Goal: Task Accomplishment & Management: Manage account settings

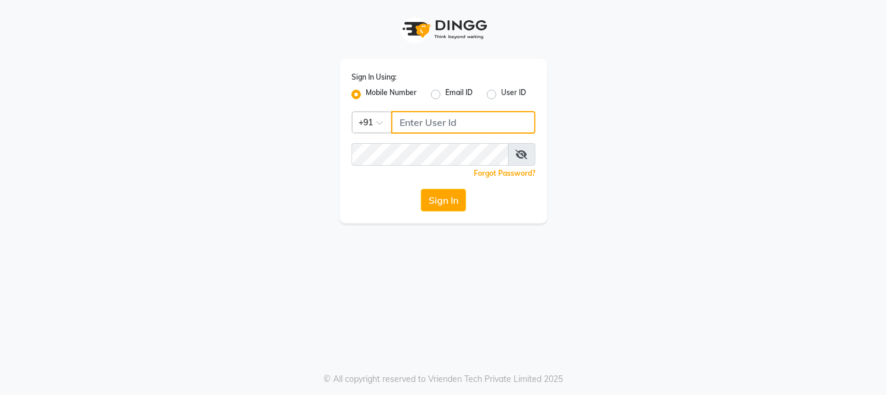
type input "8689894449"
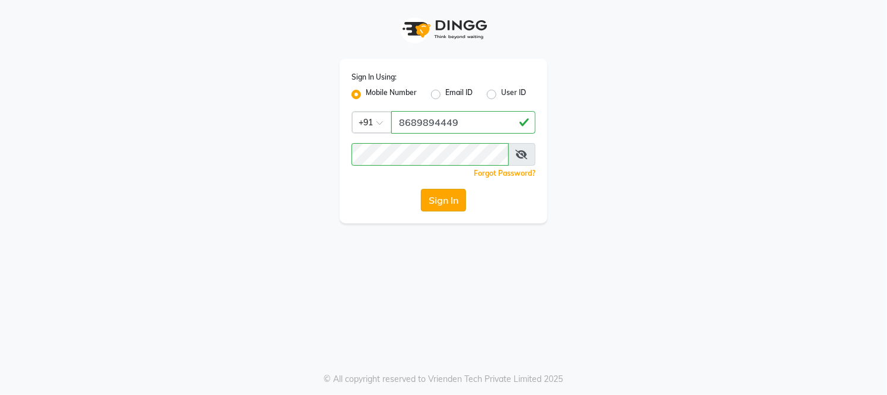
drag, startPoint x: 448, startPoint y: 187, endPoint x: 447, endPoint y: 199, distance: 12.0
click at [448, 195] on div "Sign In Using: Mobile Number Email ID User ID Country Code × [PHONE_NUMBER] Rem…" at bounding box center [444, 141] width 208 height 165
click at [447, 199] on button "Sign In" at bounding box center [443, 200] width 45 height 23
click at [447, 199] on div "Sign In" at bounding box center [444, 200] width 184 height 23
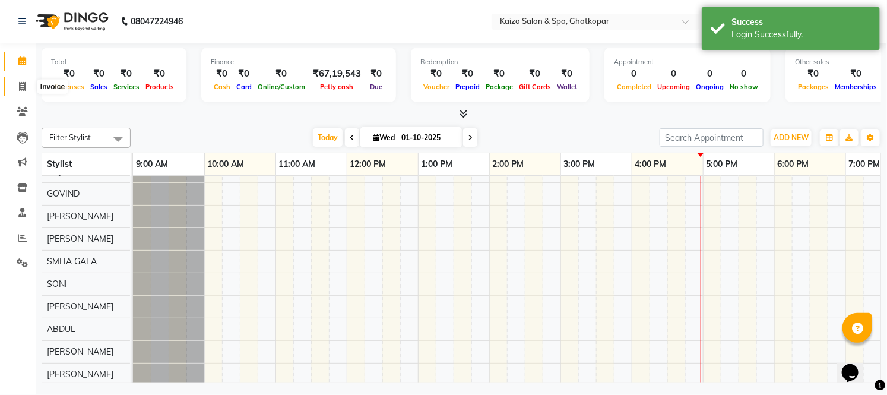
click at [19, 87] on icon at bounding box center [22, 86] width 7 height 9
select select "service"
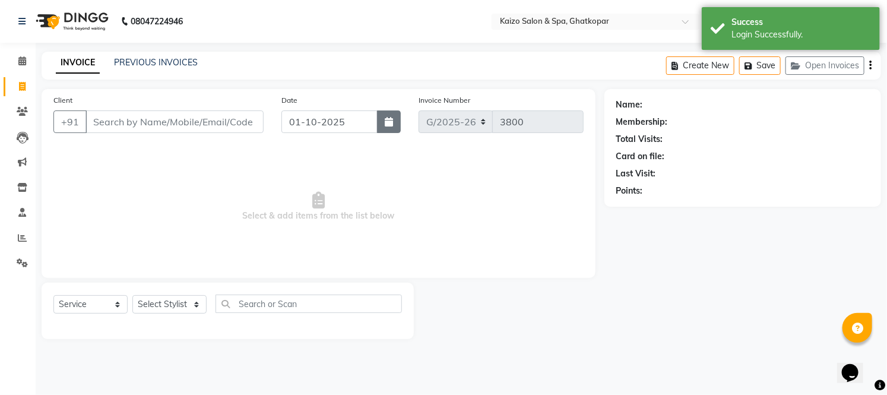
click at [392, 120] on icon "button" at bounding box center [389, 122] width 8 height 10
select select "10"
select select "2025"
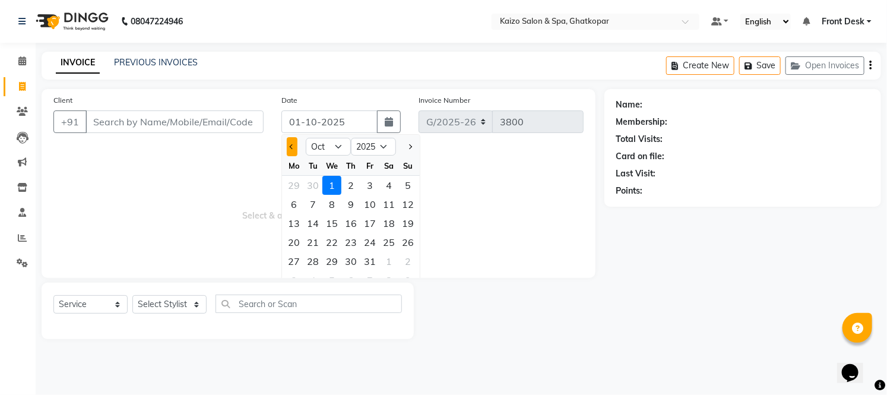
click at [295, 143] on button "Previous month" at bounding box center [292, 146] width 10 height 19
select select "9"
click at [347, 240] on div "25" at bounding box center [351, 242] width 19 height 19
type input "[DATE]"
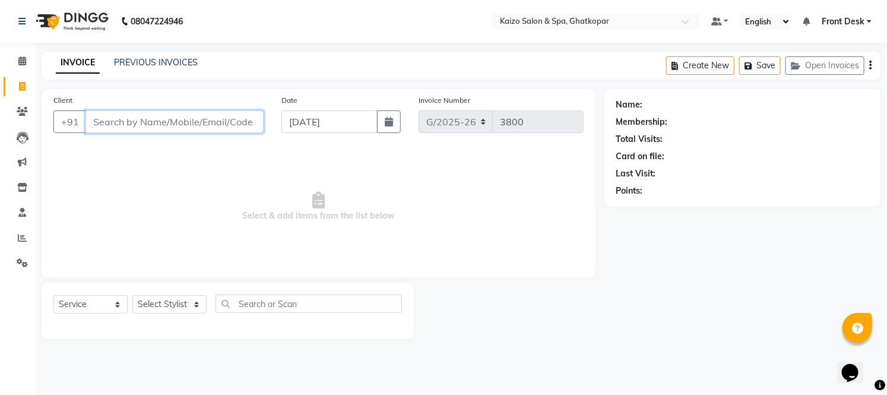
click at [167, 121] on input "Client" at bounding box center [175, 121] width 178 height 23
click at [188, 115] on input "Client" at bounding box center [175, 121] width 178 height 23
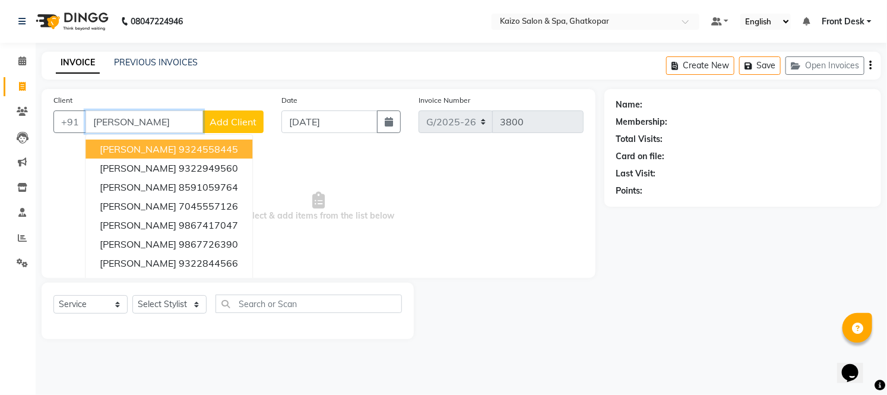
click at [192, 147] on ngb-highlight "9324558445" at bounding box center [208, 149] width 59 height 12
type input "9324558445"
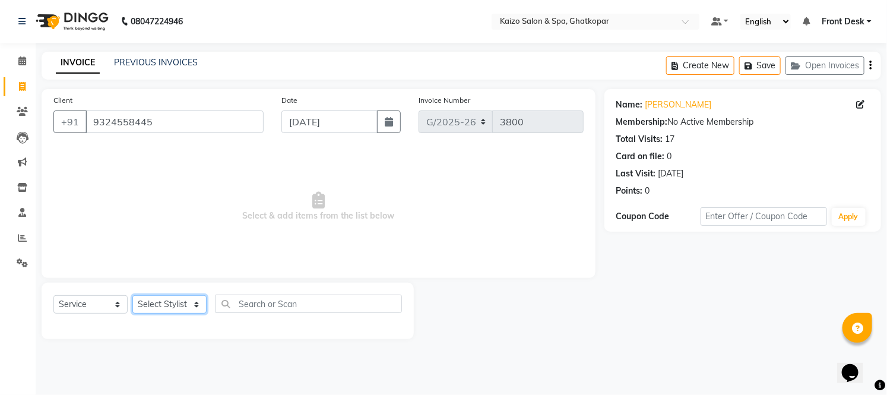
click at [158, 305] on select "Select Stylist [PERSON_NAME] ANJALI [PERSON_NAME] [PERSON_NAME] Front Desk [PER…" at bounding box center [169, 304] width 74 height 18
select select "59527"
click at [132, 296] on select "Select Stylist [PERSON_NAME] ANJALI [PERSON_NAME] [PERSON_NAME] Front Desk [PER…" at bounding box center [169, 304] width 74 height 18
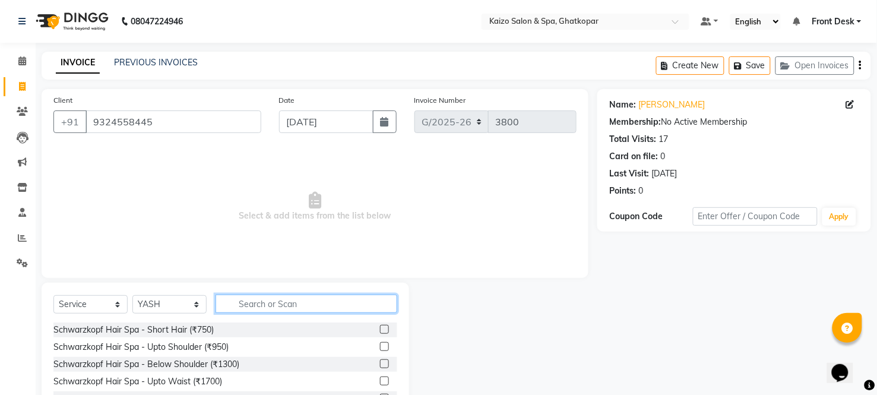
click at [239, 303] on input "text" at bounding box center [307, 304] width 182 height 18
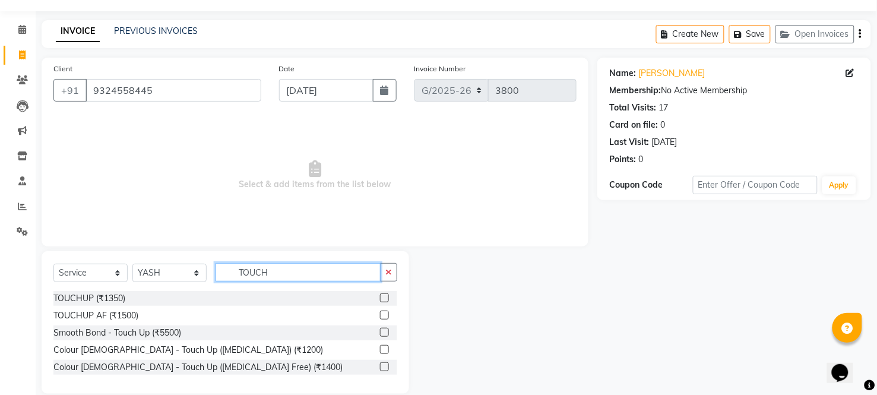
scroll to position [48, 0]
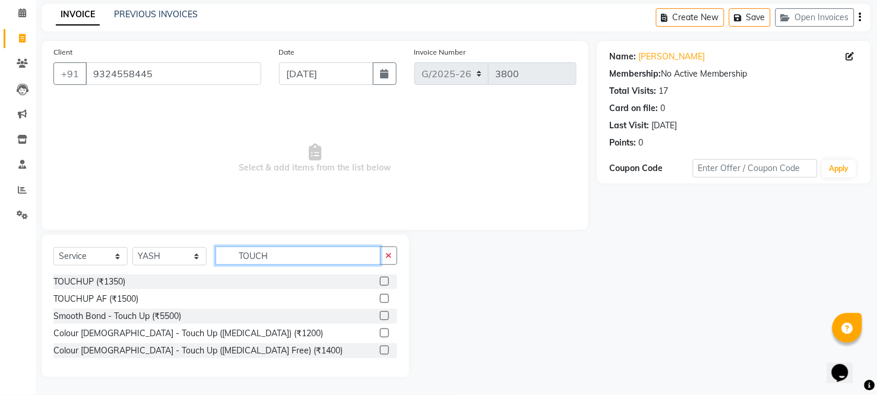
type input "TOUCH"
click at [384, 355] on div at bounding box center [384, 352] width 8 height 12
click at [379, 349] on div "Colour [DEMOGRAPHIC_DATA] - Touch Up ([MEDICAL_DATA] Free) (₹1400)" at bounding box center [225, 350] width 344 height 15
click at [383, 349] on label at bounding box center [384, 350] width 9 height 9
click at [383, 349] on input "checkbox" at bounding box center [384, 351] width 8 height 8
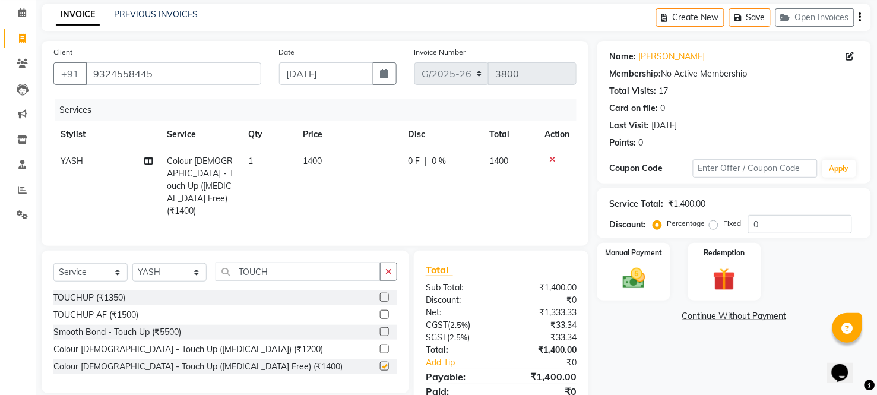
checkbox input "false"
click at [340, 156] on td "1400" at bounding box center [348, 186] width 105 height 77
select select "59527"
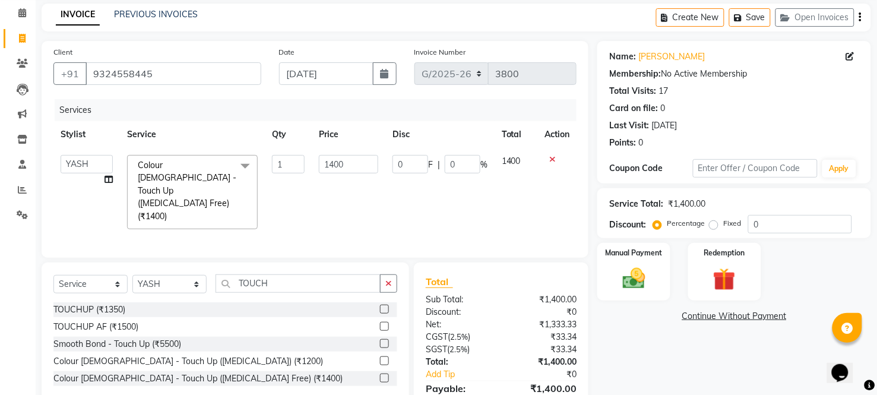
click at [340, 156] on input "1400" at bounding box center [348, 164] width 59 height 18
type input "2800"
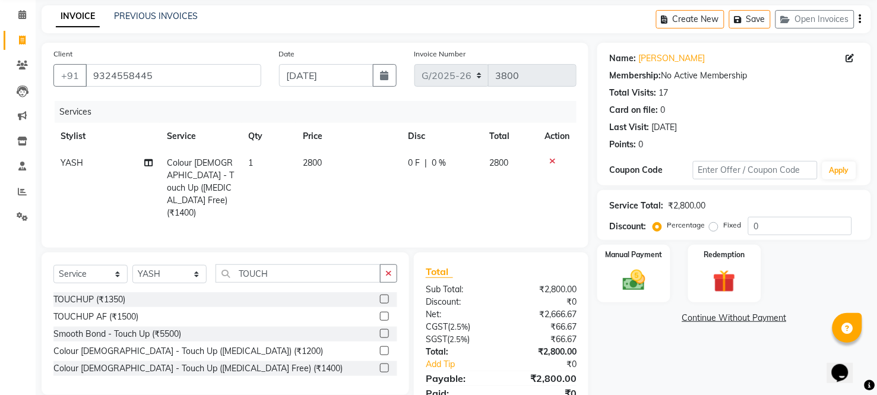
scroll to position [81, 0]
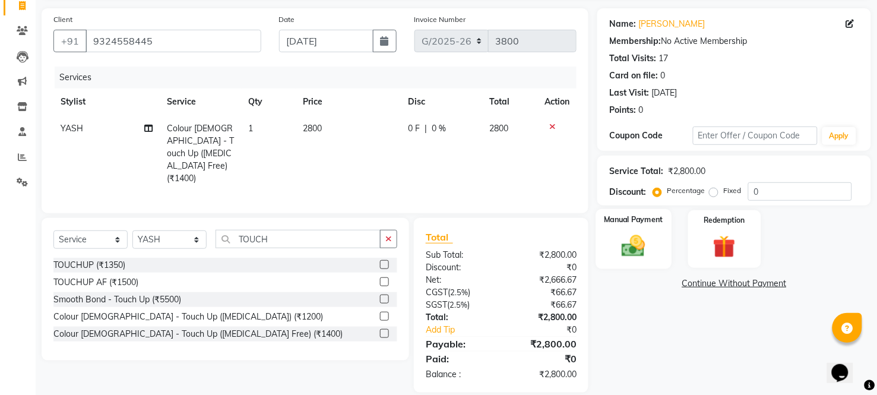
click at [640, 241] on img at bounding box center [634, 246] width 38 height 27
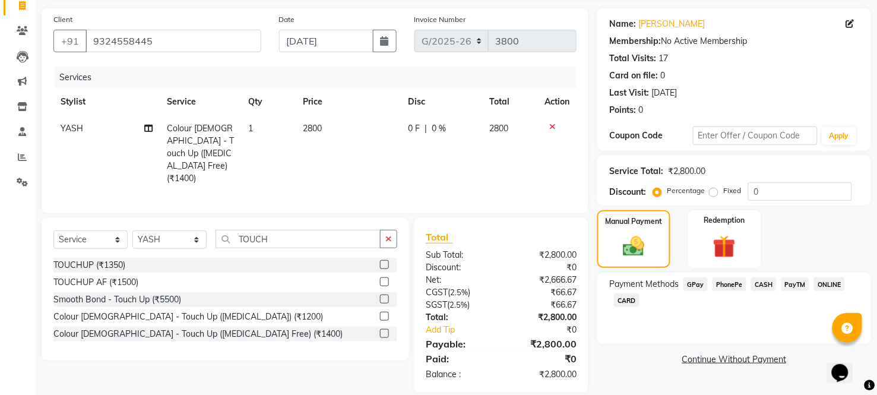
click at [767, 280] on span "CASH" at bounding box center [764, 284] width 26 height 14
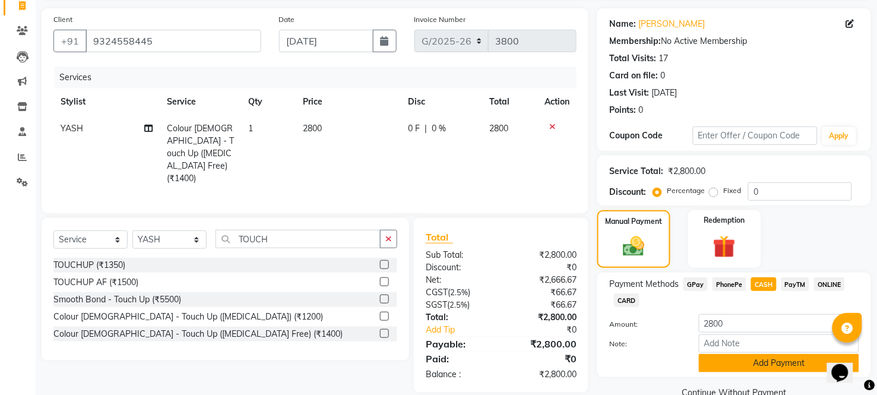
click at [747, 364] on button "Add Payment" at bounding box center [779, 363] width 160 height 18
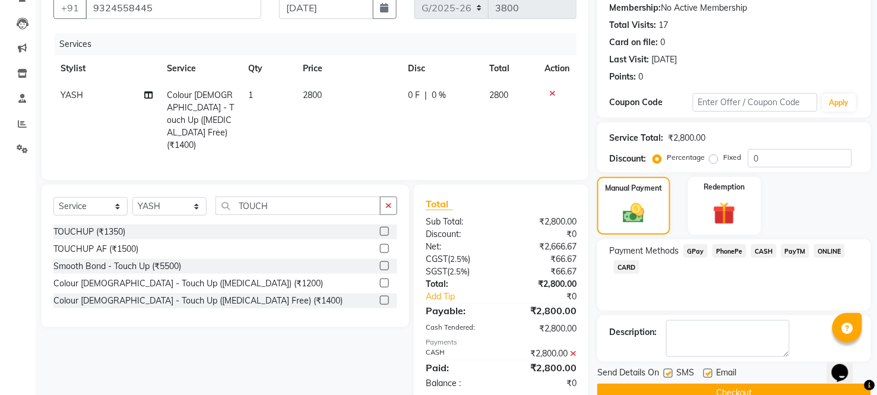
scroll to position [138, 0]
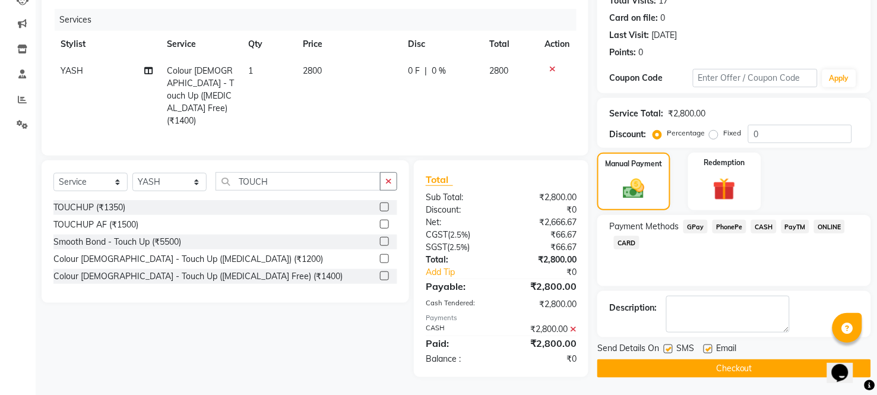
click at [665, 345] on label at bounding box center [668, 349] width 9 height 9
click at [665, 346] on input "checkbox" at bounding box center [668, 350] width 8 height 8
checkbox input "false"
click at [709, 345] on label at bounding box center [708, 349] width 9 height 9
click at [709, 346] on input "checkbox" at bounding box center [708, 350] width 8 height 8
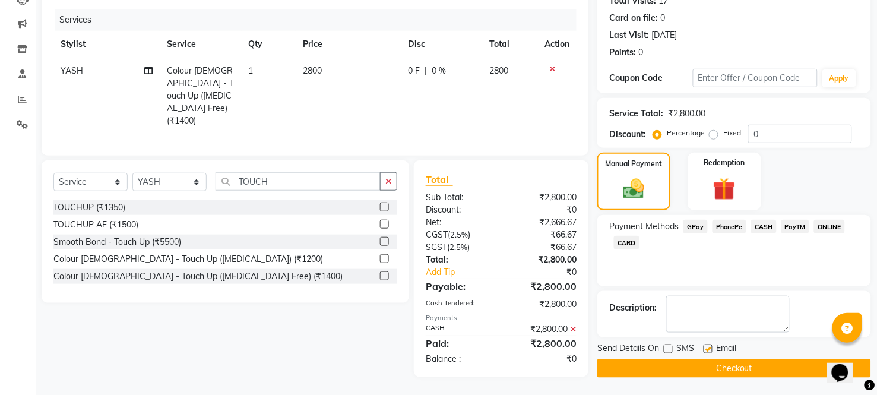
checkbox input "false"
click at [704, 367] on button "Checkout" at bounding box center [735, 368] width 274 height 18
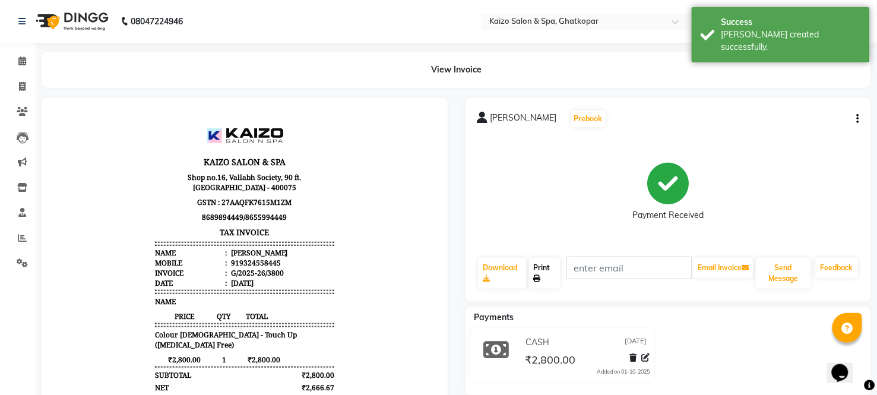
click at [543, 269] on link "Print" at bounding box center [544, 273] width 31 height 31
click at [13, 86] on span at bounding box center [22, 87] width 21 height 14
select select "service"
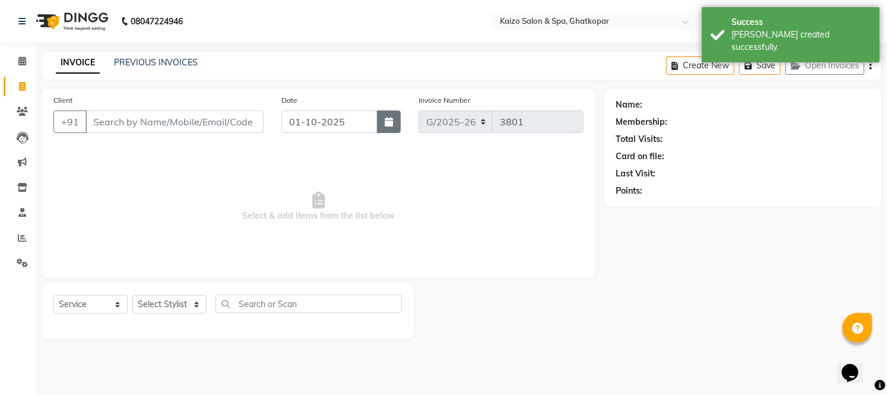
click at [387, 114] on button "button" at bounding box center [389, 121] width 24 height 23
select select "10"
select select "2025"
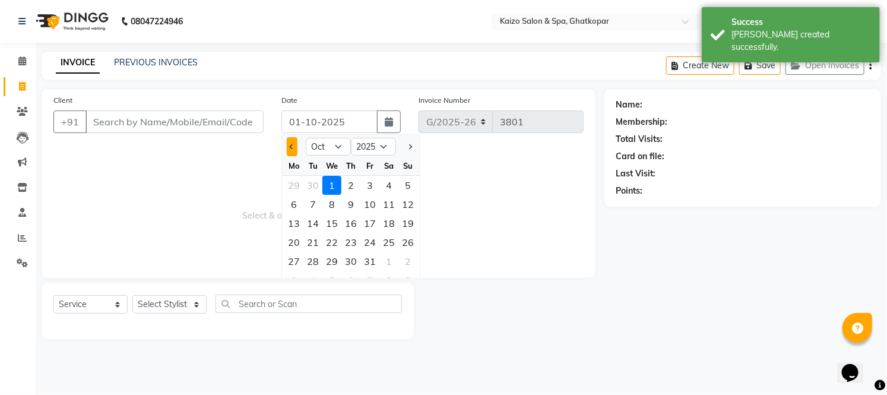
click at [291, 143] on button "Previous month" at bounding box center [292, 146] width 10 height 19
select select "9"
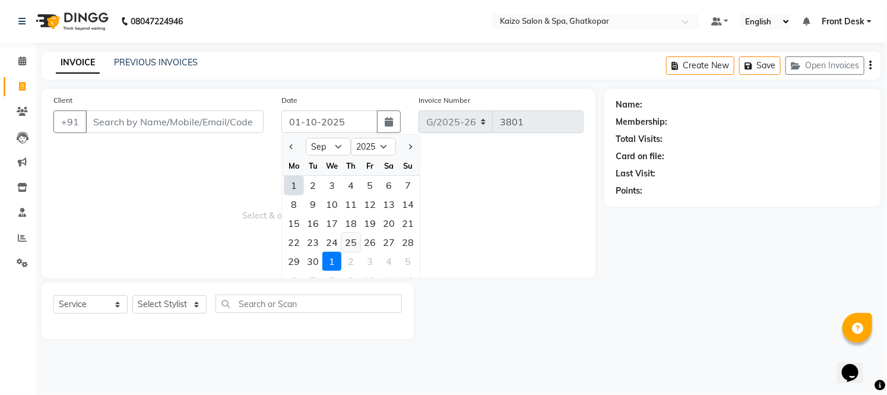
click at [353, 239] on div "25" at bounding box center [351, 242] width 19 height 19
type input "[DATE]"
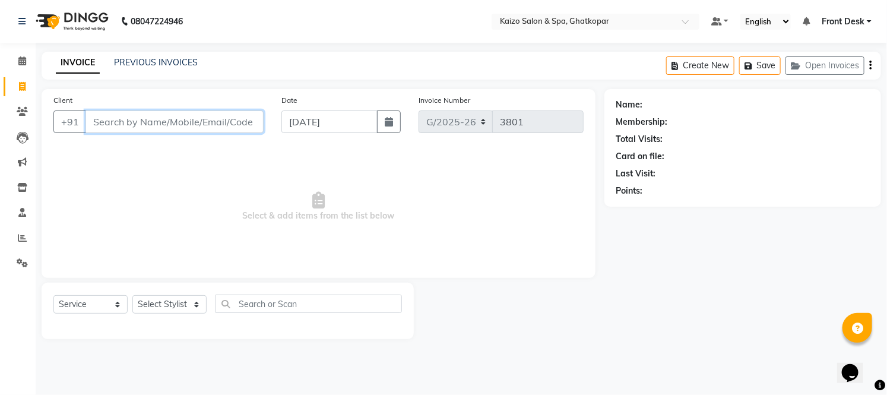
click at [160, 127] on input "Client" at bounding box center [175, 121] width 178 height 23
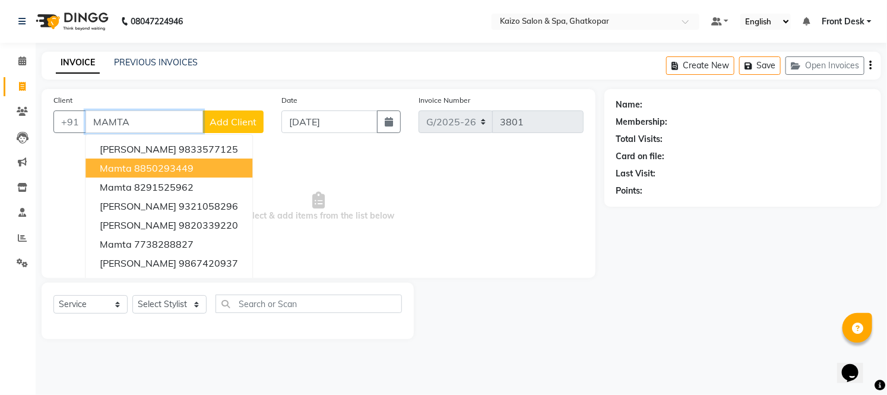
click at [197, 159] on button "Mamta 8850293449" at bounding box center [169, 168] width 167 height 19
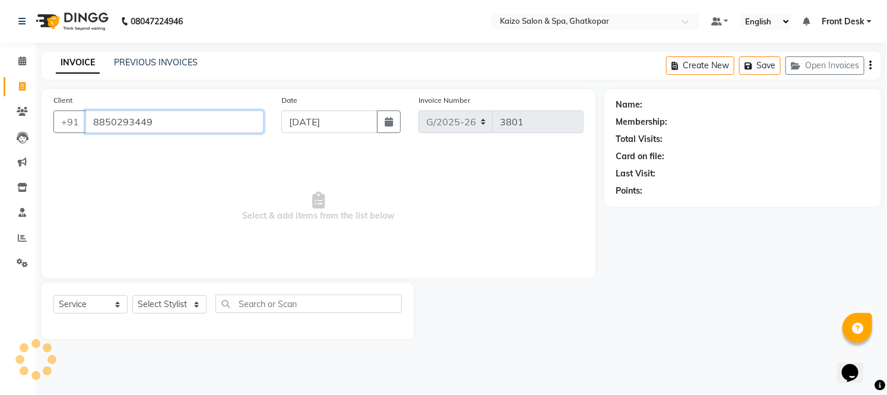
type input "8850293449"
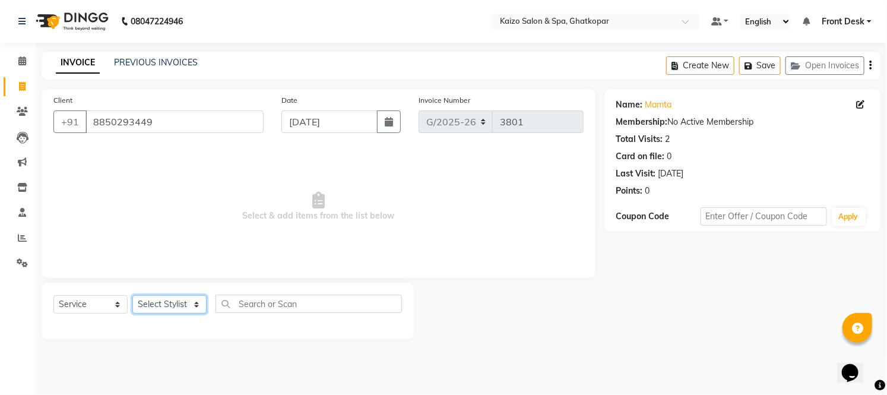
click at [144, 307] on select "Select Stylist [PERSON_NAME] ANJALI [PERSON_NAME] [PERSON_NAME] Front Desk [PER…" at bounding box center [169, 304] width 74 height 18
select select "21359"
click at [132, 296] on select "Select Stylist [PERSON_NAME] ANJALI [PERSON_NAME] [PERSON_NAME] Front Desk [PER…" at bounding box center [169, 304] width 74 height 18
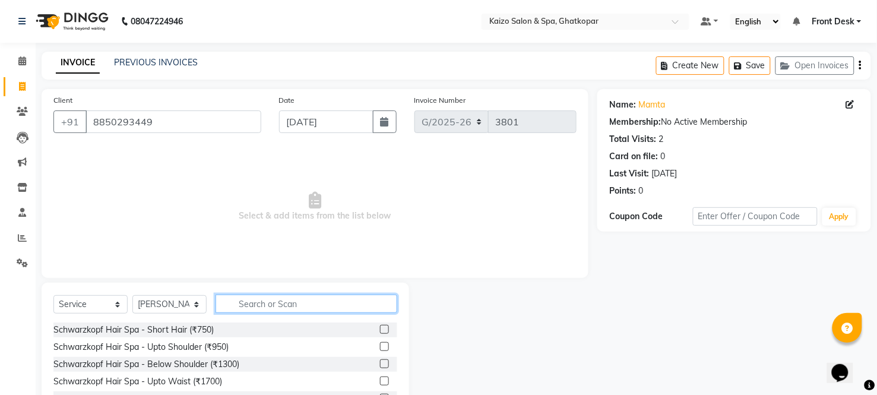
click at [262, 295] on input "text" at bounding box center [307, 304] width 182 height 18
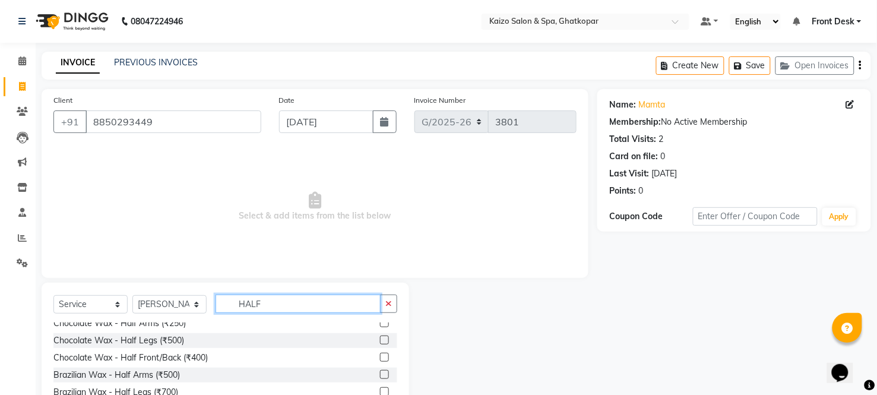
scroll to position [139, 0]
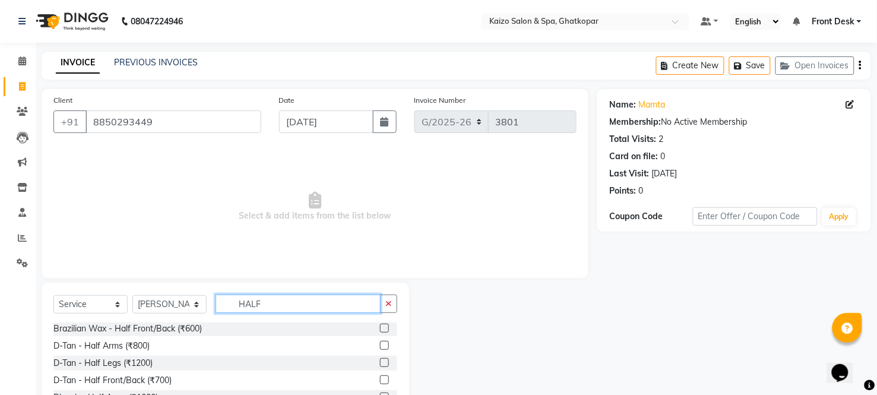
click at [315, 307] on input "HALF" at bounding box center [298, 304] width 165 height 18
type input "H"
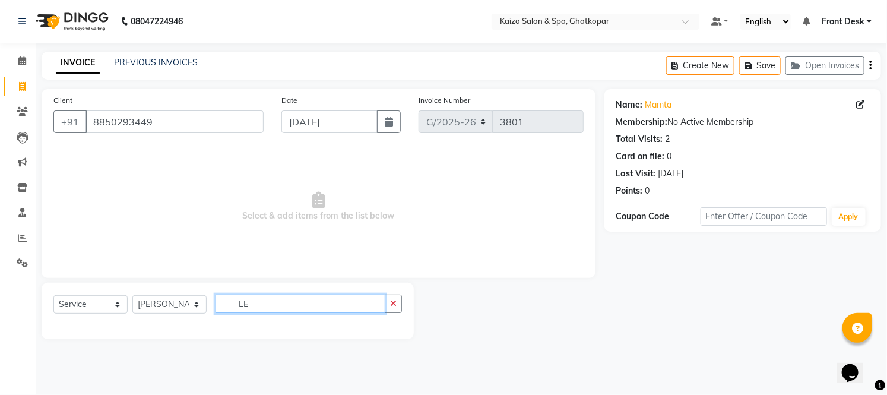
type input "L"
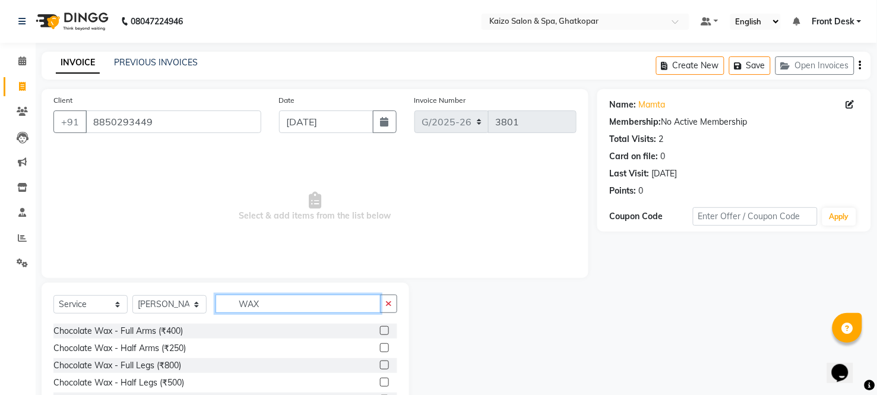
scroll to position [419, 0]
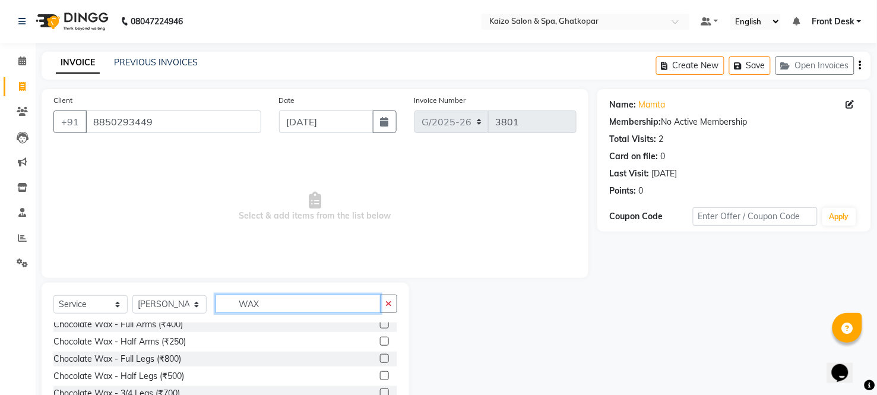
type input "WAX"
click at [380, 373] on label at bounding box center [384, 375] width 9 height 9
click at [380, 373] on input "checkbox" at bounding box center [384, 376] width 8 height 8
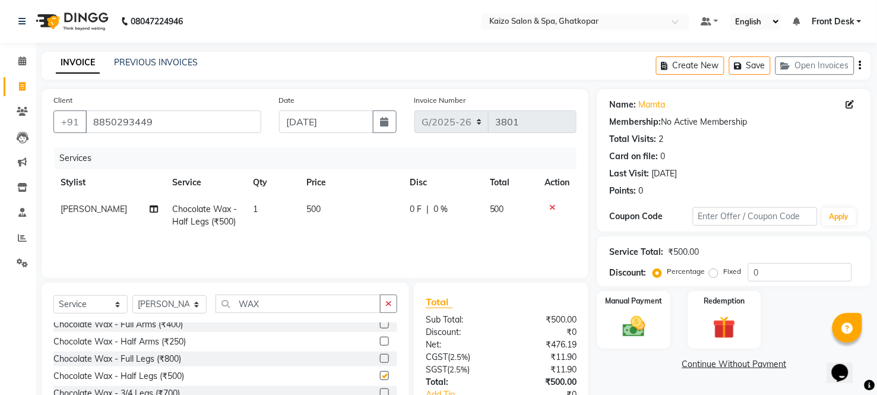
checkbox input "false"
click at [345, 201] on td "500" at bounding box center [351, 215] width 103 height 39
select select "21359"
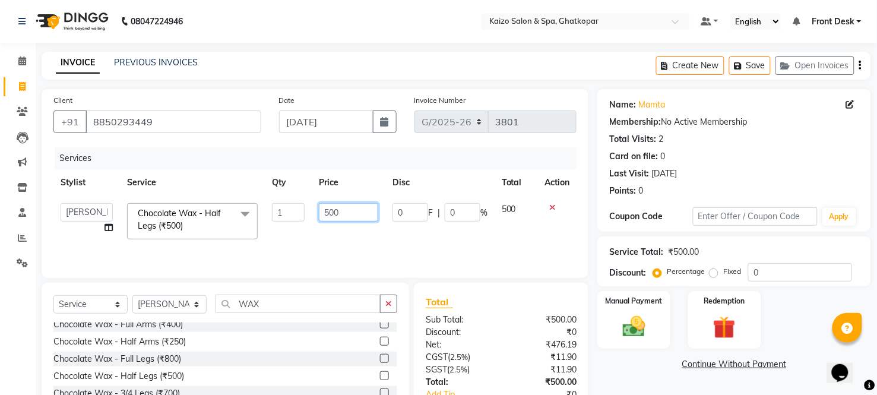
click at [348, 203] on td "500" at bounding box center [349, 221] width 74 height 50
type input "5"
type input "750"
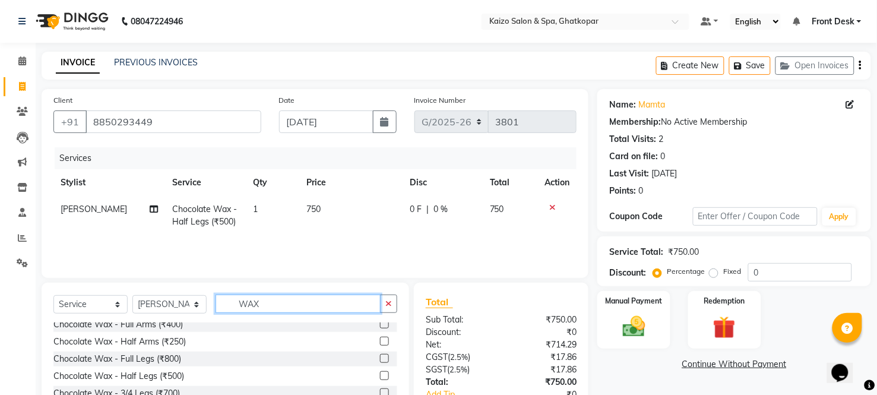
click at [294, 310] on input "WAX" at bounding box center [298, 304] width 165 height 18
type input "W"
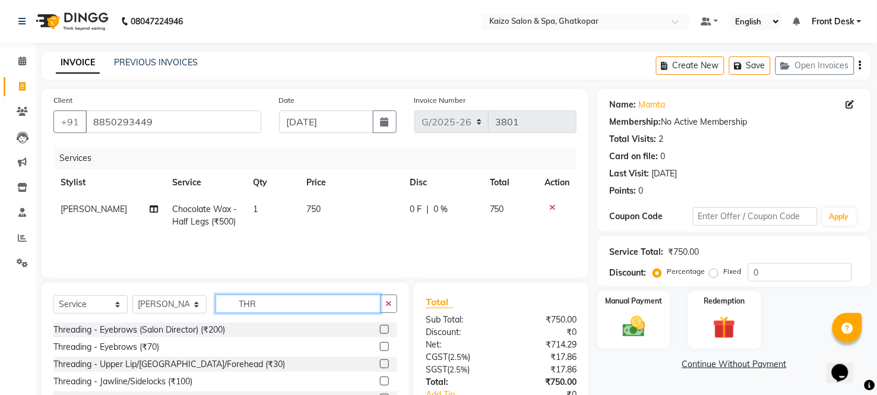
scroll to position [0, 0]
type input "THRE"
click at [384, 364] on label at bounding box center [384, 363] width 9 height 9
click at [384, 364] on input "checkbox" at bounding box center [384, 365] width 8 height 8
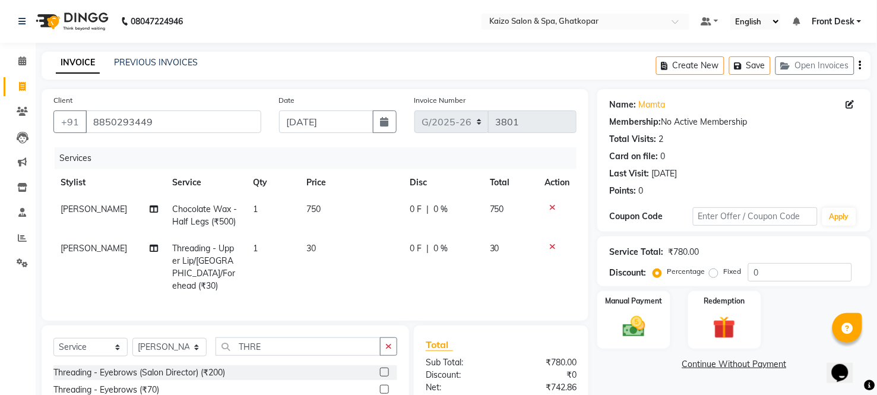
checkbox input "false"
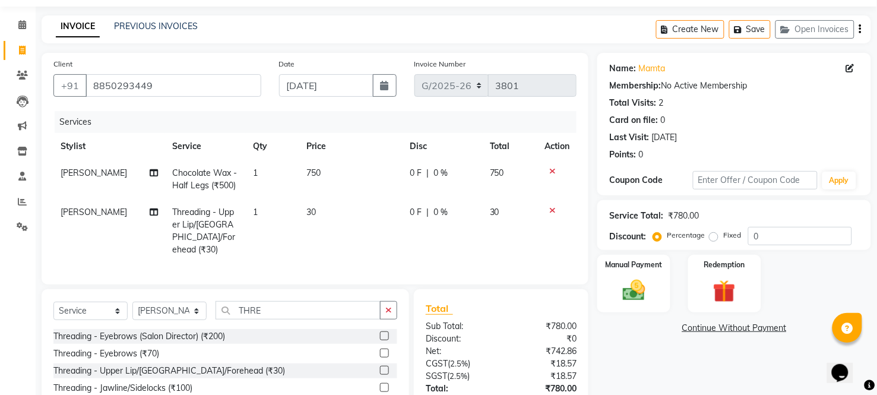
scroll to position [120, 0]
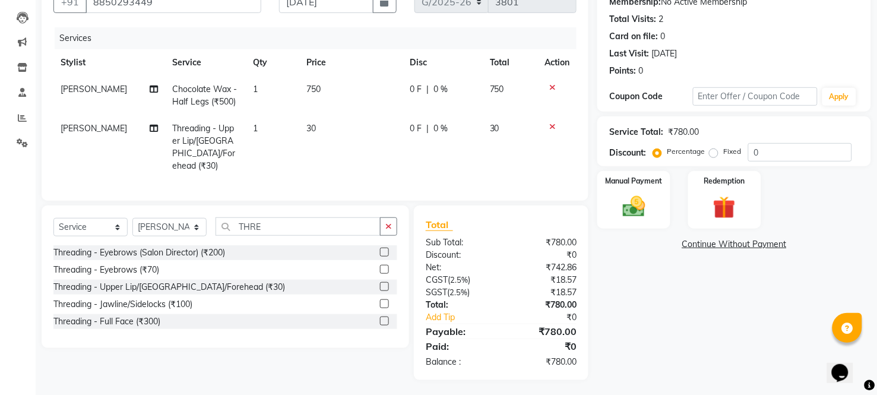
click at [459, 369] on div "Total Sub Total: ₹780.00 Discount: ₹0 Net: ₹742.86 CGST ( 2.5% ) ₹18.57 SGST ( …" at bounding box center [501, 293] width 175 height 175
click at [640, 203] on img at bounding box center [634, 207] width 38 height 27
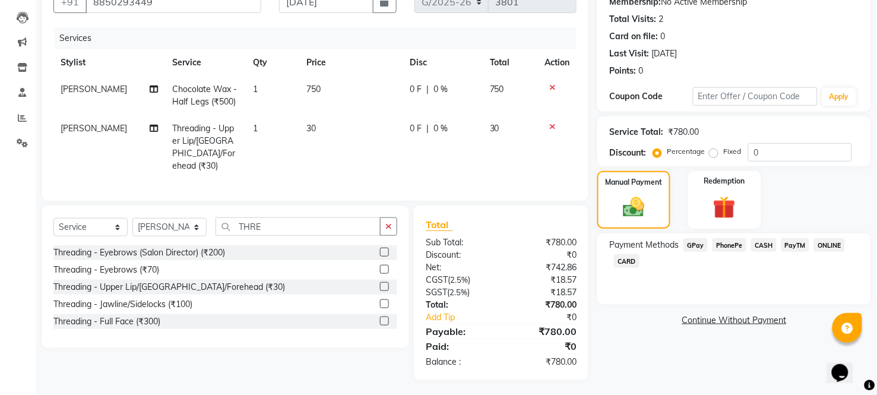
click at [764, 240] on span "CASH" at bounding box center [764, 245] width 26 height 14
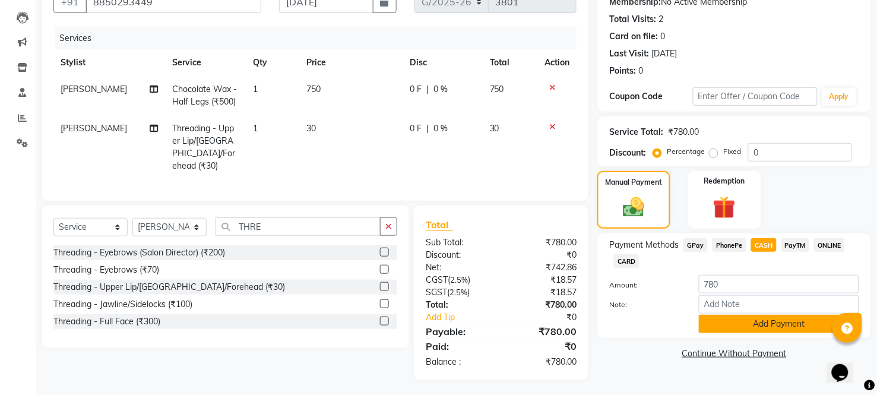
click at [715, 325] on button "Add Payment" at bounding box center [779, 324] width 160 height 18
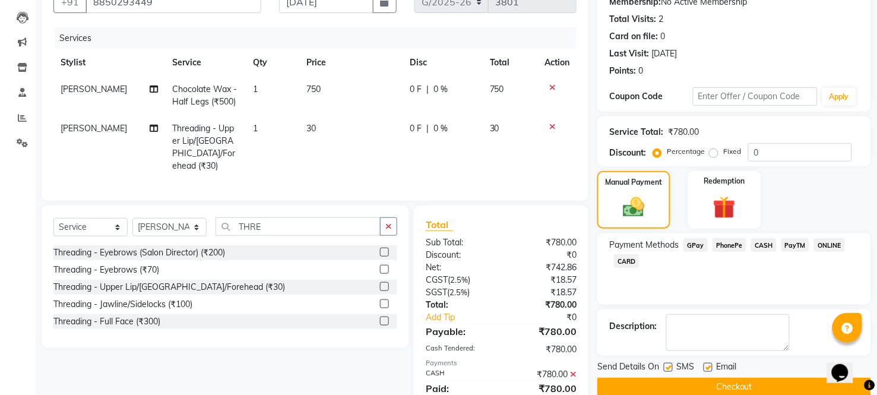
click at [666, 364] on label at bounding box center [668, 367] width 9 height 9
click at [666, 364] on input "checkbox" at bounding box center [668, 368] width 8 height 8
checkbox input "false"
click at [710, 369] on label at bounding box center [708, 367] width 9 height 9
click at [710, 369] on input "checkbox" at bounding box center [708, 368] width 8 height 8
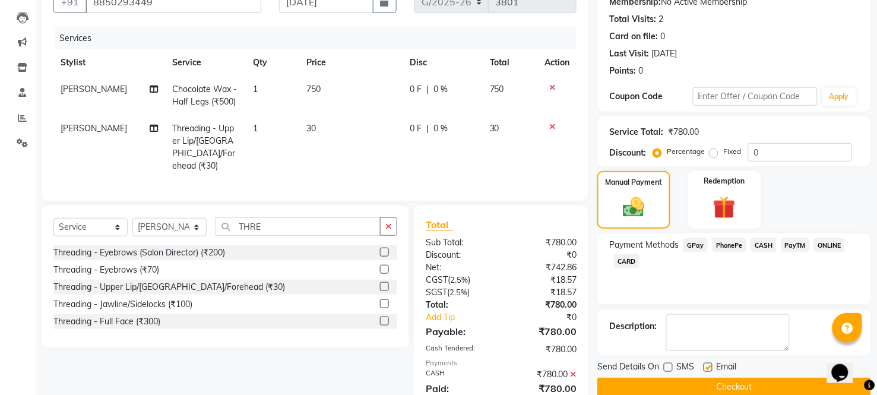
checkbox input "false"
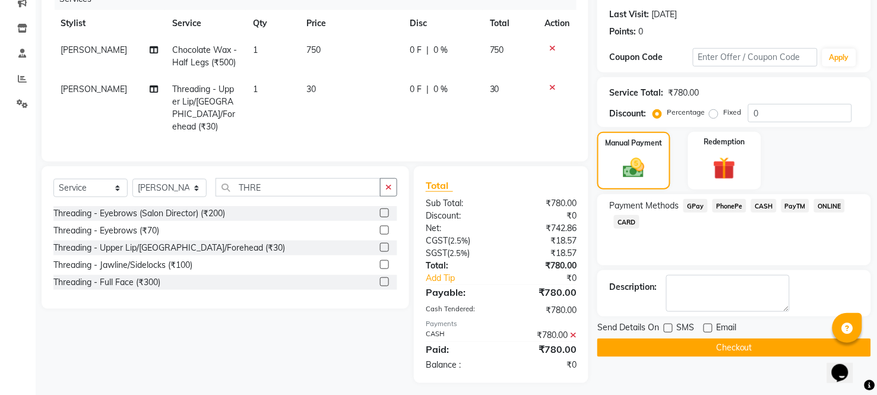
scroll to position [162, 0]
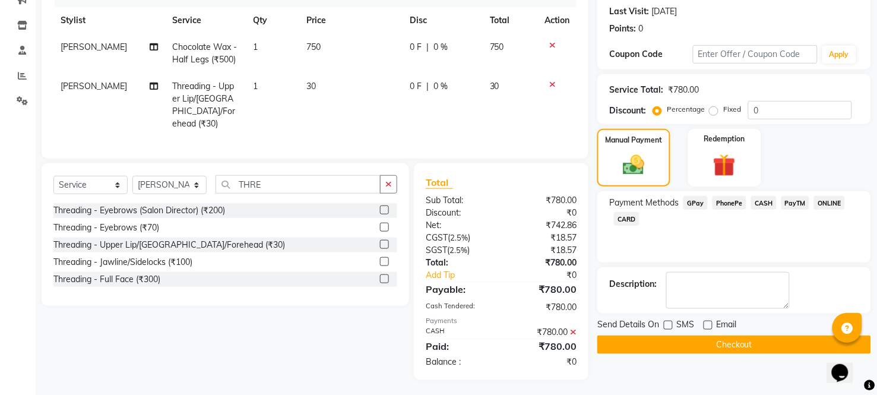
click at [728, 337] on button "Checkout" at bounding box center [735, 345] width 274 height 18
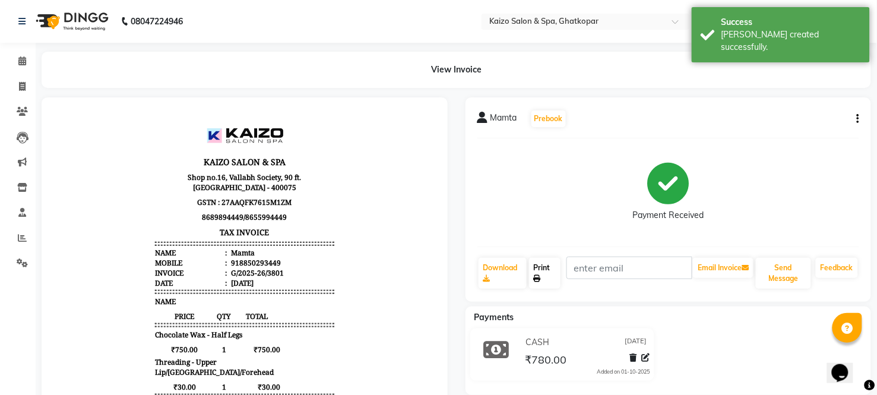
click at [546, 268] on link "Print" at bounding box center [544, 273] width 31 height 31
click at [13, 85] on span at bounding box center [22, 87] width 21 height 14
select select "service"
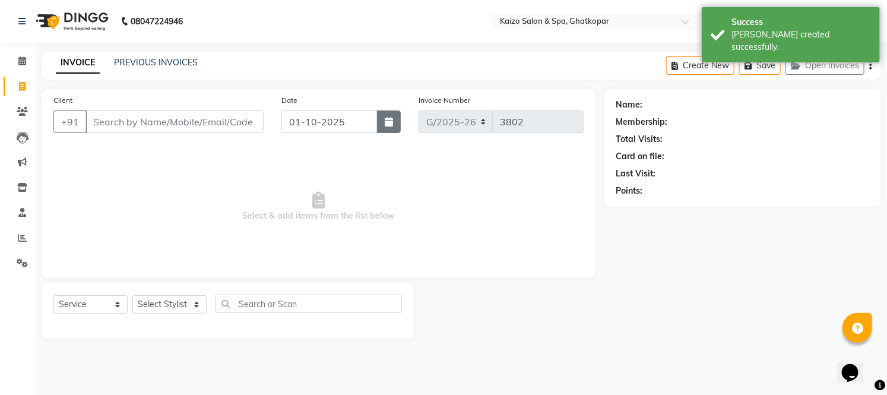
click at [381, 127] on button "button" at bounding box center [389, 121] width 24 height 23
select select "10"
select select "2025"
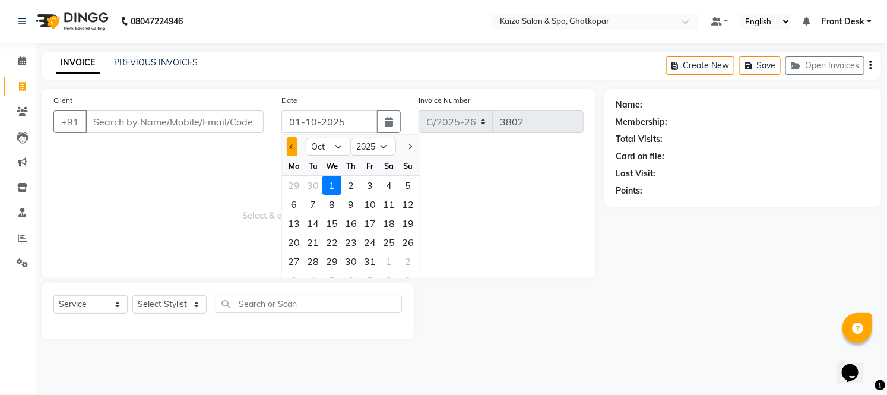
click at [287, 147] on button "Previous month" at bounding box center [292, 146] width 10 height 19
select select "9"
click at [351, 240] on div "25" at bounding box center [351, 242] width 19 height 19
type input "[DATE]"
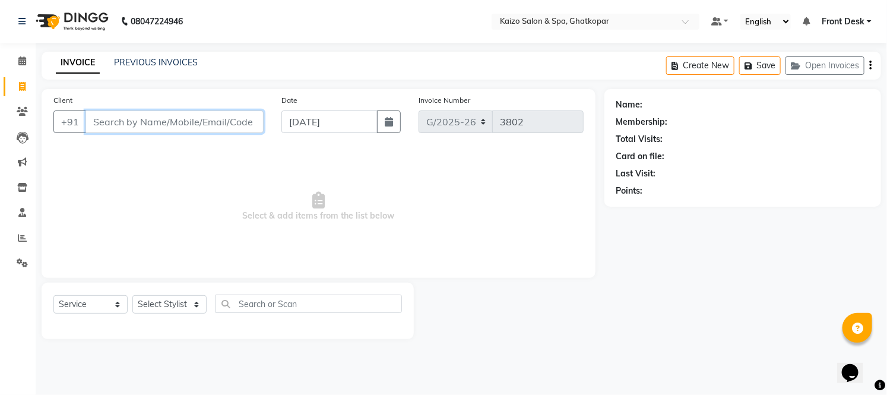
click at [159, 121] on input "Client" at bounding box center [175, 121] width 178 height 23
type input "V"
paste input "[PERSON_NAME] 9820183656"
click at [127, 121] on input "[PERSON_NAME] 9820183656" at bounding box center [145, 121] width 118 height 23
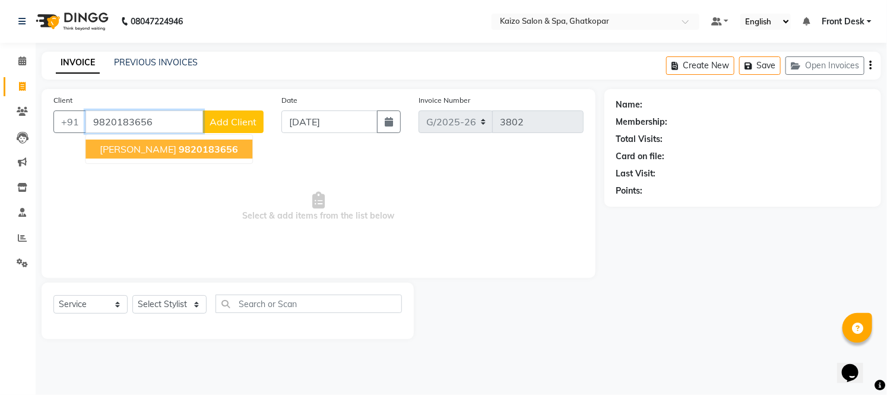
click at [128, 146] on span "[PERSON_NAME]" at bounding box center [138, 149] width 77 height 12
type input "9820183656"
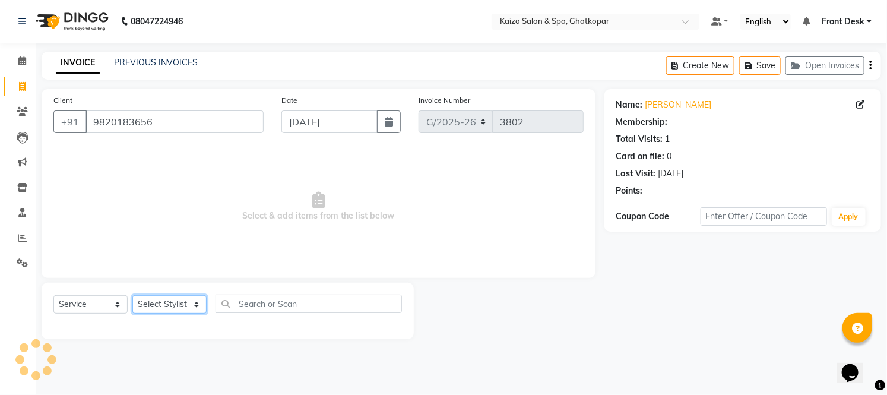
click at [153, 302] on select "Select Stylist [PERSON_NAME] ANJALI [PERSON_NAME] [PERSON_NAME] Front Desk [PER…" at bounding box center [169, 304] width 74 height 18
select select "85257"
click at [132, 296] on select "Select Stylist [PERSON_NAME] ANJALI [PERSON_NAME] [PERSON_NAME] Front Desk [PER…" at bounding box center [169, 304] width 74 height 18
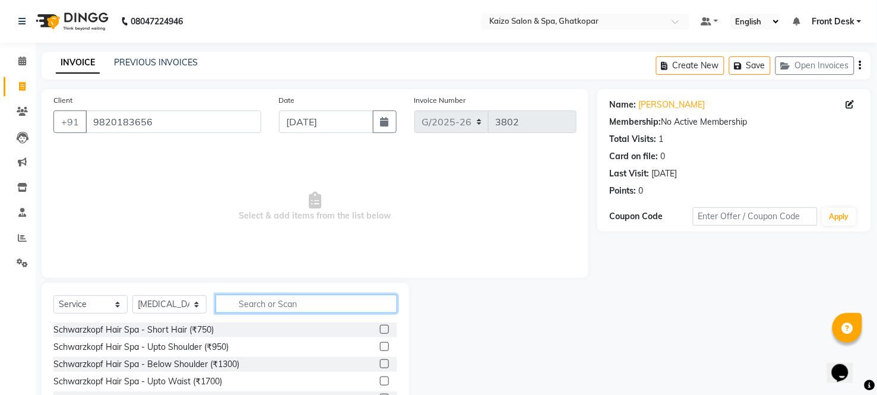
click at [247, 311] on input "text" at bounding box center [307, 304] width 182 height 18
type input "EYE"
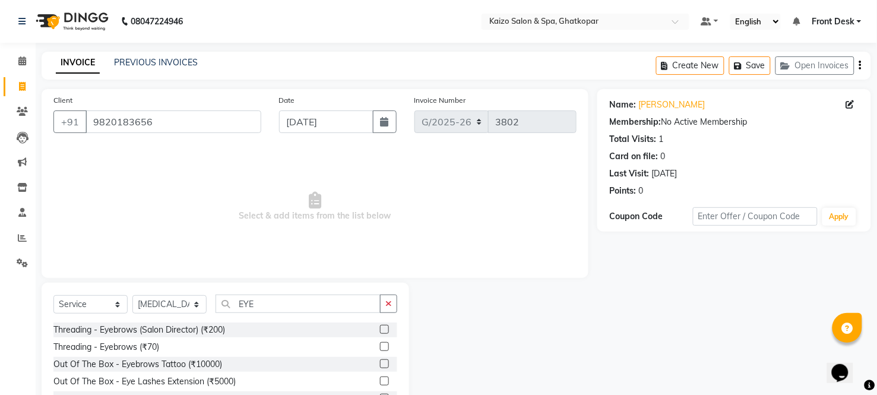
click at [386, 346] on label at bounding box center [384, 346] width 9 height 9
click at [386, 346] on input "checkbox" at bounding box center [384, 347] width 8 height 8
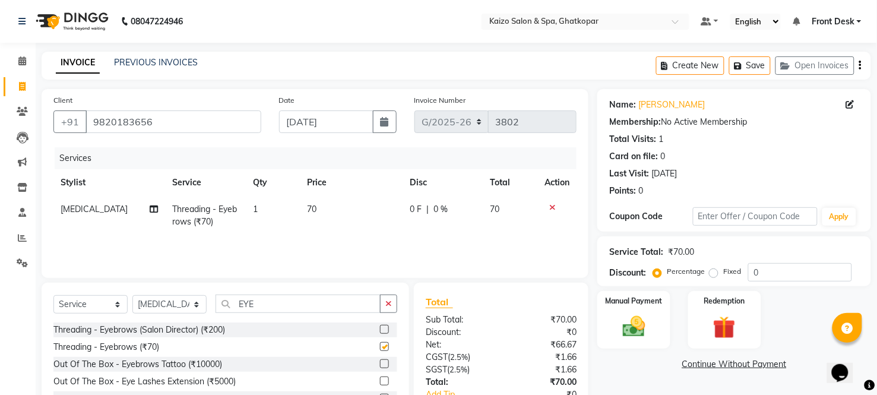
checkbox input "false"
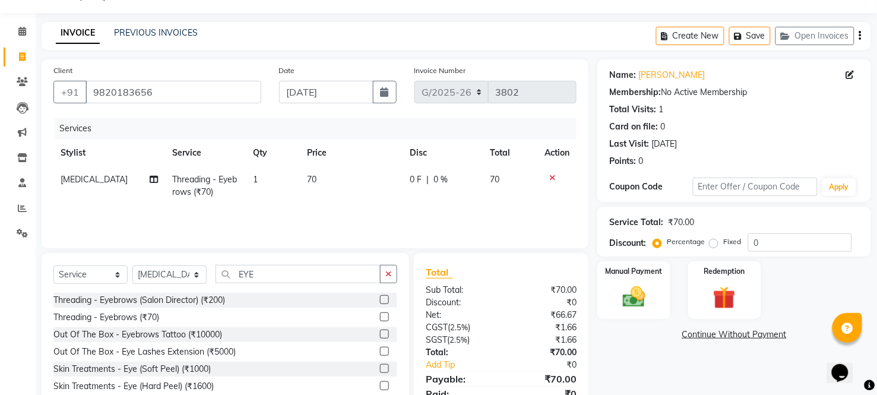
scroll to position [80, 0]
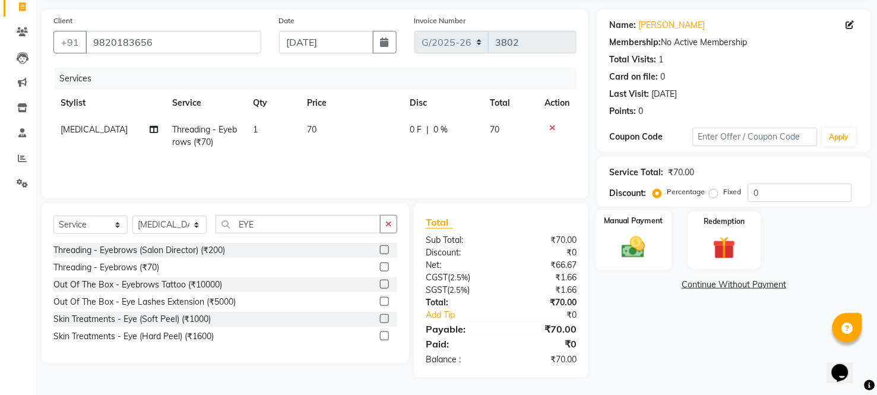
click at [639, 245] on img at bounding box center [634, 247] width 38 height 27
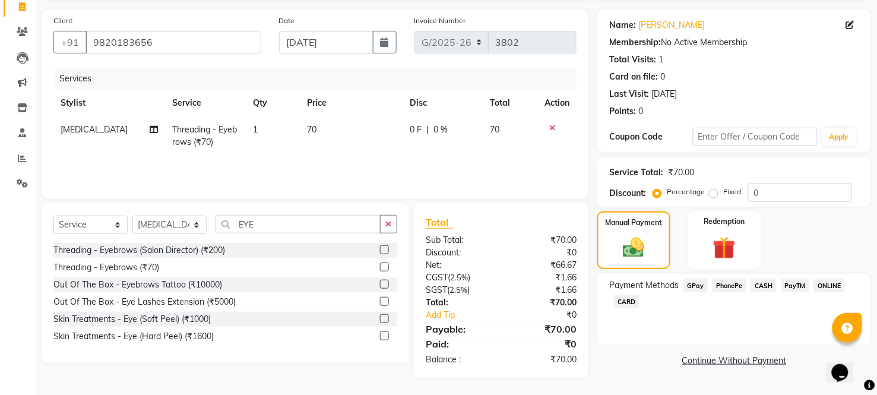
click at [718, 288] on span "PhonePe" at bounding box center [730, 286] width 34 height 14
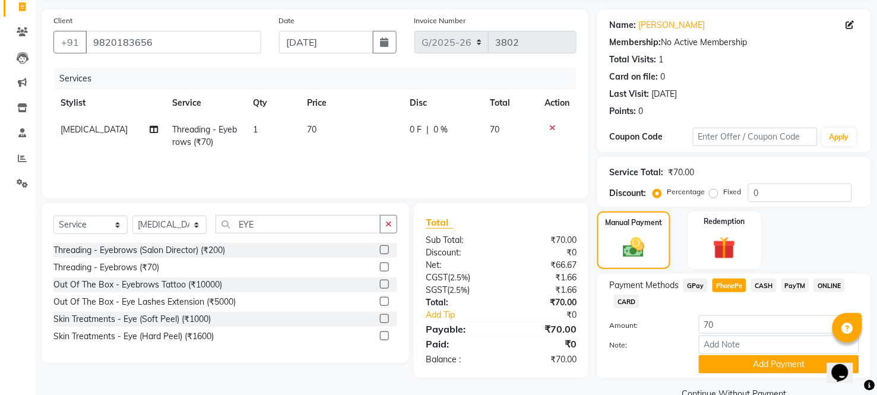
click at [718, 288] on span "PhonePe" at bounding box center [730, 286] width 34 height 14
click at [713, 366] on button "Add Payment" at bounding box center [779, 364] width 160 height 18
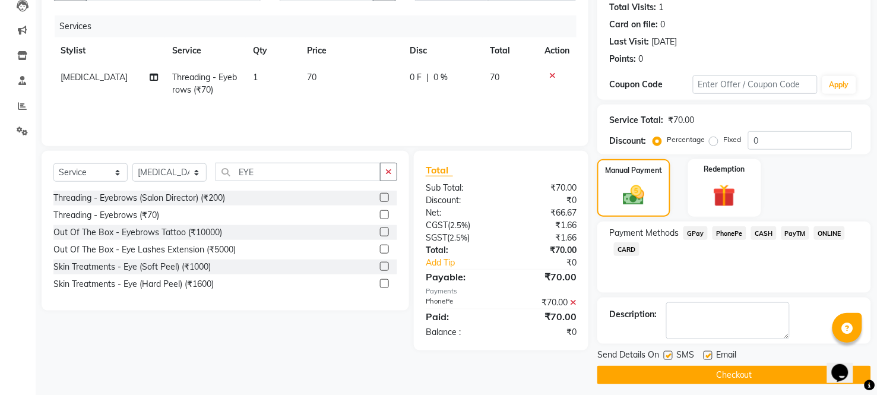
scroll to position [138, 0]
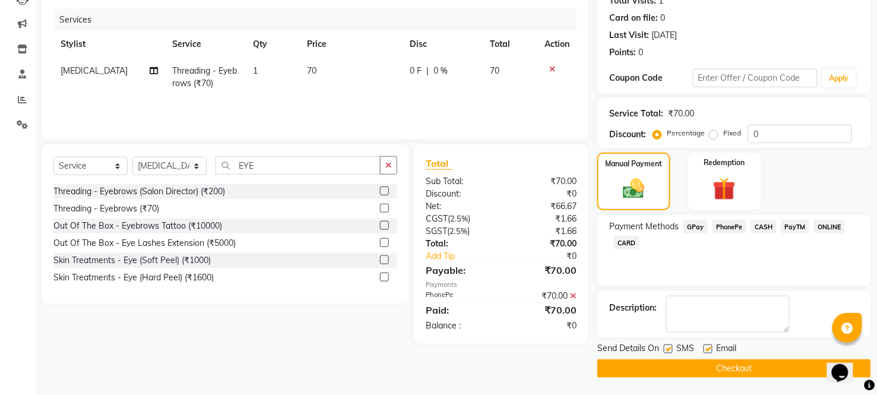
click at [671, 350] on label at bounding box center [668, 349] width 9 height 9
click at [671, 350] on input "checkbox" at bounding box center [668, 350] width 8 height 8
checkbox input "false"
click at [706, 350] on label at bounding box center [708, 349] width 9 height 9
click at [706, 350] on input "checkbox" at bounding box center [708, 350] width 8 height 8
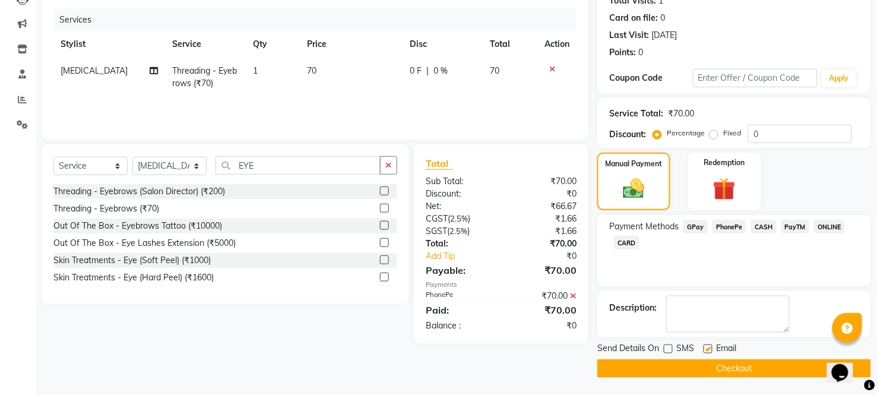
checkbox input "false"
click at [691, 374] on button "Checkout" at bounding box center [735, 368] width 274 height 18
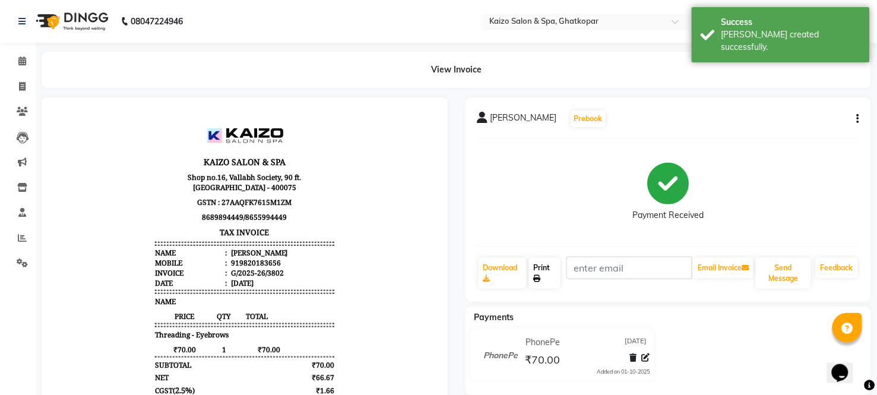
click at [547, 280] on link "Print" at bounding box center [544, 273] width 31 height 31
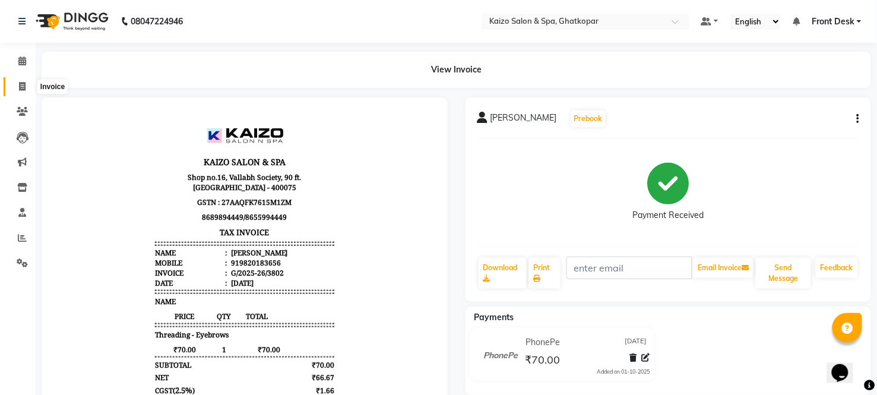
click at [12, 86] on span at bounding box center [22, 87] width 21 height 14
select select "service"
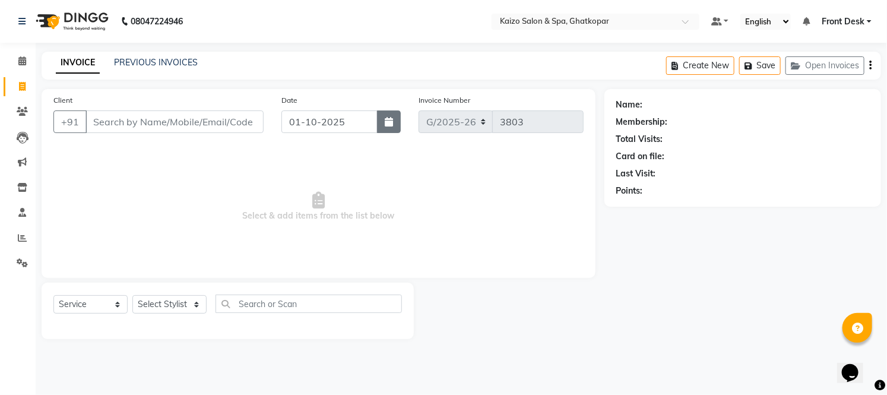
click at [388, 126] on icon "button" at bounding box center [389, 122] width 8 height 10
select select "10"
select select "2025"
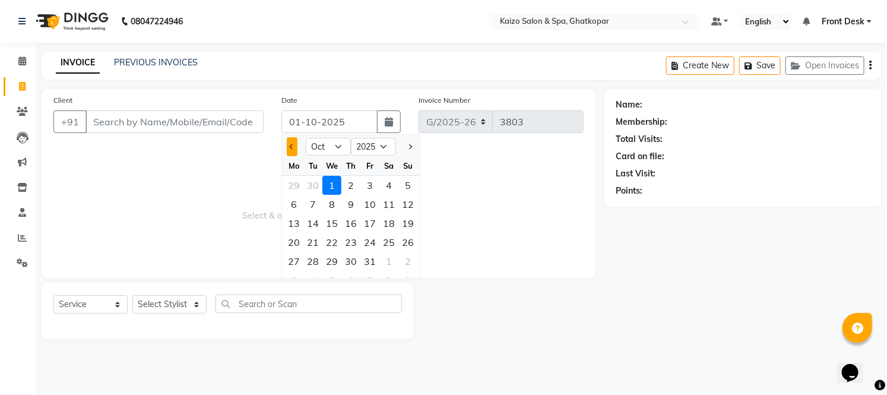
click at [288, 145] on button "Previous month" at bounding box center [292, 146] width 10 height 19
click at [289, 147] on button "Previous month" at bounding box center [292, 146] width 10 height 19
click at [410, 146] on span "Next month" at bounding box center [409, 146] width 5 height 5
select select "9"
click at [345, 241] on div "25" at bounding box center [351, 242] width 19 height 19
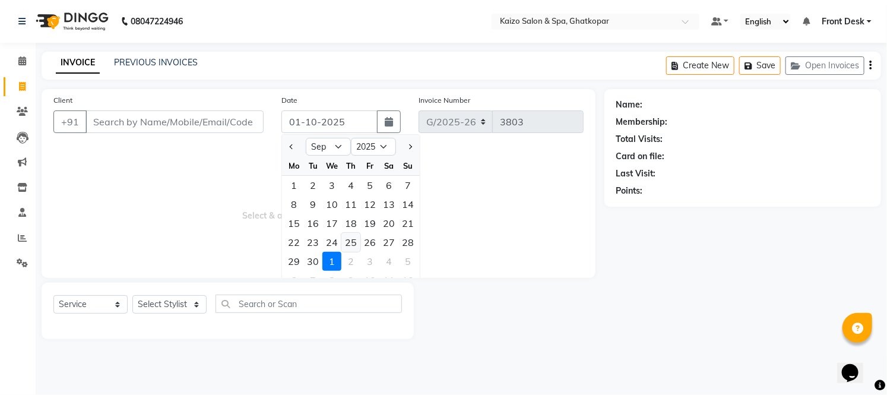
type input "[DATE]"
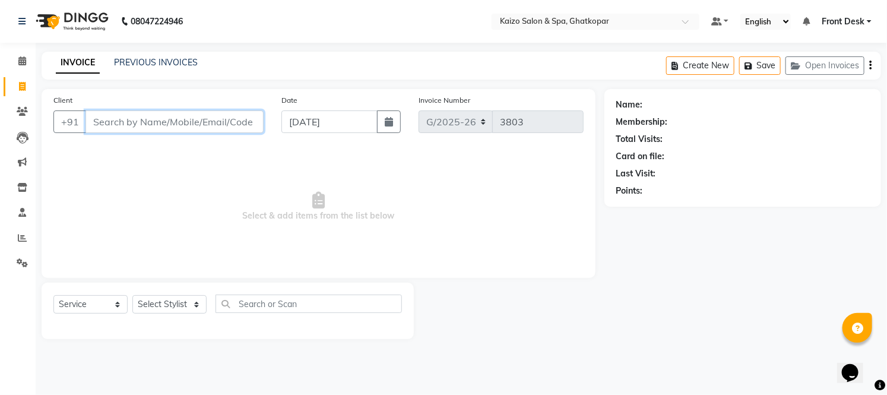
click at [165, 117] on input "Client" at bounding box center [175, 121] width 178 height 23
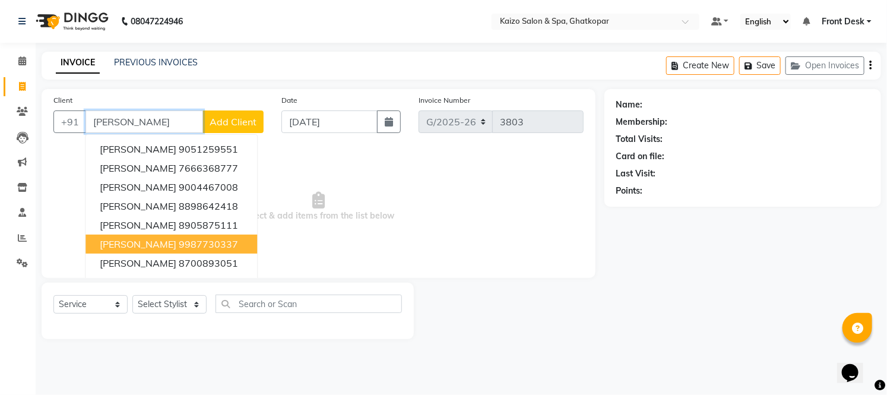
click at [179, 248] on ngb-highlight "9987730337" at bounding box center [208, 244] width 59 height 12
type input "9987730337"
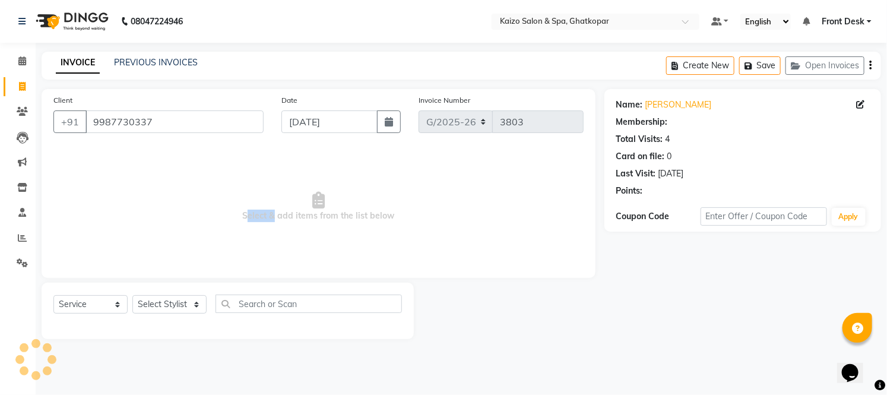
click at [163, 248] on span "Select & add items from the list below" at bounding box center [318, 206] width 530 height 119
click at [159, 311] on select "Select Stylist [PERSON_NAME] ANJALI [PERSON_NAME] [PERSON_NAME] Front Desk [PER…" at bounding box center [169, 304] width 74 height 18
click at [212, 144] on div "Client [PHONE_NUMBER] Date [DATE] Invoice Number G/[PHONE_NUMBER] Select & add …" at bounding box center [319, 183] width 554 height 189
drag, startPoint x: 220, startPoint y: 181, endPoint x: 229, endPoint y: 245, distance: 64.9
click at [229, 245] on span "Select & add items from the list below" at bounding box center [318, 206] width 530 height 119
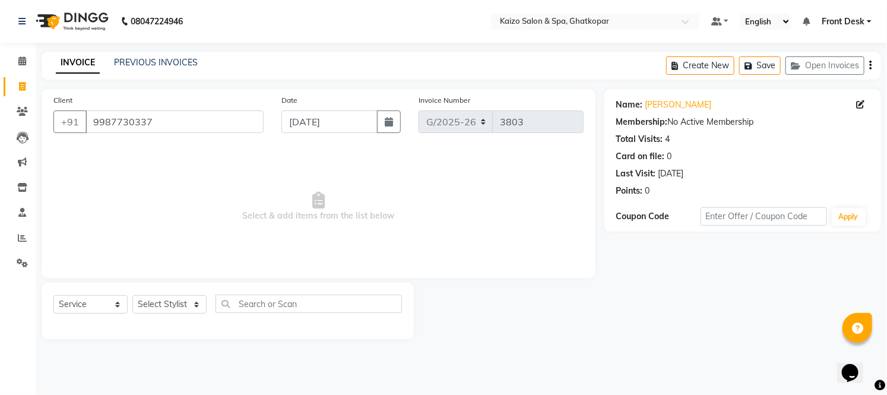
click at [386, 245] on span "Select & add items from the list below" at bounding box center [318, 206] width 530 height 119
drag, startPoint x: 418, startPoint y: 324, endPoint x: 412, endPoint y: 309, distance: 16.5
drag, startPoint x: 412, startPoint y: 309, endPoint x: 265, endPoint y: 214, distance: 174.8
click at [265, 214] on span "Select & add items from the list below" at bounding box center [318, 206] width 530 height 119
click at [179, 305] on select "Select Stylist [PERSON_NAME] ANJALI [PERSON_NAME] [PERSON_NAME] Front Desk [PER…" at bounding box center [169, 304] width 74 height 18
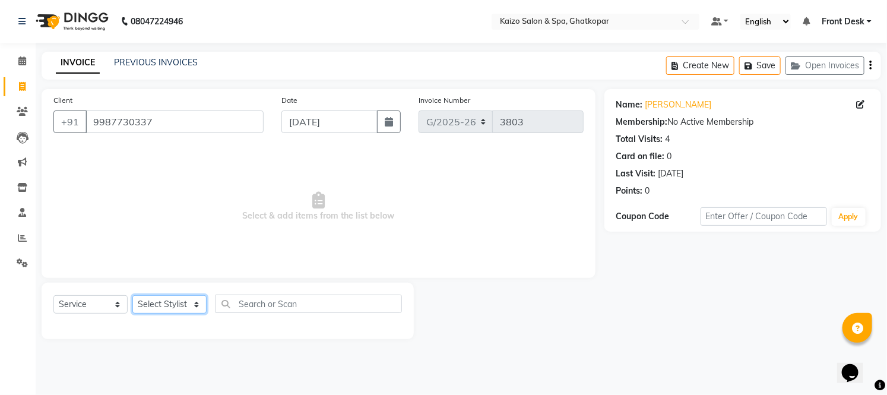
click at [181, 305] on select "Select Stylist [PERSON_NAME] ANJALI [PERSON_NAME] [PERSON_NAME] Front Desk [PER…" at bounding box center [169, 304] width 74 height 18
select select "85257"
click at [132, 296] on select "Select Stylist [PERSON_NAME] ANJALI [PERSON_NAME] [PERSON_NAME] Front Desk [PER…" at bounding box center [169, 304] width 74 height 18
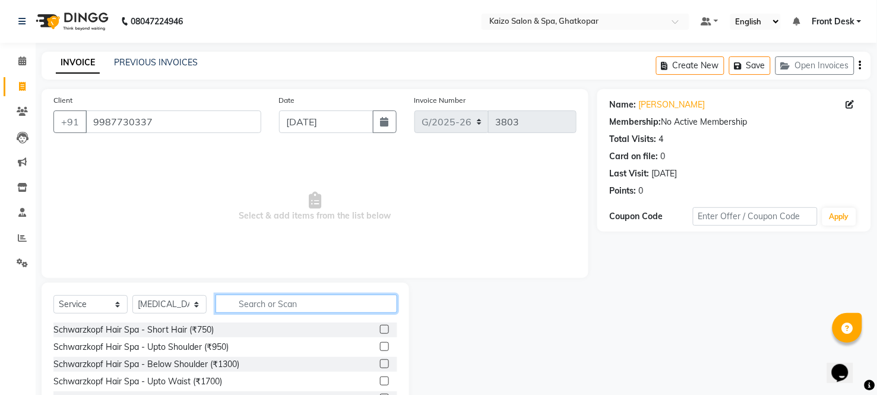
click at [299, 295] on input "text" at bounding box center [307, 304] width 182 height 18
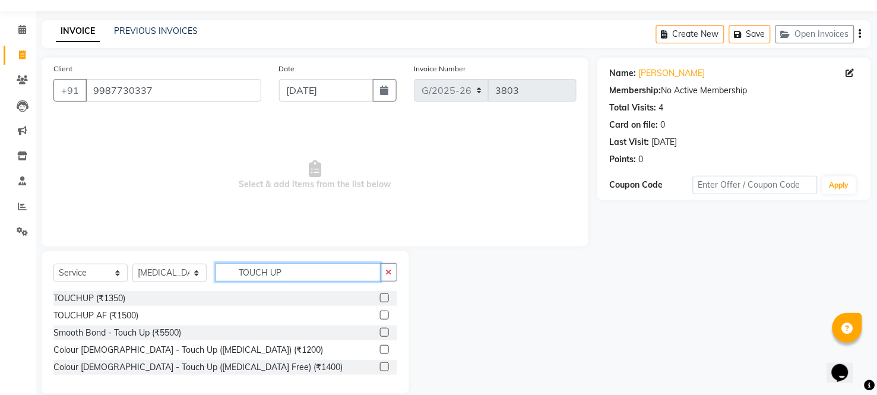
scroll to position [48, 0]
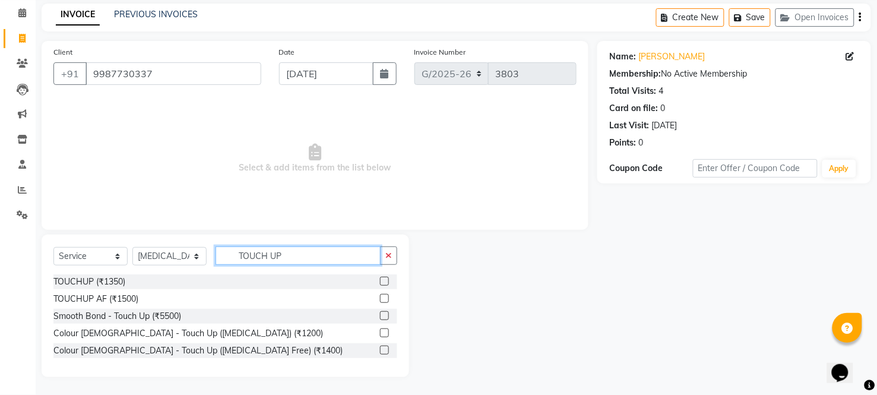
type input "TOUCH UP"
click at [384, 348] on label at bounding box center [384, 350] width 9 height 9
click at [384, 348] on input "checkbox" at bounding box center [384, 351] width 8 height 8
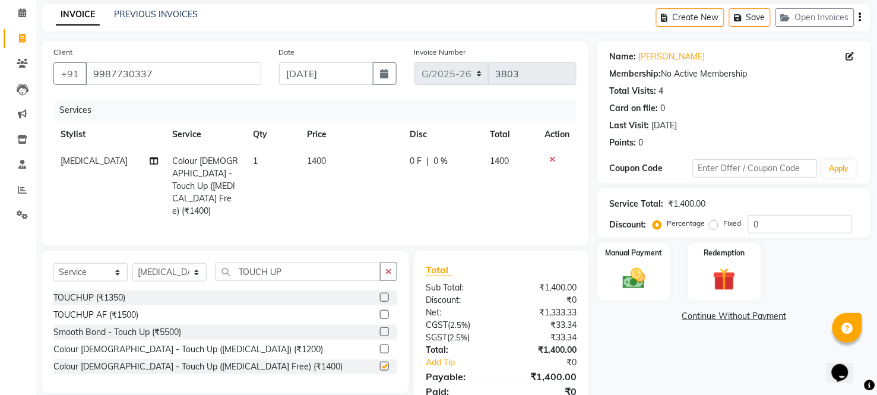
checkbox input "false"
click at [327, 154] on td "1400" at bounding box center [351, 186] width 103 height 77
select select "85257"
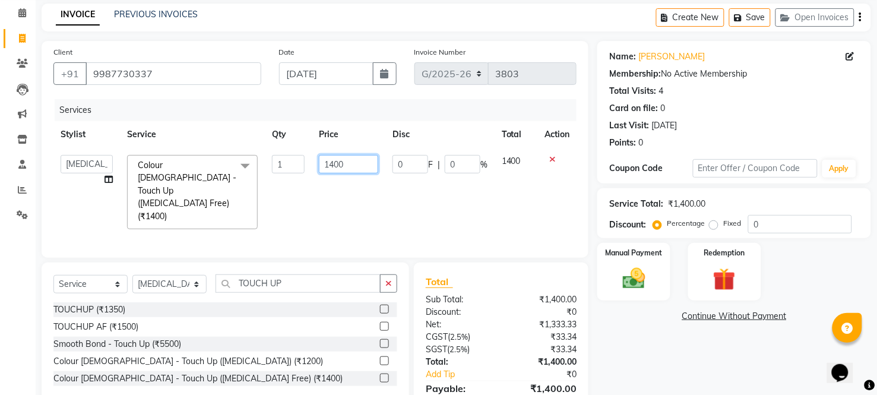
drag, startPoint x: 337, startPoint y: 156, endPoint x: 348, endPoint y: 157, distance: 11.4
click at [343, 157] on input "1400" at bounding box center [348, 164] width 59 height 18
click at [355, 163] on input "1400" at bounding box center [348, 164] width 59 height 18
type input "1"
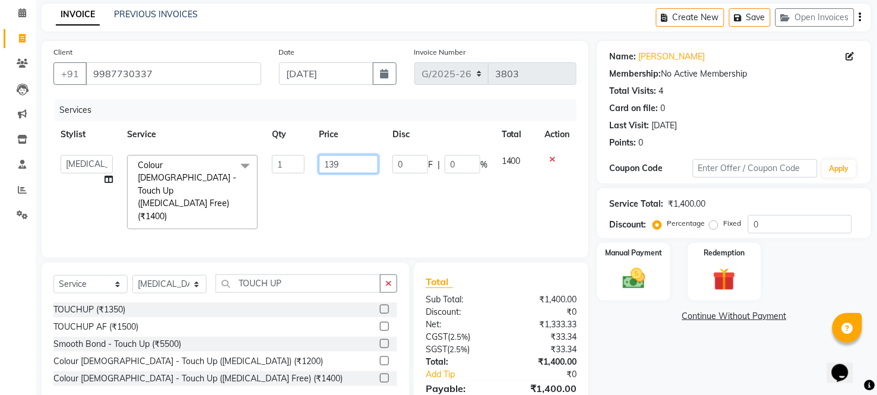
type input "1395"
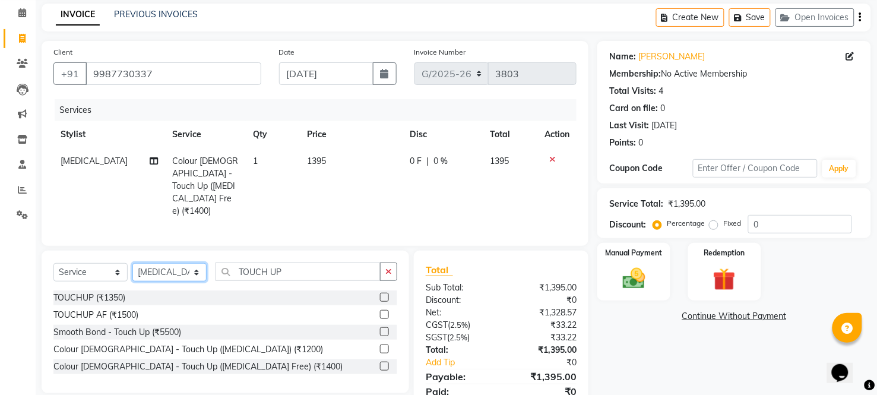
click at [162, 263] on select "Select Stylist [PERSON_NAME] ANJALI [PERSON_NAME] [PERSON_NAME] Front Desk [PER…" at bounding box center [169, 272] width 74 height 18
select select "41999"
click at [132, 263] on select "Select Stylist [PERSON_NAME] ANJALI [PERSON_NAME] [PERSON_NAME] Front Desk [PER…" at bounding box center [169, 272] width 74 height 18
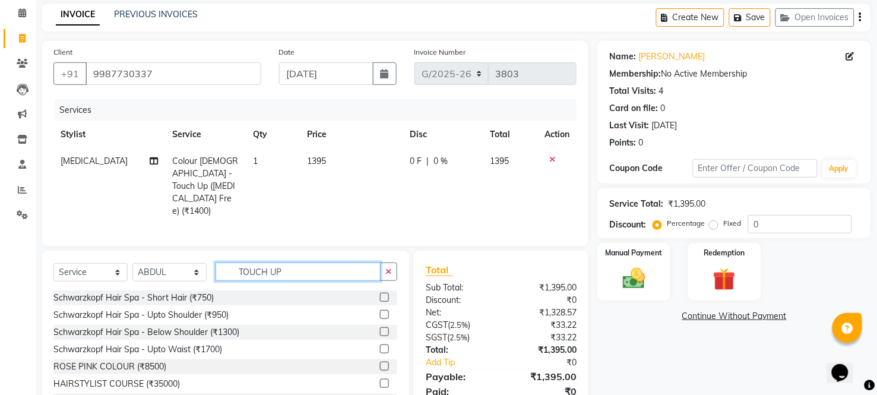
click at [306, 263] on input "TOUCH UP" at bounding box center [298, 272] width 165 height 18
type input "T"
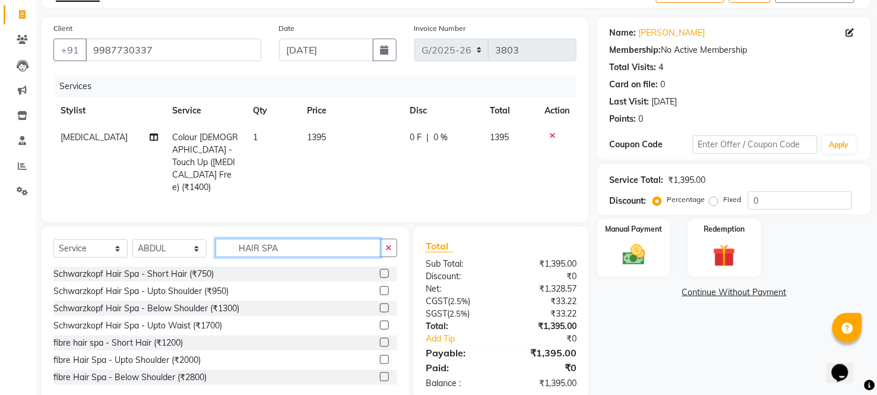
scroll to position [81, 0]
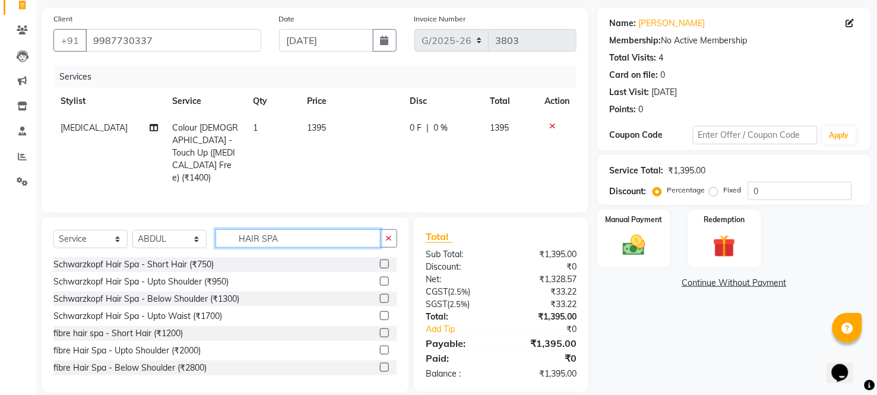
type input "HAIR SPA"
click at [380, 363] on label at bounding box center [384, 367] width 9 height 9
click at [380, 364] on input "checkbox" at bounding box center [384, 368] width 8 height 8
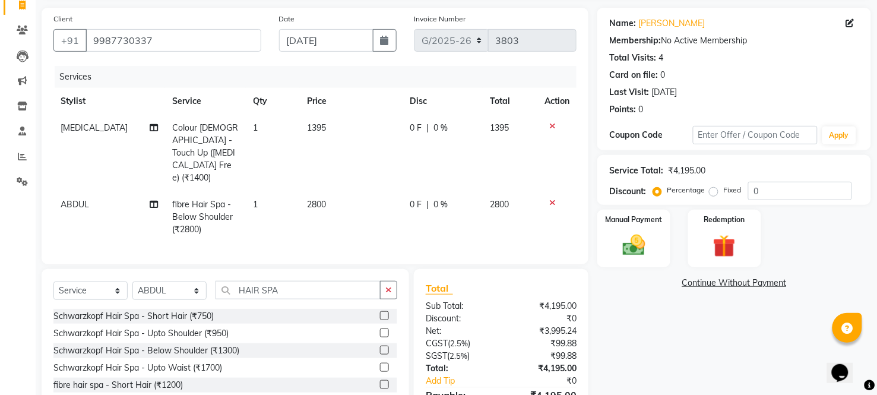
checkbox input "false"
click at [336, 191] on td "2800" at bounding box center [351, 217] width 103 height 52
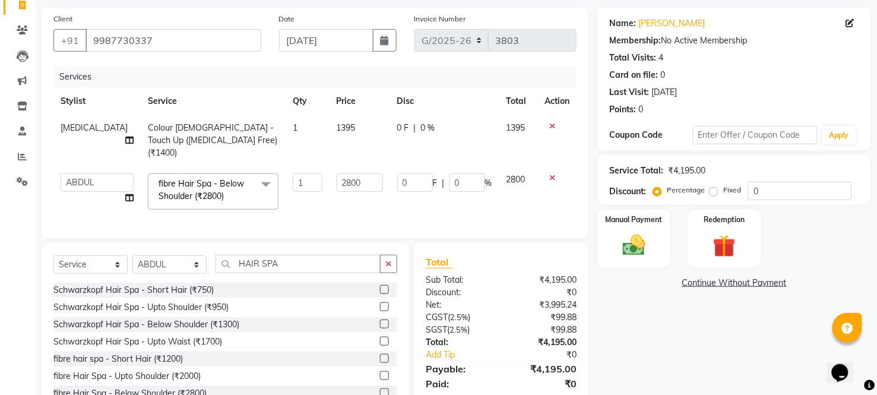
click at [337, 176] on input "2800" at bounding box center [360, 182] width 46 height 18
click at [358, 173] on input "2800" at bounding box center [360, 182] width 46 height 18
type input "2"
type input "3600"
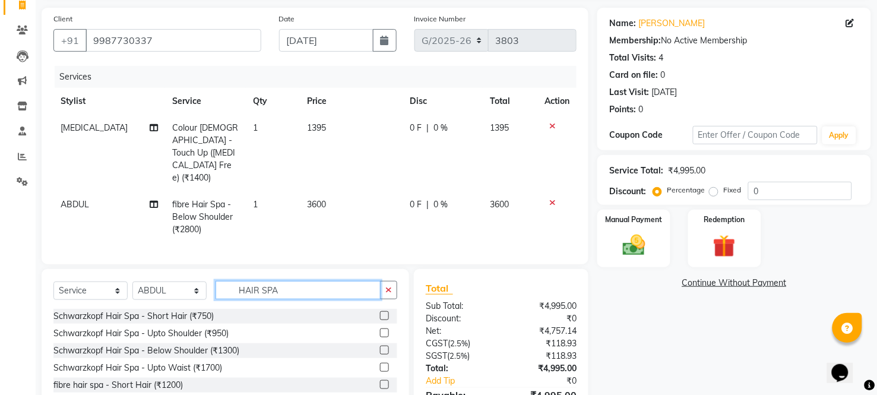
click at [299, 269] on div "Select Service Product Membership Package Voucher Prepaid Gift Card Select Styl…" at bounding box center [226, 356] width 368 height 175
type input "H"
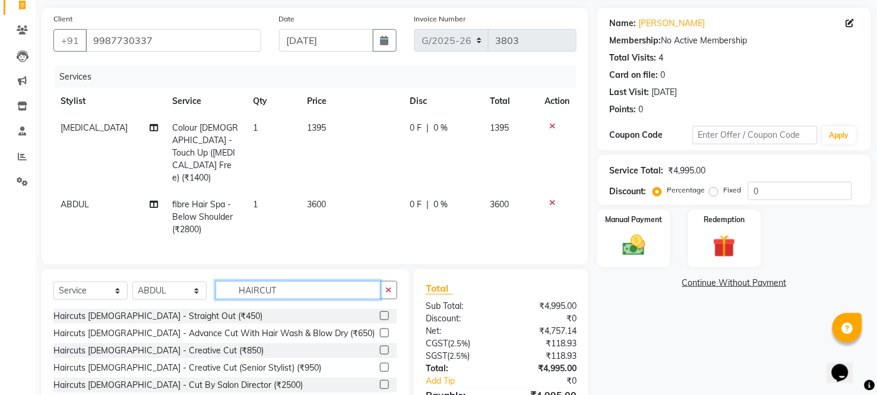
type input "HAIRCUT"
click at [294, 281] on input "HAIRCUT" at bounding box center [298, 290] width 165 height 18
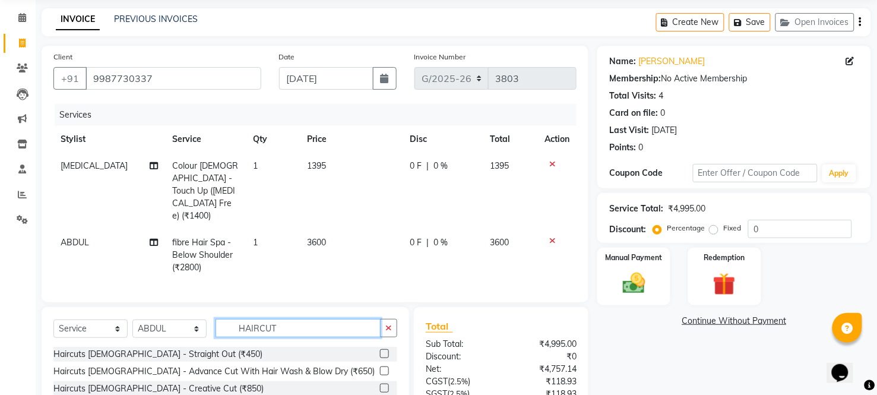
scroll to position [66, 0]
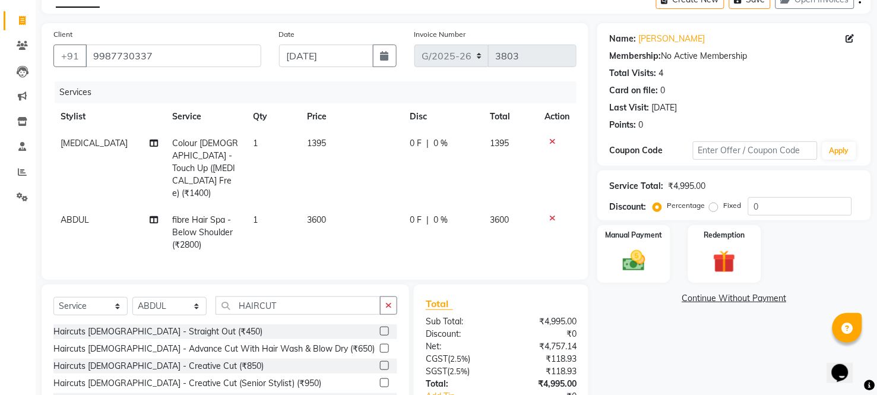
click at [380, 344] on label at bounding box center [384, 348] width 9 height 9
click at [380, 345] on input "checkbox" at bounding box center [384, 349] width 8 height 8
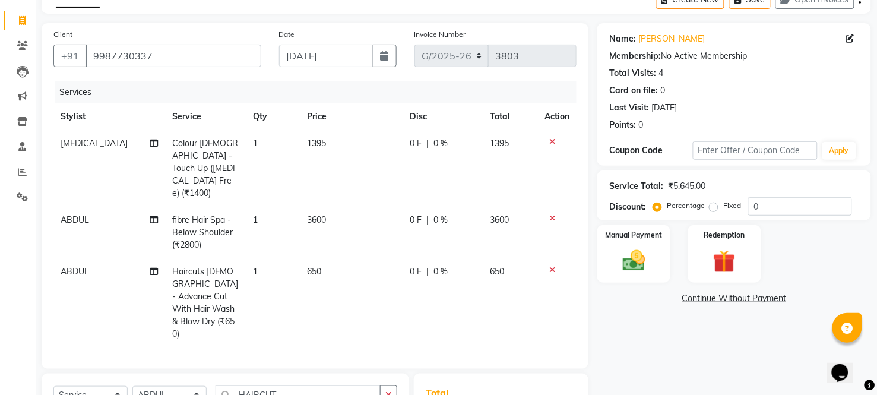
checkbox input "false"
click at [328, 258] on td "650" at bounding box center [351, 302] width 103 height 89
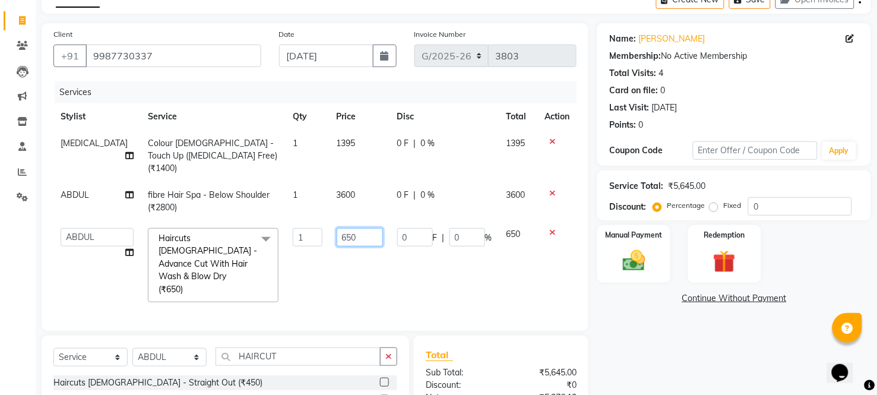
click at [349, 228] on input "650" at bounding box center [360, 237] width 46 height 18
type input "6"
type input "585"
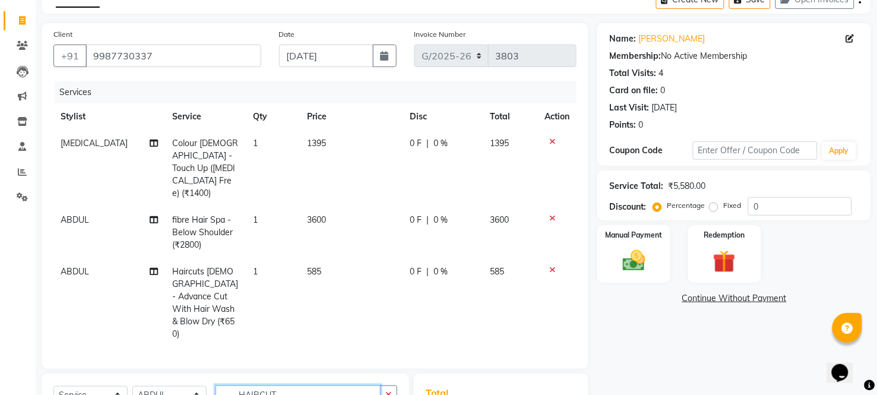
click at [307, 386] on input "HAIRCUT" at bounding box center [298, 395] width 165 height 18
type input "H"
click at [150, 386] on select "Select Stylist [PERSON_NAME] ANJALI [PERSON_NAME] [PERSON_NAME] Front Desk [PER…" at bounding box center [169, 395] width 74 height 18
click at [132, 386] on select "Select Stylist [PERSON_NAME] ANJALI [PERSON_NAME] [PERSON_NAME] Front Desk [PER…" at bounding box center [169, 395] width 74 height 18
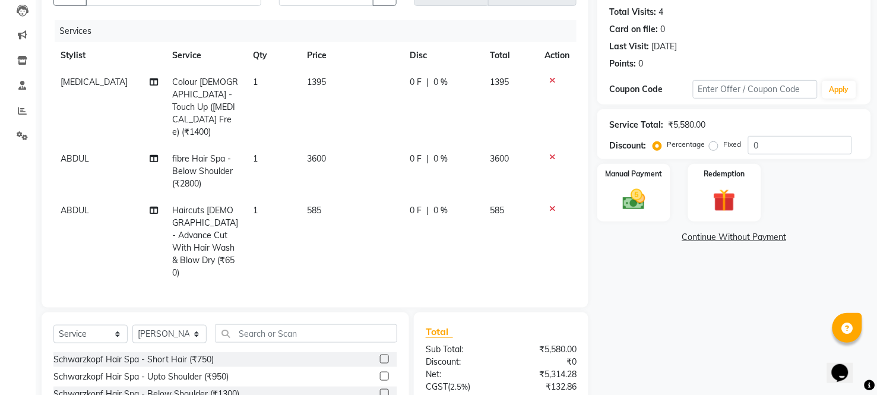
scroll to position [132, 0]
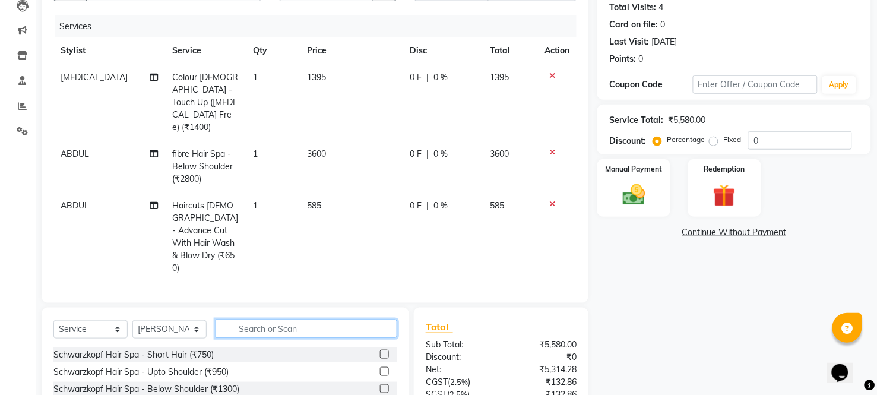
click at [326, 320] on input "text" at bounding box center [307, 329] width 182 height 18
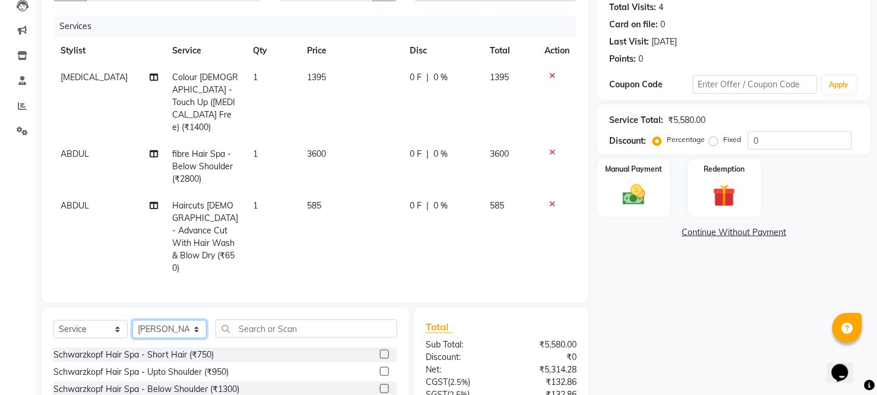
click at [149, 320] on select "Select Stylist [PERSON_NAME] ANJALI [PERSON_NAME] [PERSON_NAME] Front Desk [PER…" at bounding box center [169, 329] width 74 height 18
select select "41999"
click at [132, 320] on select "Select Stylist [PERSON_NAME] ANJALI [PERSON_NAME] [PERSON_NAME] Front Desk [PER…" at bounding box center [169, 329] width 74 height 18
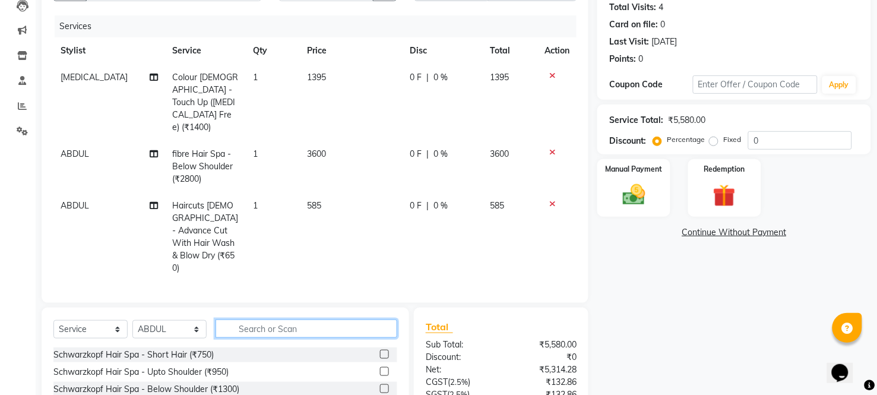
click at [297, 320] on input "text" at bounding box center [307, 329] width 182 height 18
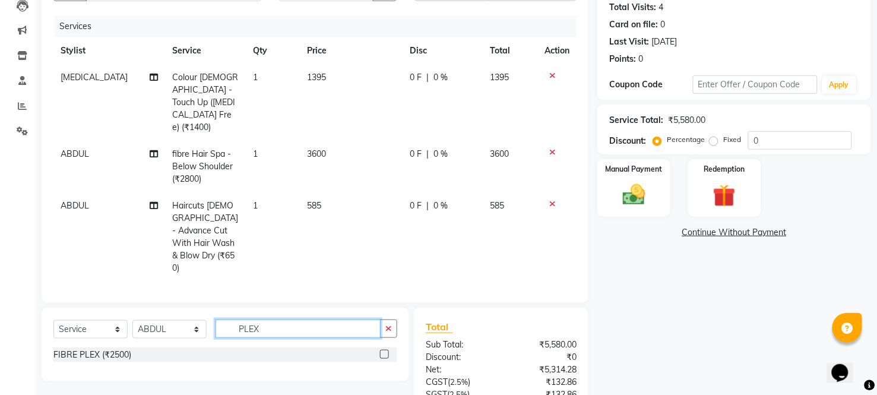
type input "PLEX"
click at [384, 350] on label at bounding box center [384, 354] width 9 height 9
click at [384, 351] on input "checkbox" at bounding box center [384, 355] width 8 height 8
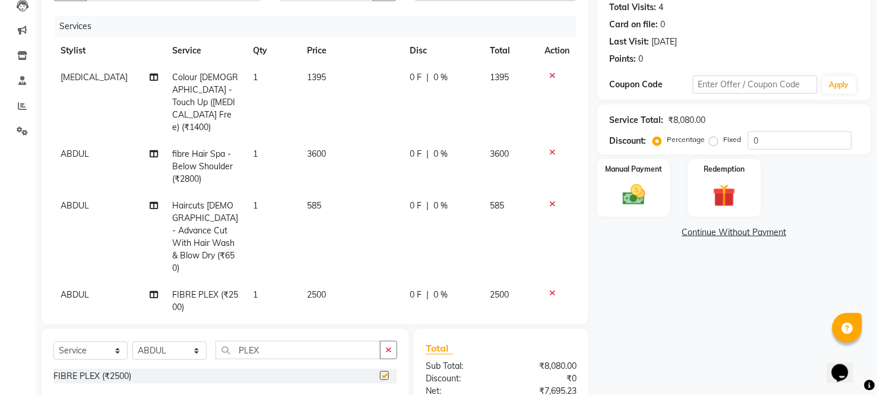
checkbox input "false"
click at [343, 282] on td "2500" at bounding box center [351, 301] width 103 height 39
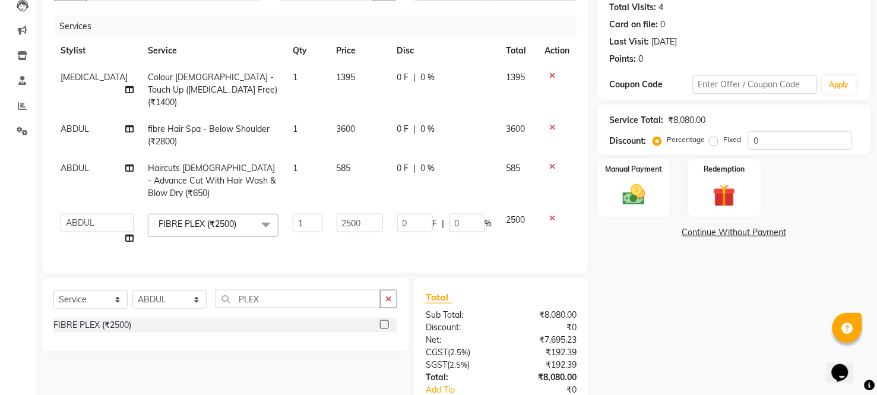
click at [343, 242] on div "Services Stylist Service Qty Price Disc Total Action [MEDICAL_DATA] Colour [DEM…" at bounding box center [314, 138] width 523 height 246
click at [352, 216] on input "2500" at bounding box center [360, 223] width 46 height 18
type input "2"
type input "1500"
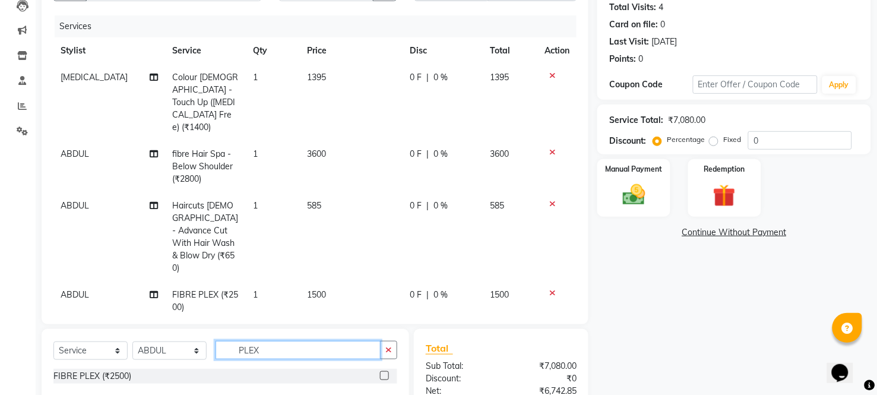
drag, startPoint x: 301, startPoint y: 289, endPoint x: 291, endPoint y: 291, distance: 9.7
click at [297, 290] on div "Client [PHONE_NUMBER] Date [DATE] Invoice Number G/[PHONE_NUMBER] Services Styl…" at bounding box center [315, 230] width 565 height 546
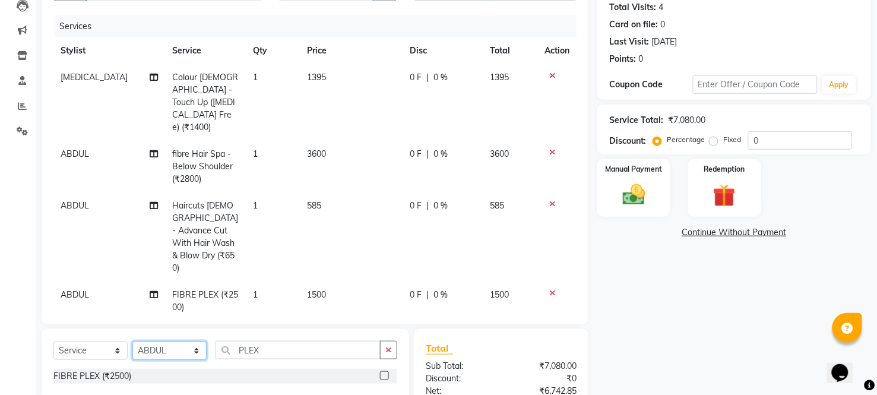
click at [173, 342] on select "Select Stylist [PERSON_NAME] ANJALI [PERSON_NAME] [PERSON_NAME] Front Desk [PER…" at bounding box center [169, 351] width 74 height 18
select select "21359"
click at [132, 342] on select "Select Stylist [PERSON_NAME] ANJALI [PERSON_NAME] [PERSON_NAME] Front Desk [PER…" at bounding box center [169, 351] width 74 height 18
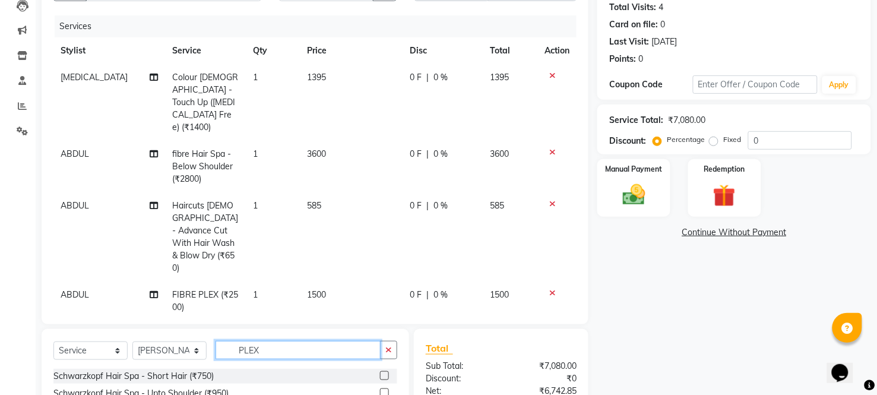
click at [268, 341] on input "PLEX" at bounding box center [298, 350] width 165 height 18
type input "P"
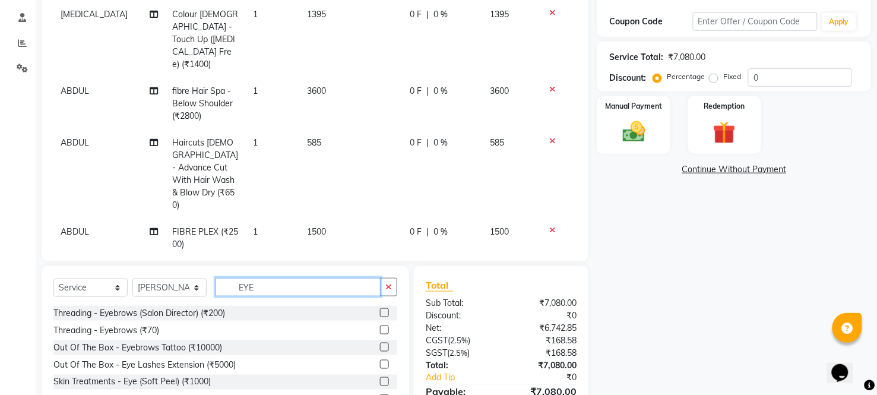
scroll to position [198, 0]
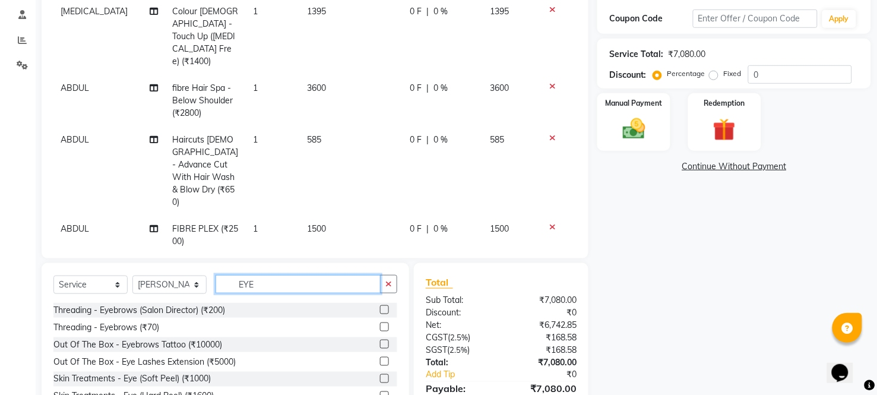
type input "EYE"
click at [383, 340] on label at bounding box center [384, 344] width 9 height 9
click at [383, 341] on input "checkbox" at bounding box center [384, 345] width 8 height 8
checkbox input "false"
click at [545, 223] on div at bounding box center [557, 227] width 25 height 8
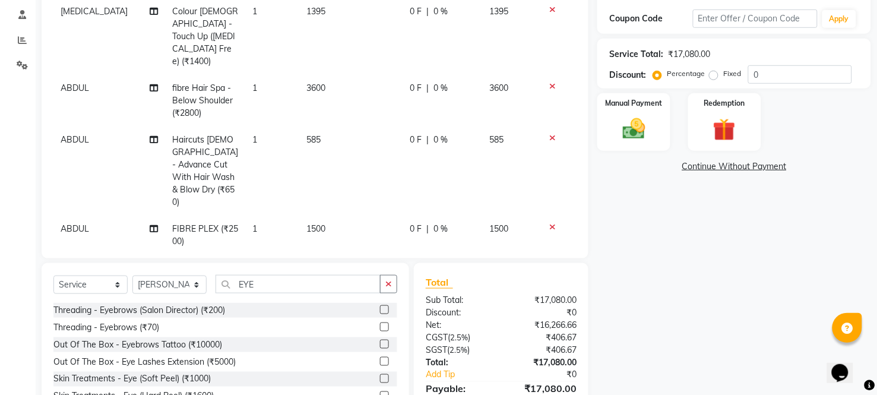
click at [549, 223] on icon at bounding box center [552, 227] width 7 height 8
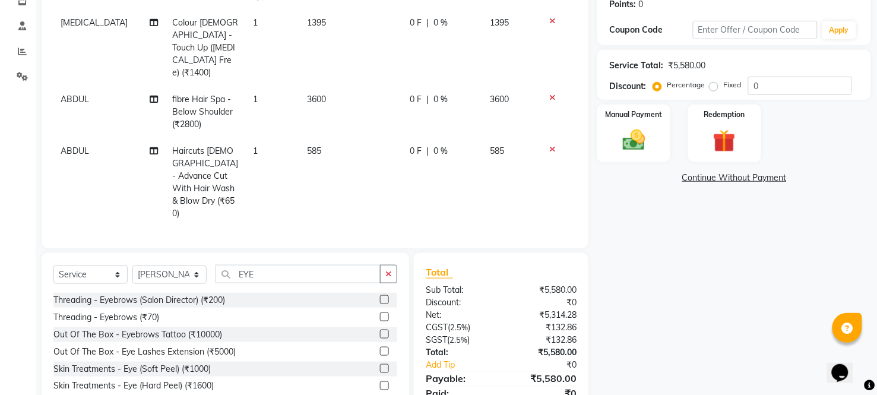
click at [383, 312] on label at bounding box center [384, 316] width 9 height 9
click at [383, 314] on input "checkbox" at bounding box center [384, 318] width 8 height 8
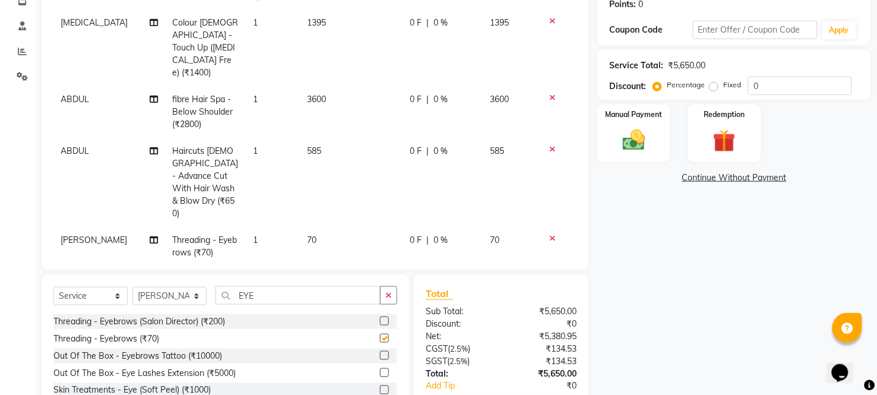
scroll to position [198, 0]
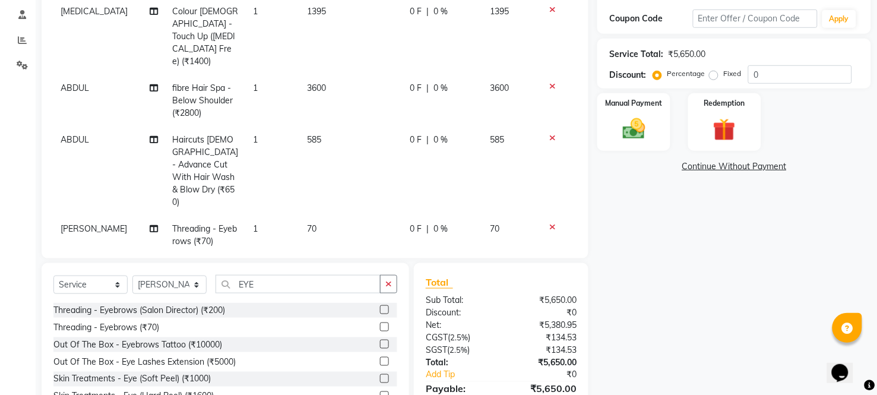
checkbox input "false"
click at [347, 216] on td "70" at bounding box center [351, 235] width 103 height 39
select select "21359"
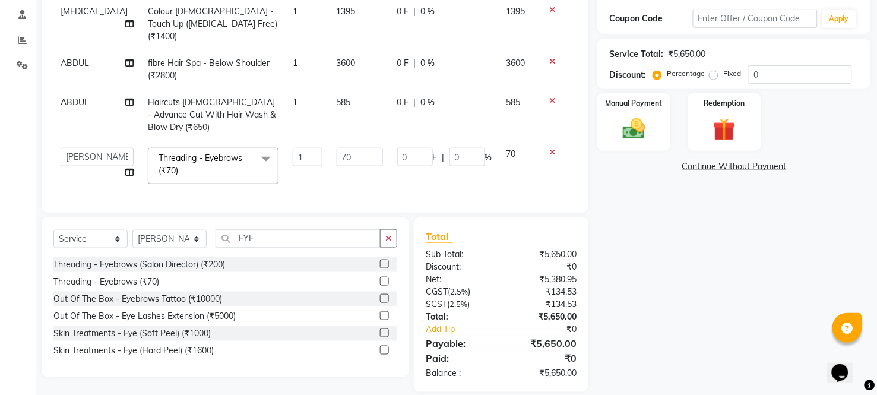
click at [347, 179] on div "Services Stylist Service Qty Price Disc Total Action [MEDICAL_DATA] Colour [DEM…" at bounding box center [314, 75] width 523 height 251
click at [352, 141] on td "70" at bounding box center [360, 166] width 61 height 50
type input "7"
type input "63"
click at [608, 238] on div "Name: [PERSON_NAME] Membership: No Active Membership Total Visits: 4 Card on fi…" at bounding box center [739, 141] width 283 height 501
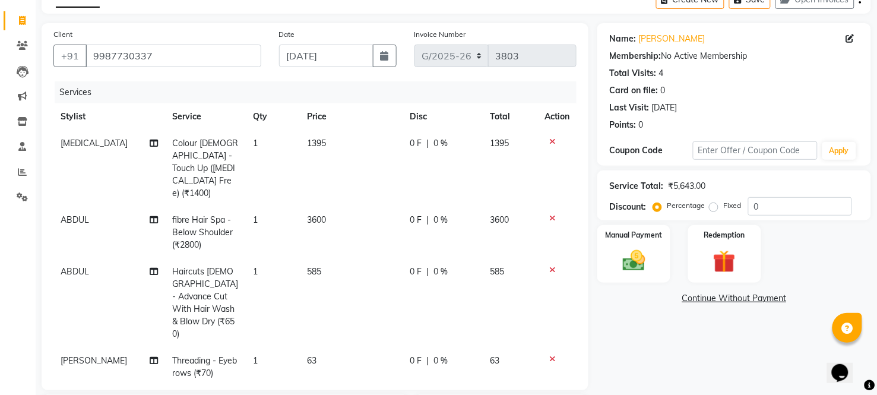
scroll to position [132, 0]
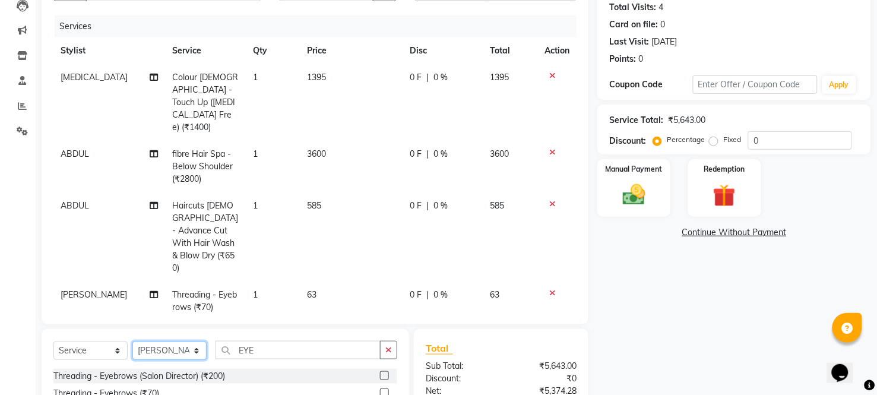
click at [182, 342] on select "Select Stylist [PERSON_NAME] ANJALI [PERSON_NAME] [PERSON_NAME] Front Desk [PER…" at bounding box center [169, 351] width 74 height 18
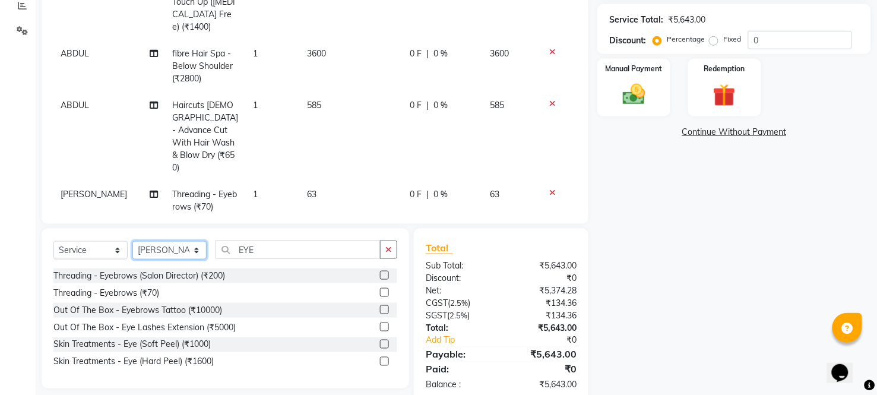
scroll to position [236, 0]
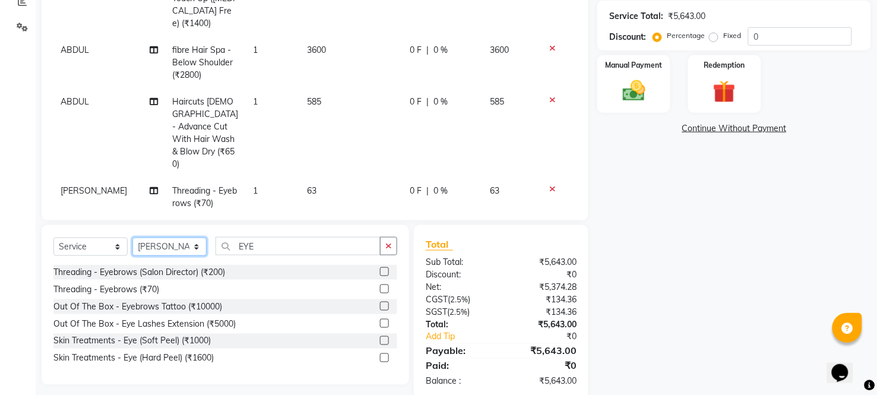
click at [175, 238] on select "Select Stylist [PERSON_NAME] ANJALI [PERSON_NAME] [PERSON_NAME] Front Desk [PER…" at bounding box center [169, 247] width 74 height 18
select select "41999"
click at [132, 238] on select "Select Stylist [PERSON_NAME] ANJALI [PERSON_NAME] [PERSON_NAME] Front Desk [PER…" at bounding box center [169, 247] width 74 height 18
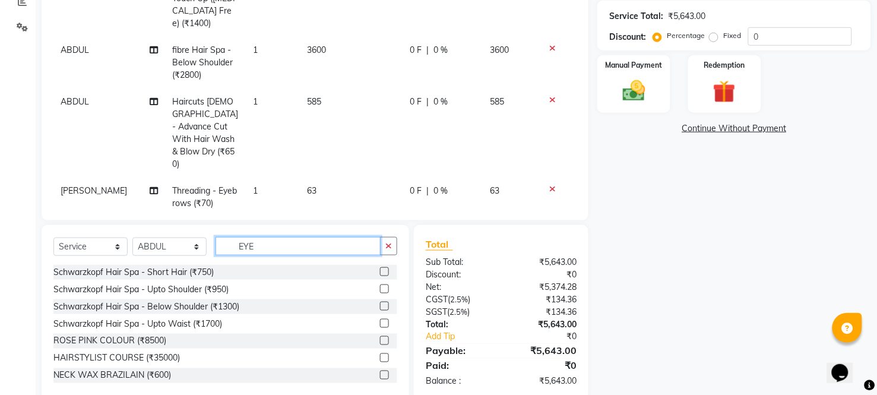
click at [286, 237] on input "EYE" at bounding box center [298, 246] width 165 height 18
type input "E"
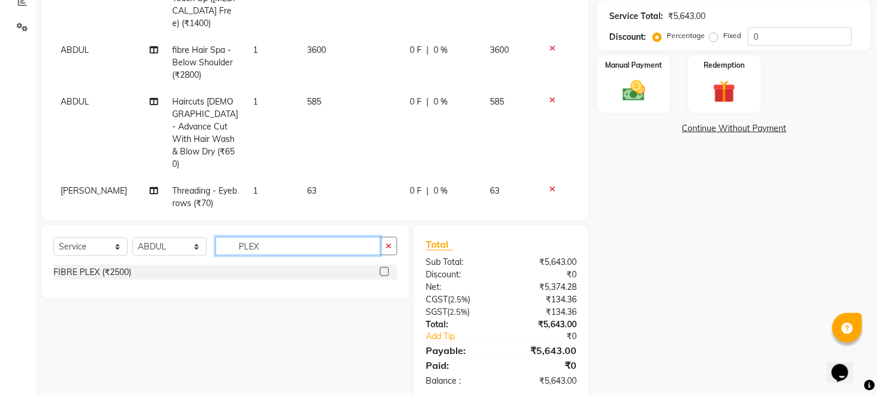
type input "PLEX"
click at [383, 267] on label at bounding box center [384, 271] width 9 height 9
click at [383, 268] on input "checkbox" at bounding box center [384, 272] width 8 height 8
checkbox input "false"
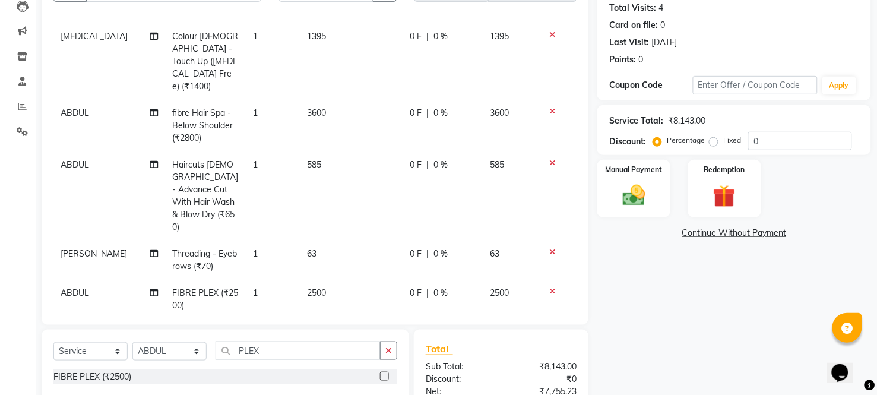
scroll to position [132, 0]
click at [340, 279] on td "2500" at bounding box center [351, 298] width 103 height 39
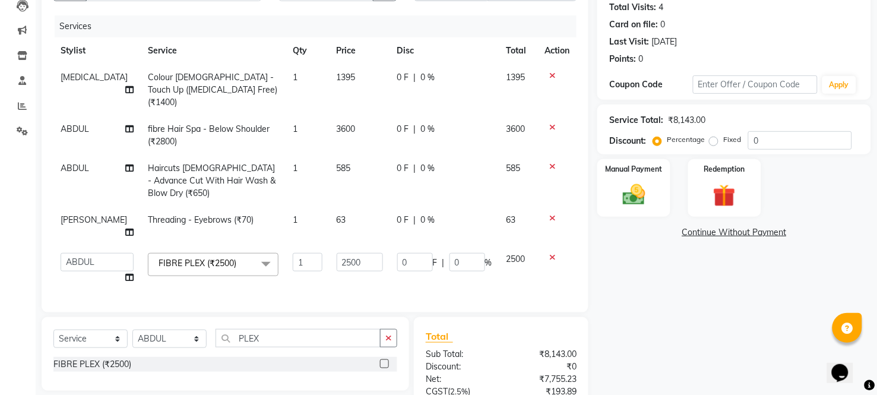
scroll to position [0, 0]
click at [340, 261] on td "2500" at bounding box center [360, 268] width 61 height 45
click at [361, 253] on input "2500" at bounding box center [360, 262] width 46 height 18
type input "2"
type input "1500"
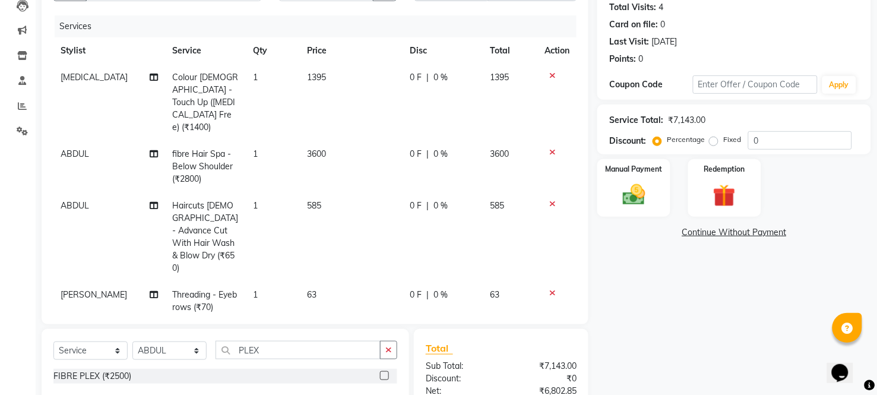
click at [627, 301] on div "Name: [PERSON_NAME] Membership: No Active Membership Total Visits: 4 Card on fi…" at bounding box center [739, 230] width 283 height 546
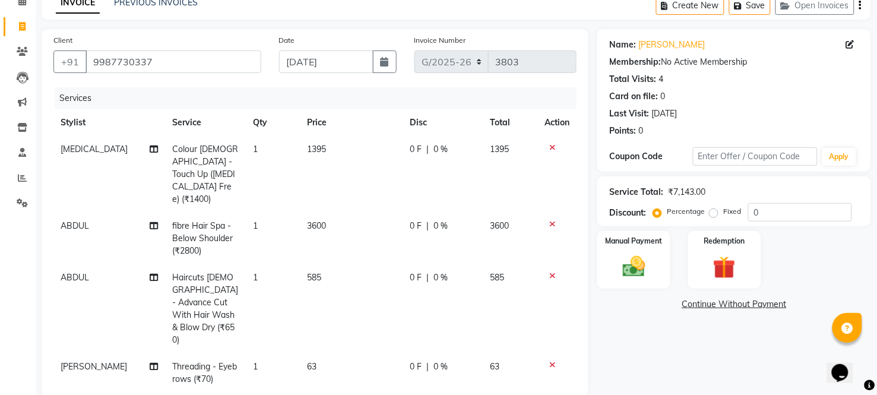
scroll to position [42, 0]
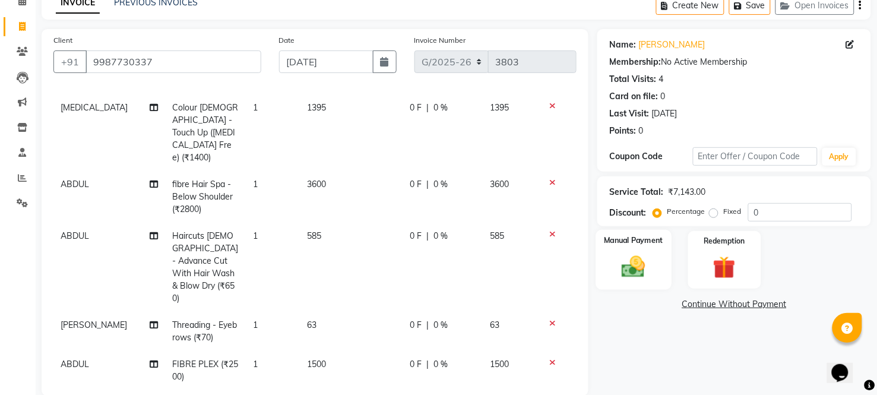
click at [636, 263] on img at bounding box center [634, 267] width 38 height 27
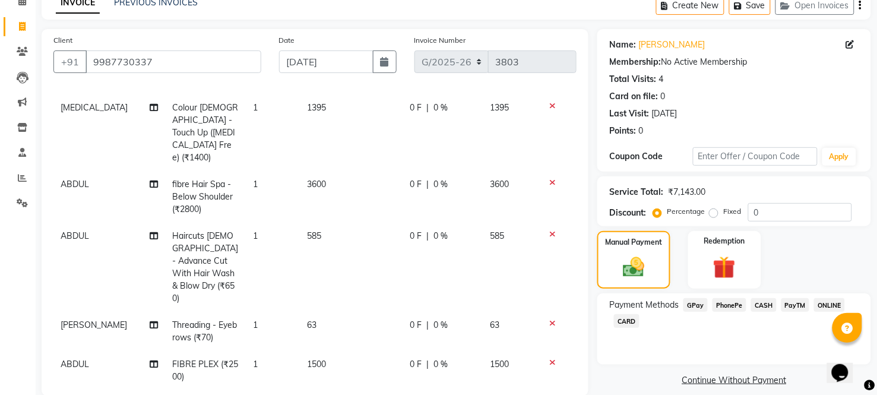
click at [766, 304] on span "CASH" at bounding box center [764, 305] width 26 height 14
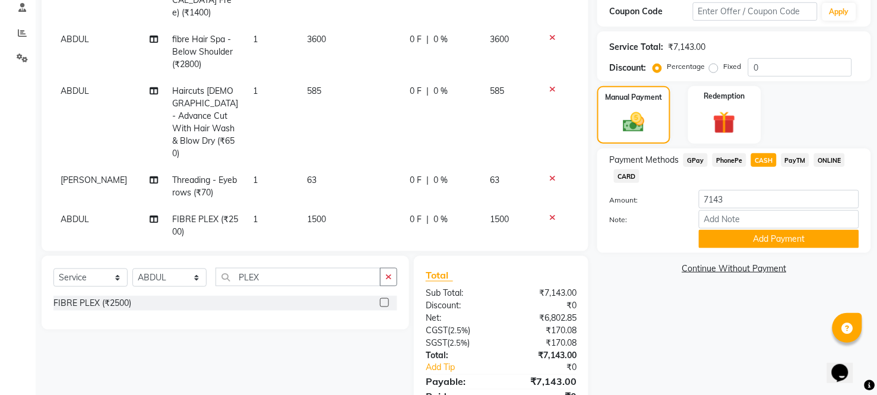
scroll to position [213, 0]
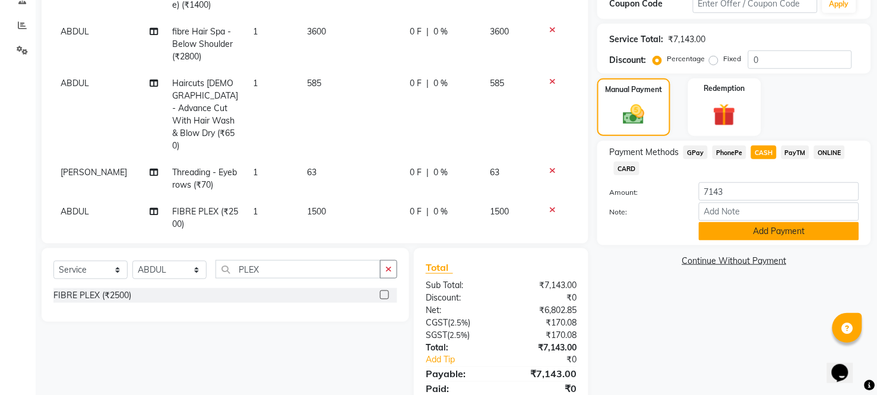
click at [769, 232] on button "Add Payment" at bounding box center [779, 231] width 160 height 18
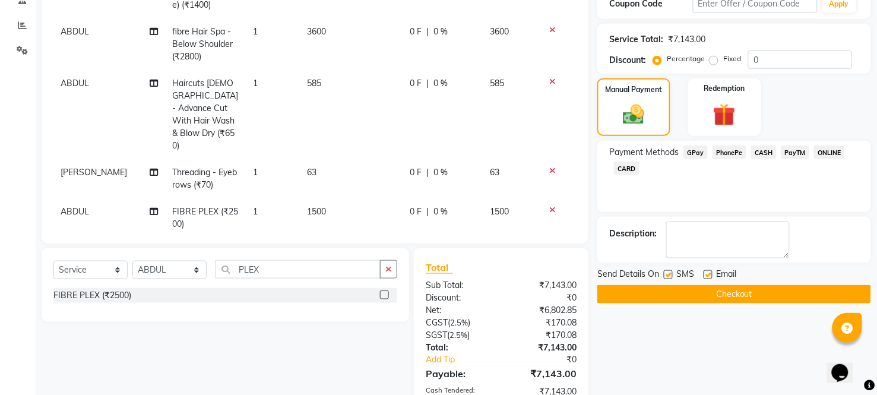
click at [666, 271] on label at bounding box center [668, 274] width 9 height 9
click at [666, 271] on input "checkbox" at bounding box center [668, 275] width 8 height 8
checkbox input "false"
click at [706, 274] on label at bounding box center [708, 274] width 9 height 9
click at [706, 274] on input "checkbox" at bounding box center [708, 275] width 8 height 8
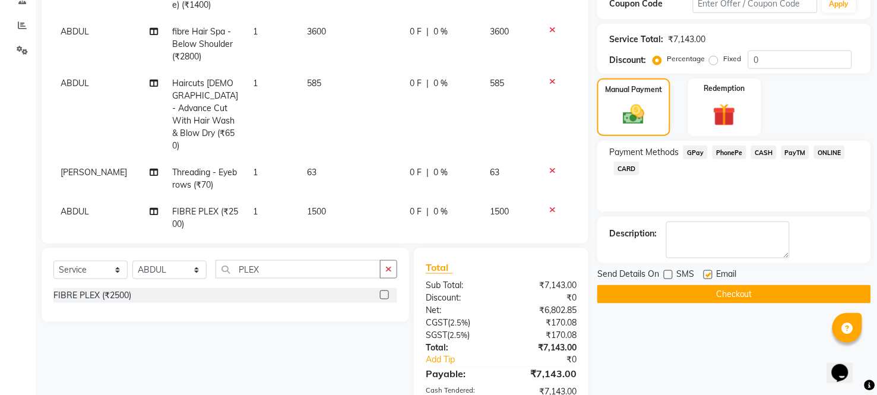
checkbox input "false"
click at [771, 152] on span "CASH" at bounding box center [764, 153] width 26 height 14
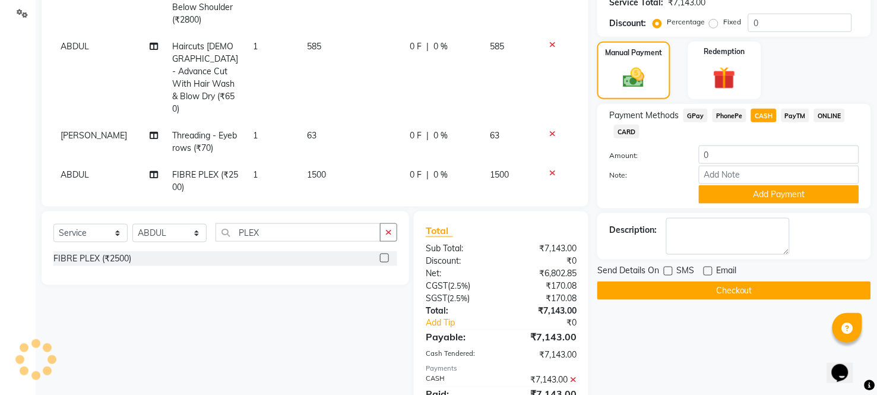
scroll to position [300, 0]
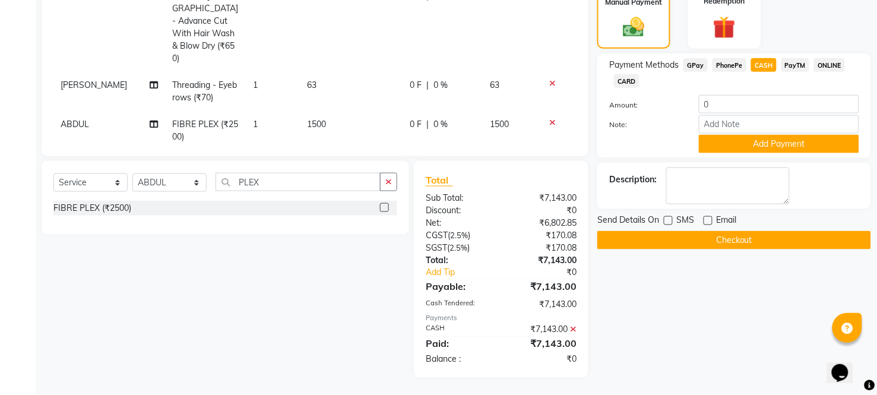
click at [718, 236] on button "Checkout" at bounding box center [735, 240] width 274 height 18
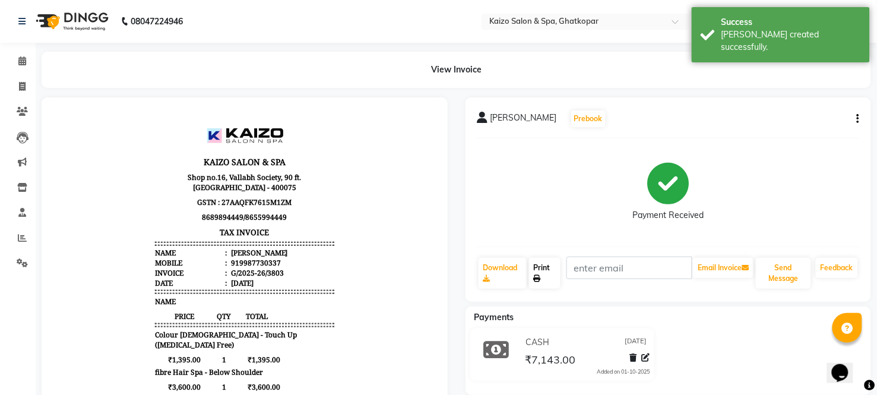
click at [549, 270] on link "Print" at bounding box center [544, 273] width 31 height 31
click at [25, 83] on icon at bounding box center [22, 86] width 7 height 9
select select "service"
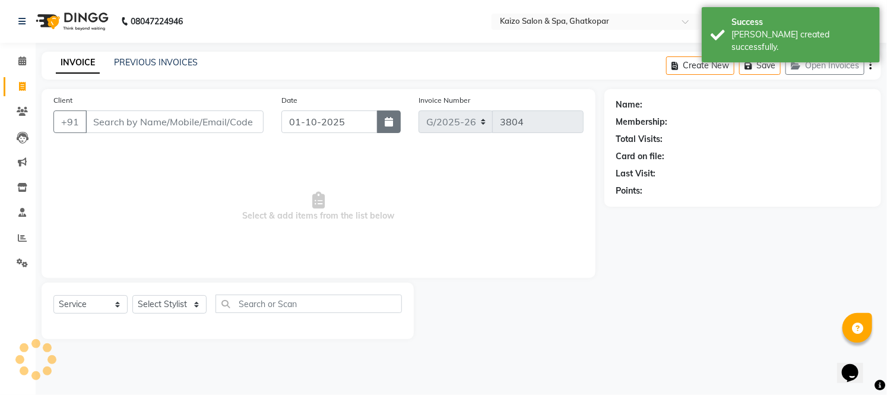
click at [393, 119] on icon "button" at bounding box center [389, 122] width 8 height 10
select select "10"
select select "2025"
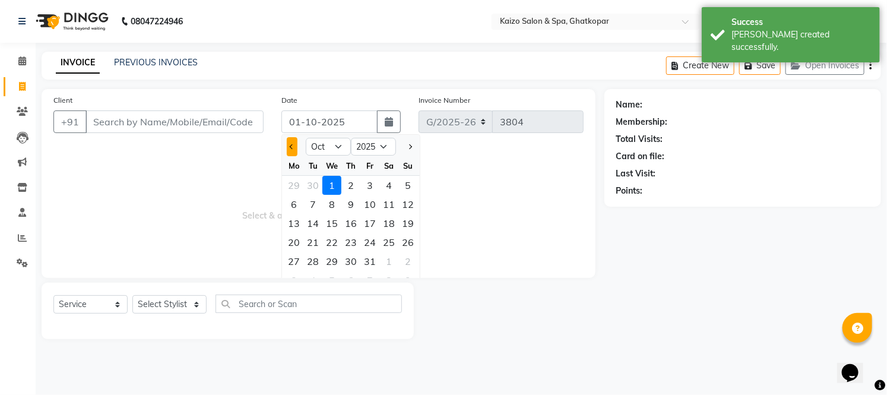
click at [292, 144] on span "Previous month" at bounding box center [292, 146] width 5 height 5
select select "9"
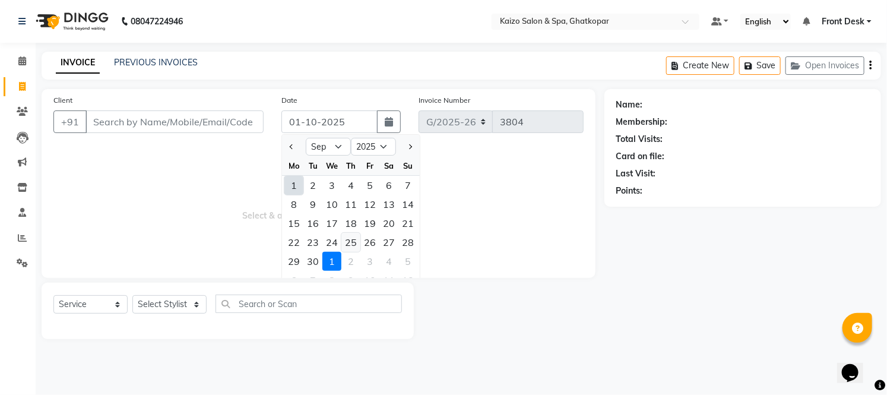
click at [349, 242] on div "25" at bounding box center [351, 242] width 19 height 19
type input "[DATE]"
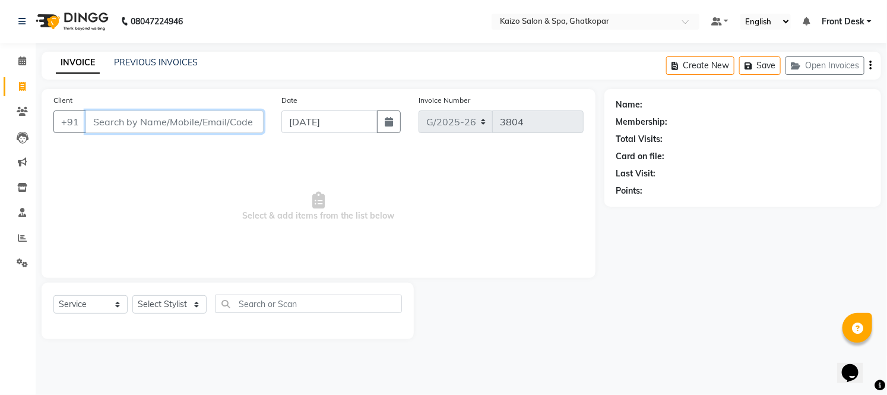
click at [183, 124] on input "Client" at bounding box center [175, 121] width 178 height 23
type input "V"
paste input "SUBHASH 9969542550"
click at [139, 119] on input "SUBHASH 9969542550" at bounding box center [145, 121] width 118 height 23
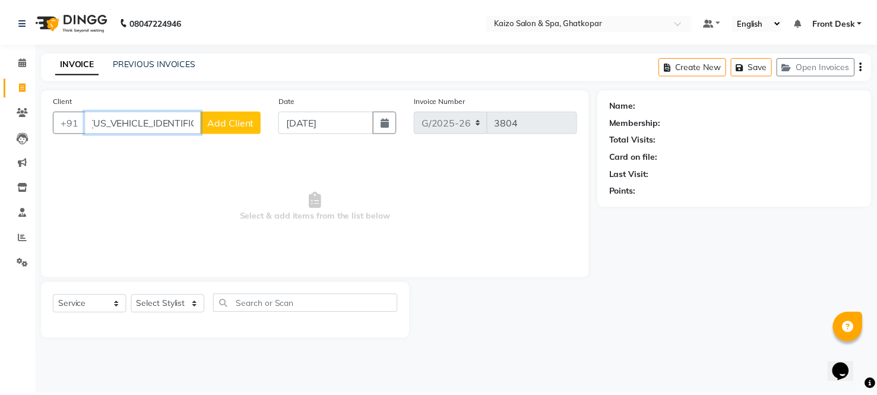
scroll to position [0, 0]
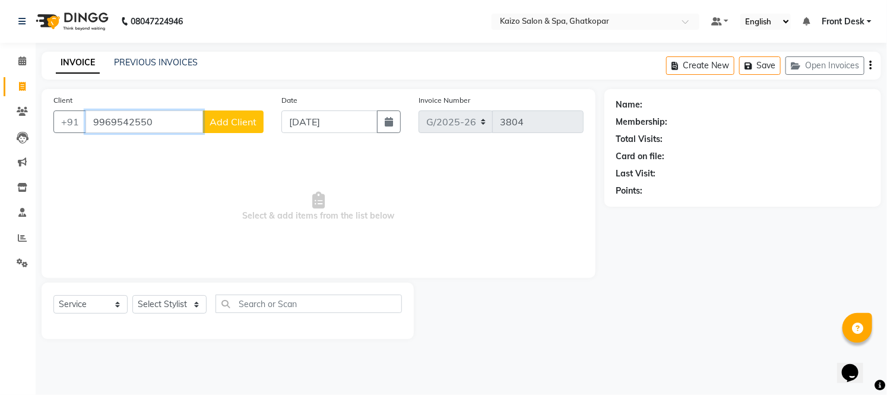
type input "9969542550"
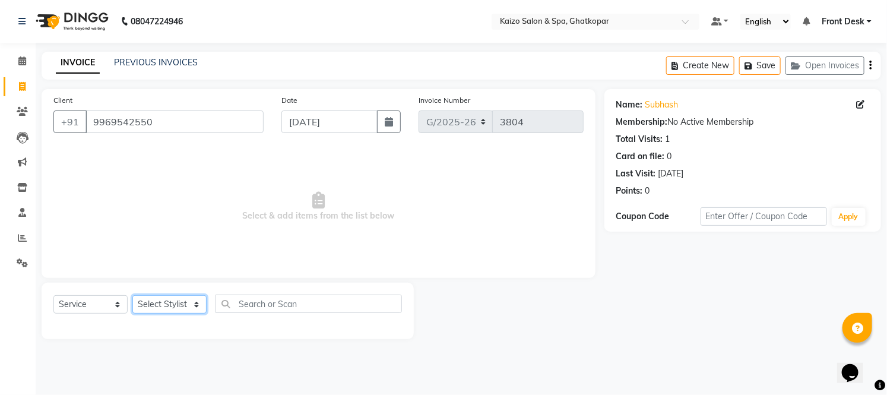
click at [158, 304] on select "Select Stylist [PERSON_NAME] ANJALI [PERSON_NAME] [PERSON_NAME] Front Desk [PER…" at bounding box center [169, 304] width 74 height 18
select select "59527"
click at [132, 296] on select "Select Stylist [PERSON_NAME] ANJALI [PERSON_NAME] [PERSON_NAME] Front Desk [PER…" at bounding box center [169, 304] width 74 height 18
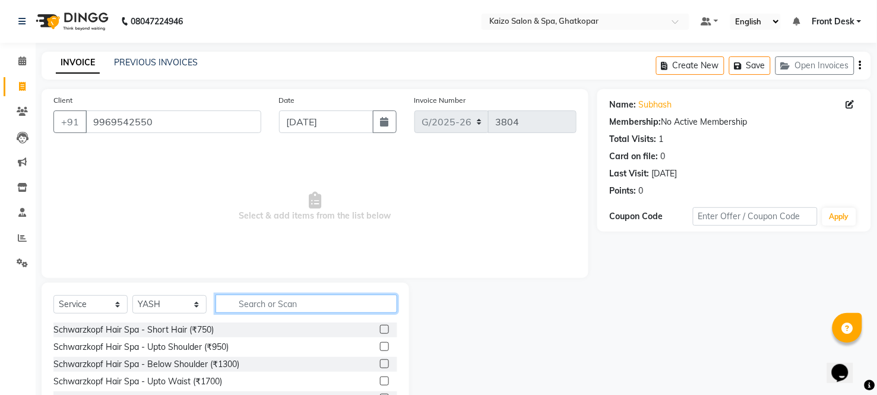
click at [280, 309] on input "text" at bounding box center [307, 304] width 182 height 18
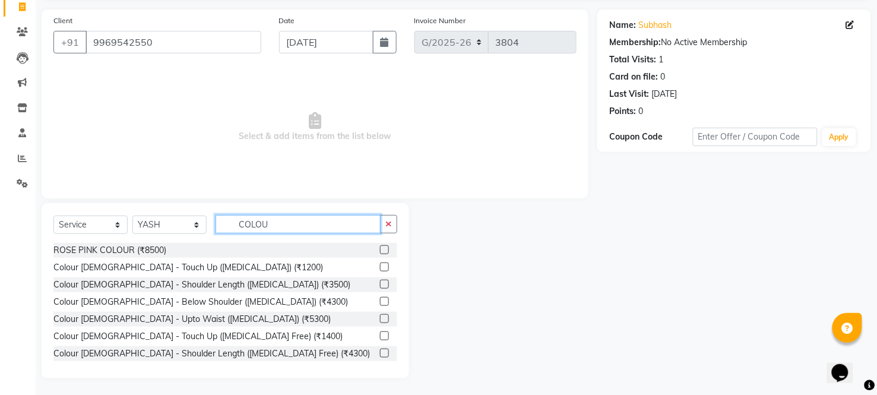
scroll to position [80, 0]
type input "COLOU"
click at [380, 337] on label at bounding box center [384, 335] width 9 height 9
click at [380, 337] on input "checkbox" at bounding box center [384, 336] width 8 height 8
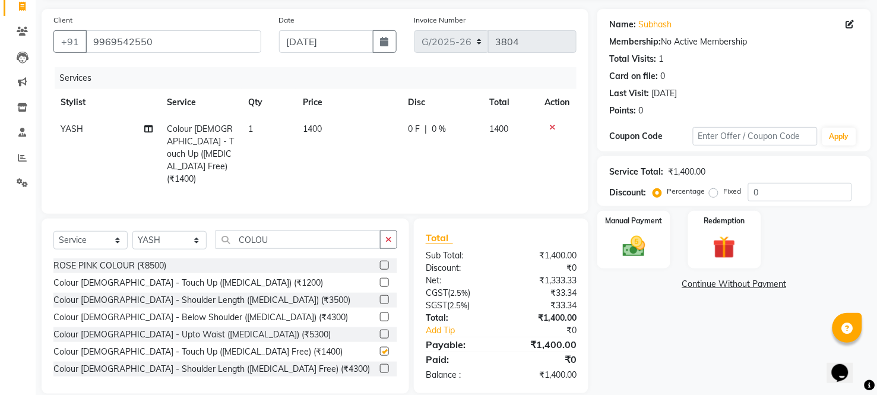
checkbox input "false"
click at [362, 127] on td "1400" at bounding box center [348, 154] width 105 height 77
select select "59527"
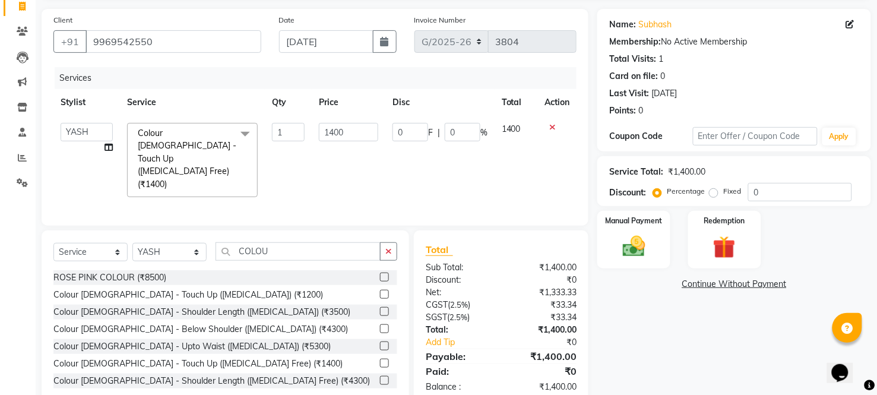
click at [362, 127] on input "1400" at bounding box center [348, 132] width 59 height 18
type input "1150"
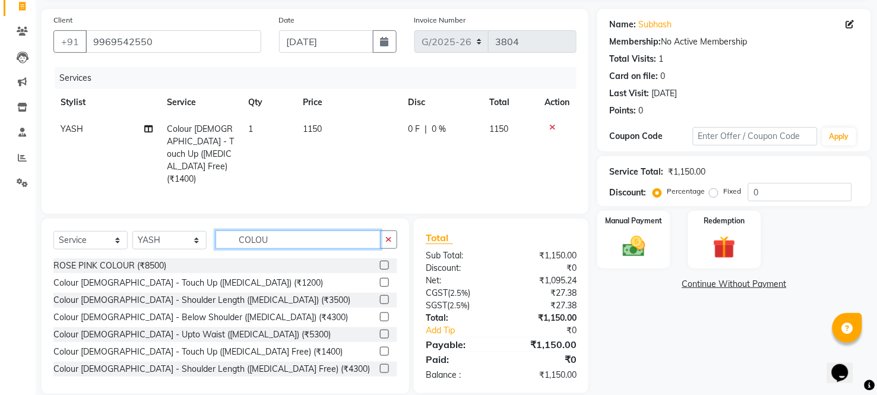
click at [339, 230] on input "COLOU" at bounding box center [298, 239] width 165 height 18
type input "C"
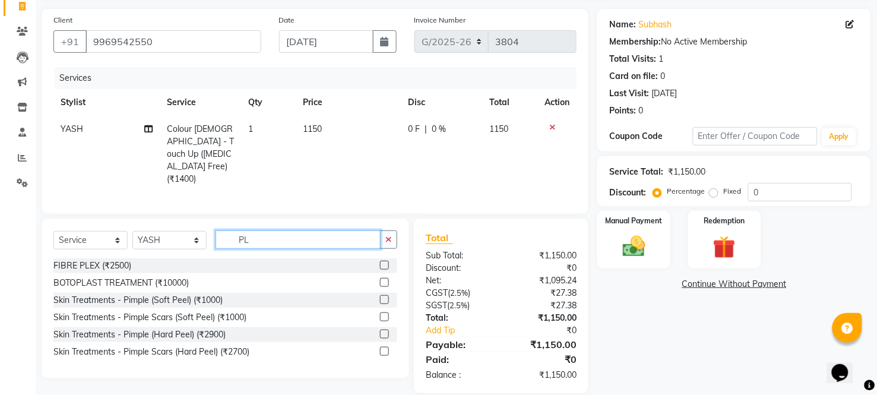
type input "PL"
click at [384, 261] on label at bounding box center [384, 265] width 9 height 9
click at [384, 262] on input "checkbox" at bounding box center [384, 266] width 8 height 8
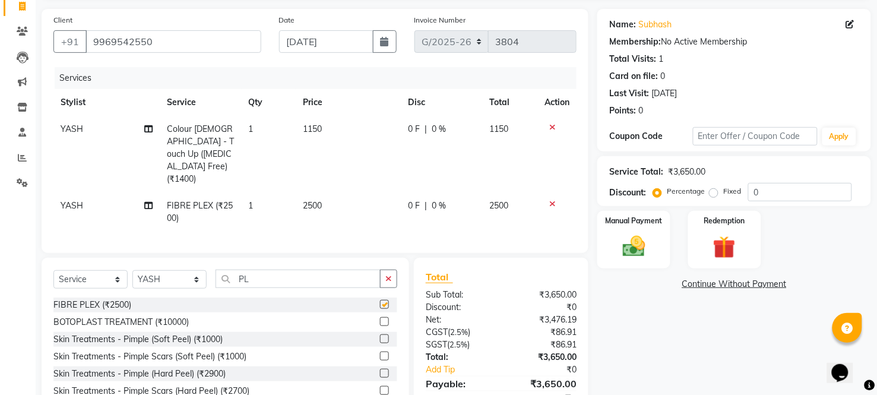
checkbox input "false"
click at [349, 192] on td "2500" at bounding box center [348, 211] width 105 height 39
select select "59527"
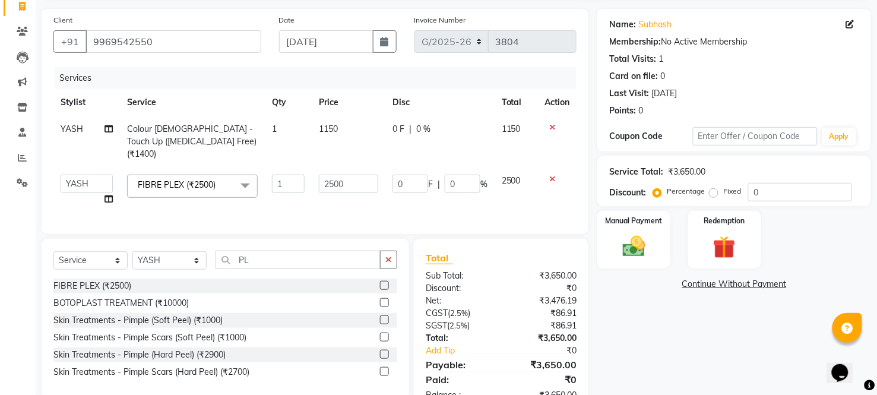
click at [349, 182] on td "2500" at bounding box center [349, 190] width 74 height 45
click at [367, 168] on td "2500" at bounding box center [349, 190] width 74 height 45
click at [365, 175] on input "2500" at bounding box center [348, 184] width 59 height 18
type input "2"
type input "700"
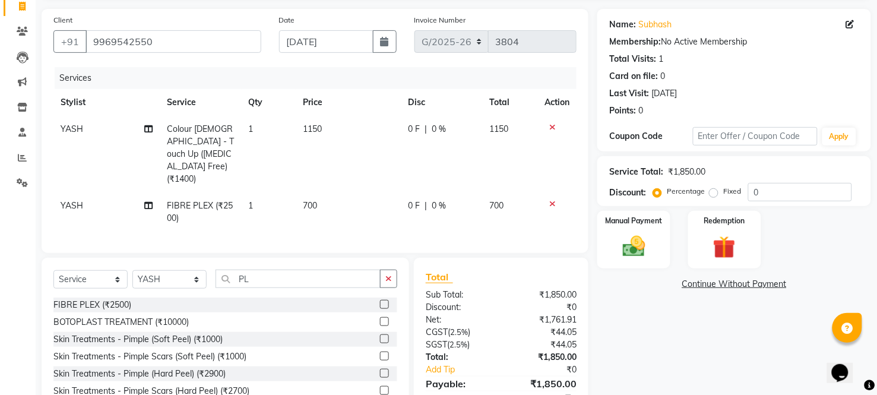
click at [501, 258] on div "Total Sub Total: ₹1,850.00 Discount: ₹0 Net: ₹1,761.91 CGST ( 2.5% ) ₹44.05 SGS…" at bounding box center [501, 345] width 175 height 175
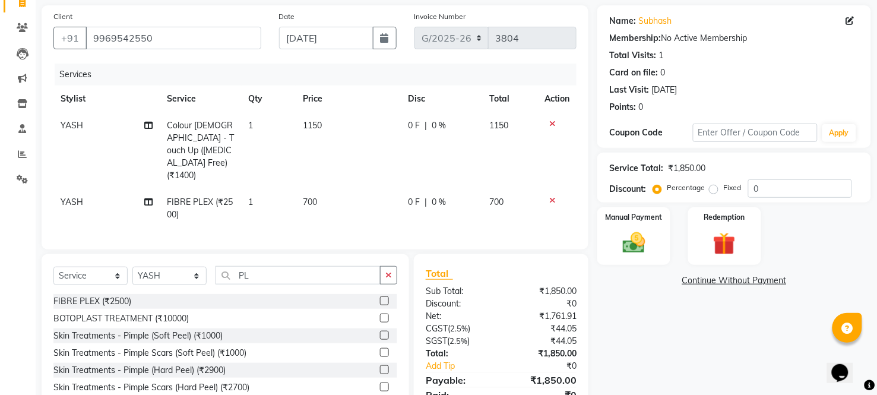
scroll to position [120, 0]
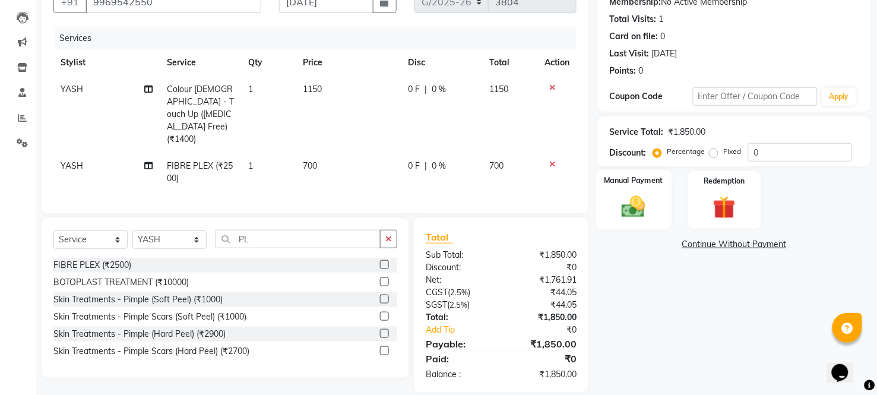
click at [638, 209] on img at bounding box center [634, 207] width 38 height 27
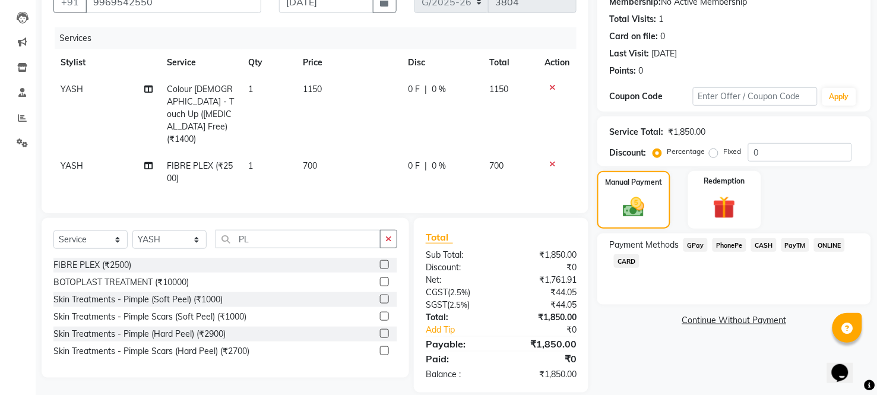
click at [767, 242] on span "CASH" at bounding box center [764, 245] width 26 height 14
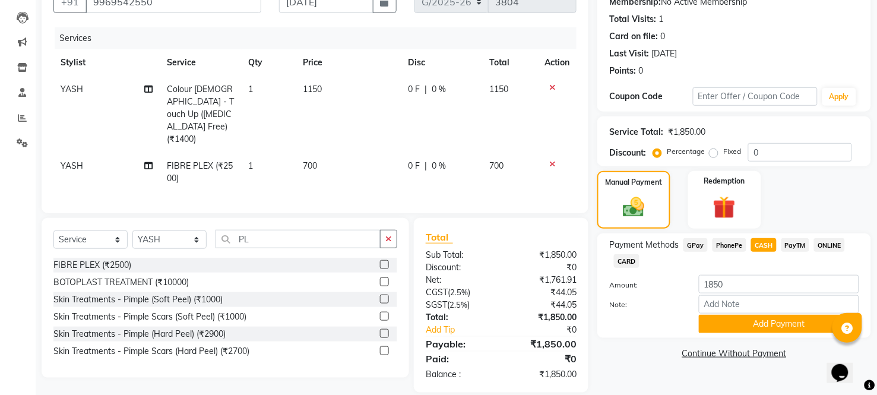
click at [732, 337] on div "Payment Methods GPay PhonePe CASH PayTM ONLINE CARD Amount: 1850 Note: Add Paym…" at bounding box center [735, 285] width 274 height 105
click at [721, 321] on button "Add Payment" at bounding box center [779, 324] width 160 height 18
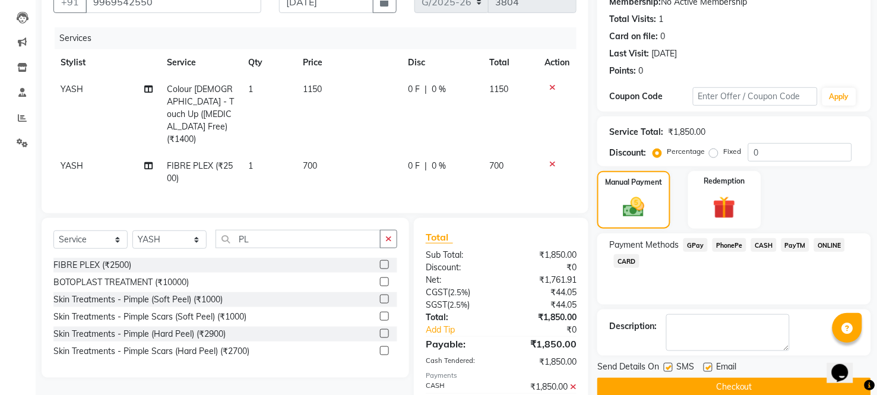
scroll to position [162, 0]
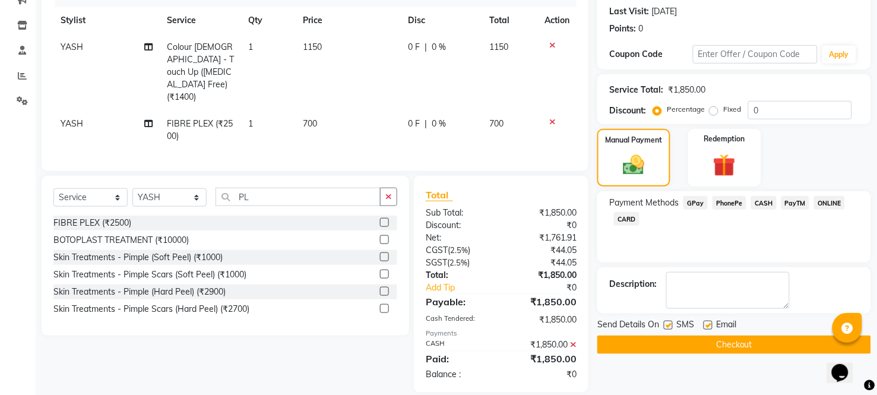
click at [668, 324] on label at bounding box center [668, 325] width 9 height 9
click at [668, 324] on input "checkbox" at bounding box center [668, 326] width 8 height 8
checkbox input "false"
click at [708, 326] on label at bounding box center [708, 325] width 9 height 9
click at [708, 326] on input "checkbox" at bounding box center [708, 326] width 8 height 8
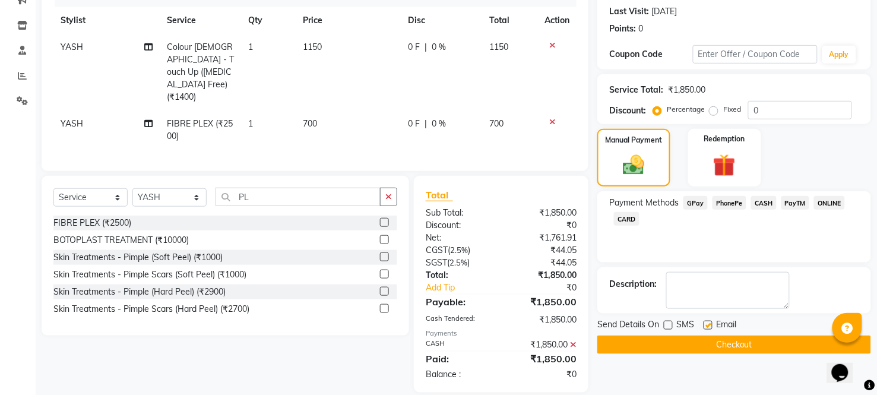
checkbox input "false"
click at [705, 341] on button "Checkout" at bounding box center [735, 345] width 274 height 18
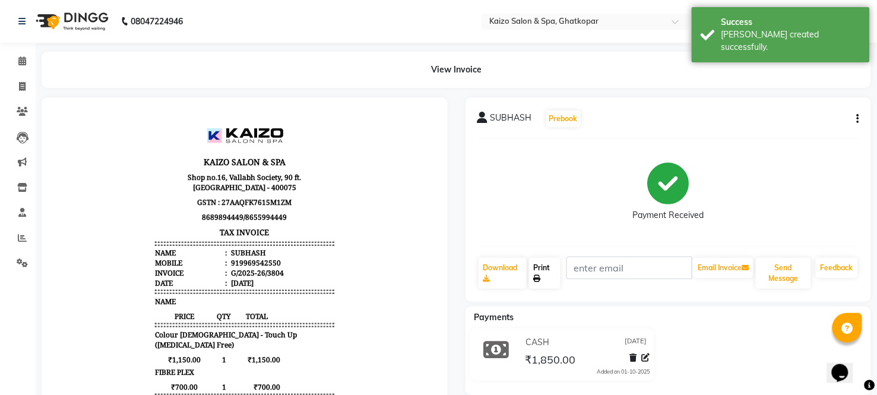
click at [541, 277] on icon at bounding box center [537, 278] width 7 height 7
click at [26, 84] on span at bounding box center [22, 87] width 21 height 14
select select "service"
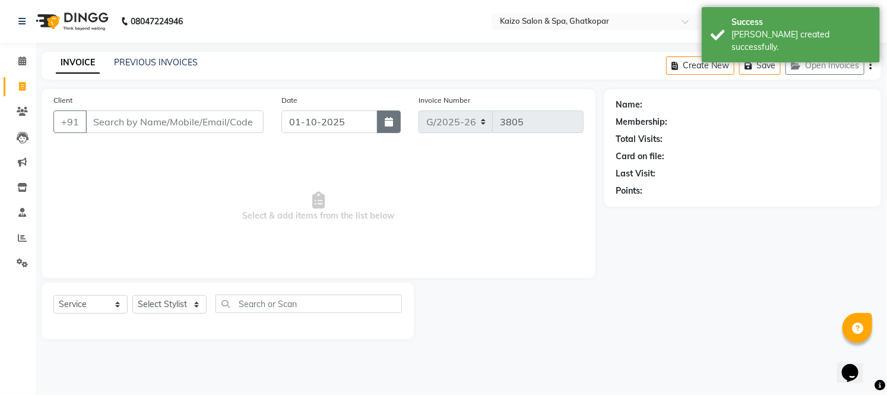
click at [385, 117] on icon "button" at bounding box center [389, 122] width 8 height 10
select select "10"
select select "2025"
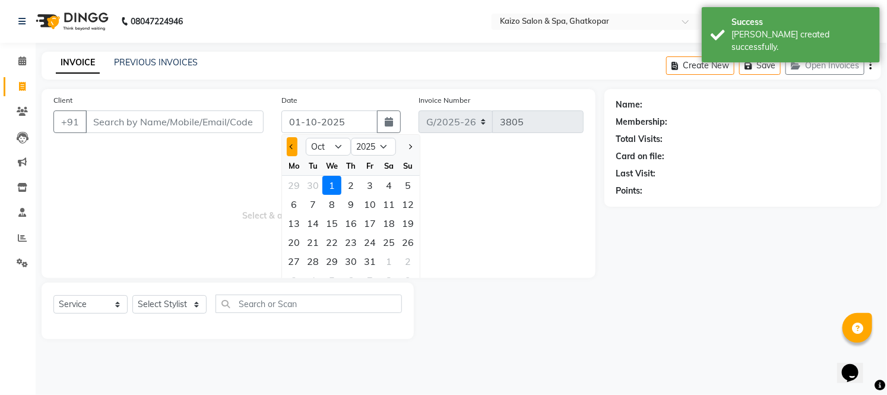
click at [295, 146] on span "Previous month" at bounding box center [292, 146] width 5 height 5
select select "9"
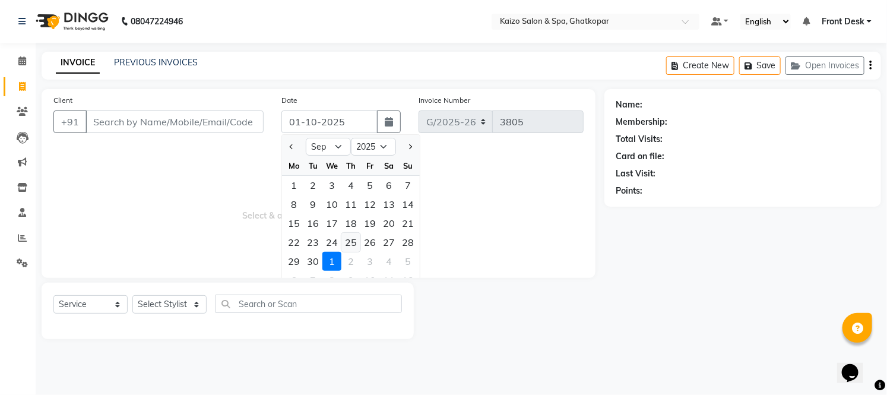
click at [351, 242] on div "25" at bounding box center [351, 242] width 19 height 19
type input "[DATE]"
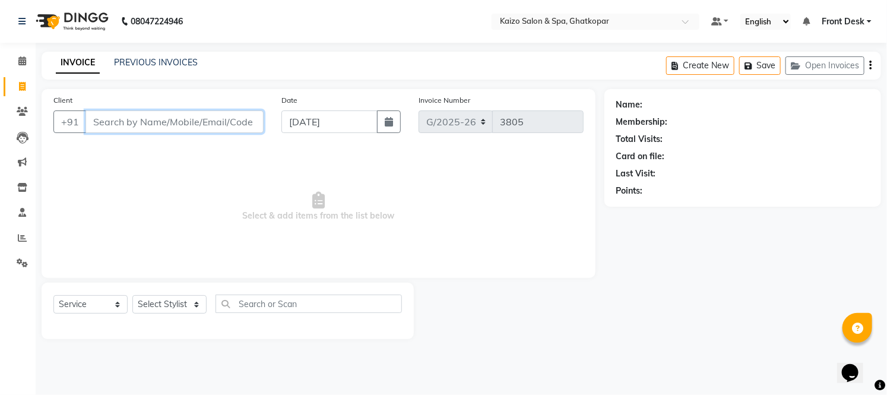
click at [214, 124] on input "Client" at bounding box center [175, 121] width 178 height 23
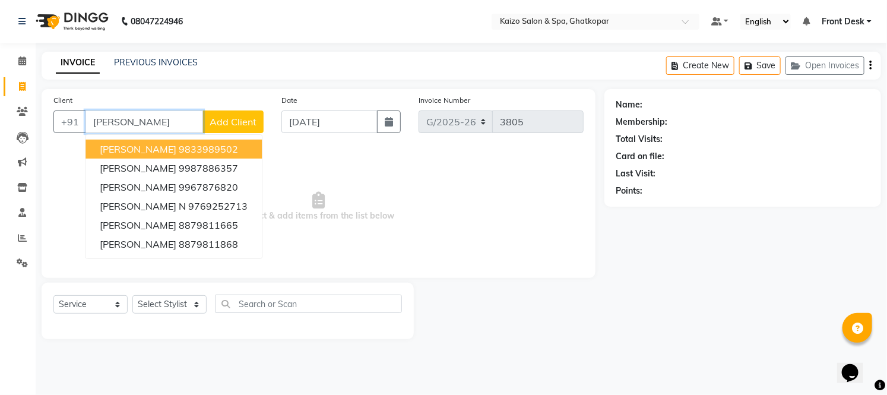
click at [201, 147] on button "[PERSON_NAME] 9833989502" at bounding box center [174, 149] width 176 height 19
type input "9833989502"
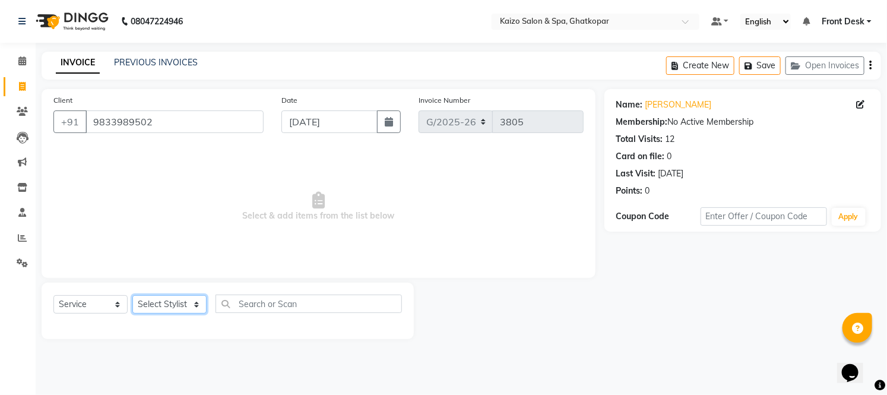
click at [157, 302] on select "Select Stylist [PERSON_NAME] ANJALI [PERSON_NAME] [PERSON_NAME] Front Desk [PER…" at bounding box center [169, 304] width 74 height 18
click at [132, 296] on select "Select Stylist [PERSON_NAME] ANJALI [PERSON_NAME] [PERSON_NAME] Front Desk [PER…" at bounding box center [169, 304] width 74 height 18
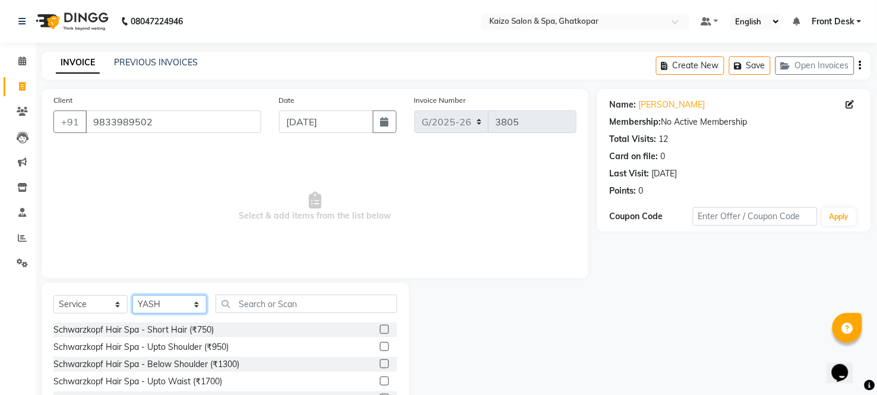
click at [170, 299] on select "Select Stylist [PERSON_NAME] ANJALI [PERSON_NAME] [PERSON_NAME] Front Desk [PER…" at bounding box center [169, 304] width 74 height 18
select select "41999"
click at [132, 296] on select "Select Stylist [PERSON_NAME] ANJALI [PERSON_NAME] [PERSON_NAME] Front Desk [PER…" at bounding box center [169, 304] width 74 height 18
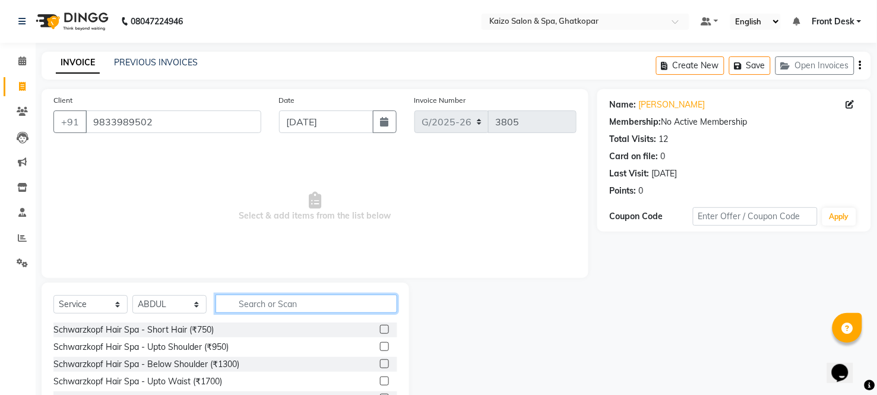
click at [312, 298] on input "text" at bounding box center [307, 304] width 182 height 18
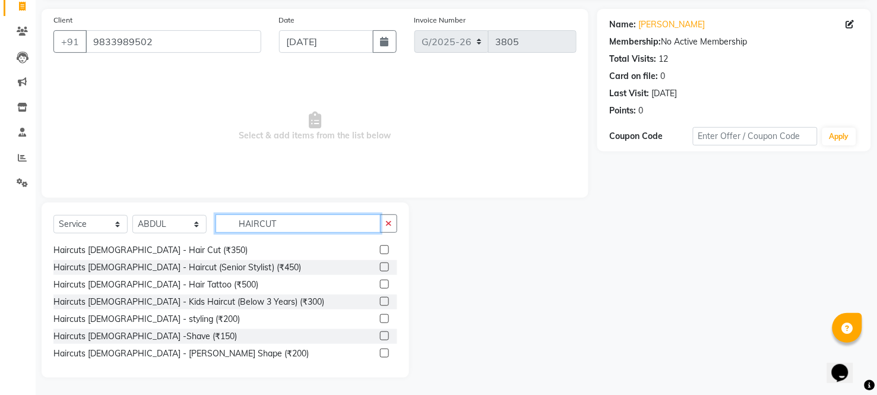
scroll to position [156, 0]
type input "HAIRCUT"
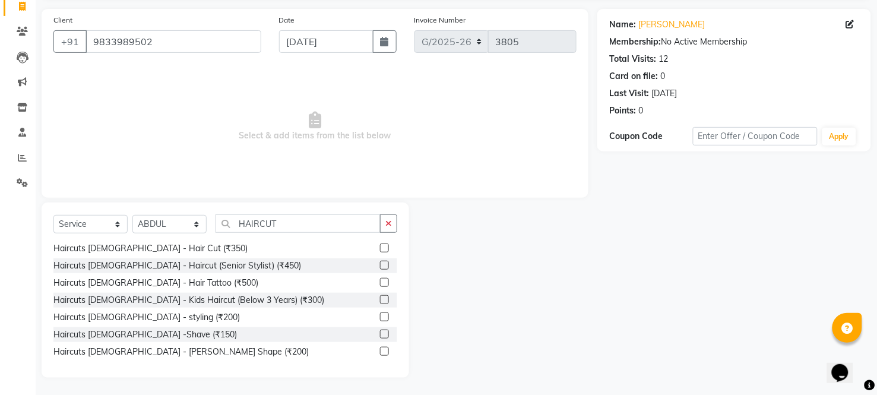
click at [380, 244] on label at bounding box center [384, 248] width 9 height 9
click at [380, 245] on input "checkbox" at bounding box center [384, 249] width 8 height 8
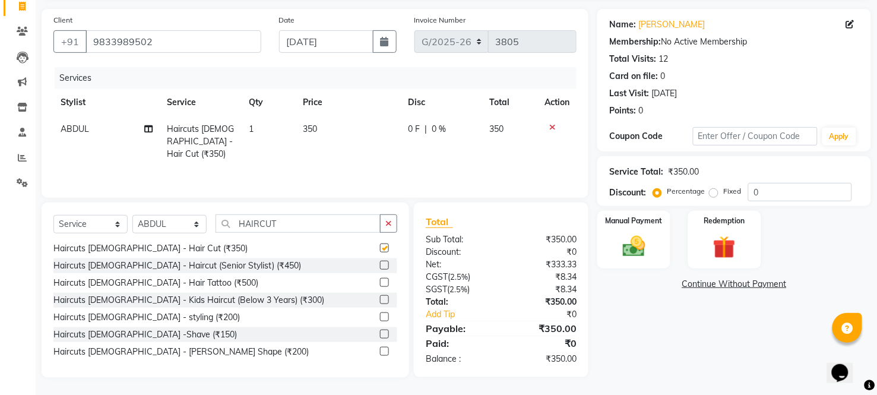
checkbox input "false"
click at [335, 128] on td "350" at bounding box center [348, 142] width 105 height 52
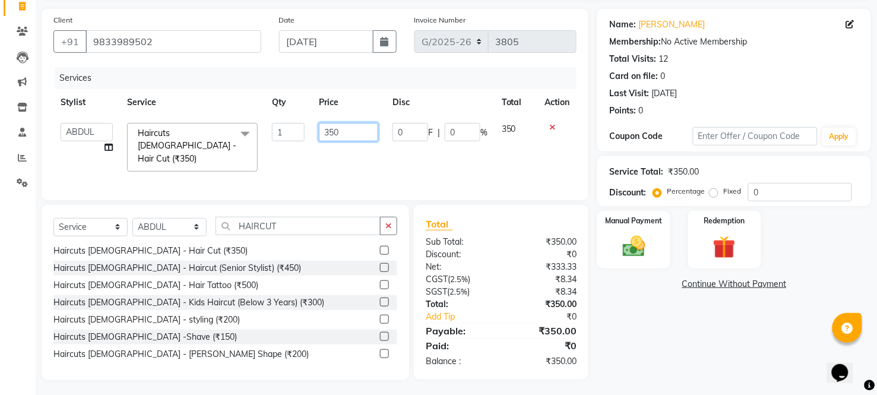
click at [335, 128] on input "350" at bounding box center [348, 132] width 59 height 18
type input "300"
click at [486, 241] on div "Sub Total:" at bounding box center [459, 242] width 84 height 12
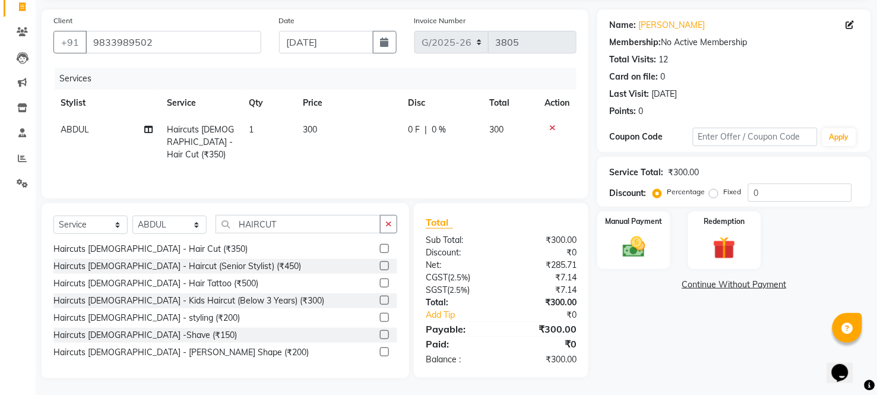
scroll to position [80, 0]
click at [640, 241] on img at bounding box center [634, 246] width 38 height 27
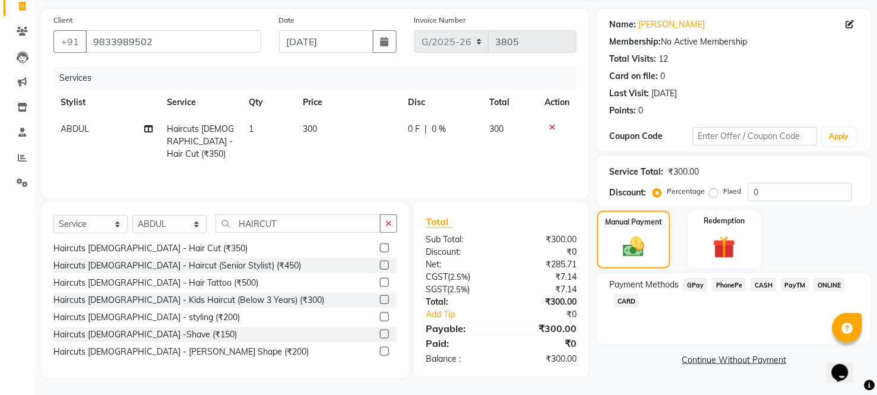
click at [754, 280] on span "CASH" at bounding box center [764, 285] width 26 height 14
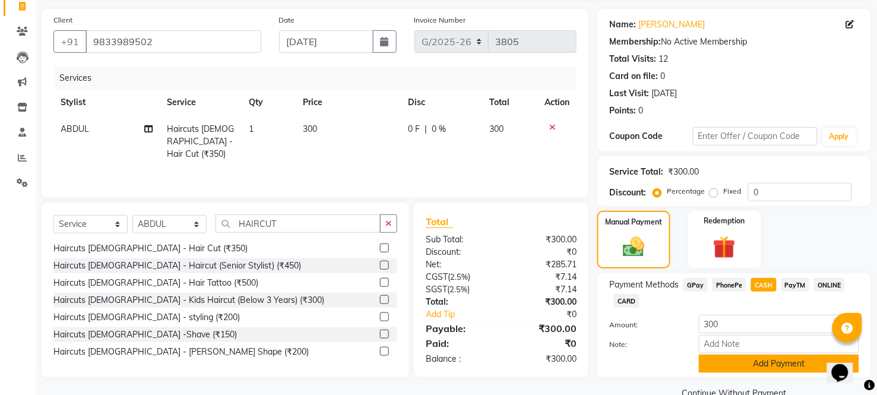
click at [725, 364] on button "Add Payment" at bounding box center [779, 364] width 160 height 18
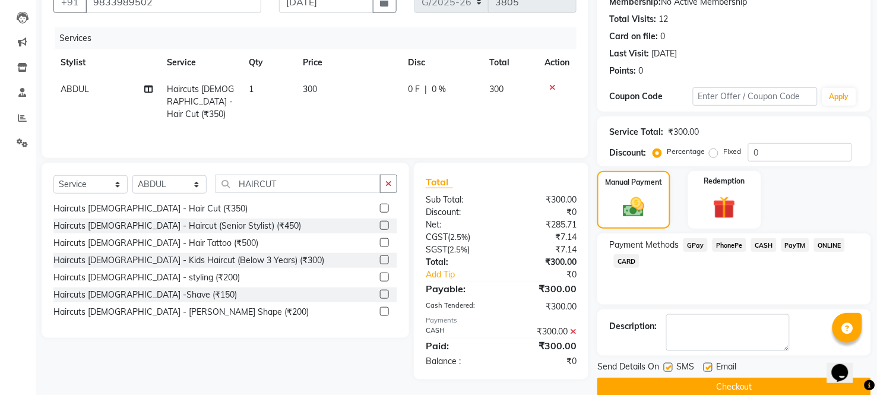
scroll to position [138, 0]
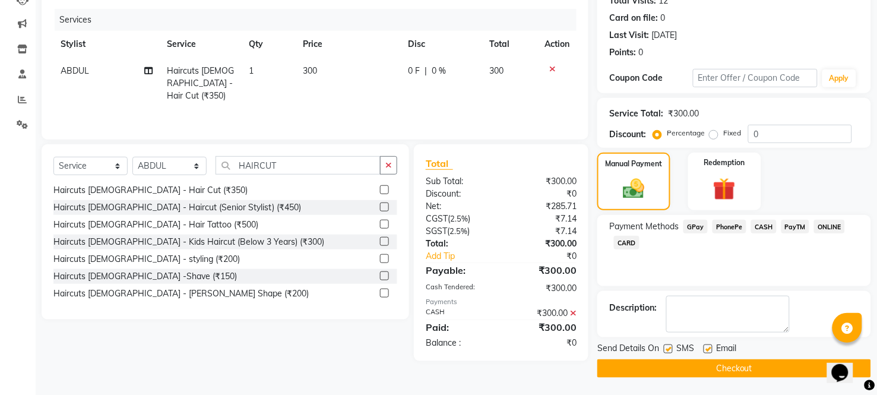
click at [668, 352] on label at bounding box center [668, 349] width 9 height 9
click at [668, 352] on input "checkbox" at bounding box center [668, 350] width 8 height 8
checkbox input "false"
click at [711, 350] on label at bounding box center [708, 349] width 9 height 9
click at [711, 350] on input "checkbox" at bounding box center [708, 350] width 8 height 8
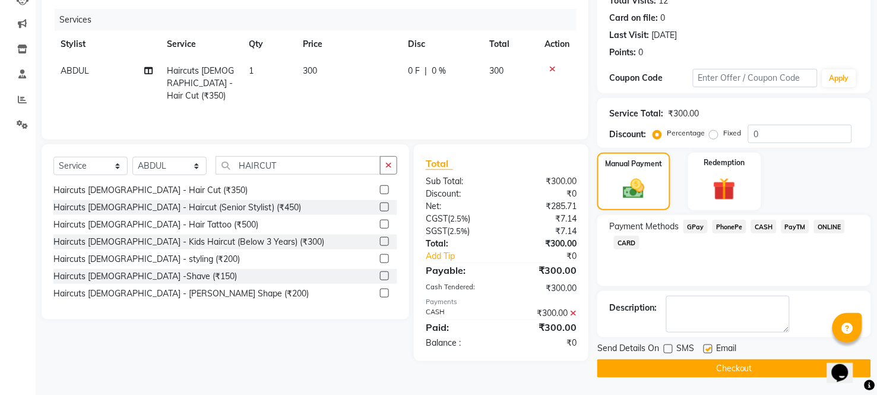
checkbox input "false"
click at [703, 366] on button "Checkout" at bounding box center [735, 368] width 274 height 18
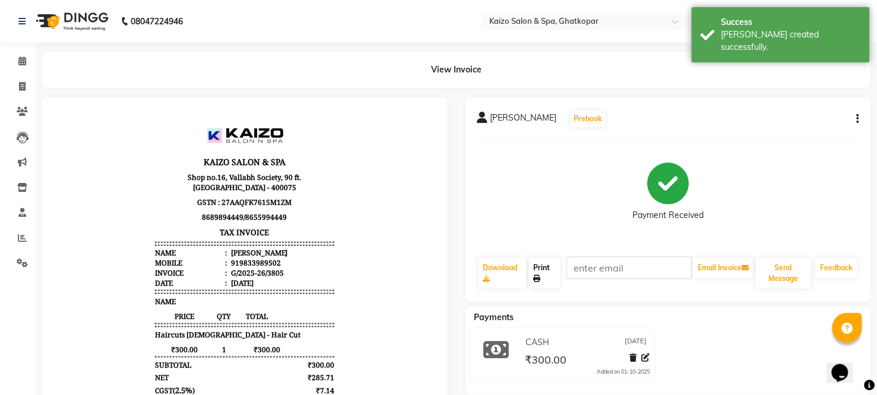
click at [542, 271] on link "Print" at bounding box center [544, 273] width 31 height 31
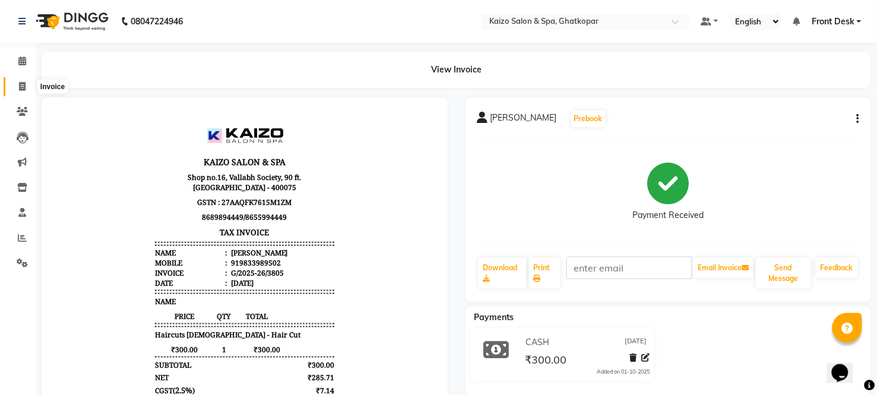
click at [23, 83] on icon at bounding box center [22, 86] width 7 height 9
select select "service"
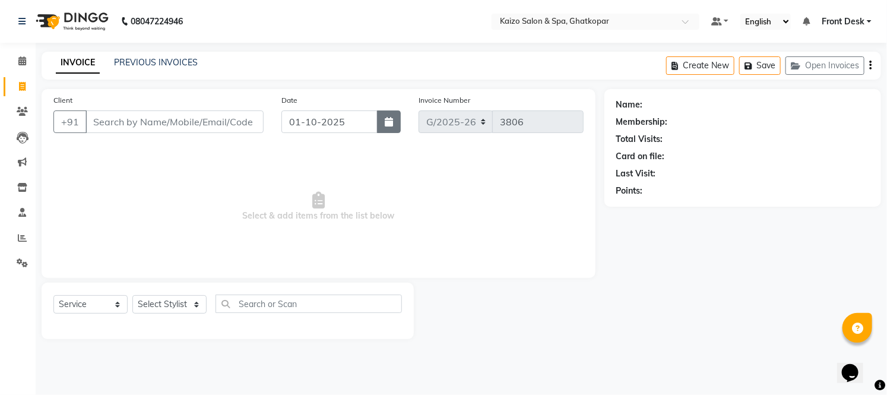
click at [388, 126] on icon "button" at bounding box center [389, 122] width 8 height 10
select select "10"
select select "2025"
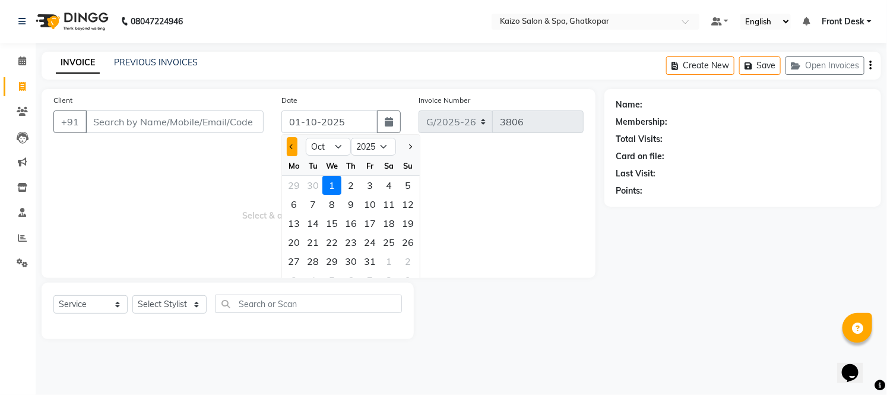
click at [289, 149] on button "Previous month" at bounding box center [292, 146] width 10 height 19
select select "9"
click at [354, 241] on div "25" at bounding box center [351, 242] width 19 height 19
type input "[DATE]"
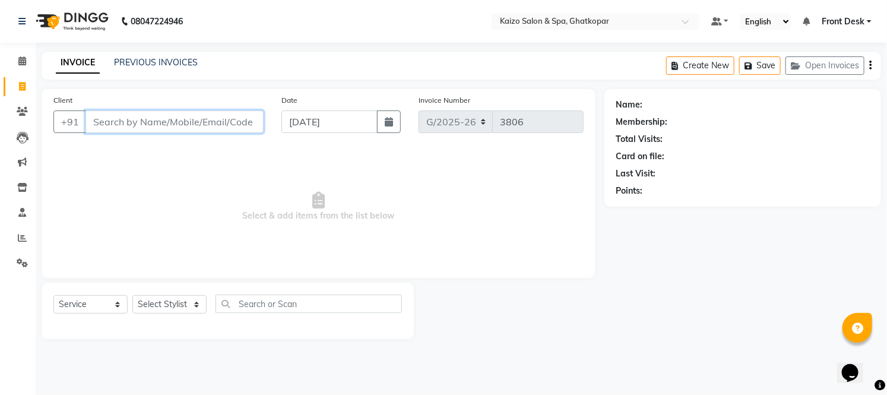
click at [108, 132] on input "Client" at bounding box center [175, 121] width 178 height 23
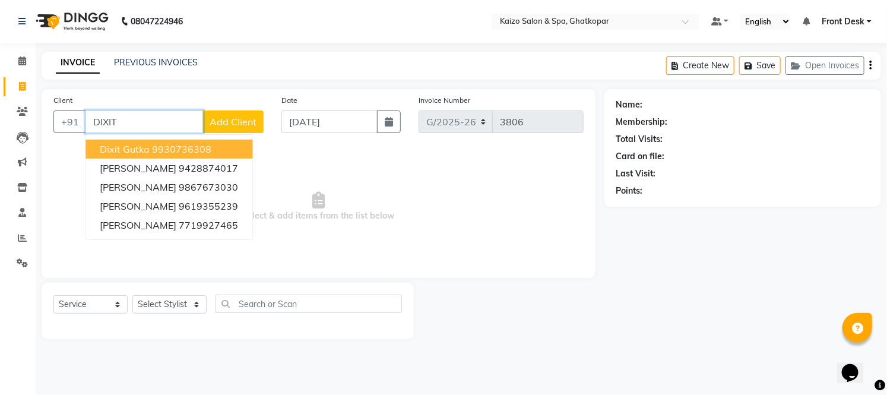
click at [149, 125] on input "DIXIT" at bounding box center [145, 121] width 118 height 23
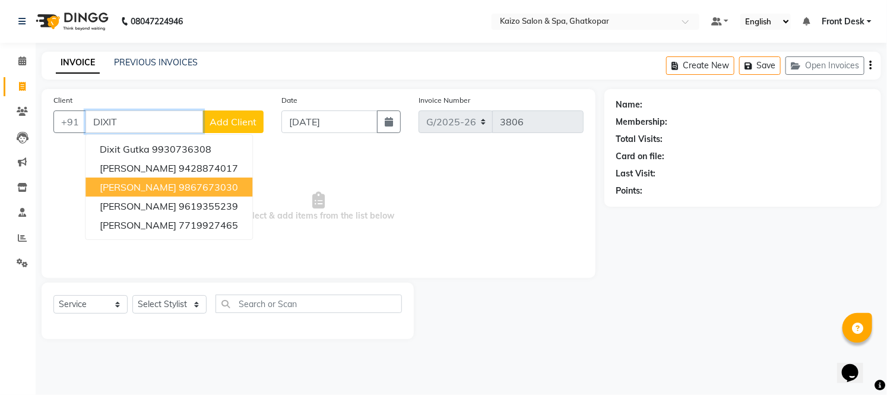
click at [176, 189] on span "[PERSON_NAME]" at bounding box center [138, 187] width 77 height 12
type input "9867673030"
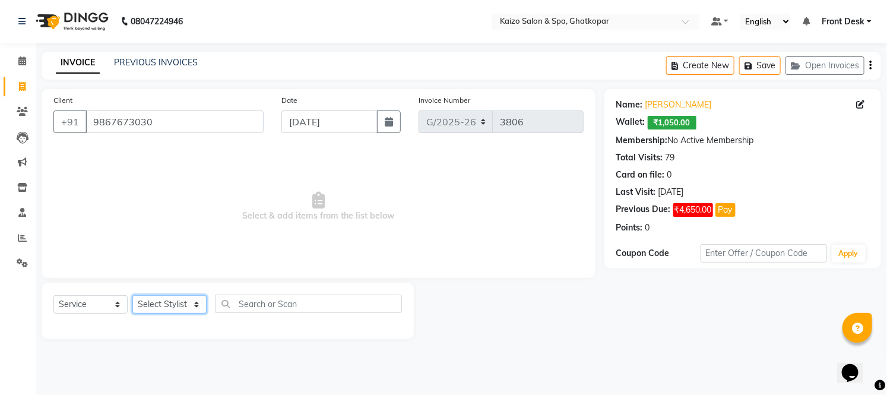
click at [163, 304] on select "Select Stylist [PERSON_NAME] ANJALI [PERSON_NAME] [PERSON_NAME] Front Desk [PER…" at bounding box center [169, 304] width 74 height 18
select select "41999"
click at [132, 296] on select "Select Stylist [PERSON_NAME] ANJALI [PERSON_NAME] [PERSON_NAME] Front Desk [PER…" at bounding box center [169, 304] width 74 height 18
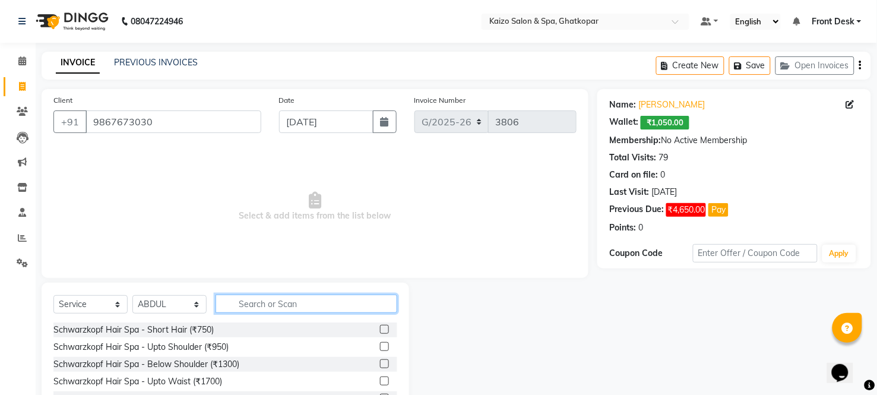
click at [314, 299] on input "text" at bounding box center [307, 304] width 182 height 18
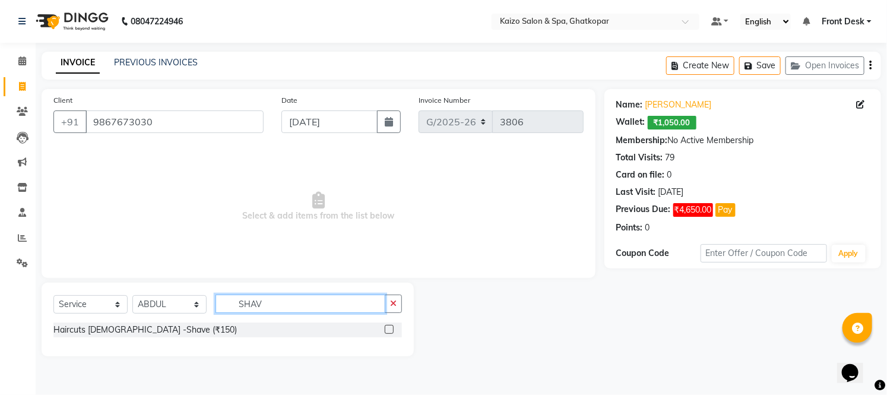
type input "SHAV"
click at [387, 333] on label at bounding box center [389, 329] width 9 height 9
click at [387, 333] on input "checkbox" at bounding box center [389, 330] width 8 height 8
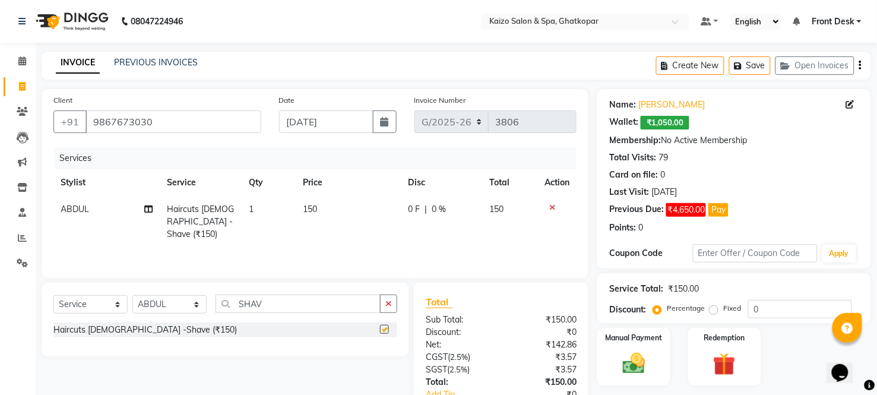
checkbox input "false"
click at [357, 201] on td "150" at bounding box center [348, 222] width 105 height 52
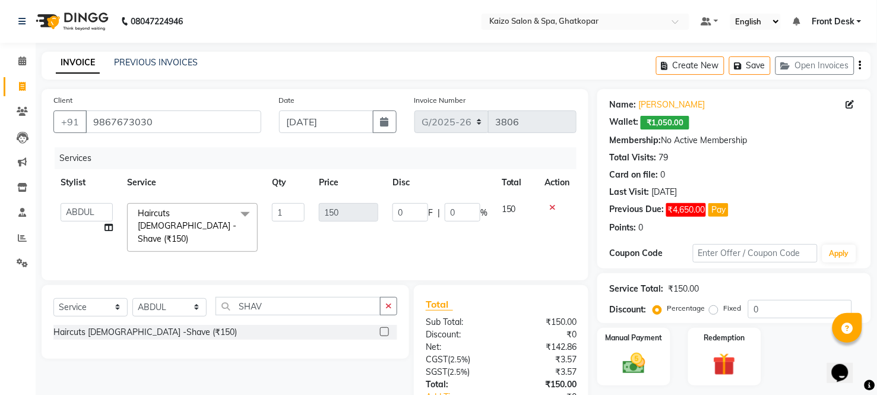
click at [357, 201] on td "150" at bounding box center [349, 227] width 74 height 63
click at [551, 204] on icon at bounding box center [552, 207] width 7 height 8
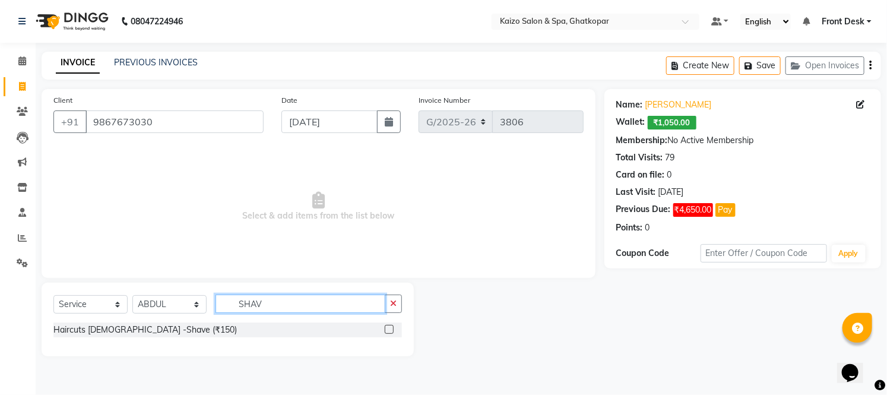
click at [296, 306] on input "SHAV" at bounding box center [301, 304] width 170 height 18
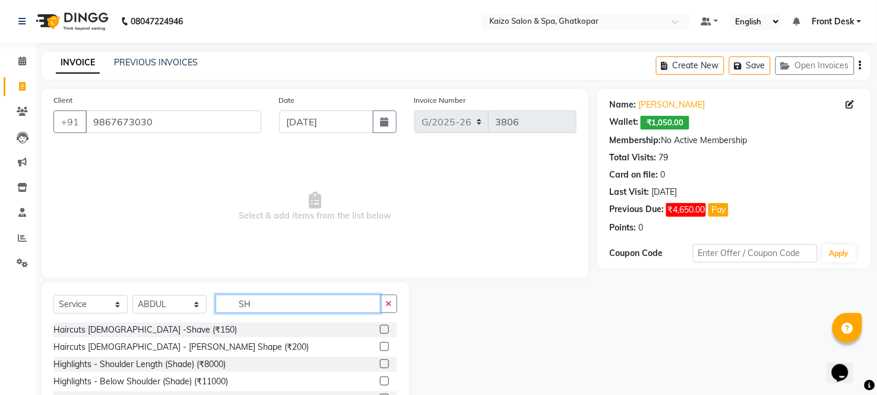
type input "S"
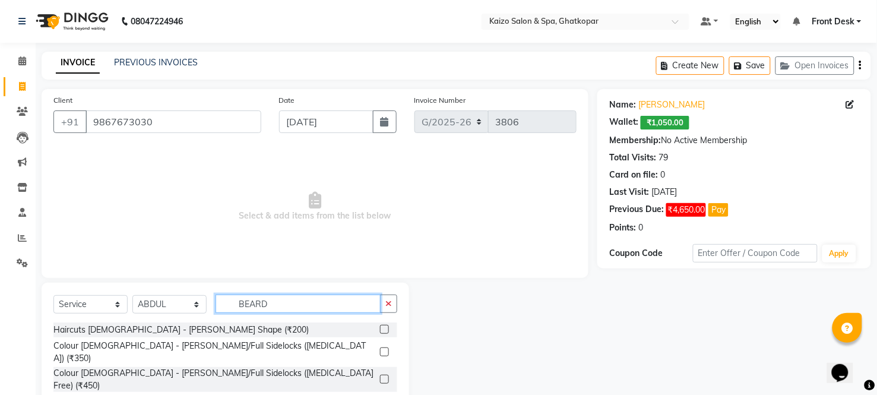
type input "BEARD"
click at [383, 330] on label at bounding box center [384, 329] width 9 height 9
click at [383, 330] on input "checkbox" at bounding box center [384, 330] width 8 height 8
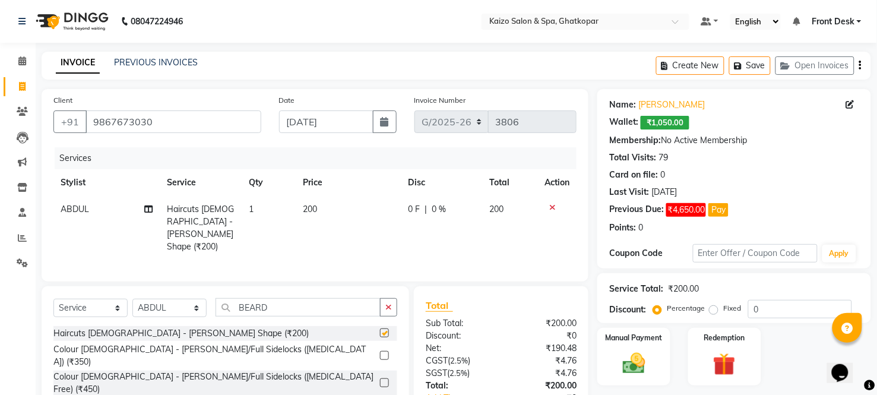
checkbox input "false"
click at [343, 208] on td "200" at bounding box center [348, 228] width 105 height 64
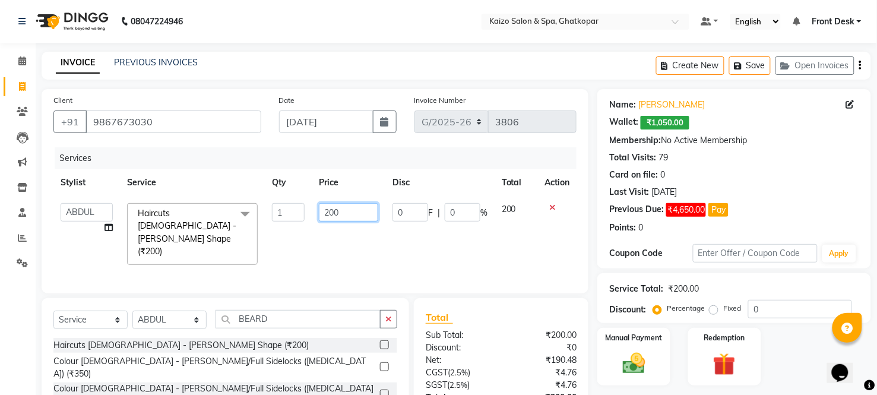
click at [343, 208] on input "200" at bounding box center [348, 212] width 59 height 18
type input "2"
type input "100"
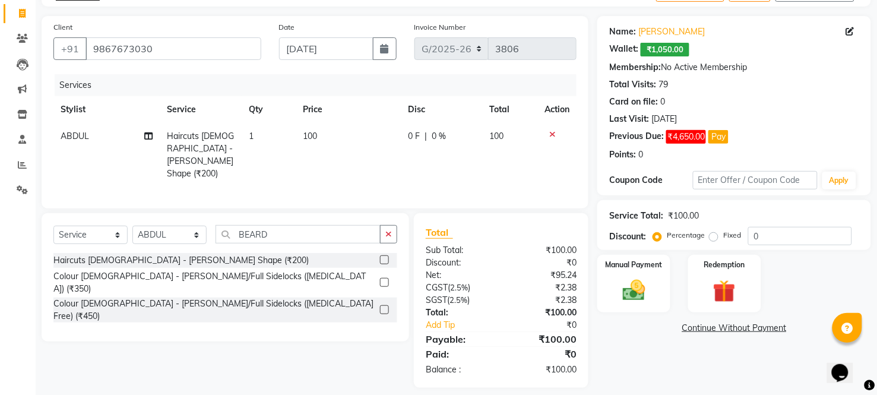
scroll to position [81, 0]
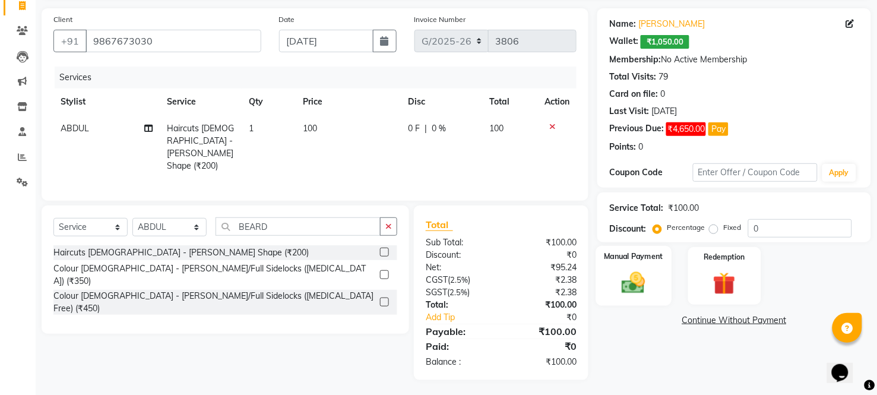
click at [631, 284] on img at bounding box center [634, 283] width 38 height 27
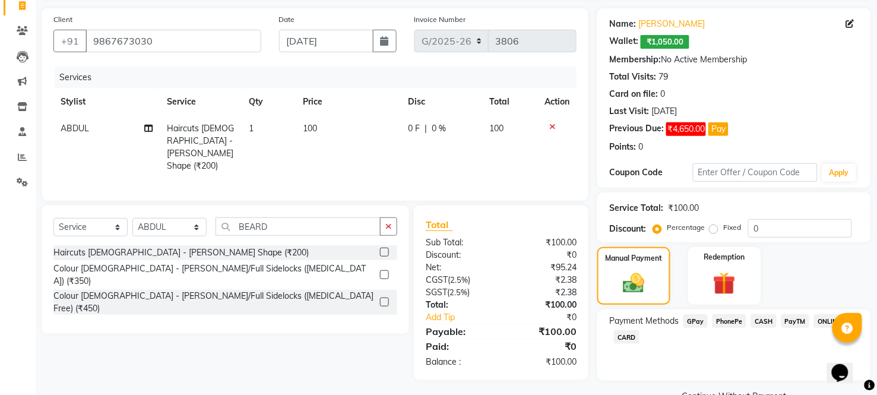
click at [763, 316] on span "CASH" at bounding box center [764, 321] width 26 height 14
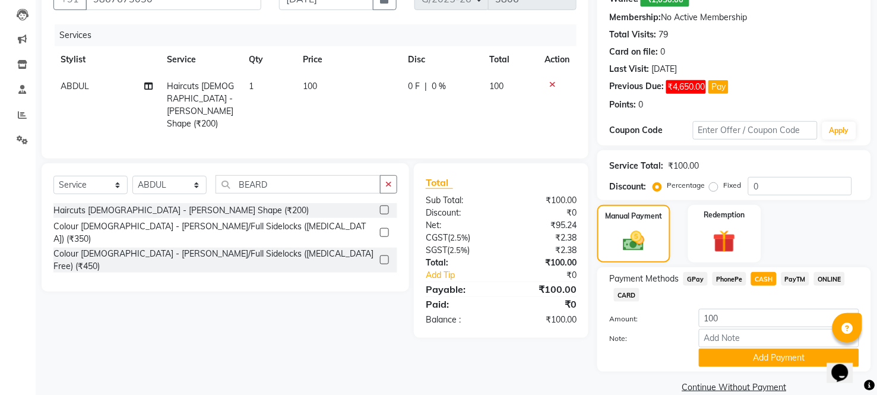
scroll to position [143, 0]
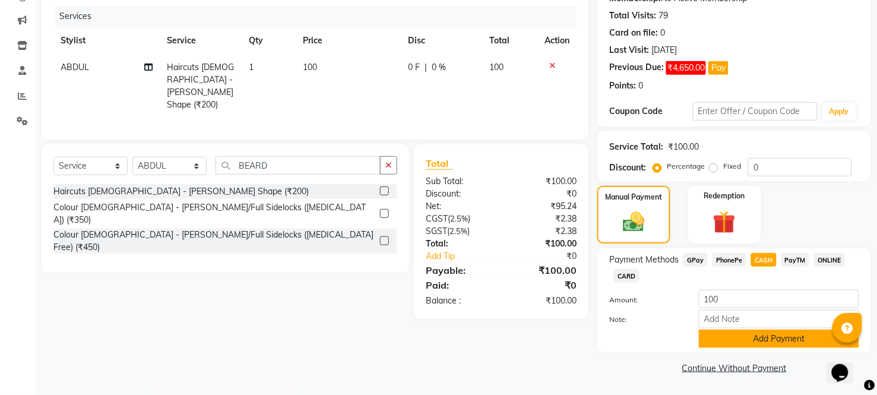
click at [769, 340] on button "Add Payment" at bounding box center [779, 339] width 160 height 18
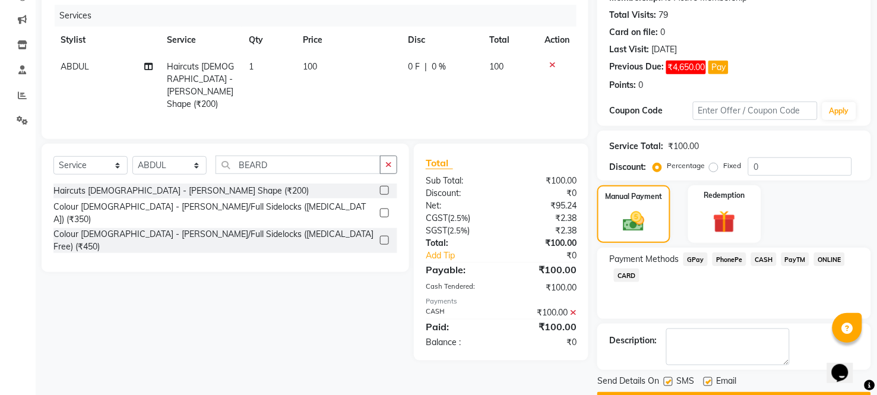
click at [674, 380] on div "SMS" at bounding box center [684, 382] width 40 height 15
click at [670, 384] on label at bounding box center [668, 381] width 9 height 9
click at [670, 384] on input "checkbox" at bounding box center [668, 382] width 8 height 8
checkbox input "false"
click at [705, 379] on label at bounding box center [708, 381] width 9 height 9
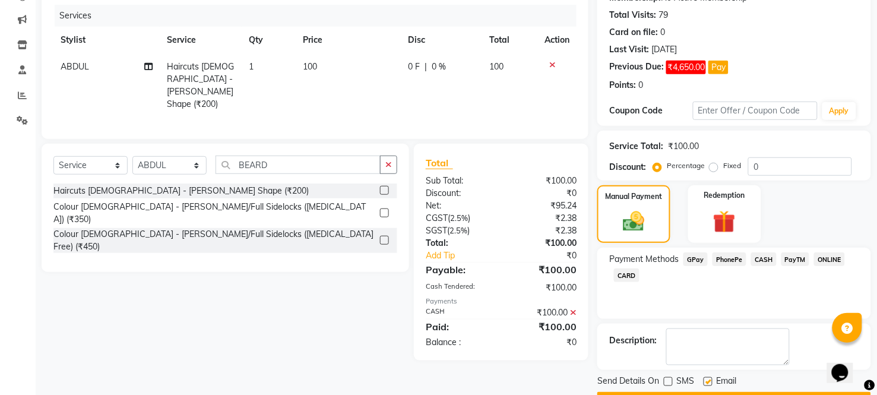
click at [705, 379] on input "checkbox" at bounding box center [708, 382] width 8 height 8
checkbox input "false"
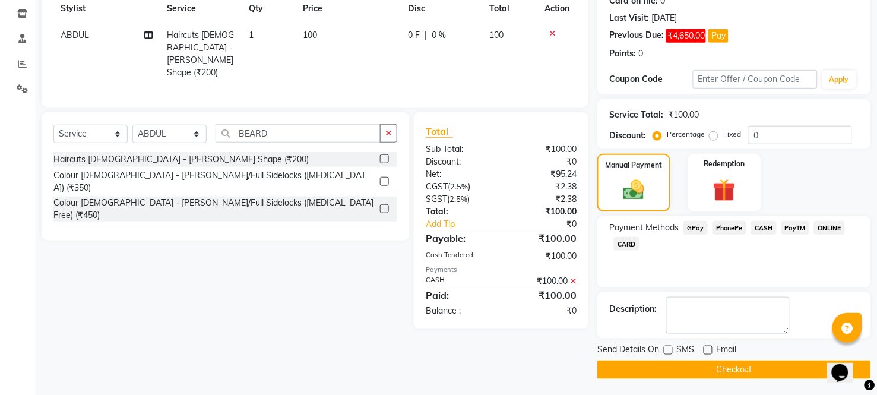
scroll to position [175, 0]
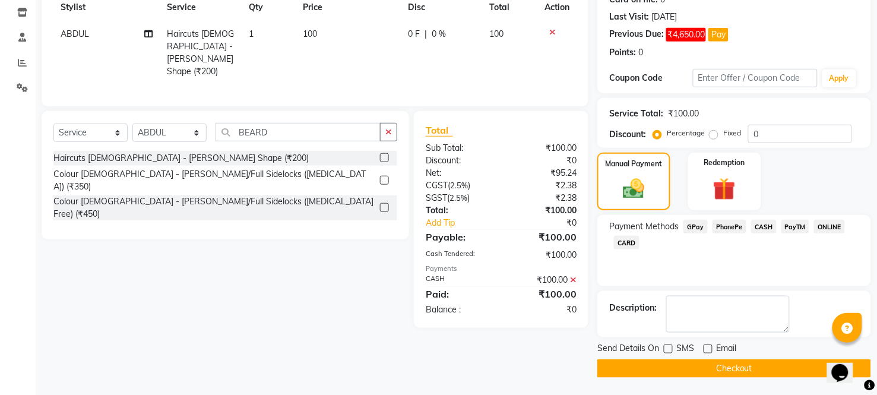
click at [752, 367] on button "Checkout" at bounding box center [735, 368] width 274 height 18
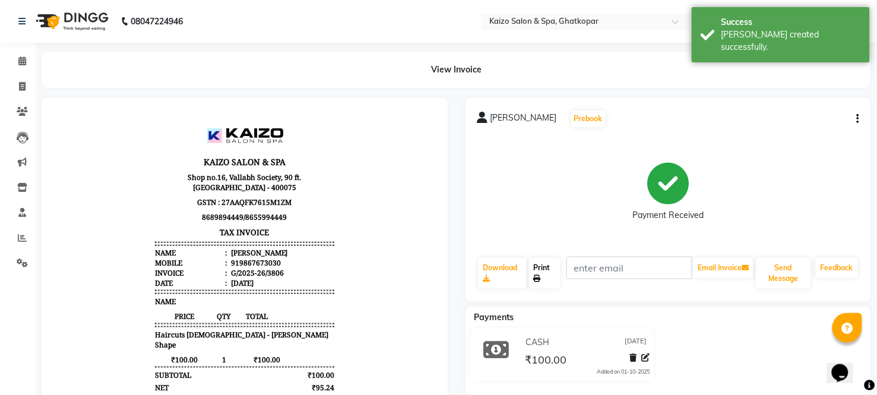
click at [538, 267] on link "Print" at bounding box center [544, 273] width 31 height 31
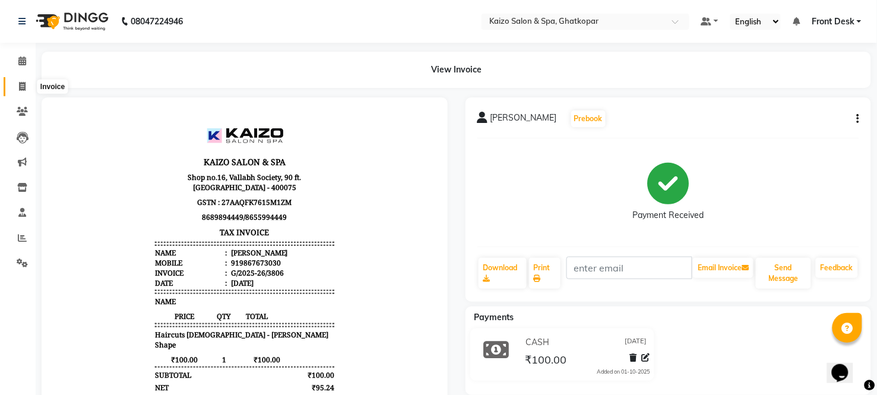
click at [23, 86] on icon at bounding box center [22, 86] width 7 height 9
select select "service"
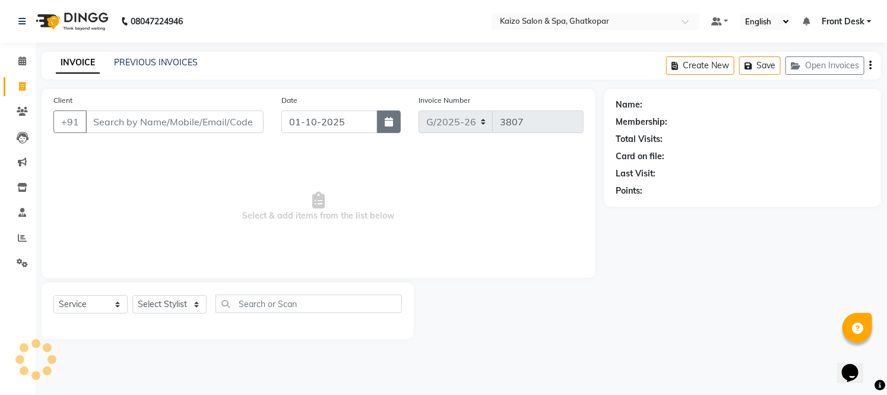
click at [388, 125] on icon "button" at bounding box center [389, 122] width 8 height 10
select select "10"
select select "2025"
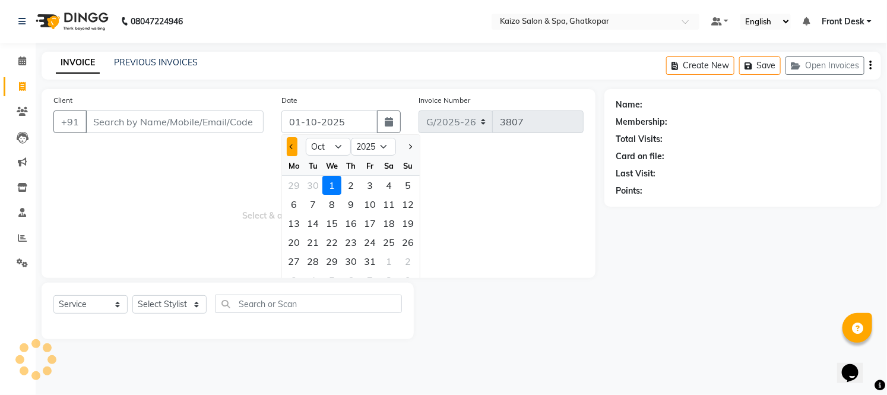
click at [292, 141] on button "Previous month" at bounding box center [292, 146] width 10 height 19
select select "9"
click at [353, 240] on div "25" at bounding box center [351, 242] width 19 height 19
type input "[DATE]"
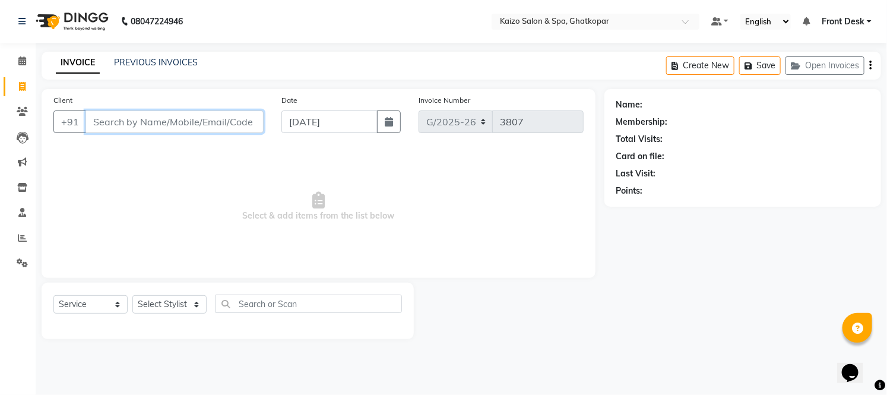
click at [164, 122] on input "Client" at bounding box center [175, 121] width 178 height 23
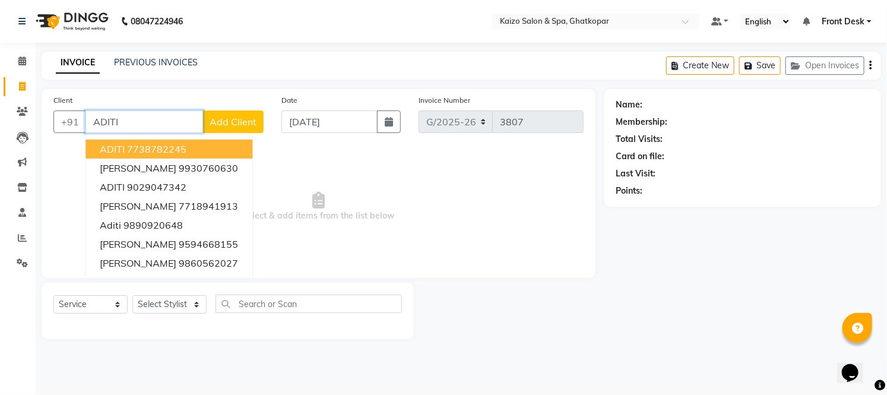
click at [187, 156] on button "ADITI 7738782245" at bounding box center [169, 149] width 167 height 19
type input "7738782245"
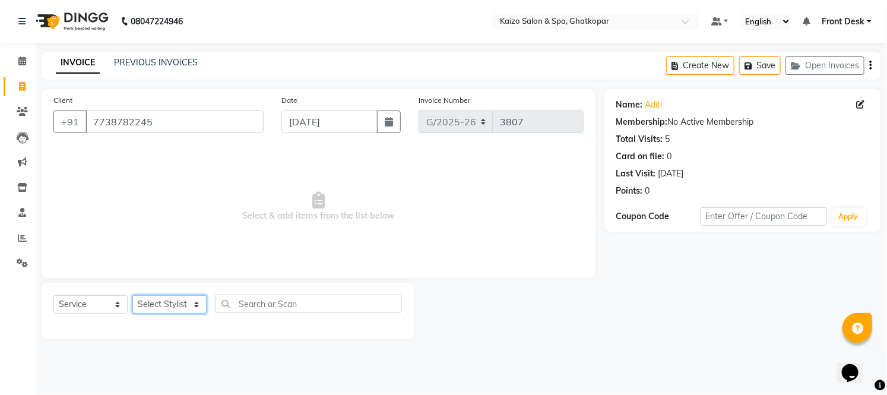
click at [176, 304] on select "Select Stylist [PERSON_NAME] ANJALI [PERSON_NAME] [PERSON_NAME] Front Desk [PER…" at bounding box center [169, 304] width 74 height 18
select select "21359"
click at [132, 296] on select "Select Stylist [PERSON_NAME] ANJALI [PERSON_NAME] [PERSON_NAME] Front Desk [PER…" at bounding box center [169, 304] width 74 height 18
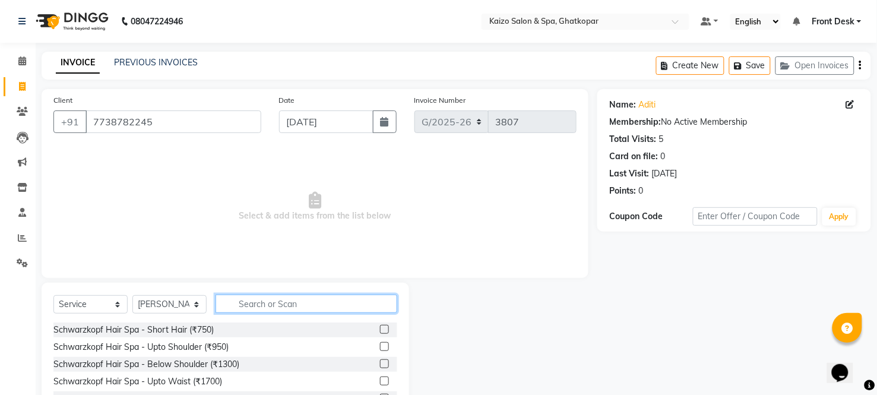
click at [289, 306] on input "text" at bounding box center [307, 304] width 182 height 18
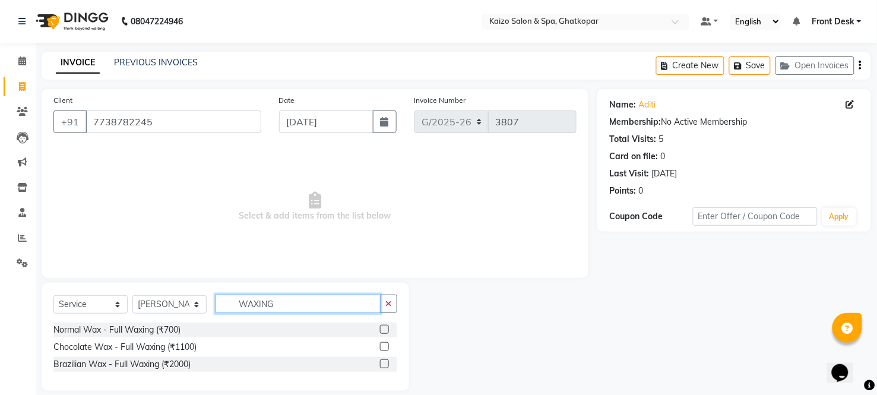
type input "WAXING"
click at [383, 343] on label at bounding box center [384, 346] width 9 height 9
click at [383, 343] on input "checkbox" at bounding box center [384, 347] width 8 height 8
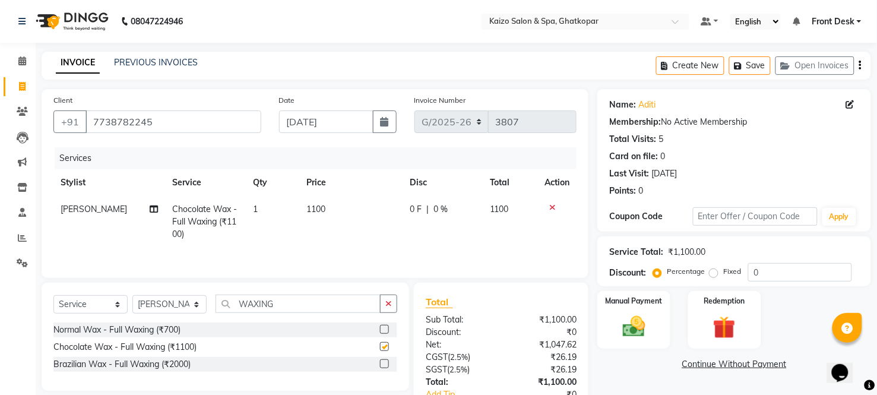
checkbox input "false"
click at [337, 204] on td "1100" at bounding box center [351, 222] width 103 height 52
select select "21359"
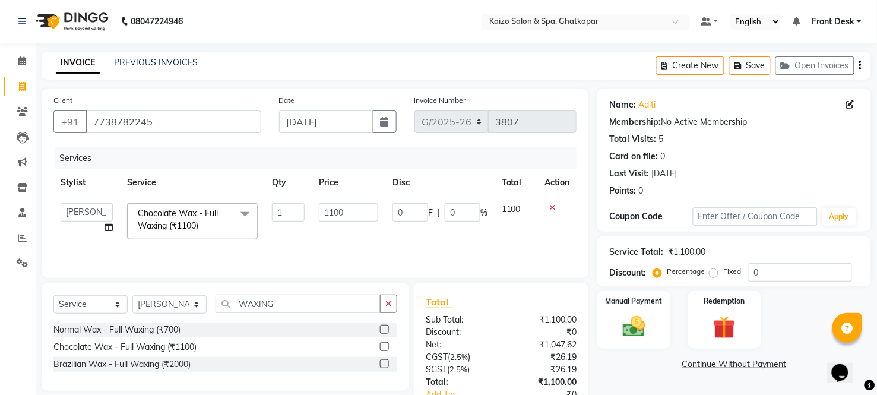
click at [337, 204] on input "1100" at bounding box center [348, 212] width 59 height 18
type input "900"
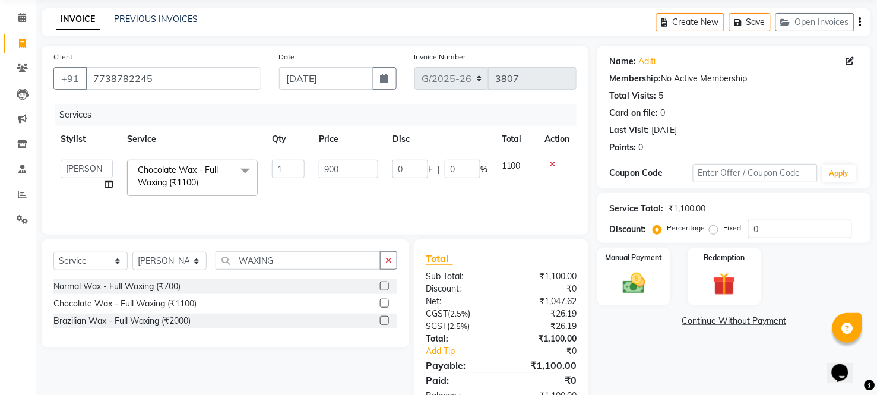
scroll to position [66, 0]
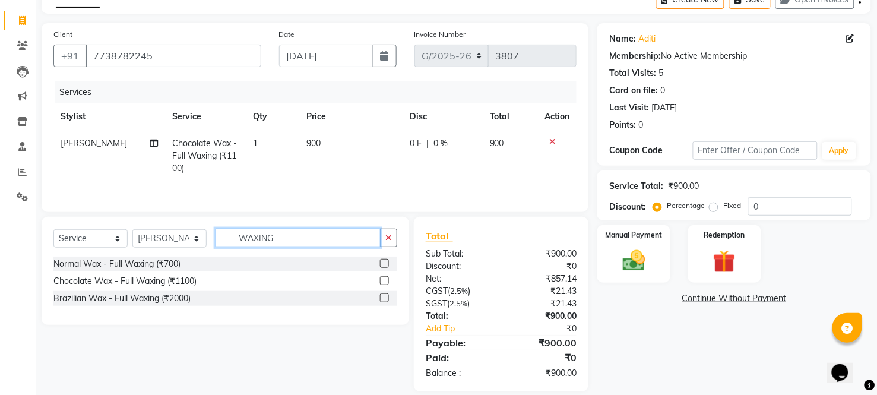
click at [294, 238] on input "WAXING" at bounding box center [298, 238] width 165 height 18
type input "W"
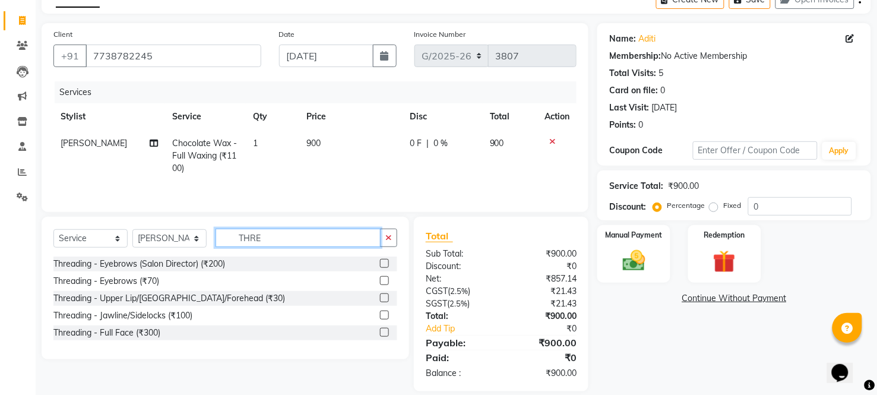
type input "THRE"
click at [387, 313] on label at bounding box center [384, 315] width 9 height 9
click at [387, 313] on input "checkbox" at bounding box center [384, 316] width 8 height 8
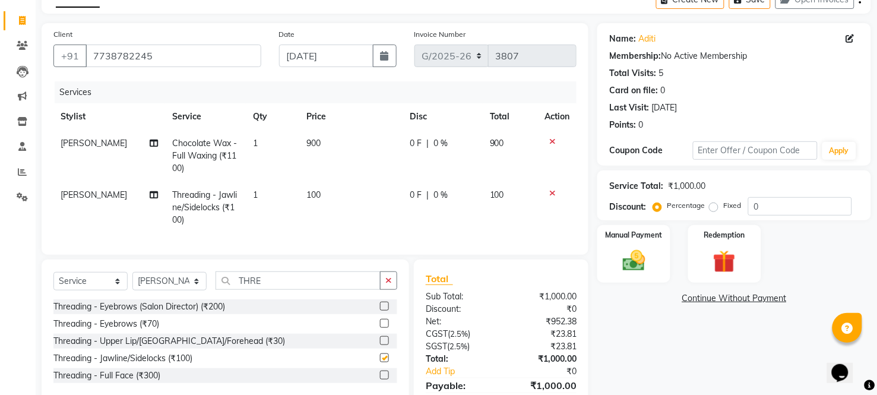
checkbox input "false"
click at [364, 187] on td "100" at bounding box center [351, 208] width 103 height 52
select select "21359"
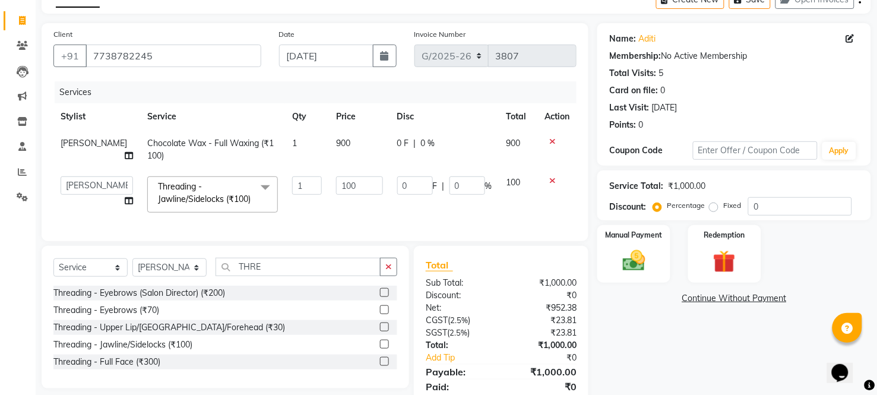
click at [364, 187] on input "100" at bounding box center [359, 185] width 46 height 18
type input "130"
click at [390, 220] on tr "[PERSON_NAME] ANJALI [PERSON_NAME] [PERSON_NAME] Front Desk [PERSON_NAME] IFTES…" at bounding box center [314, 194] width 523 height 50
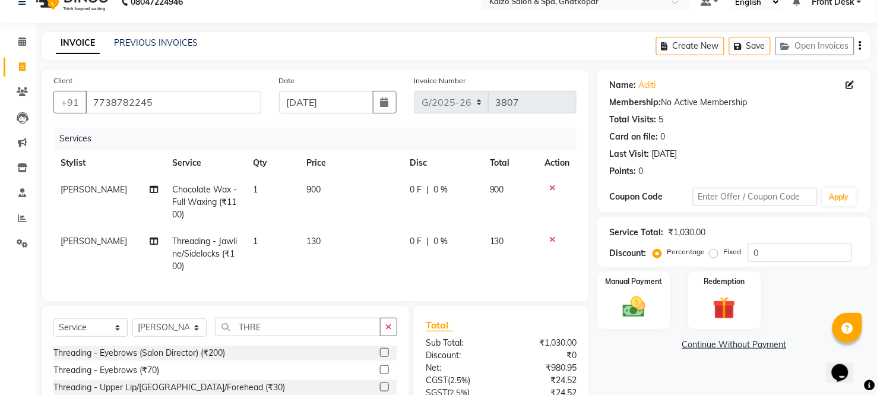
scroll to position [132, 0]
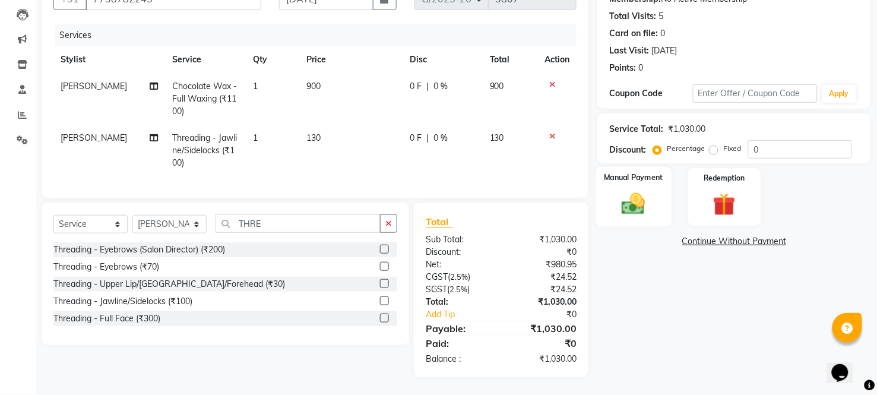
click at [636, 191] on img at bounding box center [634, 204] width 38 height 27
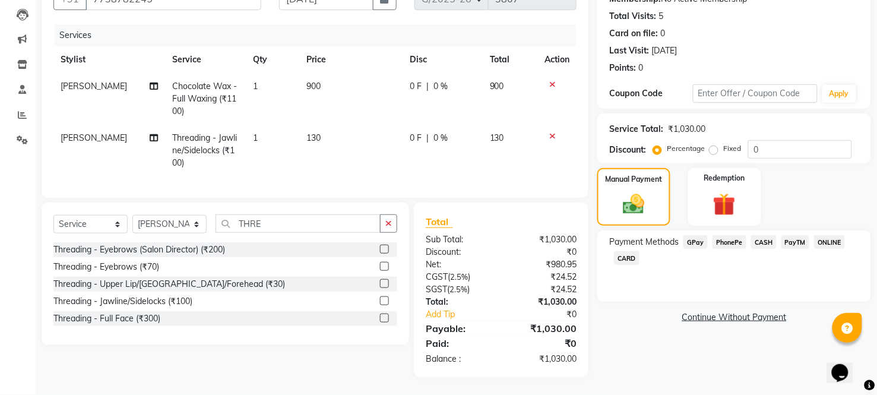
click at [728, 235] on span "PhonePe" at bounding box center [730, 242] width 34 height 14
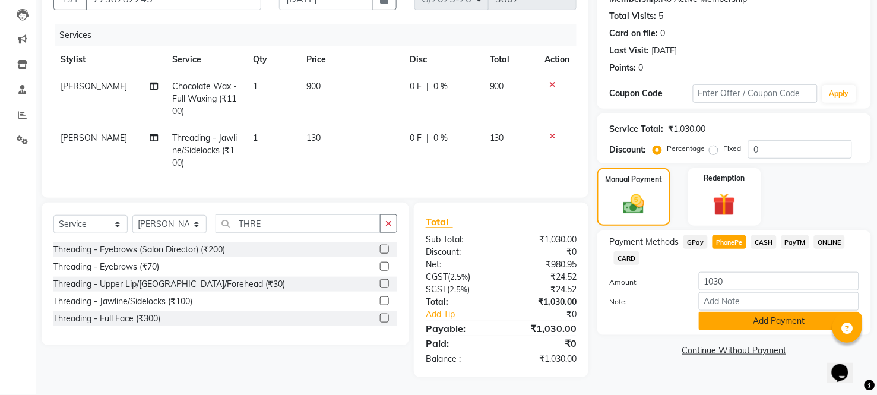
click at [719, 315] on button "Add Payment" at bounding box center [779, 321] width 160 height 18
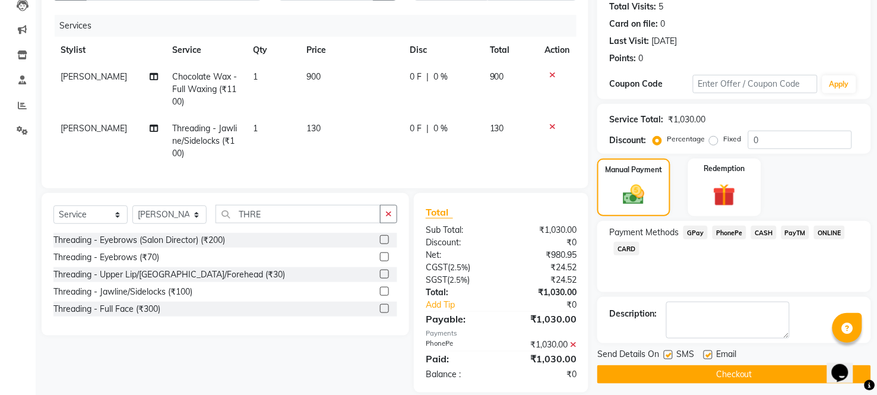
click at [672, 355] on label at bounding box center [668, 354] width 9 height 9
click at [672, 355] on input "checkbox" at bounding box center [668, 356] width 8 height 8
checkbox input "false"
click at [707, 354] on label at bounding box center [708, 354] width 9 height 9
click at [707, 354] on input "checkbox" at bounding box center [708, 356] width 8 height 8
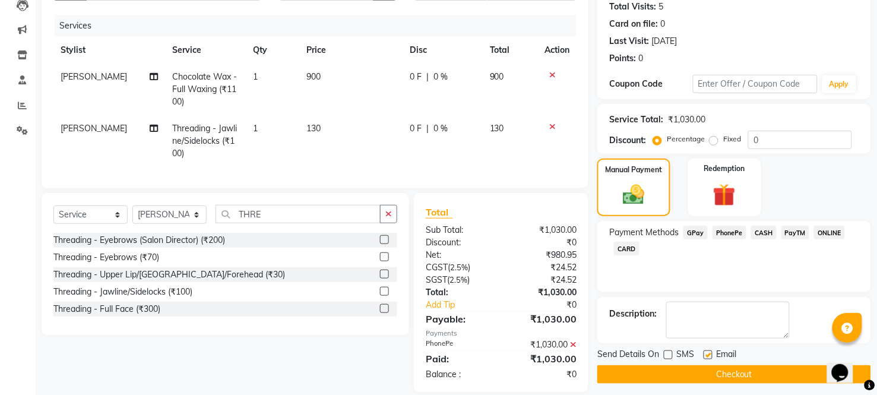
checkbox input "false"
click at [692, 376] on button "Checkout" at bounding box center [735, 374] width 274 height 18
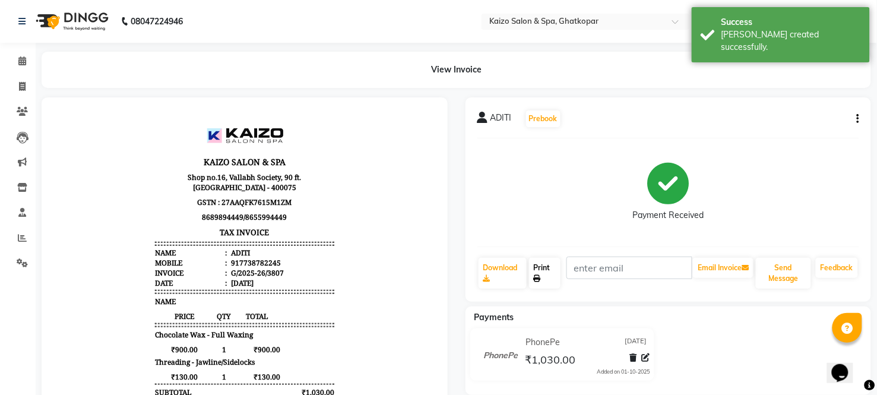
click at [542, 263] on link "Print" at bounding box center [544, 273] width 31 height 31
click at [27, 90] on span at bounding box center [22, 87] width 21 height 14
select select "service"
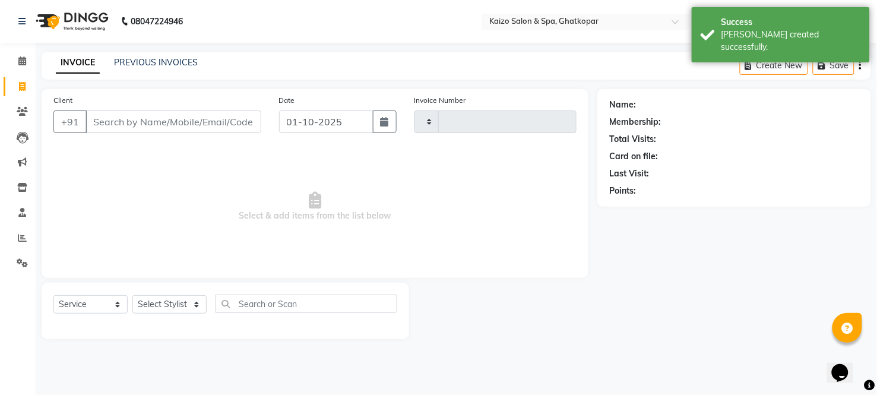
type input "3808"
select select "3500"
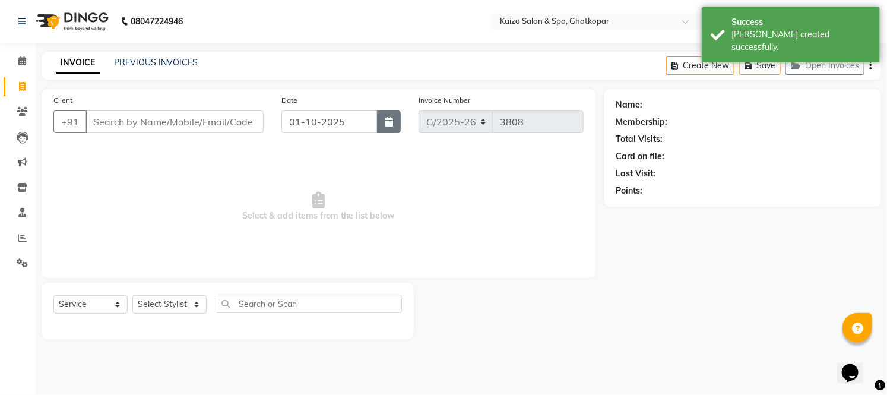
click at [383, 124] on button "button" at bounding box center [389, 121] width 24 height 23
select select "10"
select select "2025"
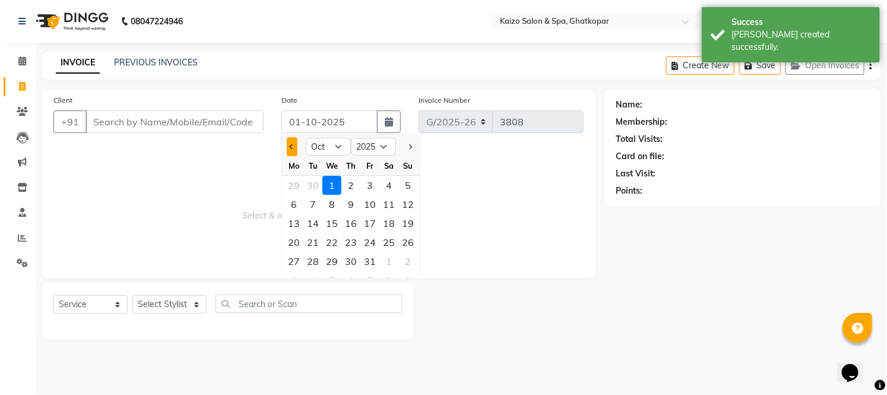
click at [292, 144] on span "Previous month" at bounding box center [292, 146] width 5 height 5
select select "9"
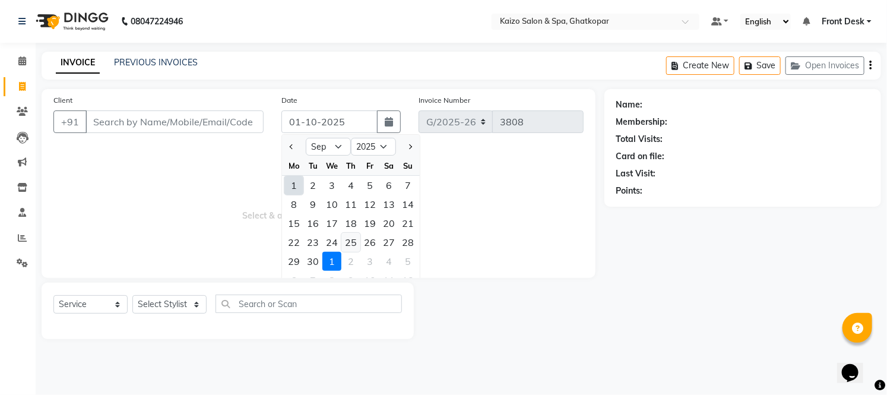
click at [348, 244] on div "25" at bounding box center [351, 242] width 19 height 19
type input "[DATE]"
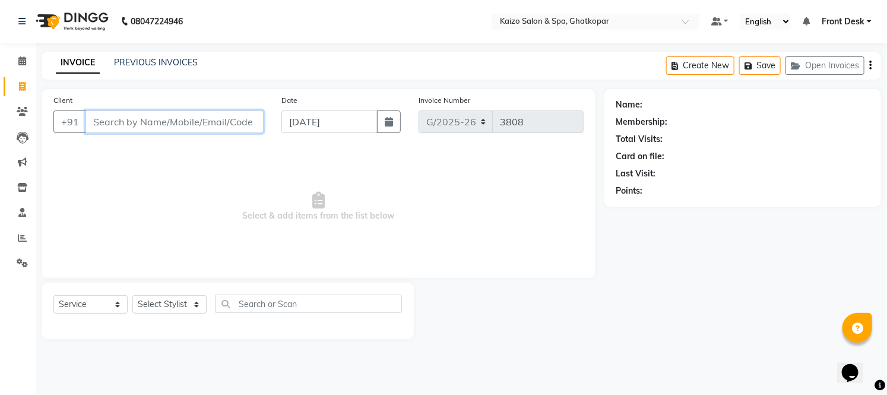
click at [167, 121] on input "Client" at bounding box center [175, 121] width 178 height 23
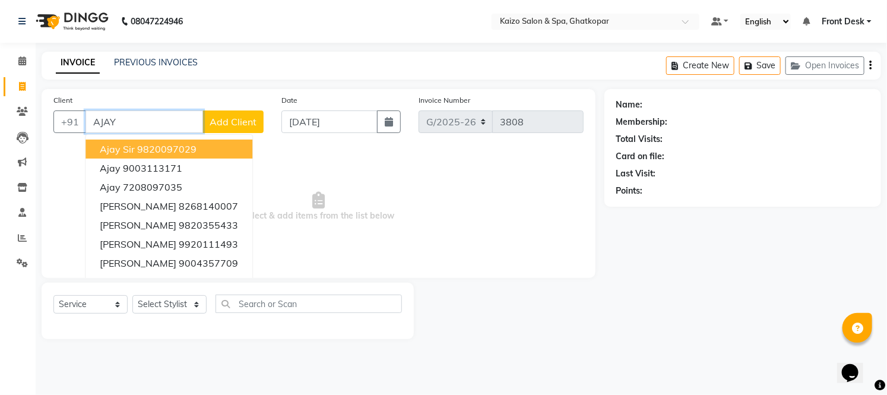
click at [171, 141] on button "ajay sir 9820097029" at bounding box center [169, 149] width 167 height 19
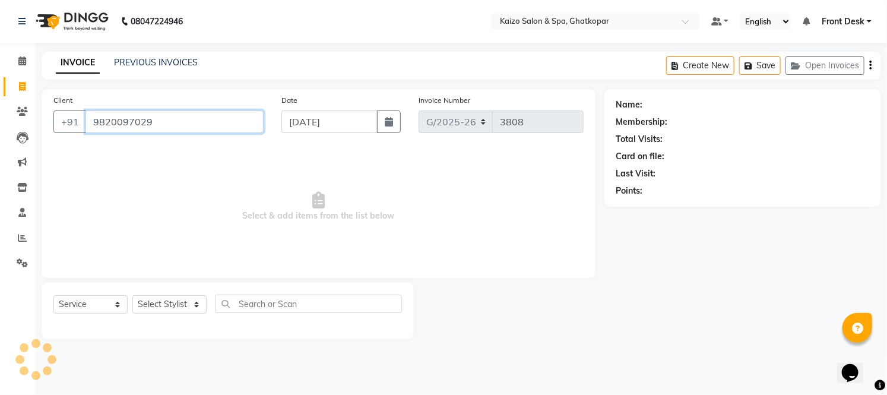
type input "9820097029"
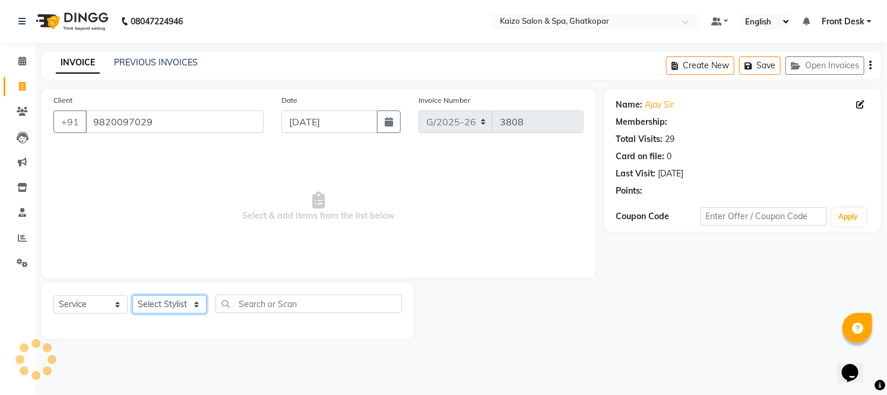
click at [158, 306] on select "Select Stylist [PERSON_NAME] ANJALI [PERSON_NAME] [PERSON_NAME] Front Desk [PER…" at bounding box center [169, 304] width 74 height 18
select select "8836"
click at [132, 296] on select "Select Stylist [PERSON_NAME] ANJALI [PERSON_NAME] [PERSON_NAME] Front Desk [PER…" at bounding box center [169, 304] width 74 height 18
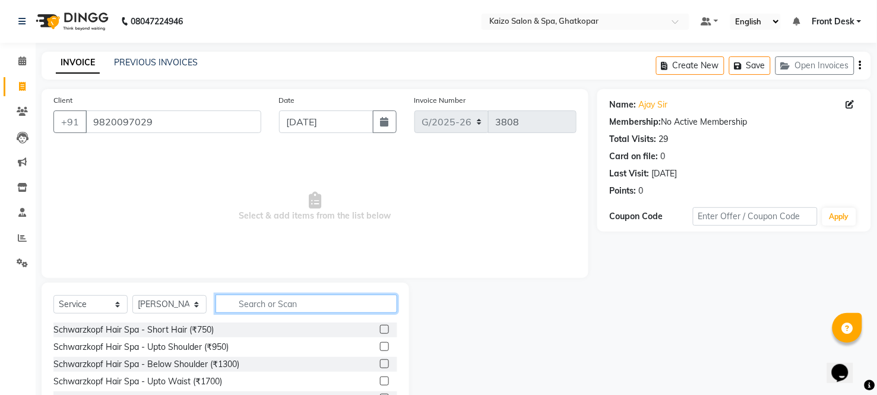
click at [254, 299] on input "text" at bounding box center [307, 304] width 182 height 18
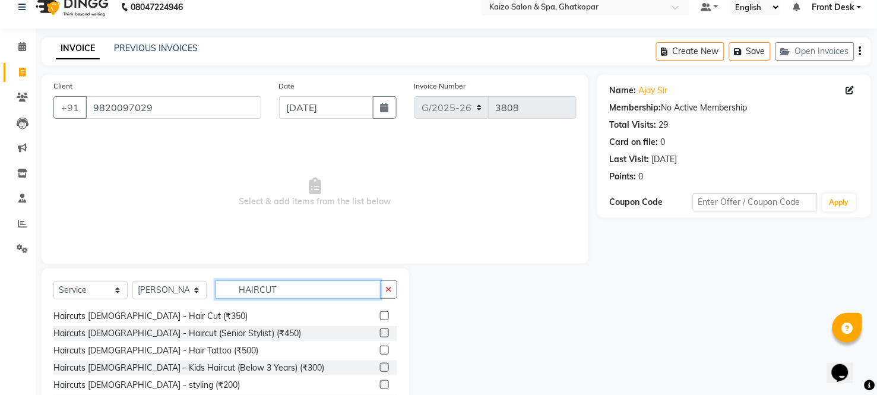
scroll to position [156, 0]
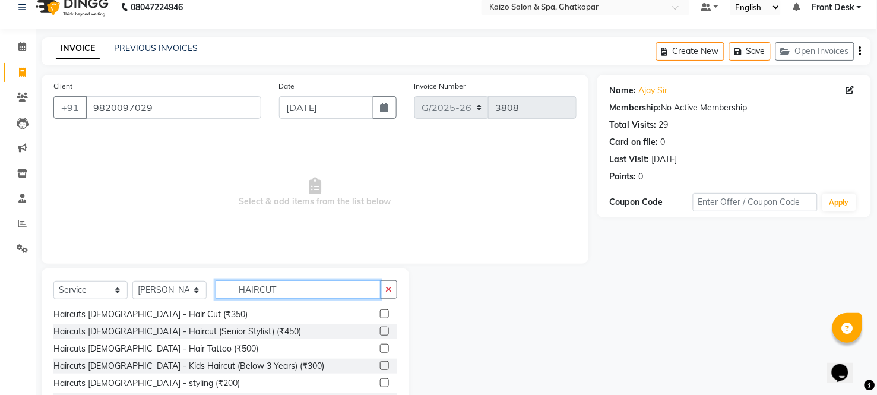
type input "HAIRCUT"
click at [380, 313] on label at bounding box center [384, 313] width 9 height 9
click at [380, 313] on input "checkbox" at bounding box center [384, 315] width 8 height 8
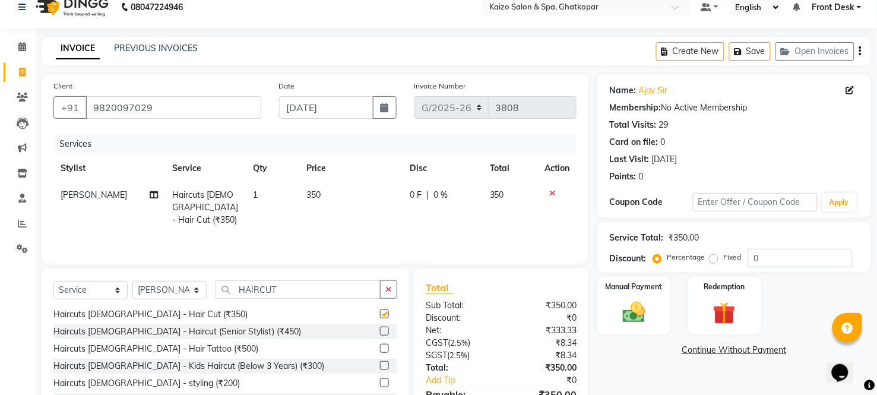
checkbox input "false"
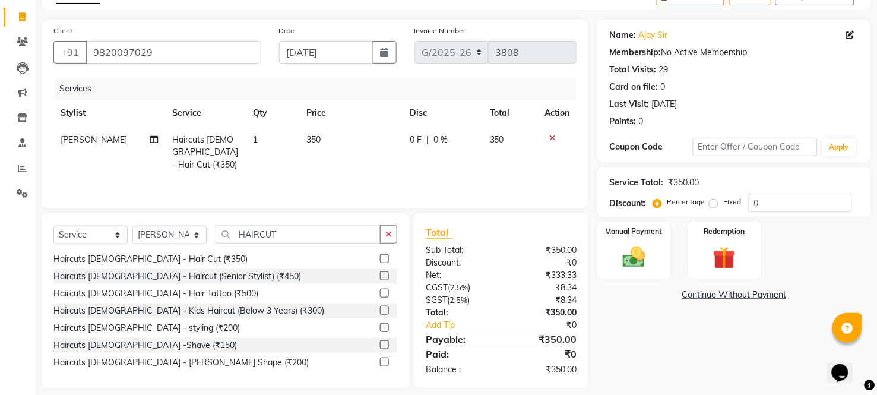
scroll to position [80, 0]
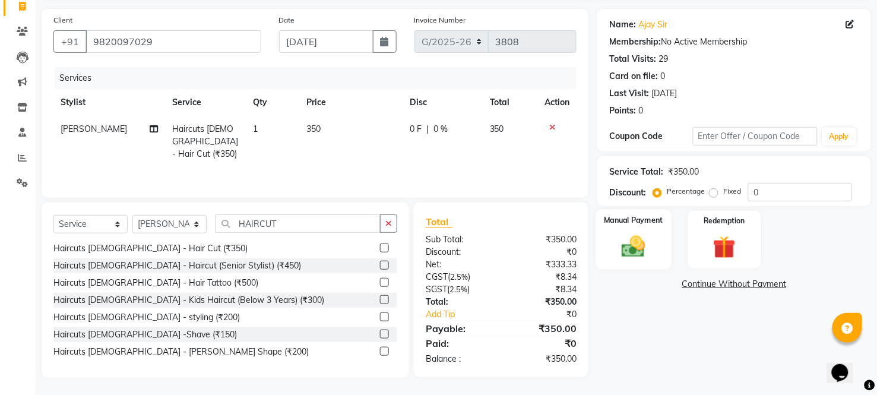
click at [633, 239] on img at bounding box center [634, 246] width 38 height 27
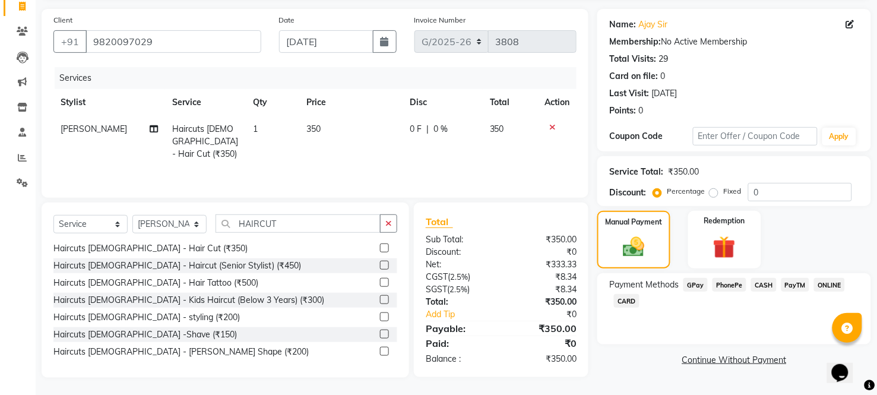
click at [759, 280] on span "CASH" at bounding box center [764, 285] width 26 height 14
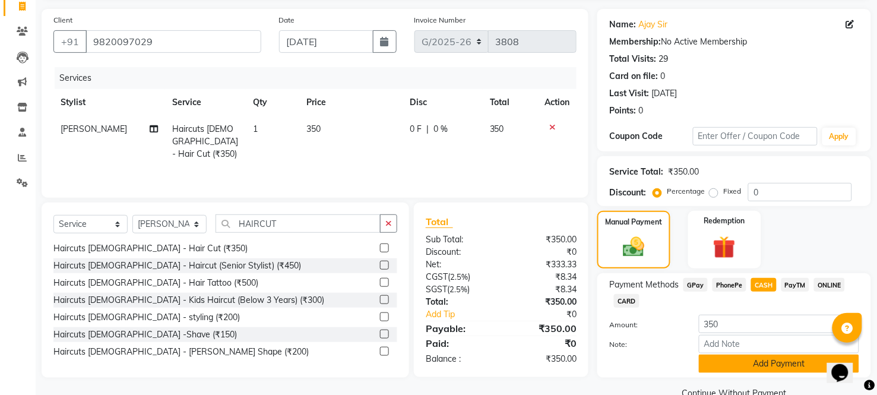
click at [721, 367] on button "Add Payment" at bounding box center [779, 364] width 160 height 18
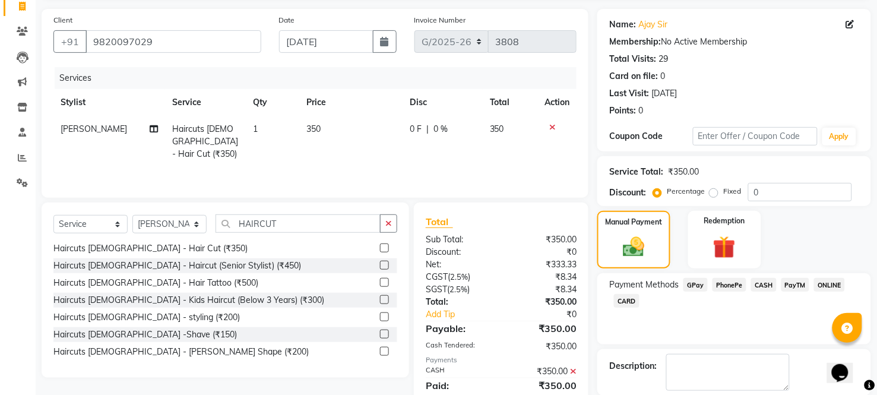
scroll to position [138, 0]
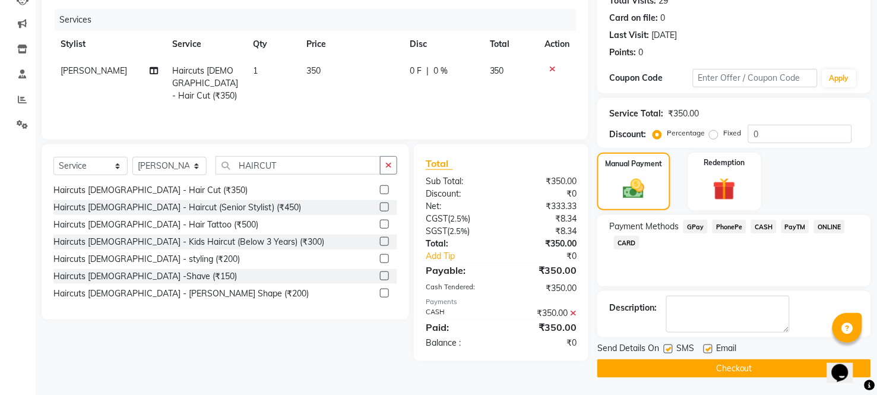
click at [669, 349] on label at bounding box center [668, 349] width 9 height 9
click at [669, 349] on input "checkbox" at bounding box center [668, 350] width 8 height 8
checkbox input "false"
click at [709, 346] on label at bounding box center [708, 349] width 9 height 9
click at [709, 346] on input "checkbox" at bounding box center [708, 350] width 8 height 8
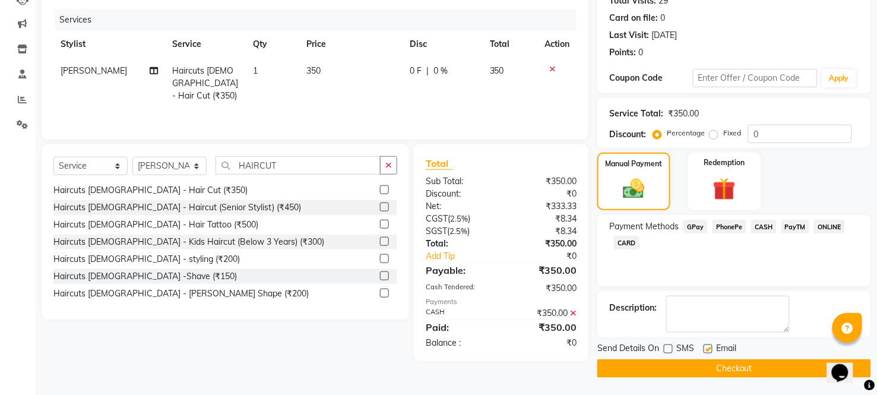
checkbox input "false"
click at [702, 366] on button "Checkout" at bounding box center [735, 368] width 274 height 18
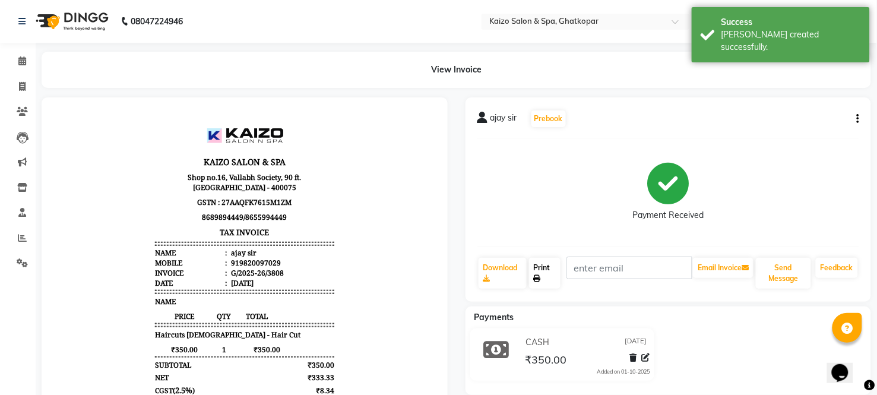
click at [545, 271] on link "Print" at bounding box center [544, 273] width 31 height 31
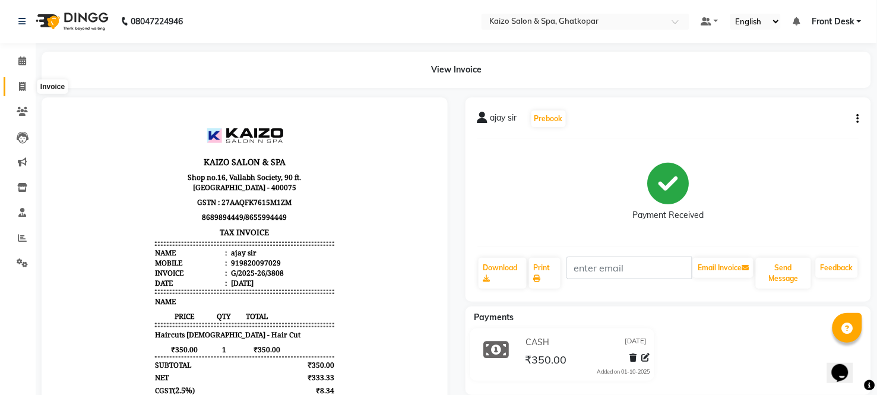
click at [19, 85] on icon at bounding box center [22, 86] width 7 height 9
select select "service"
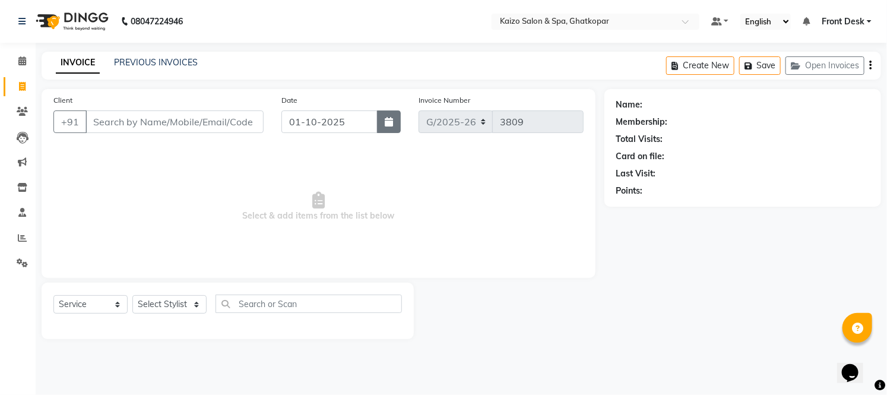
click at [384, 121] on button "button" at bounding box center [389, 121] width 24 height 23
select select "10"
select select "2025"
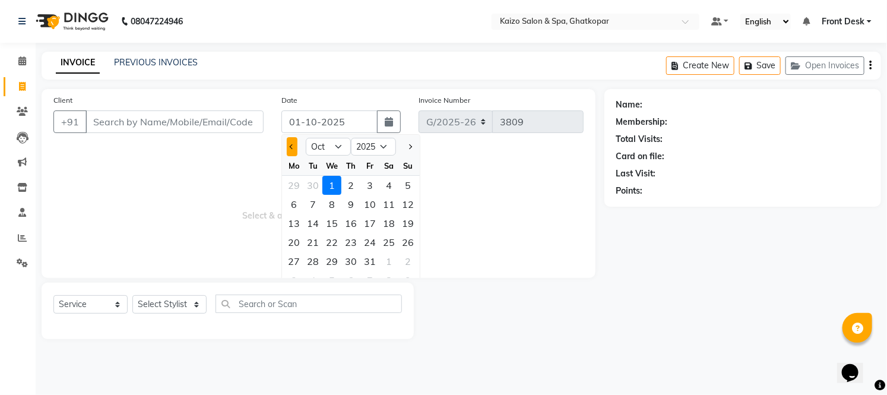
click at [291, 147] on span "Previous month" at bounding box center [292, 146] width 5 height 5
select select "9"
click at [372, 244] on div "26" at bounding box center [370, 242] width 19 height 19
type input "26-09-2025"
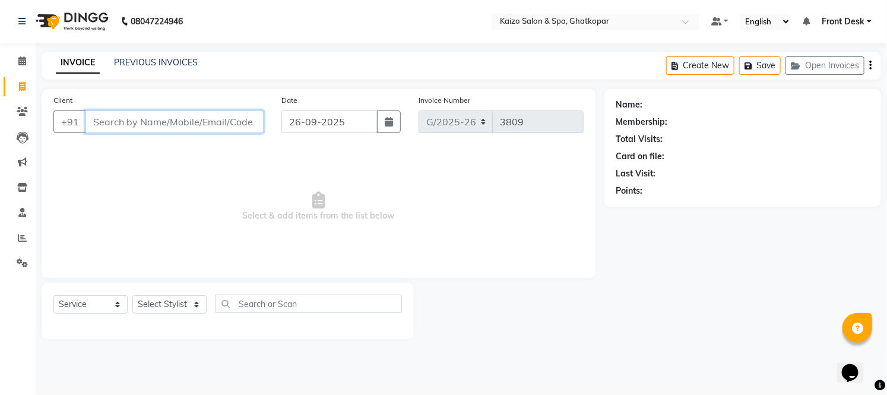
click at [151, 116] on input "Client" at bounding box center [175, 121] width 178 height 23
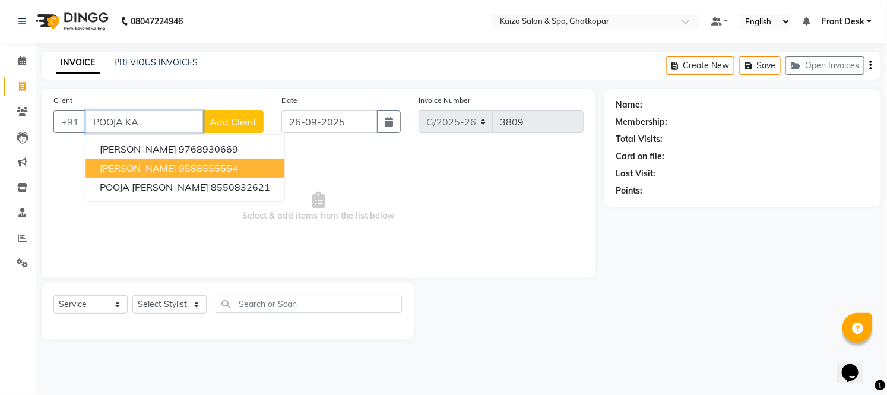
click at [250, 168] on button "[PERSON_NAME] 9588555554" at bounding box center [185, 168] width 199 height 19
type input "9588555554"
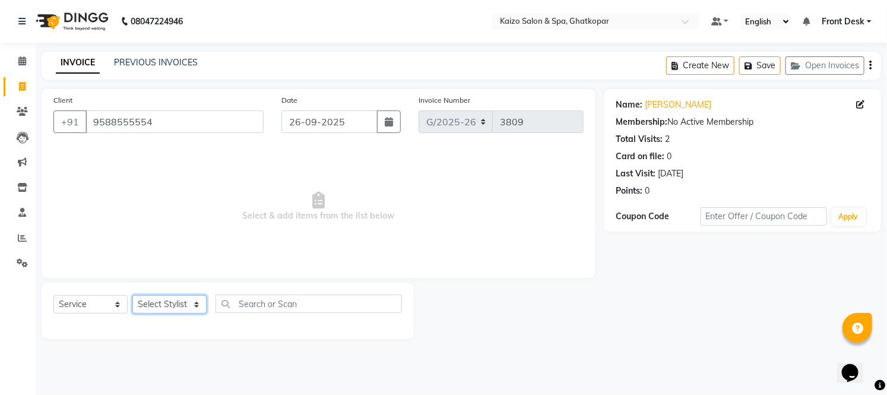
click at [154, 303] on select "Select Stylist [PERSON_NAME] ANJALI [PERSON_NAME] [PERSON_NAME] Front Desk [PER…" at bounding box center [169, 304] width 74 height 18
click at [160, 302] on select "Select Stylist [PERSON_NAME] ANJALI [PERSON_NAME] [PERSON_NAME] Front Desk [PER…" at bounding box center [169, 304] width 74 height 18
select select "41999"
click at [132, 296] on select "Select Stylist [PERSON_NAME] ANJALI [PERSON_NAME] [PERSON_NAME] Front Desk [PER…" at bounding box center [169, 304] width 74 height 18
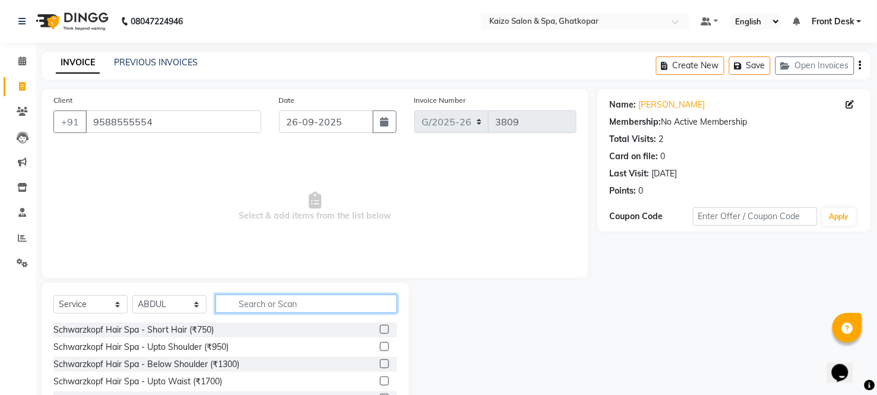
click at [304, 308] on input "text" at bounding box center [307, 304] width 182 height 18
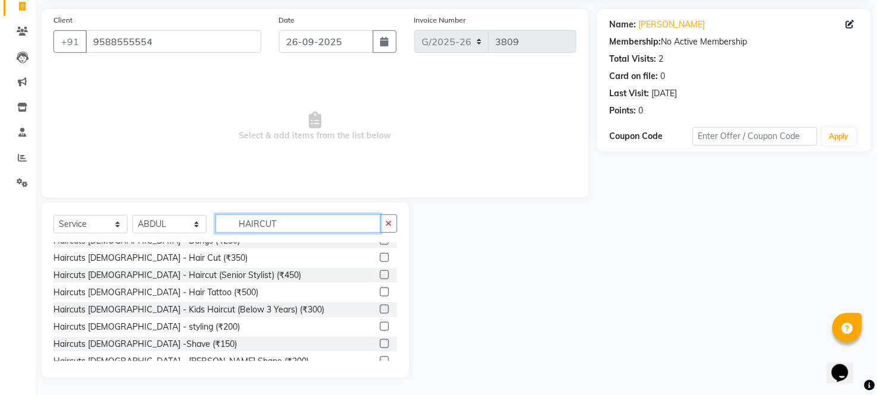
scroll to position [156, 0]
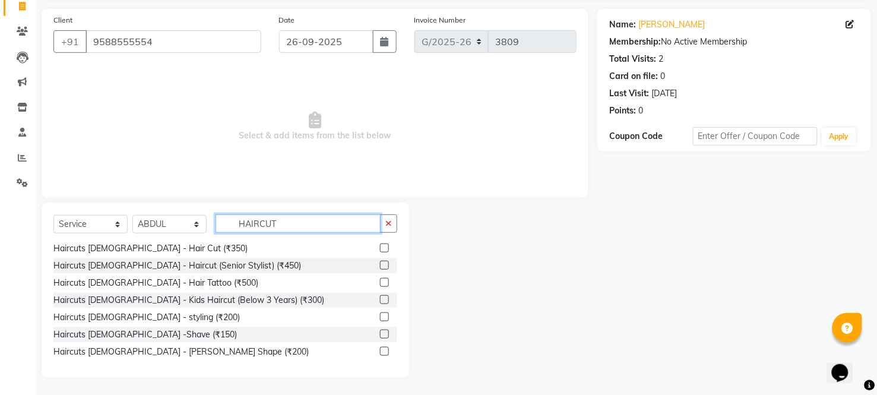
type input "HAIRCUT"
click at [380, 247] on label at bounding box center [384, 248] width 9 height 9
click at [380, 247] on input "checkbox" at bounding box center [384, 249] width 8 height 8
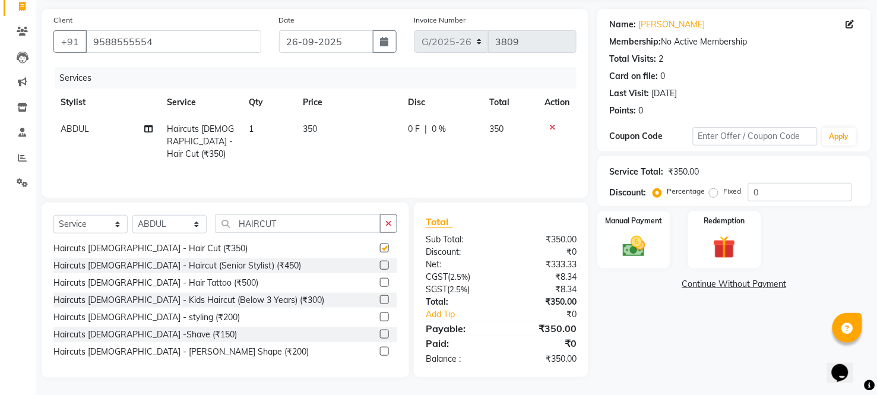
checkbox input "false"
click at [337, 131] on td "350" at bounding box center [348, 142] width 105 height 52
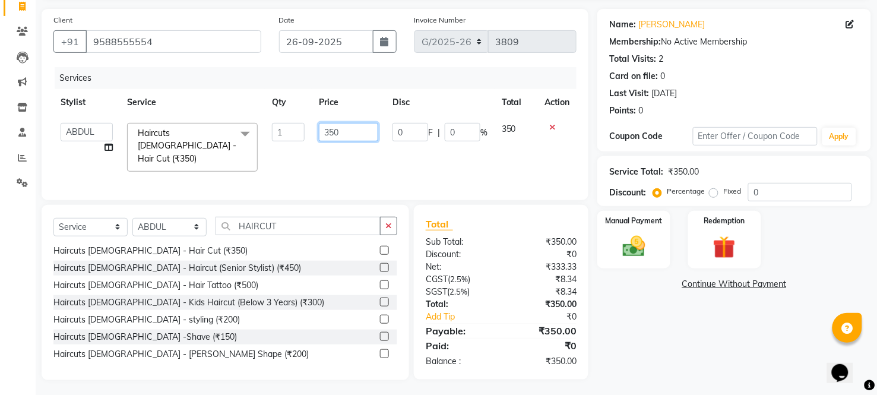
click at [337, 131] on input "350" at bounding box center [348, 132] width 59 height 18
type input "300"
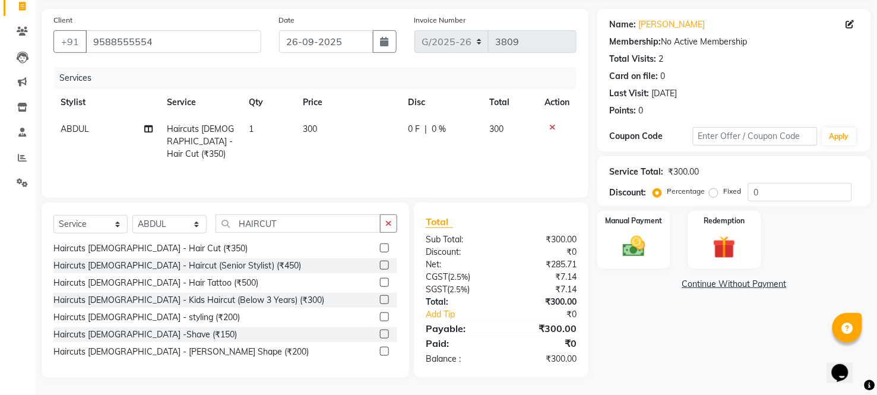
click at [290, 310] on div "Haircuts [DEMOGRAPHIC_DATA] - styling (₹200)" at bounding box center [225, 317] width 344 height 15
click at [176, 225] on select "Select Stylist [PERSON_NAME] ANJALI [PERSON_NAME] [PERSON_NAME] Front Desk [PER…" at bounding box center [169, 224] width 74 height 18
select select "21359"
click at [132, 215] on select "Select Stylist [PERSON_NAME] ANJALI [PERSON_NAME] [PERSON_NAME] Front Desk [PER…" at bounding box center [169, 224] width 74 height 18
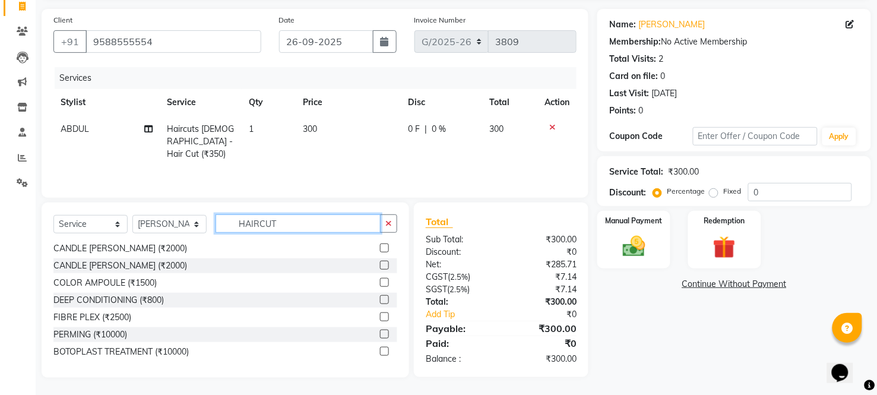
click at [298, 217] on input "HAIRCUT" at bounding box center [298, 223] width 165 height 18
type input "H"
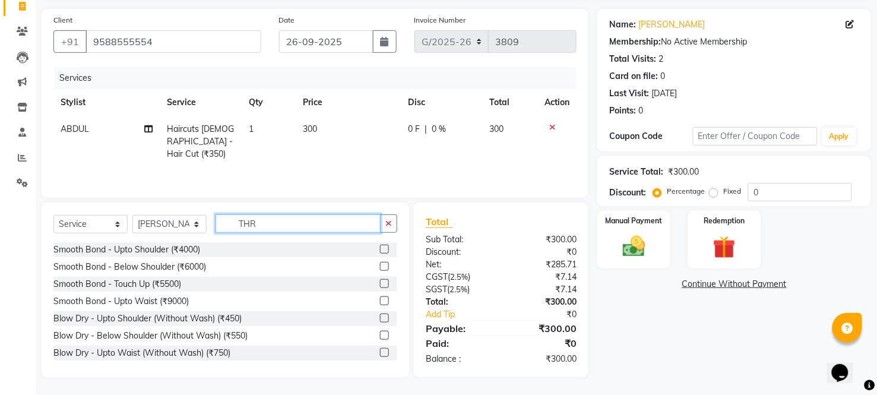
scroll to position [80, 0]
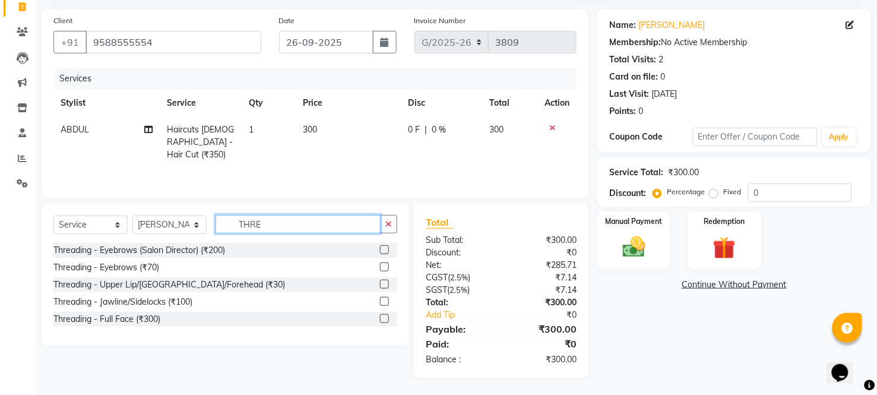
type input "THRE"
click at [384, 301] on label at bounding box center [384, 301] width 9 height 9
click at [384, 301] on input "checkbox" at bounding box center [384, 302] width 8 height 8
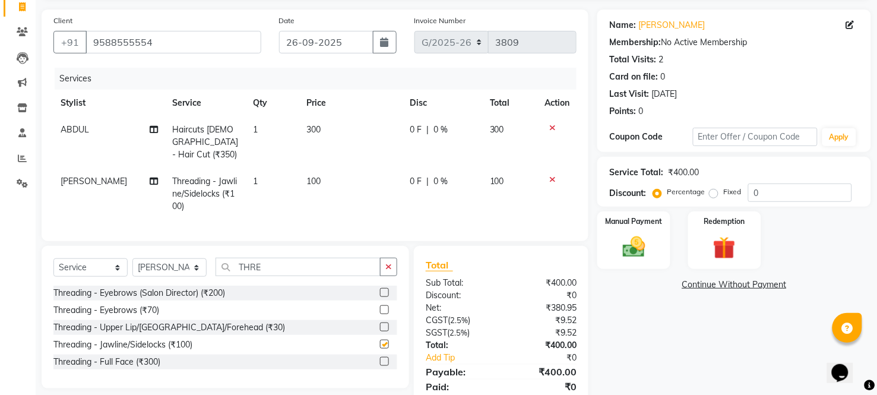
checkbox input "false"
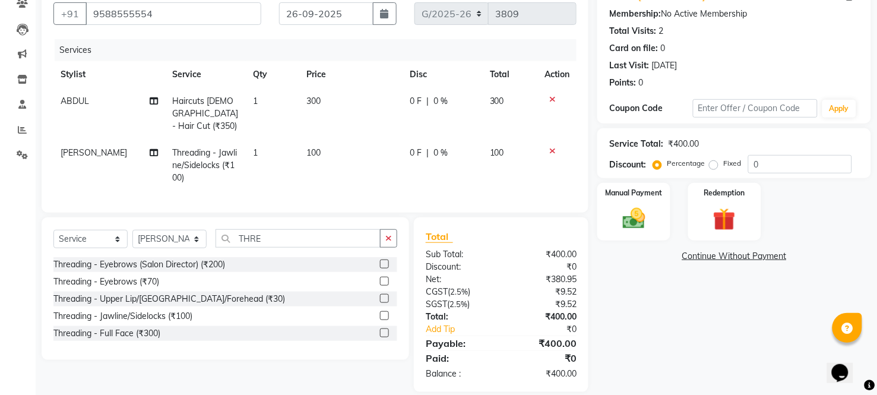
scroll to position [120, 0]
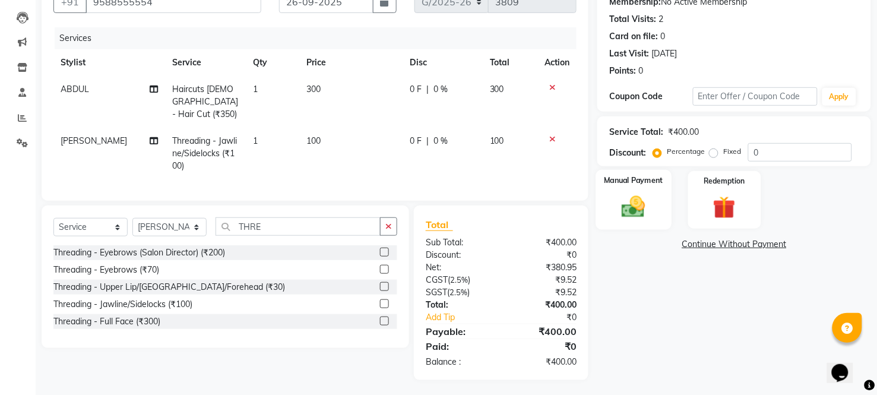
click at [634, 201] on img at bounding box center [634, 207] width 38 height 27
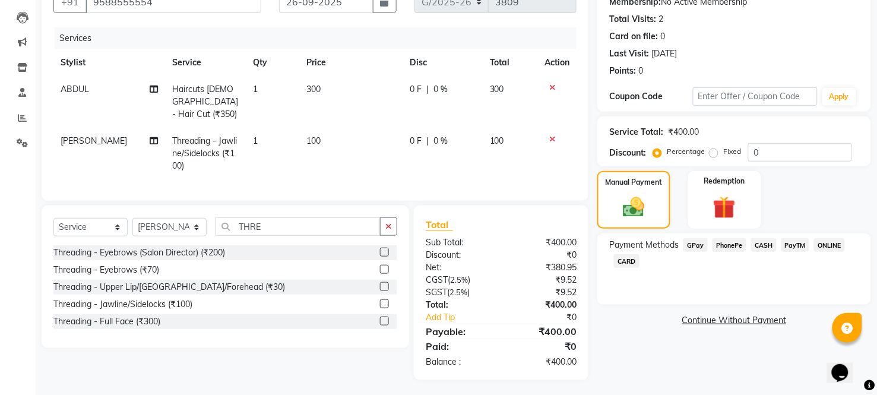
click at [630, 255] on span "CARD" at bounding box center [627, 261] width 26 height 14
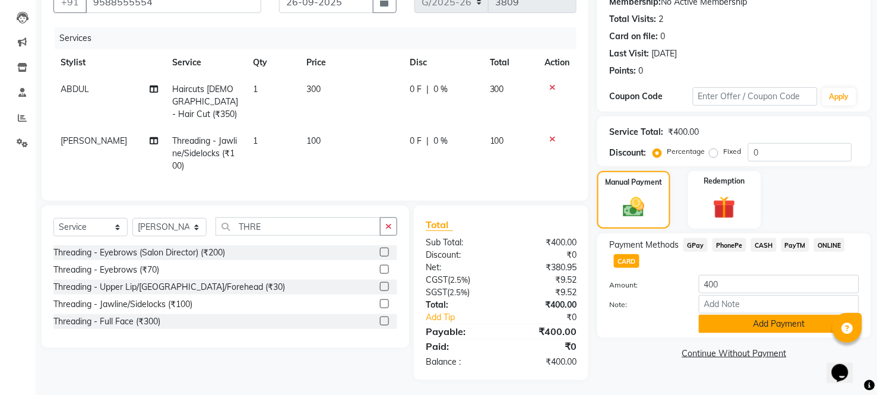
click at [732, 316] on button "Add Payment" at bounding box center [779, 324] width 160 height 18
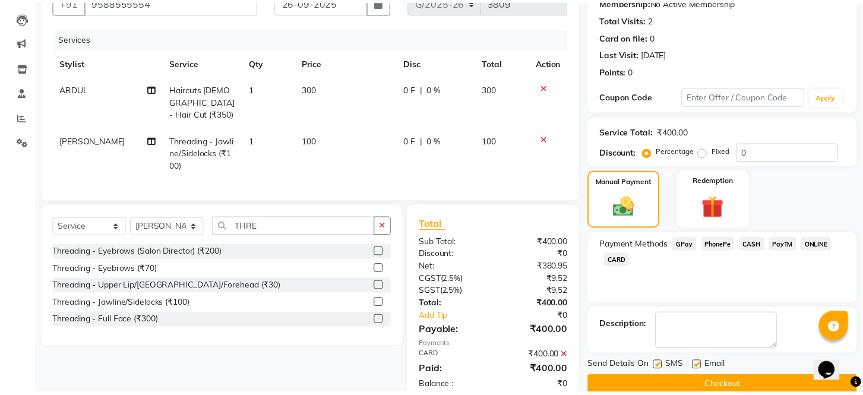
scroll to position [145, 0]
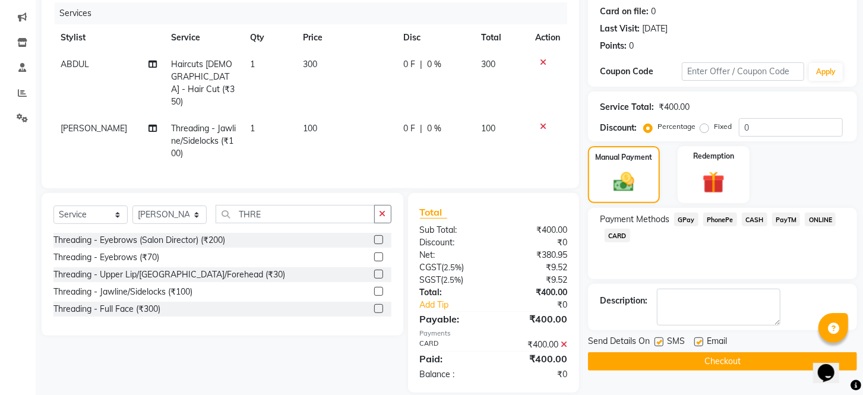
click at [661, 346] on label at bounding box center [659, 341] width 9 height 9
click at [661, 346] on input "checkbox" at bounding box center [659, 343] width 8 height 8
checkbox input "false"
click at [698, 346] on label at bounding box center [698, 341] width 9 height 9
click at [698, 346] on input "checkbox" at bounding box center [698, 343] width 8 height 8
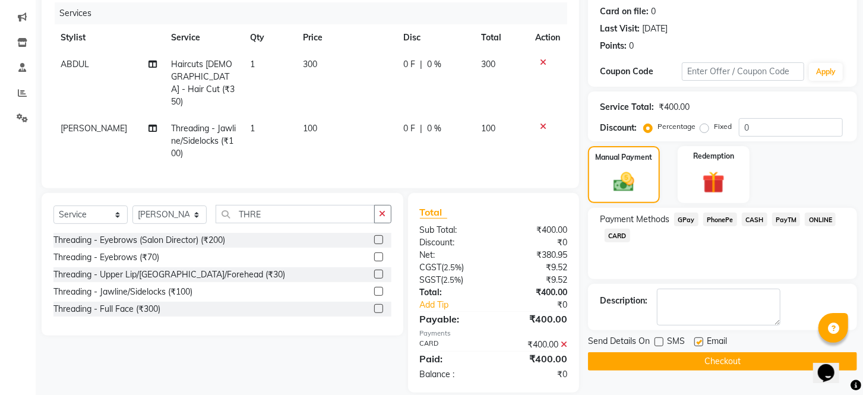
checkbox input "false"
click at [699, 369] on button "Checkout" at bounding box center [722, 361] width 269 height 18
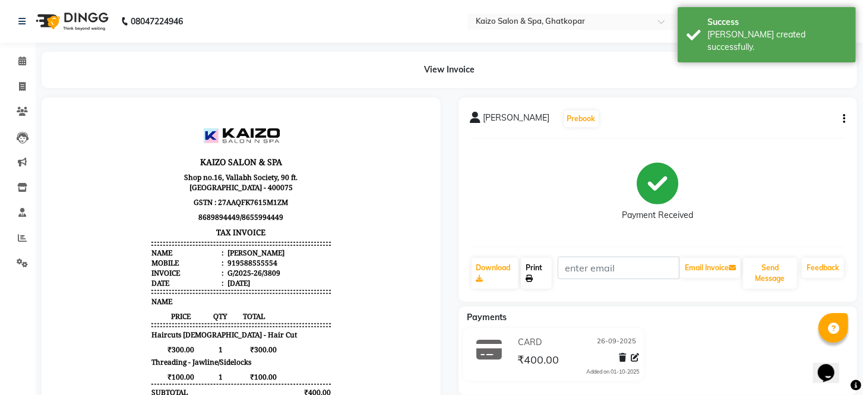
click at [535, 271] on link "Print" at bounding box center [536, 273] width 31 height 31
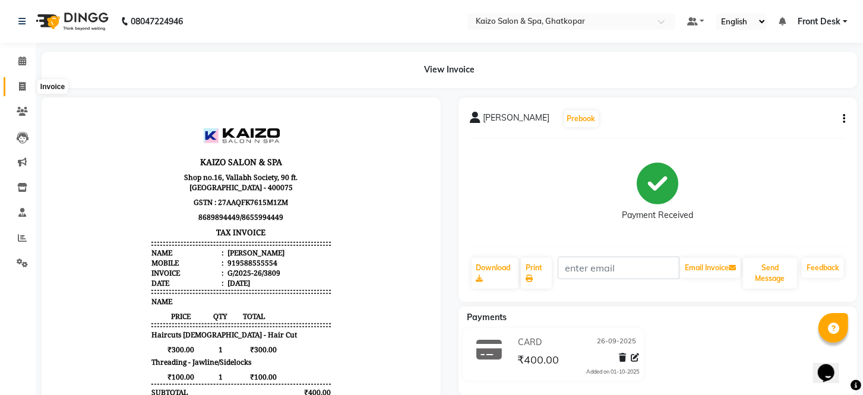
click at [20, 82] on icon at bounding box center [22, 86] width 7 height 9
select select "service"
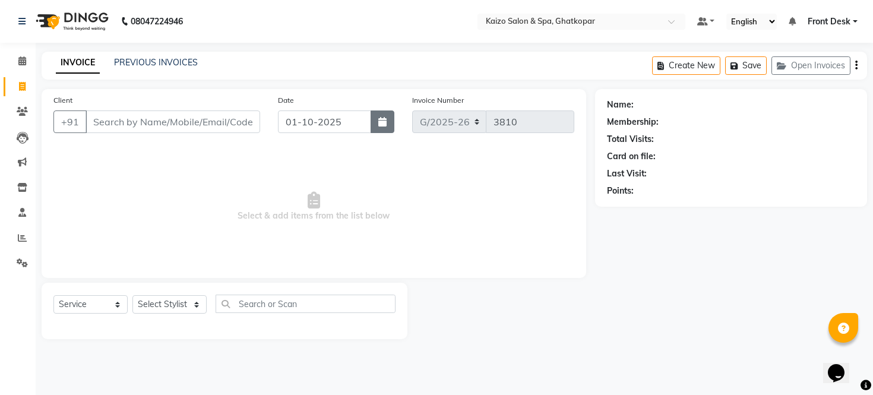
click at [380, 117] on icon "button" at bounding box center [382, 122] width 8 height 10
select select "10"
select select "2025"
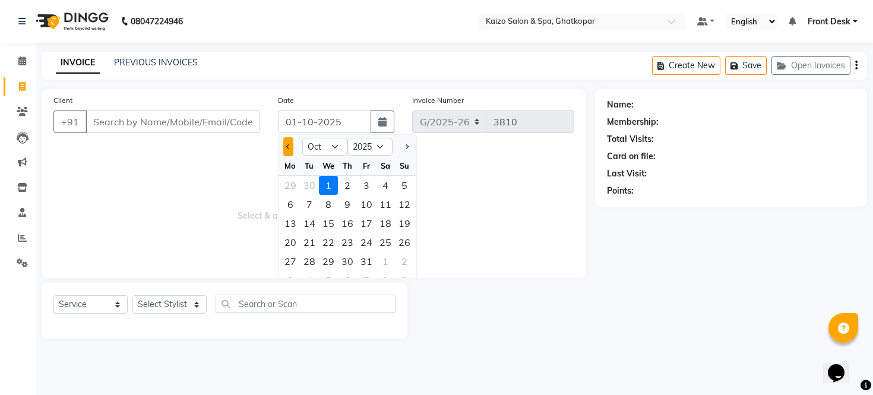
click at [290, 143] on button "Previous month" at bounding box center [288, 146] width 10 height 19
select select "9"
click at [367, 239] on div "26" at bounding box center [366, 242] width 19 height 19
type input "26-09-2025"
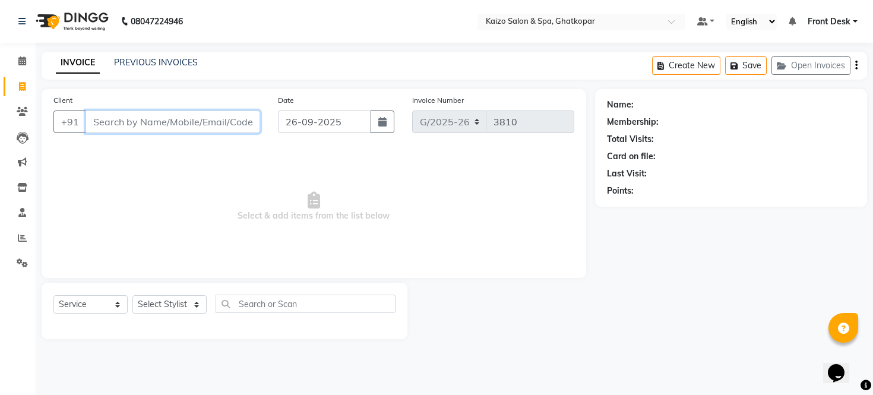
click at [176, 125] on input "Client" at bounding box center [173, 121] width 175 height 23
paste input "SUSHIL 9967597502"
drag, startPoint x: 126, startPoint y: 113, endPoint x: 126, endPoint y: 121, distance: 7.7
click at [126, 115] on input "SUSHIL 9967597502" at bounding box center [143, 121] width 114 height 23
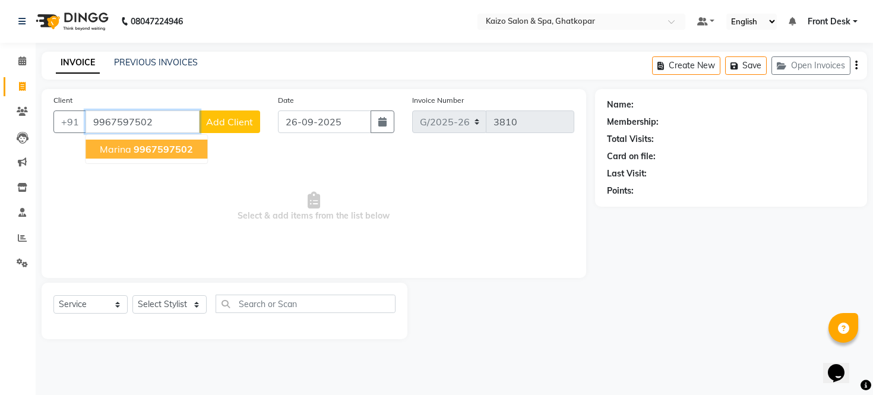
click at [129, 147] on span "Marina" at bounding box center [115, 149] width 31 height 12
type input "9967597502"
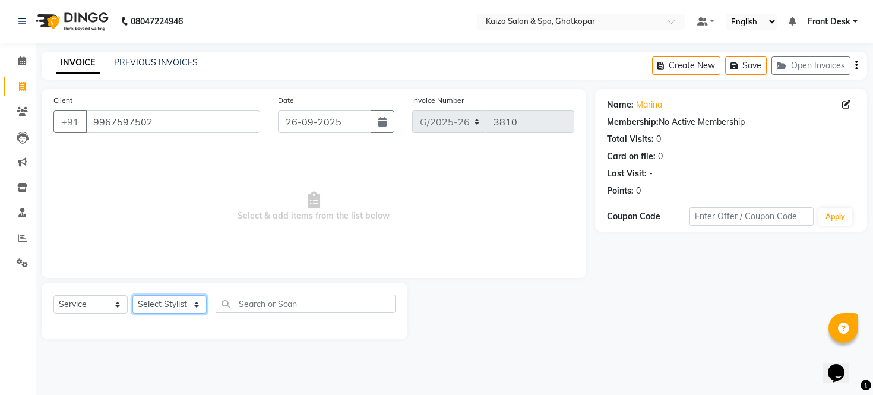
click at [151, 301] on select "Select Stylist [PERSON_NAME] ANJALI [PERSON_NAME] [PERSON_NAME] Front Desk [PER…" at bounding box center [169, 304] width 74 height 18
click at [163, 303] on select "Select Stylist [PERSON_NAME] ANJALI [PERSON_NAME] [PERSON_NAME] Front Desk [PER…" at bounding box center [169, 304] width 74 height 18
select select "21359"
click at [132, 296] on select "Select Stylist [PERSON_NAME] ANJALI [PERSON_NAME] [PERSON_NAME] Front Desk [PER…" at bounding box center [169, 304] width 74 height 18
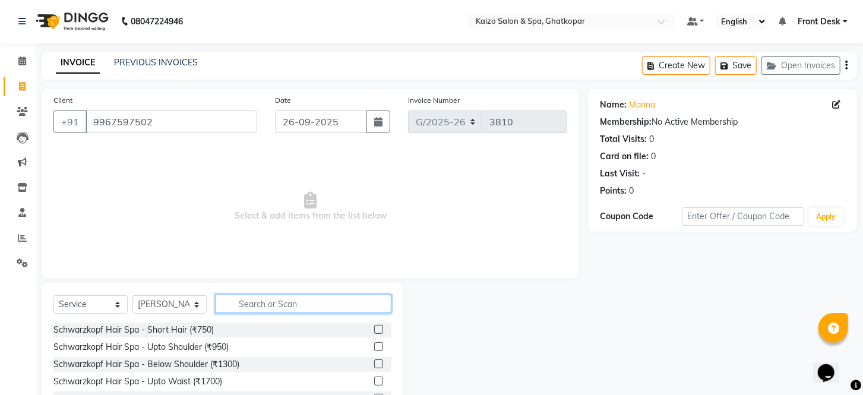
click at [311, 298] on input "text" at bounding box center [304, 304] width 176 height 18
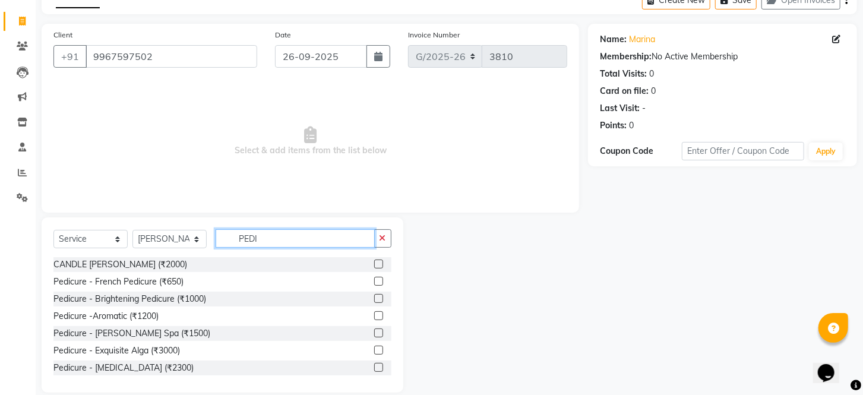
scroll to position [66, 0]
type input "PEDI"
click at [374, 278] on label at bounding box center [378, 280] width 9 height 9
click at [374, 278] on input "checkbox" at bounding box center [378, 281] width 8 height 8
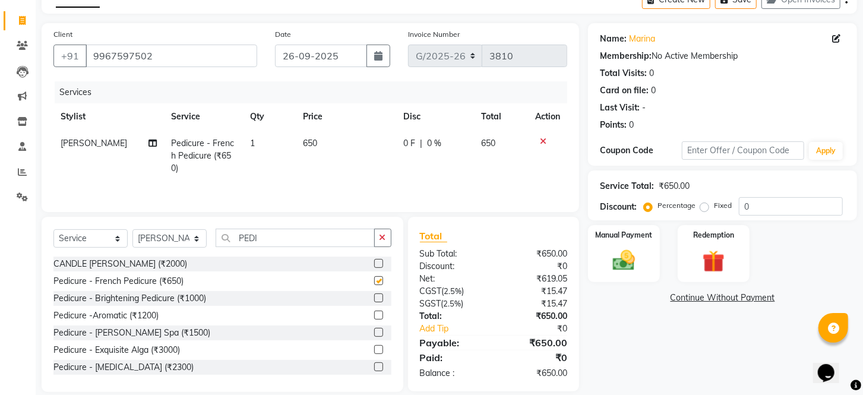
checkbox input "false"
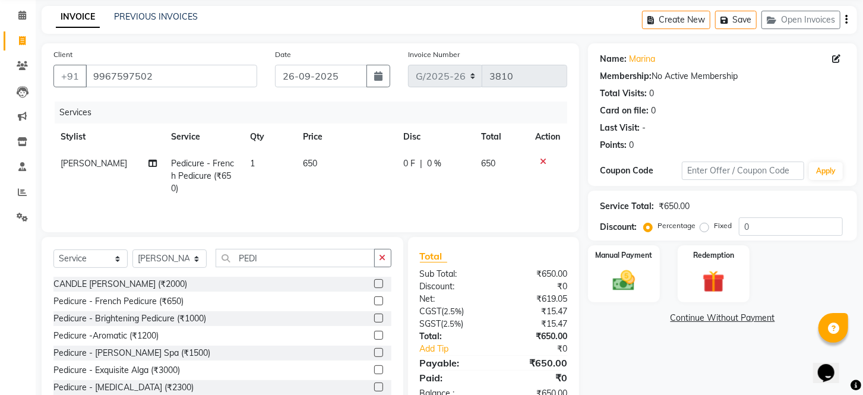
scroll to position [81, 0]
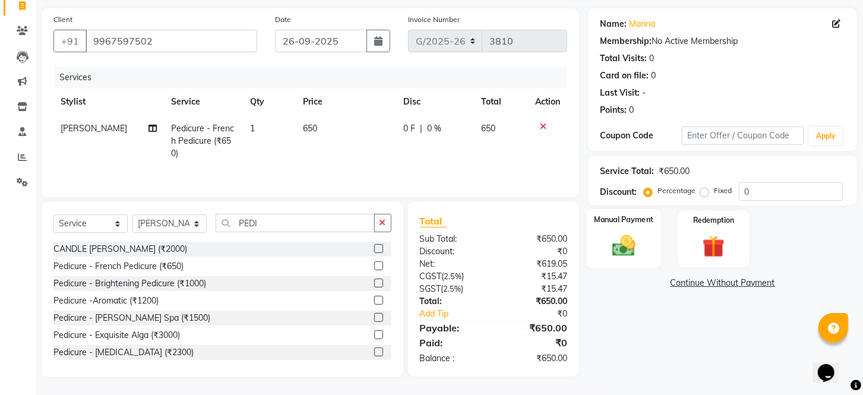
click at [630, 254] on img at bounding box center [623, 246] width 37 height 27
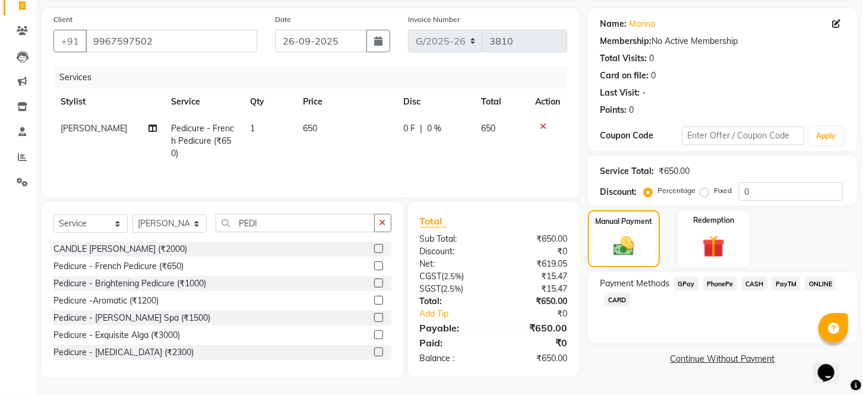
click at [748, 290] on span "CASH" at bounding box center [755, 284] width 26 height 14
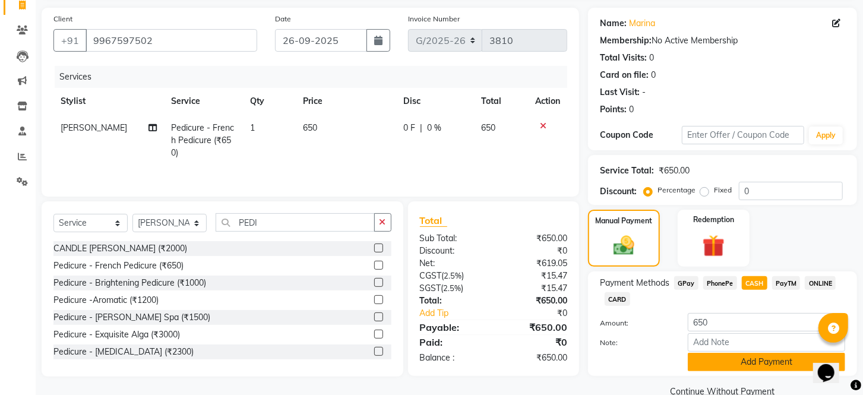
click at [738, 371] on button "Add Payment" at bounding box center [766, 362] width 157 height 18
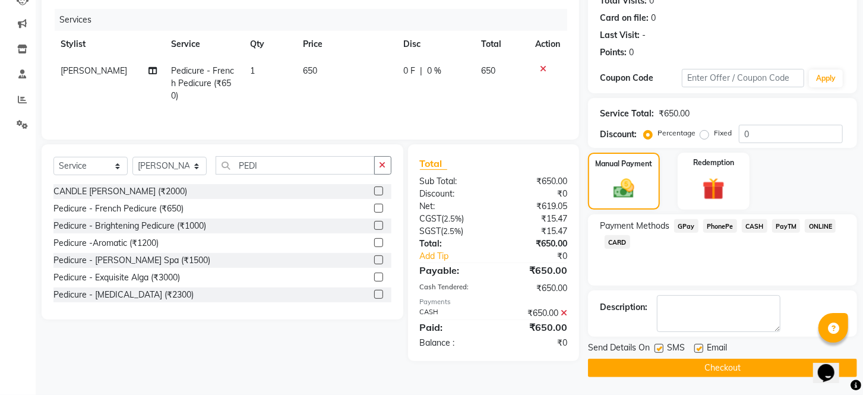
scroll to position [151, 0]
click at [660, 347] on label at bounding box center [659, 348] width 9 height 9
click at [660, 347] on input "checkbox" at bounding box center [659, 349] width 8 height 8
checkbox input "false"
click at [694, 349] on label at bounding box center [698, 348] width 9 height 9
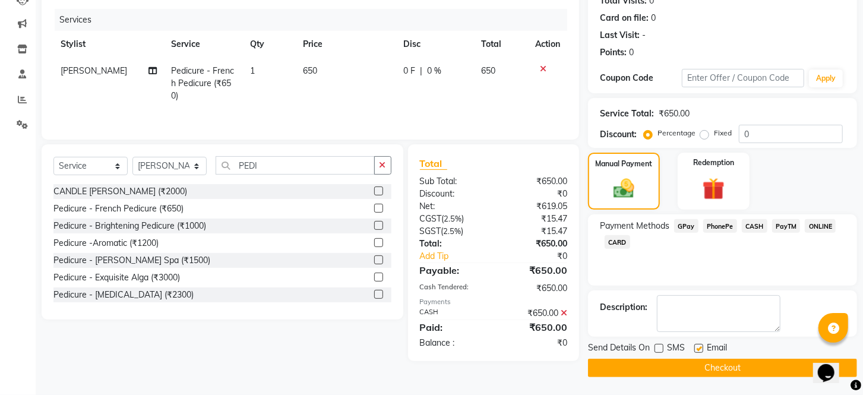
click at [694, 349] on input "checkbox" at bounding box center [698, 349] width 8 height 8
checkbox input "false"
click at [696, 365] on button "Checkout" at bounding box center [722, 368] width 269 height 18
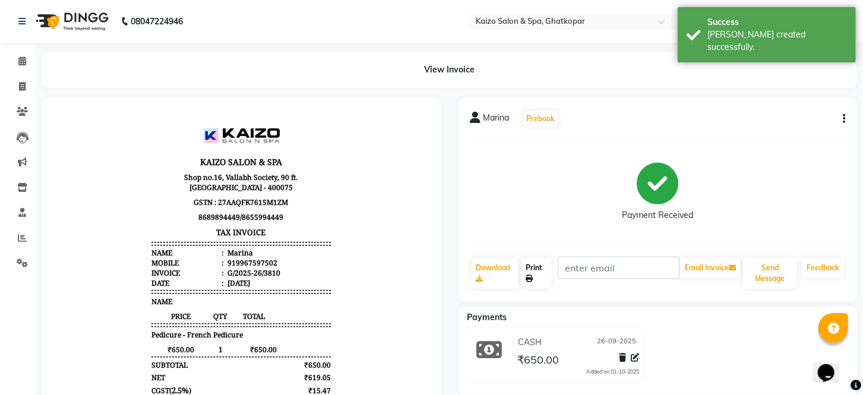
click at [527, 265] on link "Print" at bounding box center [536, 273] width 31 height 31
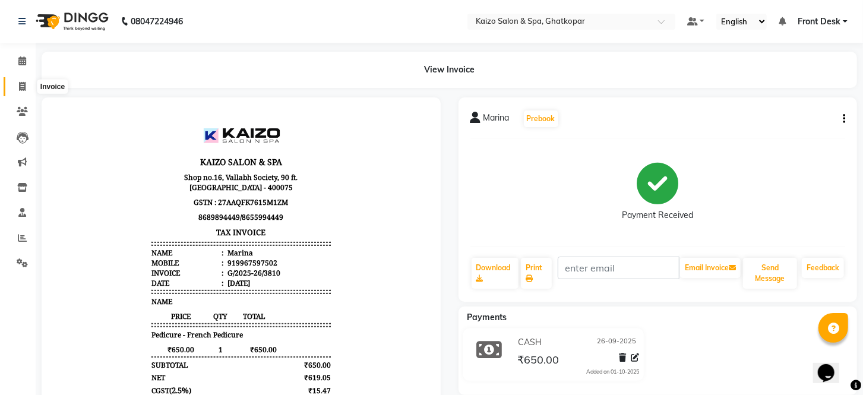
click at [14, 80] on span at bounding box center [22, 87] width 21 height 14
select select "service"
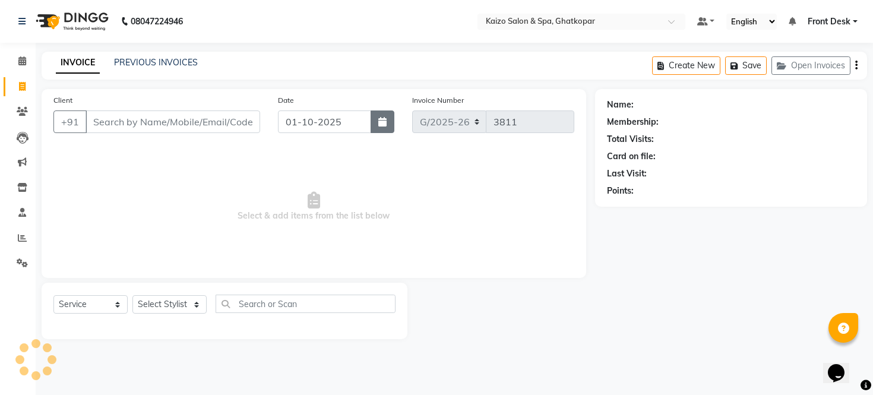
click at [378, 127] on button "button" at bounding box center [383, 121] width 24 height 23
select select "10"
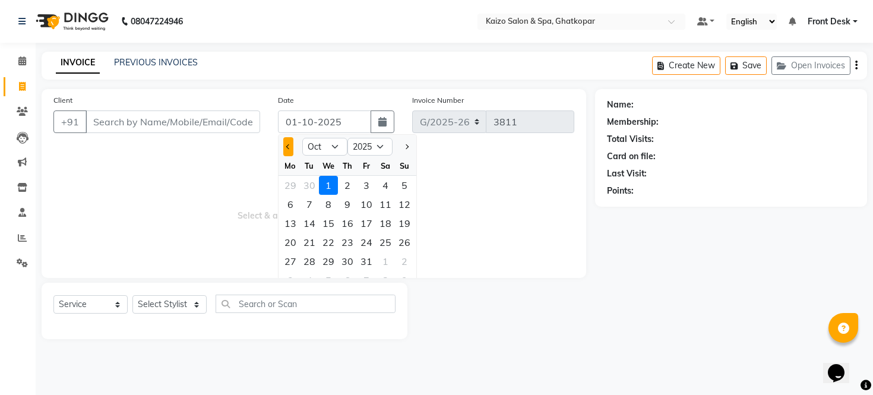
click at [289, 144] on span "Previous month" at bounding box center [288, 146] width 5 height 5
click at [372, 241] on div "26" at bounding box center [366, 242] width 19 height 19
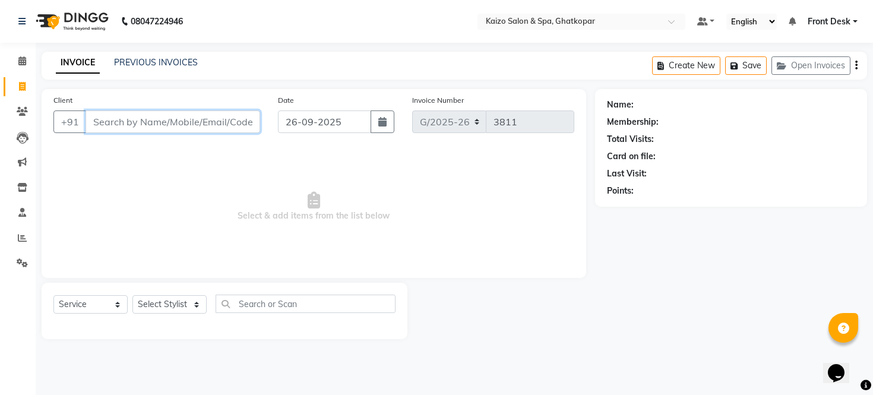
click at [166, 116] on input "Client" at bounding box center [173, 121] width 175 height 23
paste input "[PERSON_NAME] 8356921428"
drag, startPoint x: 121, startPoint y: 123, endPoint x: 112, endPoint y: 201, distance: 78.3
click at [121, 123] on input "[PERSON_NAME] 8356921428" at bounding box center [143, 121] width 114 height 23
click at [233, 122] on span "Add Client" at bounding box center [229, 122] width 47 height 12
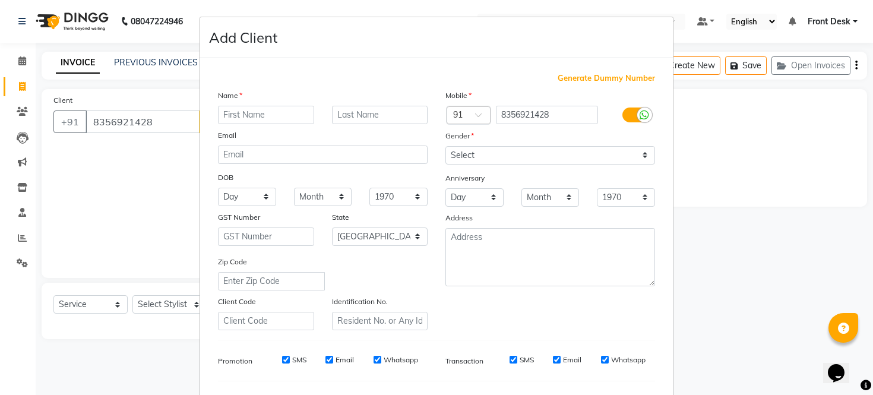
click at [242, 110] on input "text" at bounding box center [266, 115] width 96 height 18
click at [500, 161] on select "Select [DEMOGRAPHIC_DATA] [DEMOGRAPHIC_DATA] Other Prefer Not To Say" at bounding box center [551, 155] width 210 height 18
click at [446, 146] on select "Select [DEMOGRAPHIC_DATA] [DEMOGRAPHIC_DATA] Other Prefer Not To Say" at bounding box center [551, 155] width 210 height 18
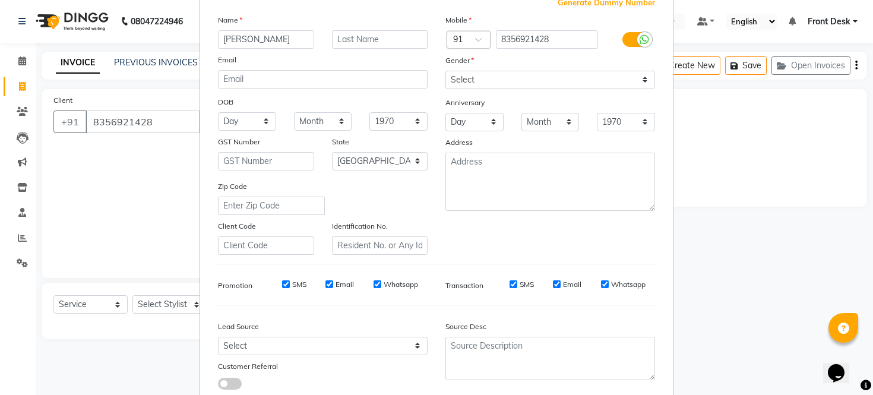
scroll to position [153, 0]
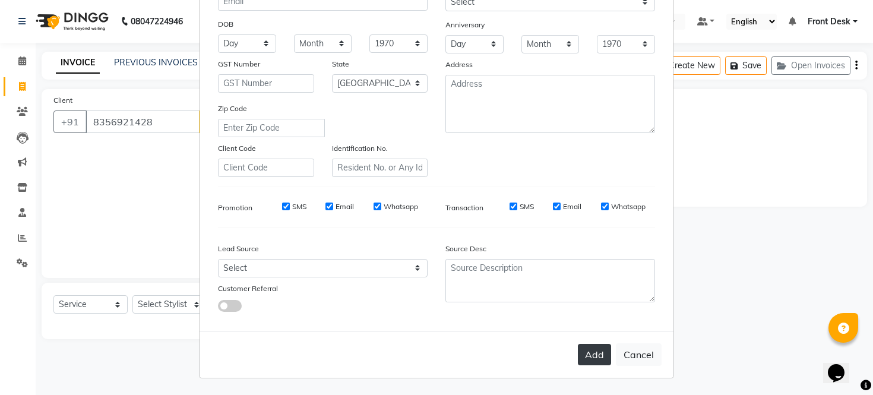
click at [586, 357] on button "Add" at bounding box center [594, 354] width 33 height 21
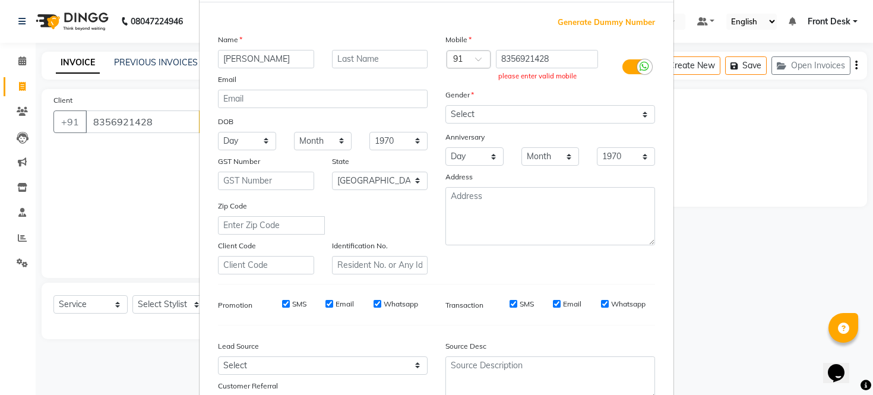
scroll to position [0, 0]
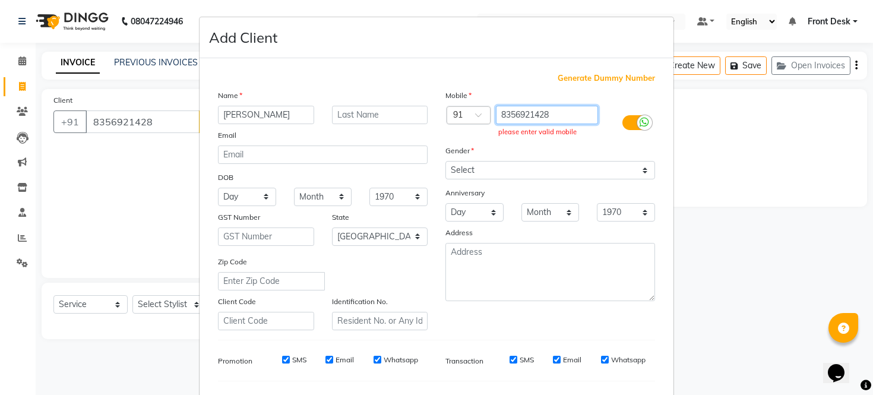
click at [574, 115] on input "8356921428" at bounding box center [547, 115] width 103 height 18
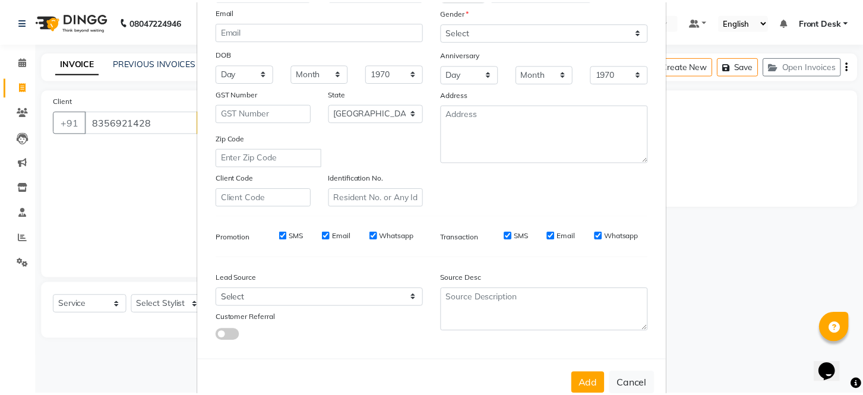
scroll to position [153, 0]
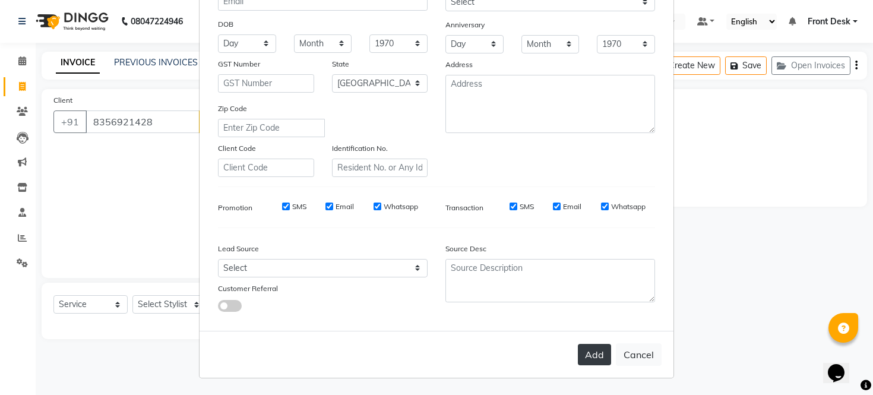
click at [586, 353] on button "Add" at bounding box center [594, 354] width 33 height 21
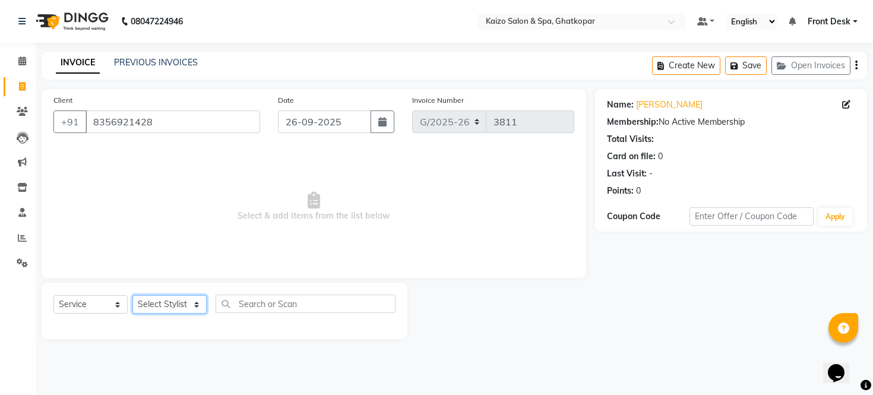
click at [163, 303] on select "Select Stylist [PERSON_NAME] ANJALI [PERSON_NAME] [PERSON_NAME] Front Desk [PER…" at bounding box center [169, 304] width 74 height 18
click at [161, 309] on select "Select Stylist [PERSON_NAME] ANJALI [PERSON_NAME] [PERSON_NAME] Front Desk [PER…" at bounding box center [169, 304] width 74 height 18
click at [132, 296] on select "Select Stylist [PERSON_NAME] ANJALI [PERSON_NAME] [PERSON_NAME] Front Desk [PER…" at bounding box center [169, 304] width 74 height 18
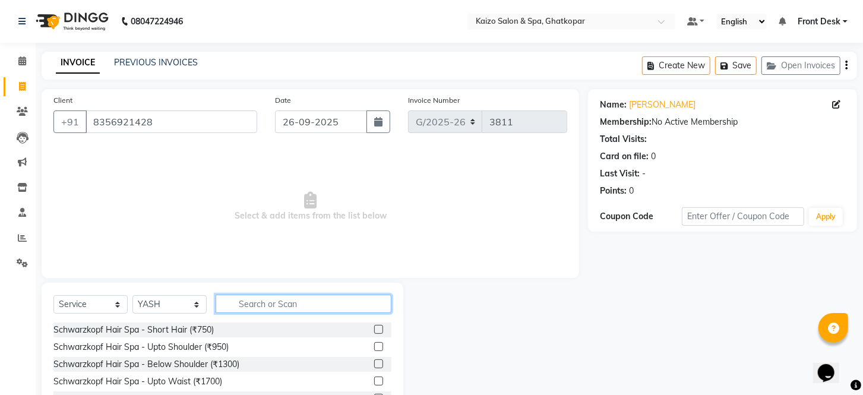
click at [316, 301] on input "text" at bounding box center [304, 304] width 176 height 18
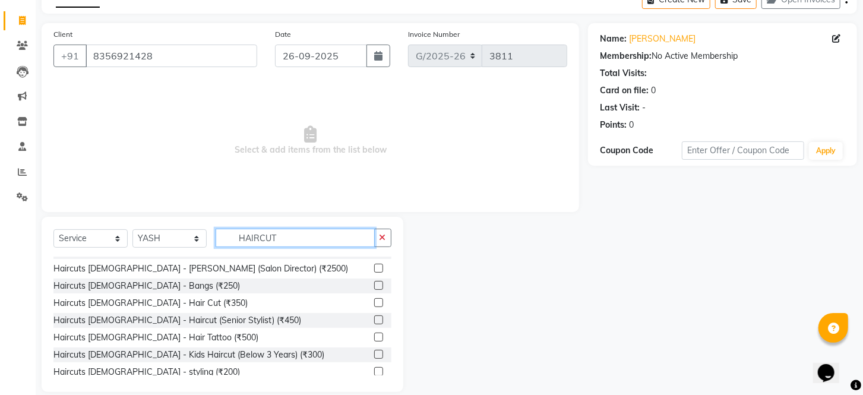
scroll to position [156, 0]
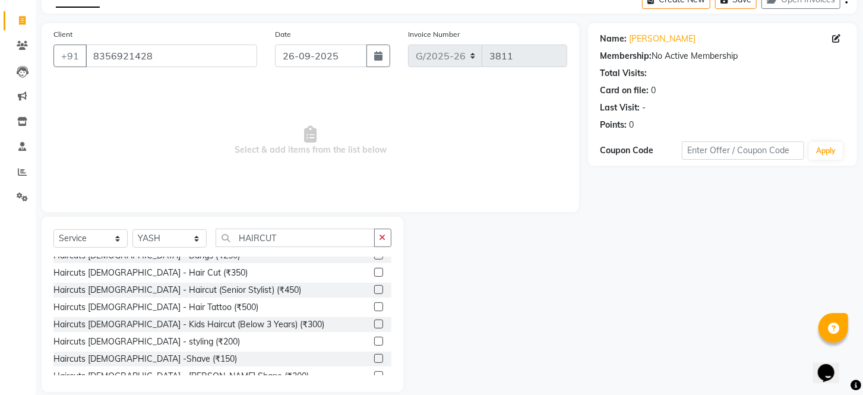
click at [374, 268] on label at bounding box center [378, 272] width 9 height 9
click at [374, 269] on input "checkbox" at bounding box center [378, 273] width 8 height 8
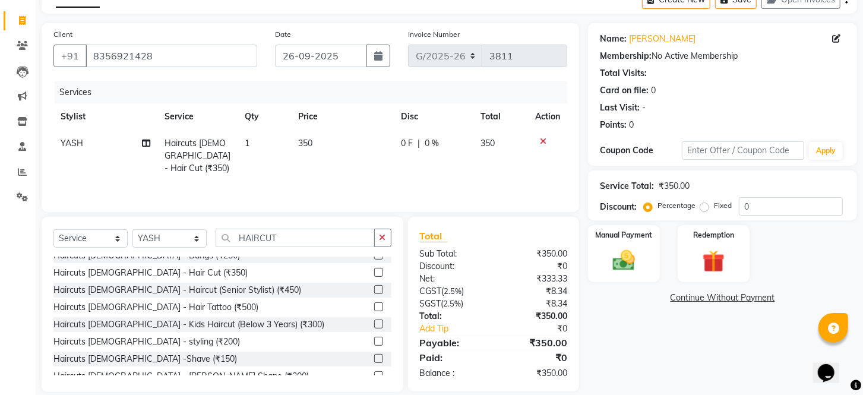
click at [327, 137] on td "350" at bounding box center [342, 156] width 103 height 52
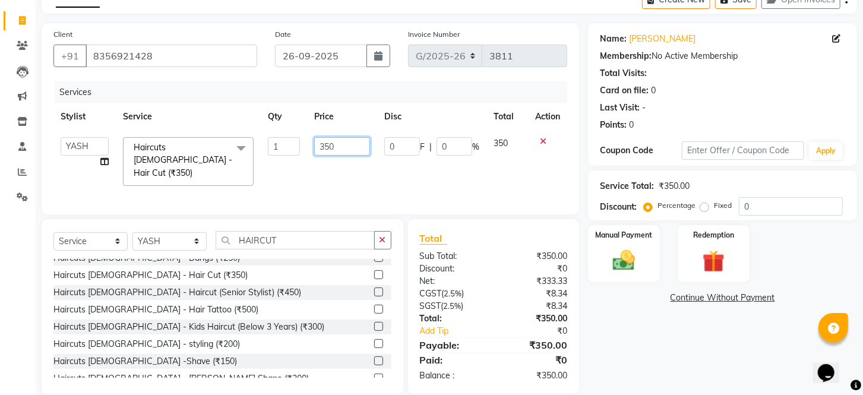
click at [327, 137] on input "350" at bounding box center [342, 146] width 56 height 18
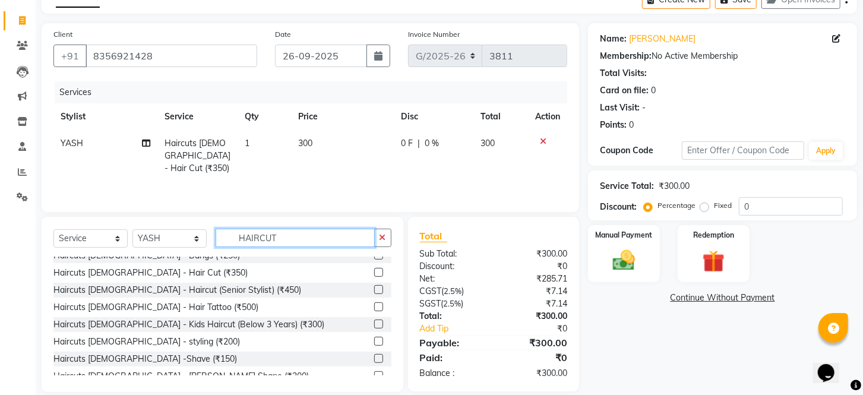
click at [282, 241] on input "HAIRCUT" at bounding box center [295, 238] width 159 height 18
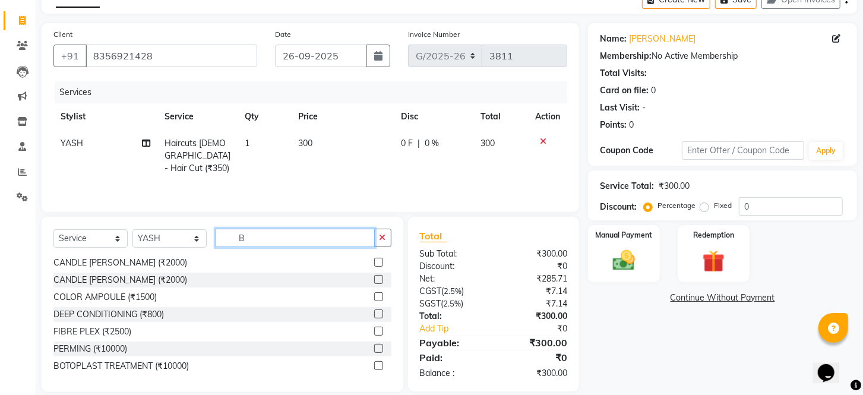
scroll to position [0, 0]
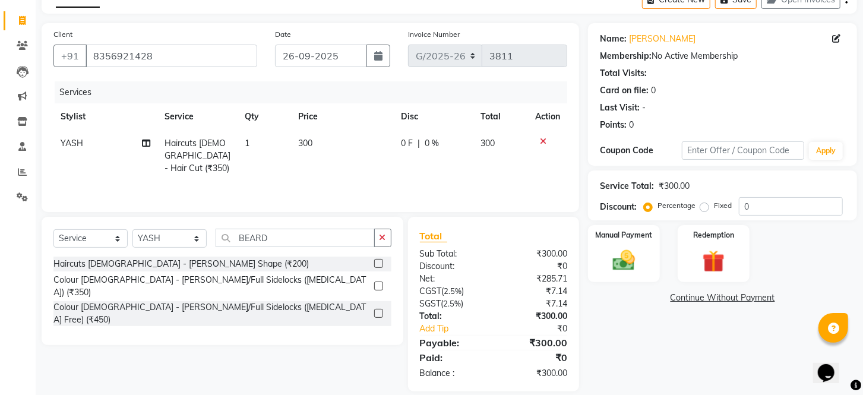
click at [381, 261] on label at bounding box center [378, 263] width 9 height 9
click at [381, 261] on input "checkbox" at bounding box center [378, 264] width 8 height 8
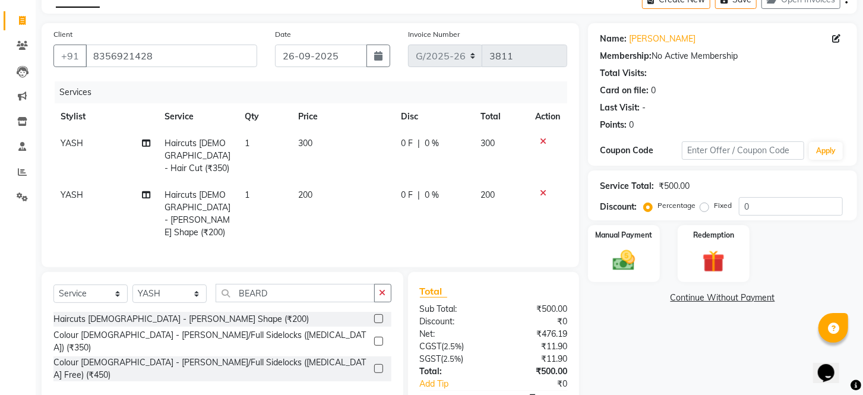
click at [337, 183] on td "200" at bounding box center [342, 214] width 103 height 64
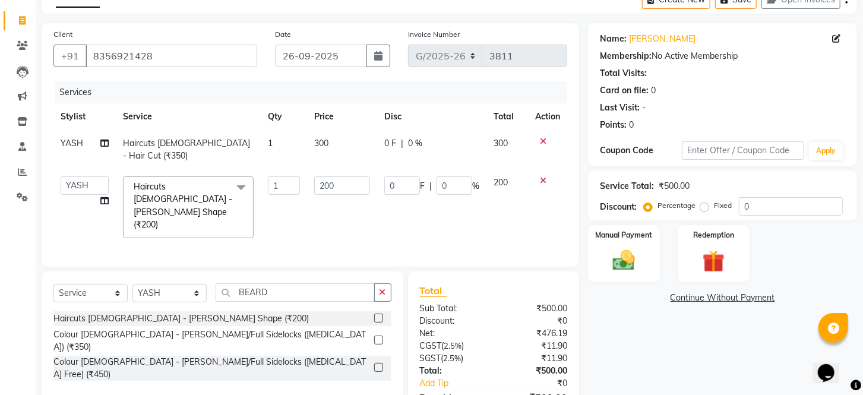
click at [337, 183] on td "200" at bounding box center [342, 207] width 70 height 76
click at [347, 176] on input "200" at bounding box center [342, 185] width 56 height 18
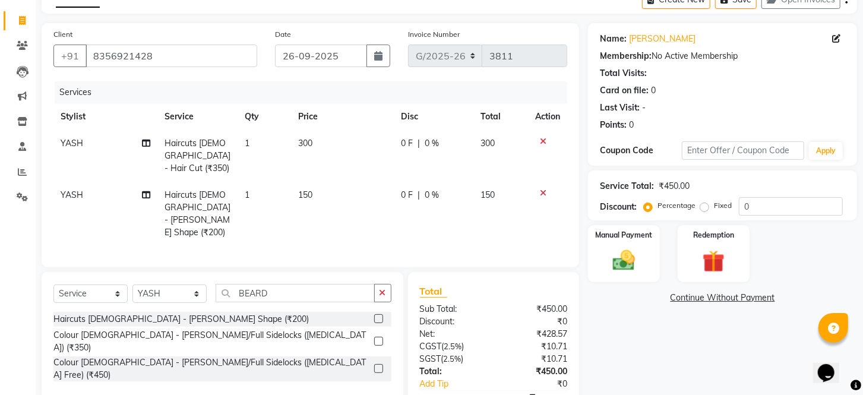
click at [373, 200] on td "150" at bounding box center [342, 214] width 103 height 64
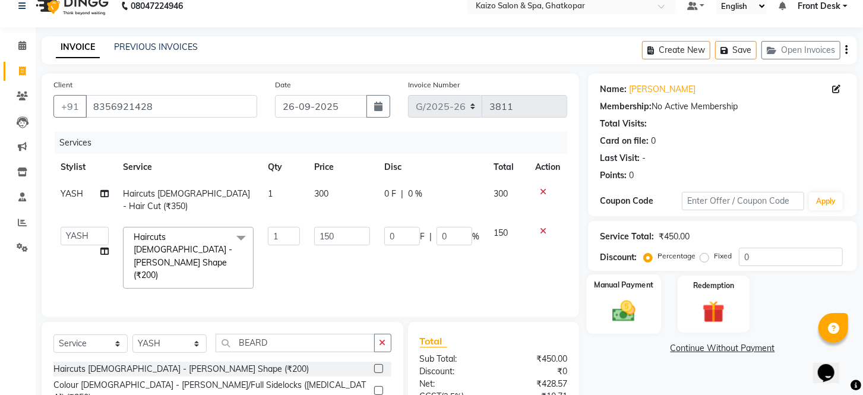
scroll to position [66, 0]
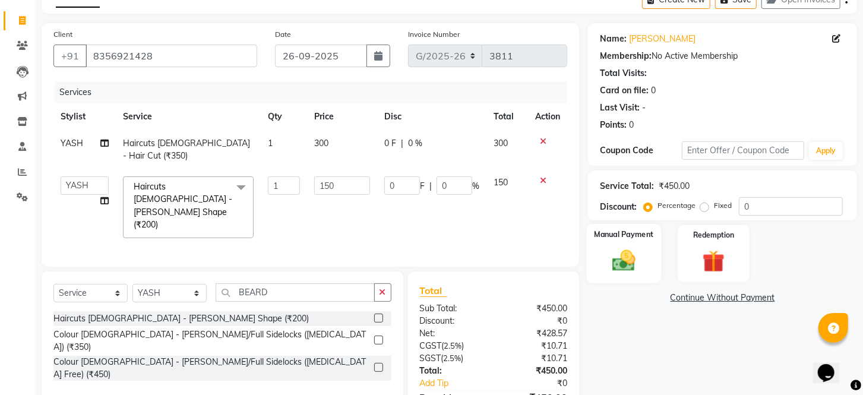
click at [619, 271] on img at bounding box center [623, 261] width 37 height 27
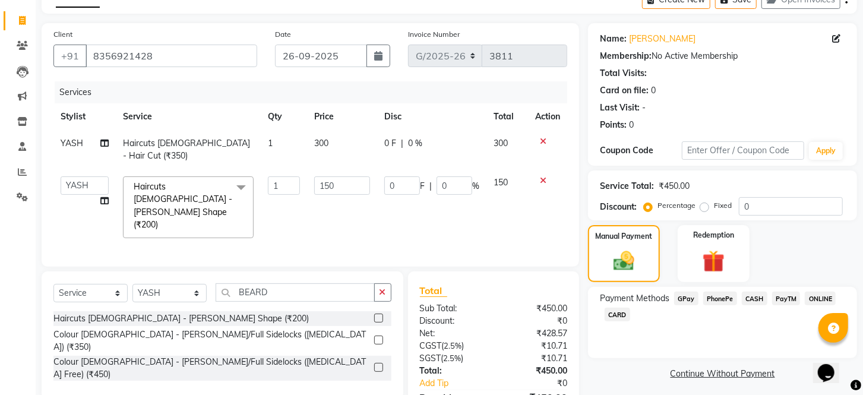
click at [711, 305] on span "PhonePe" at bounding box center [720, 299] width 34 height 14
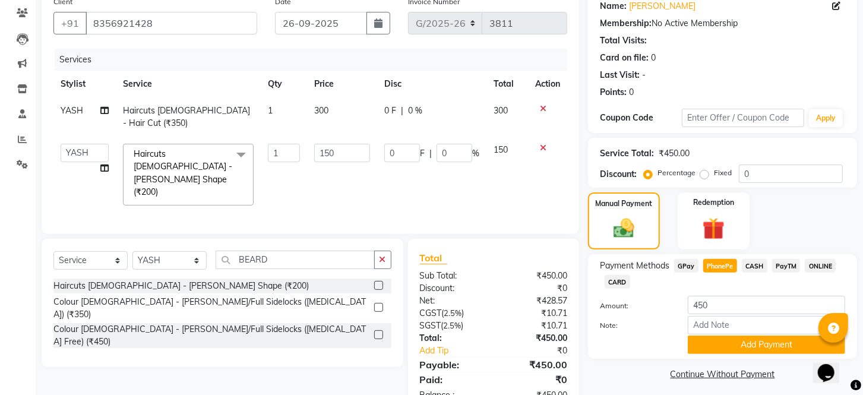
scroll to position [119, 0]
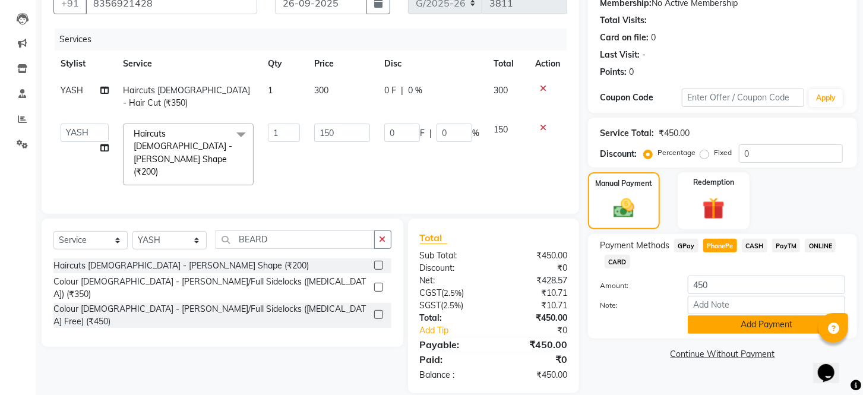
click at [722, 334] on button "Add Payment" at bounding box center [766, 324] width 157 height 18
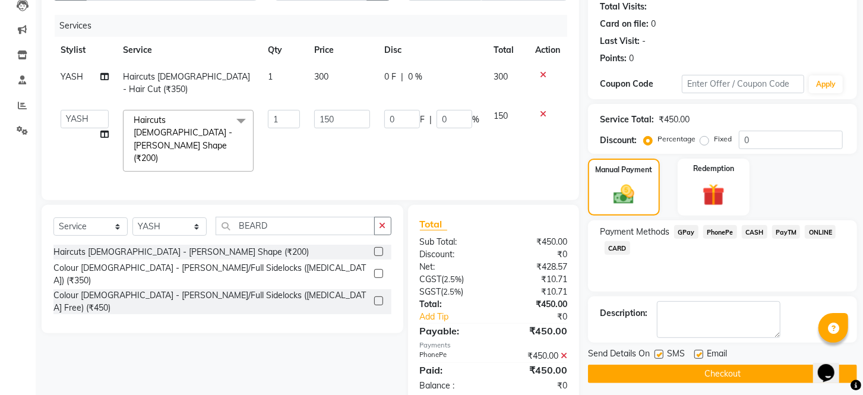
scroll to position [151, 0]
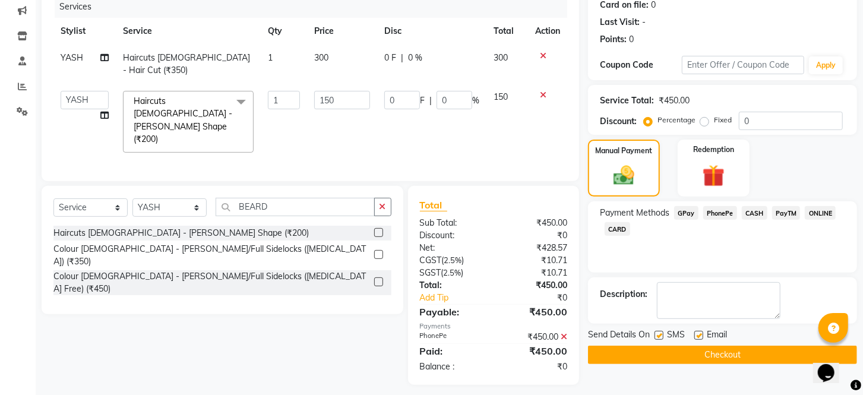
click at [659, 340] on label at bounding box center [659, 335] width 9 height 9
click at [659, 340] on input "checkbox" at bounding box center [659, 336] width 8 height 8
click at [699, 340] on label at bounding box center [698, 335] width 9 height 9
click at [699, 340] on input "checkbox" at bounding box center [698, 336] width 8 height 8
click at [695, 364] on button "Checkout" at bounding box center [722, 355] width 269 height 18
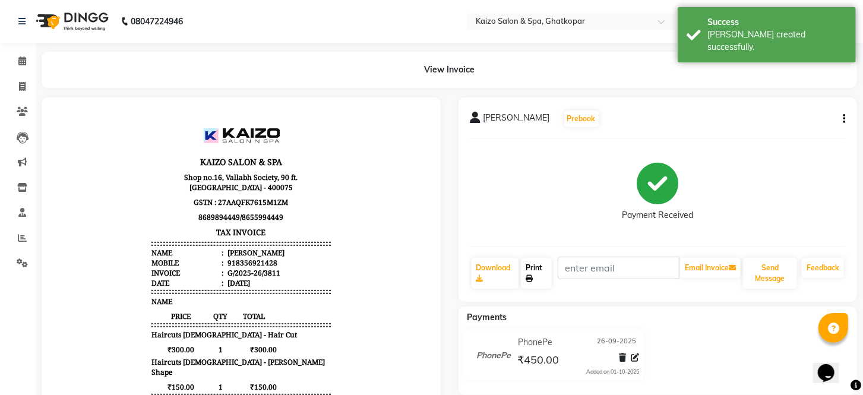
click at [530, 269] on link "Print" at bounding box center [536, 273] width 31 height 31
click at [27, 84] on span at bounding box center [22, 87] width 21 height 14
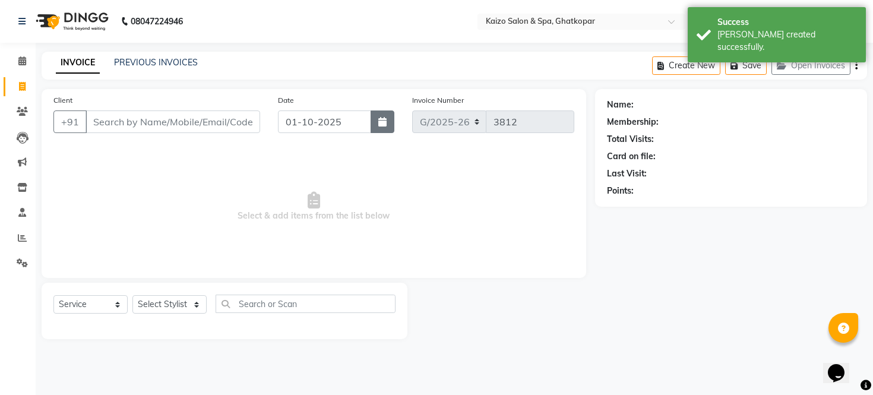
click at [383, 122] on icon "button" at bounding box center [382, 122] width 8 height 10
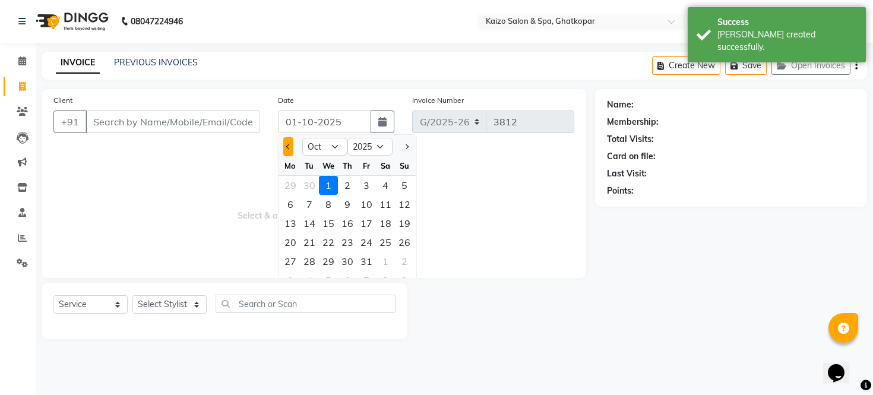
click at [289, 145] on span "Previous month" at bounding box center [288, 146] width 5 height 5
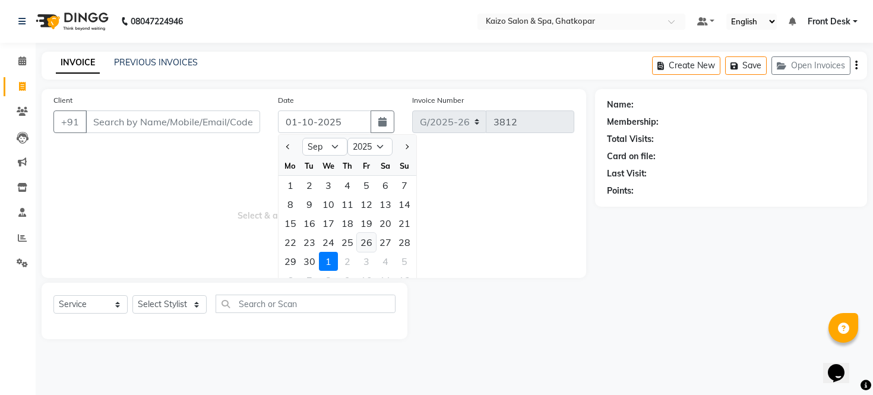
click at [369, 240] on div "26" at bounding box center [366, 242] width 19 height 19
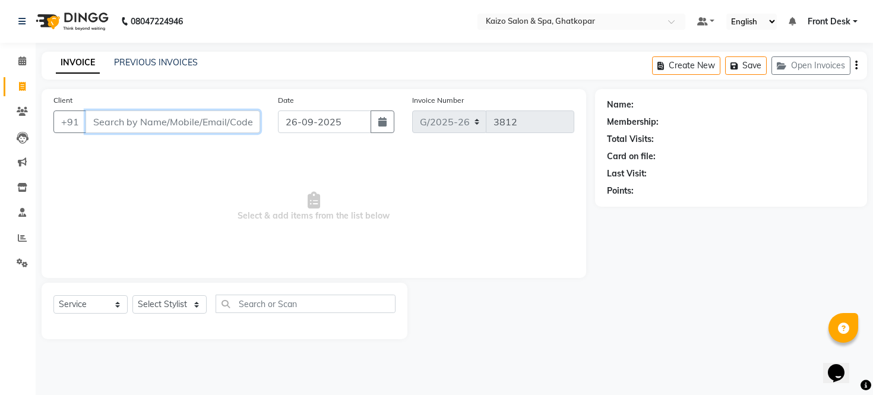
click at [182, 117] on input "Client" at bounding box center [173, 121] width 175 height 23
paste input "[PERSON_NAME] 9892843512"
click at [132, 123] on input "[PERSON_NAME] 9892843512" at bounding box center [143, 121] width 114 height 23
click at [220, 120] on span "Add Client" at bounding box center [229, 122] width 47 height 12
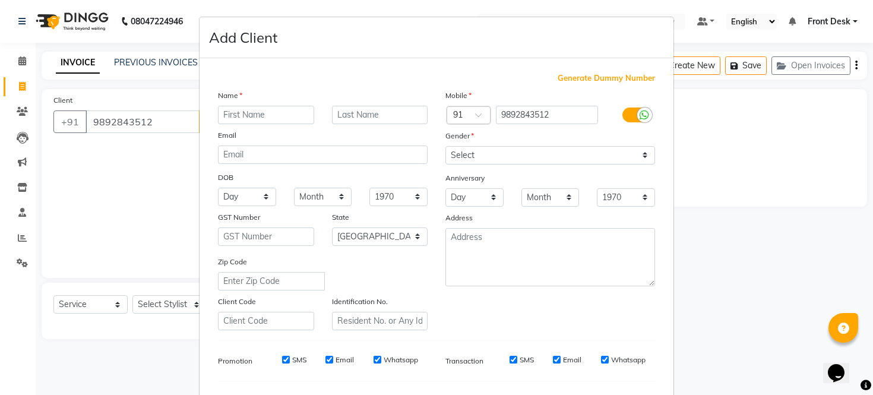
click at [255, 116] on input "text" at bounding box center [266, 115] width 96 height 18
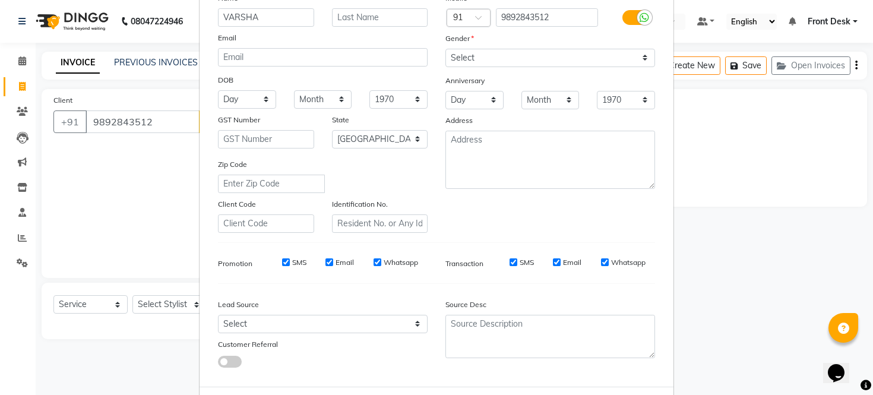
scroll to position [21, 0]
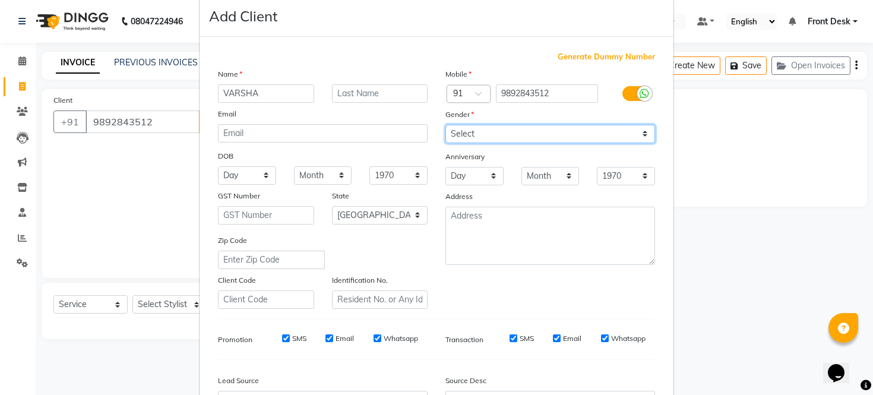
click at [500, 138] on select "Select [DEMOGRAPHIC_DATA] [DEMOGRAPHIC_DATA] Other Prefer Not To Say" at bounding box center [551, 134] width 210 height 18
click at [446, 125] on select "Select [DEMOGRAPHIC_DATA] [DEMOGRAPHIC_DATA] Other Prefer Not To Say" at bounding box center [551, 134] width 210 height 18
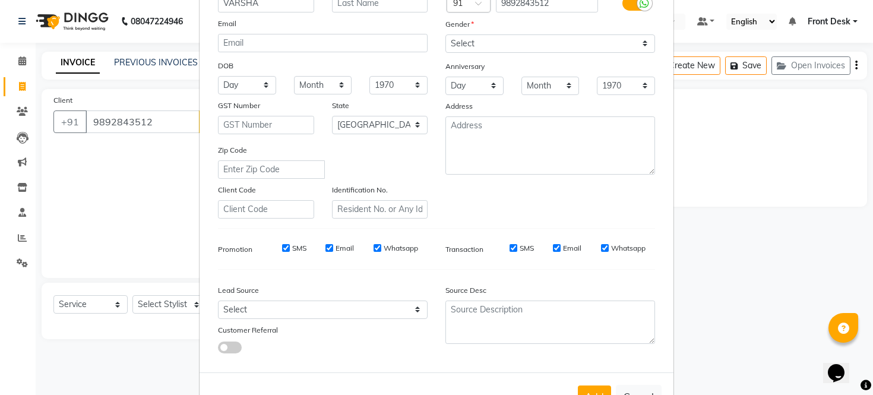
scroll to position [153, 0]
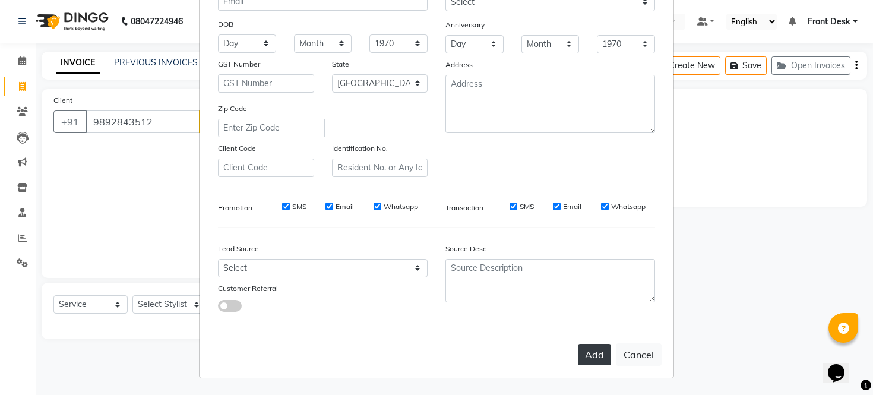
click at [582, 356] on button "Add" at bounding box center [594, 354] width 33 height 21
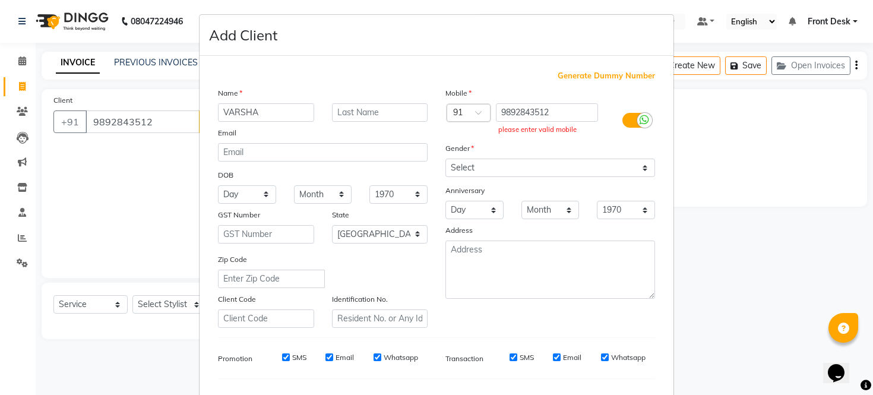
scroll to position [0, 0]
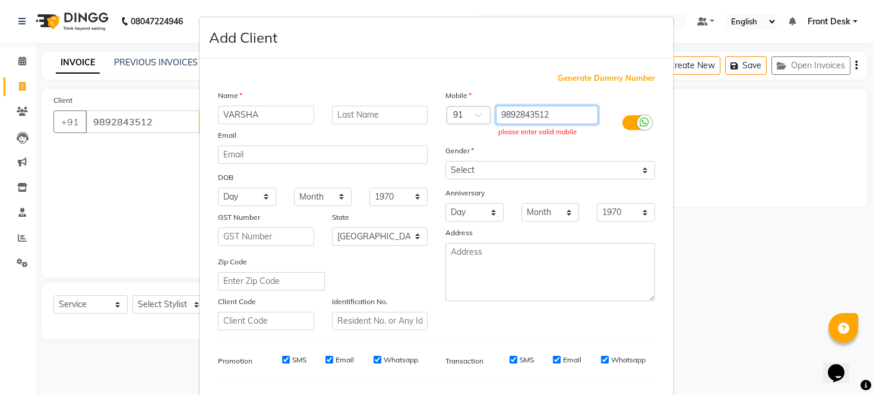
click at [560, 117] on input "9892843512" at bounding box center [547, 115] width 103 height 18
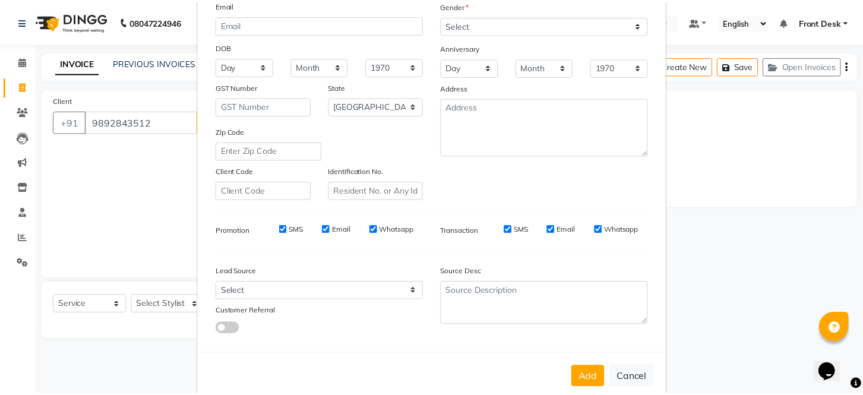
scroll to position [132, 0]
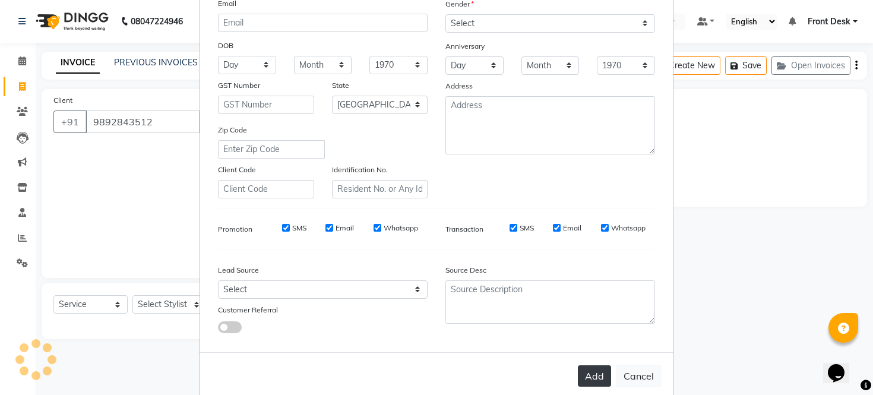
click at [593, 378] on button "Add" at bounding box center [594, 375] width 33 height 21
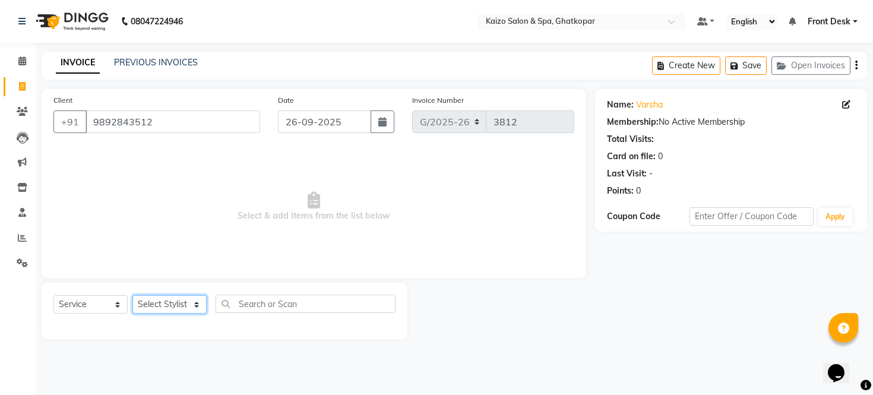
click at [166, 299] on select "Select Stylist [PERSON_NAME] ANJALI [PERSON_NAME] [PERSON_NAME] Front Desk [PER…" at bounding box center [169, 304] width 74 height 18
click at [159, 303] on select "Select Stylist [PERSON_NAME] ANJALI [PERSON_NAME] [PERSON_NAME] Front Desk [PER…" at bounding box center [169, 304] width 74 height 18
click at [132, 296] on select "Select Stylist [PERSON_NAME] ANJALI [PERSON_NAME] [PERSON_NAME] Front Desk [PER…" at bounding box center [169, 304] width 74 height 18
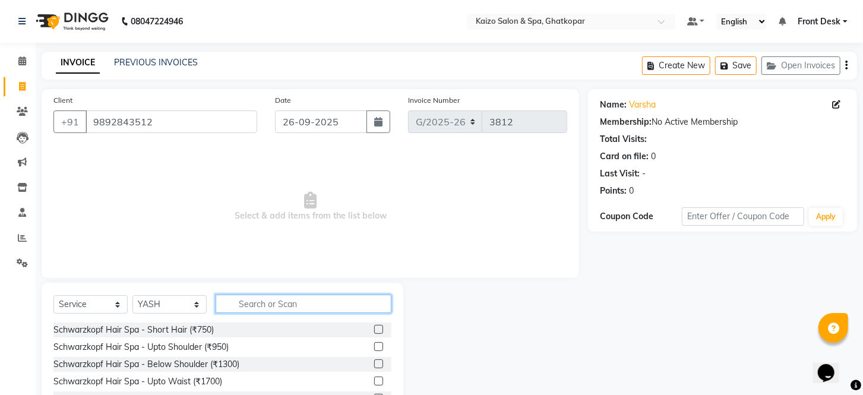
click at [288, 303] on input "text" at bounding box center [304, 304] width 176 height 18
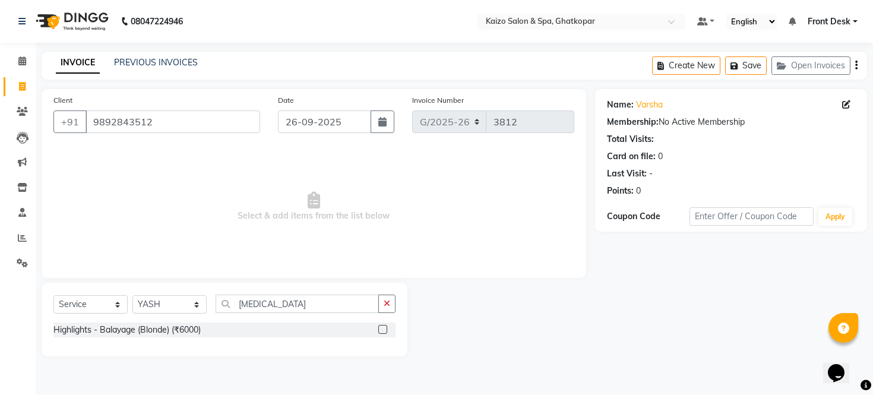
click at [383, 331] on label at bounding box center [382, 329] width 9 height 9
click at [383, 331] on input "checkbox" at bounding box center [382, 330] width 8 height 8
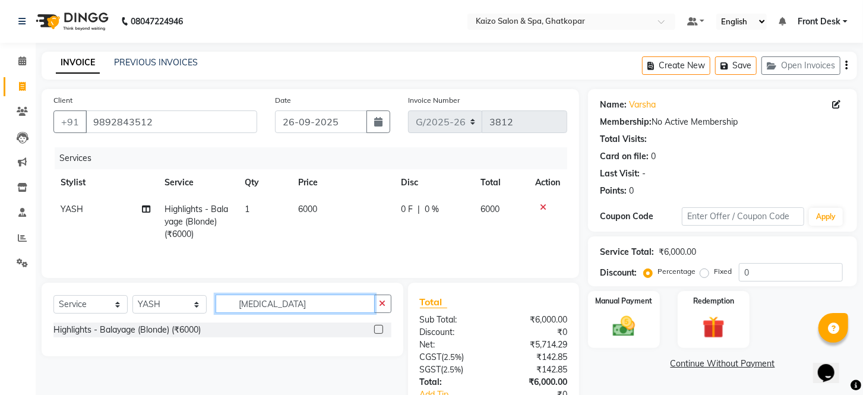
click at [308, 298] on input "[MEDICAL_DATA]" at bounding box center [295, 304] width 159 height 18
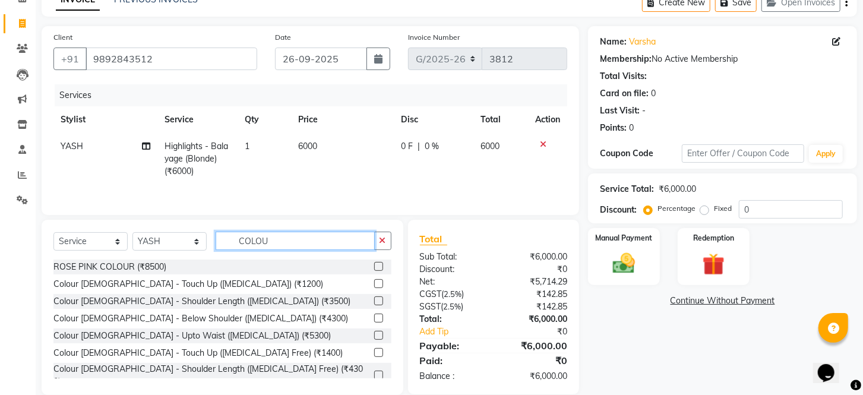
scroll to position [81, 0]
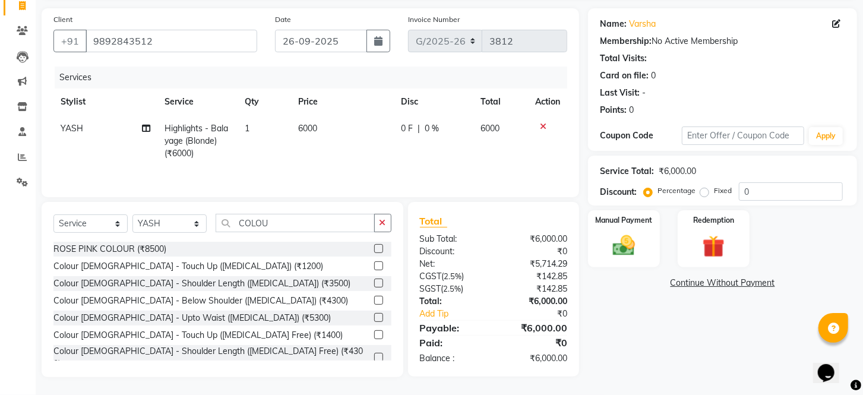
click at [374, 316] on label at bounding box center [378, 317] width 9 height 9
click at [374, 316] on input "checkbox" at bounding box center [378, 318] width 8 height 8
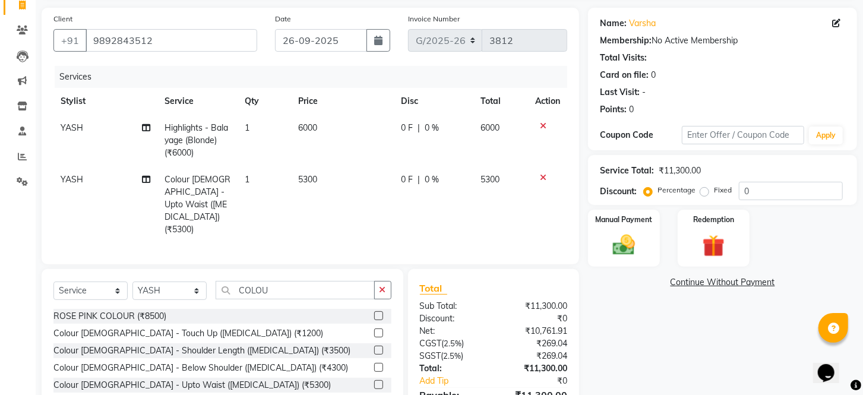
click at [337, 180] on td "5300" at bounding box center [342, 204] width 103 height 77
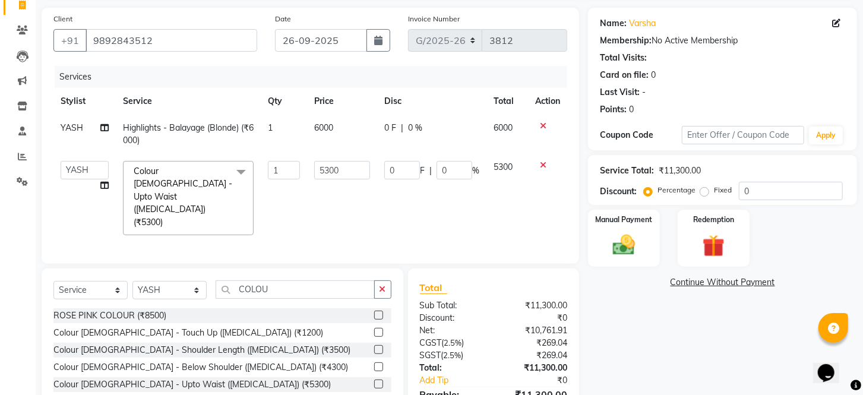
click at [337, 180] on td "5300" at bounding box center [342, 198] width 70 height 89
click at [349, 167] on input "5300" at bounding box center [342, 170] width 56 height 18
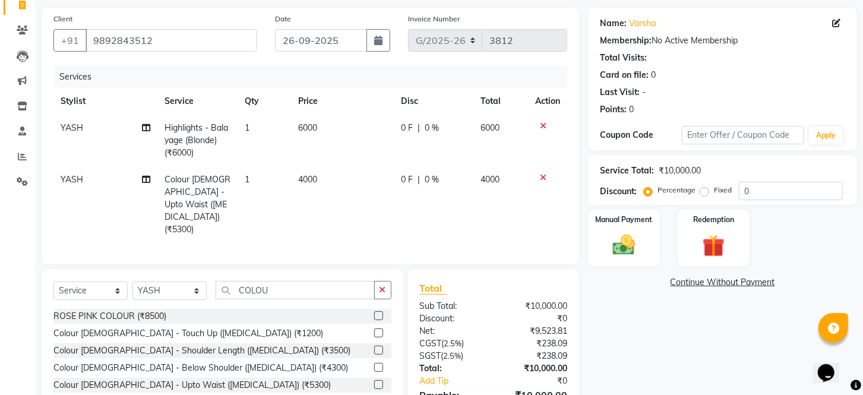
click at [324, 269] on div "Select Service Product Membership Package Voucher Prepaid Gift Card Select Styl…" at bounding box center [223, 356] width 362 height 175
click at [315, 281] on input "COLOU" at bounding box center [295, 290] width 159 height 18
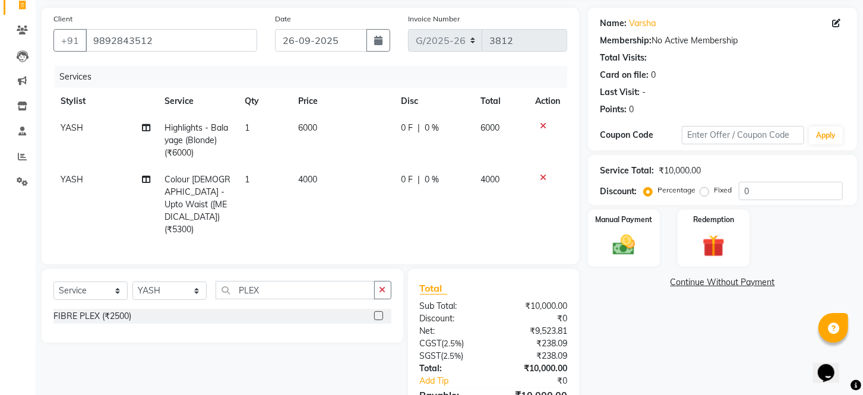
click at [377, 311] on label at bounding box center [378, 315] width 9 height 9
click at [377, 312] on input "checkbox" at bounding box center [378, 316] width 8 height 8
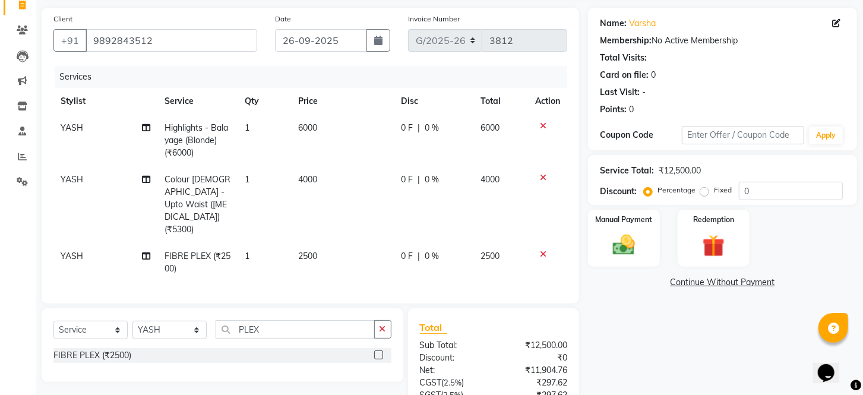
click at [331, 243] on td "2500" at bounding box center [342, 262] width 103 height 39
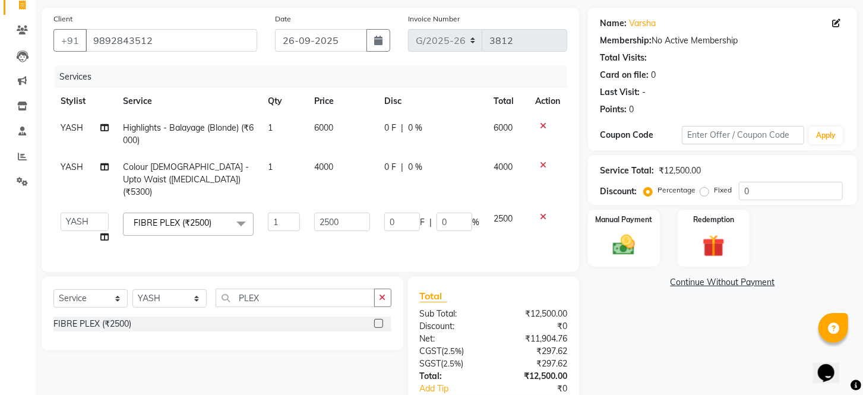
click at [331, 229] on td "2500" at bounding box center [342, 228] width 70 height 45
click at [340, 215] on input "2500" at bounding box center [342, 222] width 56 height 18
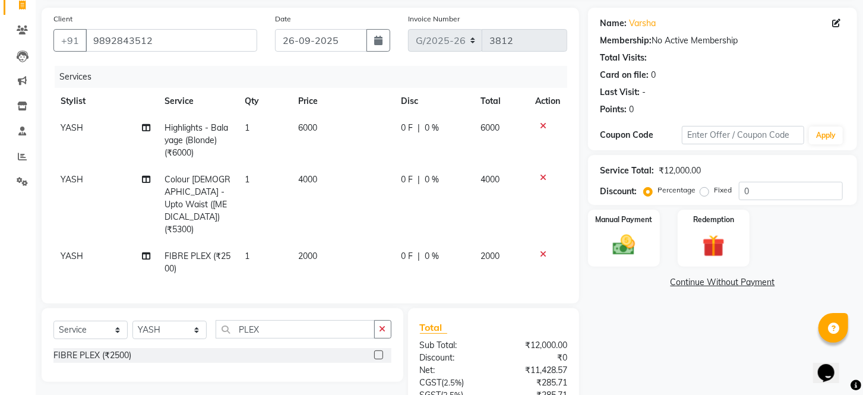
click at [510, 289] on div "Client [PHONE_NUMBER] Date [DATE] Invoice Number G/[PHONE_NUMBER] Services Styl…" at bounding box center [310, 245] width 555 height 475
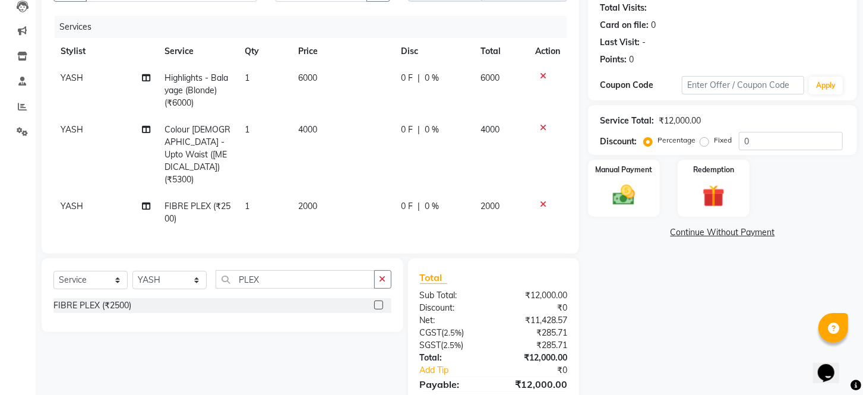
scroll to position [132, 0]
click at [162, 270] on select "Select Stylist [PERSON_NAME] ANJALI [PERSON_NAME] [PERSON_NAME] Front Desk [PER…" at bounding box center [169, 279] width 74 height 18
click at [132, 270] on select "Select Stylist [PERSON_NAME] ANJALI [PERSON_NAME] [PERSON_NAME] Front Desk [PER…" at bounding box center [169, 279] width 74 height 18
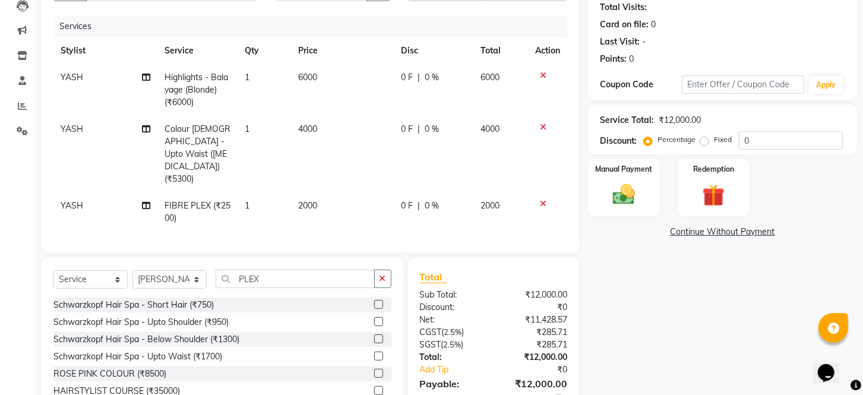
drag, startPoint x: 288, startPoint y: 304, endPoint x: 282, endPoint y: 282, distance: 23.5
click at [288, 302] on div "Schwarzkopf Hair Spa - Short Hair (₹750) Schwarzkopf Hair Spa - Upto Shoulder (…" at bounding box center [222, 357] width 338 height 119
click at [273, 270] on input "PLEX" at bounding box center [295, 279] width 159 height 18
click at [85, 270] on select "Select Service Product Membership Package Voucher Prepaid Gift Card" at bounding box center [90, 279] width 74 height 18
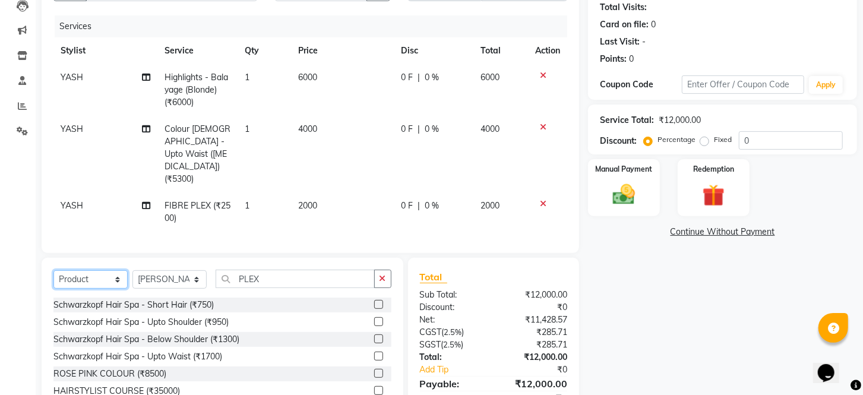
click at [53, 270] on select "Select Service Product Membership Package Voucher Prepaid Gift Card" at bounding box center [90, 279] width 74 height 18
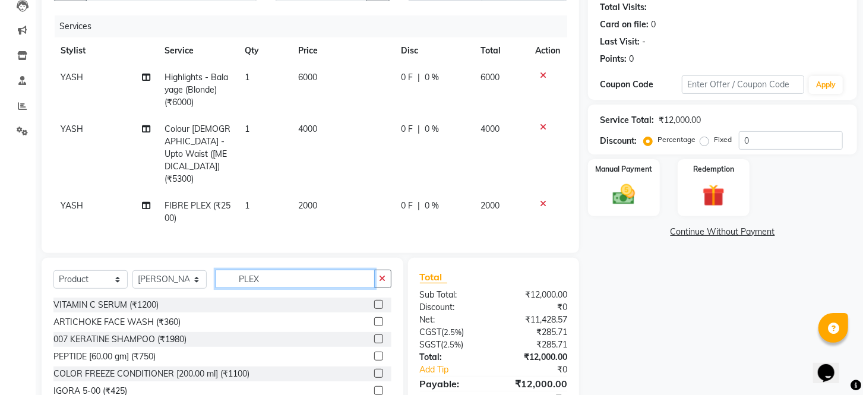
click at [270, 270] on input "PLEX" at bounding box center [295, 279] width 159 height 18
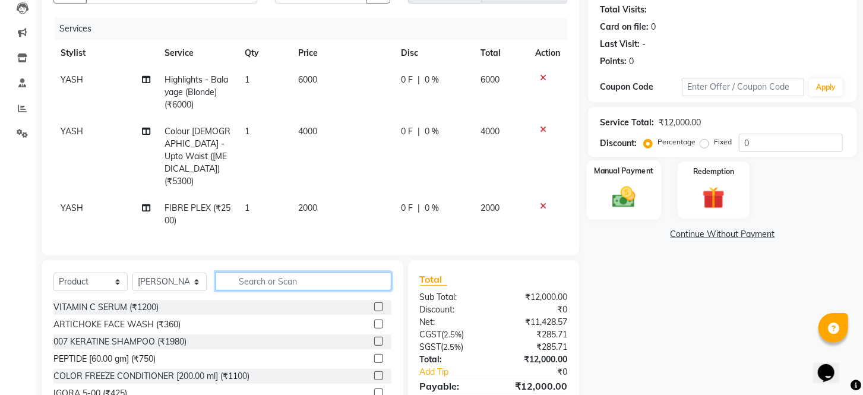
scroll to position [172, 0]
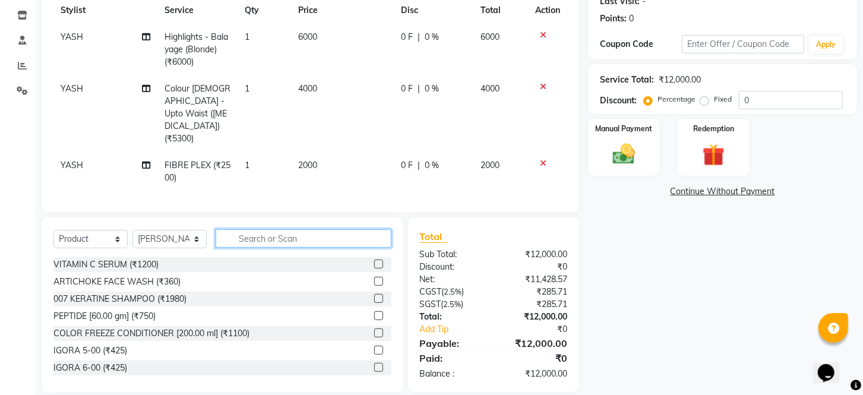
click at [239, 229] on input "text" at bounding box center [304, 238] width 176 height 18
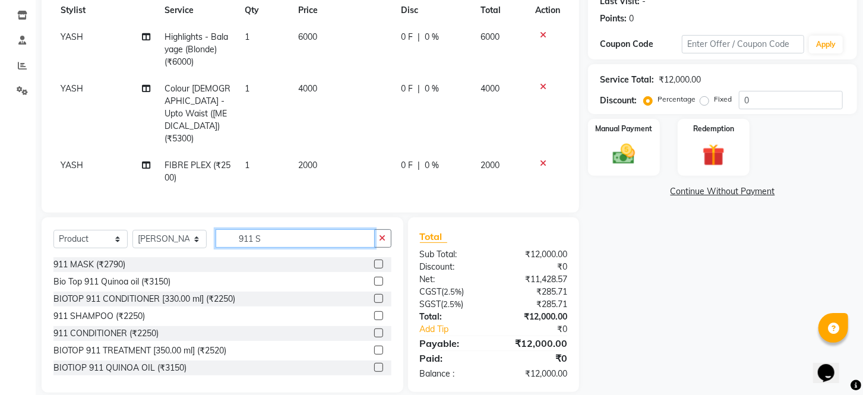
scroll to position [171, 0]
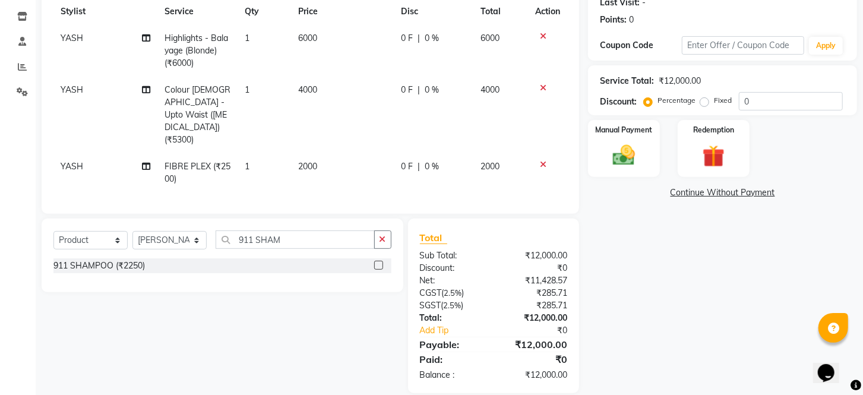
click at [378, 261] on label at bounding box center [378, 265] width 9 height 9
click at [378, 262] on input "checkbox" at bounding box center [378, 266] width 8 height 8
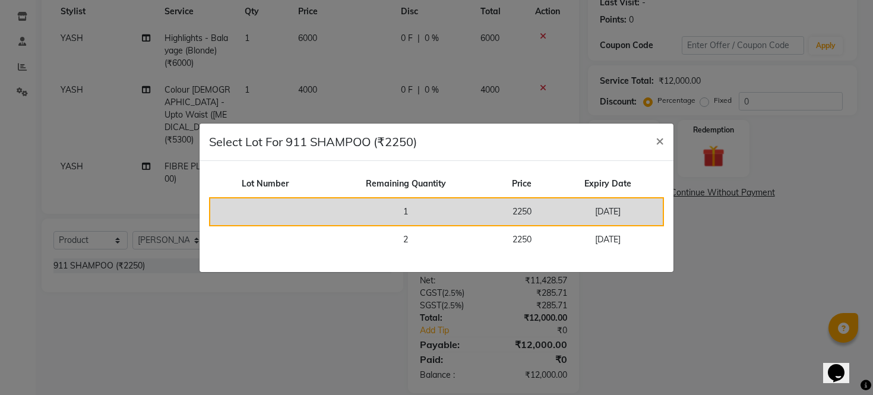
click at [491, 217] on td "2250" at bounding box center [521, 212] width 61 height 28
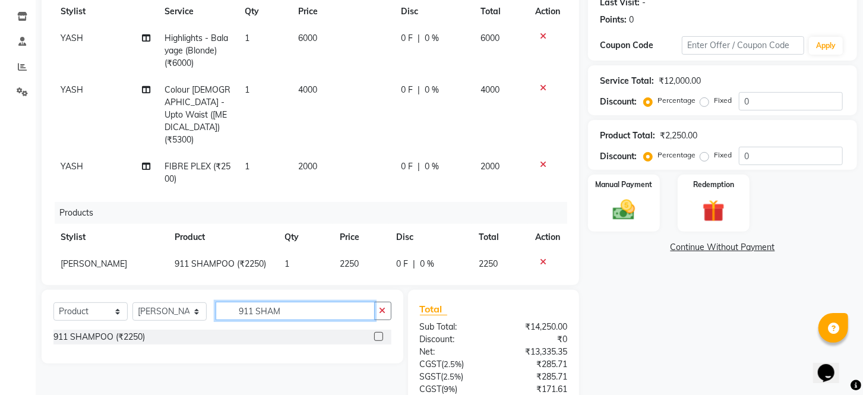
click at [324, 310] on input "911 SHAM" at bounding box center [295, 311] width 159 height 18
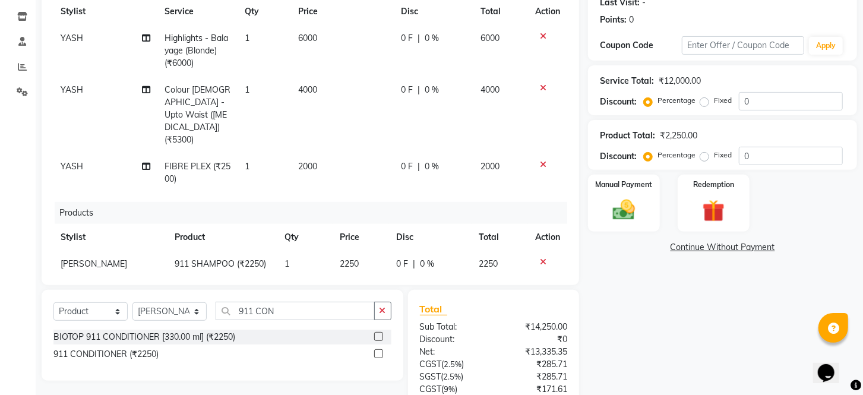
click at [374, 349] on label at bounding box center [378, 353] width 9 height 9
click at [374, 350] on input "checkbox" at bounding box center [378, 354] width 8 height 8
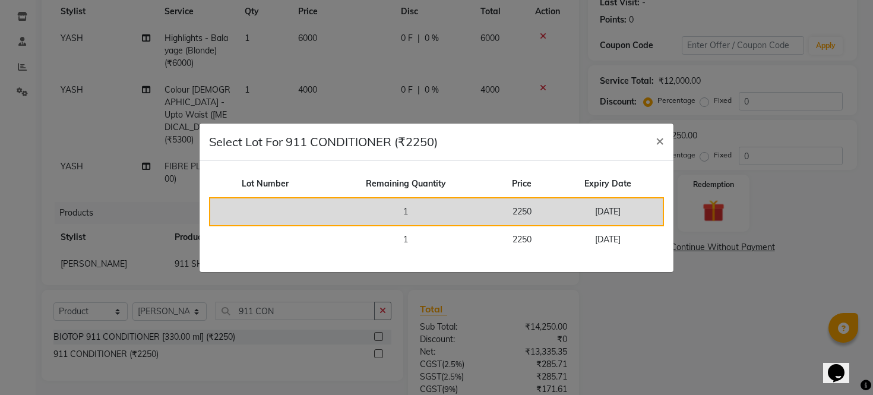
click at [429, 212] on td "1" at bounding box center [405, 212] width 171 height 28
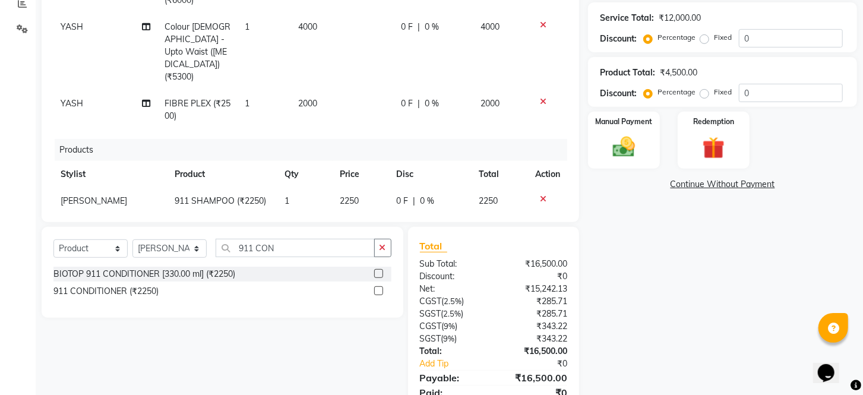
scroll to position [37, 0]
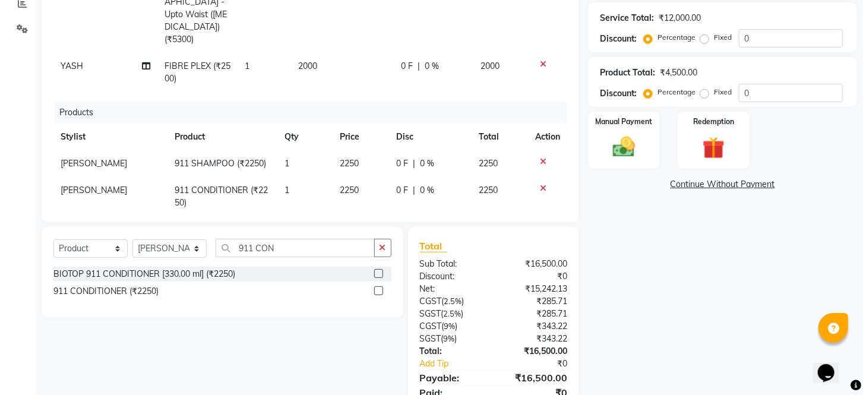
click at [420, 157] on span "0 %" at bounding box center [427, 163] width 14 height 12
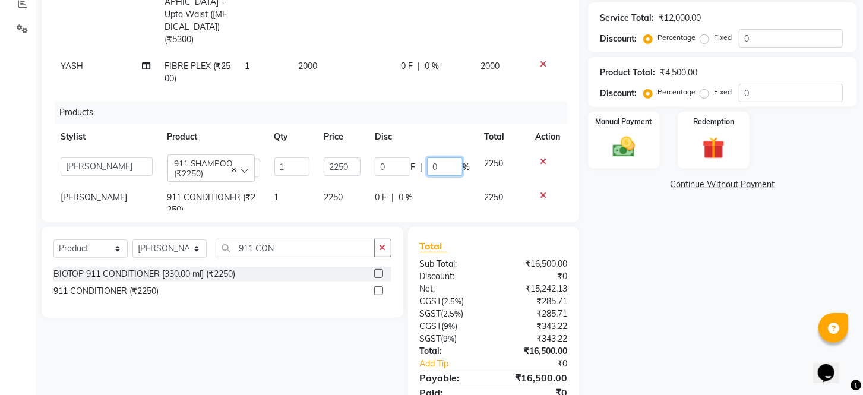
click at [429, 157] on input "0" at bounding box center [445, 166] width 36 height 18
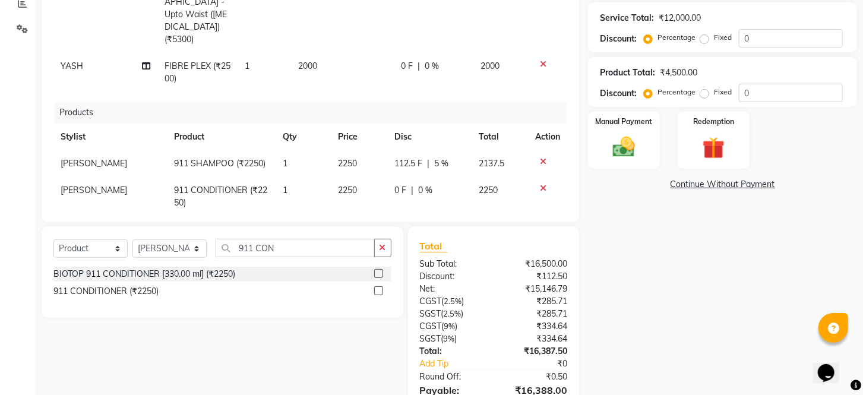
click at [412, 182] on td "0 F | 0 %" at bounding box center [429, 196] width 84 height 39
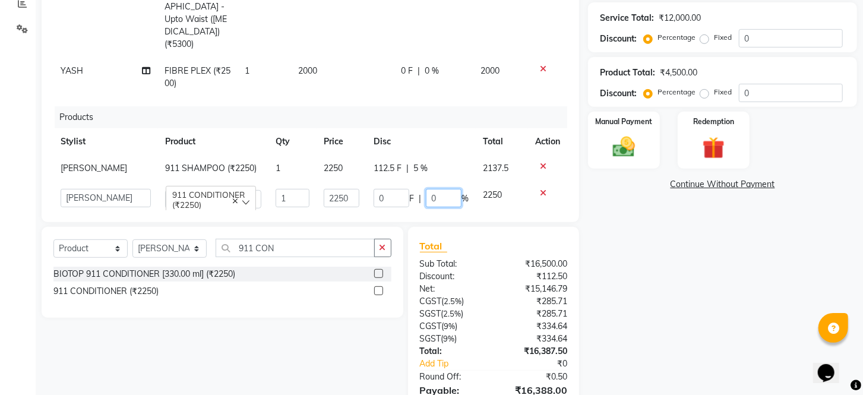
click at [437, 189] on input "0" at bounding box center [444, 198] width 36 height 18
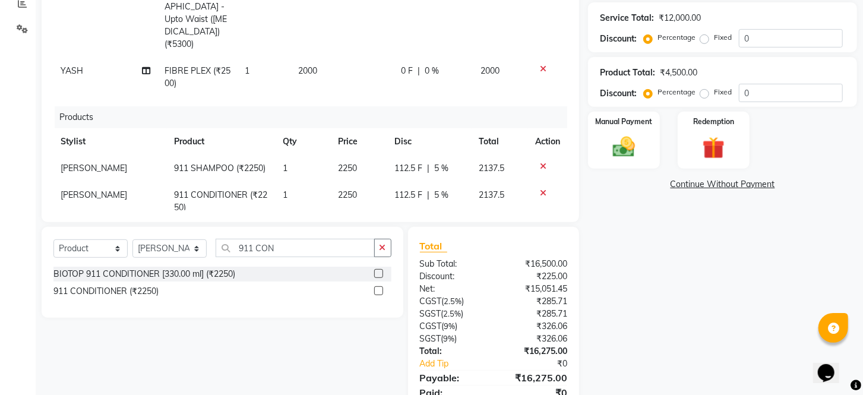
click at [493, 248] on div "Total" at bounding box center [494, 246] width 148 height 14
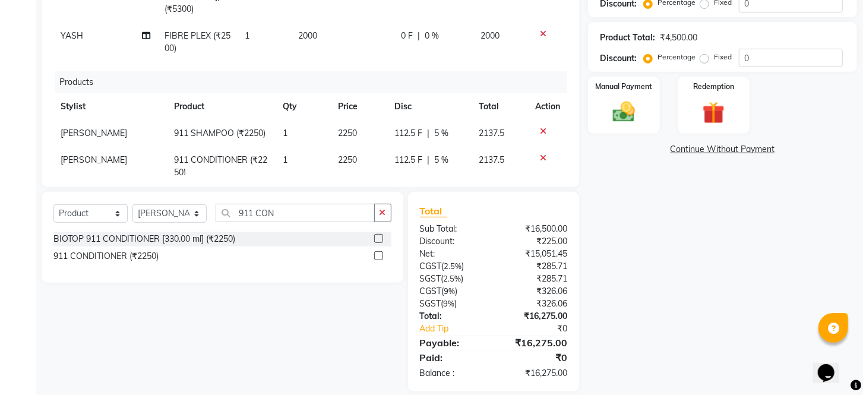
scroll to position [283, 0]
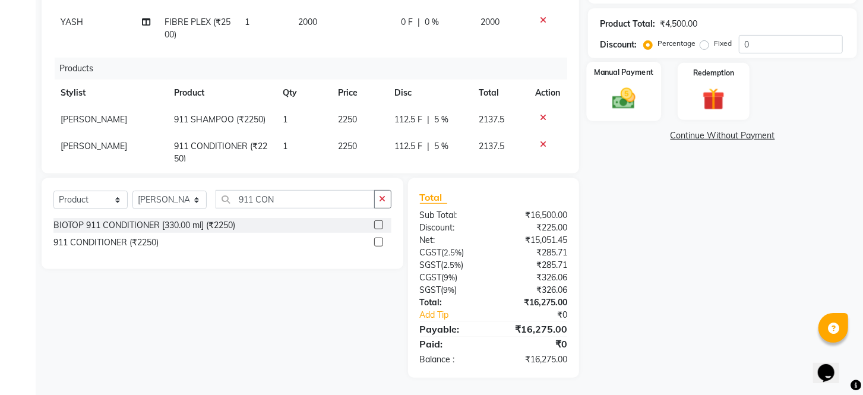
click at [626, 112] on img at bounding box center [623, 99] width 37 height 27
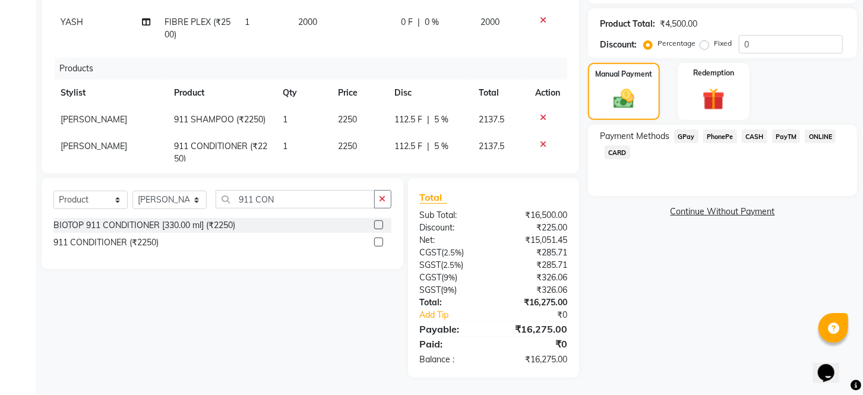
click at [725, 143] on span "PhonePe" at bounding box center [720, 136] width 34 height 14
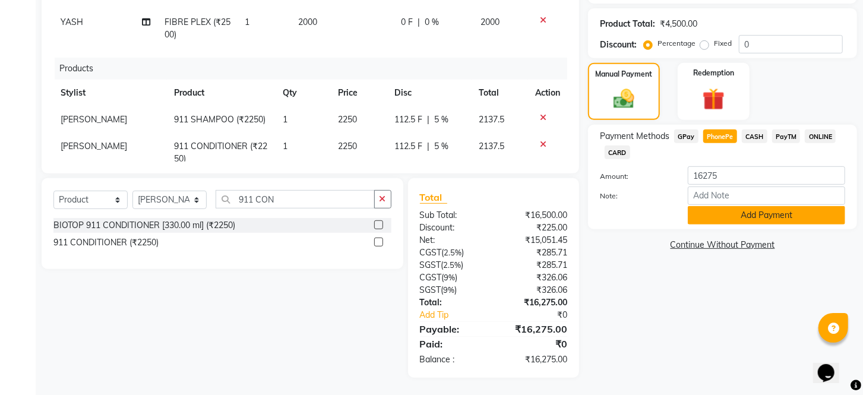
click at [721, 225] on button "Add Payment" at bounding box center [766, 215] width 157 height 18
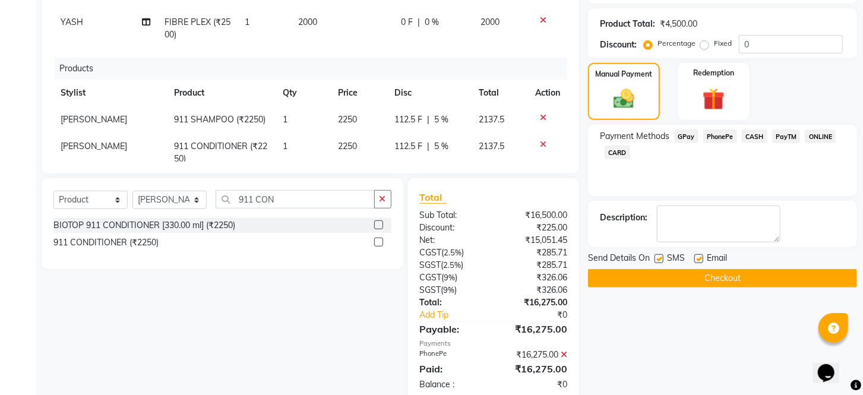
click at [655, 263] on label at bounding box center [659, 258] width 9 height 9
click at [655, 263] on input "checkbox" at bounding box center [659, 259] width 8 height 8
click at [701, 263] on label at bounding box center [698, 258] width 9 height 9
click at [701, 263] on input "checkbox" at bounding box center [698, 259] width 8 height 8
click at [693, 287] on button "Checkout" at bounding box center [722, 278] width 269 height 18
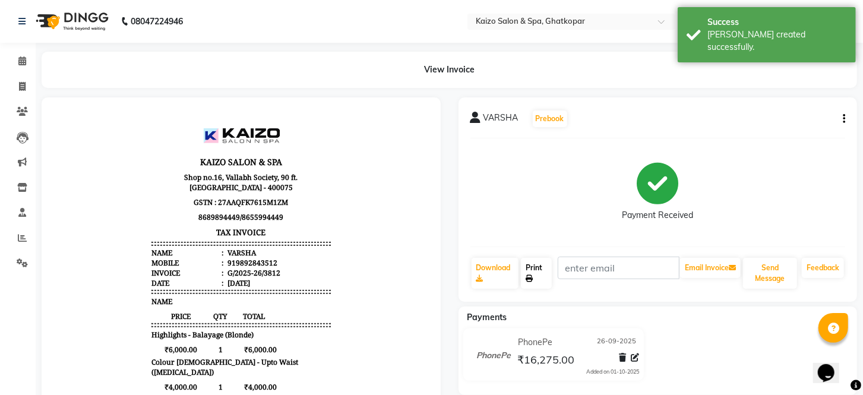
click at [533, 265] on link "Print" at bounding box center [536, 273] width 31 height 31
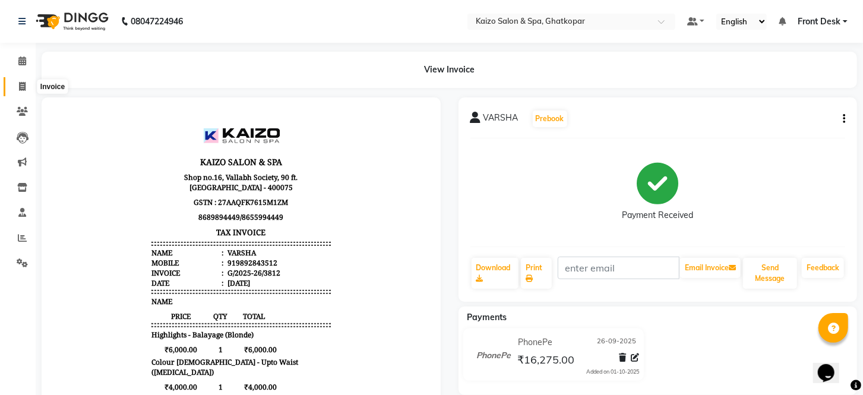
click at [15, 85] on span at bounding box center [22, 87] width 21 height 14
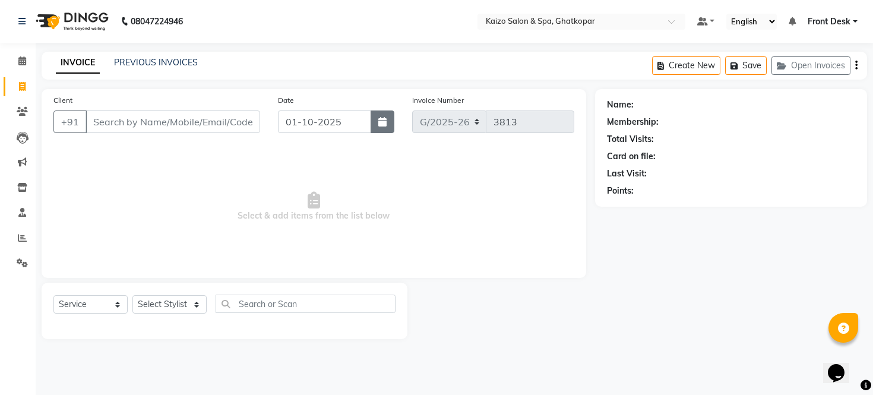
click at [376, 119] on button "button" at bounding box center [383, 121] width 24 height 23
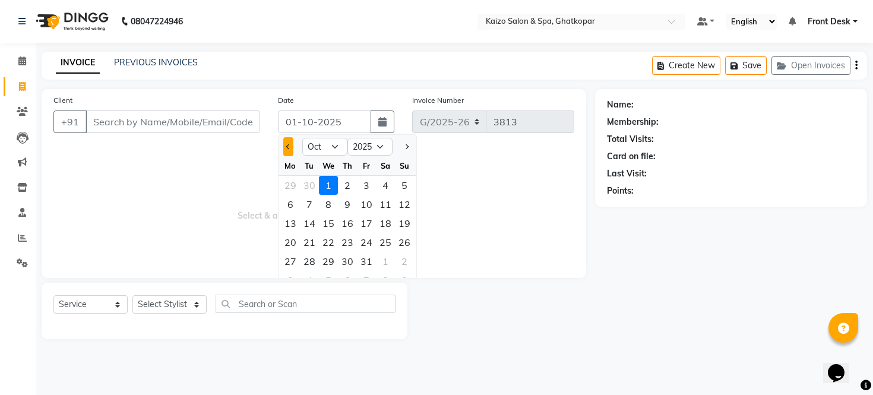
click at [286, 146] on span "Previous month" at bounding box center [288, 146] width 5 height 5
click at [365, 242] on div "26" at bounding box center [366, 242] width 19 height 19
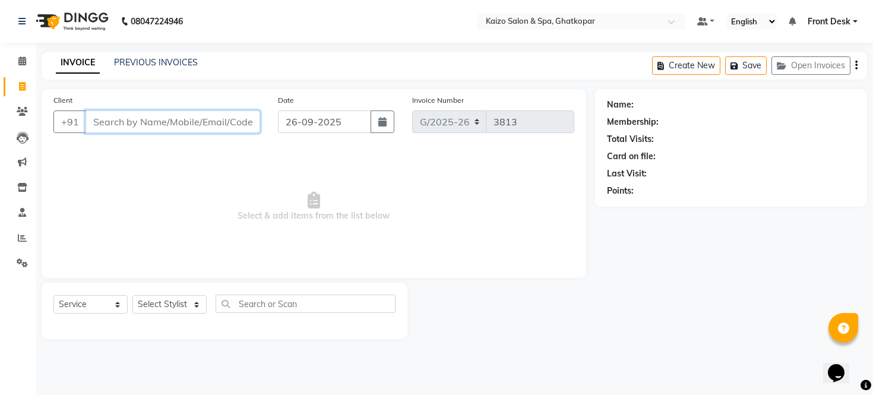
click at [236, 121] on input "Client" at bounding box center [173, 121] width 175 height 23
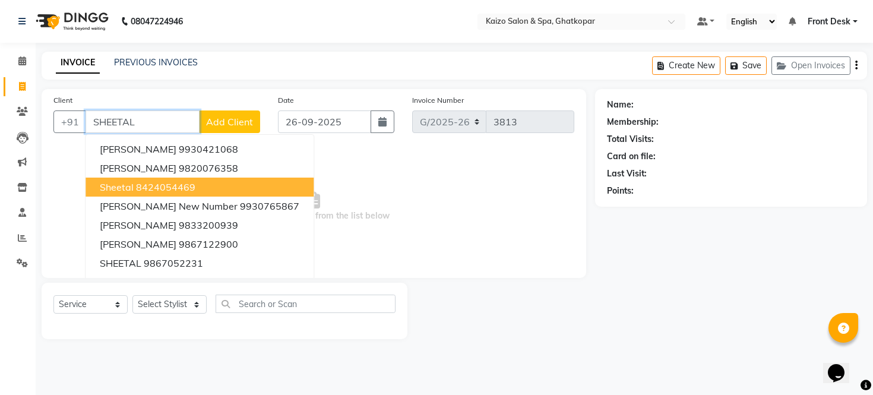
click at [264, 187] on button "Sheetal 8424054469" at bounding box center [200, 187] width 228 height 19
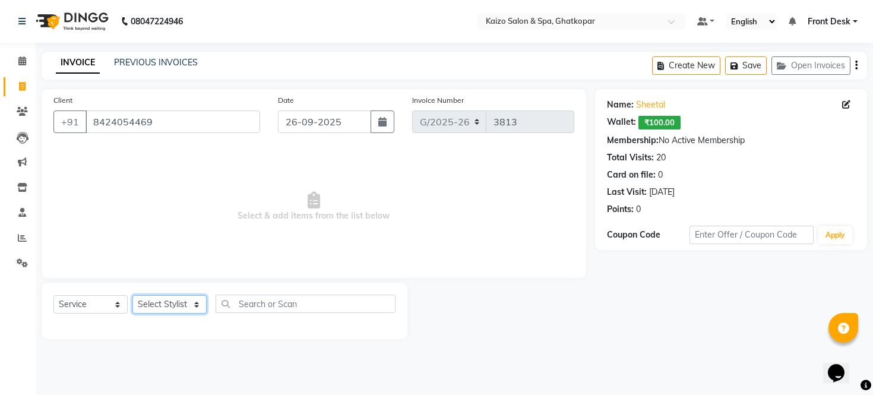
click at [163, 305] on select "Select Stylist [PERSON_NAME] ANJALI [PERSON_NAME] [PERSON_NAME] Front Desk [PER…" at bounding box center [169, 304] width 74 height 18
click at [168, 302] on select "Select Stylist [PERSON_NAME] ANJALI [PERSON_NAME] [PERSON_NAME] Front Desk [PER…" at bounding box center [169, 304] width 74 height 18
click at [132, 296] on select "Select Stylist [PERSON_NAME] ANJALI [PERSON_NAME] [PERSON_NAME] Front Desk [PER…" at bounding box center [169, 304] width 74 height 18
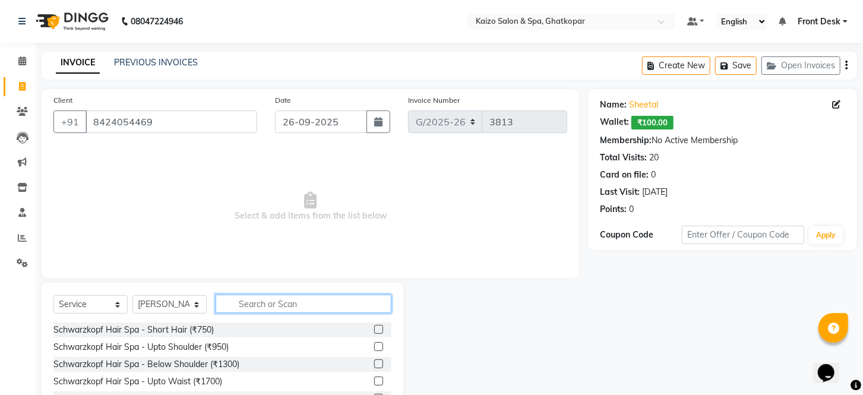
click at [293, 305] on input "text" at bounding box center [304, 304] width 176 height 18
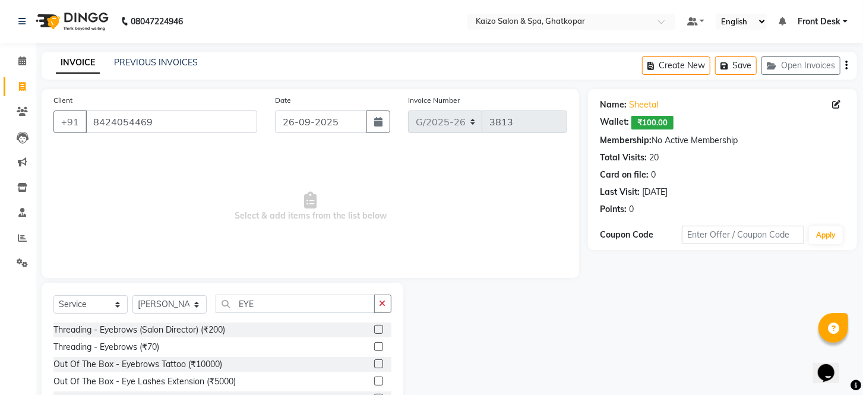
click at [377, 343] on label at bounding box center [378, 346] width 9 height 9
click at [377, 343] on input "checkbox" at bounding box center [378, 347] width 8 height 8
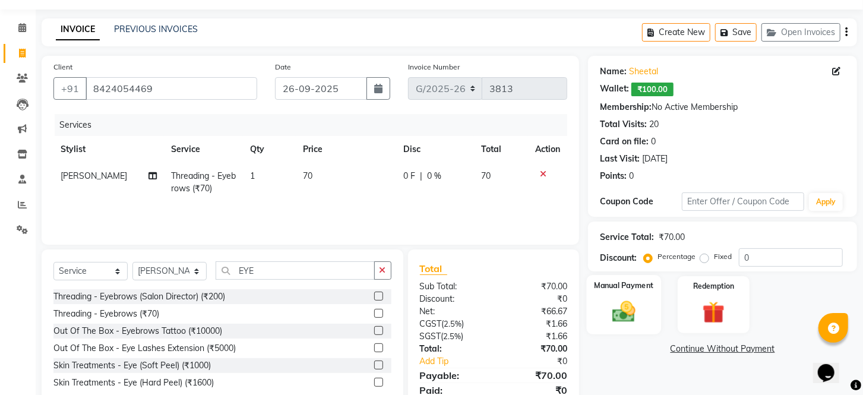
scroll to position [66, 0]
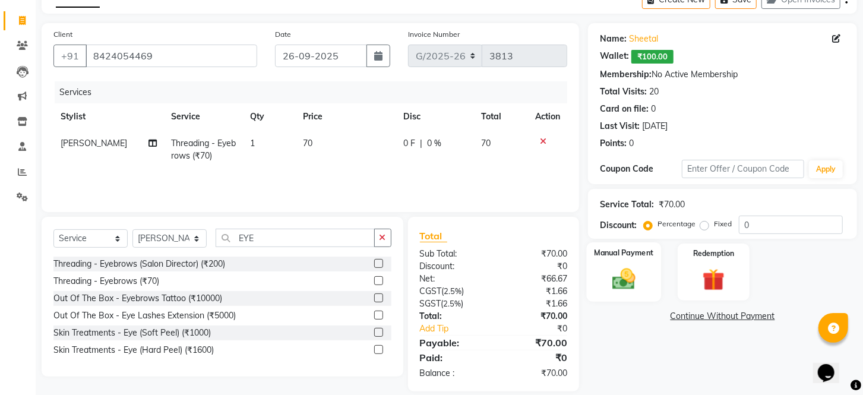
click at [632, 286] on img at bounding box center [623, 279] width 37 height 27
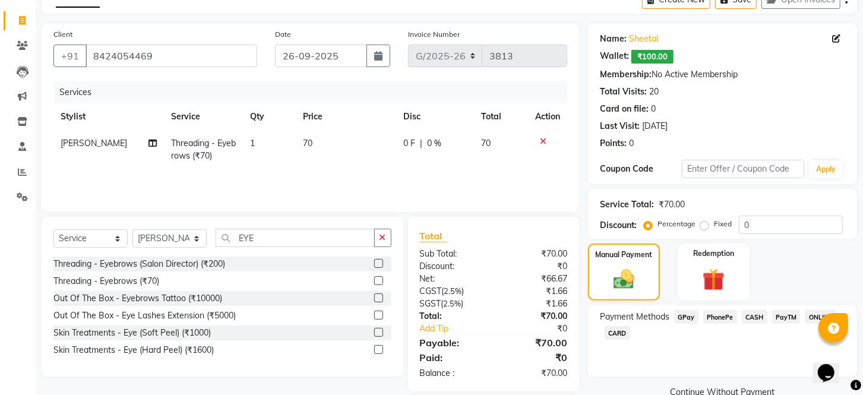
click at [719, 324] on span "PhonePe" at bounding box center [720, 317] width 34 height 14
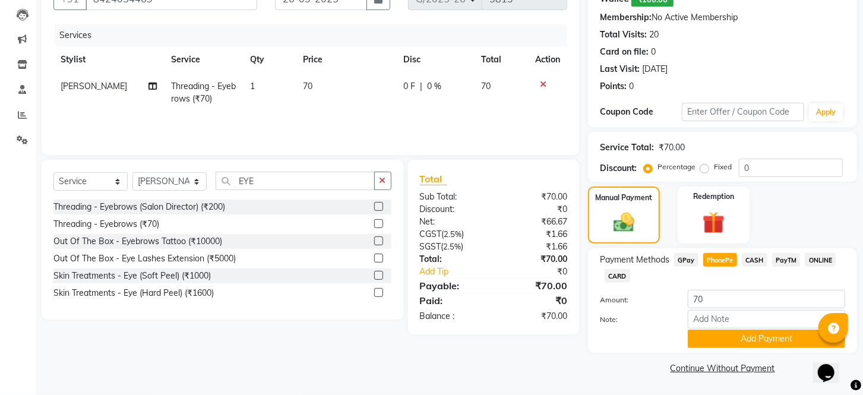
scroll to position [137, 0]
click at [732, 339] on button "Add Payment" at bounding box center [766, 339] width 157 height 18
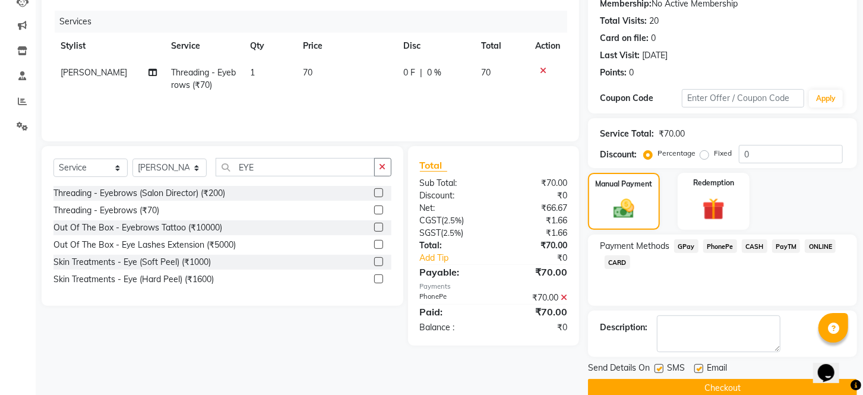
scroll to position [170, 0]
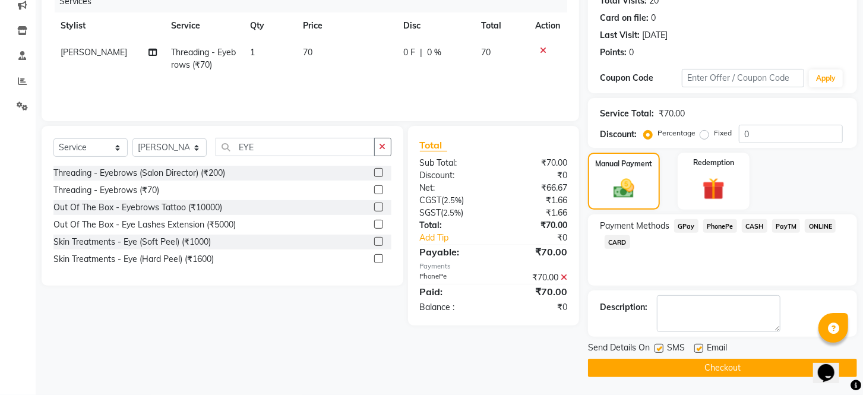
click at [662, 346] on label at bounding box center [659, 348] width 9 height 9
click at [662, 346] on input "checkbox" at bounding box center [659, 349] width 8 height 8
click at [697, 348] on label at bounding box center [698, 348] width 9 height 9
click at [697, 348] on input "checkbox" at bounding box center [698, 349] width 8 height 8
click at [690, 366] on button "Checkout" at bounding box center [722, 368] width 269 height 18
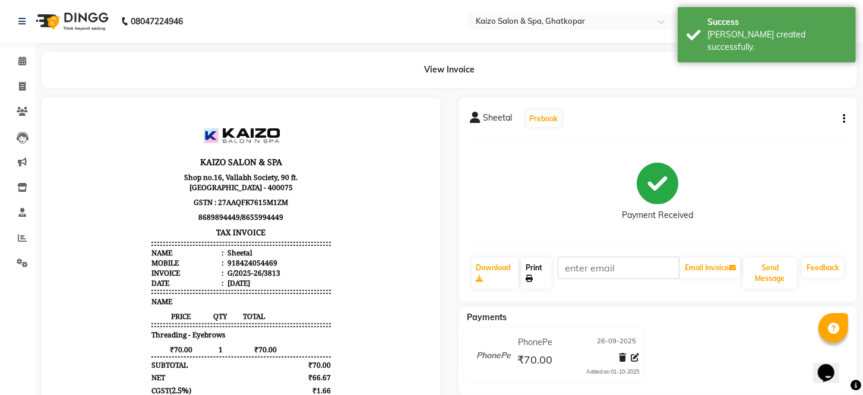
click at [535, 264] on link "Print" at bounding box center [536, 273] width 31 height 31
click at [22, 84] on icon at bounding box center [22, 86] width 7 height 9
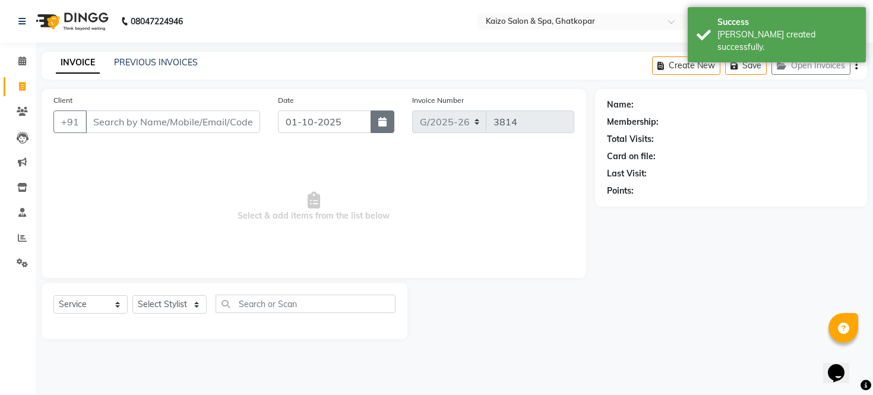
click at [382, 121] on icon "button" at bounding box center [382, 122] width 8 height 10
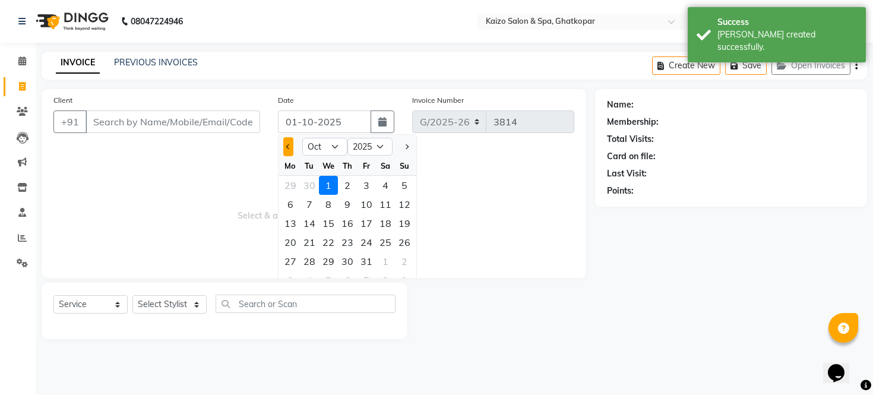
click at [293, 144] on button "Previous month" at bounding box center [288, 146] width 10 height 19
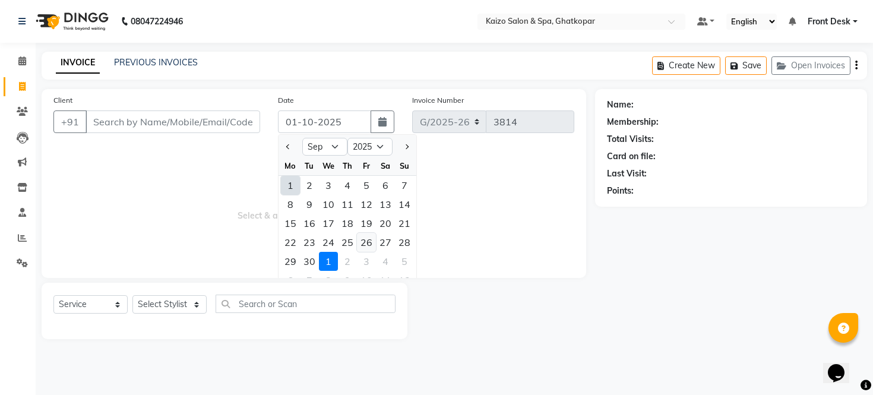
click at [373, 238] on div "26" at bounding box center [366, 242] width 19 height 19
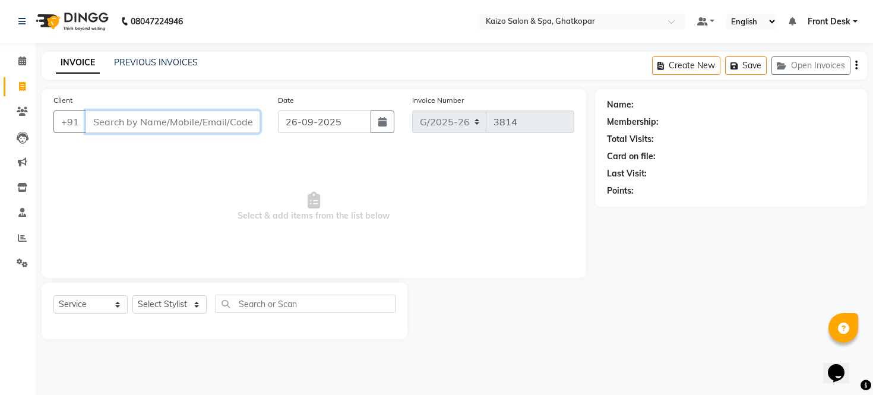
click at [170, 117] on input "Client" at bounding box center [173, 121] width 175 height 23
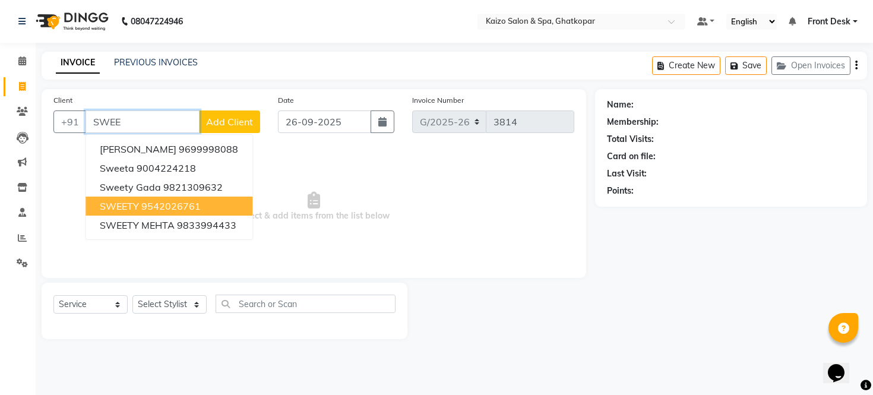
click at [223, 200] on button "SWEETY 9542026761" at bounding box center [169, 206] width 167 height 19
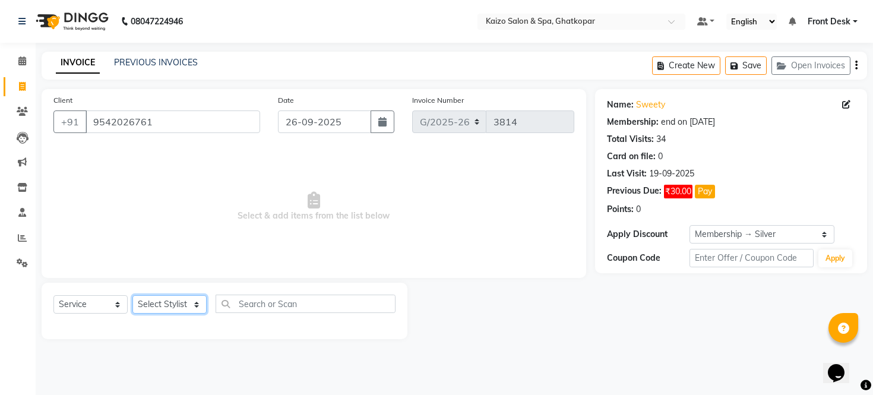
click at [150, 304] on select "Select Stylist [PERSON_NAME] ANJALI [PERSON_NAME] [PERSON_NAME] Front Desk [PER…" at bounding box center [169, 304] width 74 height 18
click at [132, 296] on select "Select Stylist [PERSON_NAME] ANJALI [PERSON_NAME] [PERSON_NAME] Front Desk [PER…" at bounding box center [169, 304] width 74 height 18
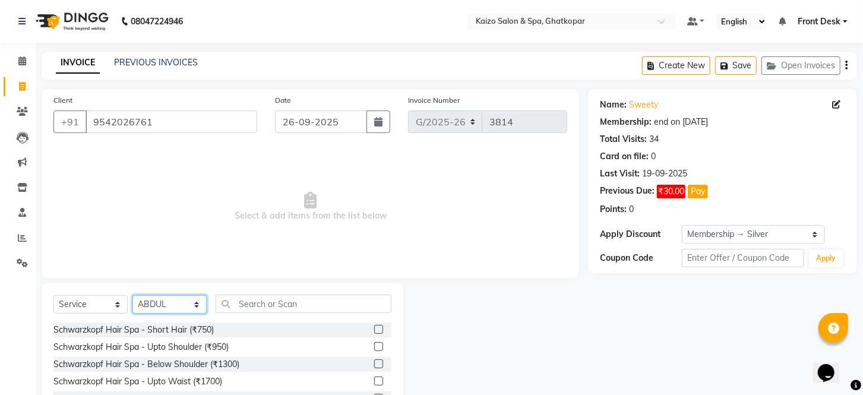
click at [162, 303] on select "Select Stylist [PERSON_NAME] ANJALI [PERSON_NAME] [PERSON_NAME] Front Desk [PER…" at bounding box center [169, 304] width 74 height 18
click at [132, 296] on select "Select Stylist [PERSON_NAME] ANJALI [PERSON_NAME] [PERSON_NAME] Front Desk [PER…" at bounding box center [169, 304] width 74 height 18
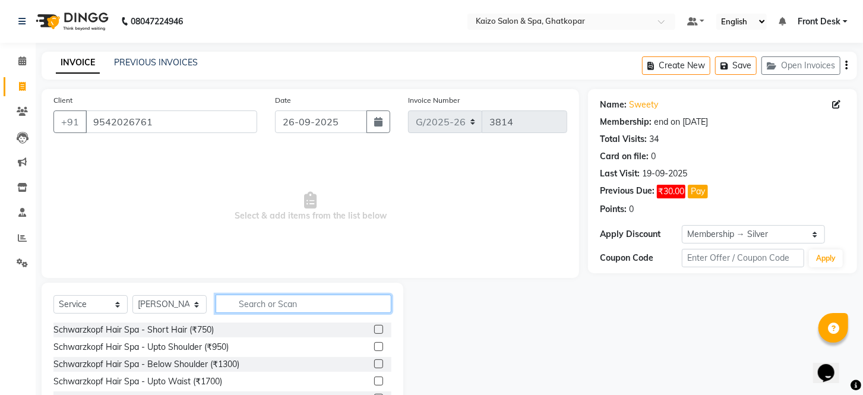
click at [318, 312] on input "text" at bounding box center [304, 304] width 176 height 18
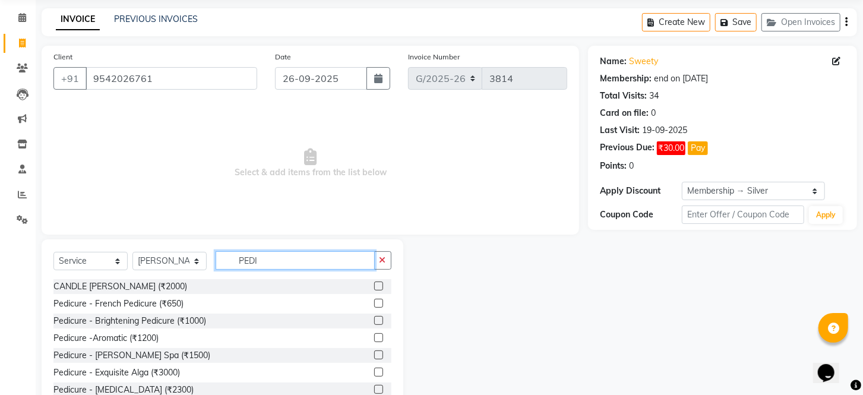
scroll to position [80, 0]
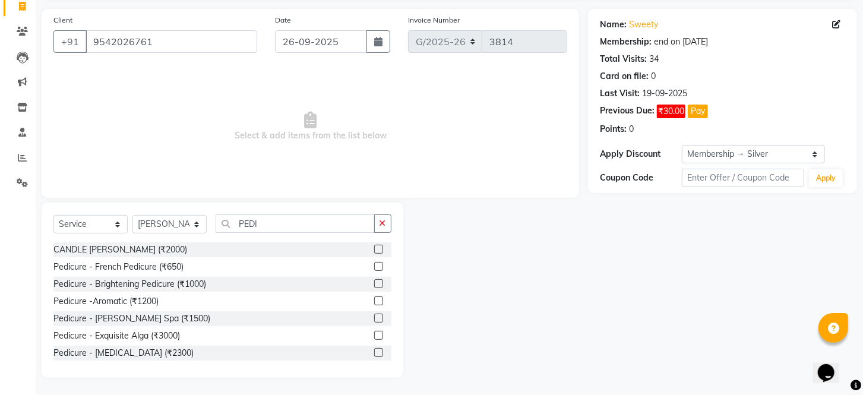
click at [374, 352] on label at bounding box center [378, 352] width 9 height 9
click at [374, 352] on input "checkbox" at bounding box center [378, 353] width 8 height 8
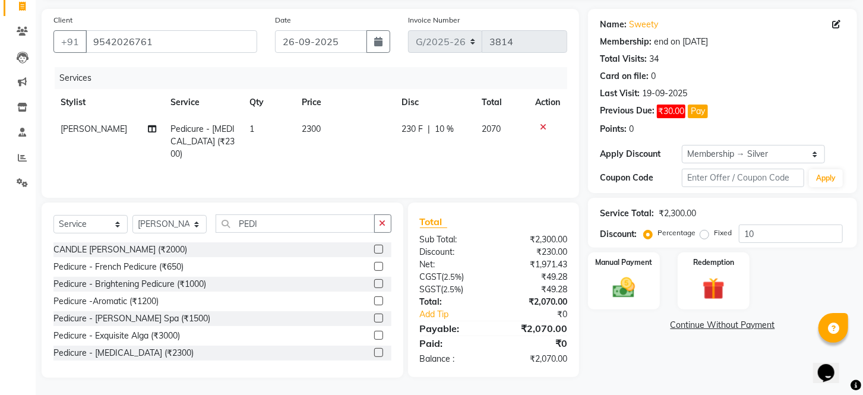
click at [330, 124] on td "2300" at bounding box center [345, 142] width 100 height 52
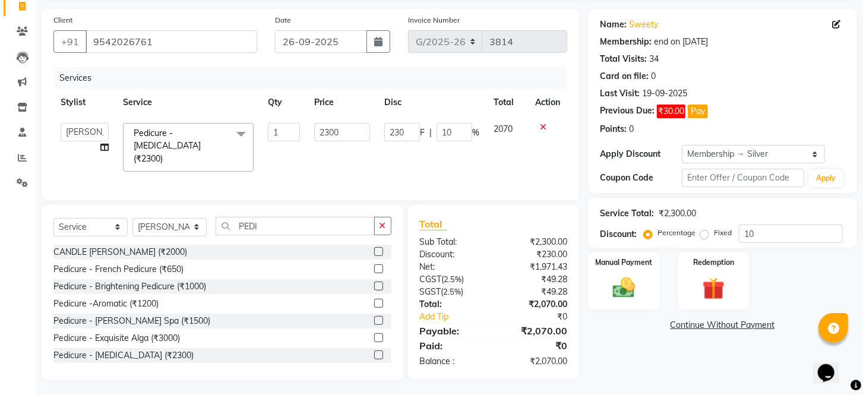
click at [330, 124] on input "2300" at bounding box center [342, 132] width 56 height 18
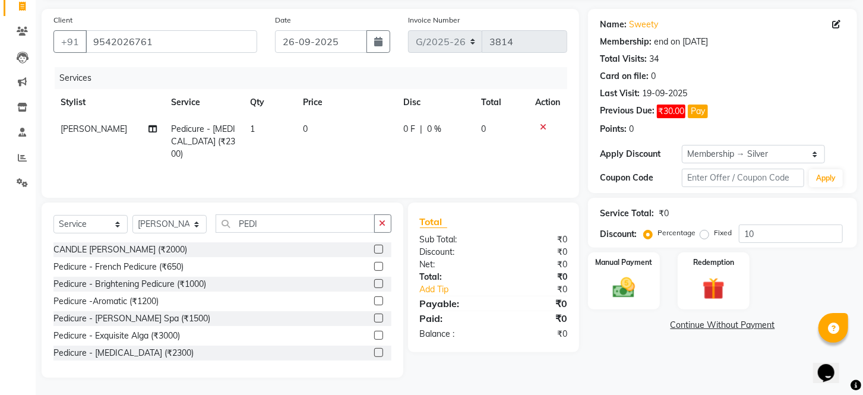
click at [540, 125] on icon at bounding box center [543, 127] width 7 height 8
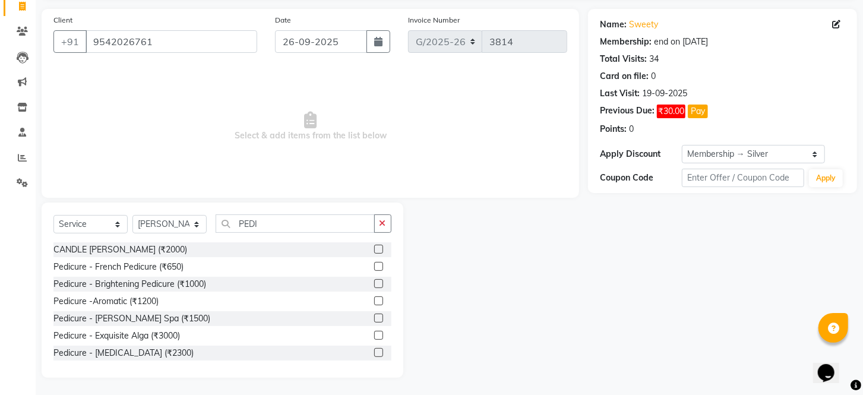
click at [374, 245] on label at bounding box center [378, 249] width 9 height 9
click at [374, 246] on input "checkbox" at bounding box center [378, 250] width 8 height 8
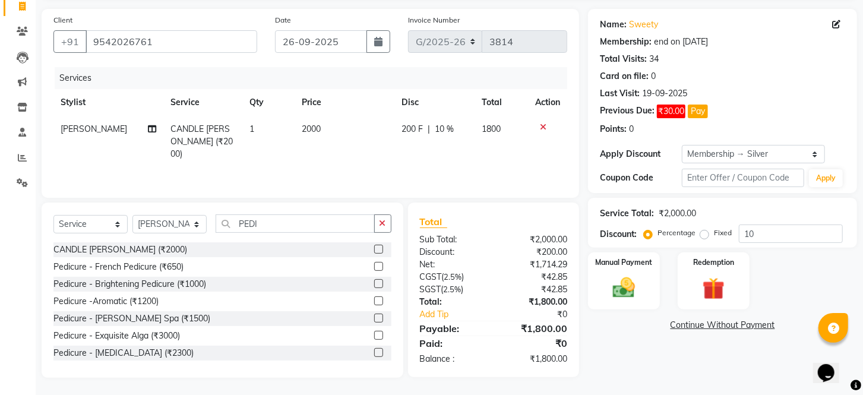
click at [272, 214] on div "Select Service Product Membership Package Voucher Prepaid Gift Card Select Styl…" at bounding box center [223, 290] width 362 height 175
click at [374, 318] on label at bounding box center [378, 318] width 9 height 9
click at [374, 318] on input "checkbox" at bounding box center [378, 319] width 8 height 8
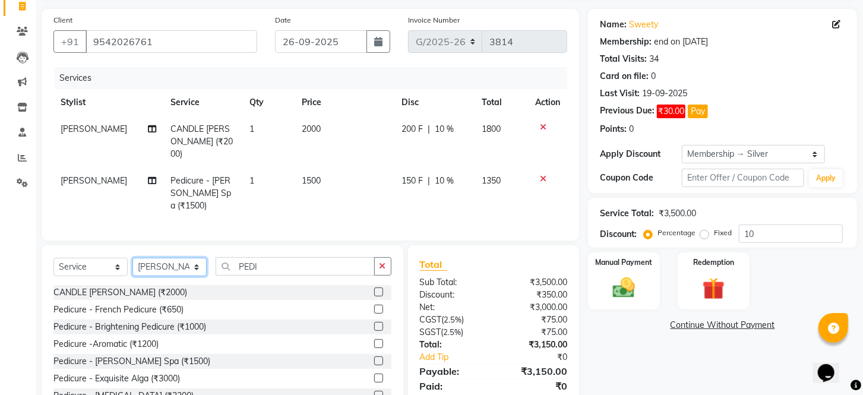
click at [165, 258] on select "Select Stylist [PERSON_NAME] ANJALI [PERSON_NAME] [PERSON_NAME] Front Desk [PER…" at bounding box center [169, 267] width 74 height 18
click at [132, 258] on select "Select Stylist [PERSON_NAME] ANJALI [PERSON_NAME] [PERSON_NAME] Front Desk [PER…" at bounding box center [169, 267] width 74 height 18
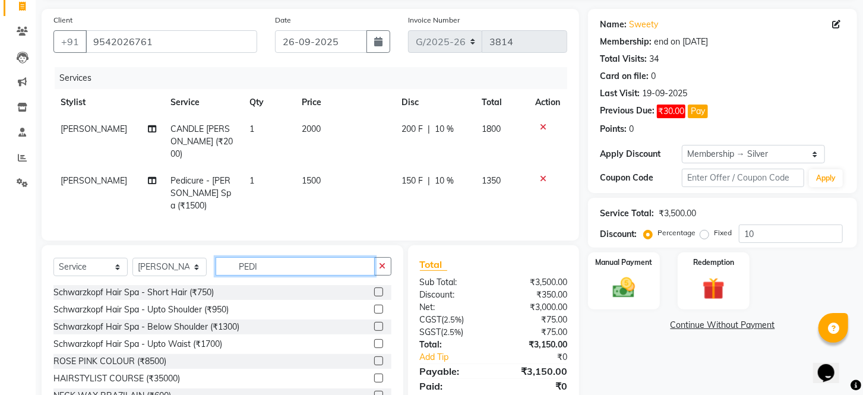
click at [281, 259] on input "PEDI" at bounding box center [295, 266] width 159 height 18
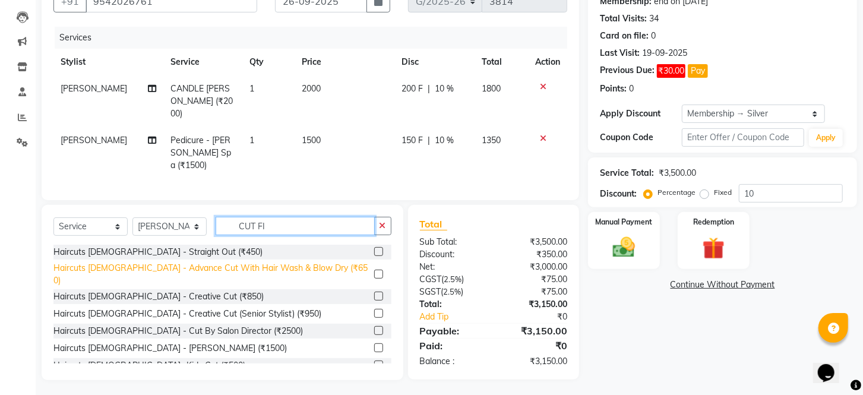
scroll to position [120, 0]
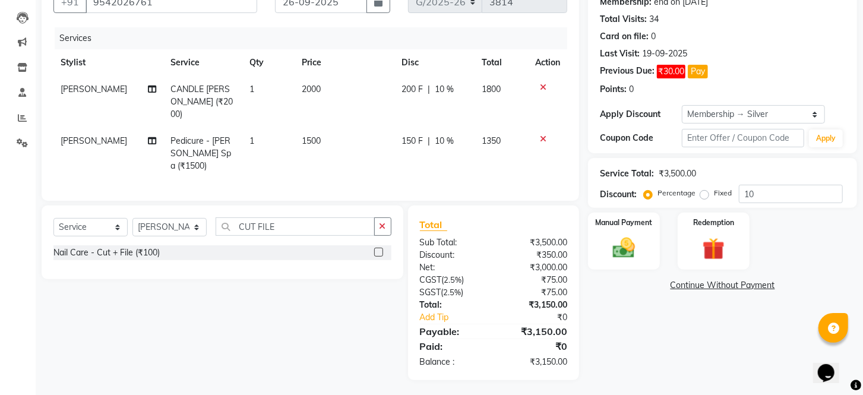
click at [380, 248] on label at bounding box center [378, 252] width 9 height 9
click at [380, 249] on input "checkbox" at bounding box center [378, 253] width 8 height 8
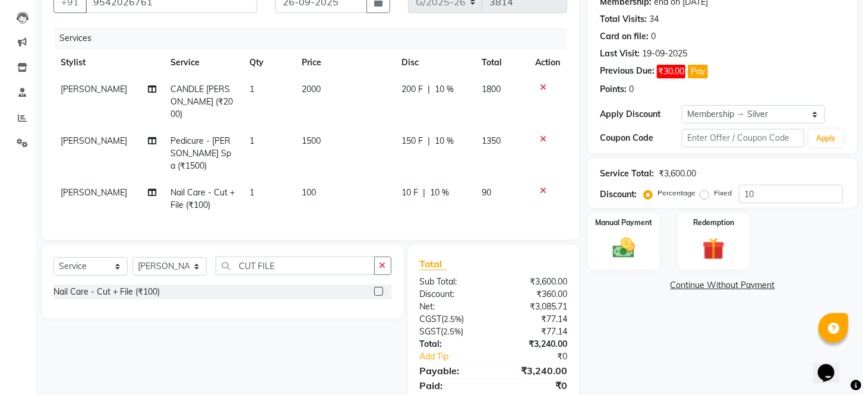
click at [346, 179] on td "100" at bounding box center [345, 198] width 100 height 39
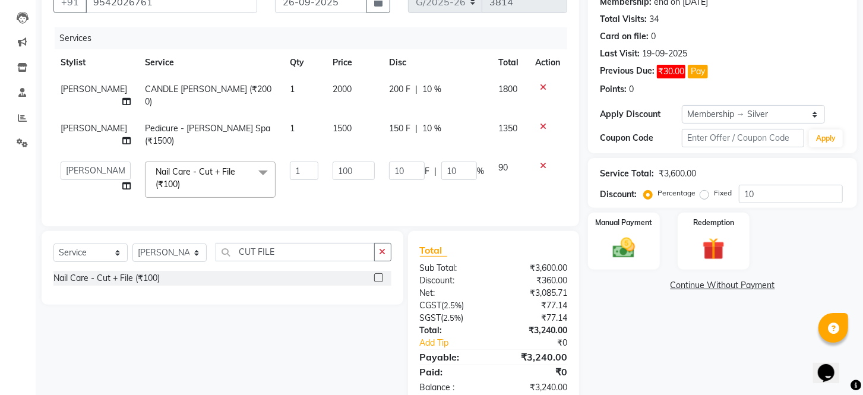
click at [346, 176] on td "100" at bounding box center [354, 179] width 56 height 50
click at [348, 162] on input "100" at bounding box center [354, 171] width 42 height 18
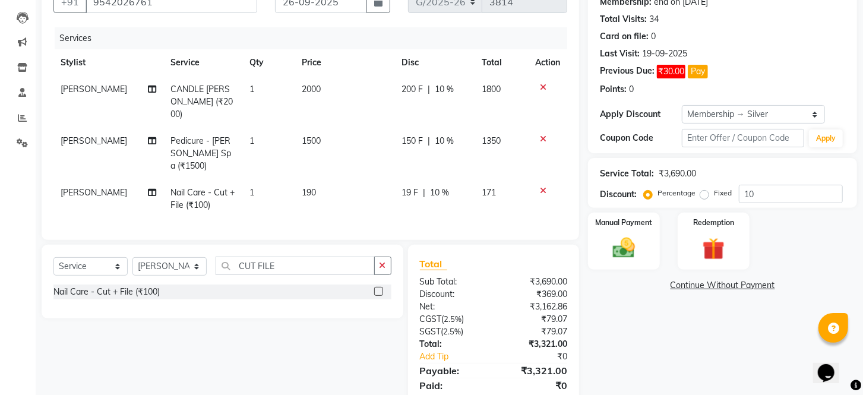
click at [352, 179] on td "190" at bounding box center [345, 198] width 100 height 39
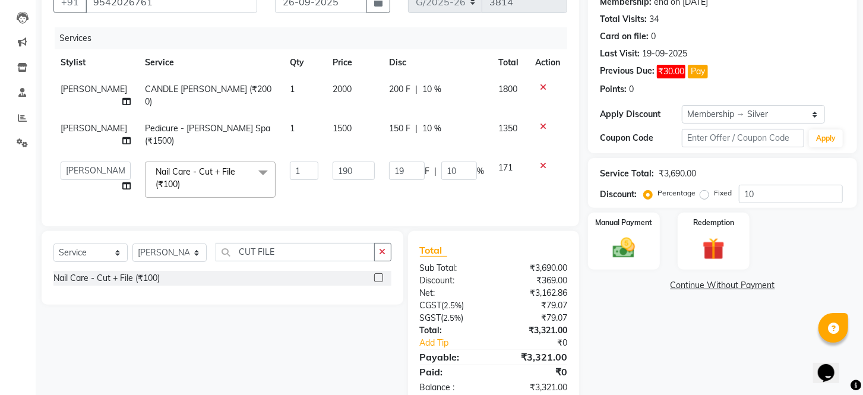
click at [352, 173] on td "190" at bounding box center [354, 179] width 56 height 50
click at [351, 162] on input "190" at bounding box center [354, 171] width 42 height 18
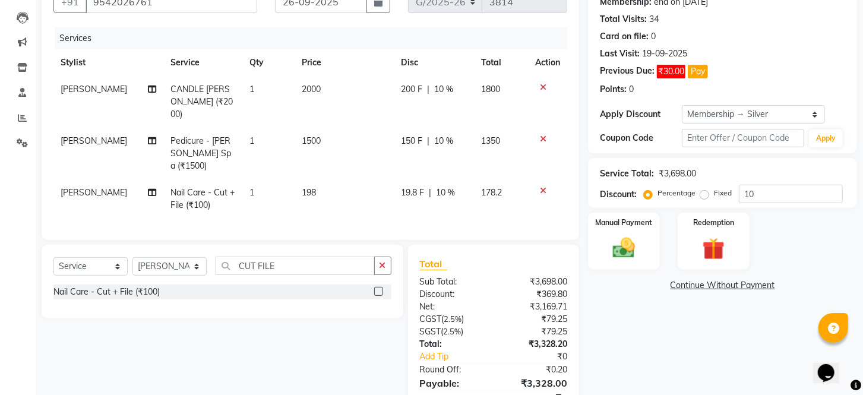
click at [441, 187] on span "10 %" at bounding box center [445, 193] width 19 height 12
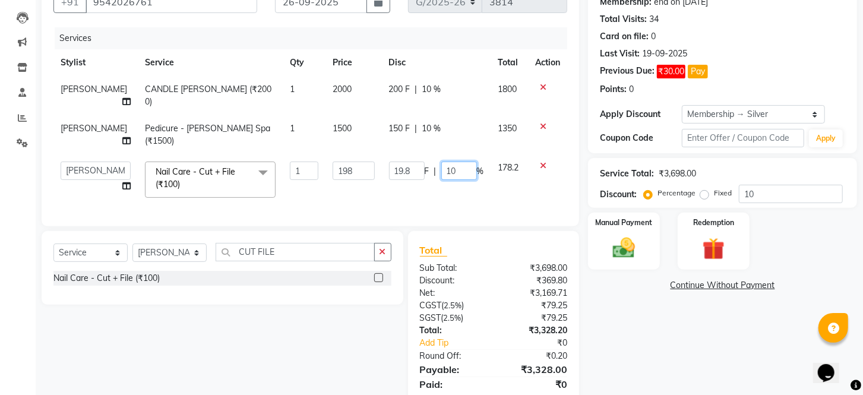
click at [451, 162] on input "10" at bounding box center [459, 171] width 36 height 18
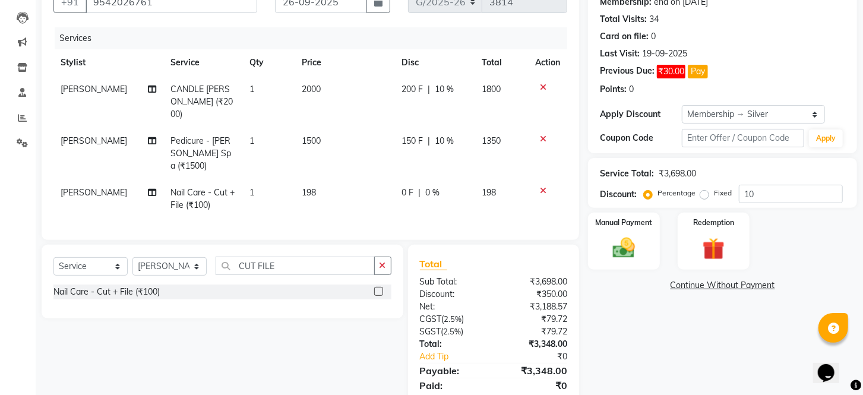
click at [615, 334] on div "Name: Sweety Membership: end on [DATE] Total Visits: 34 Card on file: 0 Last Vi…" at bounding box center [727, 194] width 278 height 450
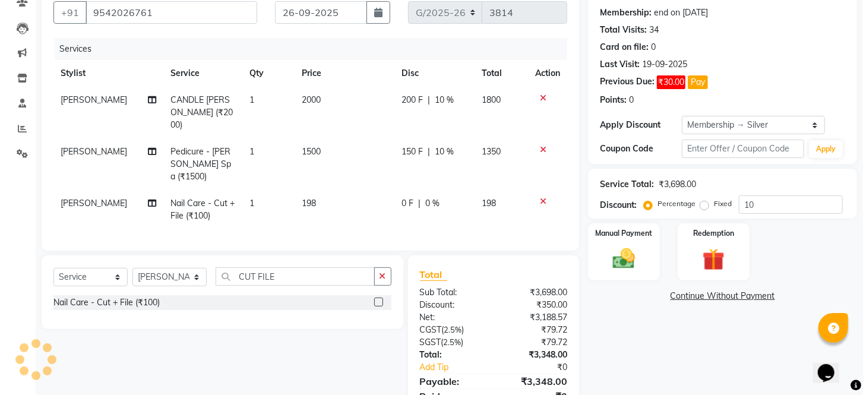
scroll to position [159, 0]
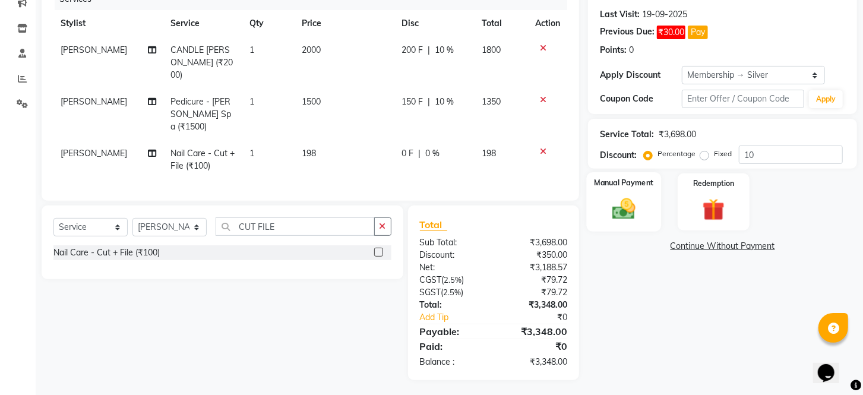
click at [627, 220] on img at bounding box center [623, 209] width 37 height 27
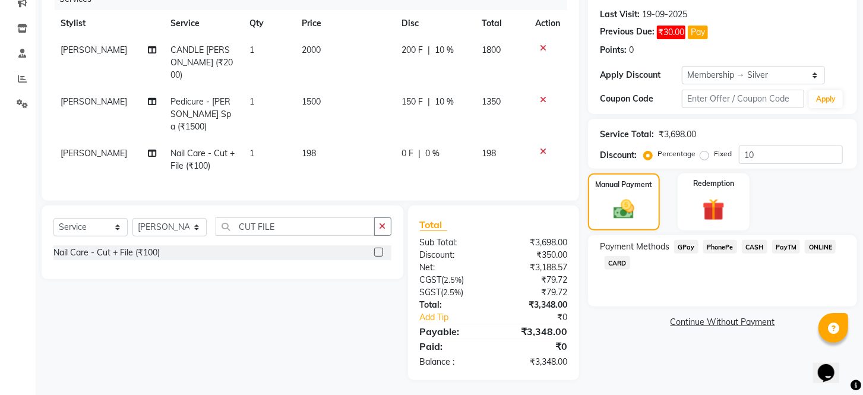
click at [729, 254] on span "PhonePe" at bounding box center [720, 247] width 34 height 14
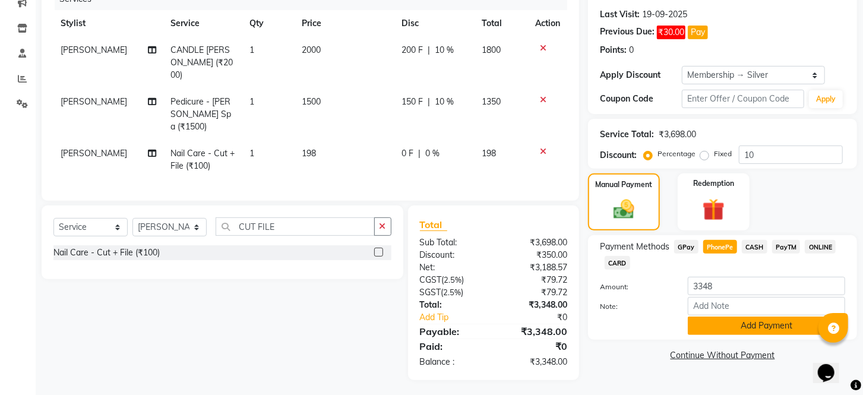
click at [718, 334] on button "Add Payment" at bounding box center [766, 326] width 157 height 18
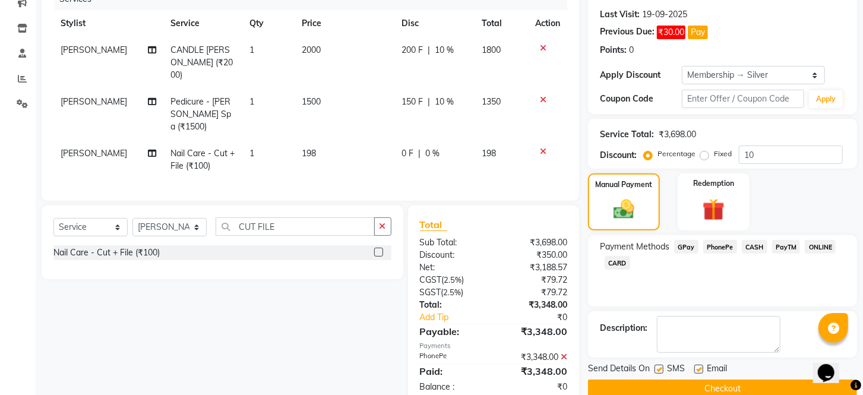
scroll to position [193, 0]
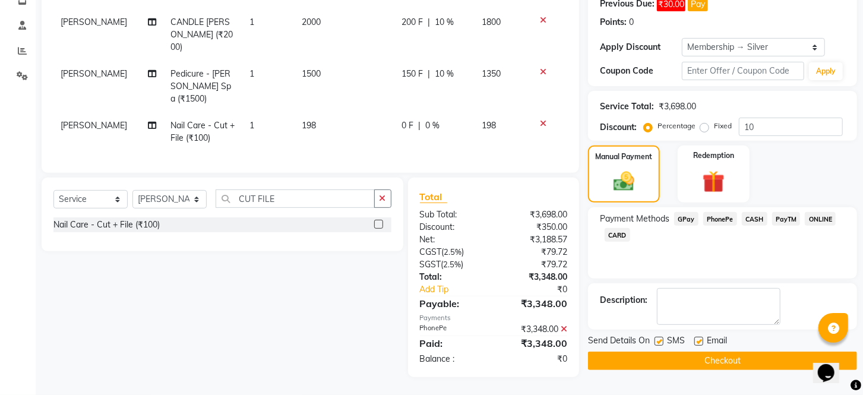
click at [662, 346] on label at bounding box center [659, 341] width 9 height 9
click at [662, 346] on input "checkbox" at bounding box center [659, 342] width 8 height 8
click at [702, 346] on label at bounding box center [698, 341] width 9 height 9
click at [702, 346] on input "checkbox" at bounding box center [698, 342] width 8 height 8
click at [691, 365] on button "Checkout" at bounding box center [722, 361] width 269 height 18
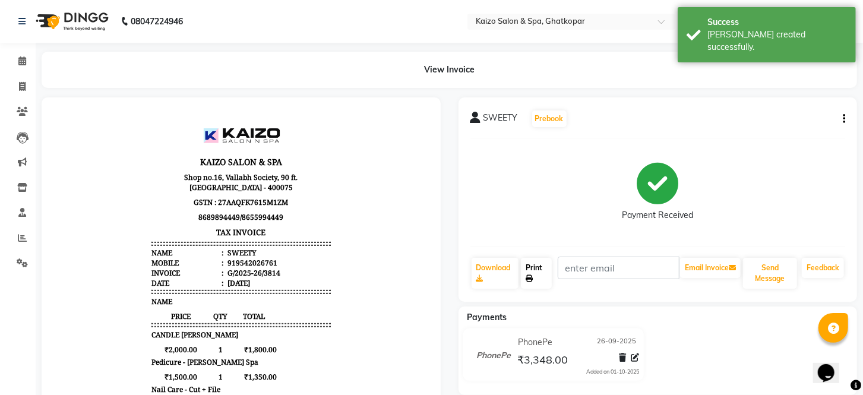
click at [529, 271] on link "Print" at bounding box center [536, 273] width 31 height 31
click at [16, 84] on span at bounding box center [22, 87] width 21 height 14
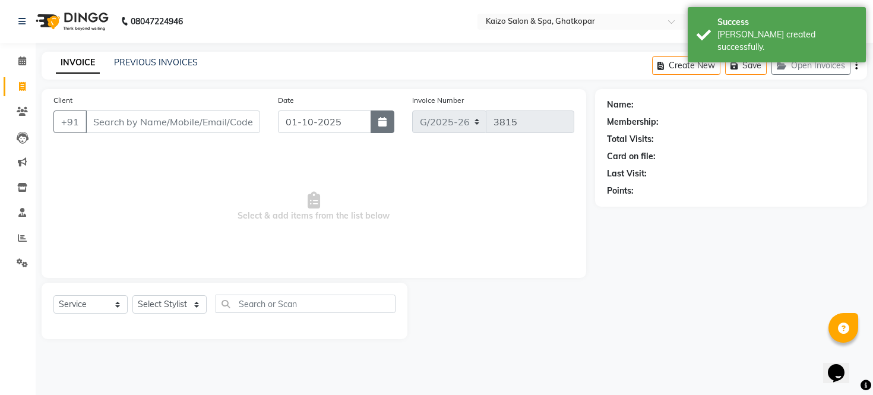
click at [384, 117] on icon "button" at bounding box center [382, 122] width 8 height 10
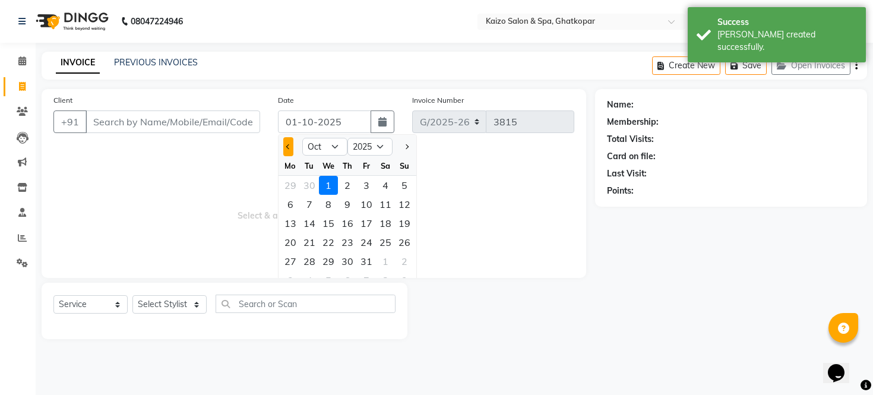
click at [286, 143] on button "Previous month" at bounding box center [288, 146] width 10 height 19
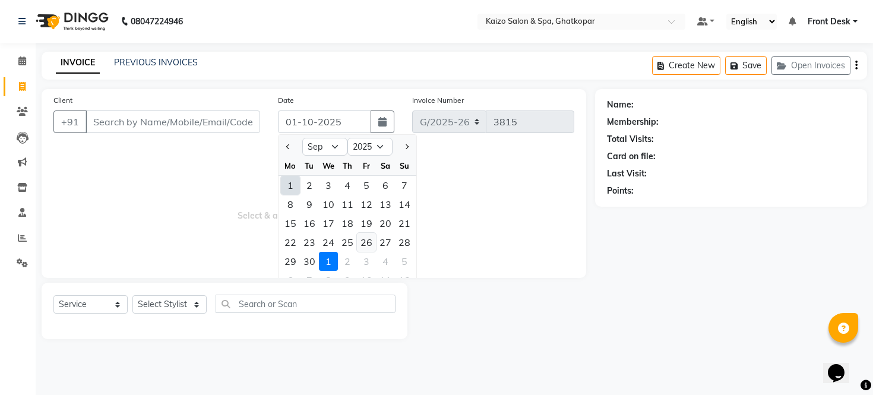
click at [364, 244] on div "26" at bounding box center [366, 242] width 19 height 19
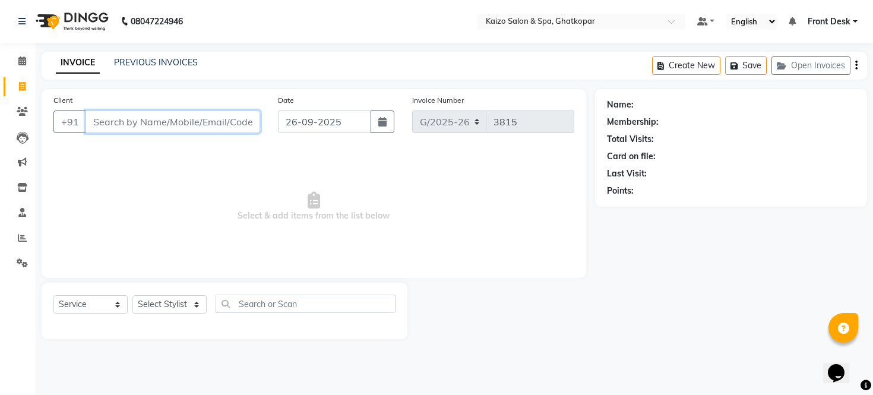
click at [169, 127] on input "Client" at bounding box center [173, 121] width 175 height 23
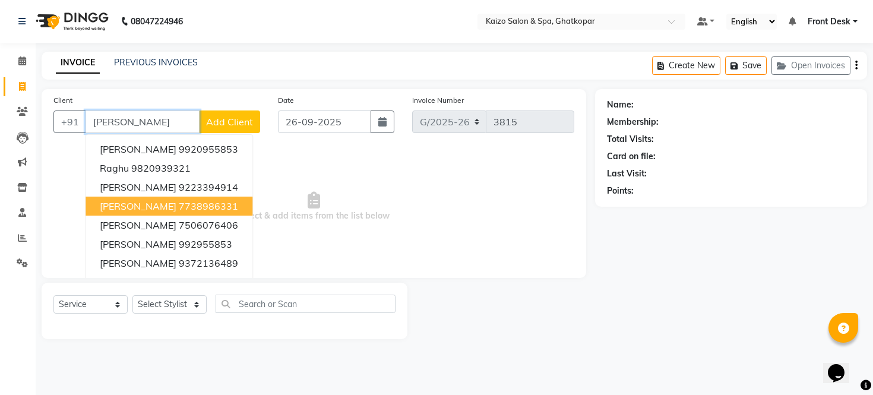
click at [224, 197] on button "[PERSON_NAME] 7738986331" at bounding box center [169, 206] width 167 height 19
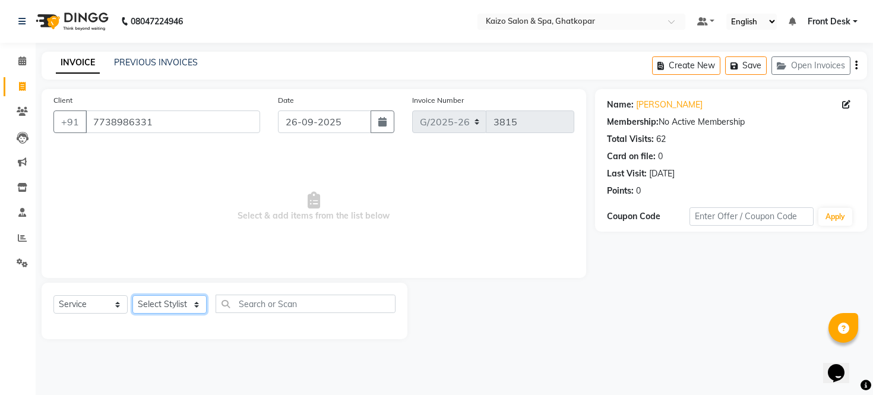
click at [164, 308] on select "Select Stylist [PERSON_NAME] ANJALI [PERSON_NAME] [PERSON_NAME] Front Desk [PER…" at bounding box center [169, 304] width 74 height 18
click at [132, 296] on select "Select Stylist [PERSON_NAME] ANJALI [PERSON_NAME] [PERSON_NAME] Front Desk [PER…" at bounding box center [169, 304] width 74 height 18
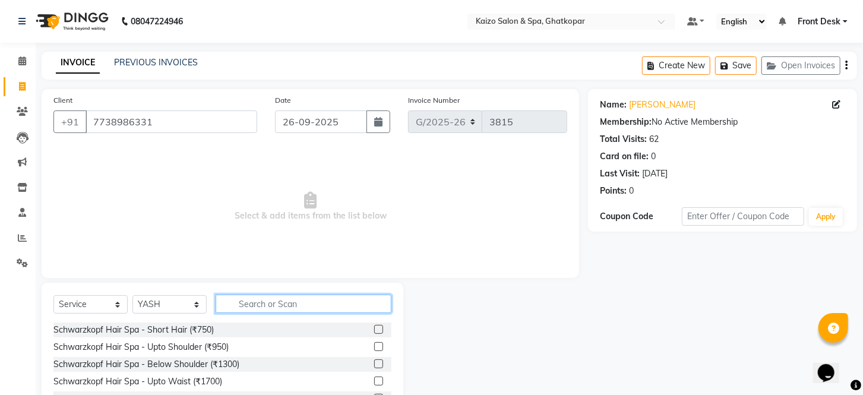
click at [306, 306] on input "text" at bounding box center [304, 304] width 176 height 18
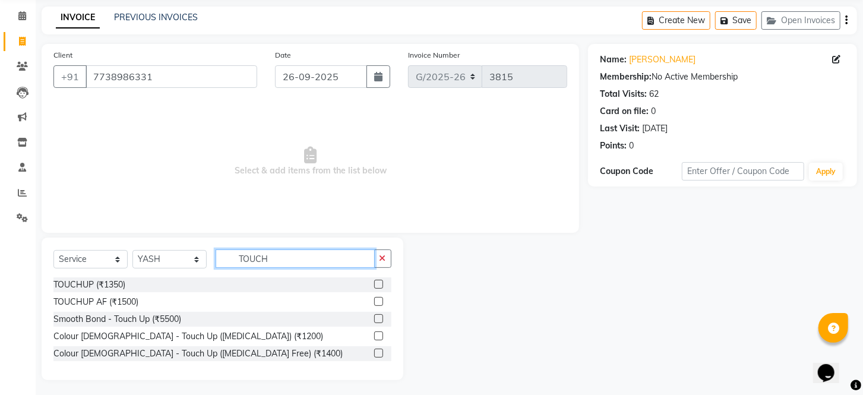
scroll to position [48, 0]
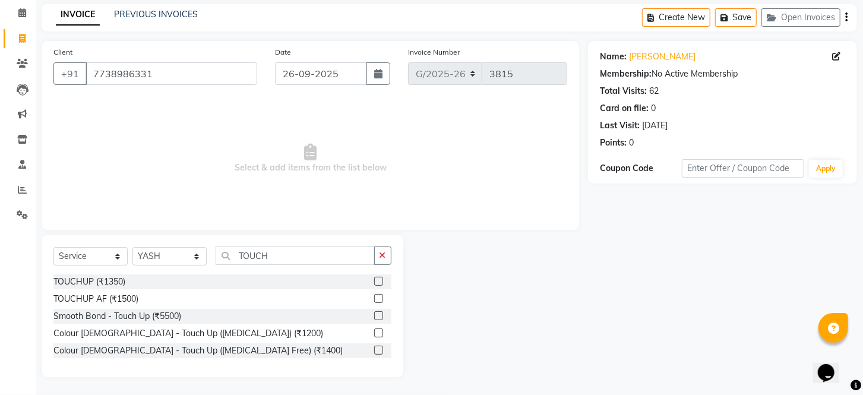
click at [495, 292] on div at bounding box center [495, 306] width 185 height 143
click at [377, 349] on label at bounding box center [378, 350] width 9 height 9
click at [377, 349] on input "checkbox" at bounding box center [378, 351] width 8 height 8
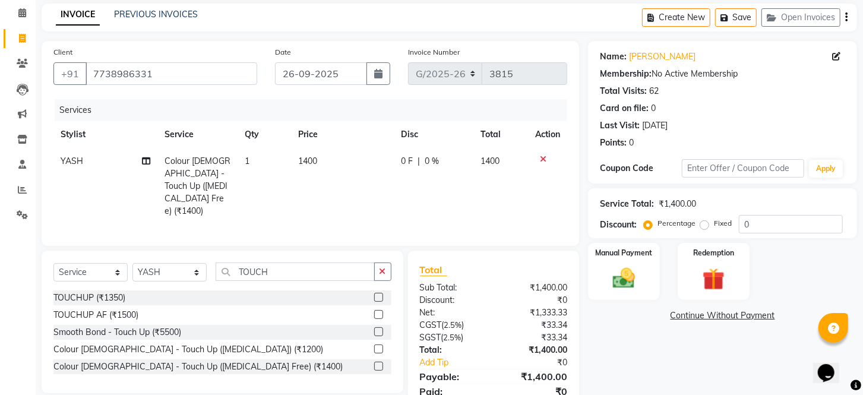
scroll to position [93, 0]
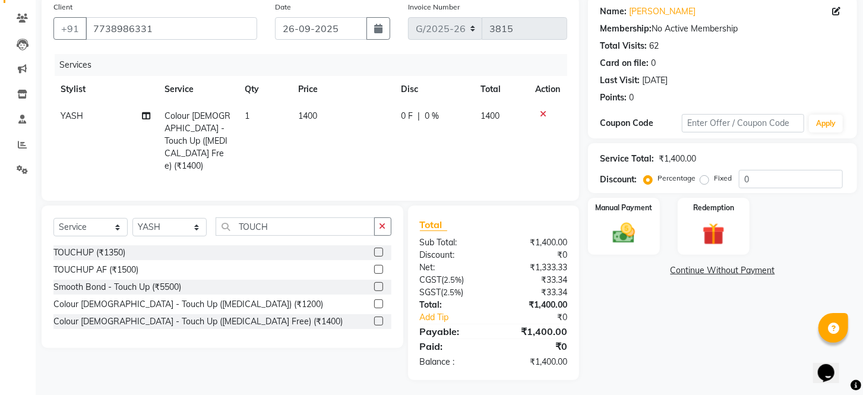
click at [335, 113] on td "1400" at bounding box center [342, 141] width 103 height 77
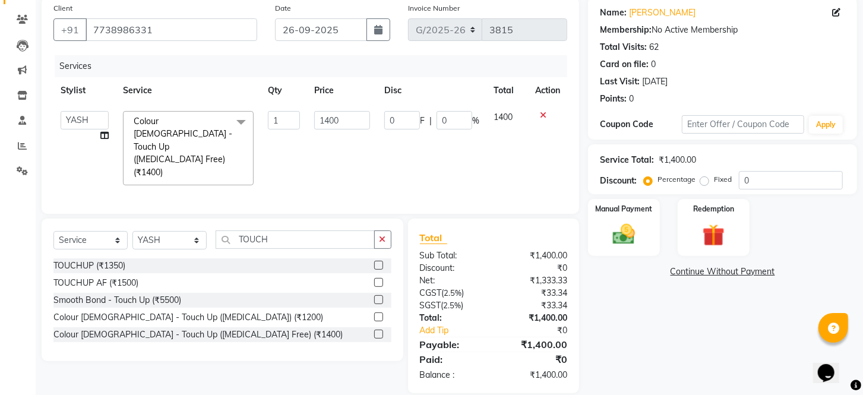
click at [335, 113] on input "1400" at bounding box center [342, 120] width 56 height 18
click at [367, 138] on td "1215" at bounding box center [342, 148] width 70 height 89
click at [625, 244] on img at bounding box center [623, 235] width 37 height 27
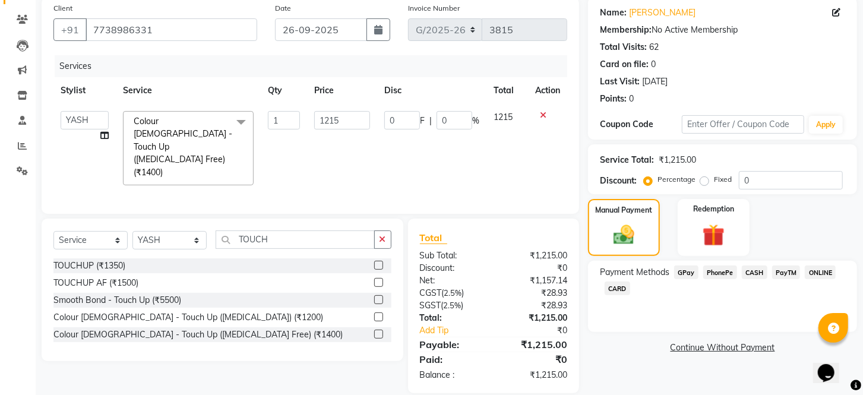
click at [725, 279] on span "PhonePe" at bounding box center [720, 273] width 34 height 14
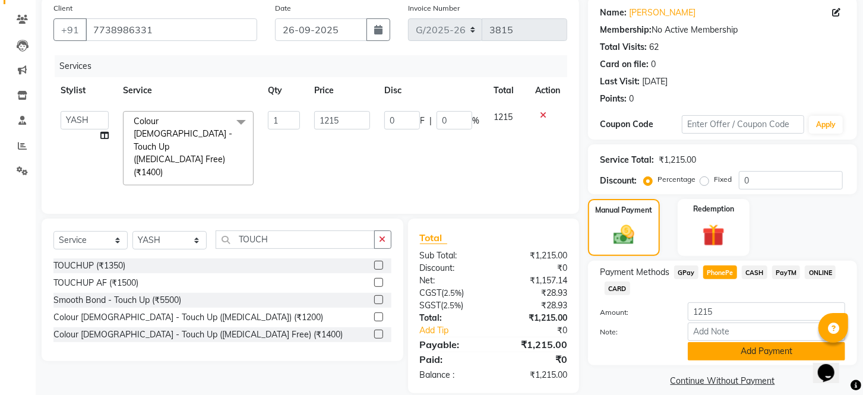
click at [722, 361] on button "Add Payment" at bounding box center [766, 351] width 157 height 18
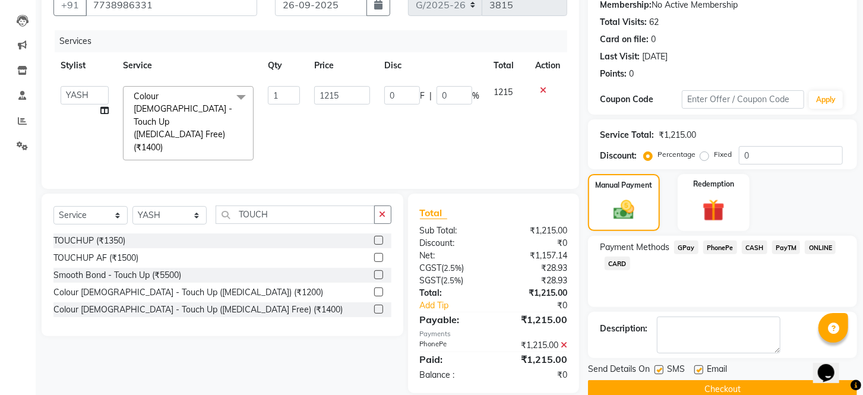
scroll to position [151, 0]
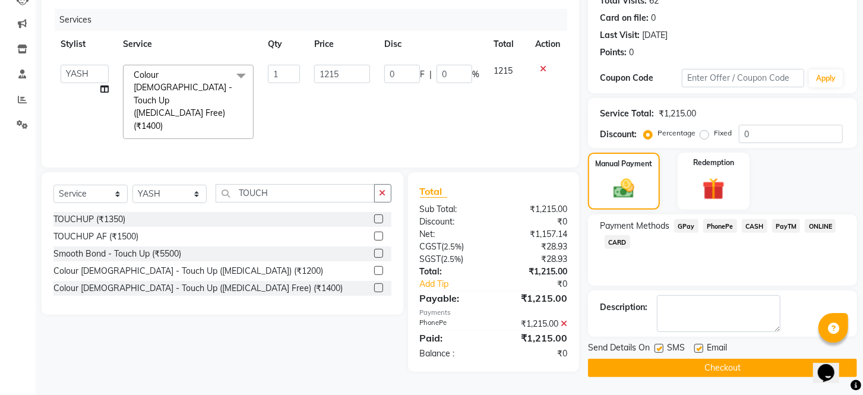
click at [656, 347] on label at bounding box center [659, 348] width 9 height 9
click at [656, 347] on input "checkbox" at bounding box center [659, 349] width 8 height 8
click at [697, 346] on label at bounding box center [698, 348] width 9 height 9
click at [697, 346] on input "checkbox" at bounding box center [698, 349] width 8 height 8
click at [697, 365] on button "Checkout" at bounding box center [722, 368] width 269 height 18
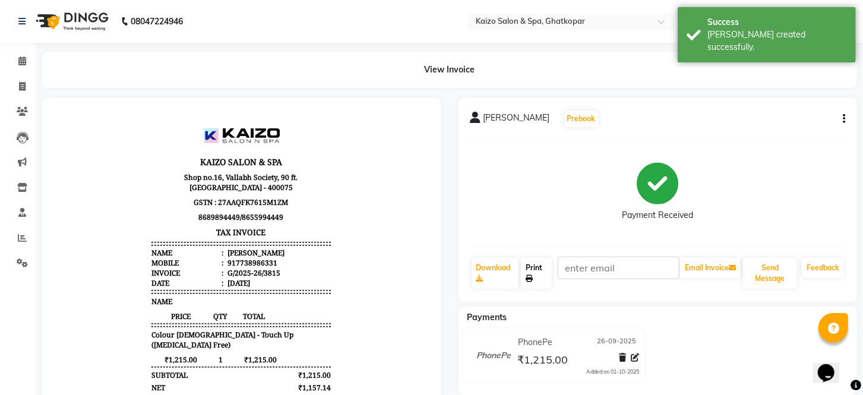
click at [529, 263] on link "Print" at bounding box center [536, 273] width 31 height 31
click at [14, 89] on span at bounding box center [22, 87] width 21 height 14
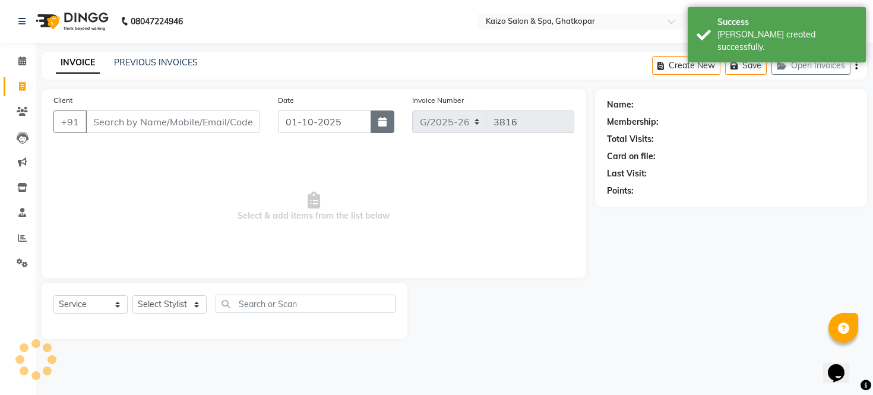
click at [388, 121] on button "button" at bounding box center [383, 121] width 24 height 23
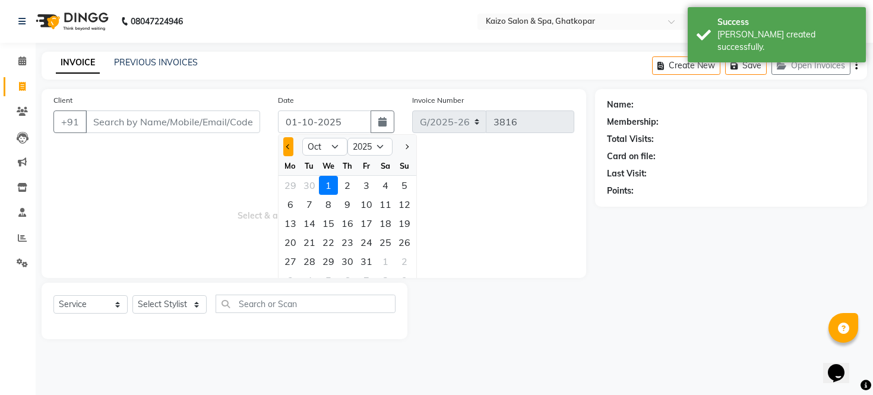
click at [287, 144] on button "Previous month" at bounding box center [288, 146] width 10 height 19
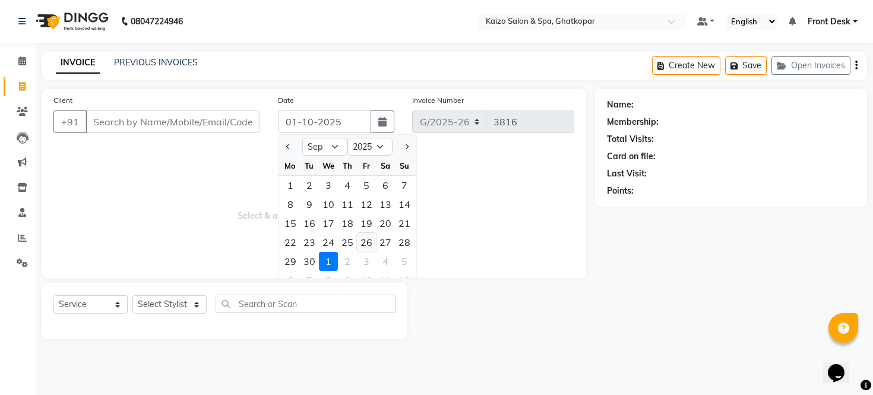
click at [371, 239] on div "26" at bounding box center [366, 242] width 19 height 19
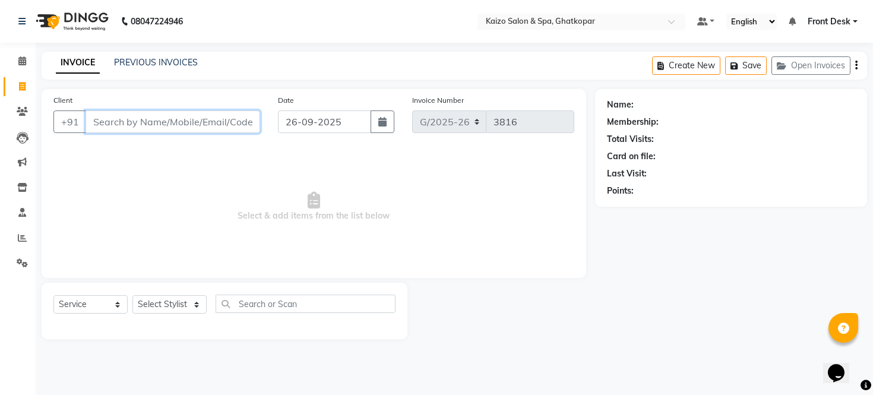
click at [191, 127] on input "Client" at bounding box center [173, 121] width 175 height 23
paste input "SIDHI 9833413294"
click at [121, 121] on input "SIDHI 9833413294" at bounding box center [143, 121] width 114 height 23
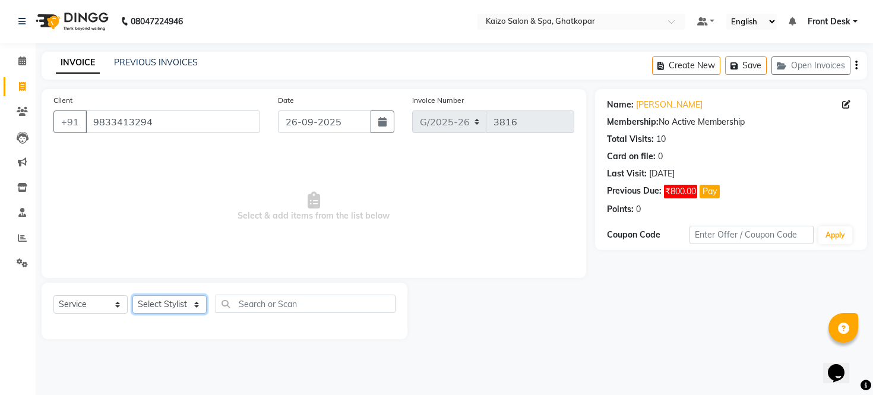
click at [171, 301] on select "Select Stylist [PERSON_NAME] ANJALI [PERSON_NAME] [PERSON_NAME] Front Desk [PER…" at bounding box center [169, 304] width 74 height 18
click at [132, 296] on select "Select Stylist [PERSON_NAME] ANJALI [PERSON_NAME] [PERSON_NAME] Front Desk [PER…" at bounding box center [169, 304] width 74 height 18
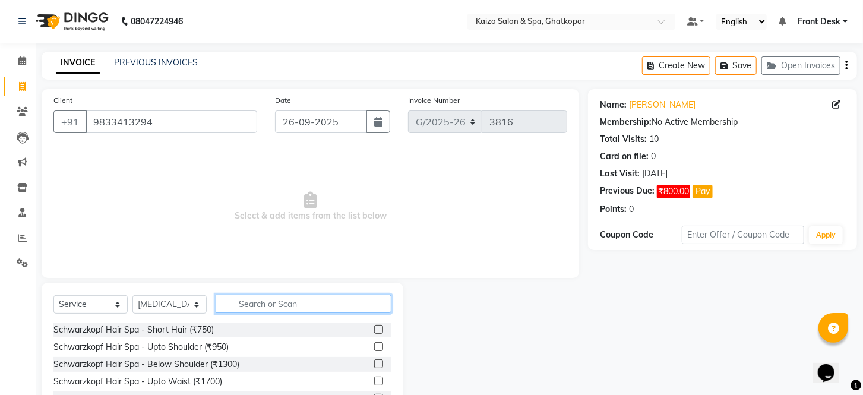
click at [304, 301] on input "text" at bounding box center [304, 304] width 176 height 18
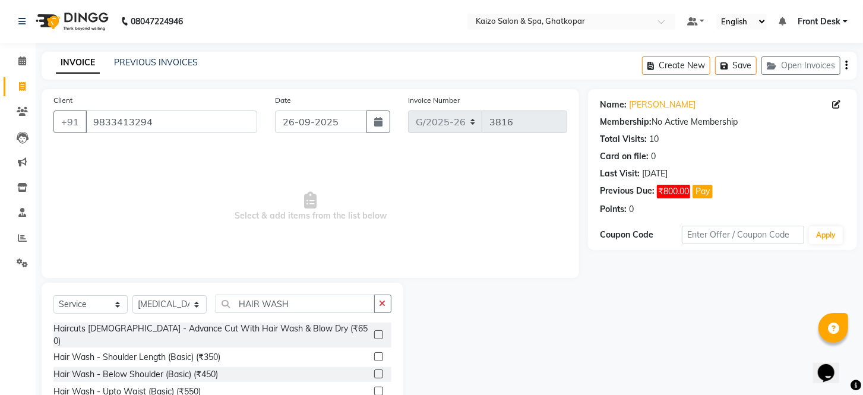
click at [374, 387] on label at bounding box center [378, 391] width 9 height 9
click at [374, 388] on input "checkbox" at bounding box center [378, 392] width 8 height 8
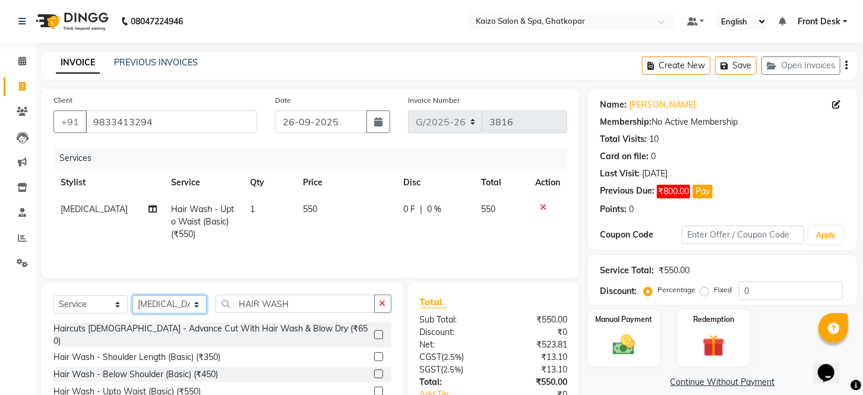
click at [143, 310] on select "Select Stylist [PERSON_NAME] ANJALI [PERSON_NAME] [PERSON_NAME] Front Desk [PER…" at bounding box center [169, 304] width 74 height 18
click at [132, 296] on select "Select Stylist [PERSON_NAME] ANJALI [PERSON_NAME] [PERSON_NAME] Front Desk [PER…" at bounding box center [169, 304] width 74 height 18
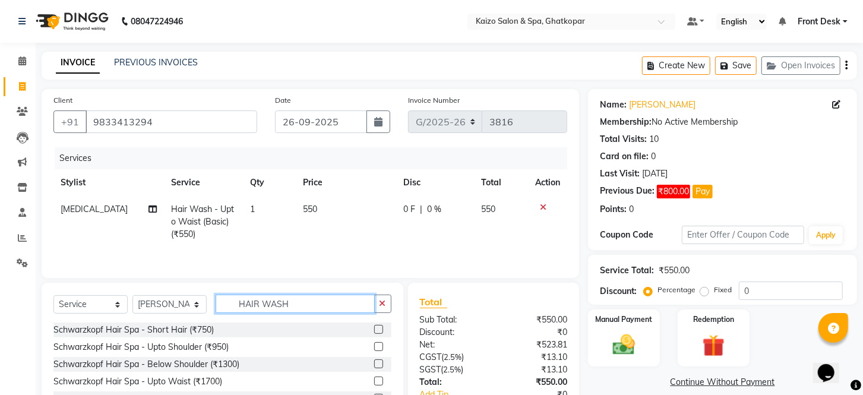
click at [336, 298] on input "HAIR WASH" at bounding box center [295, 304] width 159 height 18
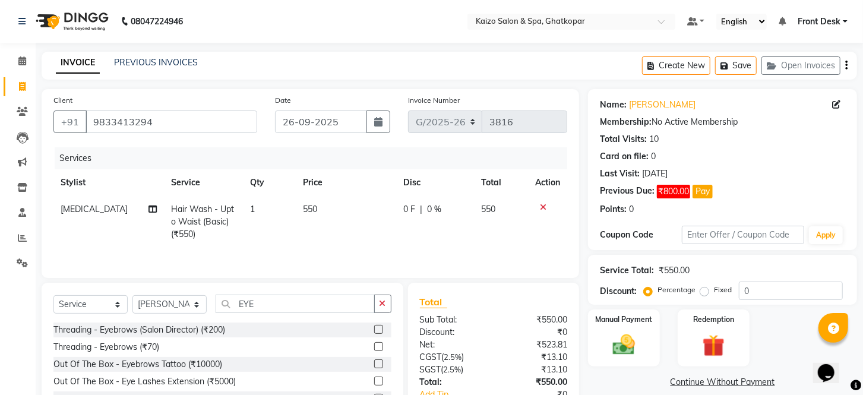
click at [374, 348] on label at bounding box center [378, 346] width 9 height 9
click at [374, 348] on input "checkbox" at bounding box center [378, 347] width 8 height 8
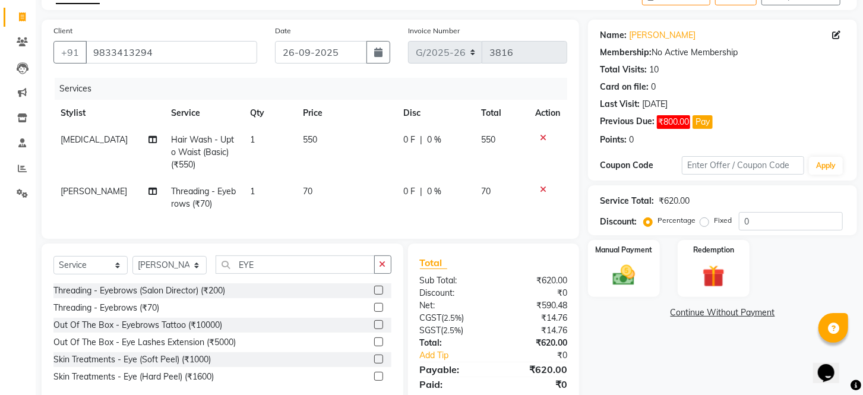
scroll to position [120, 0]
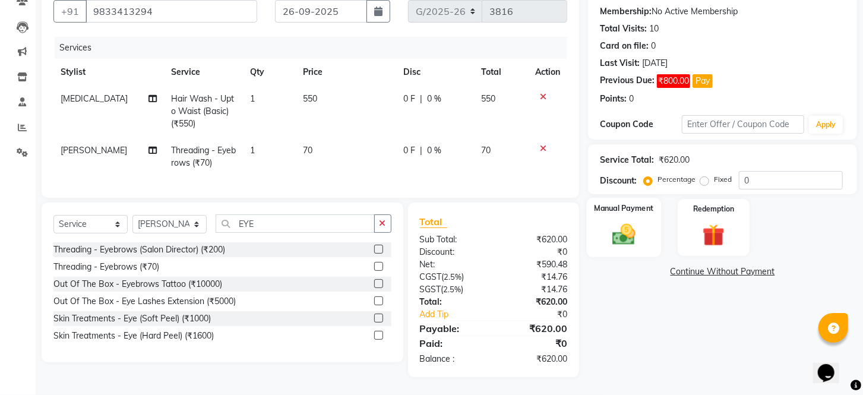
click at [625, 234] on img at bounding box center [623, 235] width 37 height 27
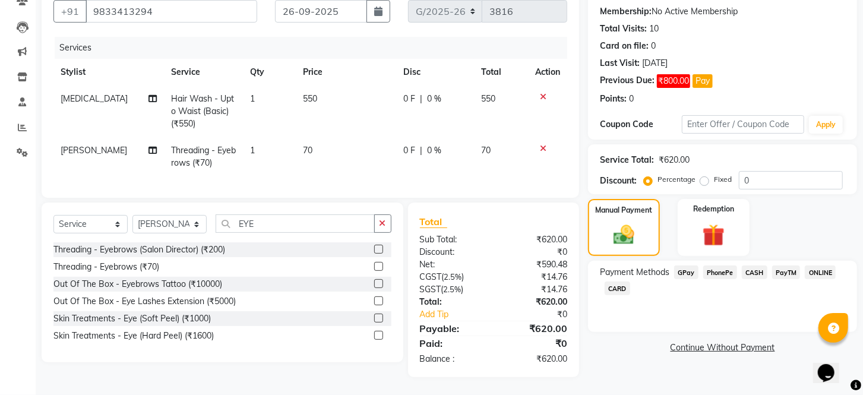
click at [753, 272] on span "CASH" at bounding box center [755, 273] width 26 height 14
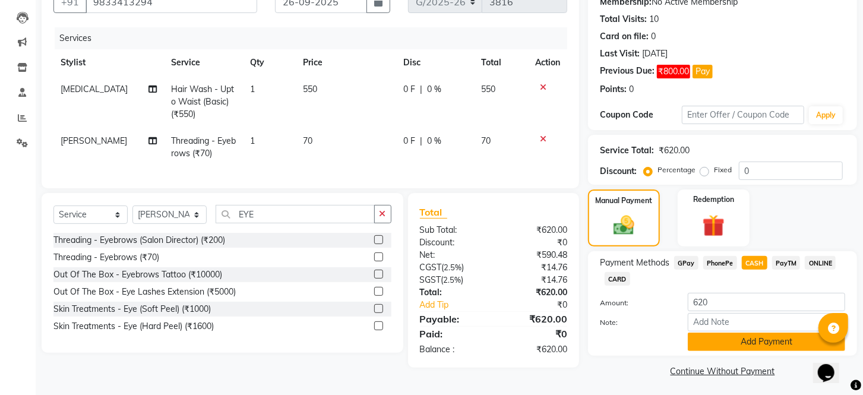
click at [729, 351] on button "Add Payment" at bounding box center [766, 342] width 157 height 18
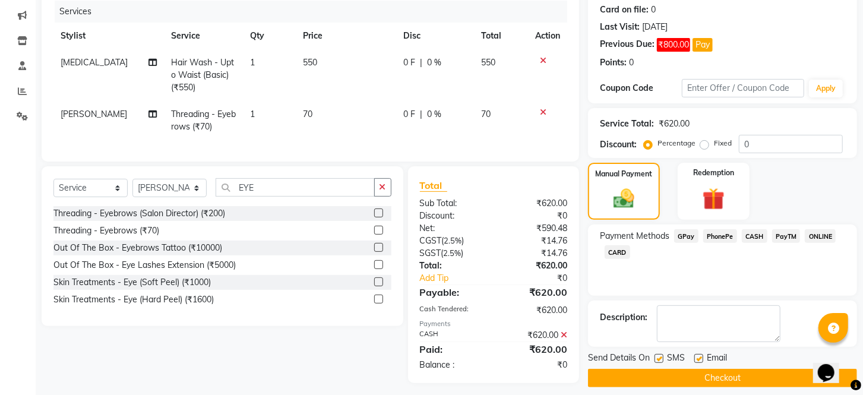
scroll to position [170, 0]
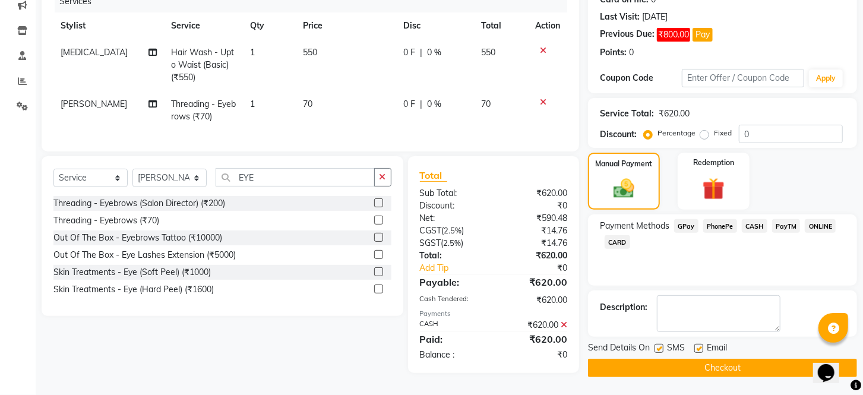
click at [663, 351] on label at bounding box center [659, 348] width 9 height 9
click at [662, 351] on input "checkbox" at bounding box center [659, 349] width 8 height 8
click at [696, 350] on label at bounding box center [698, 348] width 9 height 9
click at [696, 350] on input "checkbox" at bounding box center [698, 349] width 8 height 8
click at [692, 359] on button "Checkout" at bounding box center [722, 368] width 269 height 18
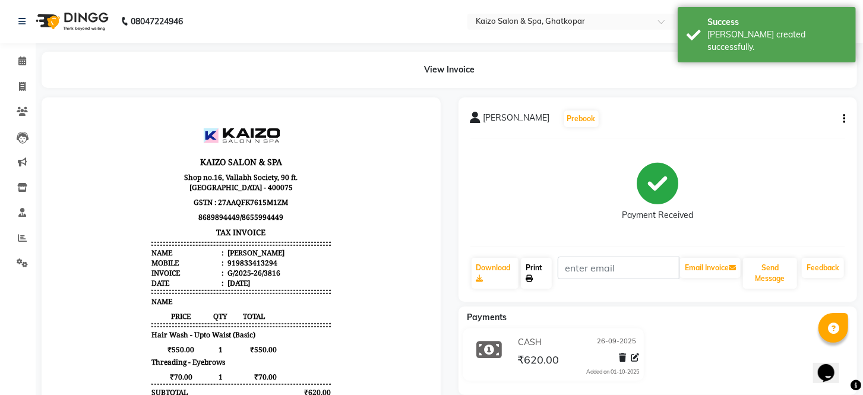
click at [538, 266] on link "Print" at bounding box center [536, 273] width 31 height 31
click at [21, 84] on icon at bounding box center [22, 86] width 7 height 9
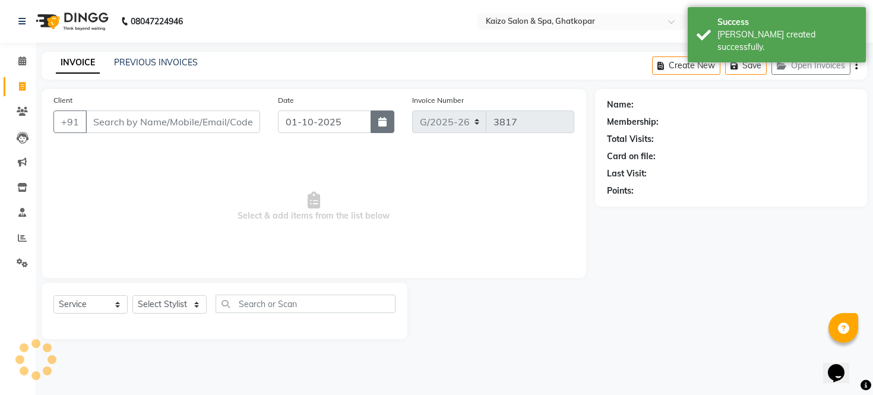
click at [387, 116] on button "button" at bounding box center [383, 121] width 24 height 23
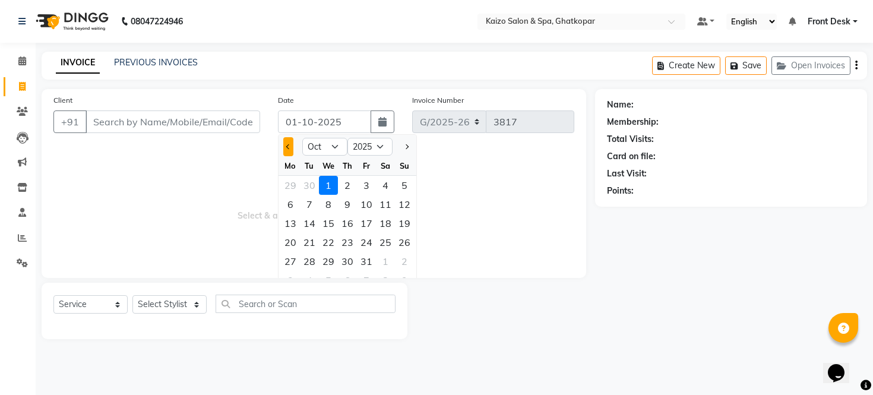
click at [289, 144] on span "Previous month" at bounding box center [288, 146] width 5 height 5
click at [371, 239] on div "26" at bounding box center [366, 242] width 19 height 19
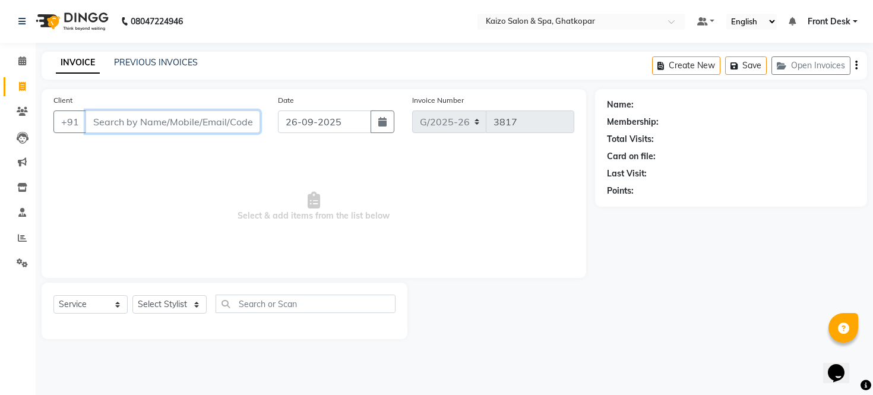
click at [144, 118] on input "Client" at bounding box center [173, 121] width 175 height 23
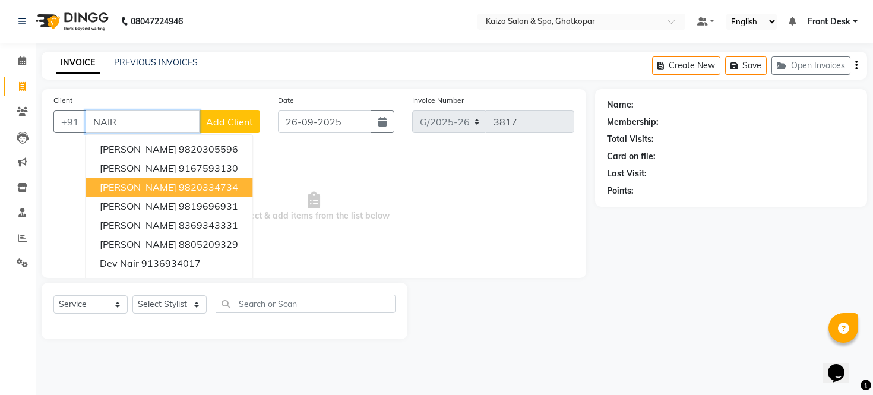
click at [185, 185] on ngb-highlight "9820334734" at bounding box center [208, 187] width 59 height 12
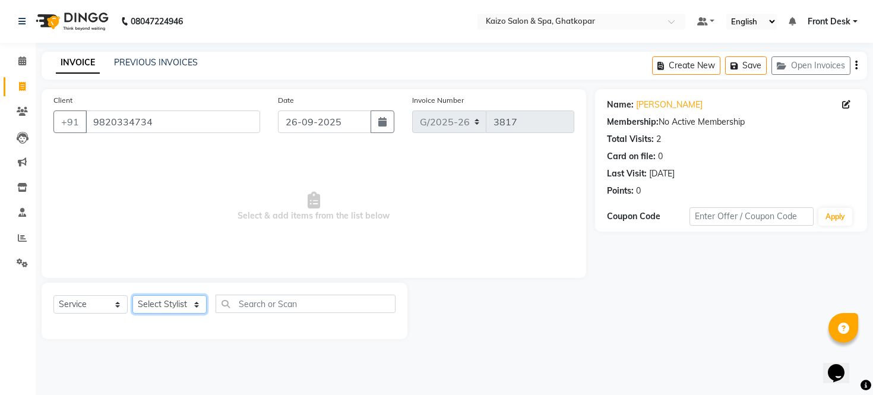
drag, startPoint x: 167, startPoint y: 313, endPoint x: 164, endPoint y: 308, distance: 6.1
click at [167, 313] on select "Select Stylist [PERSON_NAME] ANJALI [PERSON_NAME] [PERSON_NAME] Front Desk [PER…" at bounding box center [169, 304] width 74 height 18
click at [132, 296] on select "Select Stylist [PERSON_NAME] ANJALI [PERSON_NAME] [PERSON_NAME] Front Desk [PER…" at bounding box center [169, 304] width 74 height 18
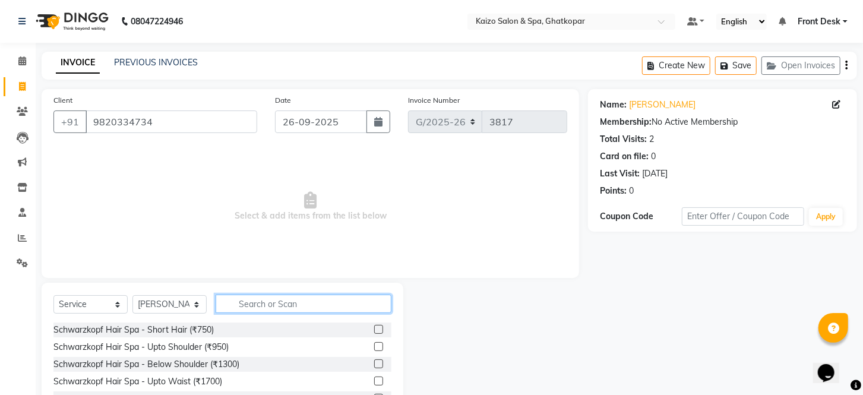
click at [274, 301] on input "text" at bounding box center [304, 304] width 176 height 18
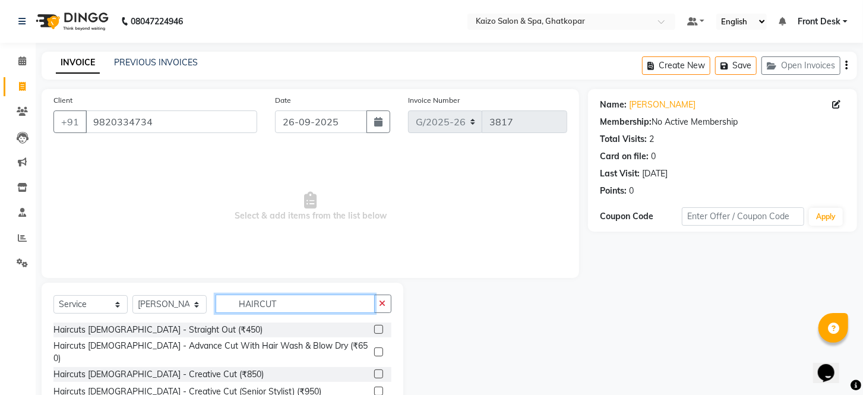
scroll to position [156, 0]
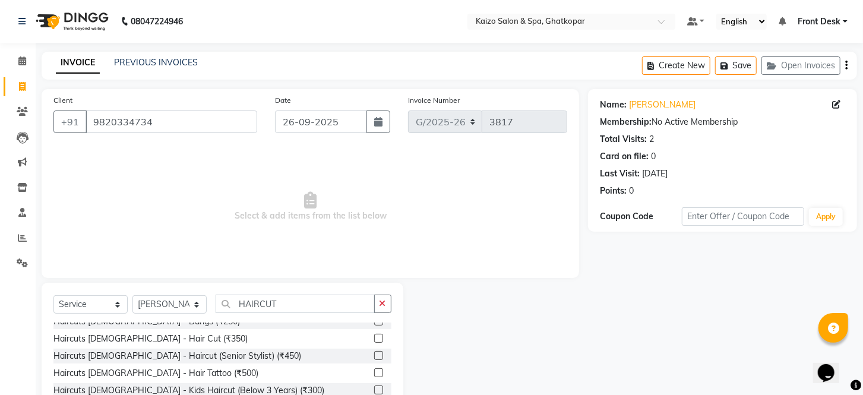
click at [374, 334] on label at bounding box center [378, 338] width 9 height 9
click at [374, 335] on input "checkbox" at bounding box center [378, 339] width 8 height 8
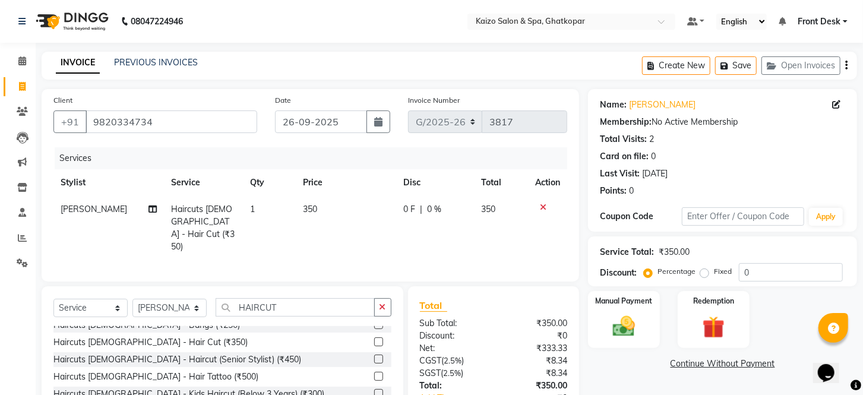
click at [374, 337] on label at bounding box center [378, 341] width 9 height 9
click at [374, 339] on input "checkbox" at bounding box center [378, 343] width 8 height 8
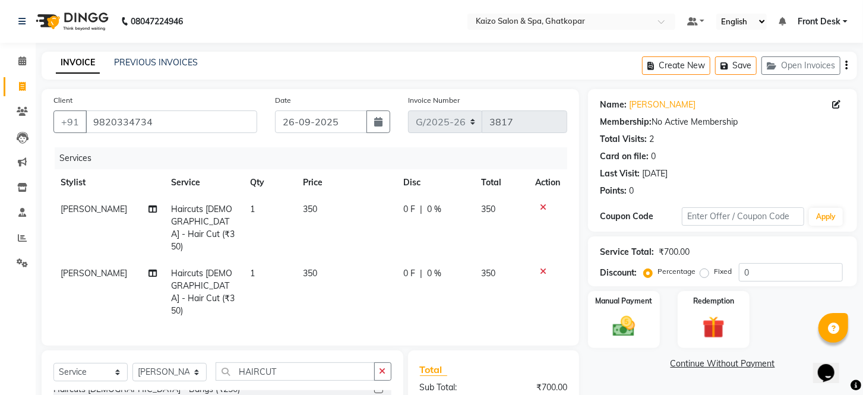
click at [341, 208] on td "350" at bounding box center [346, 228] width 100 height 64
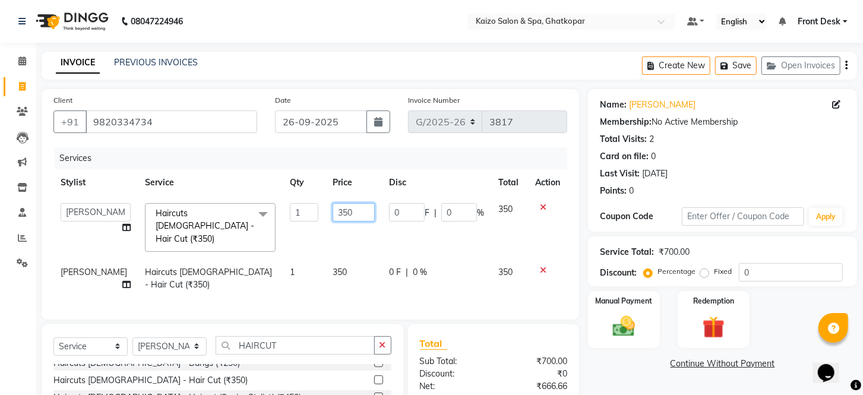
click at [341, 208] on input "350" at bounding box center [354, 212] width 42 height 18
click at [346, 259] on td "350" at bounding box center [354, 278] width 56 height 39
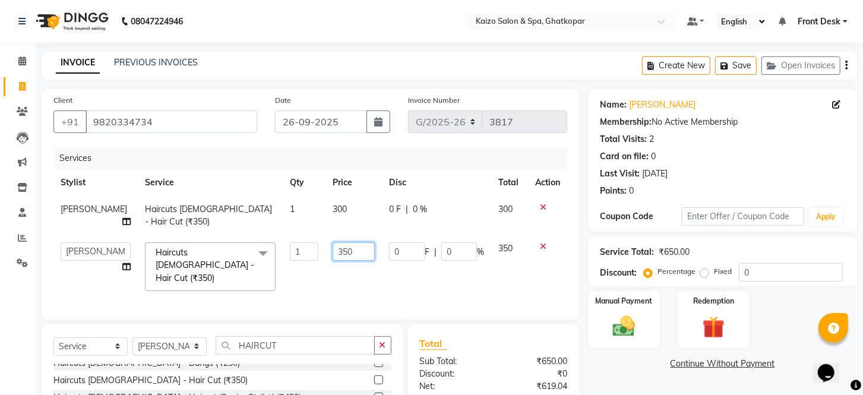
click at [347, 242] on input "350" at bounding box center [354, 251] width 42 height 18
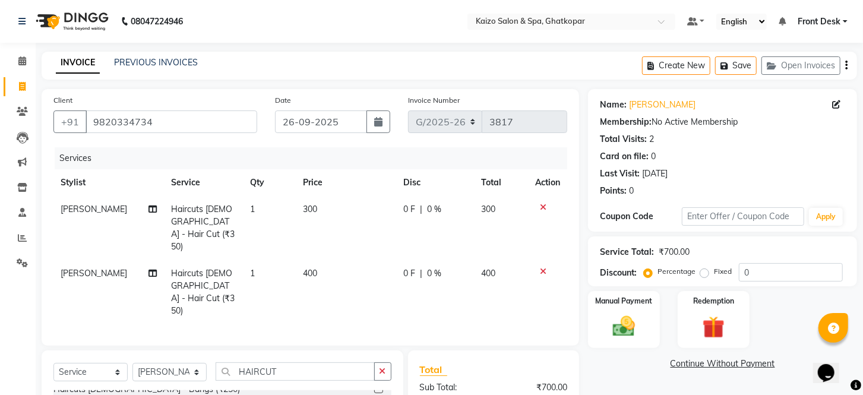
click at [434, 270] on td "0 F | 0 %" at bounding box center [435, 292] width 78 height 64
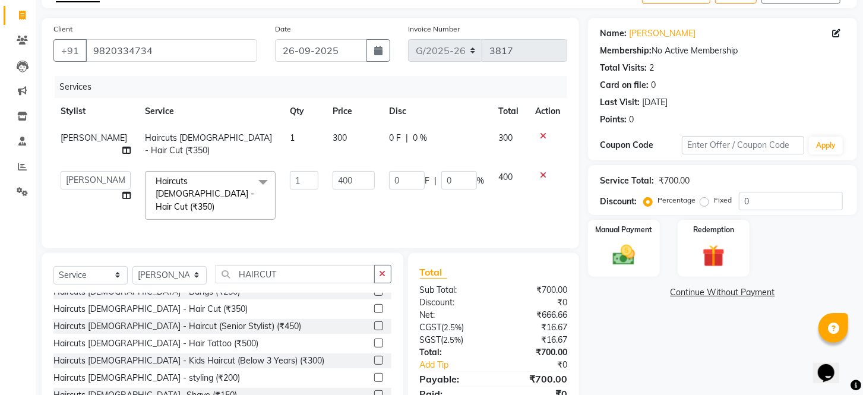
scroll to position [107, 0]
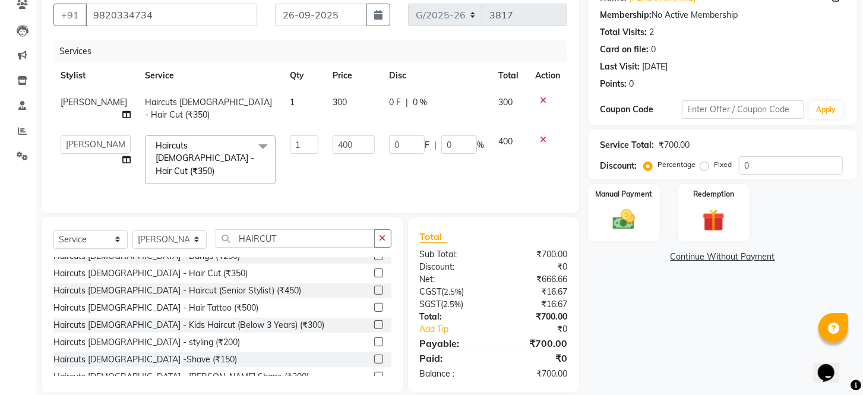
click at [349, 98] on td "300" at bounding box center [354, 108] width 56 height 39
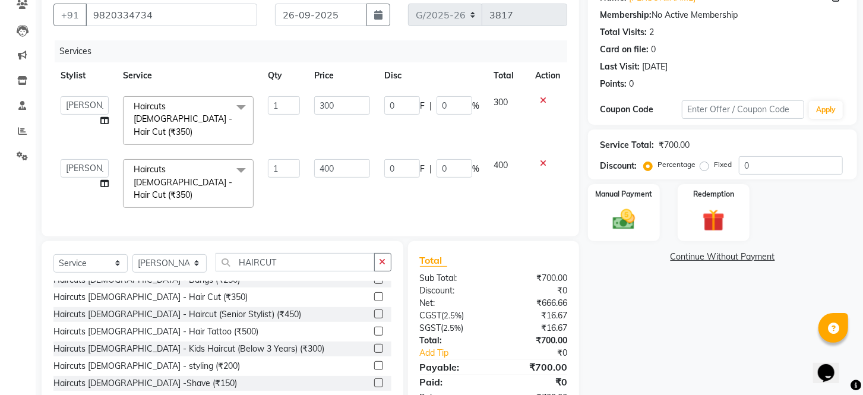
click at [349, 98] on input "300" at bounding box center [342, 105] width 56 height 18
click at [345, 157] on td "400" at bounding box center [342, 183] width 70 height 63
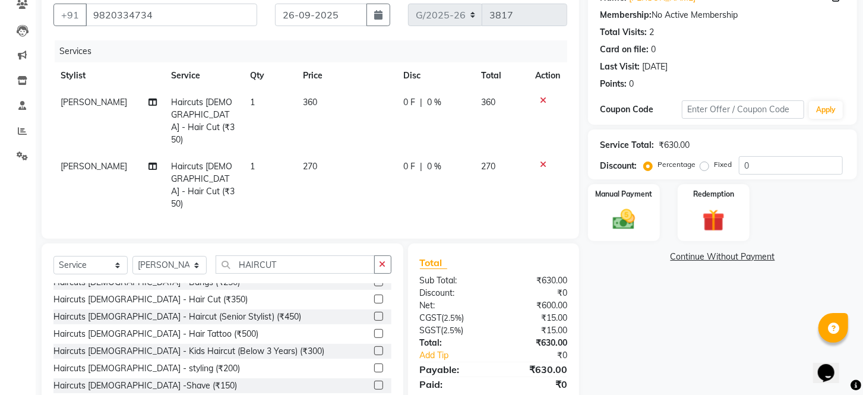
click at [336, 157] on td "270" at bounding box center [346, 185] width 100 height 64
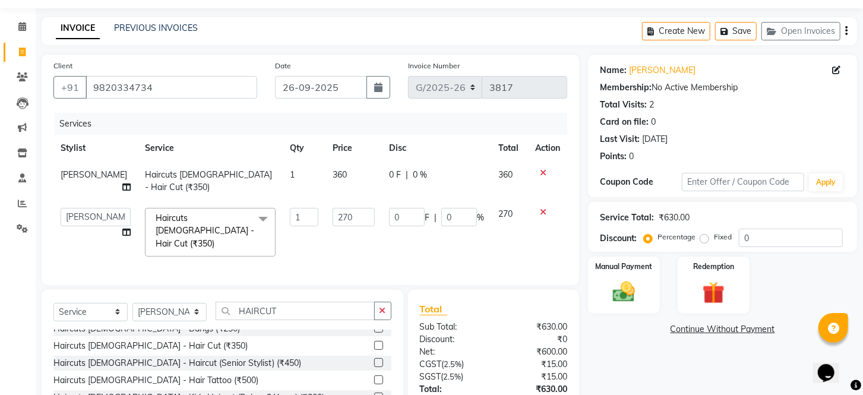
scroll to position [66, 0]
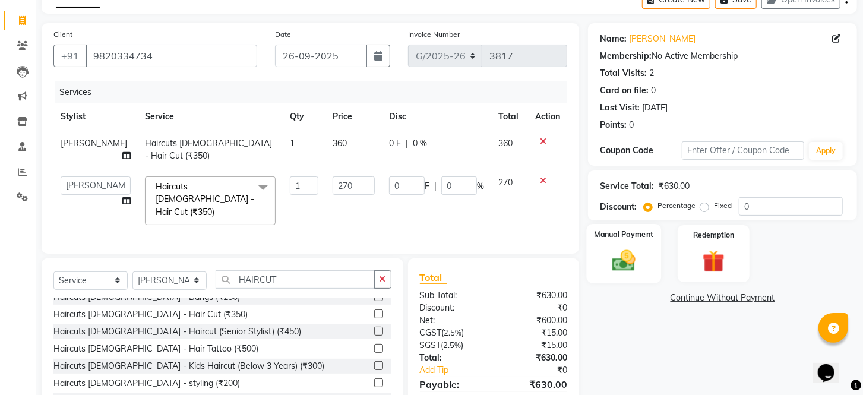
click at [621, 271] on img at bounding box center [623, 261] width 37 height 27
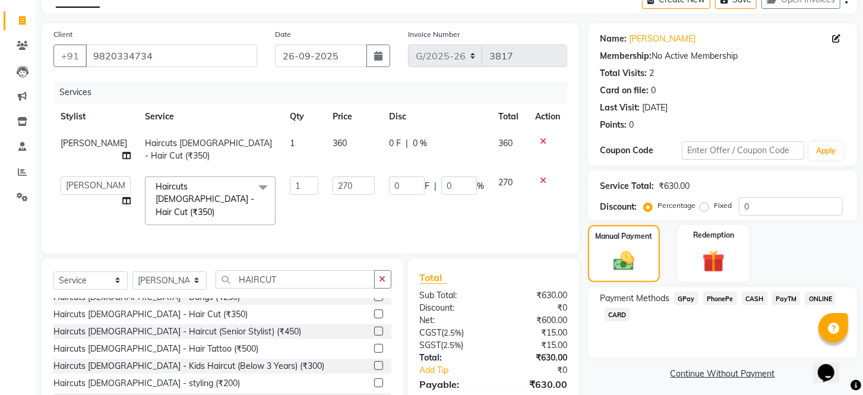
click at [748, 305] on span "CASH" at bounding box center [755, 299] width 26 height 14
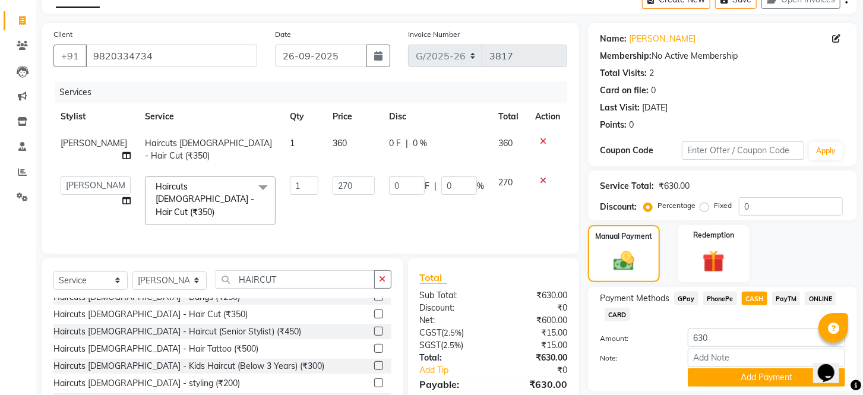
scroll to position [119, 0]
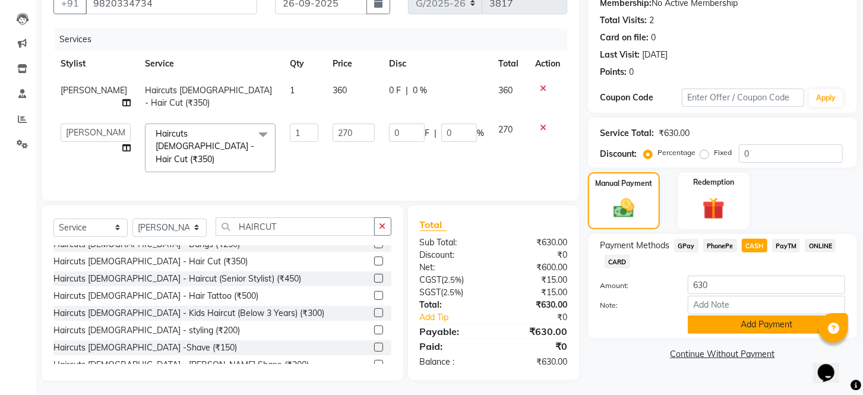
click at [783, 333] on button "Add Payment" at bounding box center [766, 324] width 157 height 18
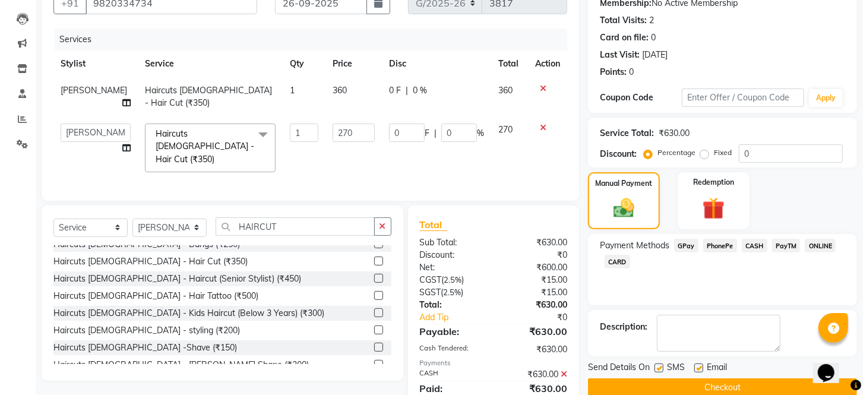
click at [657, 372] on label at bounding box center [659, 368] width 9 height 9
click at [657, 372] on input "checkbox" at bounding box center [659, 369] width 8 height 8
click at [699, 372] on label at bounding box center [698, 368] width 9 height 9
click at [699, 372] on input "checkbox" at bounding box center [698, 369] width 8 height 8
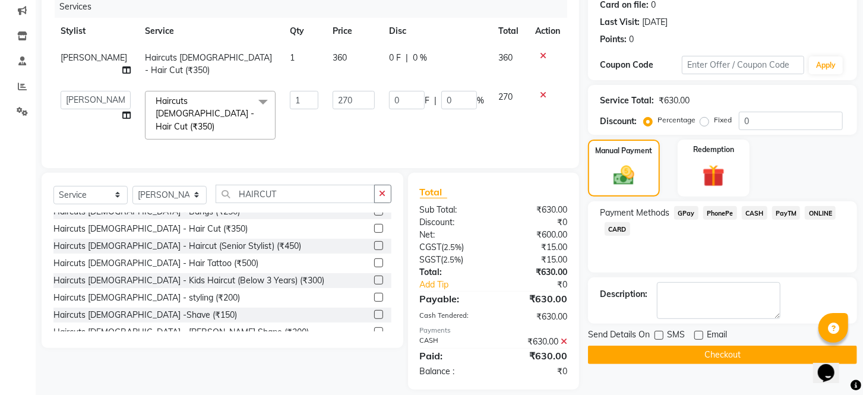
click at [715, 364] on button "Checkout" at bounding box center [722, 355] width 269 height 18
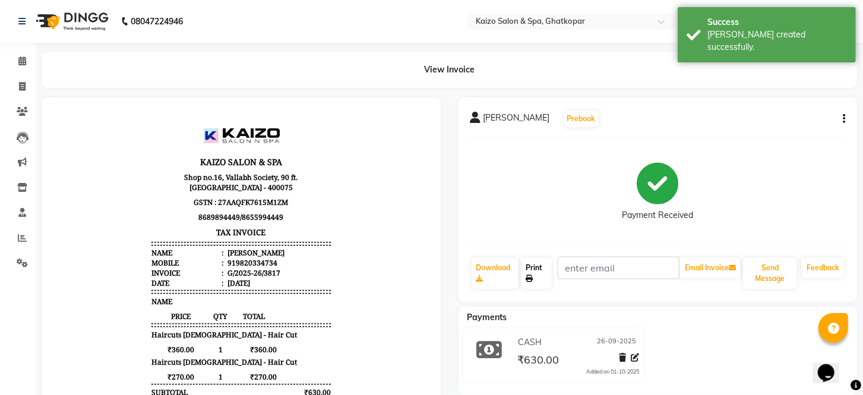
click at [531, 271] on link "Print" at bounding box center [536, 273] width 31 height 31
click at [22, 86] on icon at bounding box center [22, 86] width 7 height 9
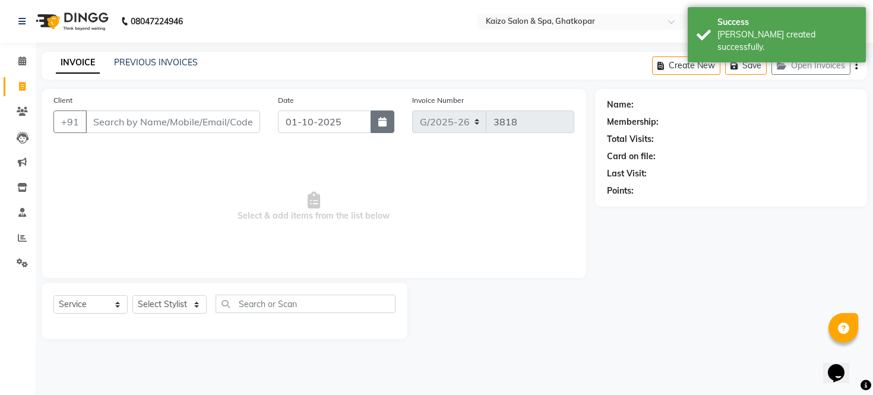
click at [381, 120] on icon "button" at bounding box center [382, 122] width 8 height 10
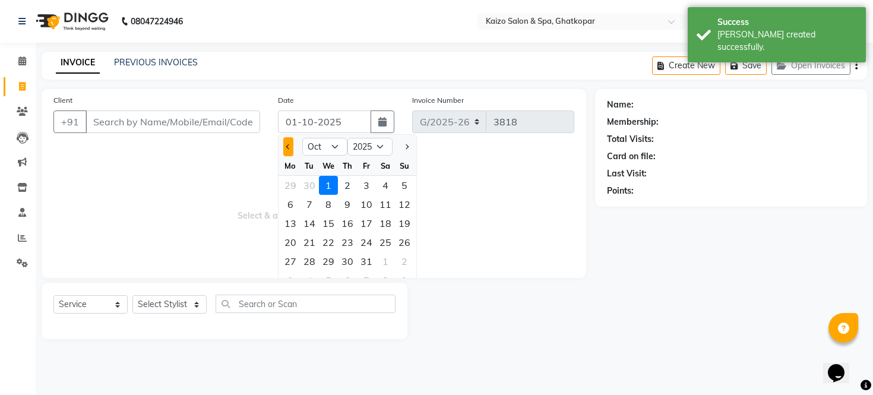
click at [291, 147] on button "Previous month" at bounding box center [288, 146] width 10 height 19
click at [390, 245] on div "27" at bounding box center [385, 242] width 19 height 19
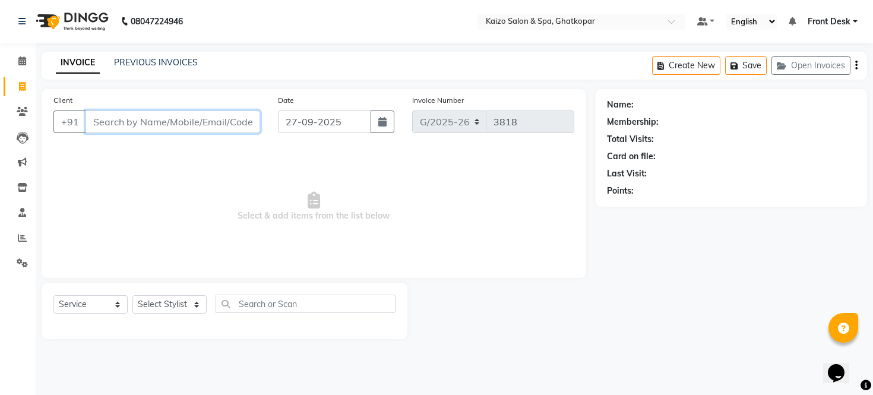
click at [170, 119] on input "Client" at bounding box center [173, 121] width 175 height 23
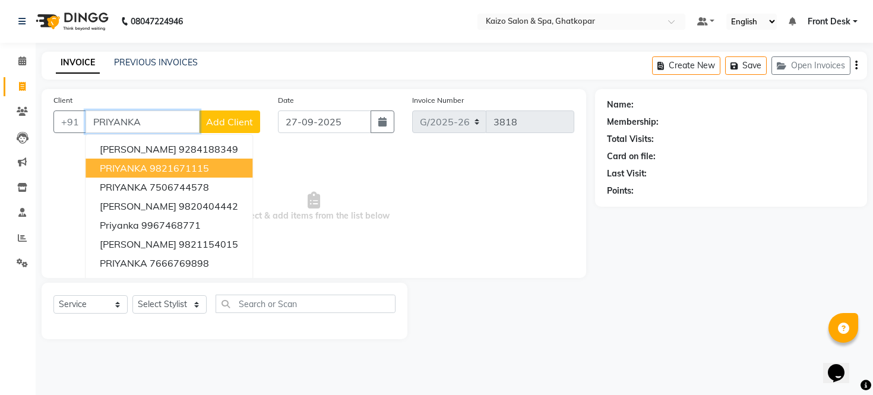
click at [173, 170] on ngb-highlight "9821671115" at bounding box center [179, 168] width 59 height 12
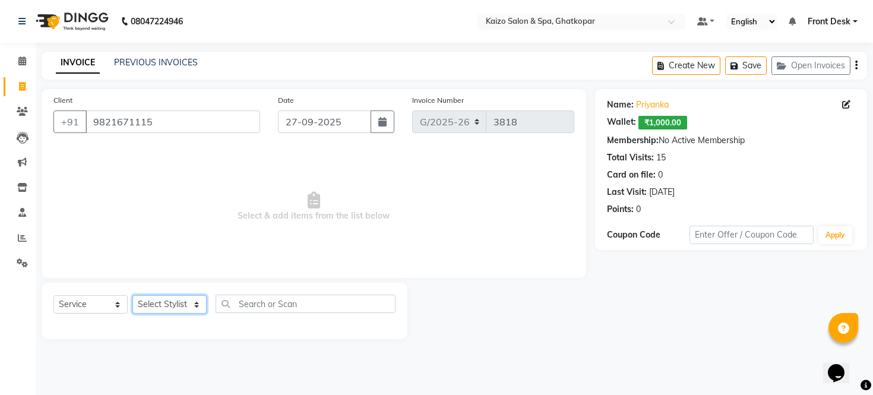
click at [181, 301] on select "Select Stylist [PERSON_NAME] ANJALI [PERSON_NAME] [PERSON_NAME] Front Desk [PER…" at bounding box center [169, 304] width 74 height 18
click at [132, 296] on select "Select Stylist [PERSON_NAME] ANJALI [PERSON_NAME] [PERSON_NAME] Front Desk [PER…" at bounding box center [169, 304] width 74 height 18
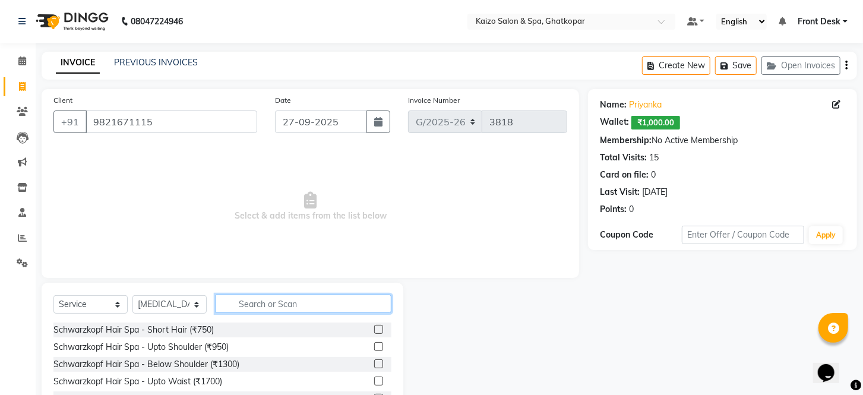
click at [280, 302] on input "text" at bounding box center [304, 304] width 176 height 18
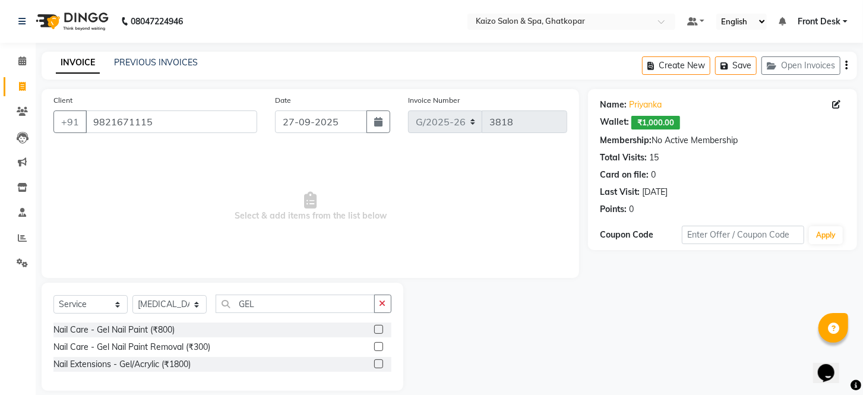
click at [375, 328] on label at bounding box center [378, 329] width 9 height 9
click at [375, 328] on input "checkbox" at bounding box center [378, 330] width 8 height 8
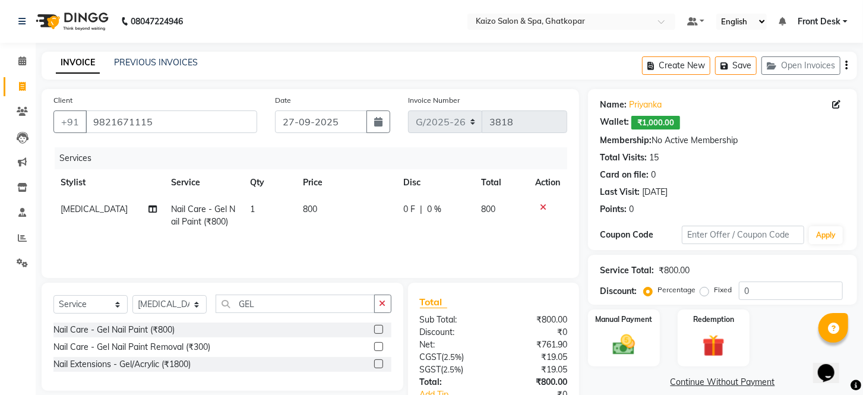
click at [324, 200] on td "800" at bounding box center [346, 215] width 100 height 39
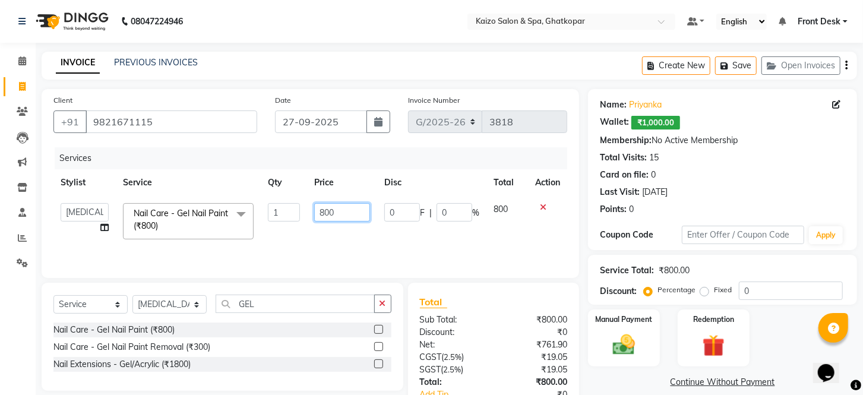
drag, startPoint x: 324, startPoint y: 202, endPoint x: 336, endPoint y: 209, distance: 13.3
click at [329, 206] on td "800" at bounding box center [342, 221] width 70 height 50
click at [336, 209] on input "800" at bounding box center [342, 212] width 56 height 18
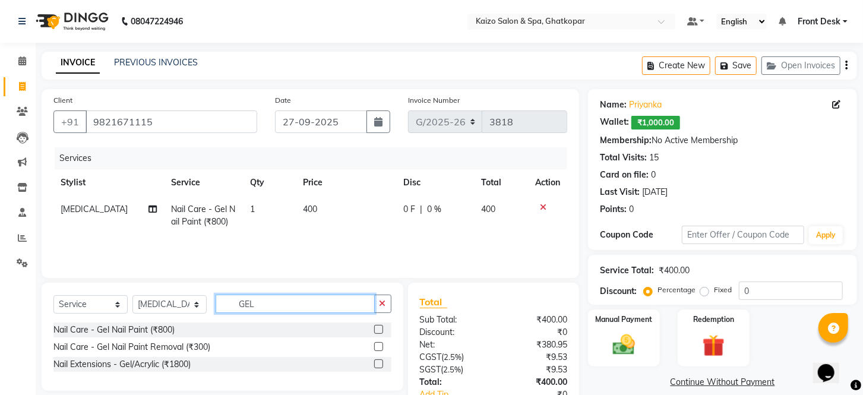
click at [265, 298] on input "GEL" at bounding box center [295, 304] width 159 height 18
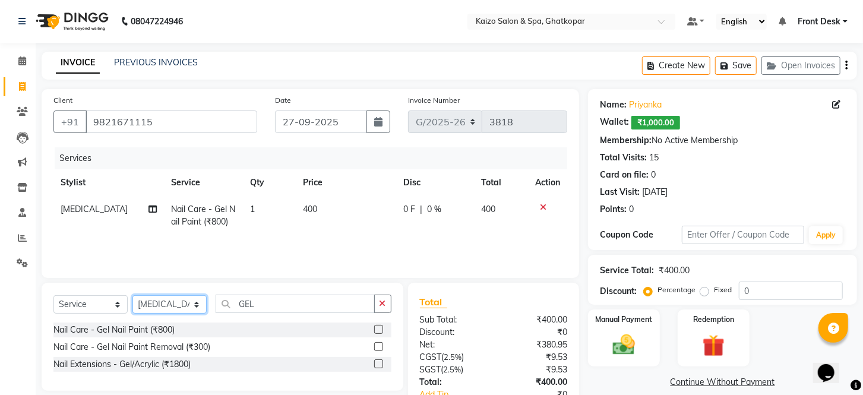
click at [156, 305] on select "Select Stylist [PERSON_NAME] ANJALI [PERSON_NAME] [PERSON_NAME] Front Desk [PER…" at bounding box center [169, 304] width 74 height 18
click at [132, 296] on select "Select Stylist [PERSON_NAME] ANJALI [PERSON_NAME] [PERSON_NAME] Front Desk [PER…" at bounding box center [169, 304] width 74 height 18
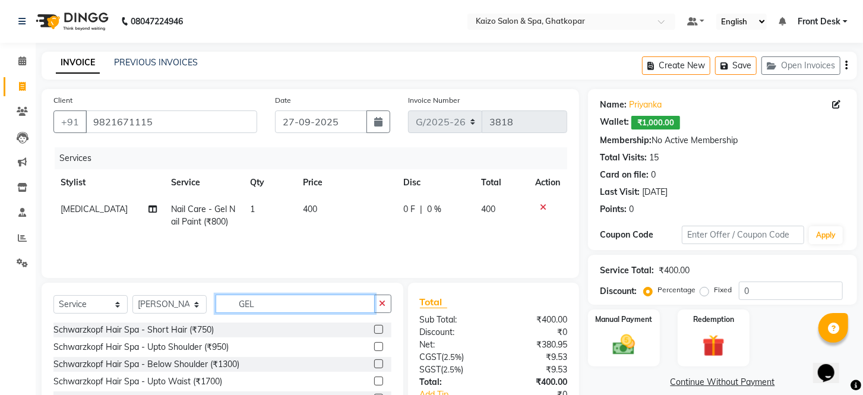
click at [303, 307] on input "GEL" at bounding box center [295, 304] width 159 height 18
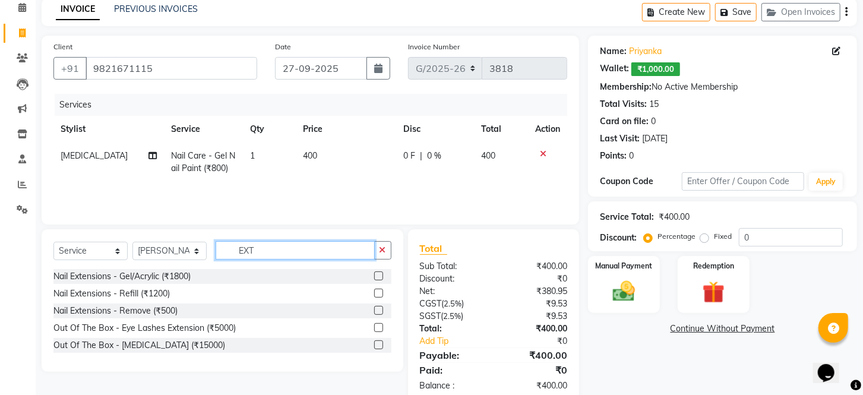
scroll to position [66, 0]
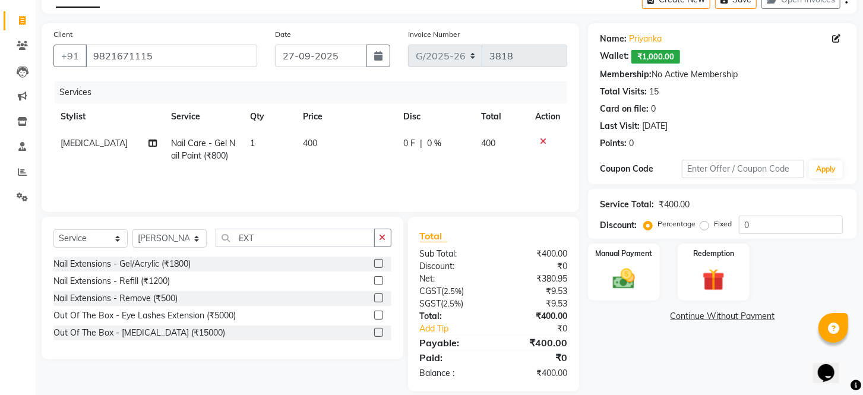
click at [375, 265] on label at bounding box center [378, 263] width 9 height 9
click at [375, 265] on input "checkbox" at bounding box center [378, 264] width 8 height 8
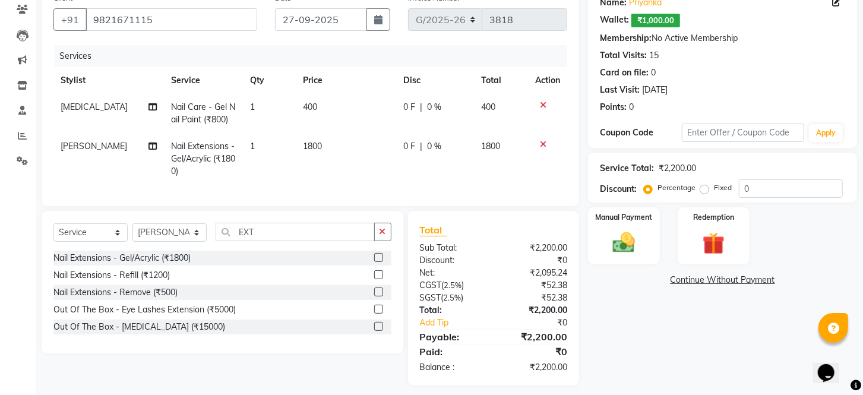
scroll to position [120, 0]
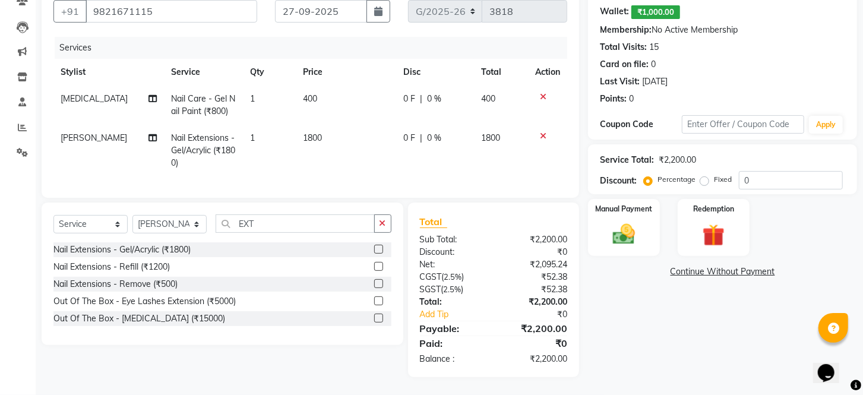
click at [337, 133] on td "1800" at bounding box center [346, 151] width 100 height 52
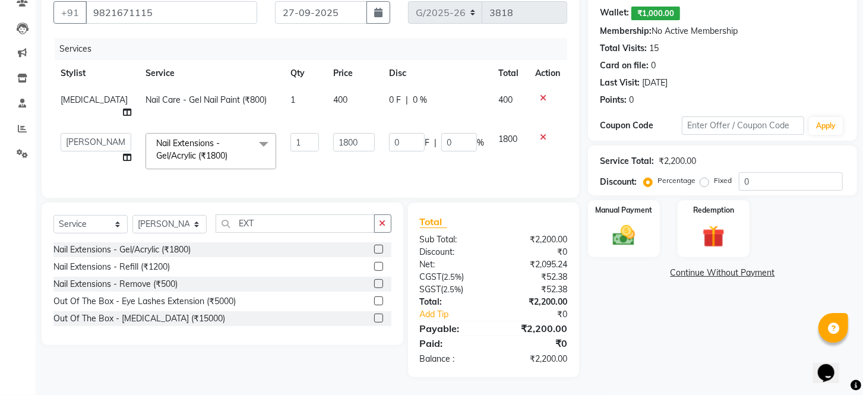
scroll to position [106, 0]
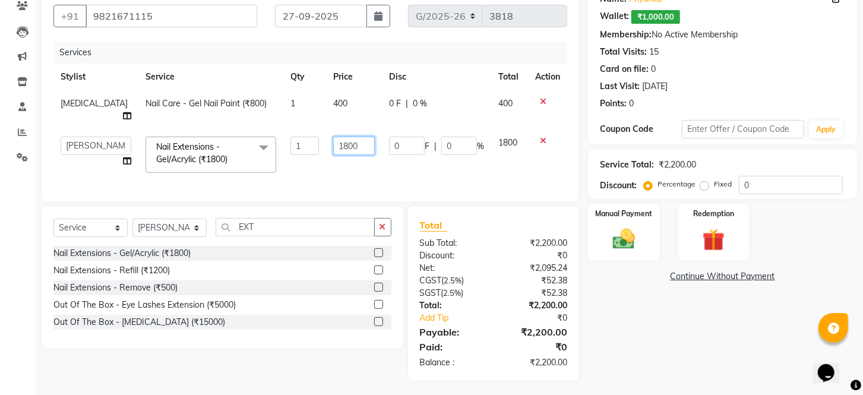
click at [337, 137] on input "1800" at bounding box center [354, 146] width 42 height 18
click at [478, 265] on div "Total Sub Total: ₹2,200.00 Discount: ₹0 Net: ₹2,095.24 CGST ( 2.5% ) ₹52.38 SGS…" at bounding box center [494, 293] width 148 height 151
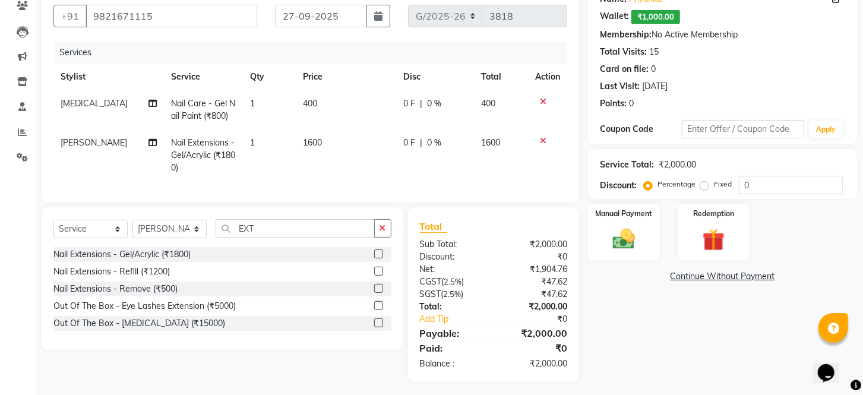
click at [478, 263] on div "Discount:" at bounding box center [452, 257] width 83 height 12
click at [626, 245] on img at bounding box center [623, 239] width 37 height 27
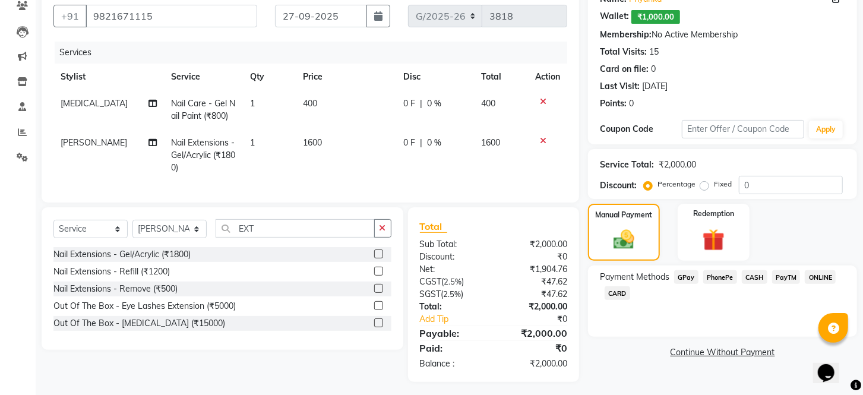
click at [612, 300] on span "CARD" at bounding box center [618, 293] width 26 height 14
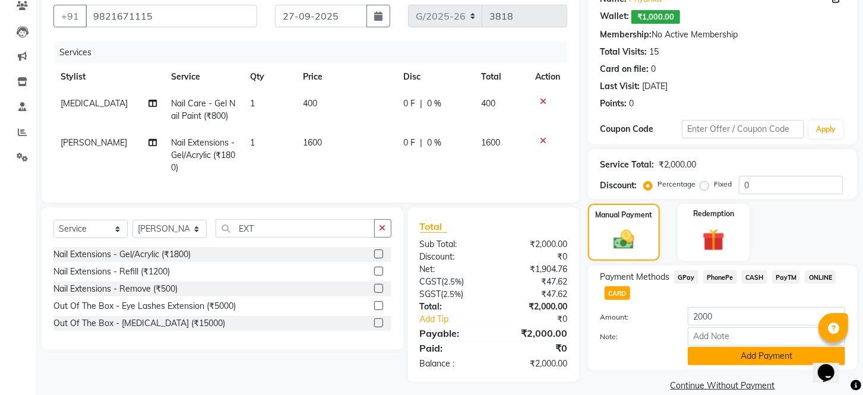
click at [716, 365] on button "Add Payment" at bounding box center [766, 356] width 157 height 18
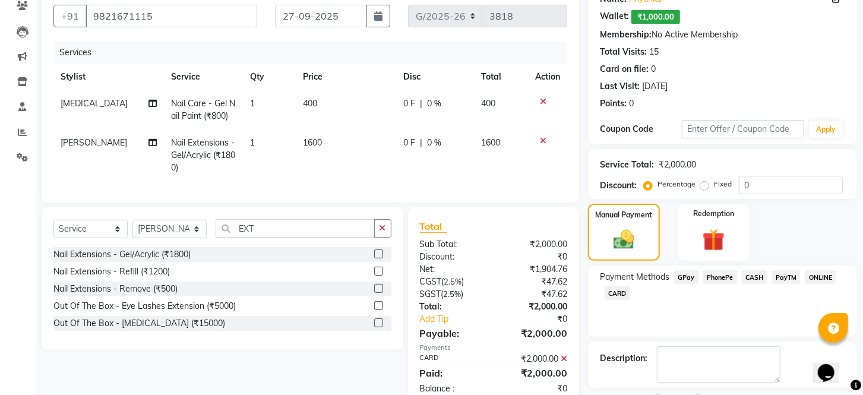
scroll to position [170, 0]
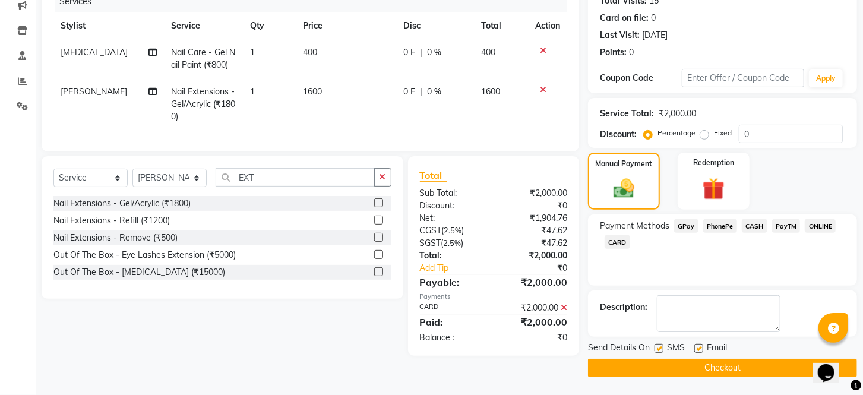
click at [659, 349] on label at bounding box center [659, 348] width 9 height 9
click at [659, 349] on input "checkbox" at bounding box center [659, 349] width 8 height 8
click at [695, 349] on label at bounding box center [698, 348] width 9 height 9
click at [695, 349] on input "checkbox" at bounding box center [698, 349] width 8 height 8
click at [693, 361] on button "Checkout" at bounding box center [722, 368] width 269 height 18
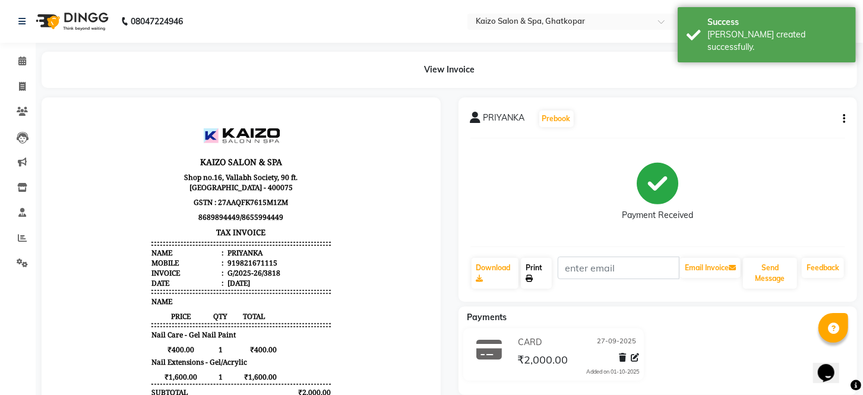
click at [533, 263] on link "Print" at bounding box center [536, 273] width 31 height 31
click at [21, 88] on icon at bounding box center [22, 86] width 7 height 9
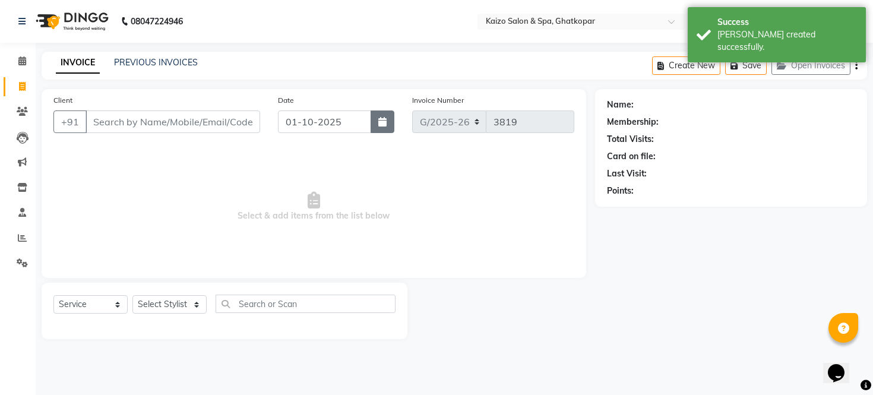
click at [384, 117] on icon "button" at bounding box center [382, 122] width 8 height 10
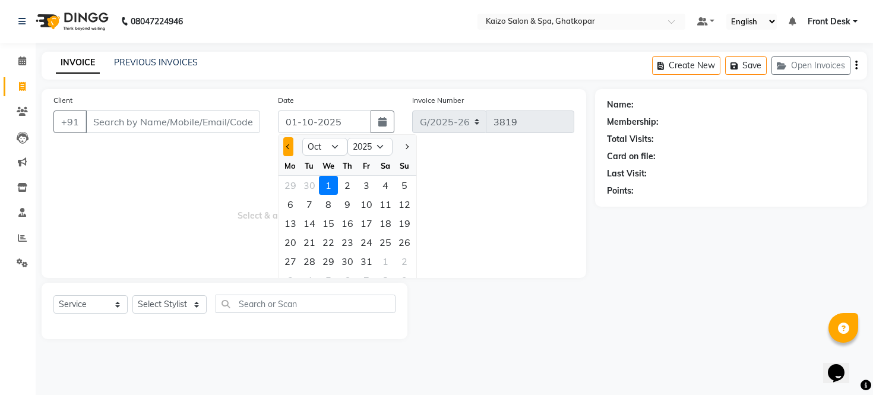
click at [290, 147] on button "Previous month" at bounding box center [288, 146] width 10 height 19
click at [384, 239] on div "27" at bounding box center [385, 242] width 19 height 19
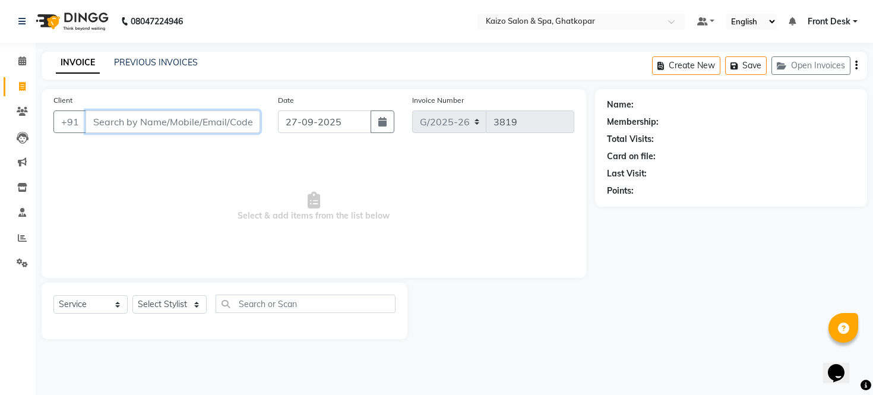
click at [207, 127] on input "Client" at bounding box center [173, 121] width 175 height 23
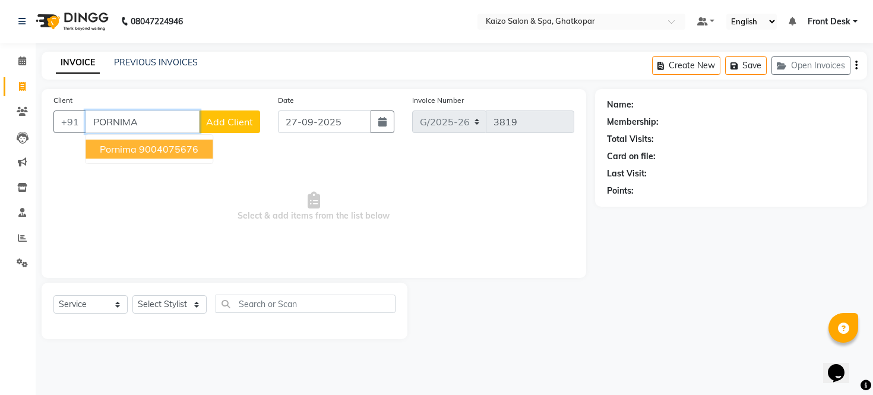
click at [173, 146] on ngb-highlight "9004075676" at bounding box center [168, 149] width 59 height 12
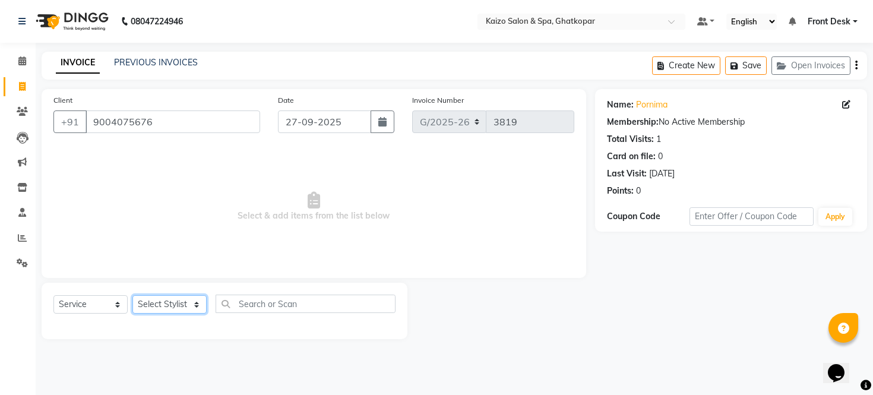
click at [153, 305] on select "Select Stylist [PERSON_NAME] ANJALI [PERSON_NAME] [PERSON_NAME] Front Desk [PER…" at bounding box center [169, 304] width 74 height 18
click at [132, 296] on select "Select Stylist [PERSON_NAME] ANJALI [PERSON_NAME] [PERSON_NAME] Front Desk [PER…" at bounding box center [169, 304] width 74 height 18
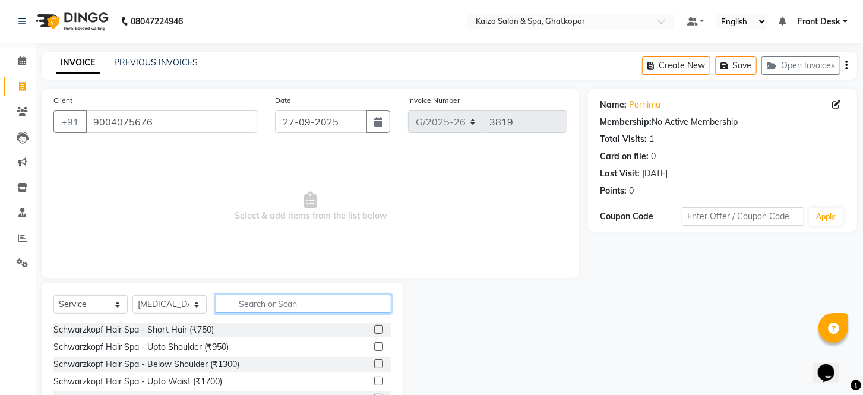
click at [301, 305] on input "text" at bounding box center [304, 304] width 176 height 18
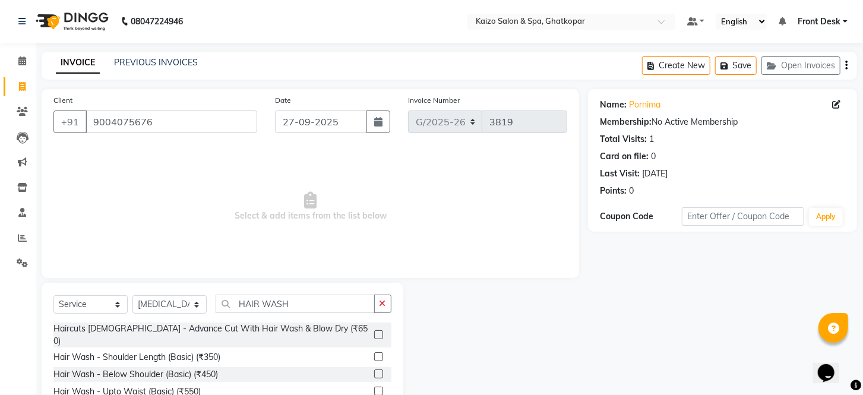
click at [374, 387] on label at bounding box center [378, 391] width 9 height 9
click at [374, 388] on input "checkbox" at bounding box center [378, 392] width 8 height 8
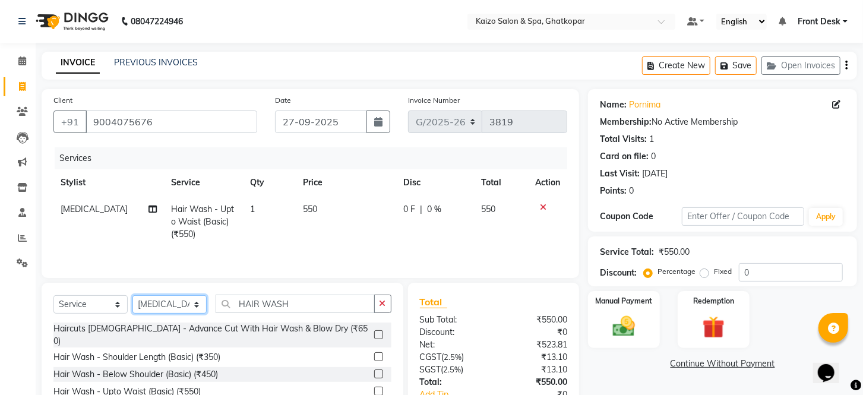
drag, startPoint x: 168, startPoint y: 309, endPoint x: 168, endPoint y: 299, distance: 10.1
click at [168, 309] on select "Select Stylist [PERSON_NAME] ANJALI [PERSON_NAME] [PERSON_NAME] Front Desk [PER…" at bounding box center [169, 304] width 74 height 18
click at [132, 296] on select "Select Stylist [PERSON_NAME] ANJALI [PERSON_NAME] [PERSON_NAME] Front Desk [PER…" at bounding box center [169, 304] width 74 height 18
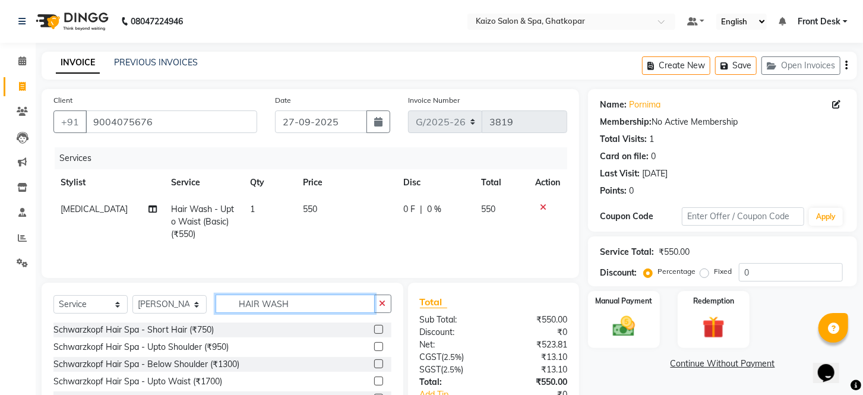
click at [304, 304] on input "HAIR WASH" at bounding box center [295, 304] width 159 height 18
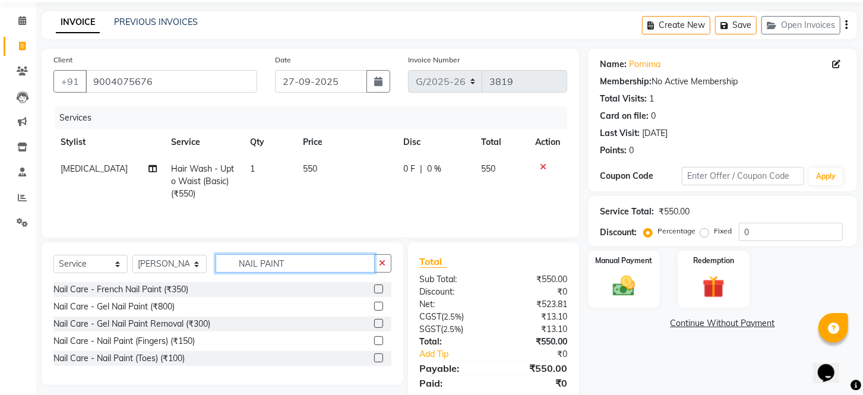
scroll to position [66, 0]
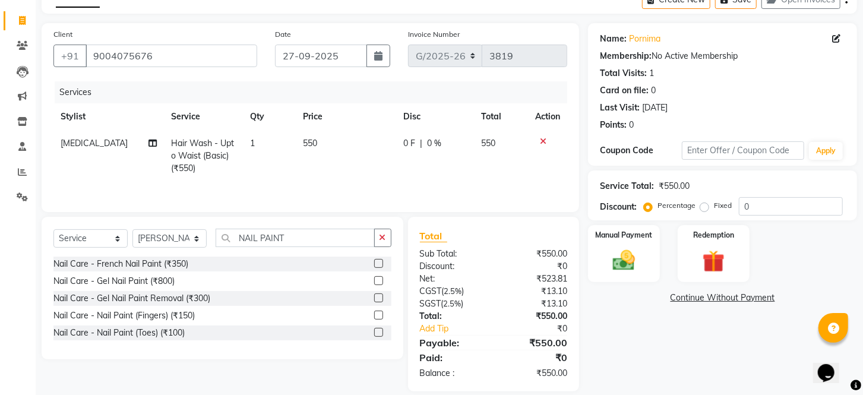
click at [376, 314] on label at bounding box center [378, 315] width 9 height 9
click at [376, 314] on input "checkbox" at bounding box center [378, 316] width 8 height 8
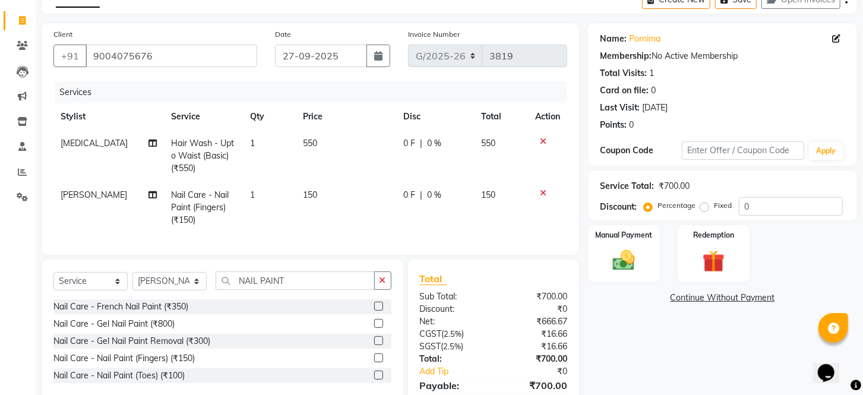
click at [336, 195] on td "150" at bounding box center [346, 208] width 100 height 52
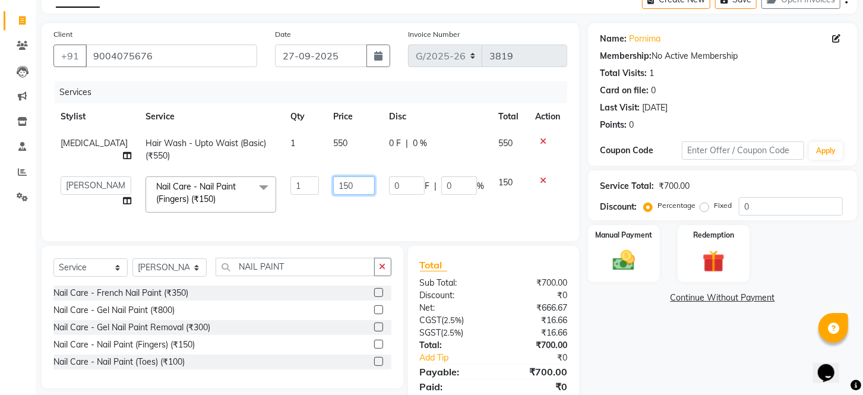
click at [368, 179] on input "150" at bounding box center [354, 185] width 42 height 18
click at [298, 273] on div "Select Service Product Membership Package Voucher Prepaid Gift Card Select Styl…" at bounding box center [223, 317] width 362 height 143
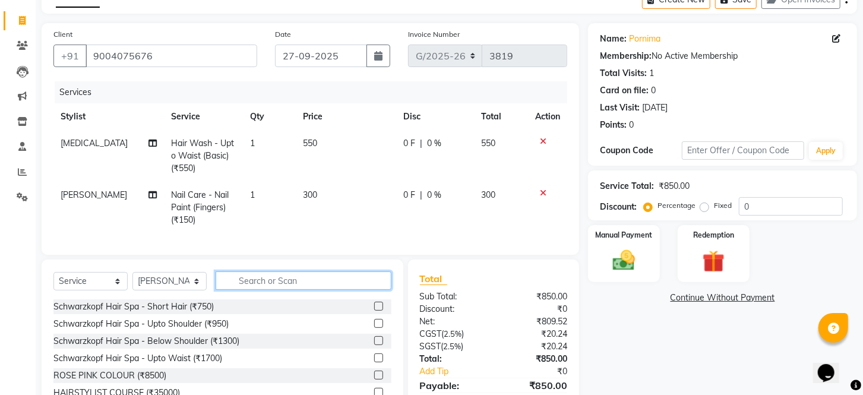
click at [311, 289] on input "text" at bounding box center [304, 280] width 176 height 18
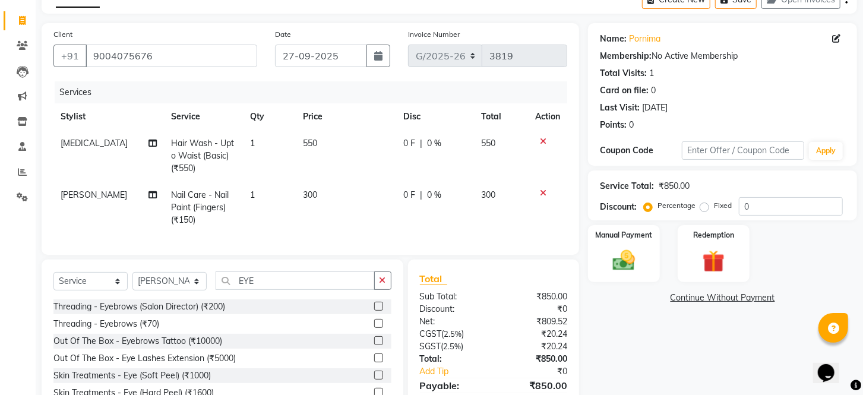
click at [376, 328] on label at bounding box center [378, 323] width 9 height 9
click at [376, 328] on input "checkbox" at bounding box center [378, 324] width 8 height 8
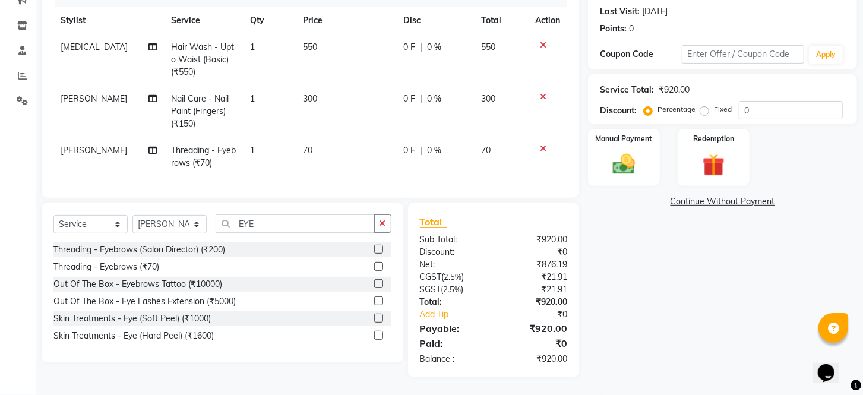
scroll to position [171, 0]
click at [631, 164] on img at bounding box center [623, 164] width 37 height 27
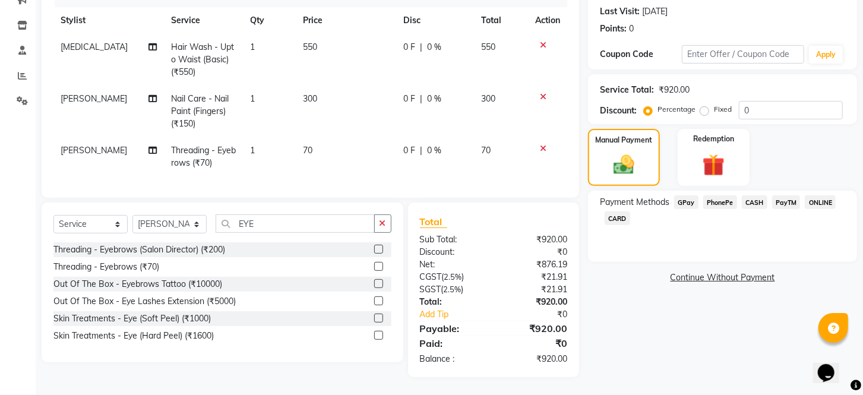
click at [621, 222] on span "CARD" at bounding box center [618, 218] width 26 height 14
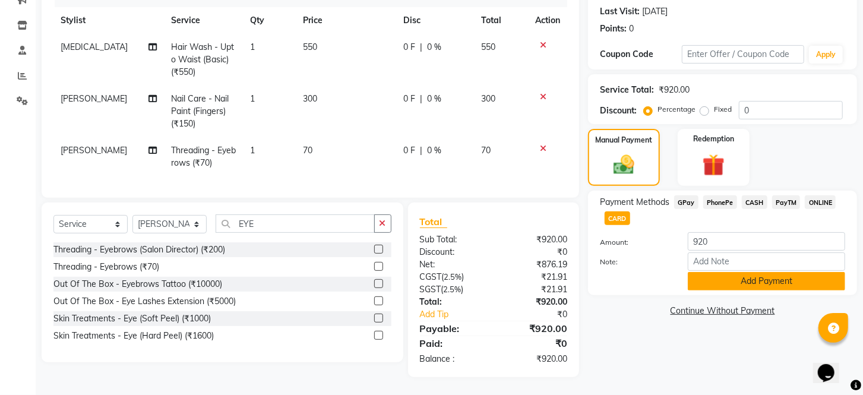
click at [698, 286] on button "Add Payment" at bounding box center [766, 281] width 157 height 18
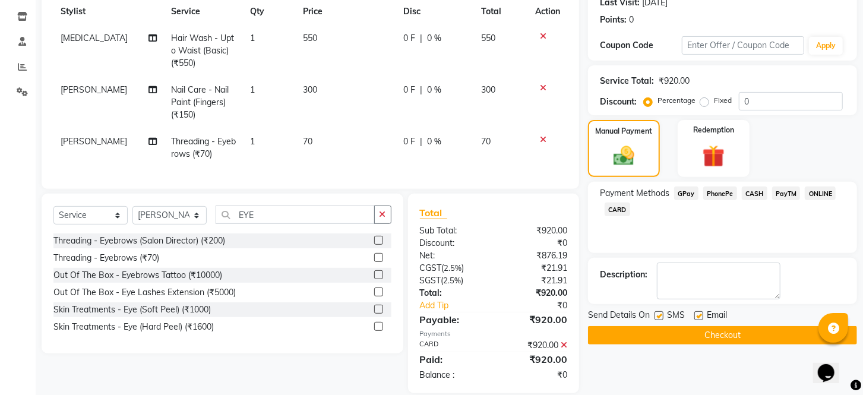
click at [660, 320] on label at bounding box center [659, 315] width 9 height 9
click at [660, 320] on input "checkbox" at bounding box center [659, 316] width 8 height 8
click at [697, 320] on label at bounding box center [698, 315] width 9 height 9
click at [697, 320] on input "checkbox" at bounding box center [698, 316] width 8 height 8
click at [693, 345] on button "Checkout" at bounding box center [722, 335] width 269 height 18
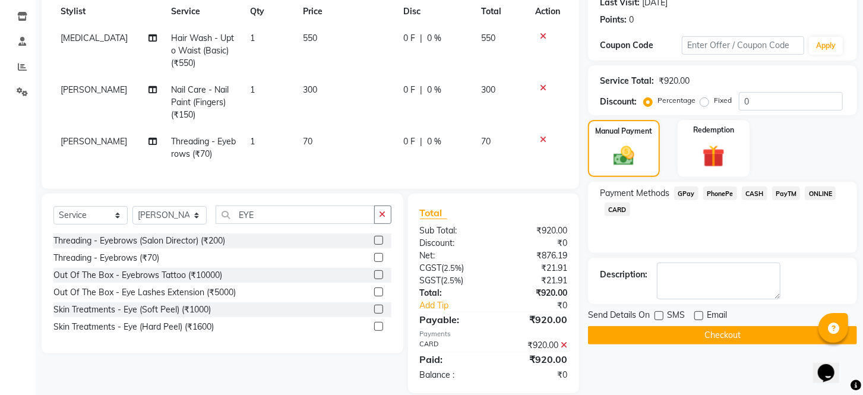
click at [693, 345] on div "Checkout" at bounding box center [722, 335] width 269 height 18
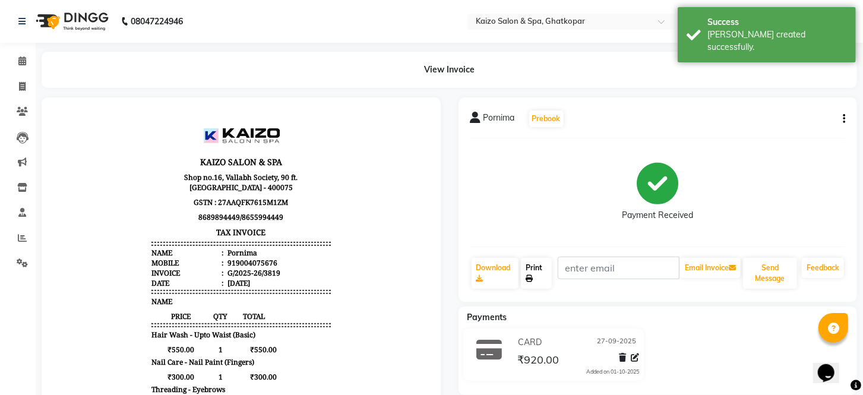
click at [530, 266] on link "Print" at bounding box center [536, 273] width 31 height 31
click at [20, 83] on icon at bounding box center [22, 86] width 7 height 9
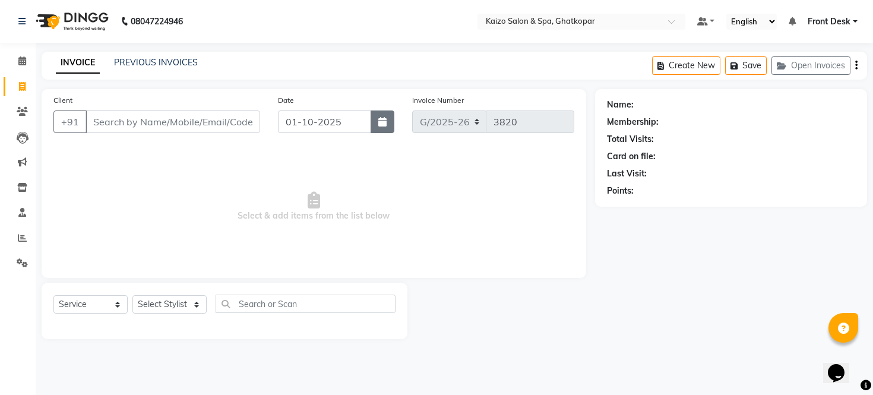
click at [380, 115] on button "button" at bounding box center [383, 121] width 24 height 23
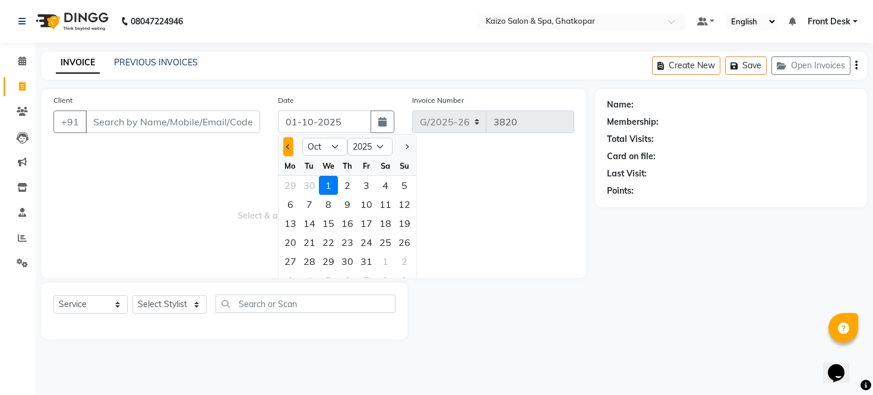
click at [287, 147] on button "Previous month" at bounding box center [288, 146] width 10 height 19
click at [380, 241] on div "27" at bounding box center [385, 242] width 19 height 19
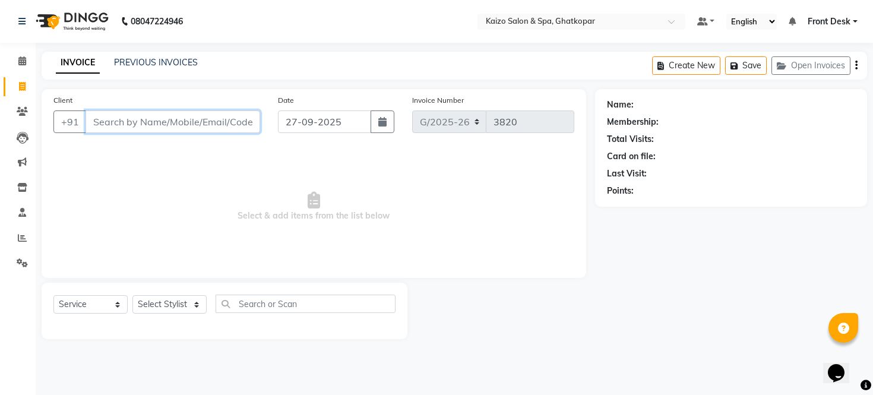
click at [203, 126] on input "Client" at bounding box center [173, 121] width 175 height 23
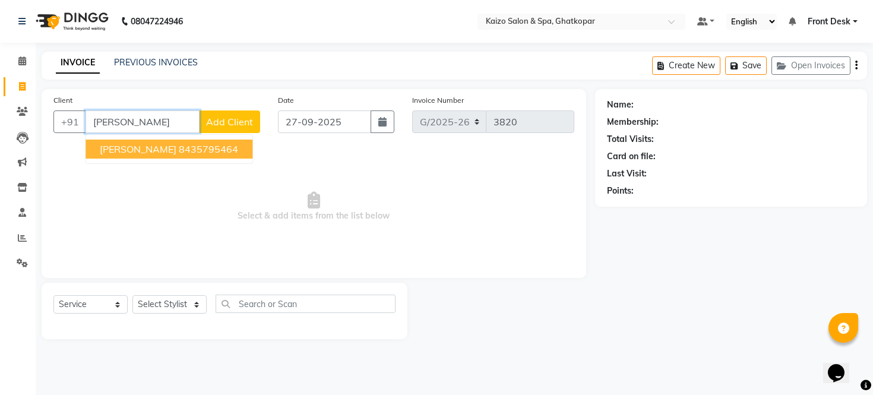
click at [179, 146] on ngb-highlight "8435795464" at bounding box center [208, 149] width 59 height 12
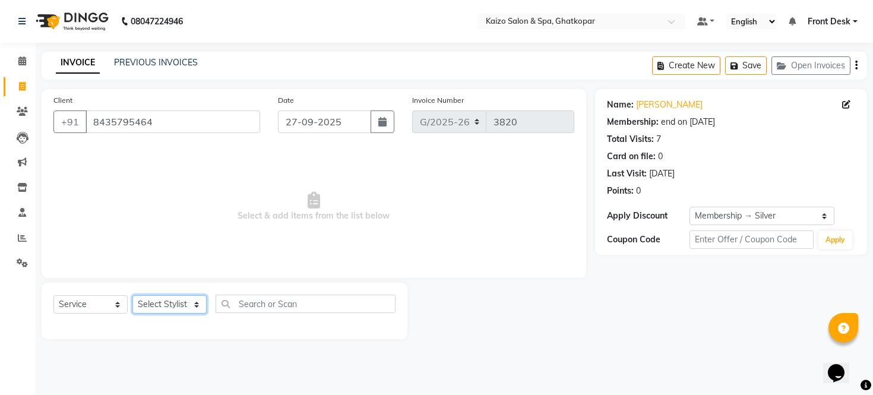
click at [152, 309] on select "Select Stylist [PERSON_NAME] ANJALI [PERSON_NAME] [PERSON_NAME] Front Desk [PER…" at bounding box center [169, 304] width 74 height 18
click at [163, 297] on select "Select Stylist [PERSON_NAME] ANJALI [PERSON_NAME] [PERSON_NAME] Front Desk [PER…" at bounding box center [169, 304] width 74 height 18
click at [132, 296] on select "Select Stylist [PERSON_NAME] ANJALI [PERSON_NAME] [PERSON_NAME] Front Desk [PER…" at bounding box center [169, 304] width 74 height 18
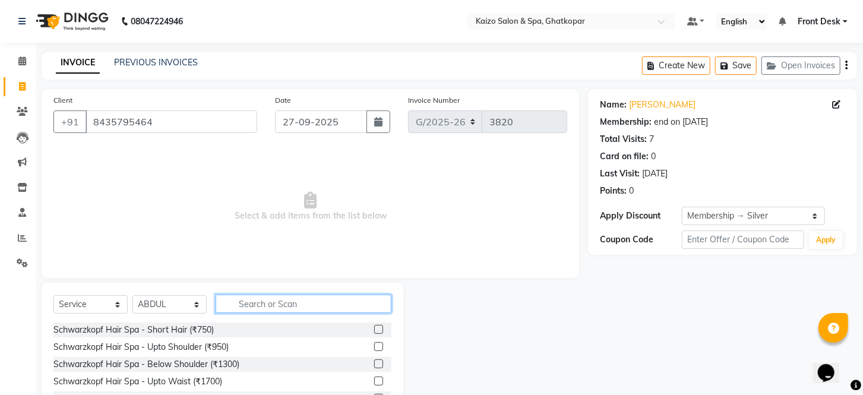
click at [257, 304] on input "text" at bounding box center [304, 304] width 176 height 18
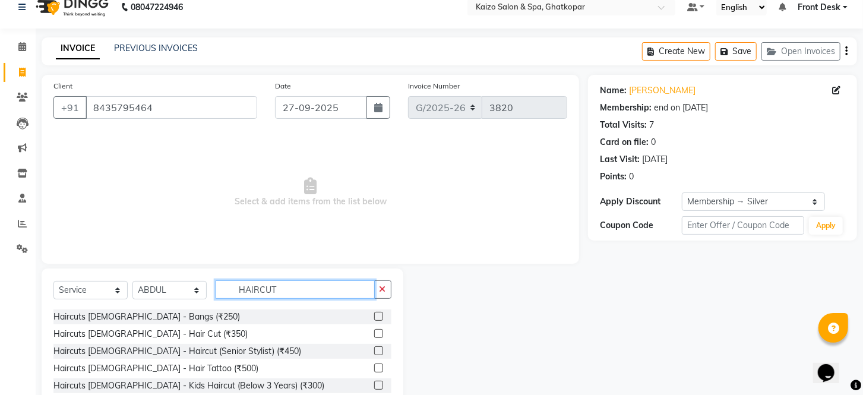
scroll to position [156, 0]
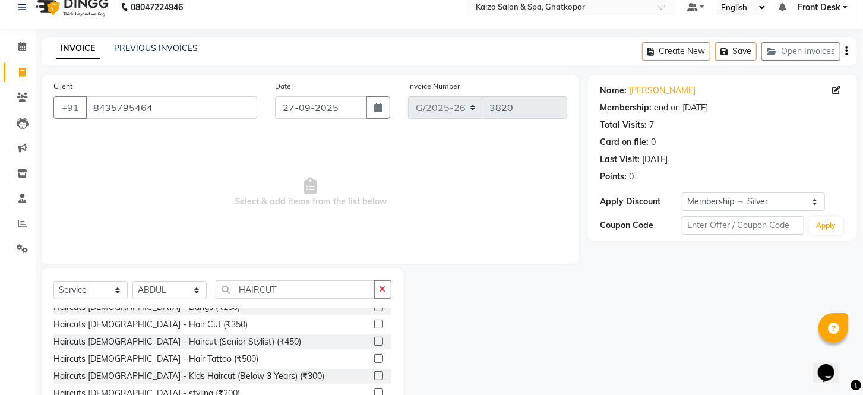
click at [374, 320] on label at bounding box center [378, 324] width 9 height 9
click at [374, 321] on input "checkbox" at bounding box center [378, 325] width 8 height 8
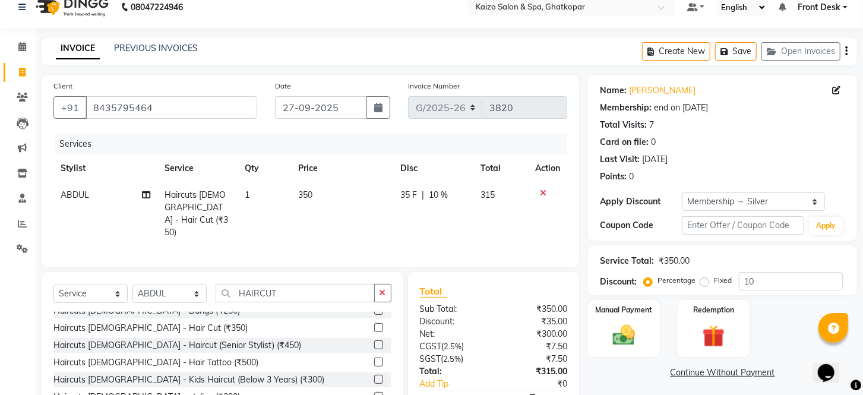
click at [328, 194] on td "350" at bounding box center [342, 214] width 102 height 64
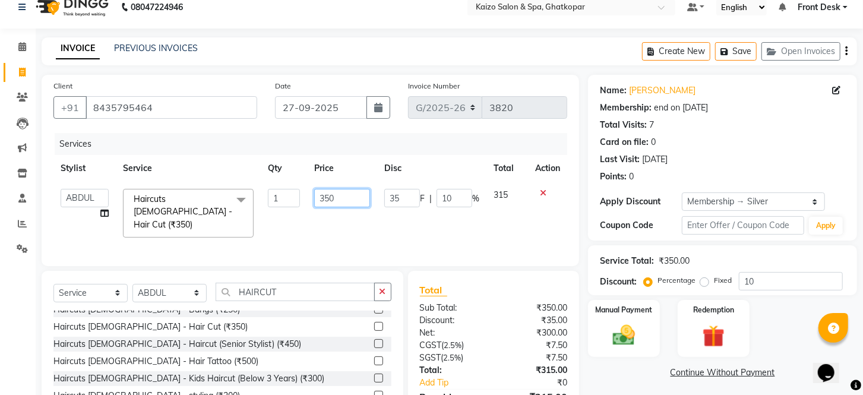
click at [328, 194] on input "350" at bounding box center [342, 198] width 56 height 18
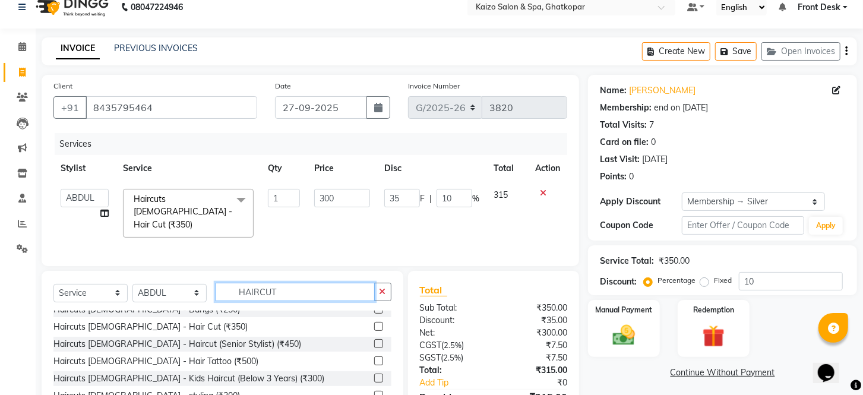
click at [300, 286] on input "HAIRCUT" at bounding box center [295, 292] width 159 height 18
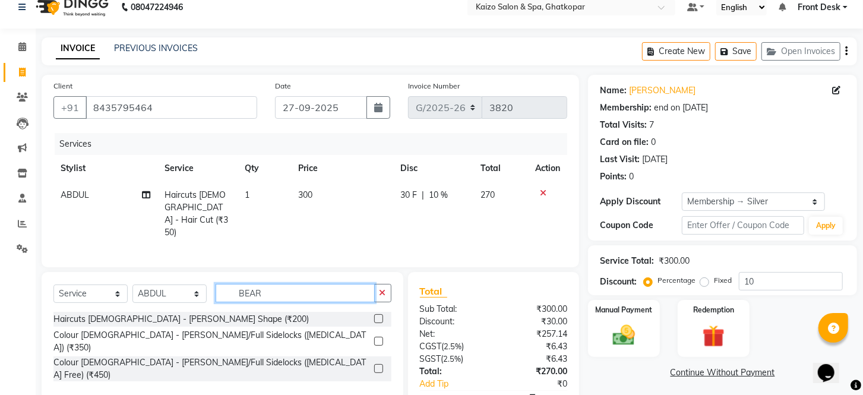
scroll to position [0, 0]
click at [378, 315] on label at bounding box center [378, 318] width 9 height 9
click at [378, 315] on input "checkbox" at bounding box center [378, 319] width 8 height 8
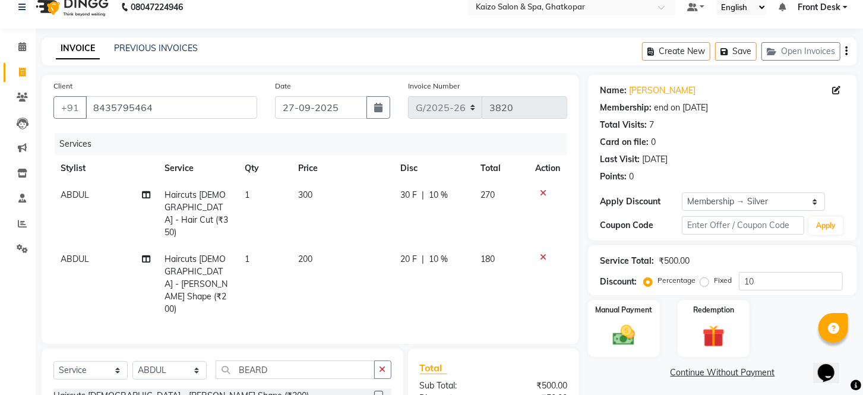
click at [341, 246] on td "200" at bounding box center [342, 284] width 102 height 77
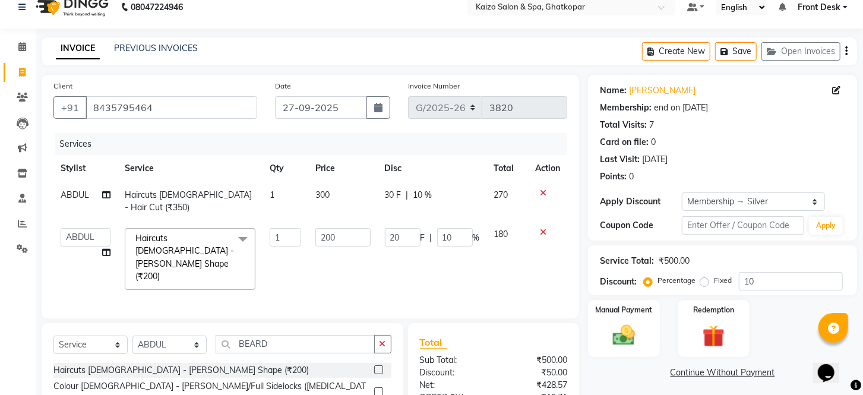
click at [341, 228] on input "200" at bounding box center [342, 237] width 55 height 18
click at [336, 323] on div "Select Service Product Membership Package Voucher Prepaid Gift Card Select Styl…" at bounding box center [223, 387] width 362 height 128
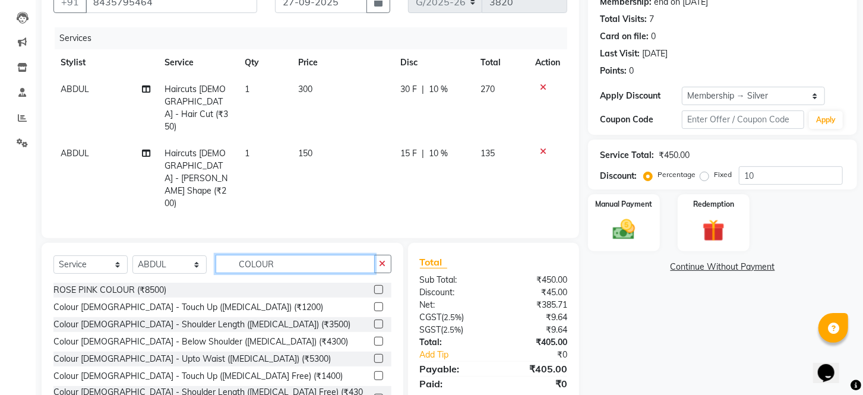
scroll to position [121, 0]
click at [374, 371] on label at bounding box center [378, 375] width 9 height 9
click at [374, 372] on input "checkbox" at bounding box center [378, 376] width 8 height 8
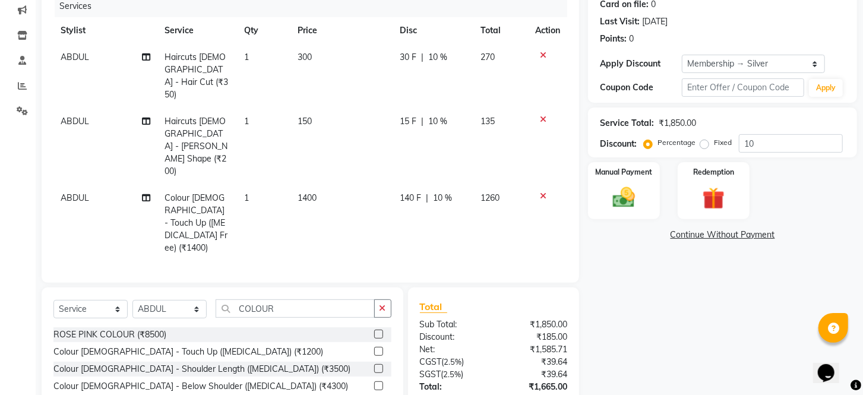
scroll to position [185, 0]
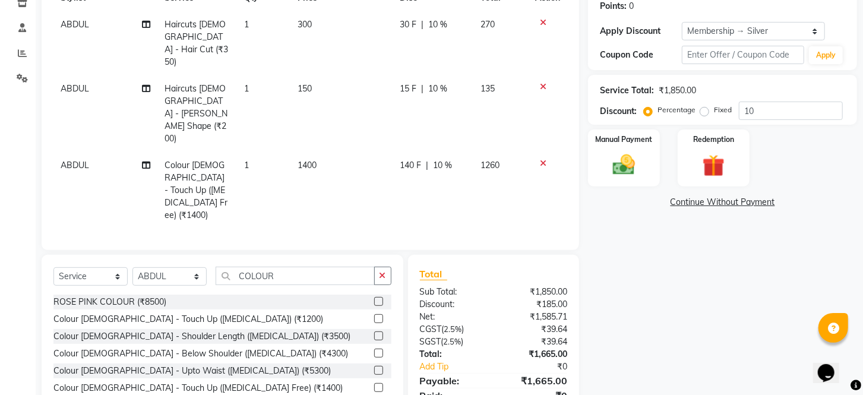
click at [374, 383] on label at bounding box center [378, 387] width 9 height 9
click at [374, 384] on input "checkbox" at bounding box center [378, 388] width 8 height 8
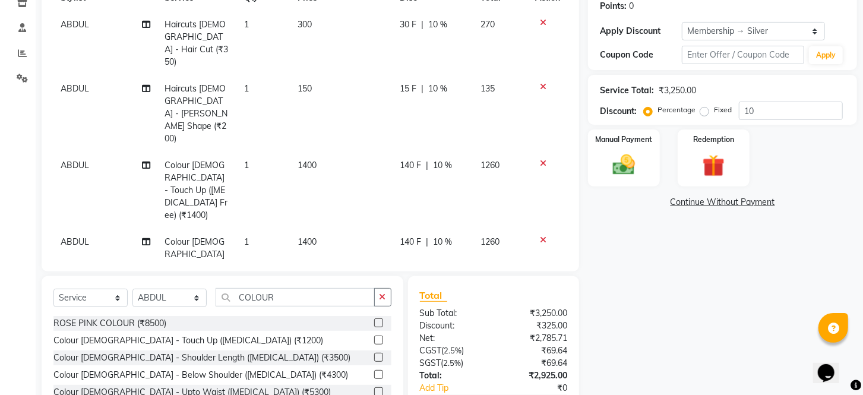
click at [351, 229] on td "1400" at bounding box center [341, 267] width 102 height 77
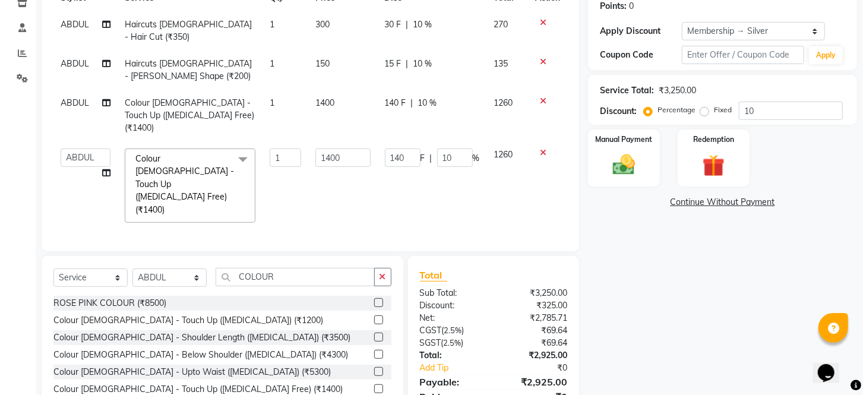
click at [351, 174] on td "1400" at bounding box center [342, 185] width 69 height 89
click at [355, 149] on input "1400" at bounding box center [342, 158] width 55 height 18
click at [298, 233] on div "Client [PHONE_NUMBER] Date [DATE] Invoice Number G/[PHONE_NUMBER] Services Styl…" at bounding box center [310, 167] width 555 height 527
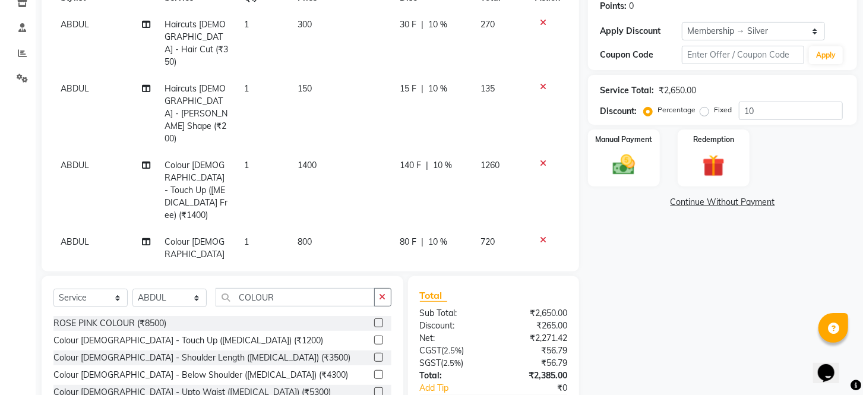
click at [342, 152] on td "1400" at bounding box center [341, 190] width 102 height 77
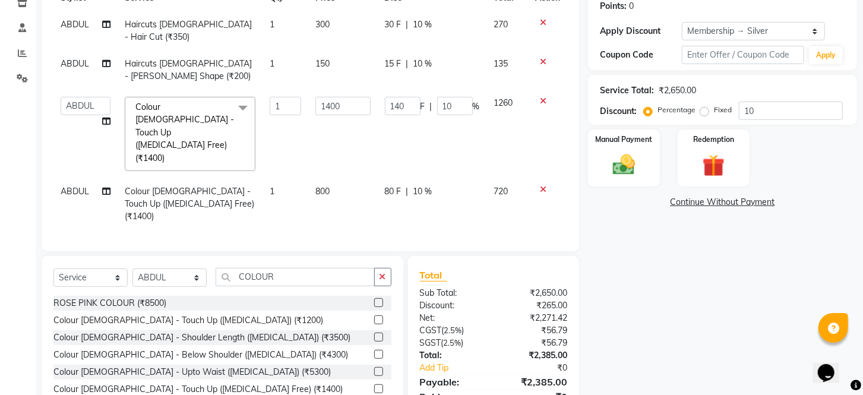
click at [343, 109] on td "1400" at bounding box center [342, 134] width 69 height 89
click at [349, 97] on input "1400" at bounding box center [342, 106] width 55 height 18
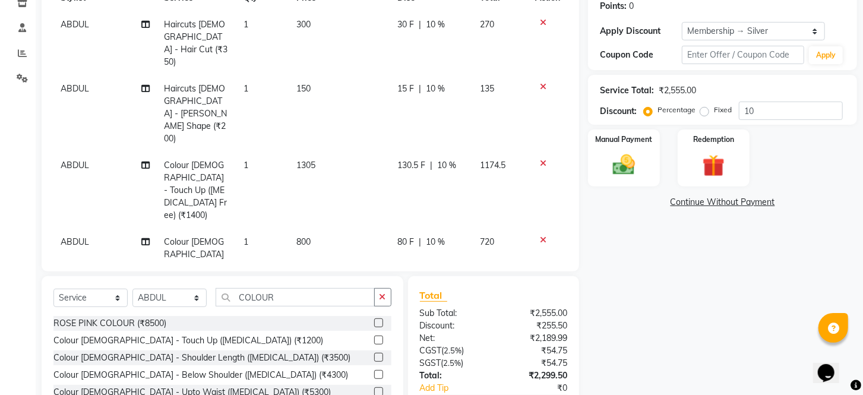
click at [446, 159] on span "10 %" at bounding box center [446, 165] width 19 height 12
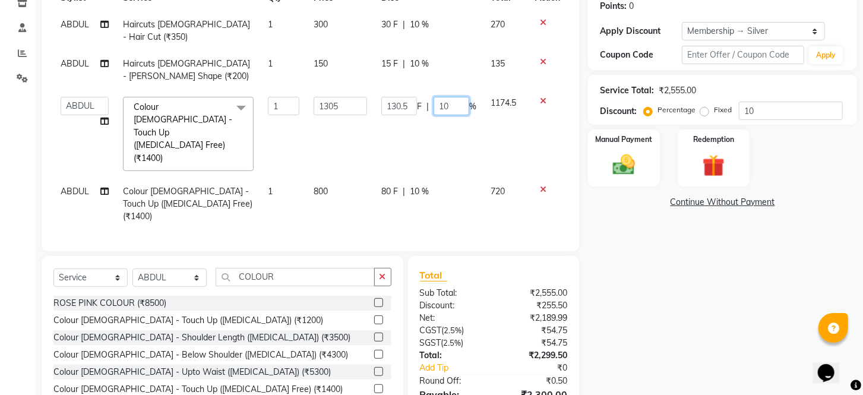
click at [460, 97] on input "10" at bounding box center [452, 106] width 36 height 18
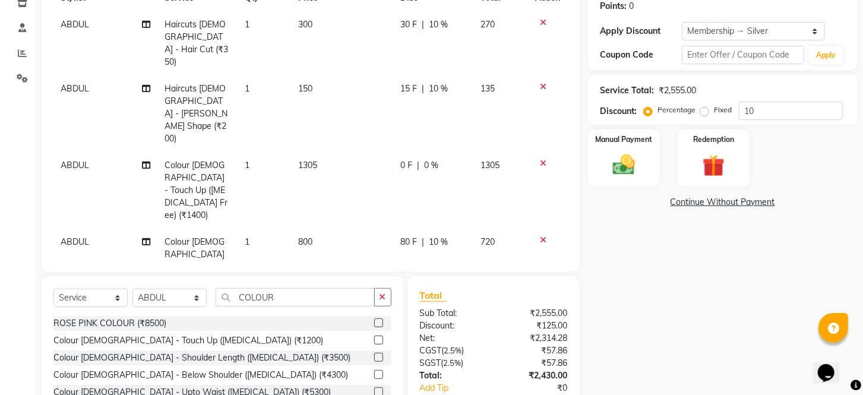
click at [422, 146] on tbody "[PERSON_NAME] [DEMOGRAPHIC_DATA] - Hair Cut (₹350) 1 300 30 F | 10 % 270 ABDUL …" at bounding box center [310, 158] width 514 height 294
click at [438, 236] on span "10 %" at bounding box center [438, 242] width 19 height 12
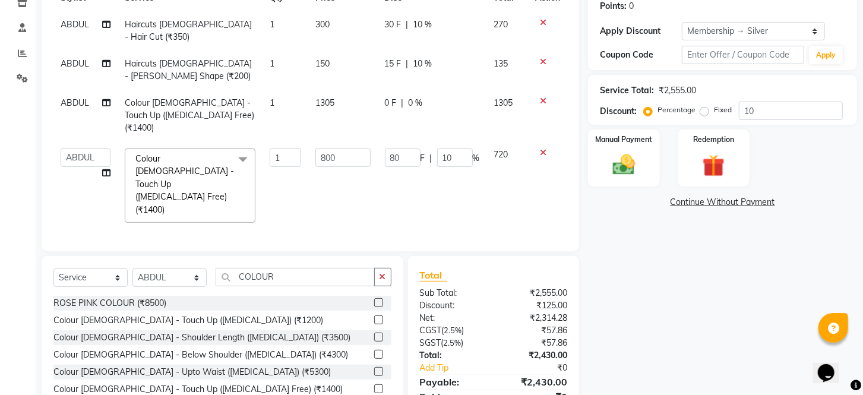
click at [463, 141] on td "80 F | 10 %" at bounding box center [432, 185] width 109 height 89
click at [461, 149] on input "10" at bounding box center [455, 158] width 36 height 18
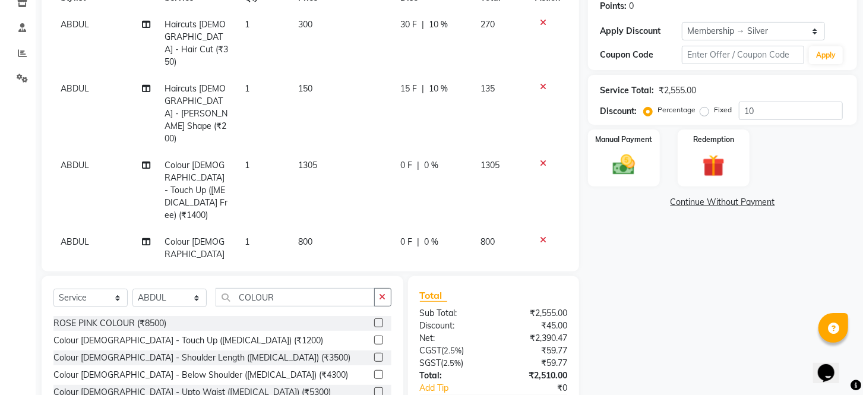
click at [625, 266] on div "Name: [PERSON_NAME] Membership: end on [DATE] Total Visits: 7 Card on file: 0 L…" at bounding box center [727, 177] width 278 height 547
click at [541, 83] on icon at bounding box center [543, 87] width 7 height 8
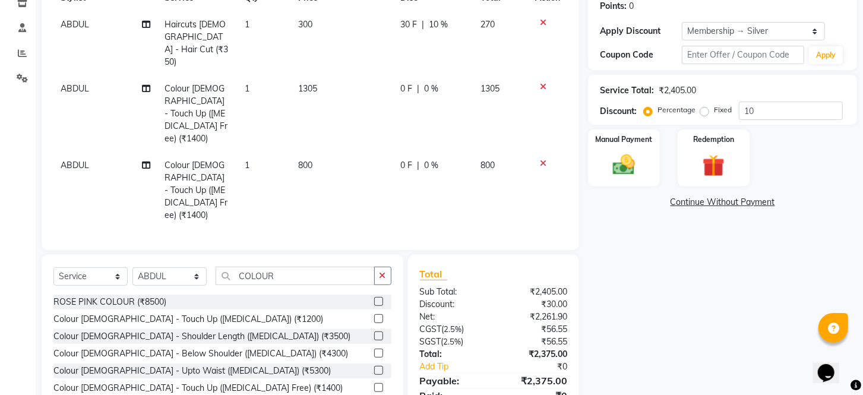
click at [540, 21] on icon at bounding box center [543, 22] width 7 height 8
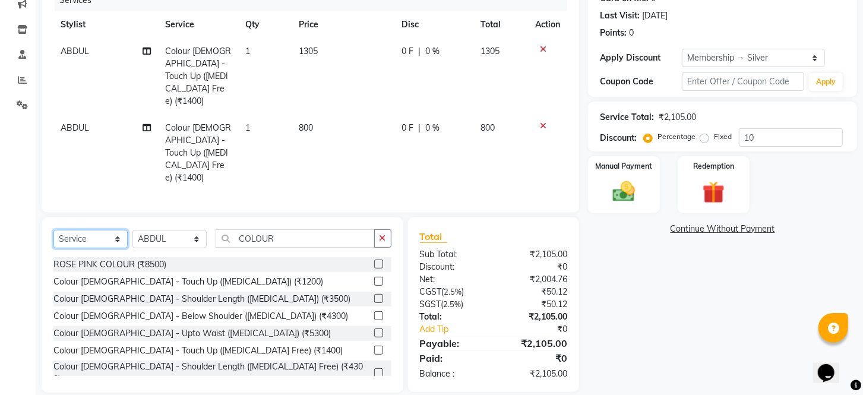
click at [97, 230] on select "Select Service Product Membership Package Voucher Prepaid Gift Card" at bounding box center [90, 239] width 74 height 18
click at [53, 230] on select "Select Service Product Membership Package Voucher Prepaid Gift Card" at bounding box center [90, 239] width 74 height 18
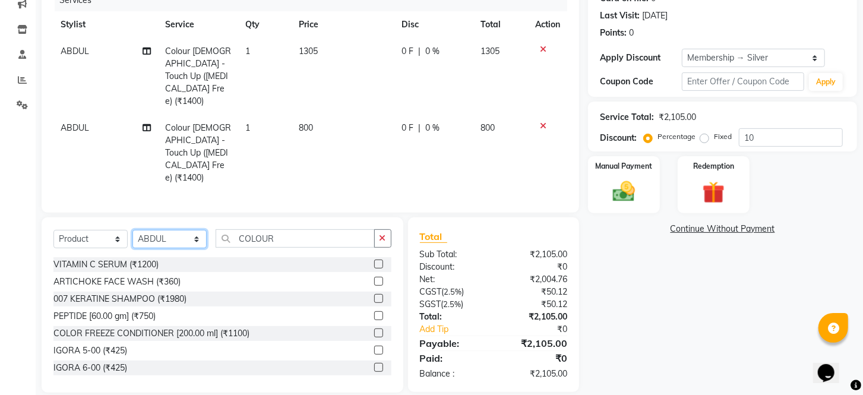
click at [169, 230] on select "Select Stylist [PERSON_NAME] ANJALI [PERSON_NAME] [PERSON_NAME] Front Desk [PER…" at bounding box center [169, 239] width 74 height 18
click at [132, 230] on select "Select Stylist [PERSON_NAME] ANJALI [PERSON_NAME] [PERSON_NAME] Front Desk [PER…" at bounding box center [169, 239] width 74 height 18
click at [306, 229] on input "COLOUR" at bounding box center [295, 238] width 159 height 18
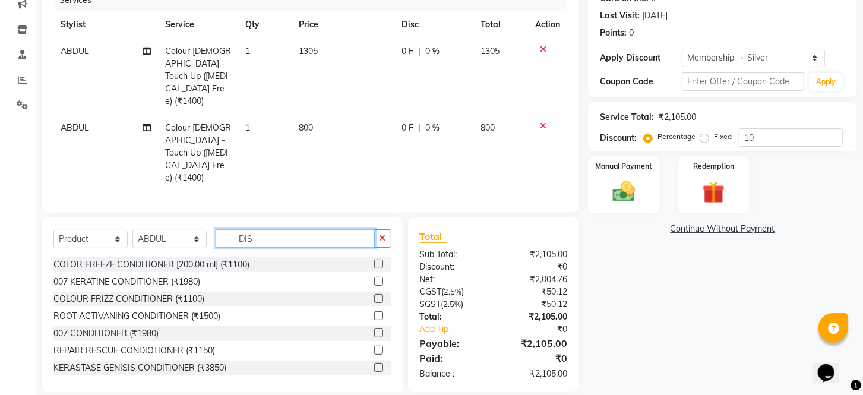
scroll to position [157, 0]
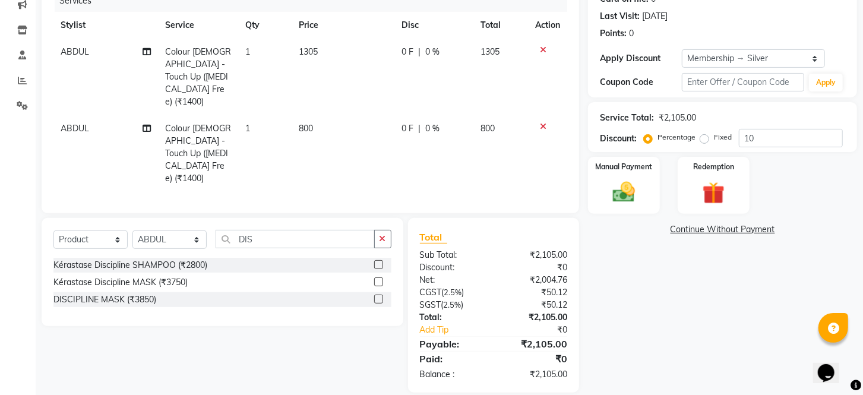
click at [381, 260] on label at bounding box center [378, 264] width 9 height 9
click at [381, 261] on input "checkbox" at bounding box center [378, 265] width 8 height 8
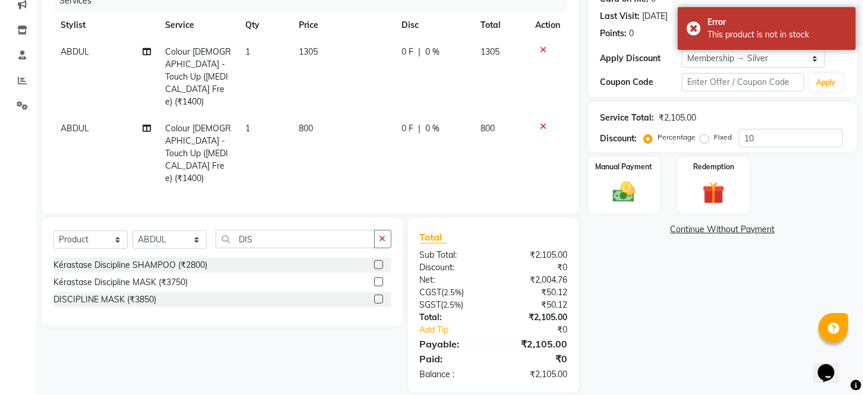
click at [379, 277] on label at bounding box center [378, 281] width 9 height 9
click at [379, 279] on input "checkbox" at bounding box center [378, 283] width 8 height 8
click at [375, 295] on label at bounding box center [378, 299] width 9 height 9
click at [375, 296] on input "checkbox" at bounding box center [378, 300] width 8 height 8
click at [335, 230] on input "DIS" at bounding box center [295, 239] width 159 height 18
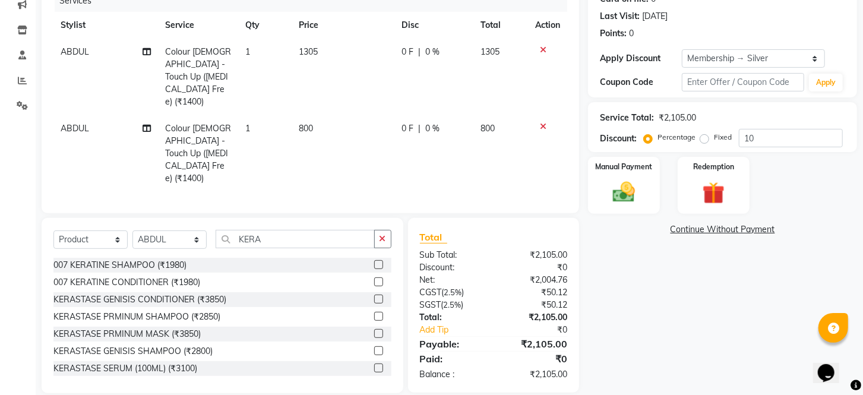
click at [374, 346] on label at bounding box center [378, 350] width 9 height 9
click at [374, 347] on input "checkbox" at bounding box center [378, 351] width 8 height 8
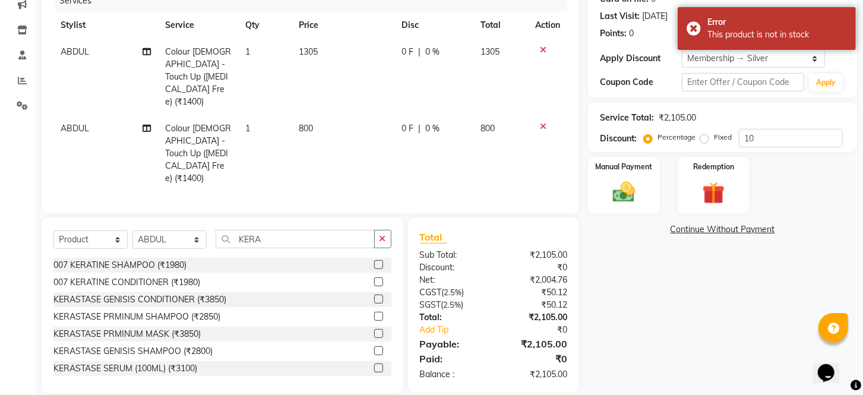
click at [374, 329] on label at bounding box center [378, 333] width 9 height 9
click at [374, 330] on input "checkbox" at bounding box center [378, 334] width 8 height 8
click at [374, 312] on label at bounding box center [378, 316] width 9 height 9
click at [374, 313] on input "checkbox" at bounding box center [378, 317] width 8 height 8
click at [374, 364] on label at bounding box center [378, 368] width 9 height 9
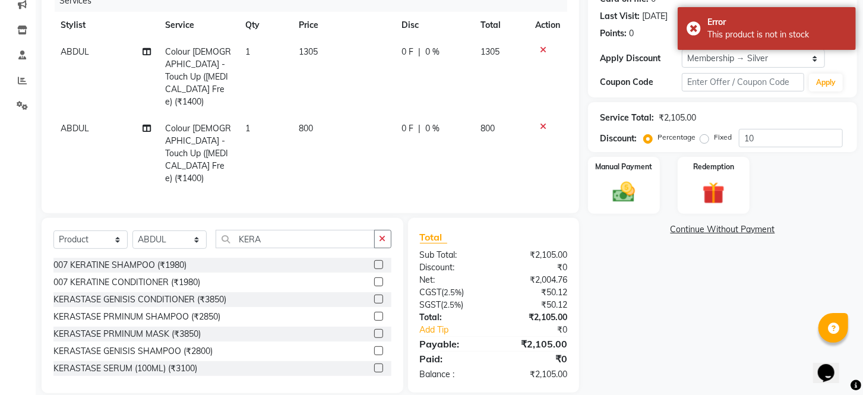
click at [374, 365] on input "checkbox" at bounding box center [378, 369] width 8 height 8
click at [374, 260] on label at bounding box center [378, 264] width 9 height 9
click at [374, 261] on input "checkbox" at bounding box center [378, 265] width 8 height 8
click at [374, 277] on label at bounding box center [378, 281] width 9 height 9
click at [374, 279] on input "checkbox" at bounding box center [378, 283] width 8 height 8
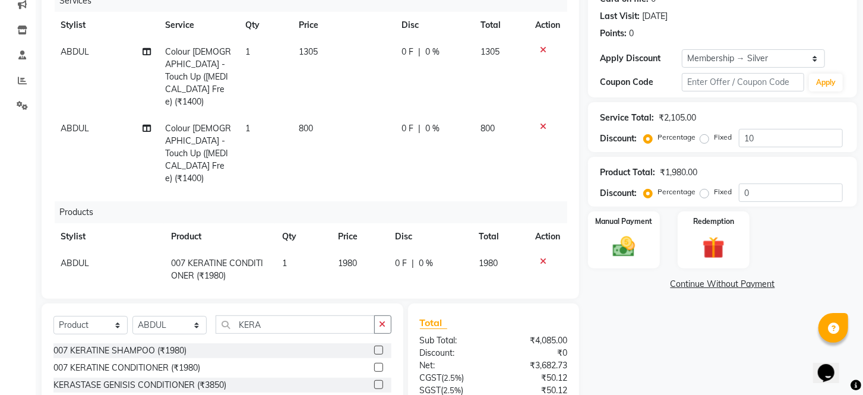
click at [371, 250] on td "1980" at bounding box center [359, 269] width 56 height 39
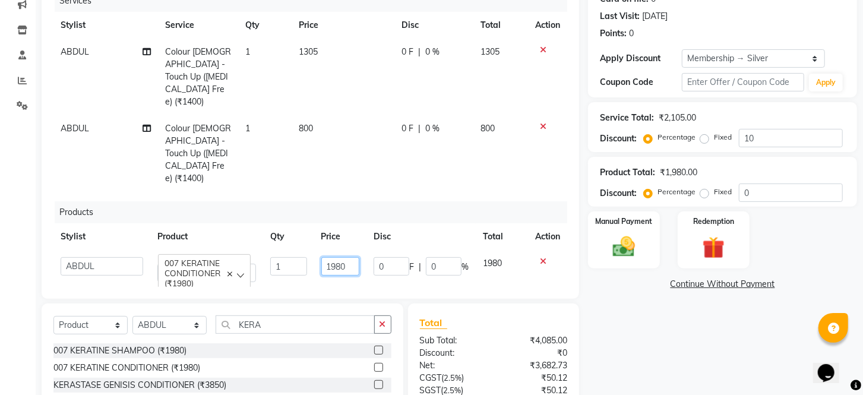
click at [354, 257] on input "1980" at bounding box center [340, 266] width 38 height 18
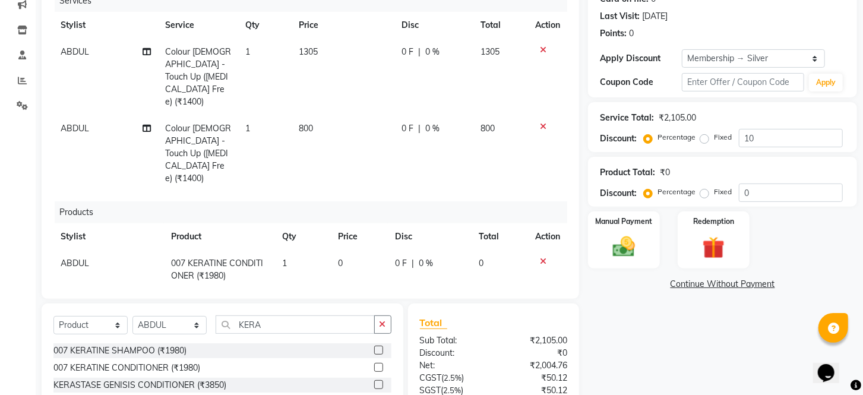
click at [349, 250] on td "0" at bounding box center [359, 269] width 56 height 39
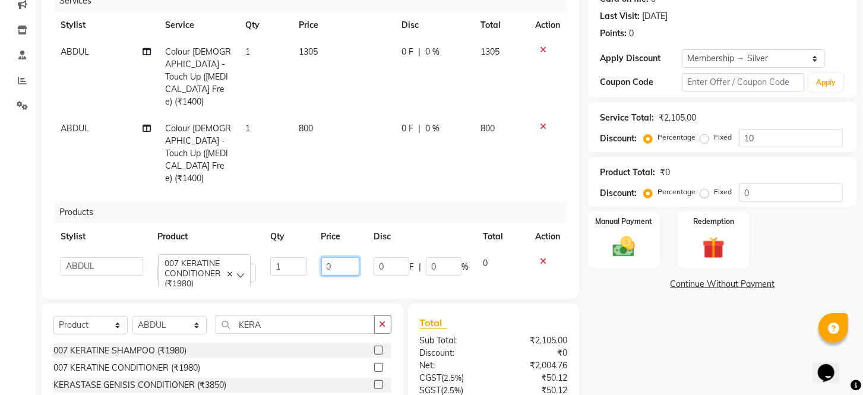
click at [353, 257] on input "0" at bounding box center [340, 266] width 38 height 18
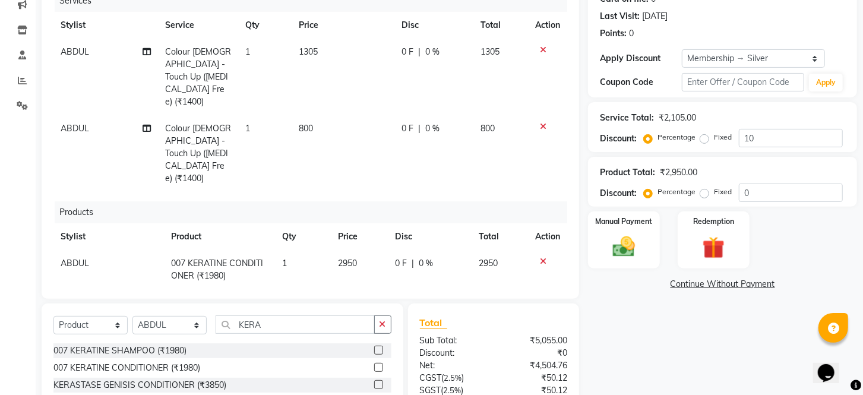
click at [473, 323] on div "Total" at bounding box center [494, 322] width 148 height 14
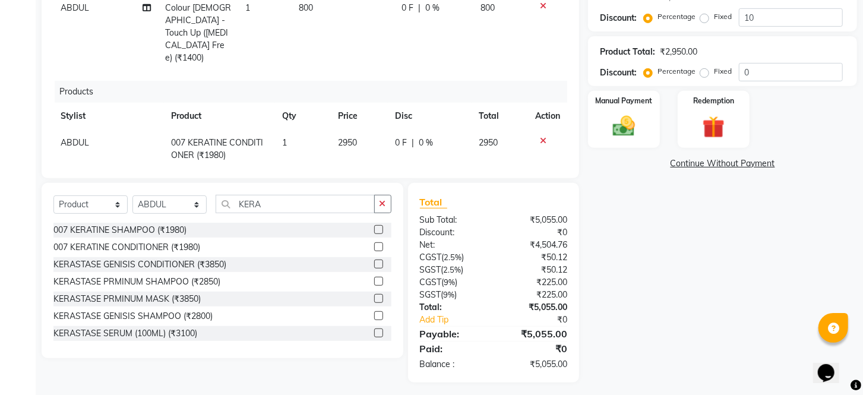
scroll to position [280, 0]
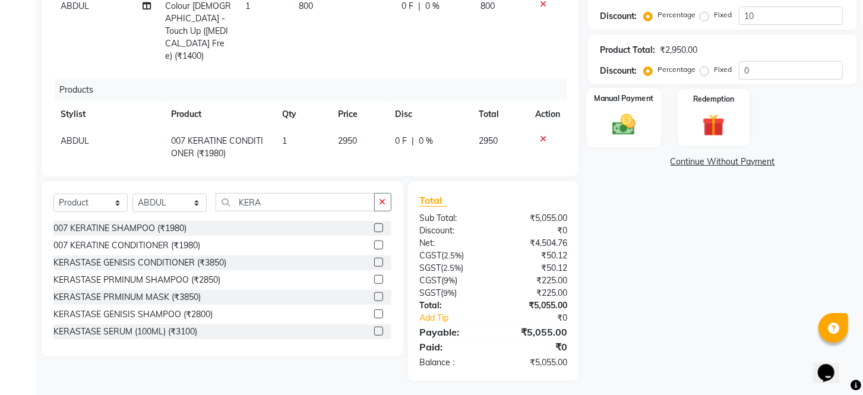
click at [624, 138] on img at bounding box center [623, 125] width 37 height 27
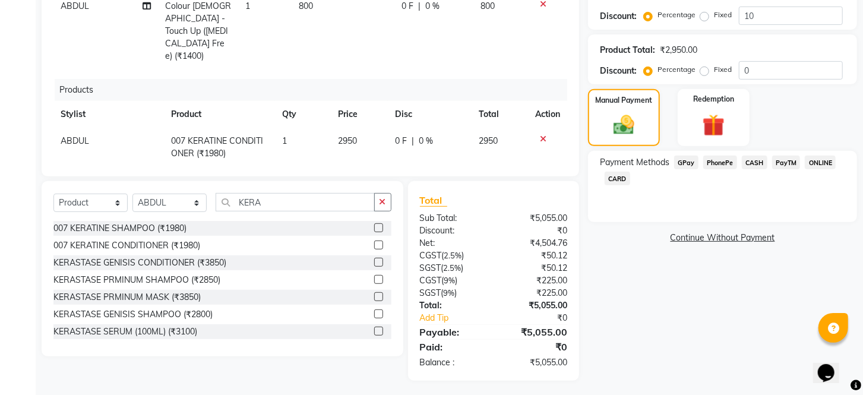
click at [612, 185] on span "CARD" at bounding box center [618, 179] width 26 height 14
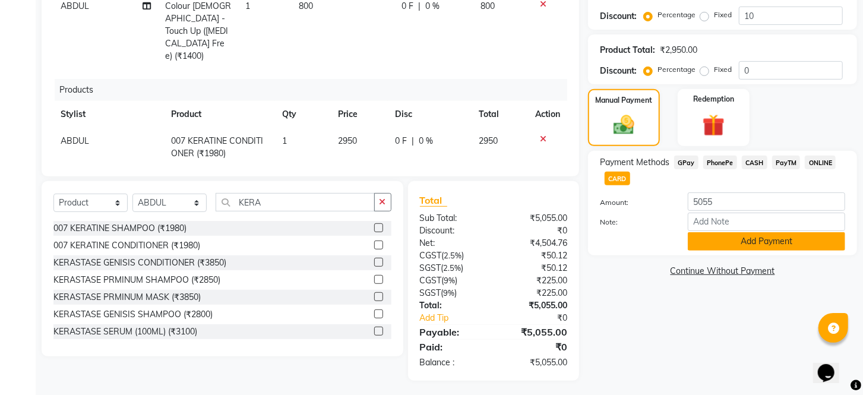
click at [758, 251] on button "Add Payment" at bounding box center [766, 241] width 157 height 18
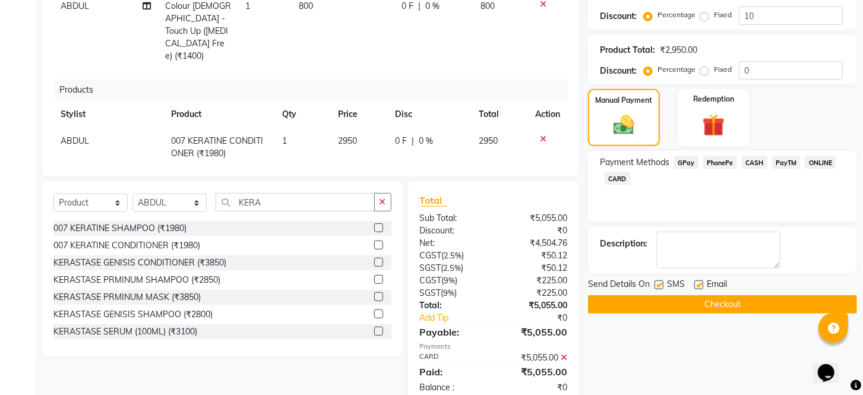
click at [661, 289] on label at bounding box center [659, 284] width 9 height 9
click at [661, 289] on input "checkbox" at bounding box center [659, 286] width 8 height 8
click at [698, 289] on label at bounding box center [698, 284] width 9 height 9
click at [698, 289] on input "checkbox" at bounding box center [698, 286] width 8 height 8
click at [702, 314] on button "Checkout" at bounding box center [722, 304] width 269 height 18
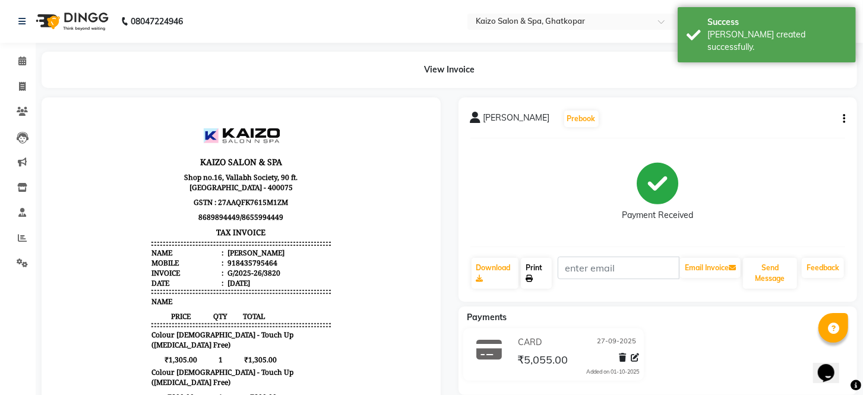
click at [535, 264] on link "Print" at bounding box center [536, 273] width 31 height 31
click at [17, 83] on span at bounding box center [22, 87] width 21 height 14
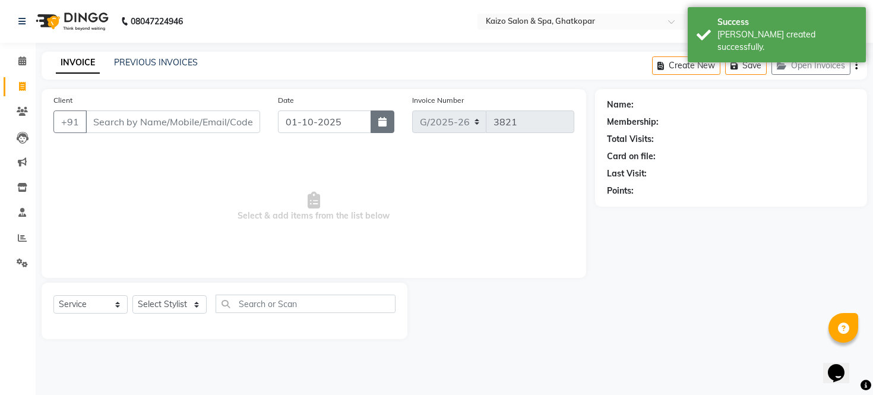
click at [376, 119] on button "button" at bounding box center [383, 121] width 24 height 23
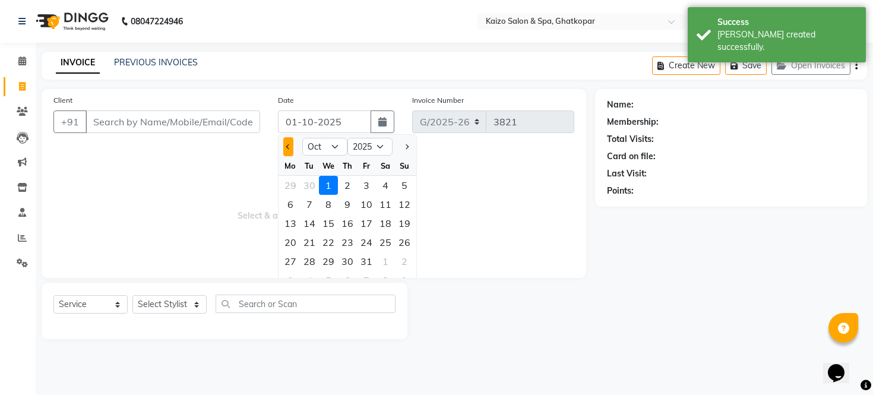
click at [288, 144] on span "Previous month" at bounding box center [288, 146] width 5 height 5
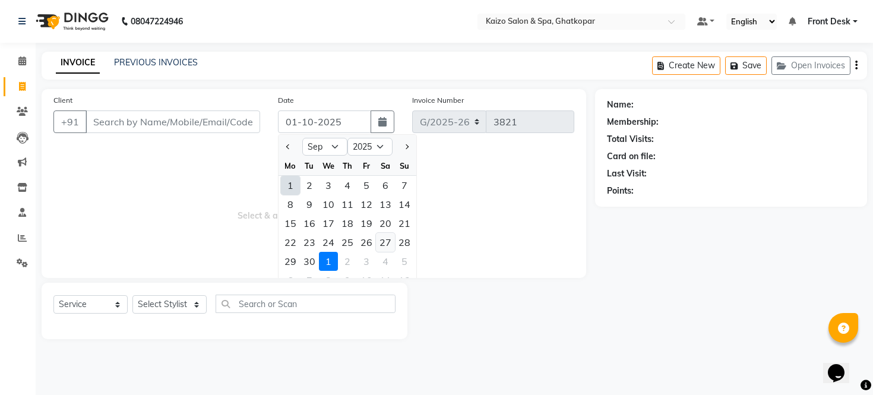
click at [388, 241] on div "27" at bounding box center [385, 242] width 19 height 19
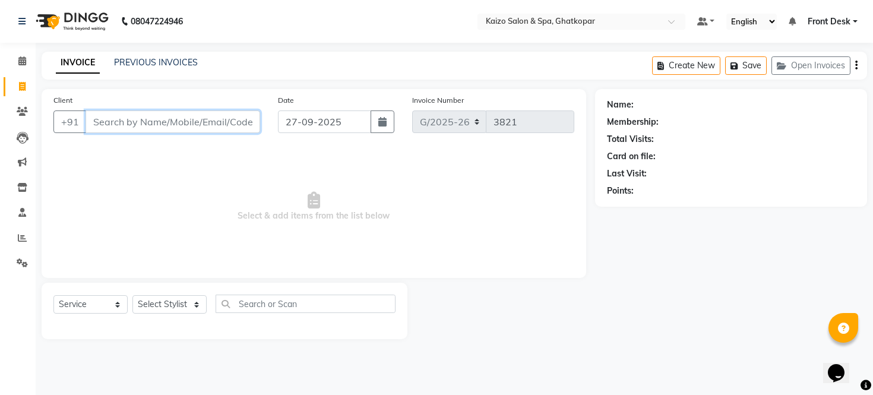
click at [182, 122] on input "Client" at bounding box center [173, 121] width 175 height 23
paste input "[PERSON_NAME] 9322436330"
click at [119, 121] on input "[PERSON_NAME] 9322436330" at bounding box center [143, 121] width 114 height 23
click at [238, 116] on span "Add Client" at bounding box center [229, 122] width 47 height 12
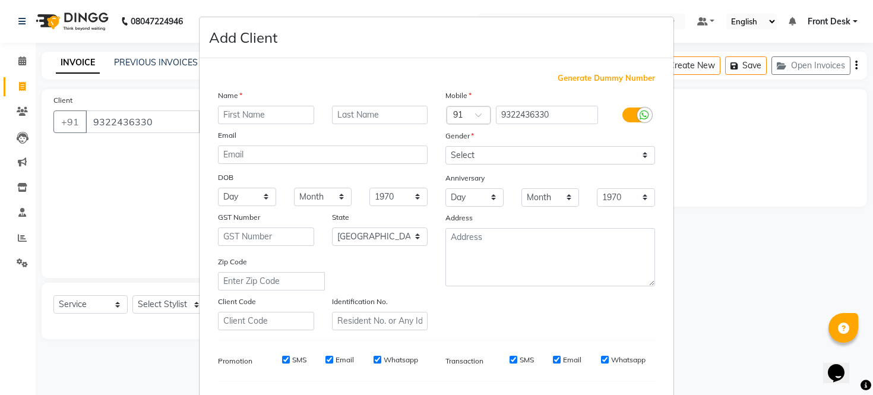
click at [258, 115] on input "text" at bounding box center [266, 115] width 96 height 18
click at [498, 154] on select "Select [DEMOGRAPHIC_DATA] [DEMOGRAPHIC_DATA] Other Prefer Not To Say" at bounding box center [551, 155] width 210 height 18
click at [446, 146] on select "Select [DEMOGRAPHIC_DATA] [DEMOGRAPHIC_DATA] Other Prefer Not To Say" at bounding box center [551, 155] width 210 height 18
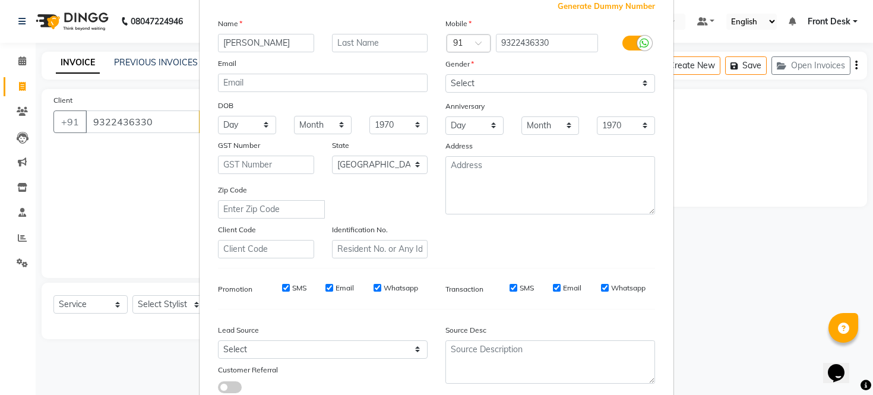
scroll to position [153, 0]
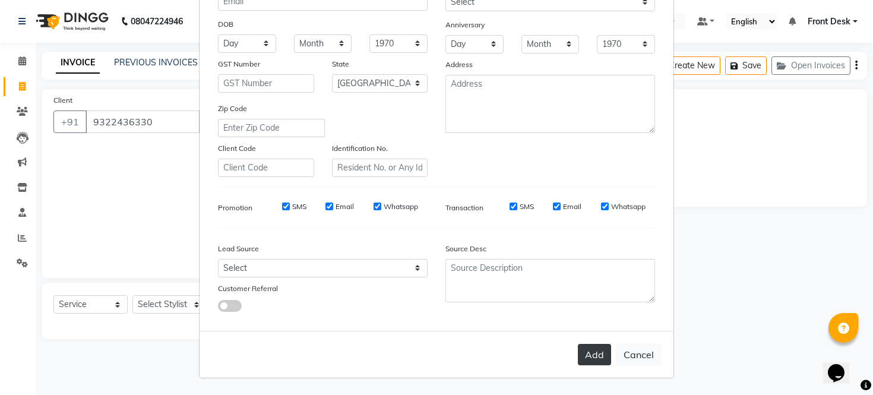
click at [594, 353] on button "Add" at bounding box center [594, 354] width 33 height 21
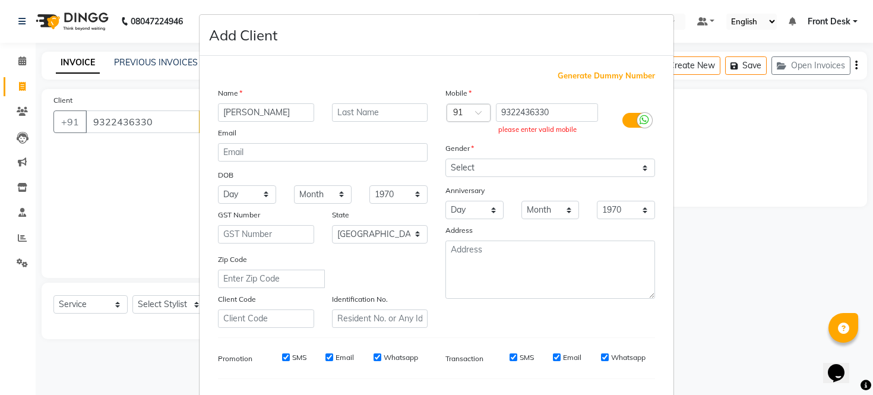
scroll to position [0, 0]
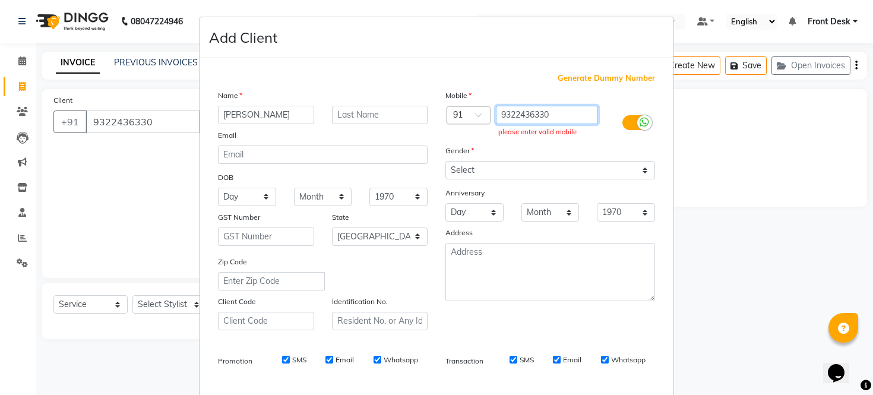
click at [555, 114] on input "9322436330" at bounding box center [547, 115] width 103 height 18
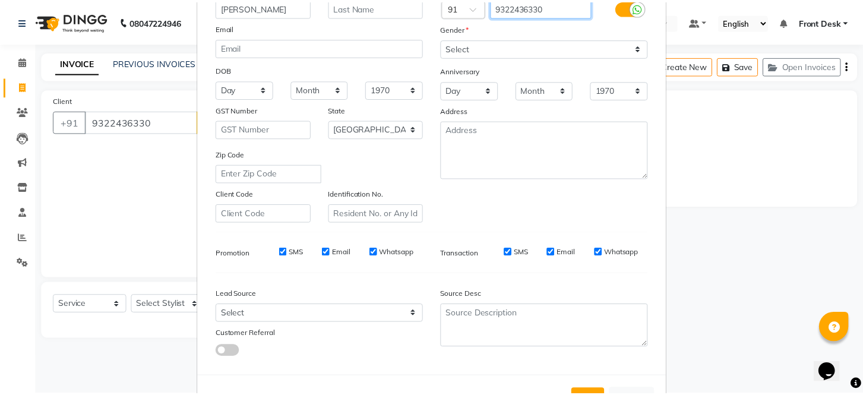
scroll to position [153, 0]
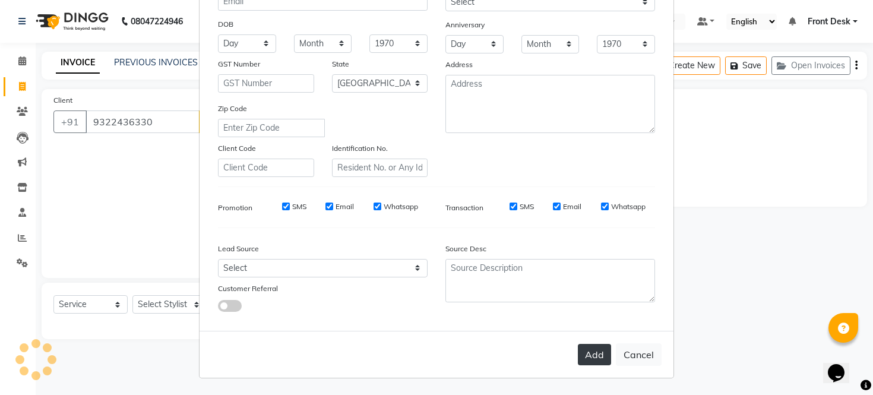
click at [587, 355] on button "Add" at bounding box center [594, 354] width 33 height 21
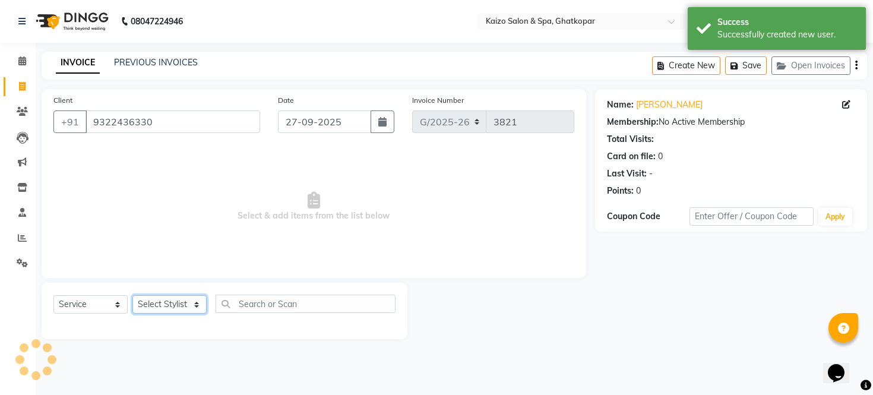
click at [176, 307] on select "Select Stylist [PERSON_NAME] ANJALI [PERSON_NAME] [PERSON_NAME] Front Desk [PER…" at bounding box center [169, 304] width 74 height 18
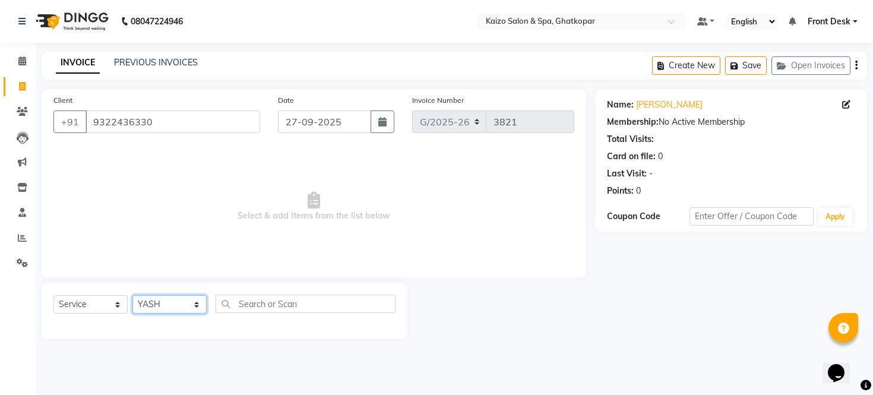
click at [132, 296] on select "Select Stylist [PERSON_NAME] ANJALI [PERSON_NAME] [PERSON_NAME] Front Desk [PER…" at bounding box center [169, 304] width 74 height 18
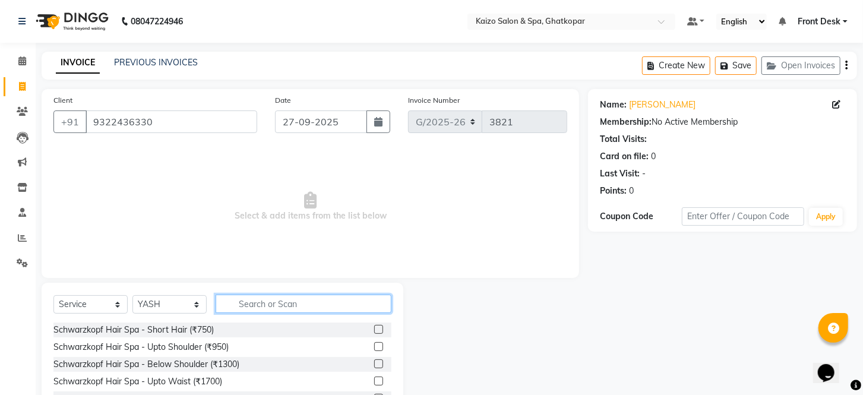
click at [253, 305] on input "text" at bounding box center [304, 304] width 176 height 18
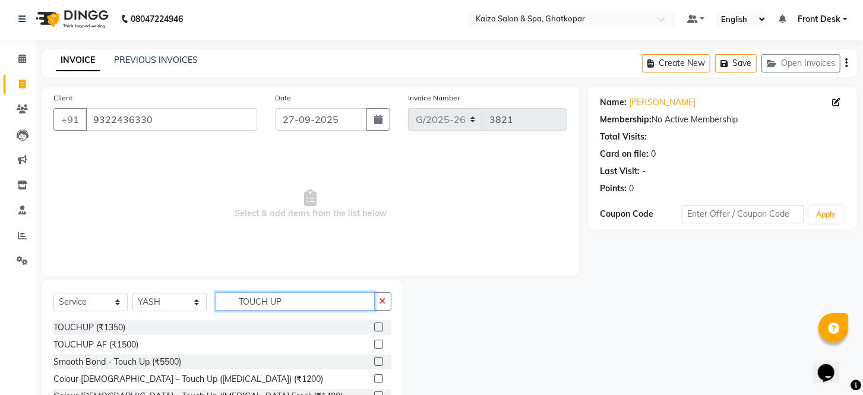
scroll to position [0, 0]
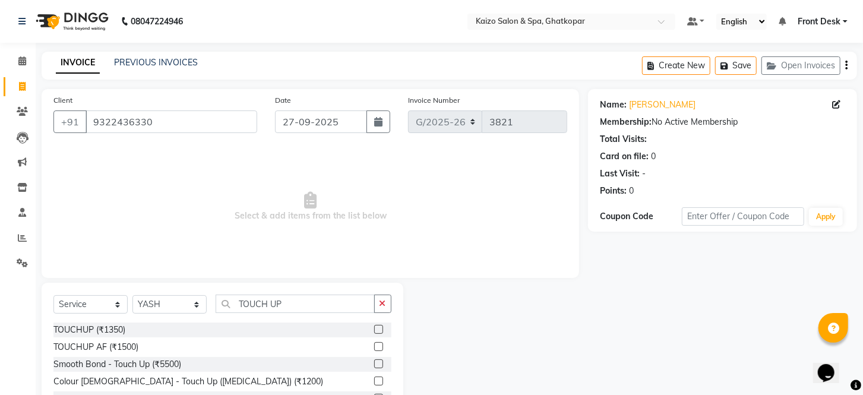
click at [375, 362] on label at bounding box center [378, 363] width 9 height 9
click at [375, 362] on input "checkbox" at bounding box center [378, 365] width 8 height 8
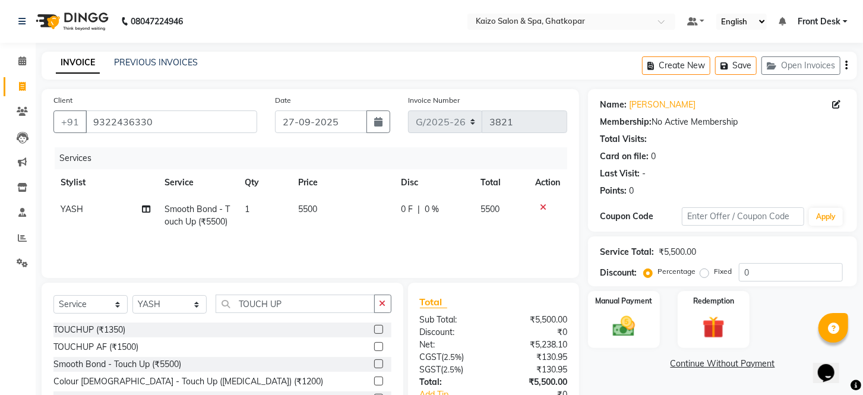
click at [331, 198] on td "5500" at bounding box center [342, 215] width 103 height 39
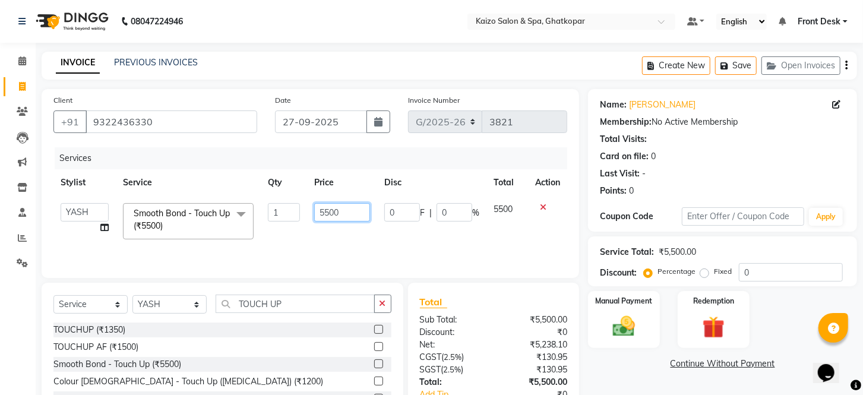
click at [349, 204] on input "5500" at bounding box center [342, 212] width 56 height 18
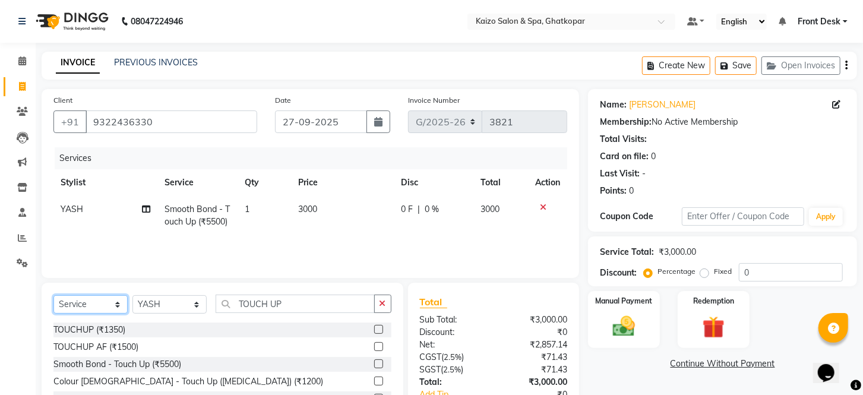
click at [74, 309] on select "Select Service Product Membership Package Voucher Prepaid Gift Card" at bounding box center [90, 304] width 74 height 18
click at [53, 296] on select "Select Service Product Membership Package Voucher Prepaid Gift Card" at bounding box center [90, 304] width 74 height 18
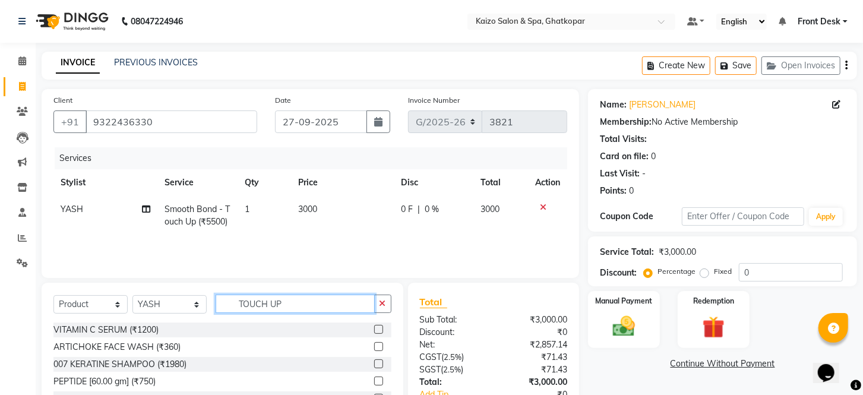
click at [299, 305] on input "TOUCH UP" at bounding box center [295, 304] width 159 height 18
click at [253, 310] on input "text" at bounding box center [304, 304] width 176 height 18
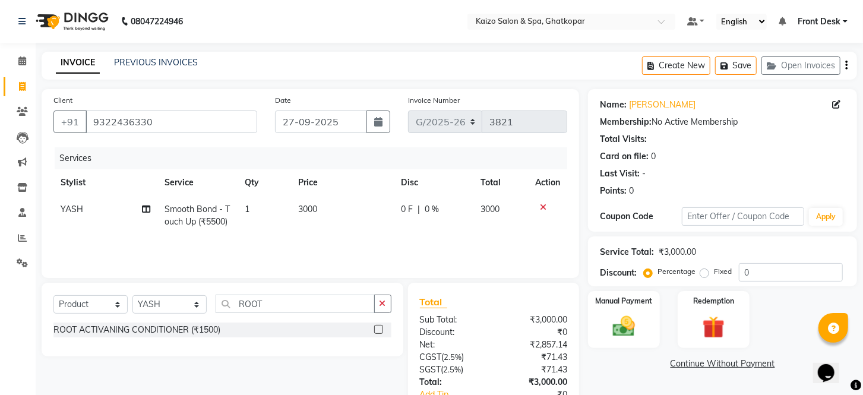
click at [376, 325] on label at bounding box center [378, 329] width 9 height 9
click at [376, 326] on input "checkbox" at bounding box center [378, 330] width 8 height 8
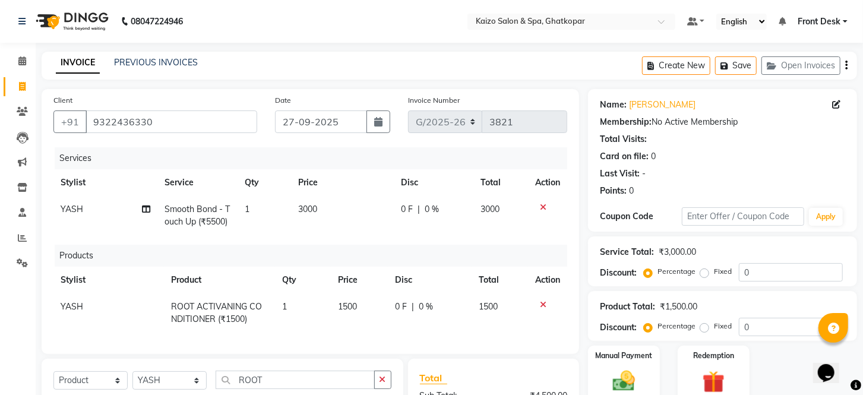
click at [359, 303] on td "1500" at bounding box center [359, 312] width 56 height 39
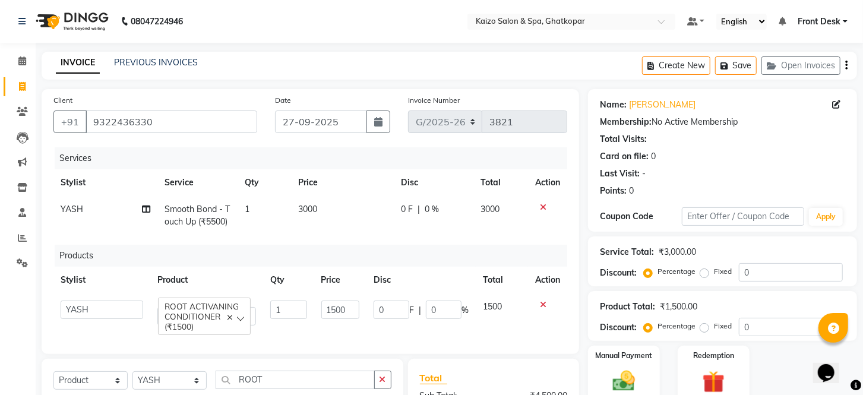
click at [367, 303] on td "0 F | 0 %" at bounding box center [421, 312] width 109 height 39
click at [348, 307] on input "1500" at bounding box center [340, 310] width 38 height 18
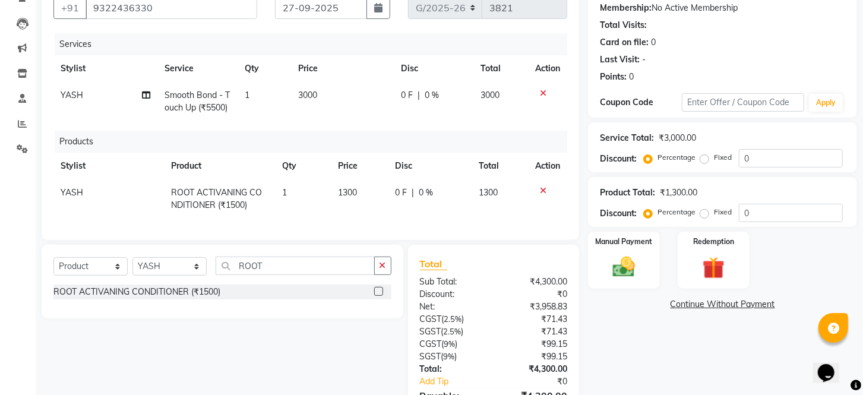
scroll to position [191, 0]
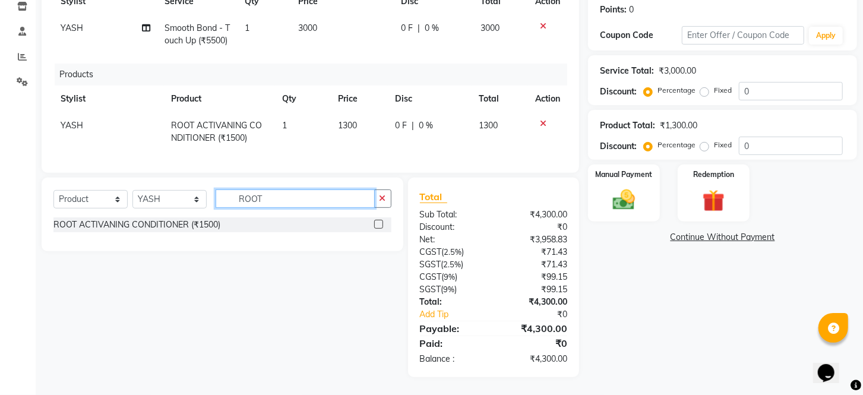
click at [280, 193] on input "ROOT" at bounding box center [295, 198] width 159 height 18
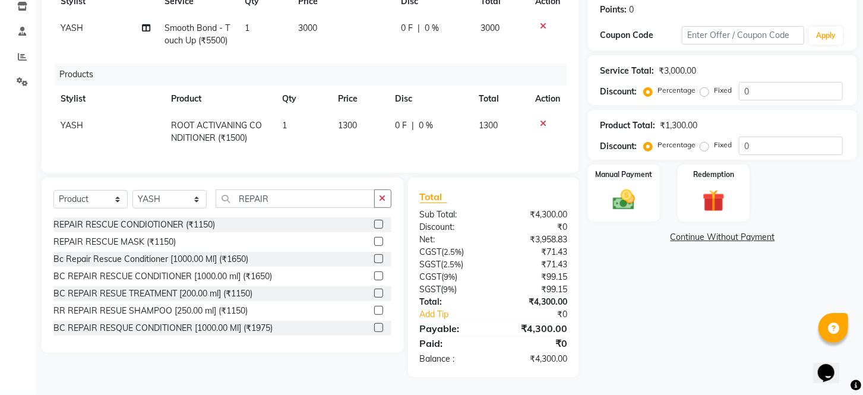
click at [374, 239] on label at bounding box center [378, 241] width 9 height 9
click at [374, 239] on input "checkbox" at bounding box center [378, 242] width 8 height 8
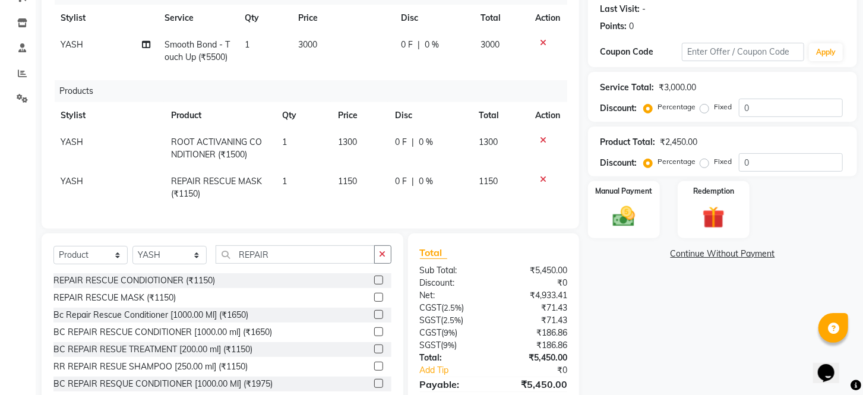
scroll to position [164, 0]
click at [419, 137] on span "0 %" at bounding box center [426, 143] width 14 height 12
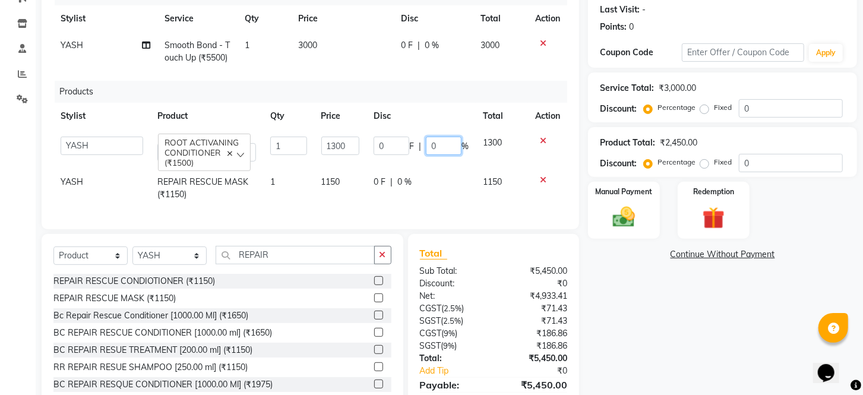
click at [440, 143] on input "0" at bounding box center [444, 146] width 36 height 18
click at [411, 181] on div "0 F | 0 %" at bounding box center [421, 182] width 95 height 12
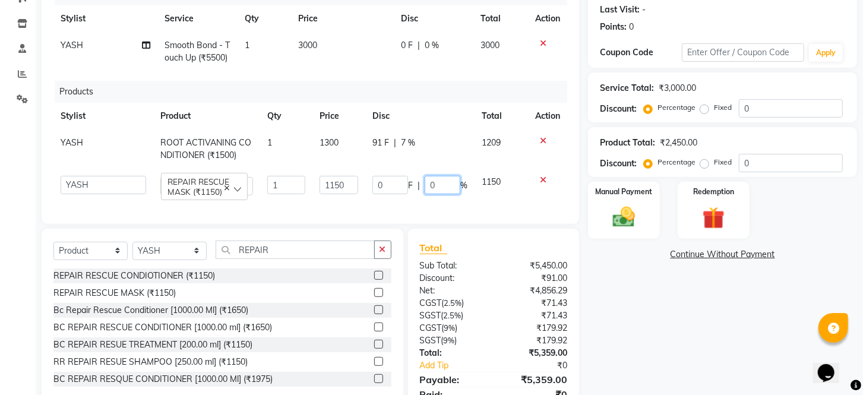
click at [441, 184] on input "0" at bounding box center [443, 185] width 36 height 18
click at [642, 290] on div "Name: [PERSON_NAME] Membership: No Active Membership Total Visits: Card on file…" at bounding box center [727, 176] width 278 height 503
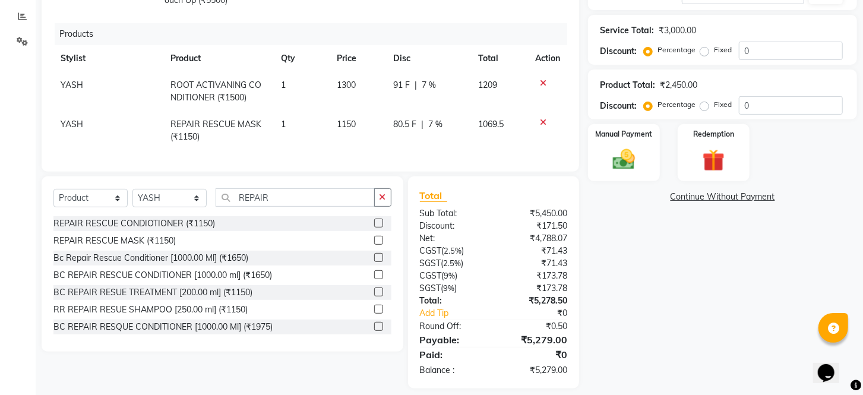
scroll to position [242, 0]
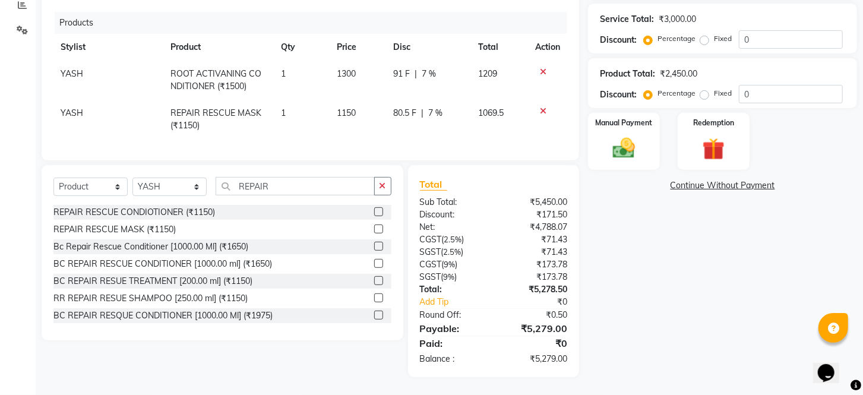
click at [432, 107] on span "7 %" at bounding box center [435, 113] width 14 height 12
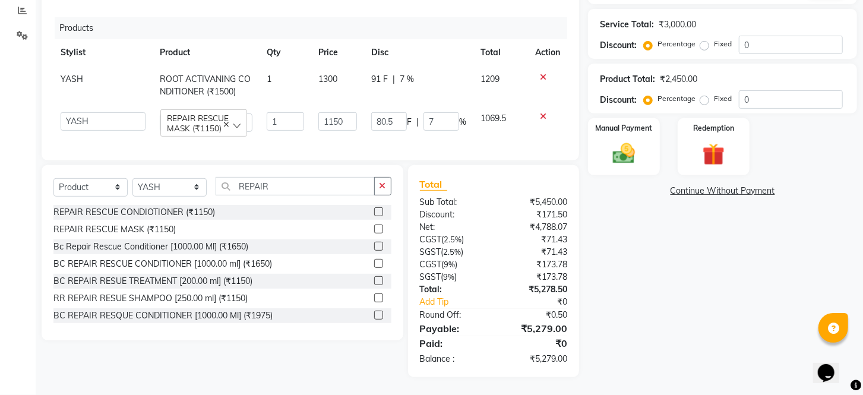
scroll to position [238, 0]
click at [438, 112] on input "7" at bounding box center [442, 121] width 36 height 18
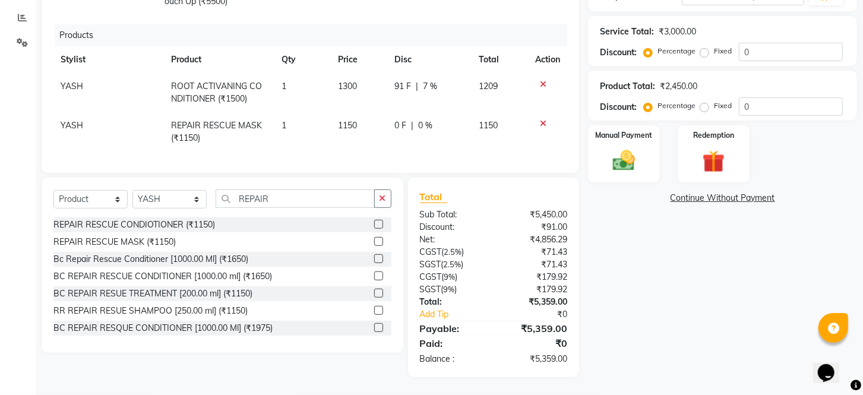
click at [478, 120] on td "1150" at bounding box center [500, 131] width 57 height 39
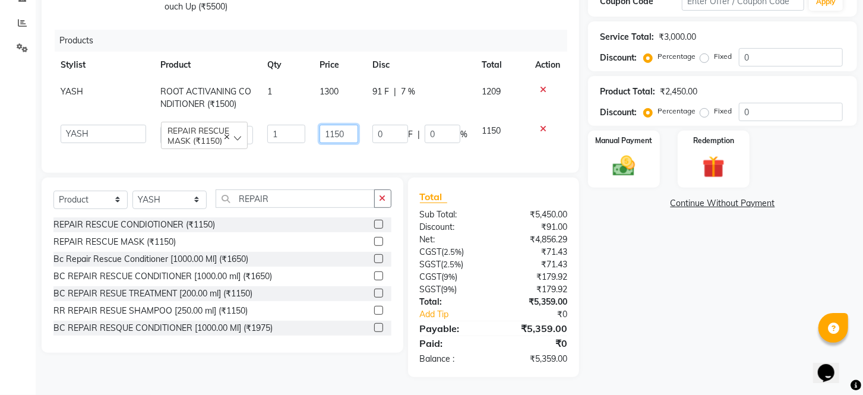
click at [347, 125] on input "1150" at bounding box center [339, 134] width 39 height 18
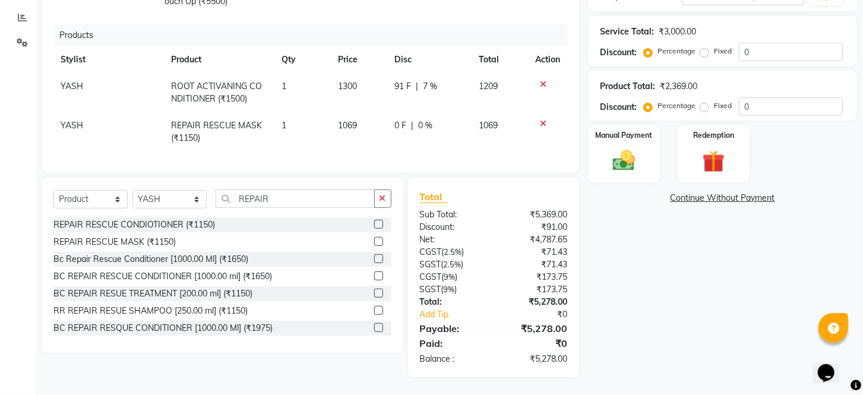
click at [655, 299] on div "Name: [PERSON_NAME] Membership: No Active Membership Total Visits: Card on file…" at bounding box center [727, 123] width 278 height 508
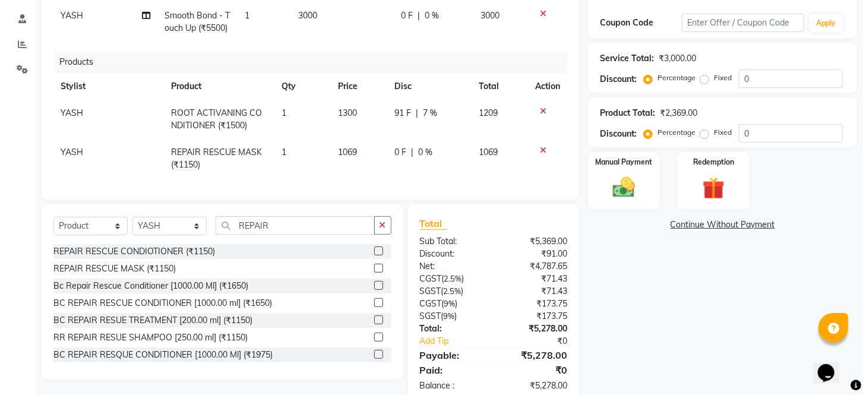
scroll to position [230, 0]
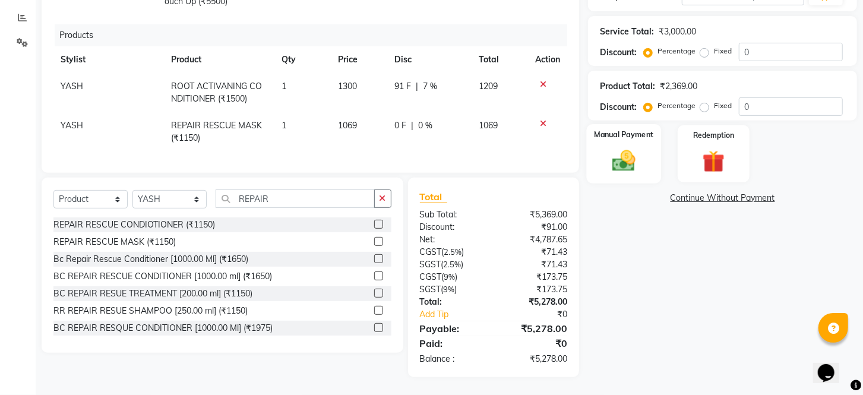
click at [625, 175] on img at bounding box center [623, 161] width 37 height 27
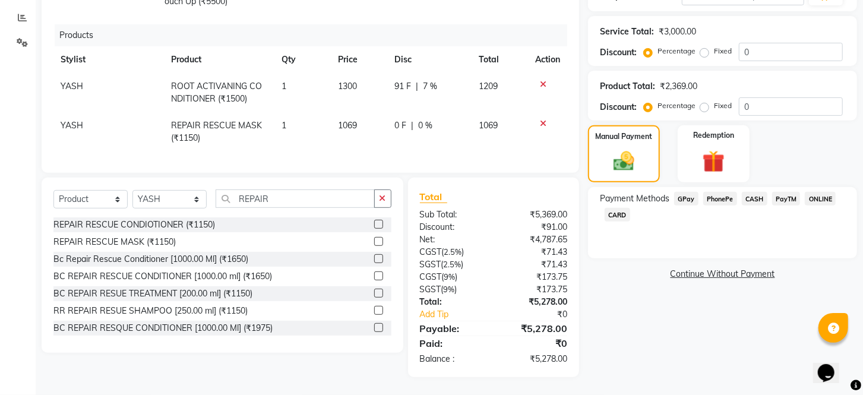
click at [713, 206] on span "PhonePe" at bounding box center [720, 199] width 34 height 14
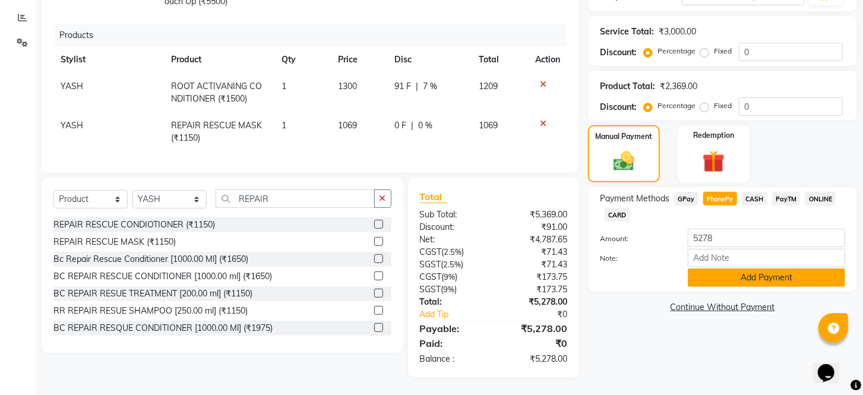
click at [729, 287] on button "Add Payment" at bounding box center [766, 277] width 157 height 18
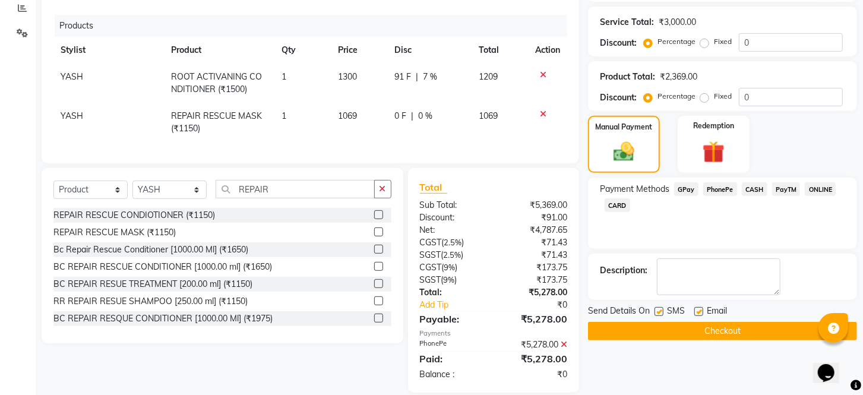
click at [658, 316] on label at bounding box center [659, 311] width 9 height 9
click at [658, 316] on input "checkbox" at bounding box center [659, 312] width 8 height 8
click at [699, 316] on label at bounding box center [698, 311] width 9 height 9
click at [699, 316] on input "checkbox" at bounding box center [698, 312] width 8 height 8
click at [699, 340] on button "Checkout" at bounding box center [722, 331] width 269 height 18
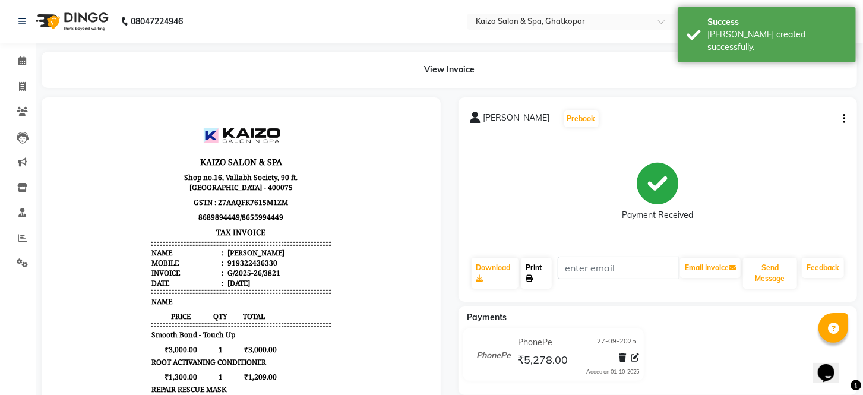
click at [535, 271] on link "Print" at bounding box center [536, 273] width 31 height 31
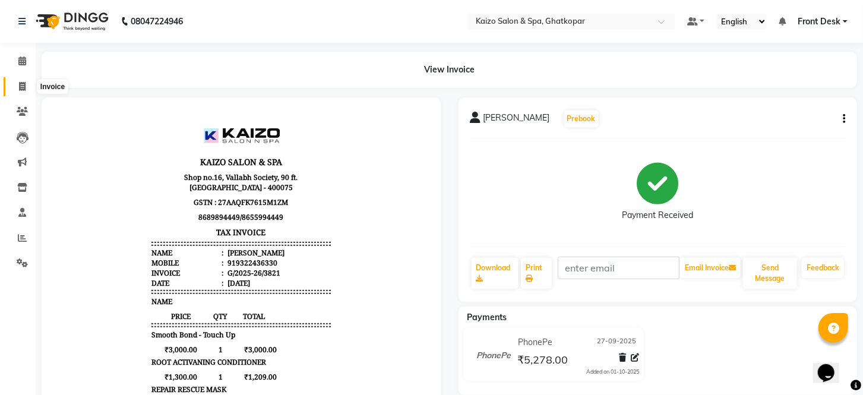
click at [28, 86] on span at bounding box center [22, 87] width 21 height 14
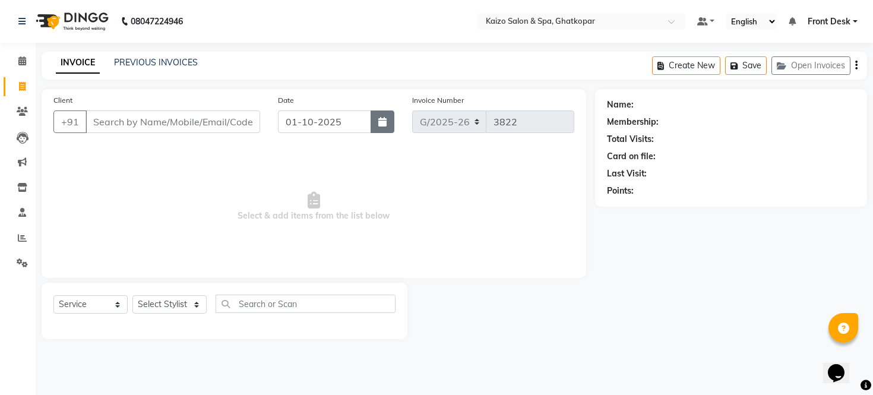
click at [385, 115] on button "button" at bounding box center [383, 121] width 24 height 23
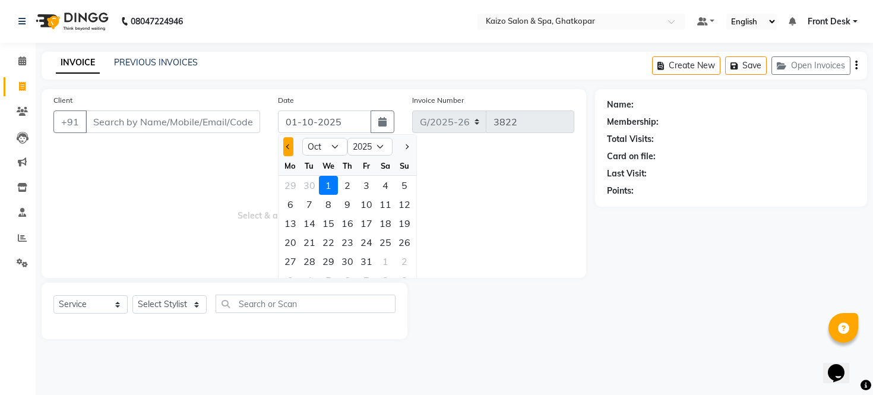
click at [293, 147] on button "Previous month" at bounding box center [288, 146] width 10 height 19
click at [384, 245] on div "27" at bounding box center [385, 242] width 19 height 19
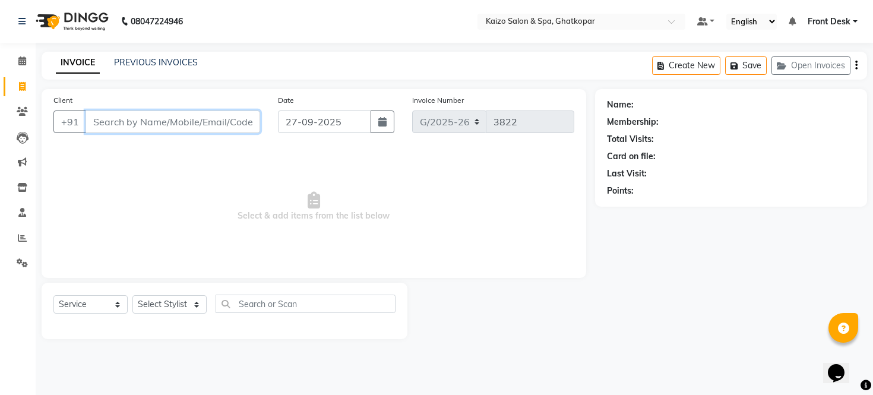
click at [199, 121] on input "Client" at bounding box center [173, 121] width 175 height 23
paste input "JYOSTANA 9892900601"
click at [132, 121] on input "JYOSTANA 9892900601" at bounding box center [143, 121] width 114 height 23
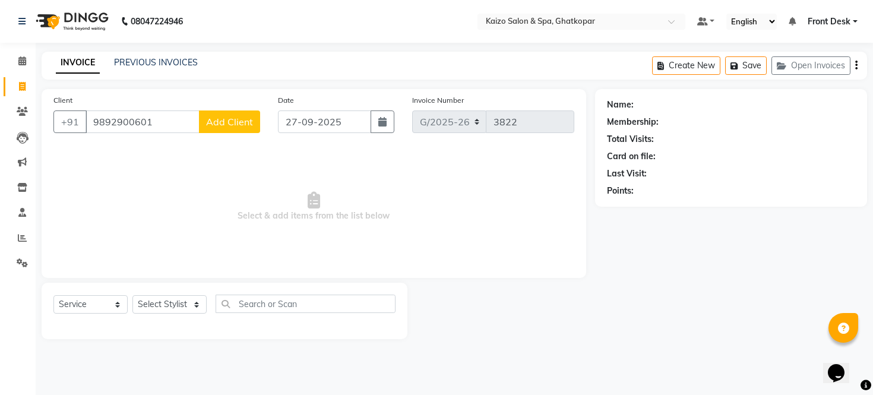
click at [229, 125] on span "Add Client" at bounding box center [229, 122] width 47 height 12
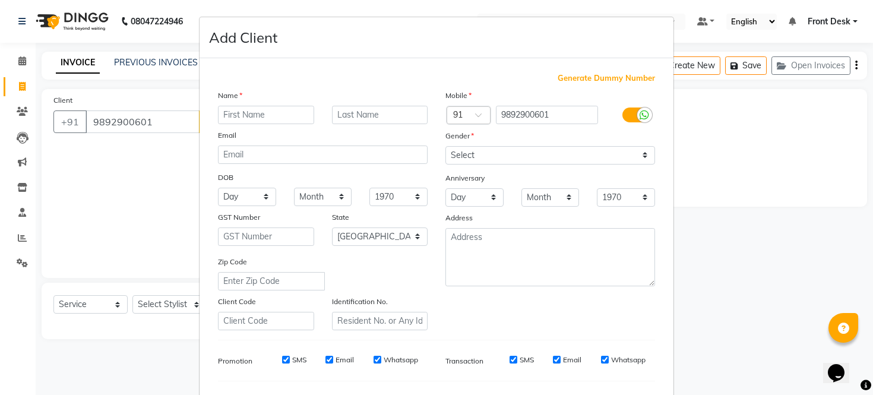
click at [239, 113] on input "text" at bounding box center [266, 115] width 96 height 18
click at [492, 158] on select "Select [DEMOGRAPHIC_DATA] [DEMOGRAPHIC_DATA] Other Prefer Not To Say" at bounding box center [551, 155] width 210 height 18
click at [446, 146] on select "Select [DEMOGRAPHIC_DATA] [DEMOGRAPHIC_DATA] Other Prefer Not To Say" at bounding box center [551, 155] width 210 height 18
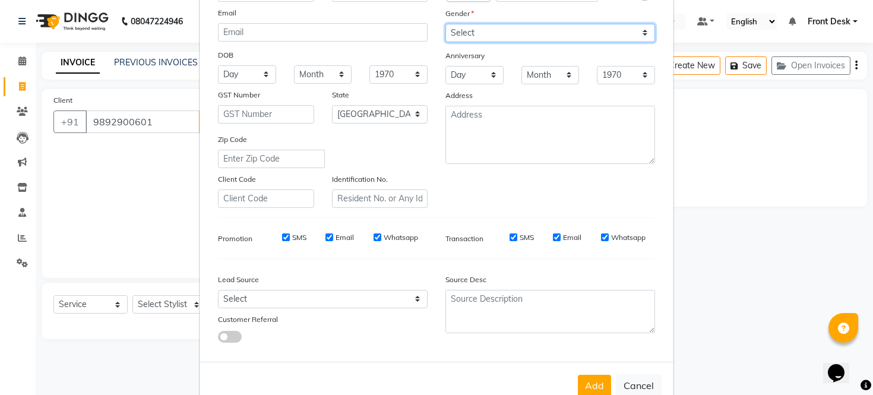
scroll to position [132, 0]
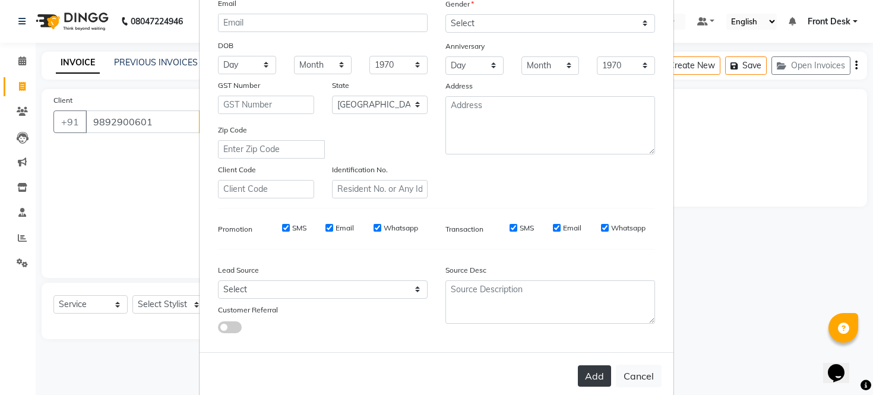
click at [586, 373] on button "Add" at bounding box center [594, 375] width 33 height 21
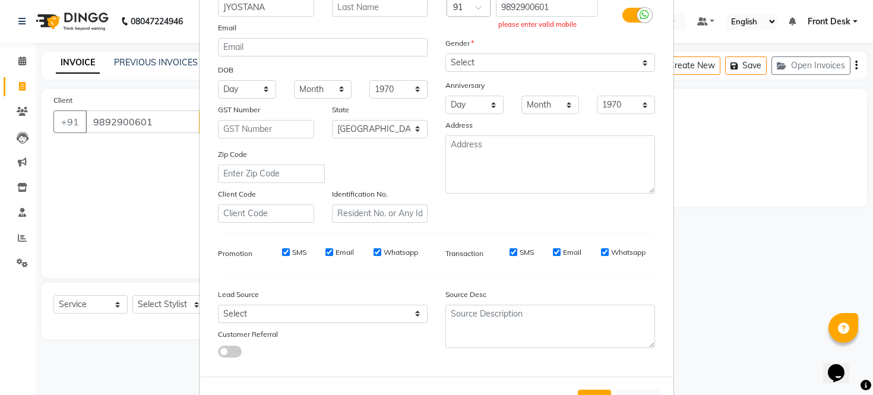
scroll to position [0, 0]
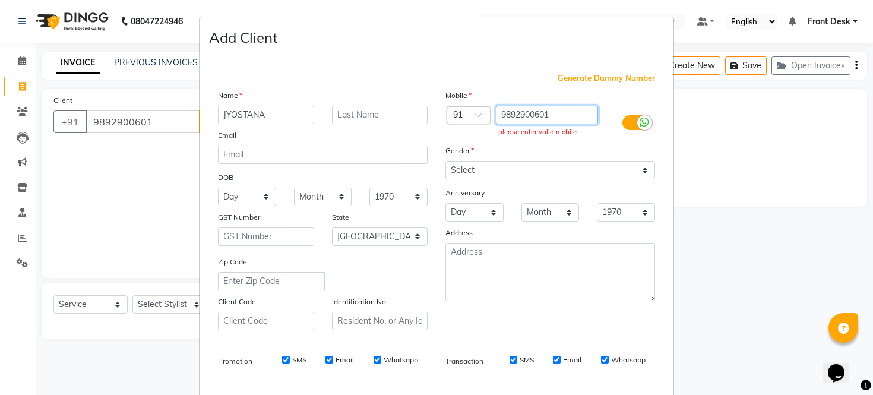
click at [562, 110] on input "9892900601" at bounding box center [547, 115] width 103 height 18
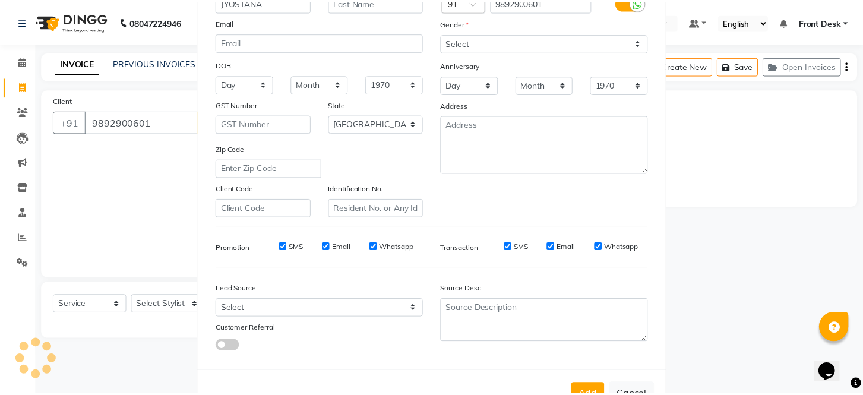
scroll to position [153, 0]
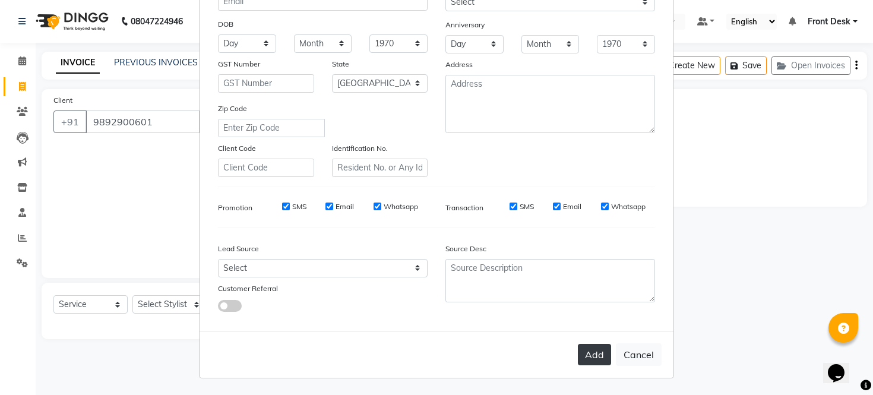
click at [601, 358] on button "Add" at bounding box center [594, 354] width 33 height 21
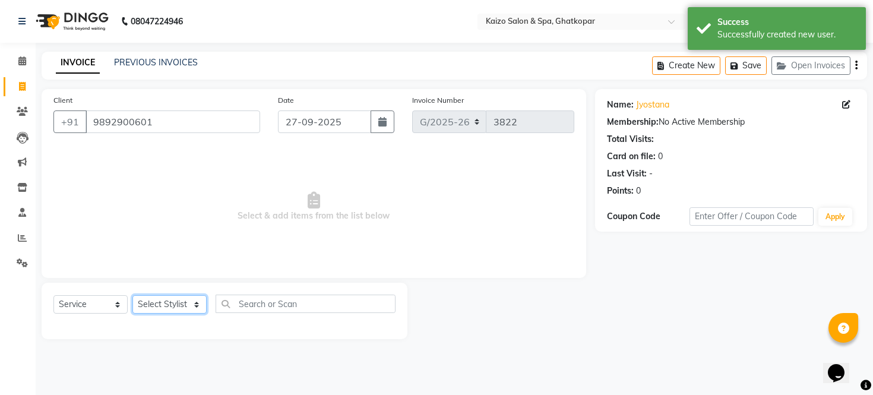
click at [153, 301] on select "Select Stylist [PERSON_NAME] ANJALI [PERSON_NAME] [PERSON_NAME] Front Desk [PER…" at bounding box center [169, 304] width 74 height 18
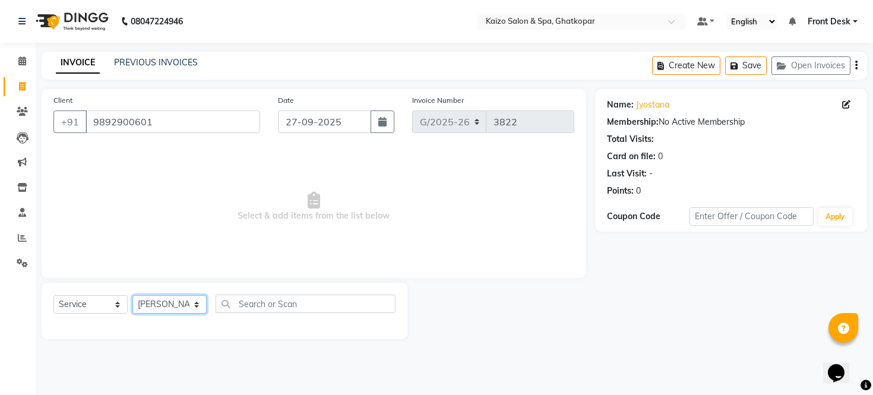
click at [132, 296] on select "Select Stylist [PERSON_NAME] ANJALI [PERSON_NAME] [PERSON_NAME] Front Desk [PER…" at bounding box center [169, 304] width 74 height 18
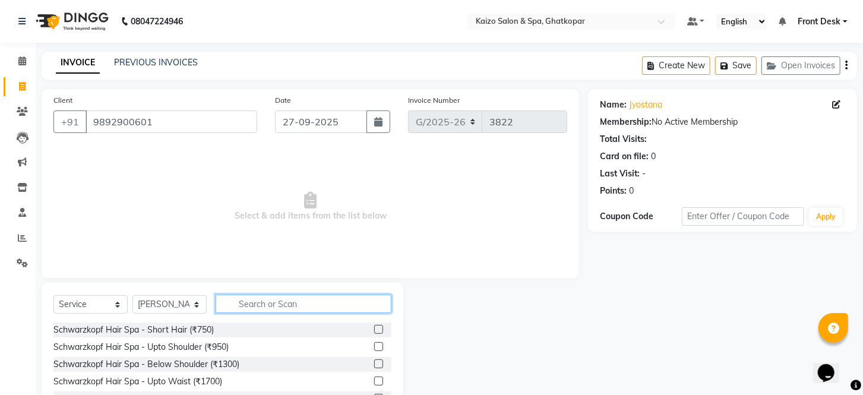
click at [292, 301] on input "text" at bounding box center [304, 304] width 176 height 18
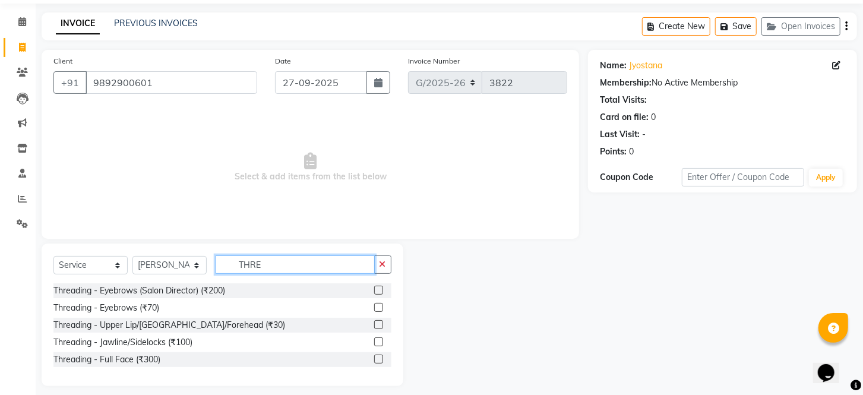
scroll to position [0, 0]
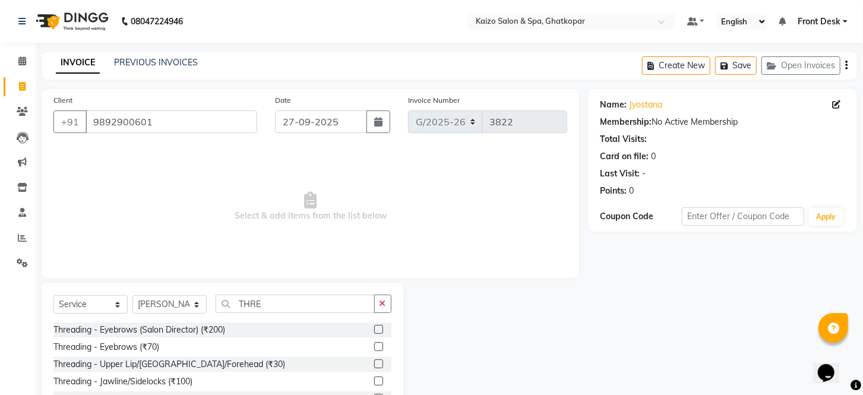
click at [381, 380] on label at bounding box center [378, 381] width 9 height 9
click at [381, 380] on input "checkbox" at bounding box center [378, 382] width 8 height 8
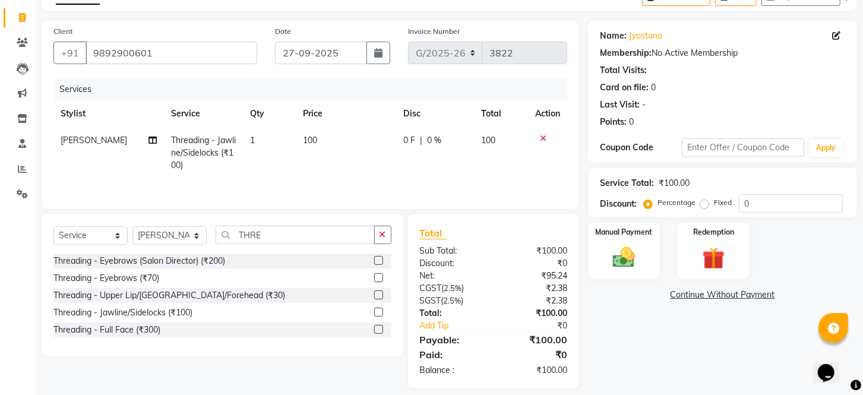
scroll to position [81, 0]
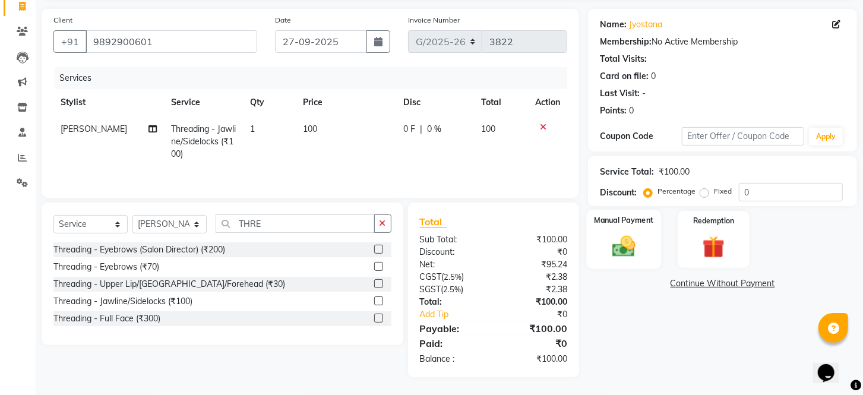
click at [622, 258] on img at bounding box center [623, 246] width 37 height 27
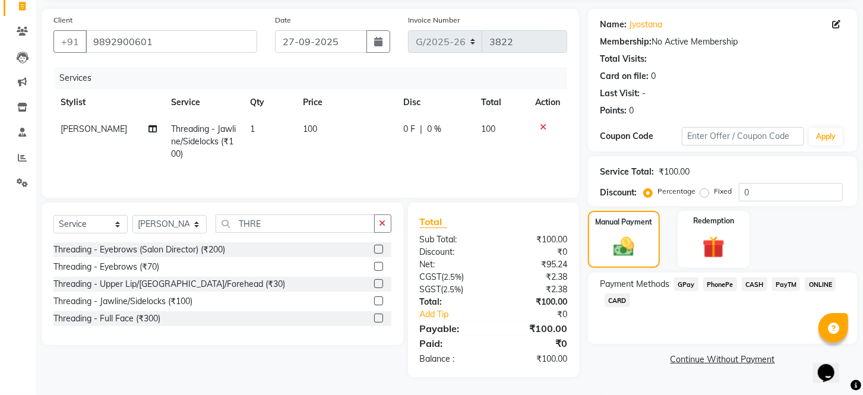
click at [752, 291] on span "CASH" at bounding box center [755, 284] width 26 height 14
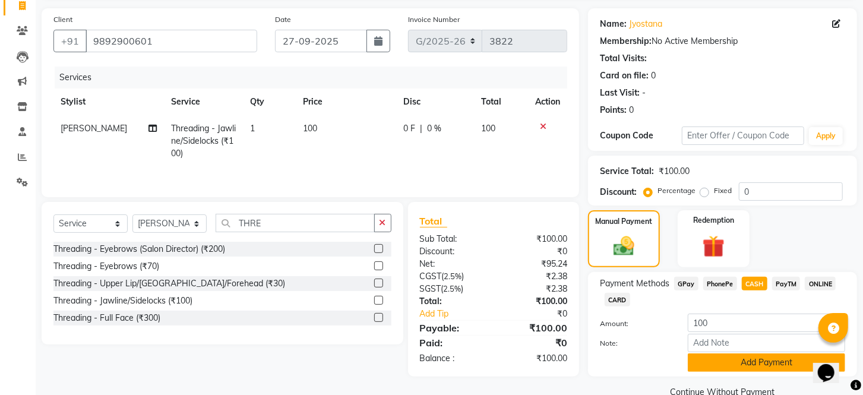
click at [746, 370] on button "Add Payment" at bounding box center [766, 362] width 157 height 18
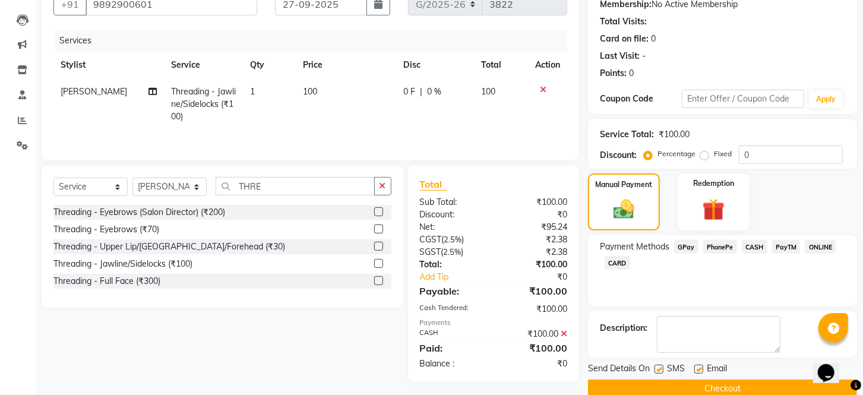
scroll to position [151, 0]
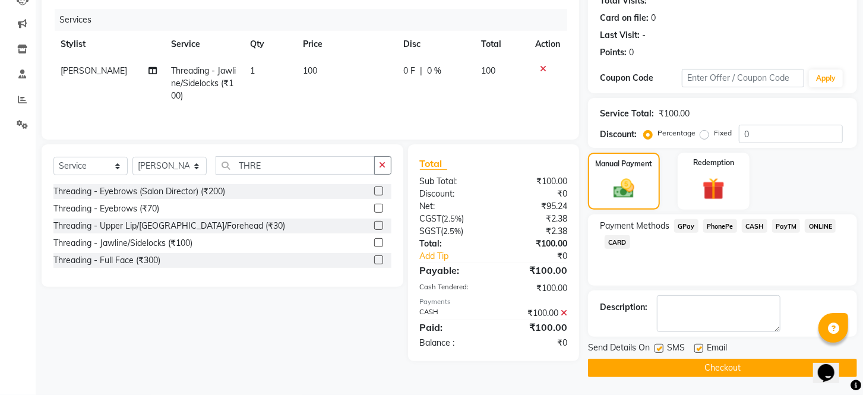
click at [655, 342] on div "SMS" at bounding box center [675, 349] width 40 height 15
click at [656, 346] on label at bounding box center [659, 348] width 9 height 9
click at [656, 346] on input "checkbox" at bounding box center [659, 349] width 8 height 8
click at [699, 347] on label at bounding box center [698, 348] width 9 height 9
click at [699, 347] on input "checkbox" at bounding box center [698, 349] width 8 height 8
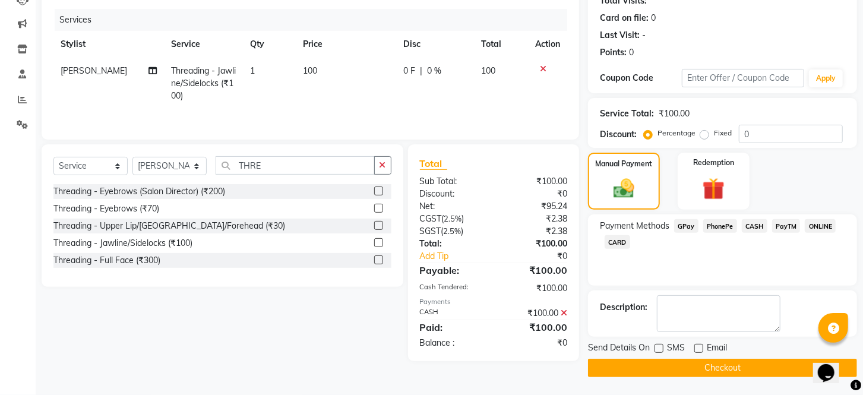
click at [699, 364] on button "Checkout" at bounding box center [722, 368] width 269 height 18
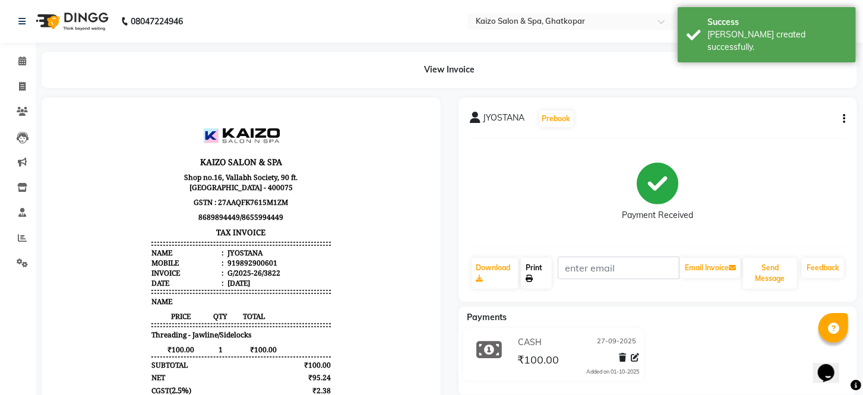
click at [529, 269] on link "Print" at bounding box center [536, 273] width 31 height 31
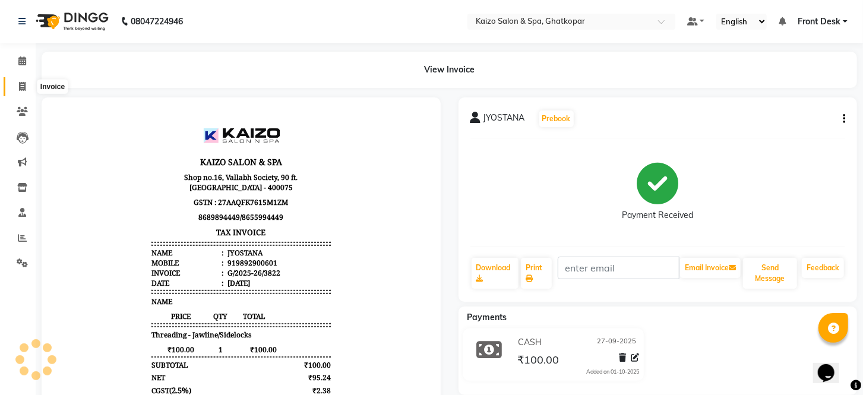
click at [26, 82] on span at bounding box center [22, 87] width 21 height 14
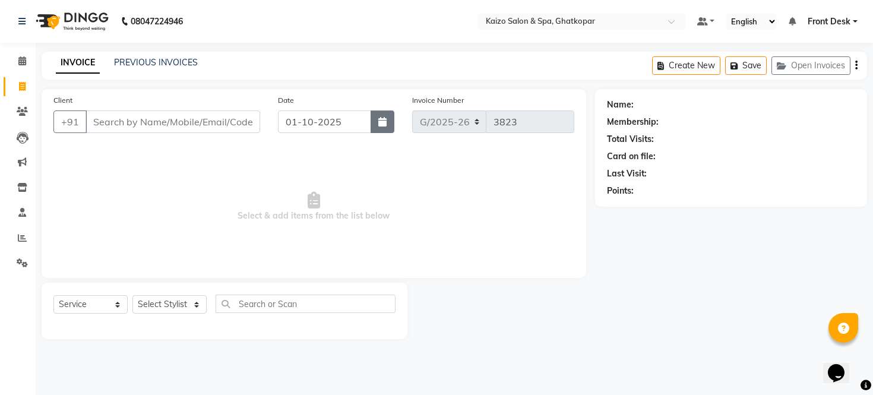
click at [378, 119] on icon "button" at bounding box center [382, 122] width 8 height 10
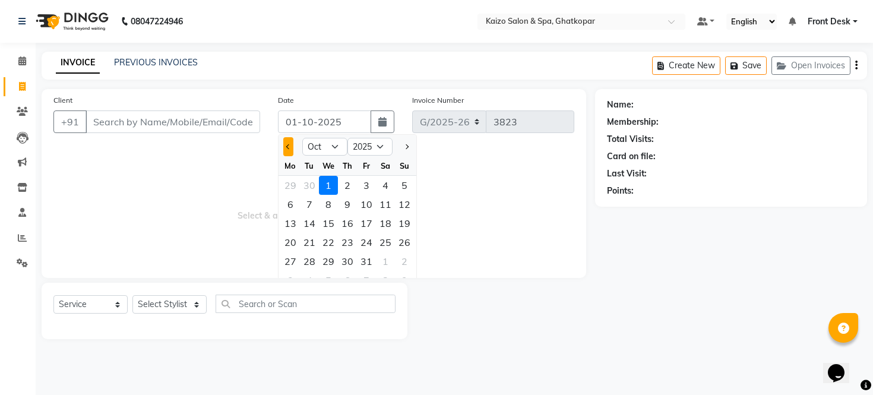
click at [290, 147] on span "Previous month" at bounding box center [288, 146] width 5 height 5
click at [387, 241] on div "27" at bounding box center [385, 242] width 19 height 19
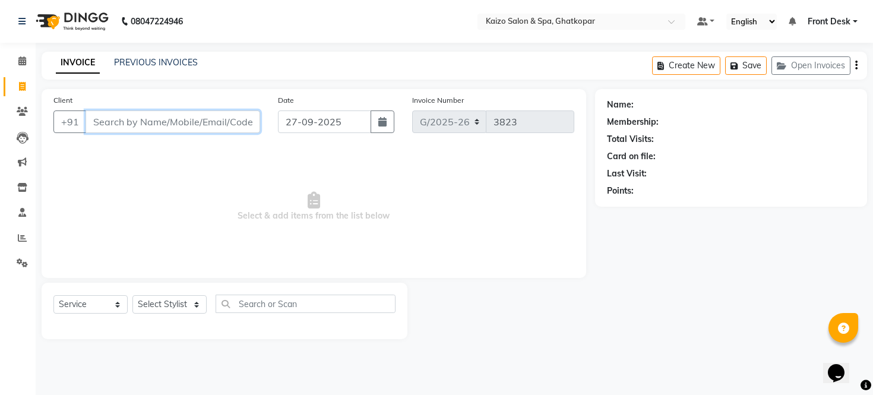
click at [175, 116] on input "Client" at bounding box center [173, 121] width 175 height 23
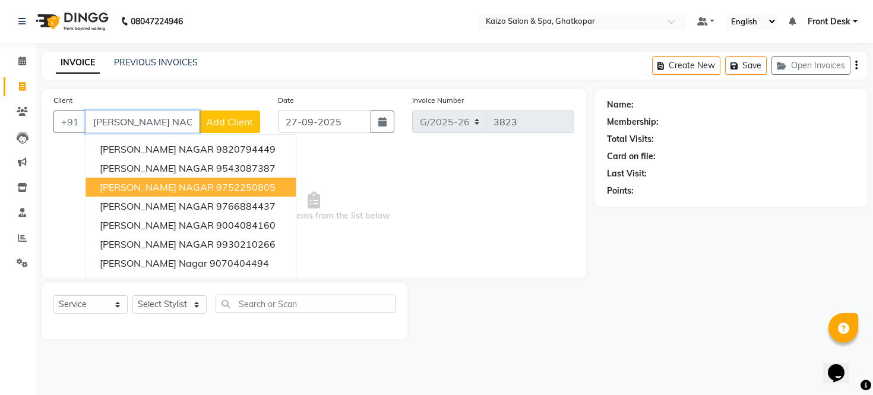
click at [161, 185] on span "[PERSON_NAME] NAGAR" at bounding box center [157, 187] width 114 height 12
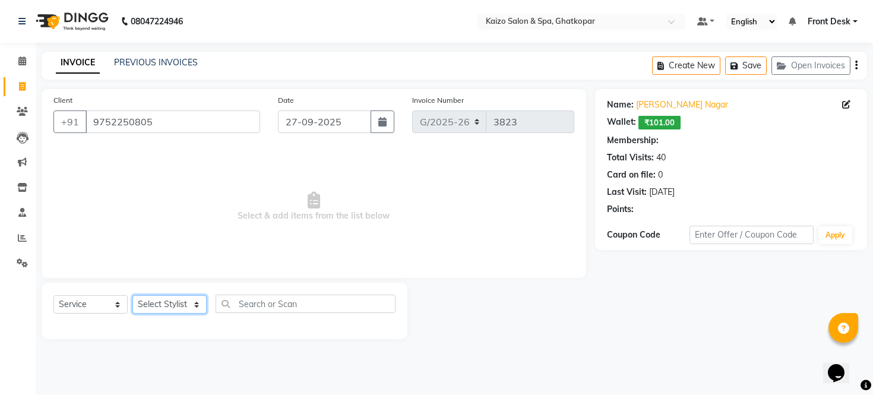
click at [143, 298] on select "Select Stylist [PERSON_NAME] ANJALI [PERSON_NAME] [PERSON_NAME] Front Desk [PER…" at bounding box center [169, 304] width 74 height 18
click at [162, 304] on select "Select Stylist [PERSON_NAME] ANJALI [PERSON_NAME] [PERSON_NAME] Front Desk [PER…" at bounding box center [169, 304] width 74 height 18
click at [132, 296] on select "Select Stylist [PERSON_NAME] ANJALI [PERSON_NAME] [PERSON_NAME] Front Desk [PER…" at bounding box center [169, 304] width 74 height 18
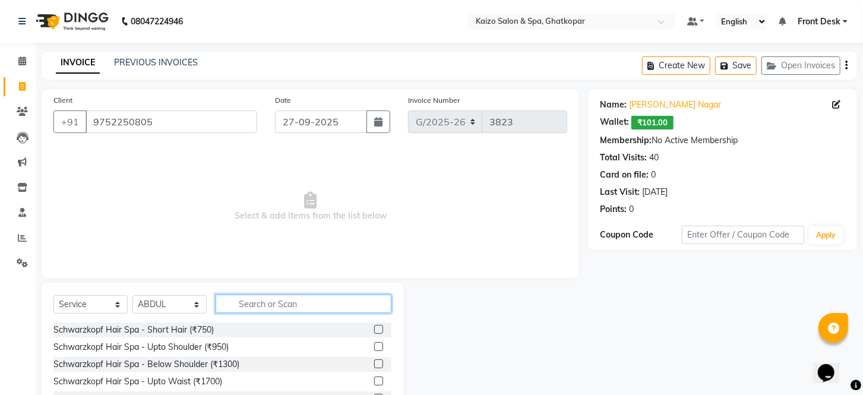
click at [286, 299] on input "text" at bounding box center [304, 304] width 176 height 18
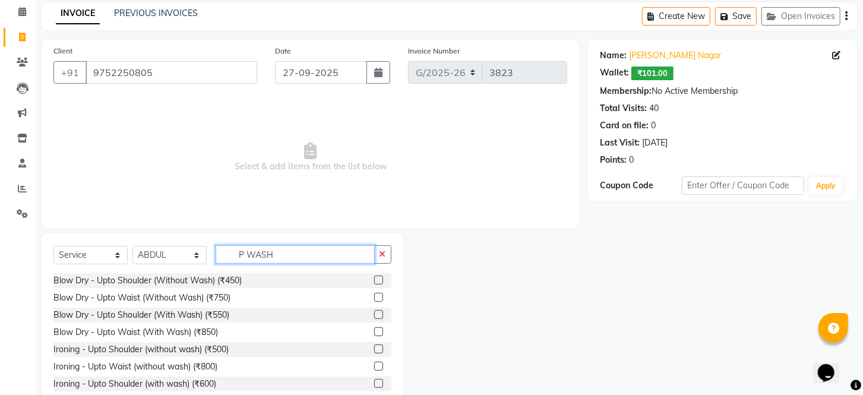
scroll to position [14, 0]
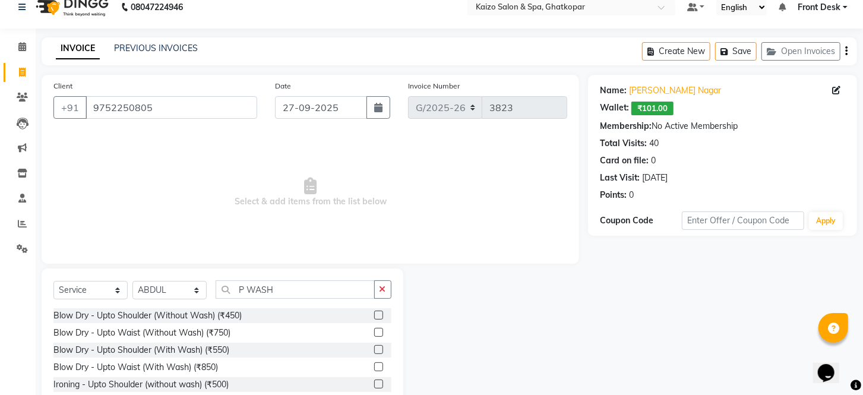
click at [374, 330] on label at bounding box center [378, 332] width 9 height 9
click at [374, 330] on input "checkbox" at bounding box center [378, 333] width 8 height 8
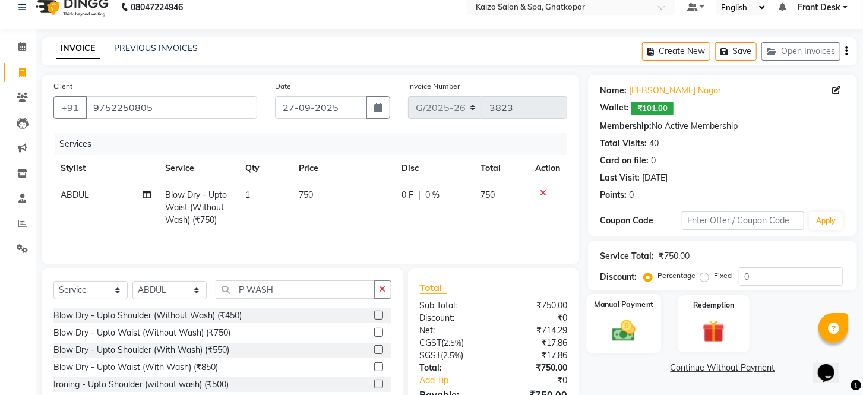
click at [616, 336] on img at bounding box center [623, 331] width 37 height 27
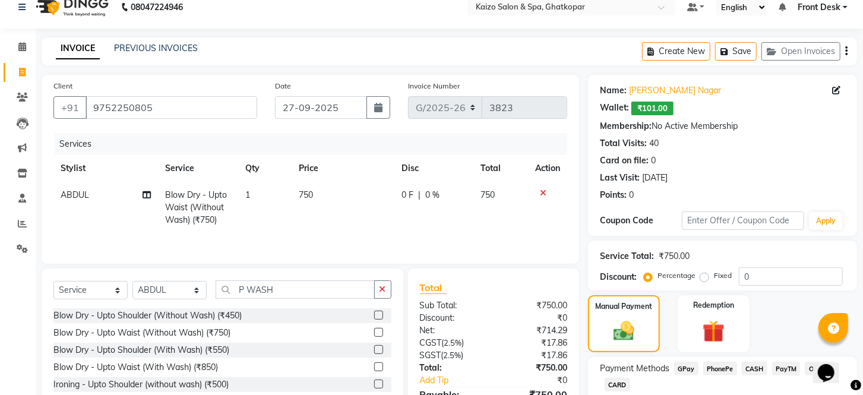
scroll to position [103, 0]
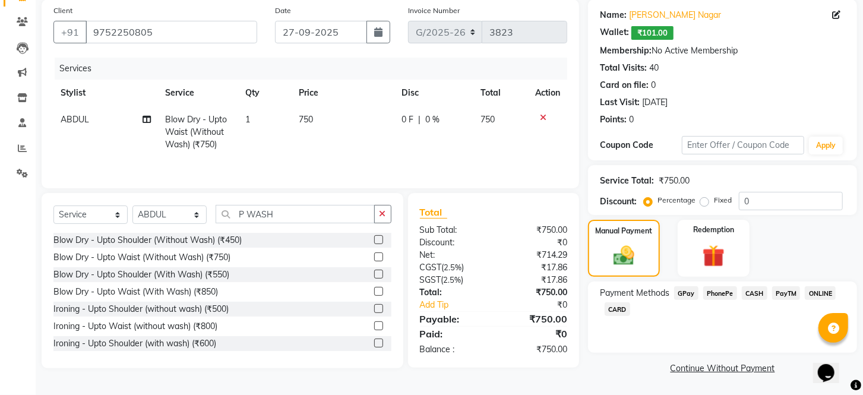
click at [750, 292] on span "CASH" at bounding box center [755, 293] width 26 height 14
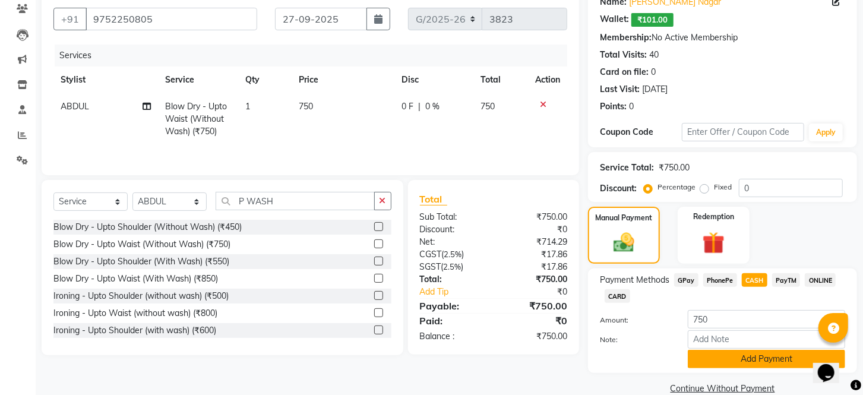
click at [719, 368] on button "Add Payment" at bounding box center [766, 359] width 157 height 18
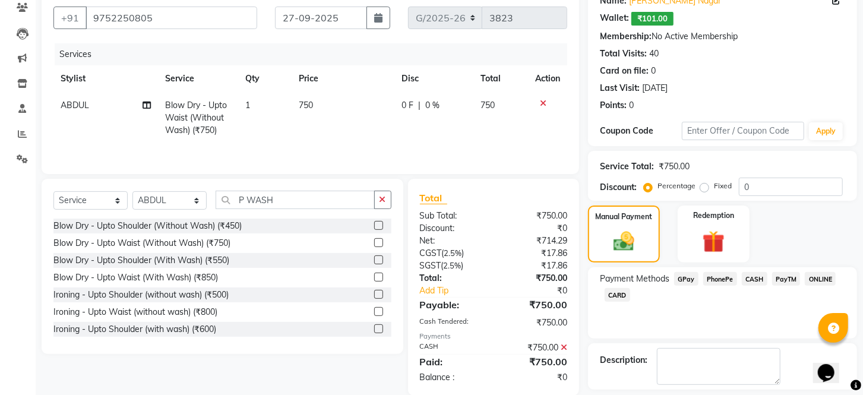
scroll to position [170, 0]
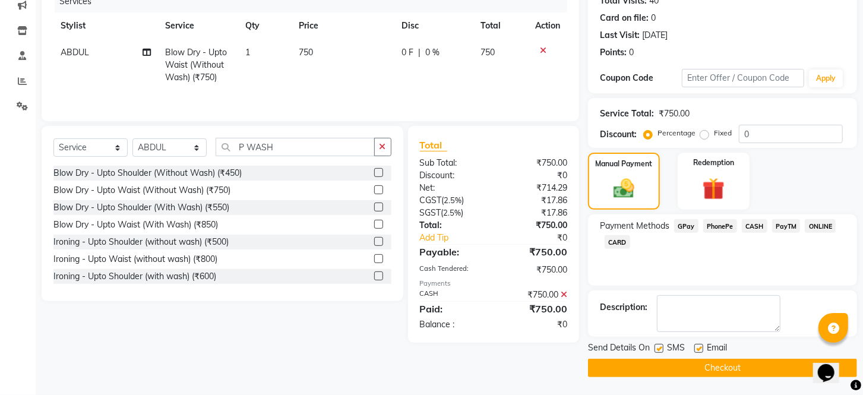
click at [658, 343] on div "SMS" at bounding box center [675, 349] width 40 height 15
click at [662, 346] on label at bounding box center [659, 348] width 9 height 9
click at [662, 346] on input "checkbox" at bounding box center [659, 349] width 8 height 8
click at [699, 347] on label at bounding box center [698, 348] width 9 height 9
click at [699, 347] on input "checkbox" at bounding box center [698, 349] width 8 height 8
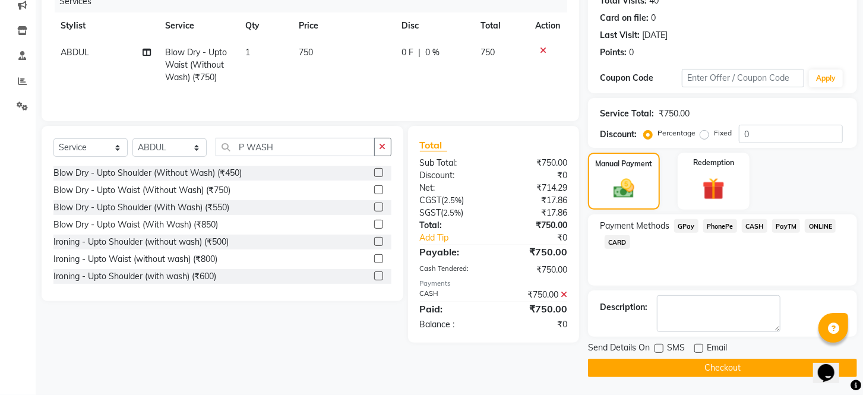
click at [699, 364] on button "Checkout" at bounding box center [722, 368] width 269 height 18
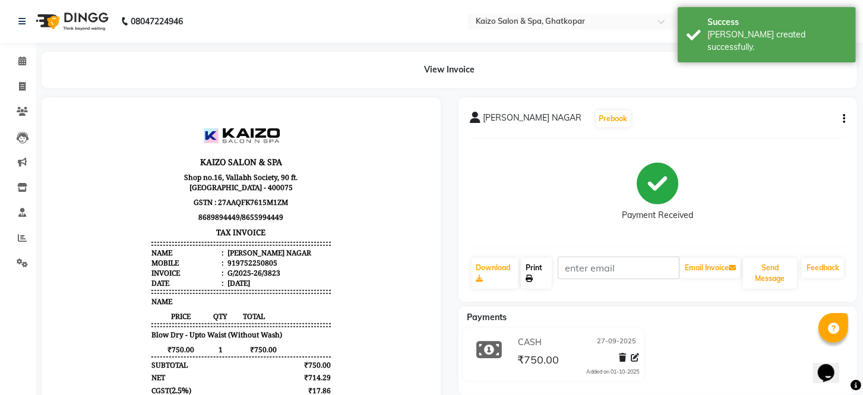
click at [539, 282] on link "Print" at bounding box center [536, 273] width 31 height 31
click at [17, 87] on span at bounding box center [22, 87] width 21 height 14
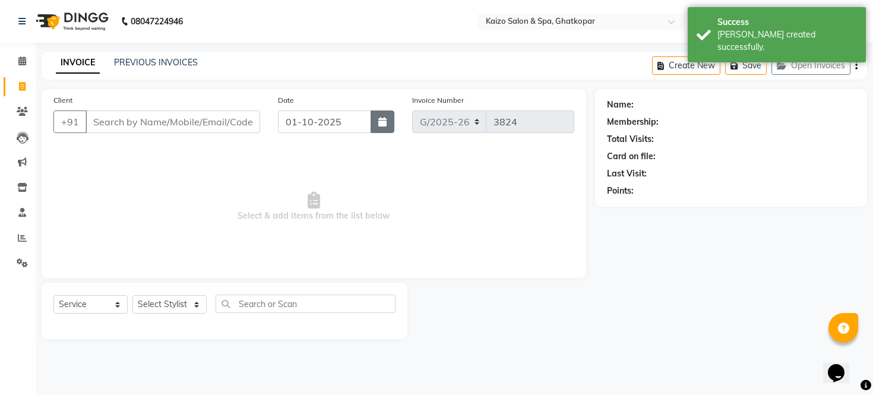
click at [388, 127] on button "button" at bounding box center [383, 121] width 24 height 23
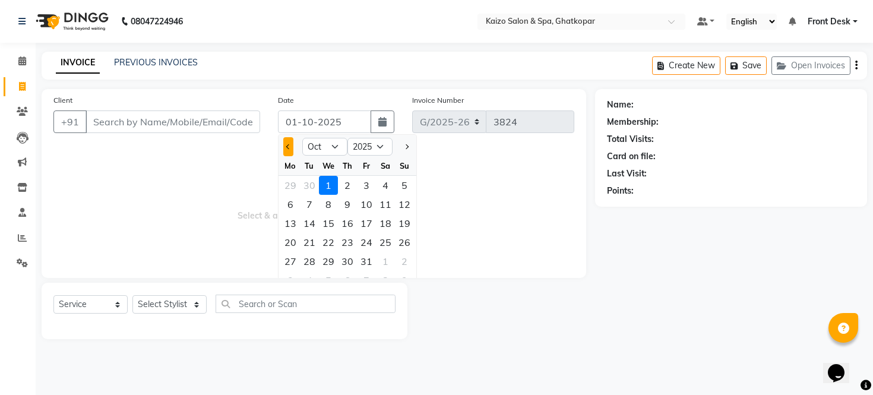
click at [287, 151] on button "Previous month" at bounding box center [288, 146] width 10 height 19
click at [379, 244] on div "27" at bounding box center [385, 242] width 19 height 19
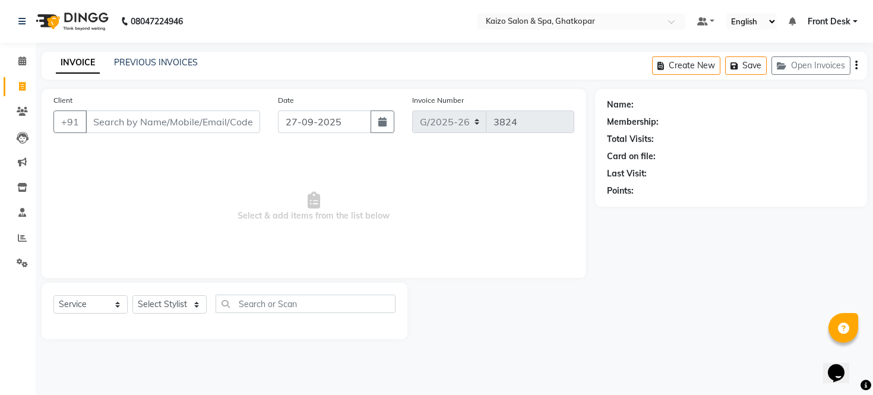
click at [206, 110] on div "Client +91" at bounding box center [157, 118] width 225 height 49
click at [206, 110] on input "Client" at bounding box center [173, 121] width 175 height 23
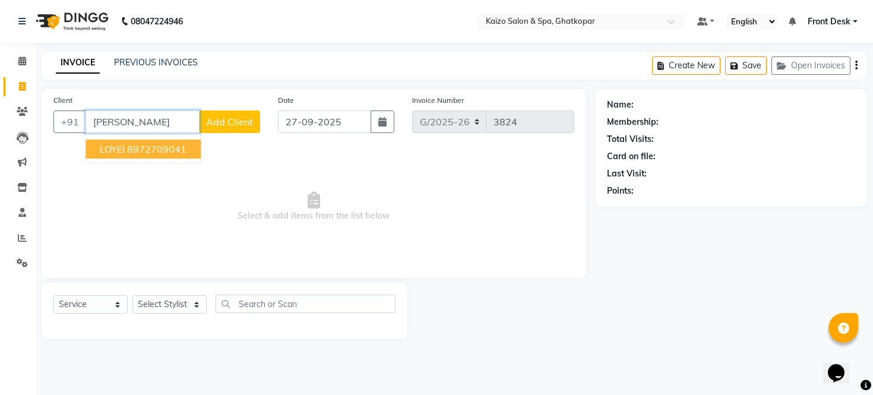
click at [194, 147] on button "LOYEI 8972709041" at bounding box center [143, 149] width 115 height 19
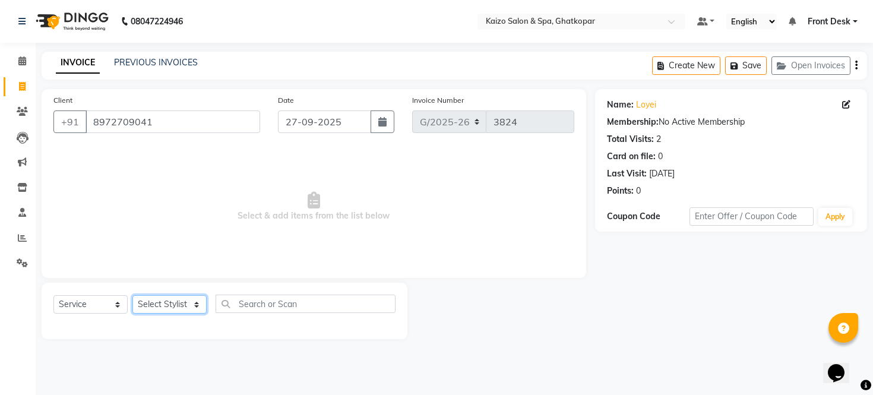
click at [163, 299] on select "Select Stylist [PERSON_NAME] ANJALI [PERSON_NAME] [PERSON_NAME] Front Desk [PER…" at bounding box center [169, 304] width 74 height 18
click at [132, 296] on select "Select Stylist [PERSON_NAME] ANJALI [PERSON_NAME] [PERSON_NAME] Front Desk [PER…" at bounding box center [169, 304] width 74 height 18
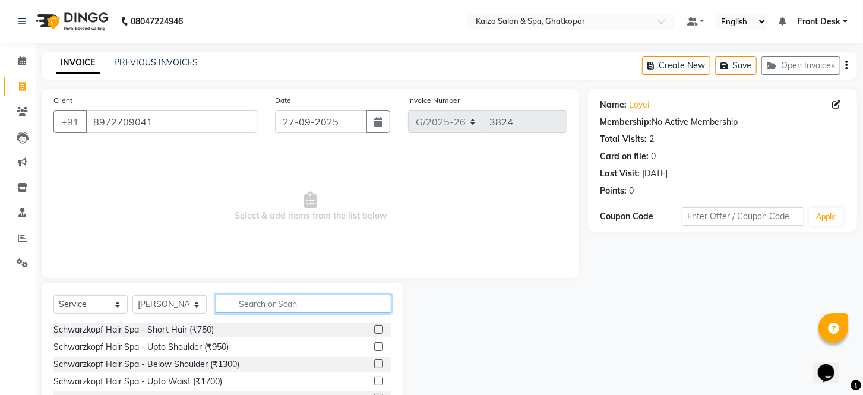
click at [270, 300] on input "text" at bounding box center [304, 304] width 176 height 18
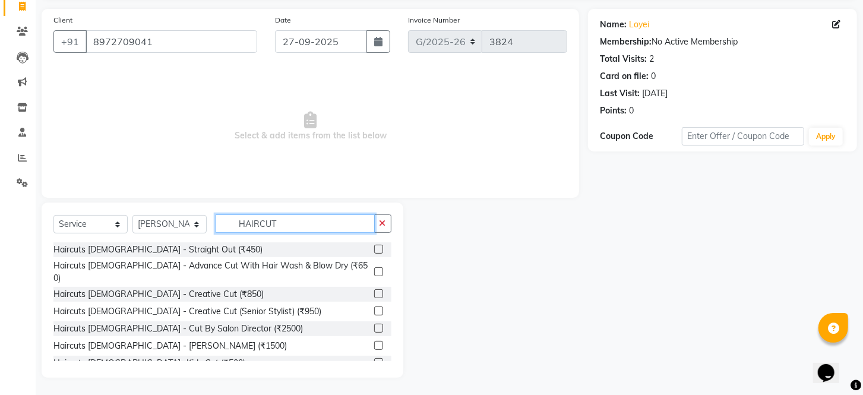
scroll to position [156, 0]
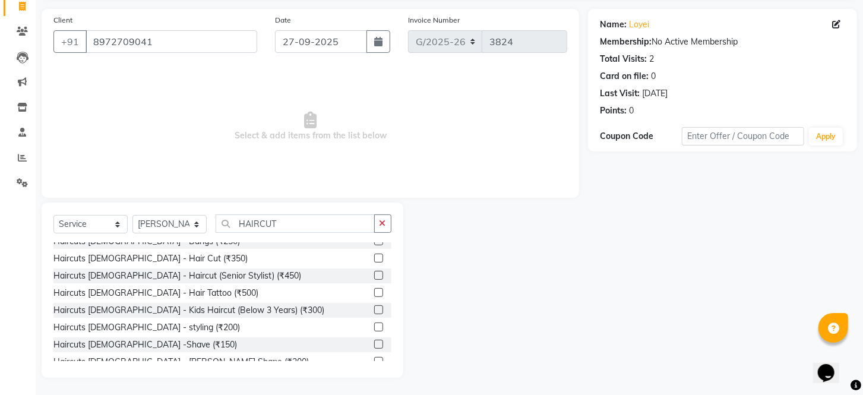
click at [374, 254] on label at bounding box center [378, 258] width 9 height 9
click at [374, 255] on input "checkbox" at bounding box center [378, 259] width 8 height 8
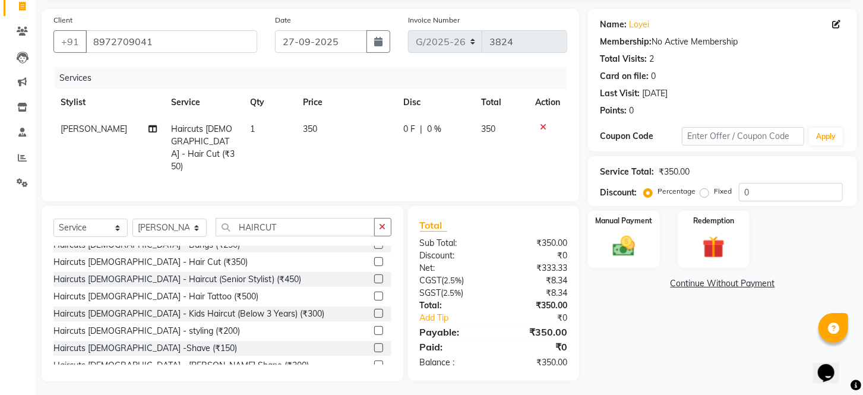
click at [349, 129] on td "350" at bounding box center [346, 148] width 100 height 64
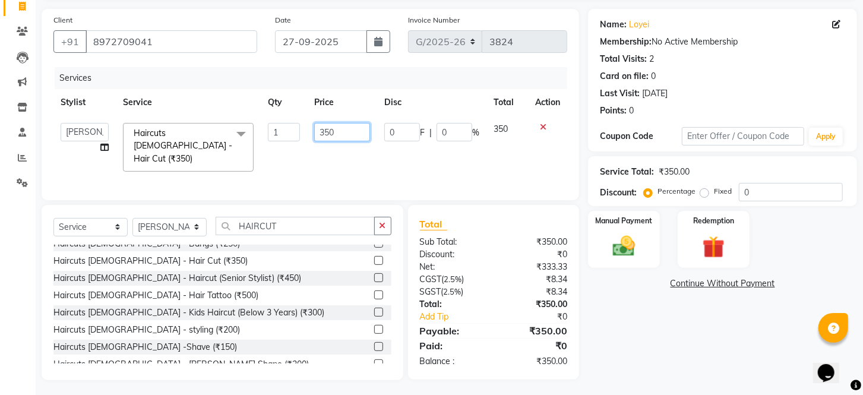
click at [349, 129] on input "350" at bounding box center [342, 132] width 56 height 18
drag, startPoint x: 482, startPoint y: 322, endPoint x: 477, endPoint y: 327, distance: 6.7
click at [479, 324] on div "Total Sub Total: ₹350.00 Discount: ₹0 Net: ₹333.33 CGST ( 2.5% ) ₹8.34 SGST ( 2…" at bounding box center [494, 292] width 148 height 151
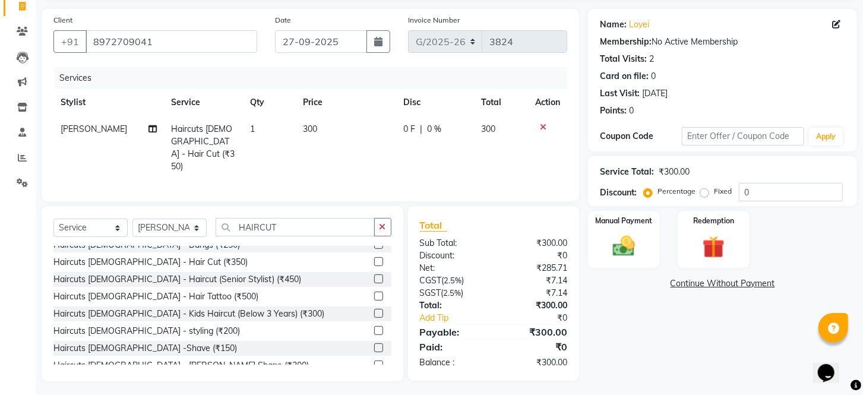
click at [497, 372] on div "Total Sub Total: ₹300.00 Discount: ₹0 Net: ₹285.71 CGST ( 2.5% ) ₹7.14 SGST ( 2…" at bounding box center [494, 293] width 172 height 175
click at [622, 257] on img at bounding box center [623, 246] width 37 height 27
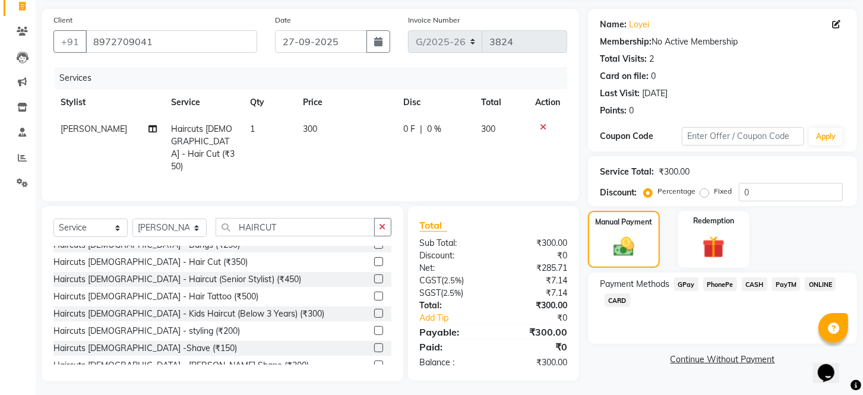
click at [714, 291] on span "PhonePe" at bounding box center [720, 284] width 34 height 14
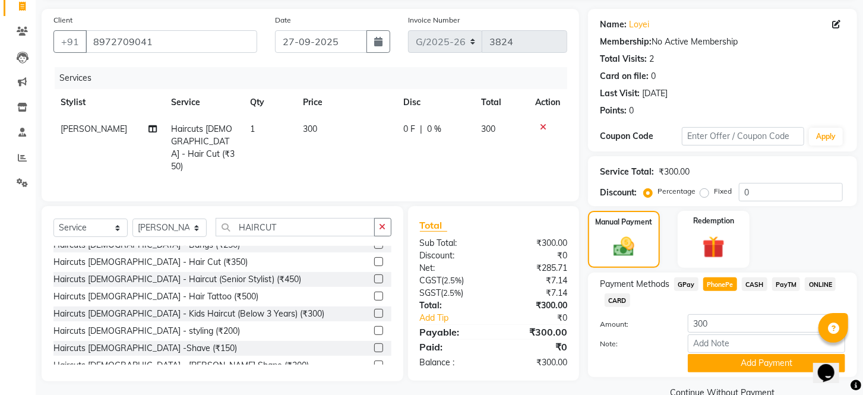
scroll to position [119, 0]
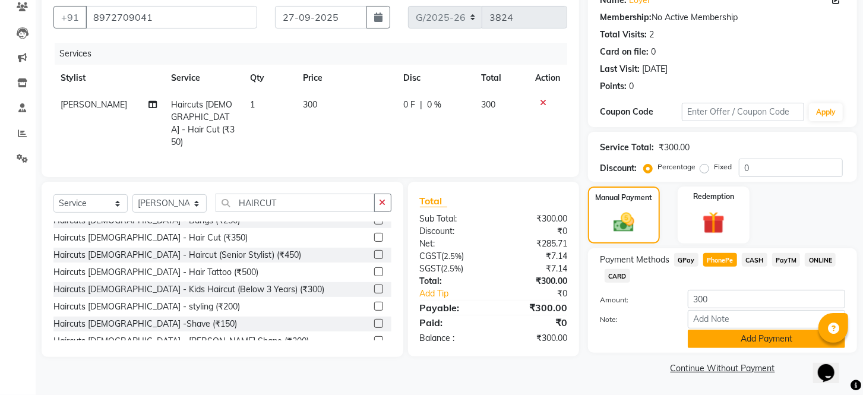
click at [734, 334] on button "Add Payment" at bounding box center [766, 339] width 157 height 18
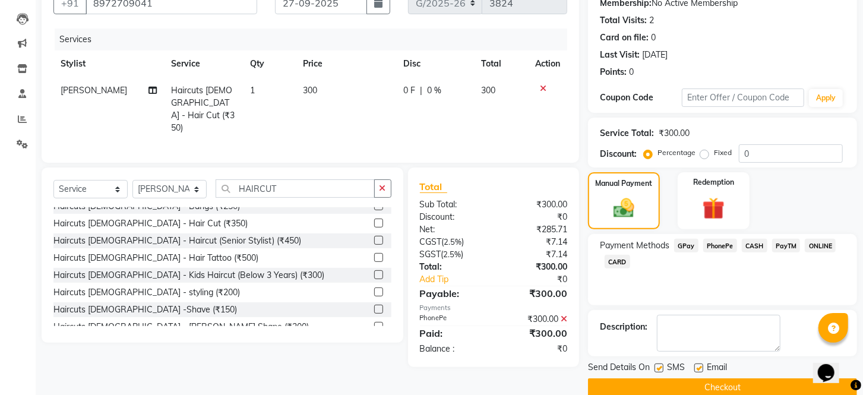
click at [659, 372] on label at bounding box center [659, 368] width 9 height 9
click at [659, 372] on input "checkbox" at bounding box center [659, 369] width 8 height 8
click at [698, 372] on label at bounding box center [698, 368] width 9 height 9
click at [698, 372] on input "checkbox" at bounding box center [698, 369] width 8 height 8
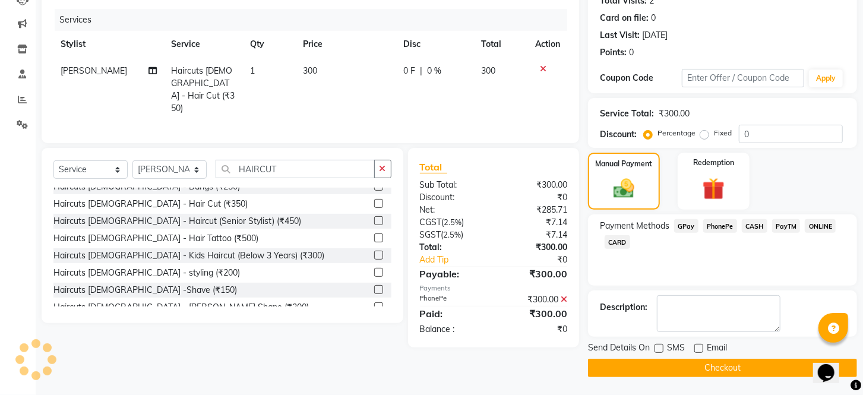
click at [718, 366] on button "Checkout" at bounding box center [722, 368] width 269 height 18
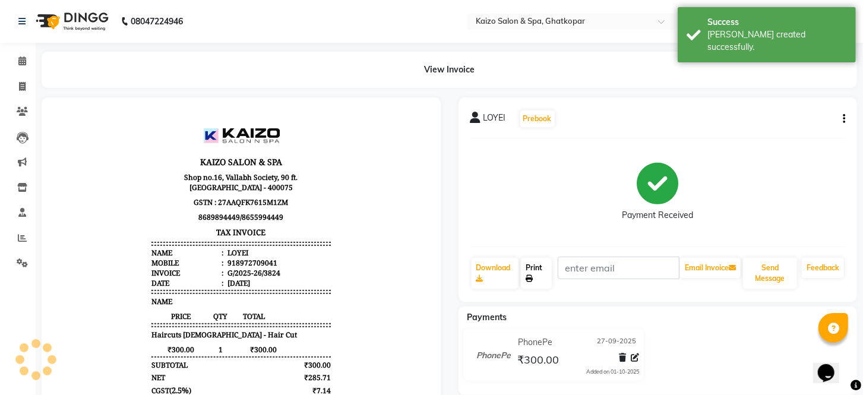
click at [531, 270] on link "Print" at bounding box center [536, 273] width 31 height 31
click at [23, 86] on icon at bounding box center [22, 86] width 7 height 9
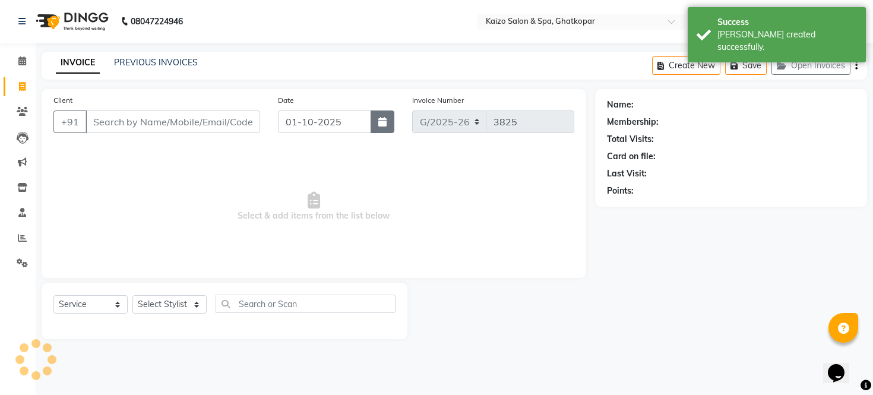
click at [388, 115] on button "button" at bounding box center [383, 121] width 24 height 23
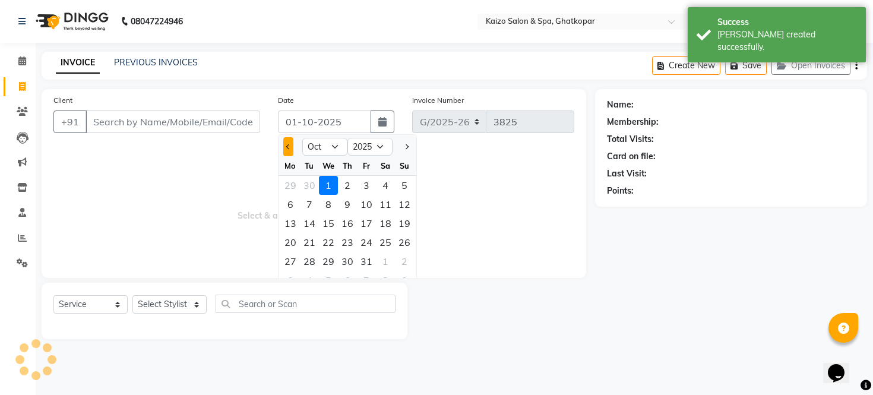
click at [286, 151] on button "Previous month" at bounding box center [288, 146] width 10 height 19
click at [388, 236] on div "27" at bounding box center [385, 242] width 19 height 19
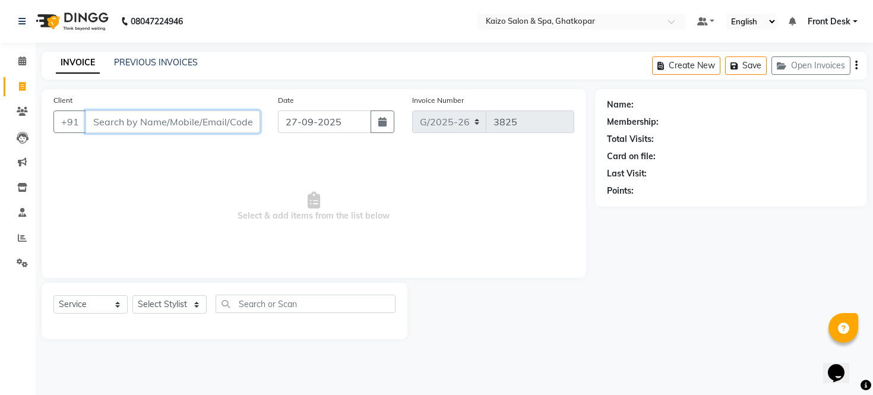
click at [191, 120] on input "Client" at bounding box center [173, 121] width 175 height 23
paste input "SANA 9999414239"
click at [123, 119] on input "SANA 9999414239" at bounding box center [143, 121] width 114 height 23
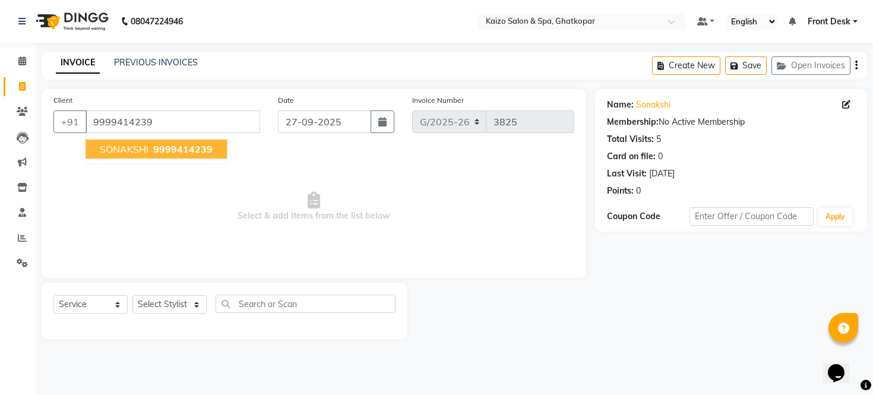
click at [116, 150] on span "SONAKSHI" at bounding box center [124, 149] width 49 height 12
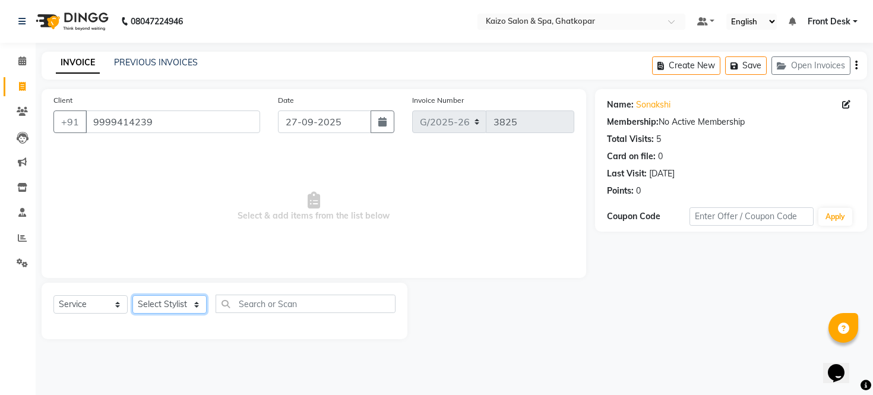
click at [158, 305] on select "Select Stylist [PERSON_NAME] ANJALI [PERSON_NAME] [PERSON_NAME] Front Desk [PER…" at bounding box center [169, 304] width 74 height 18
click at [132, 296] on select "Select Stylist [PERSON_NAME] ANJALI [PERSON_NAME] [PERSON_NAME] Front Desk [PER…" at bounding box center [169, 304] width 74 height 18
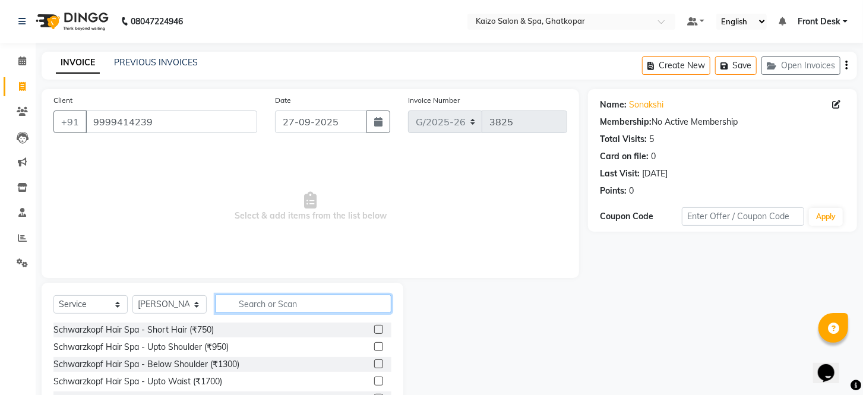
click at [295, 310] on input "text" at bounding box center [304, 304] width 176 height 18
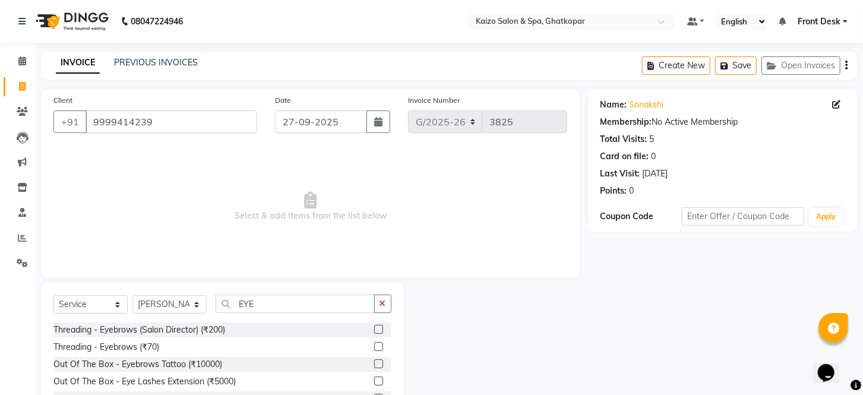
click at [380, 343] on label at bounding box center [378, 346] width 9 height 9
click at [380, 343] on input "checkbox" at bounding box center [378, 347] width 8 height 8
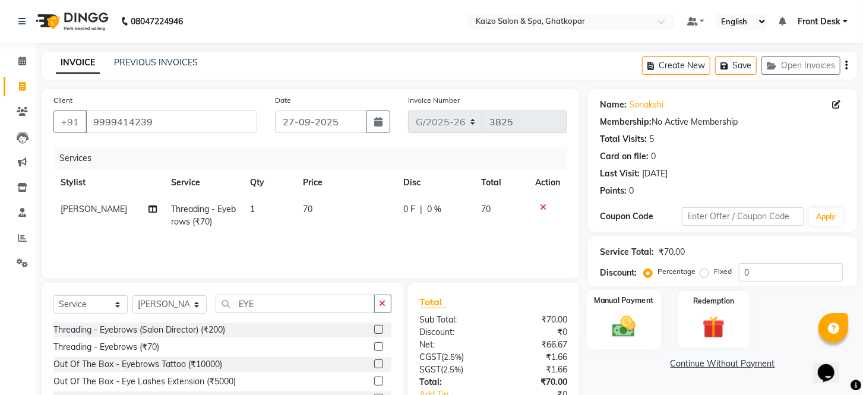
click at [617, 340] on img at bounding box center [623, 327] width 37 height 27
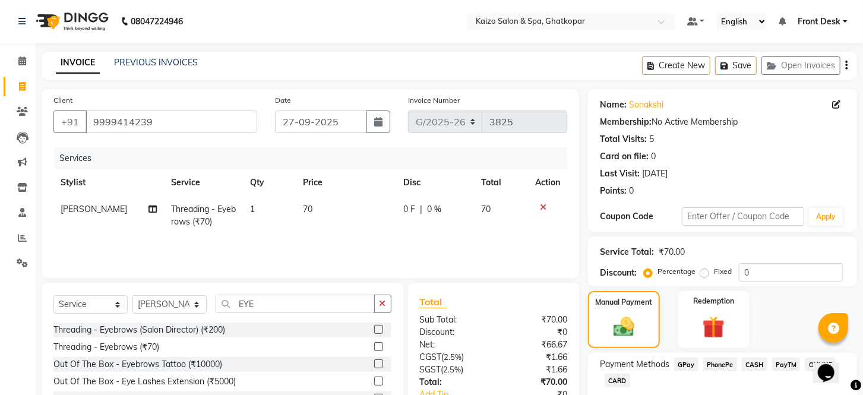
scroll to position [84, 0]
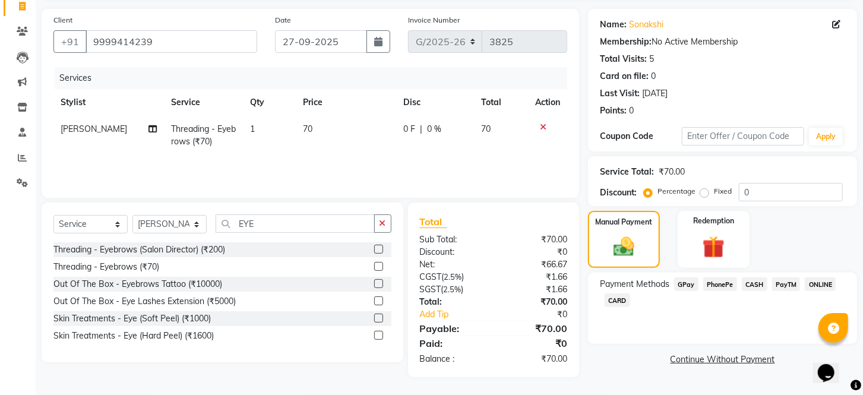
click at [713, 289] on span "PhonePe" at bounding box center [720, 284] width 34 height 14
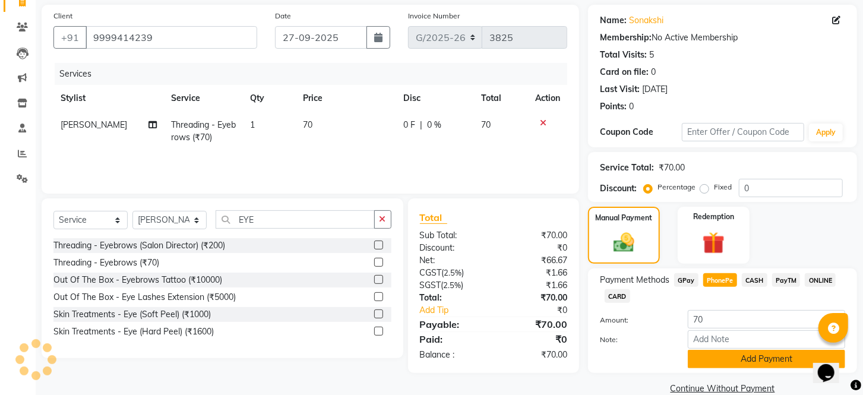
click at [715, 366] on button "Add Payment" at bounding box center [766, 359] width 157 height 18
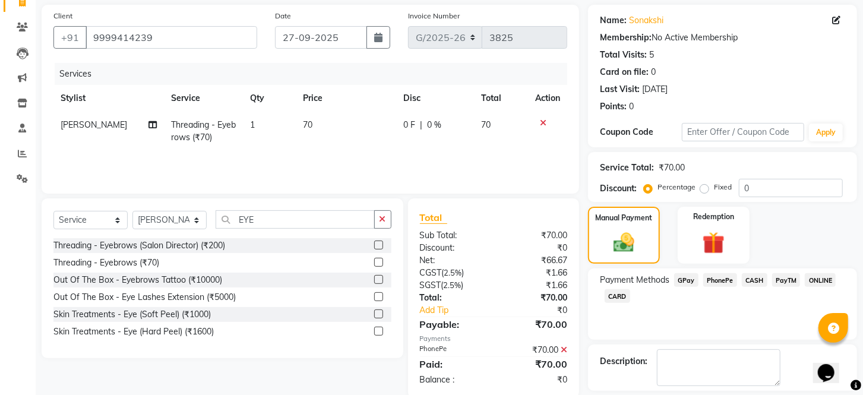
scroll to position [151, 0]
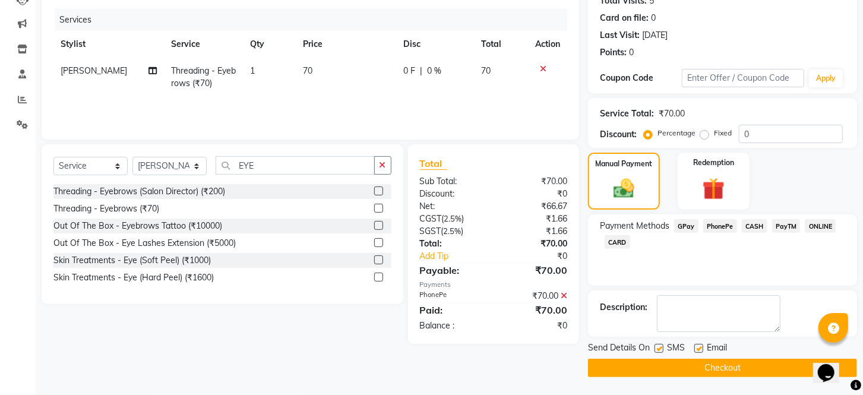
click at [658, 347] on label at bounding box center [659, 348] width 9 height 9
click at [658, 347] on input "checkbox" at bounding box center [659, 349] width 8 height 8
click at [704, 347] on div "Email" at bounding box center [715, 349] width 42 height 15
click at [702, 347] on label at bounding box center [698, 348] width 9 height 9
click at [702, 347] on input "checkbox" at bounding box center [698, 349] width 8 height 8
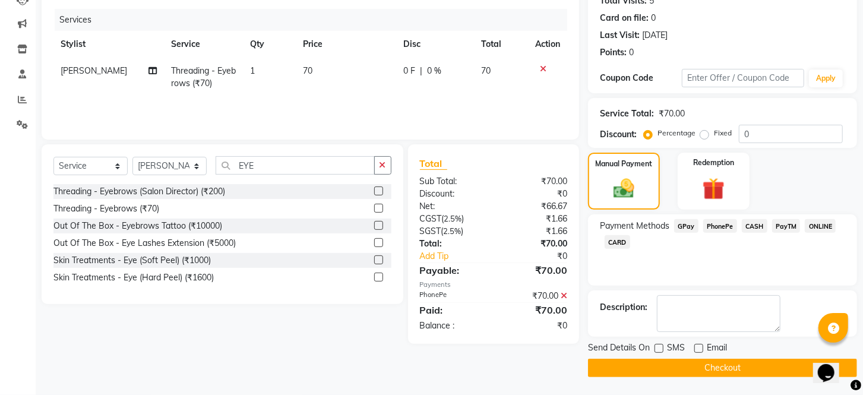
click at [700, 365] on button "Checkout" at bounding box center [722, 368] width 269 height 18
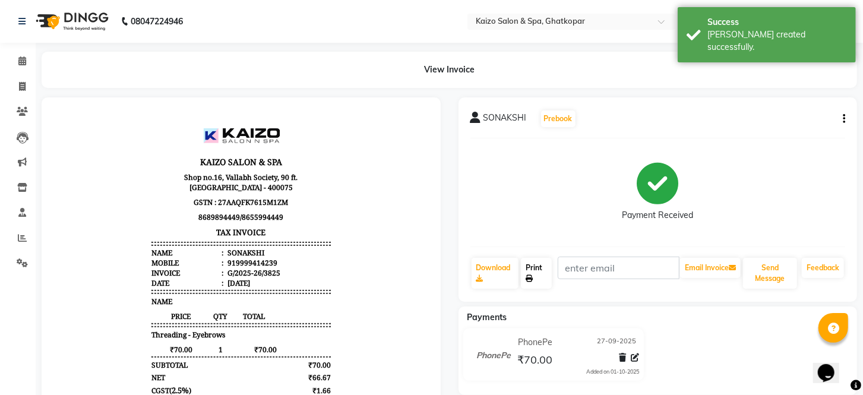
click at [533, 275] on icon at bounding box center [529, 278] width 7 height 7
click at [26, 87] on span at bounding box center [22, 87] width 21 height 14
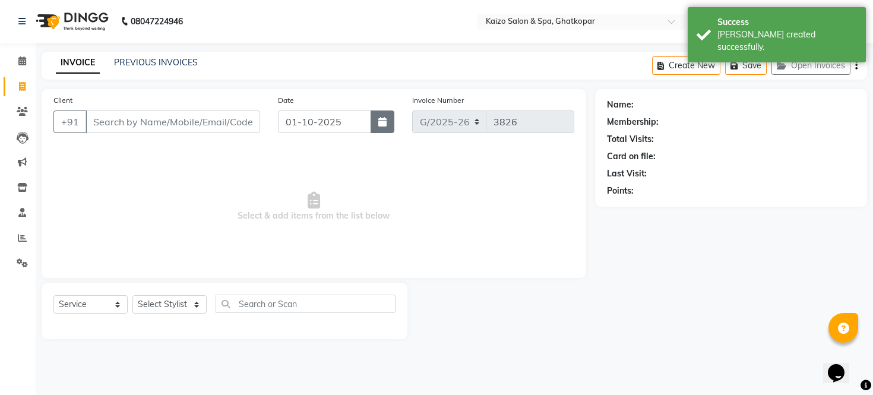
click at [378, 121] on icon "button" at bounding box center [382, 122] width 8 height 10
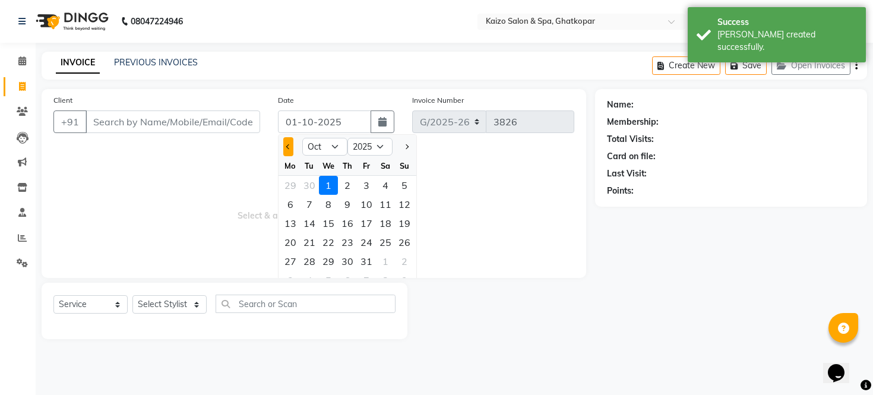
click at [289, 144] on span "Previous month" at bounding box center [288, 146] width 5 height 5
click at [386, 242] on div "27" at bounding box center [385, 242] width 19 height 19
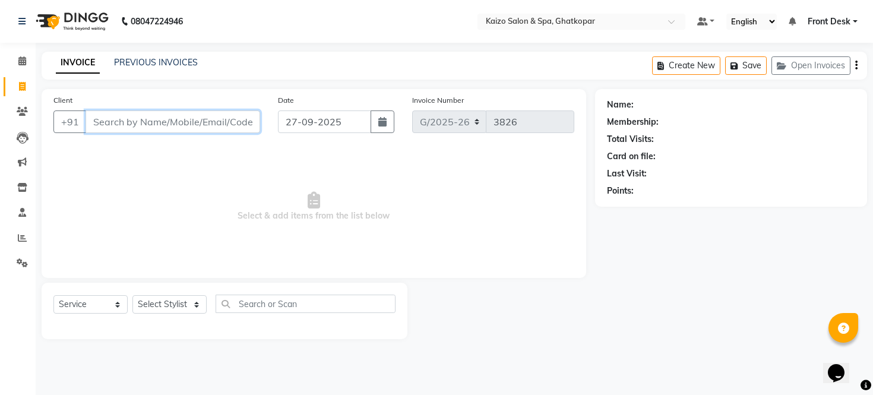
click at [197, 123] on input "Client" at bounding box center [173, 121] width 175 height 23
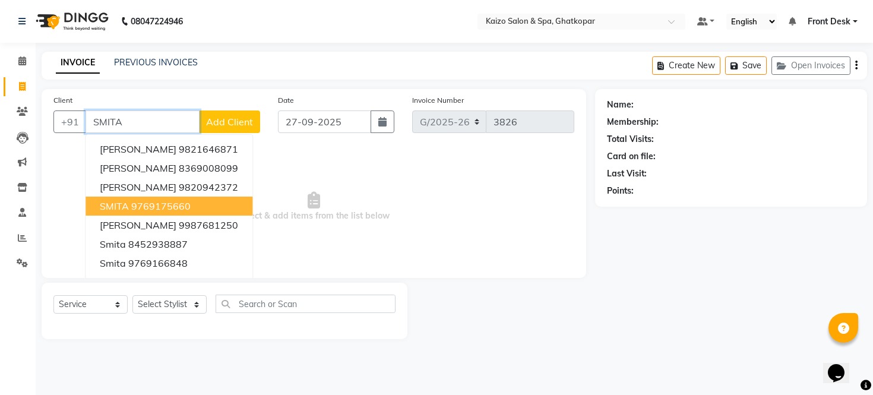
click at [176, 200] on ngb-highlight "9769175660" at bounding box center [160, 206] width 59 height 12
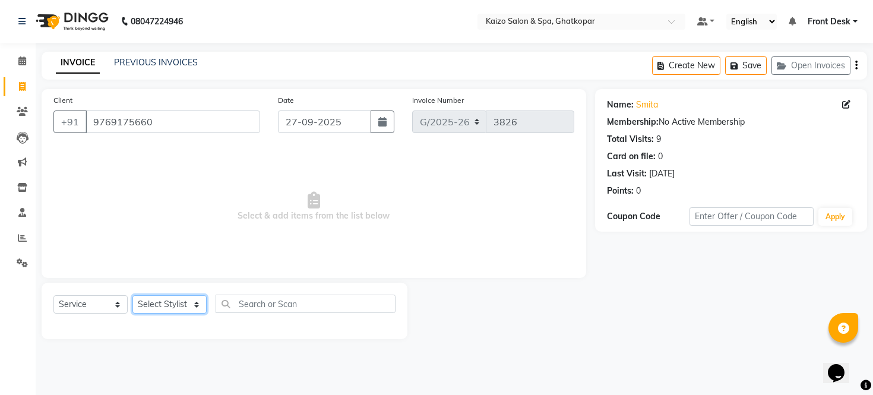
drag, startPoint x: 159, startPoint y: 307, endPoint x: 169, endPoint y: 298, distance: 13.9
click at [159, 307] on select "Select Stylist [PERSON_NAME] ANJALI [PERSON_NAME] [PERSON_NAME] Front Desk [PER…" at bounding box center [169, 304] width 74 height 18
click at [466, 233] on span "Select & add items from the list below" at bounding box center [313, 206] width 521 height 119
click at [150, 311] on select "Select Stylist [PERSON_NAME] ANJALI [PERSON_NAME] [PERSON_NAME] Front Desk [PER…" at bounding box center [169, 304] width 74 height 18
click at [132, 296] on select "Select Stylist [PERSON_NAME] ANJALI [PERSON_NAME] [PERSON_NAME] Front Desk [PER…" at bounding box center [169, 304] width 74 height 18
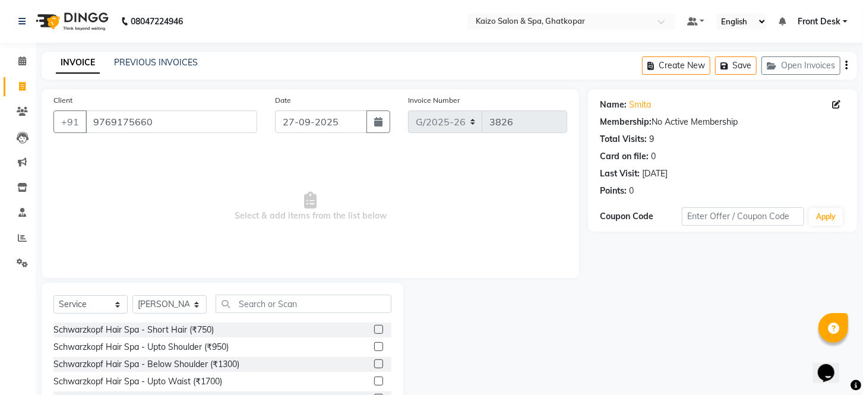
click at [308, 298] on div "Select Service Product Membership Package Voucher Prepaid Gift Card Select Styl…" at bounding box center [223, 370] width 362 height 175
click at [309, 311] on input "text" at bounding box center [304, 304] width 176 height 18
click at [378, 328] on label at bounding box center [378, 329] width 9 height 9
click at [378, 328] on input "checkbox" at bounding box center [378, 330] width 8 height 8
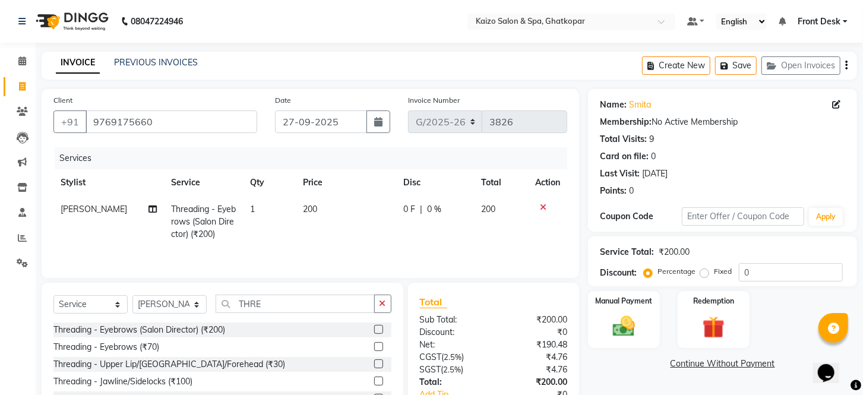
click at [339, 210] on td "200" at bounding box center [346, 222] width 100 height 52
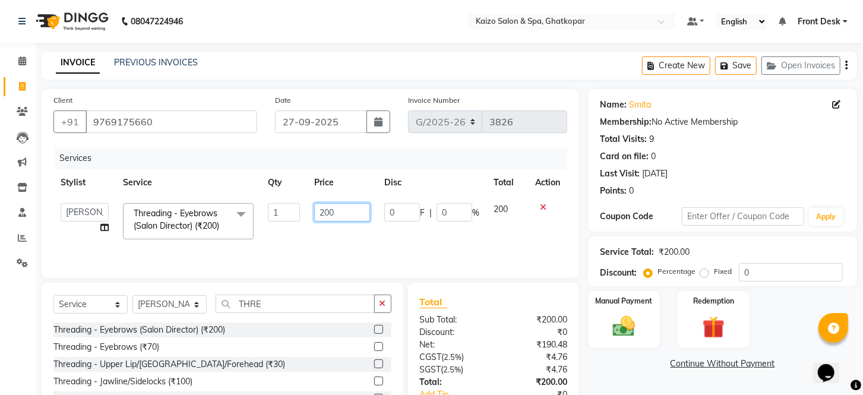
click at [339, 210] on input "200" at bounding box center [342, 212] width 56 height 18
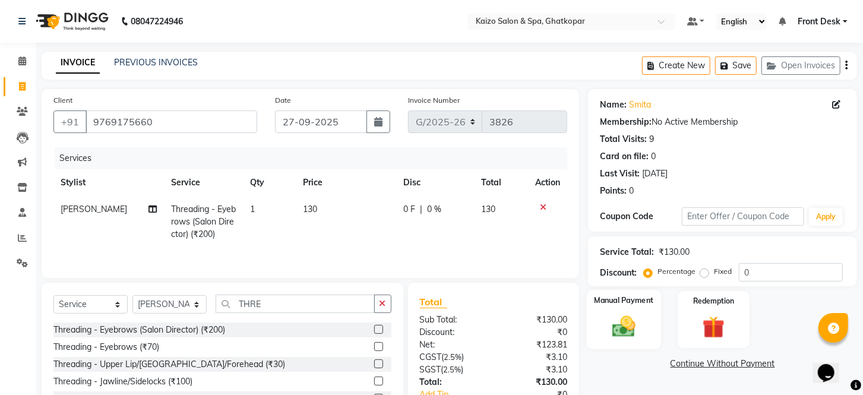
click at [644, 349] on div "Manual Payment" at bounding box center [624, 319] width 74 height 59
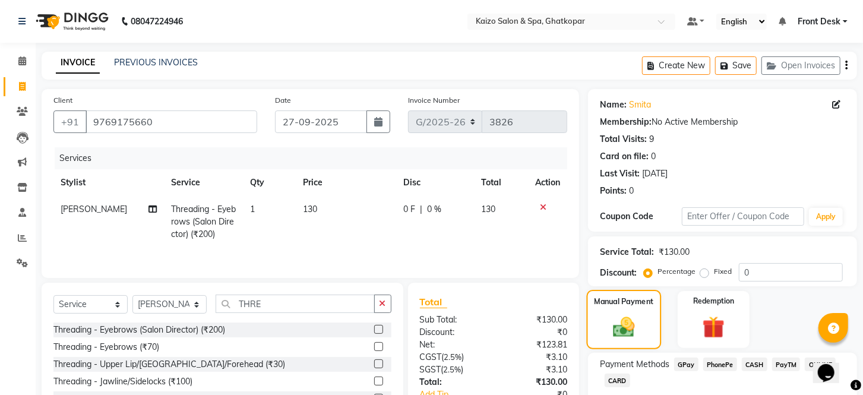
click at [627, 340] on img at bounding box center [624, 327] width 36 height 25
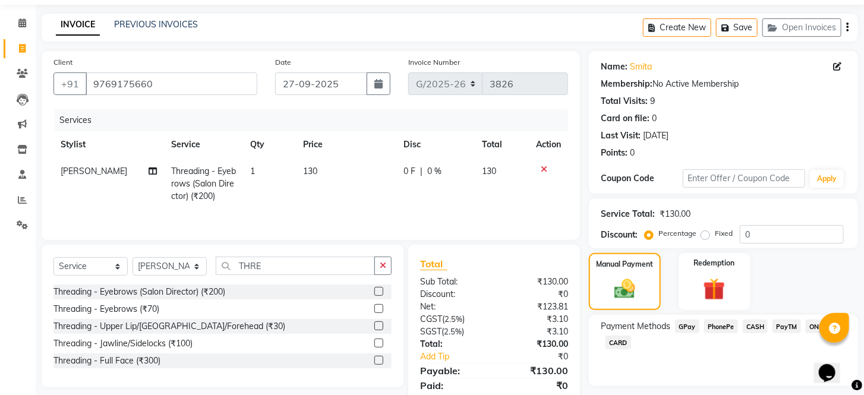
click at [713, 333] on span "PhonePe" at bounding box center [721, 327] width 34 height 14
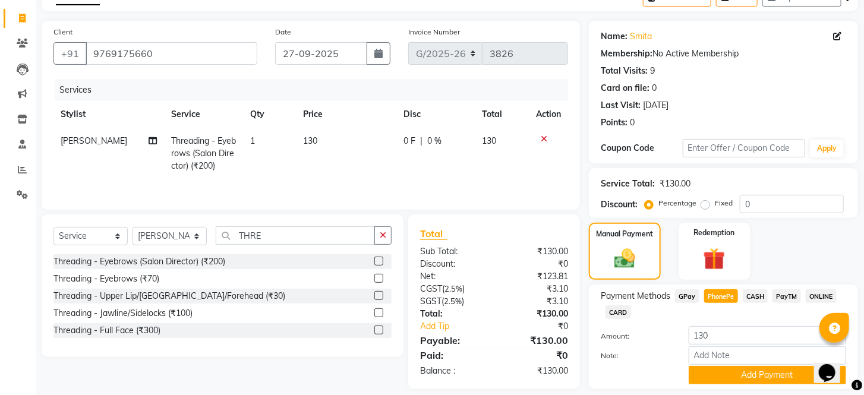
scroll to position [119, 0]
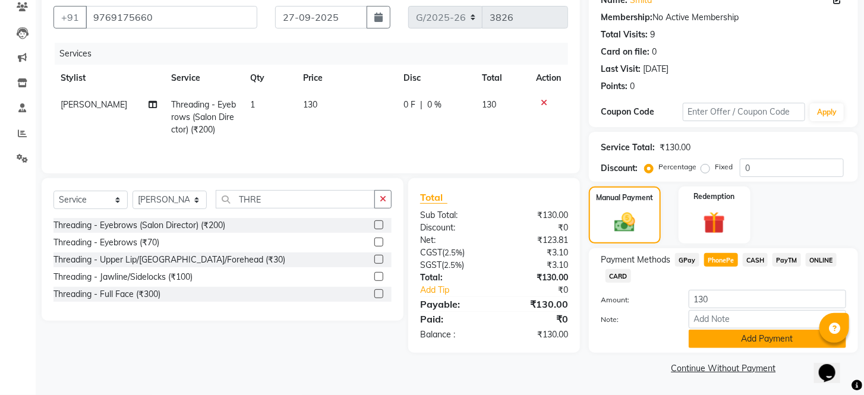
click at [767, 333] on button "Add Payment" at bounding box center [766, 339] width 157 height 18
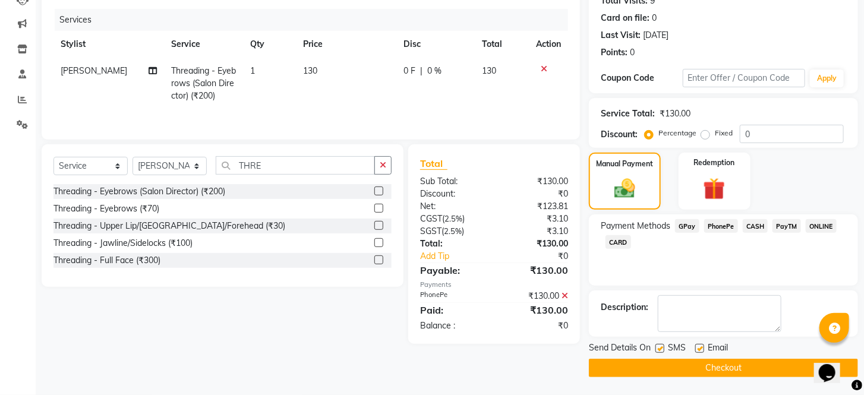
scroll to position [151, 0]
click at [660, 349] on label at bounding box center [659, 348] width 9 height 9
click at [660, 349] on input "checkbox" at bounding box center [659, 349] width 8 height 8
click at [696, 349] on label at bounding box center [699, 348] width 9 height 9
click at [696, 349] on input "checkbox" at bounding box center [699, 349] width 8 height 8
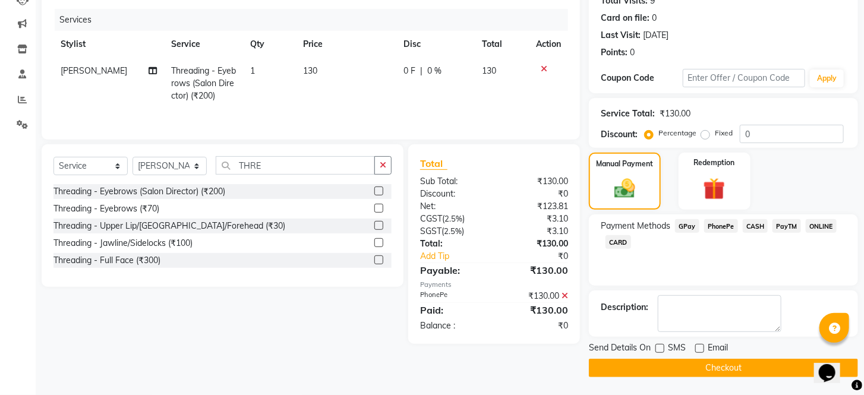
click at [696, 359] on button "Checkout" at bounding box center [723, 368] width 269 height 18
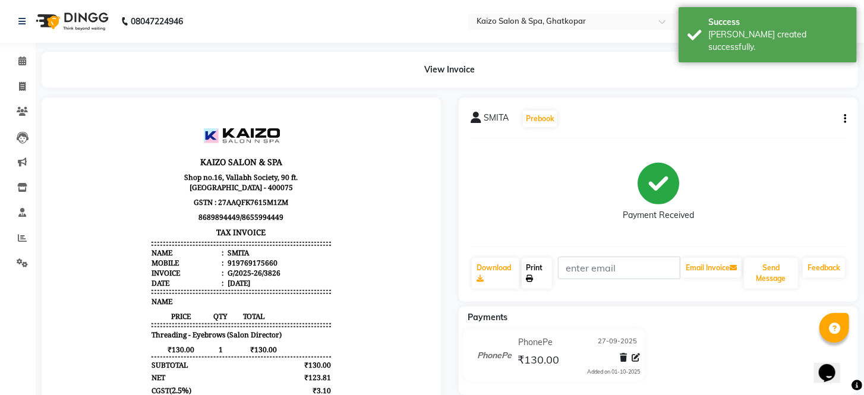
click at [541, 268] on link "Print" at bounding box center [537, 273] width 31 height 31
click at [10, 88] on link "Invoice" at bounding box center [18, 87] width 29 height 20
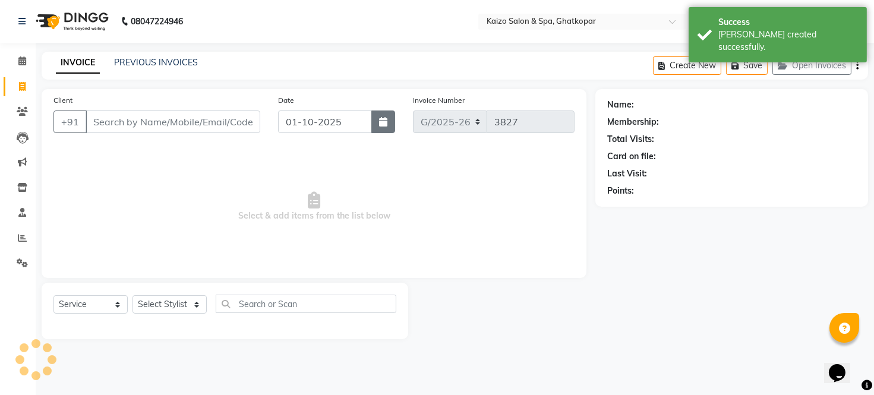
click at [382, 126] on icon "button" at bounding box center [383, 122] width 8 height 10
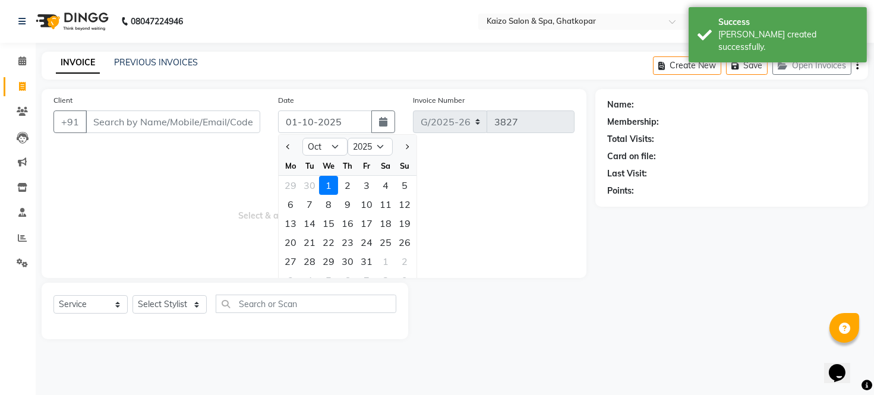
click at [295, 143] on div at bounding box center [291, 146] width 24 height 19
click at [285, 151] on button "Previous month" at bounding box center [288, 146] width 10 height 19
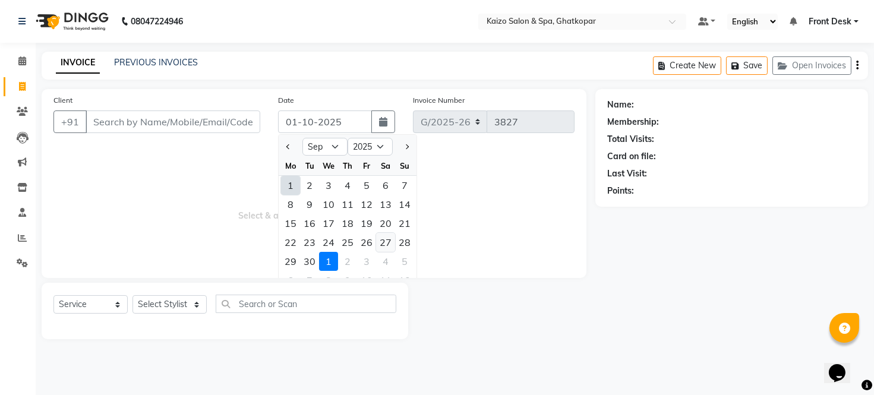
click at [392, 241] on div "27" at bounding box center [385, 242] width 19 height 19
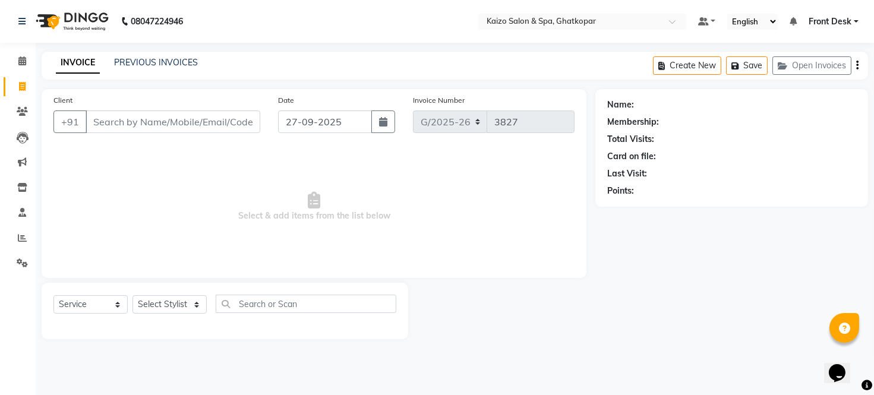
click at [149, 105] on div "Client +91" at bounding box center [157, 118] width 225 height 49
click at [149, 127] on input "Client" at bounding box center [173, 121] width 175 height 23
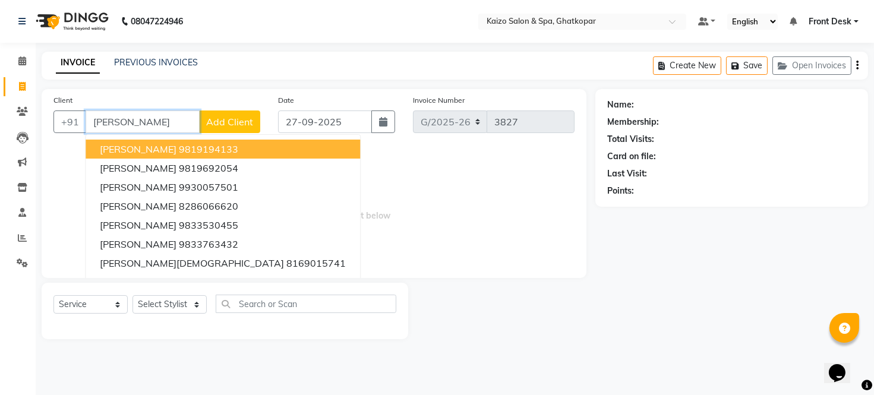
click at [108, 149] on span "[PERSON_NAME]" at bounding box center [138, 149] width 77 height 12
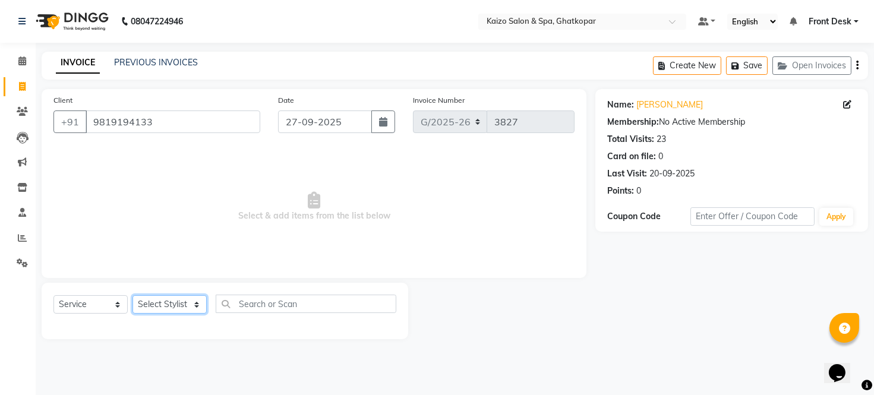
click at [170, 305] on select "Select Stylist [PERSON_NAME] ANJALI [PERSON_NAME] [PERSON_NAME] Front Desk [PER…" at bounding box center [169, 304] width 74 height 18
click at [182, 307] on select "Select Stylist [PERSON_NAME] ANJALI [PERSON_NAME] [PERSON_NAME] Front Desk [PER…" at bounding box center [169, 304] width 74 height 18
click at [132, 296] on select "Select Stylist [PERSON_NAME] ANJALI [PERSON_NAME] [PERSON_NAME] Front Desk [PER…" at bounding box center [169, 304] width 74 height 18
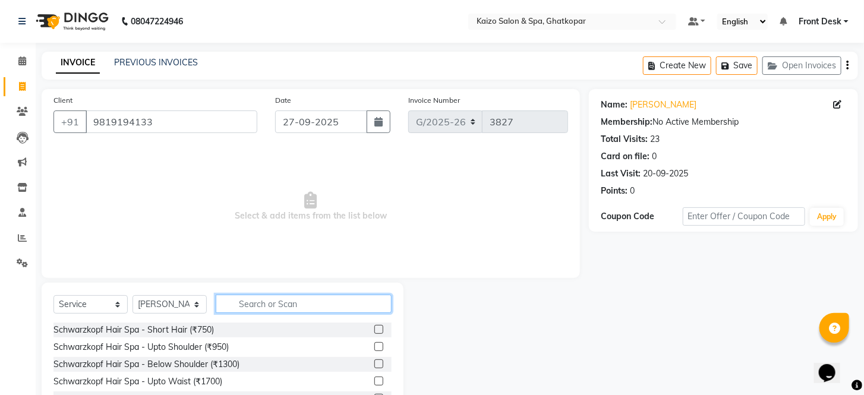
click at [266, 309] on input "text" at bounding box center [304, 304] width 176 height 18
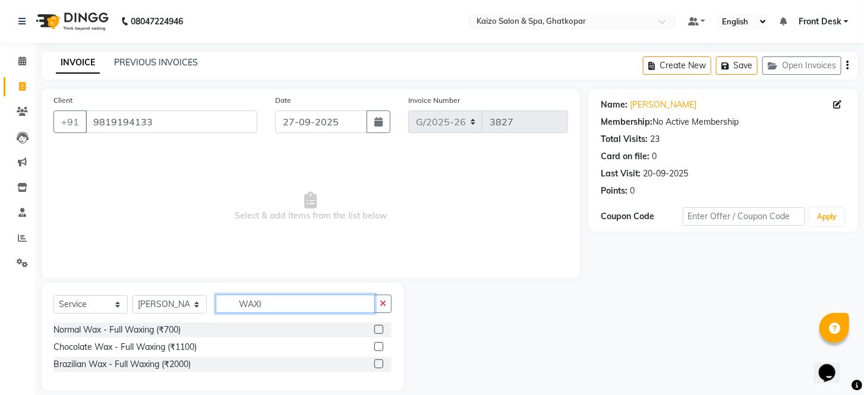
click at [290, 301] on input "WAXI" at bounding box center [295, 304] width 159 height 18
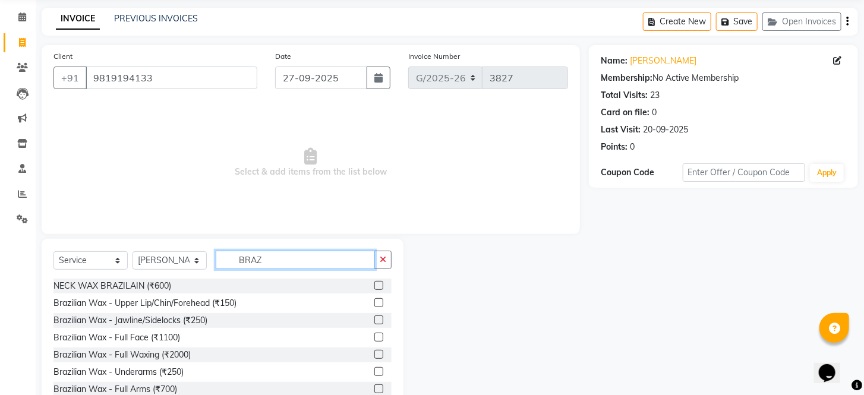
scroll to position [80, 0]
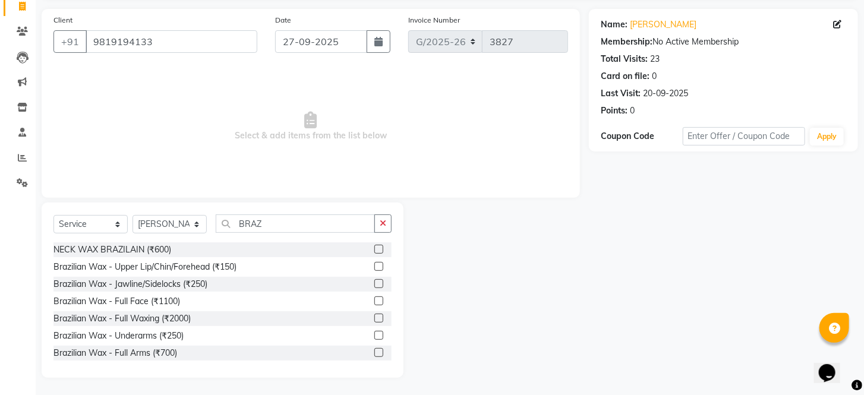
click at [374, 287] on label at bounding box center [378, 283] width 9 height 9
click at [374, 287] on input "checkbox" at bounding box center [378, 284] width 8 height 8
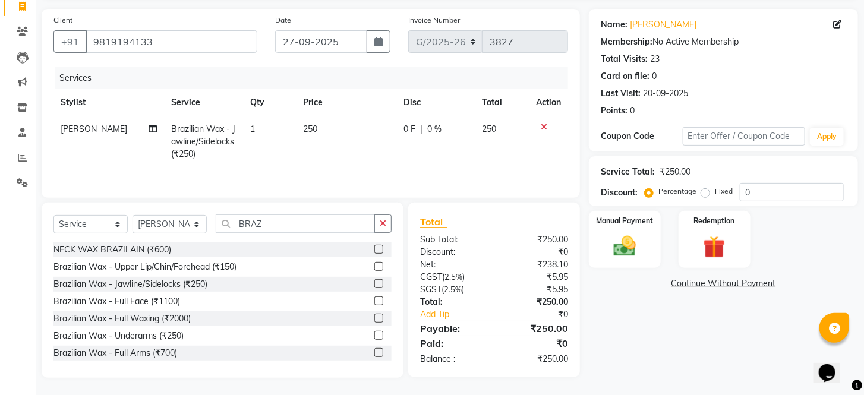
click at [330, 128] on td "250" at bounding box center [346, 142] width 100 height 52
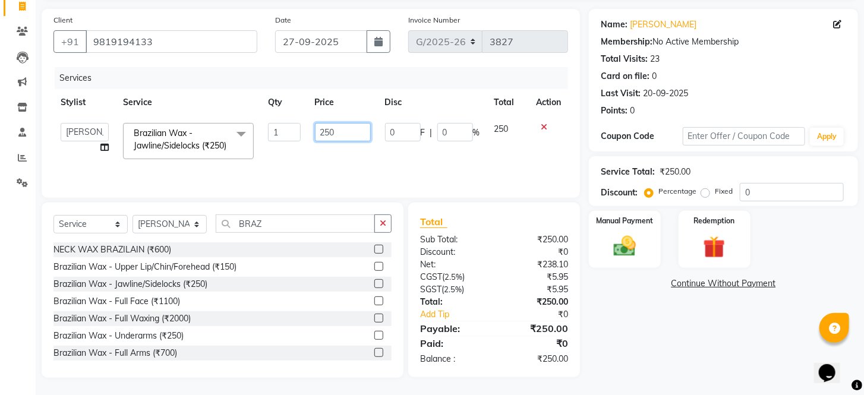
click at [330, 128] on input "250" at bounding box center [343, 132] width 56 height 18
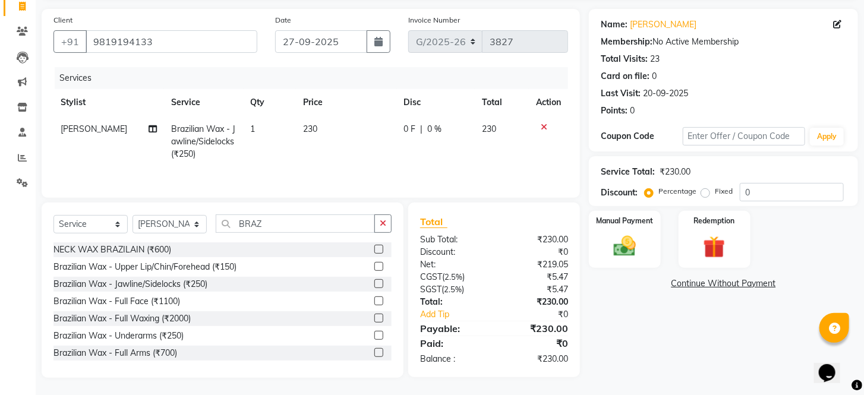
click at [363, 153] on td "230" at bounding box center [346, 142] width 100 height 52
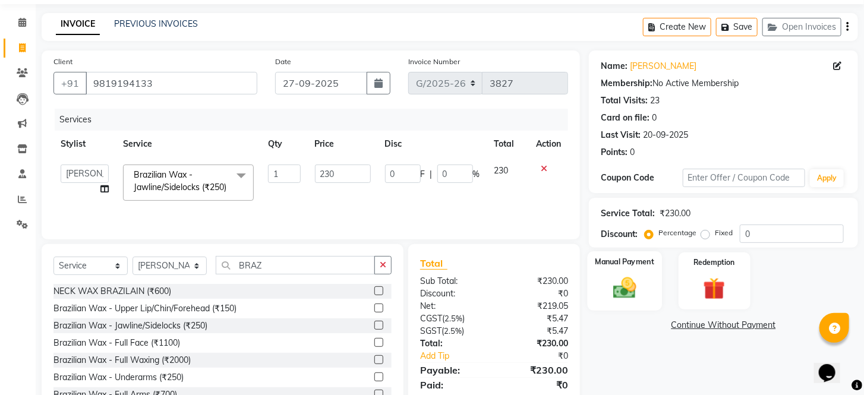
scroll to position [93, 0]
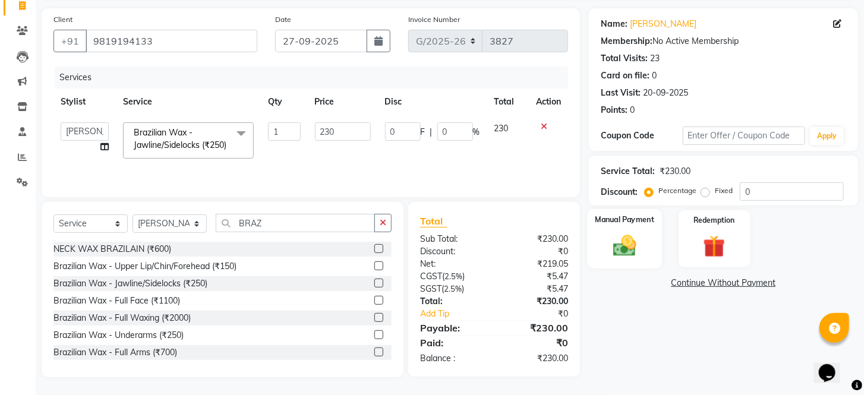
click at [630, 242] on img at bounding box center [624, 246] width 37 height 27
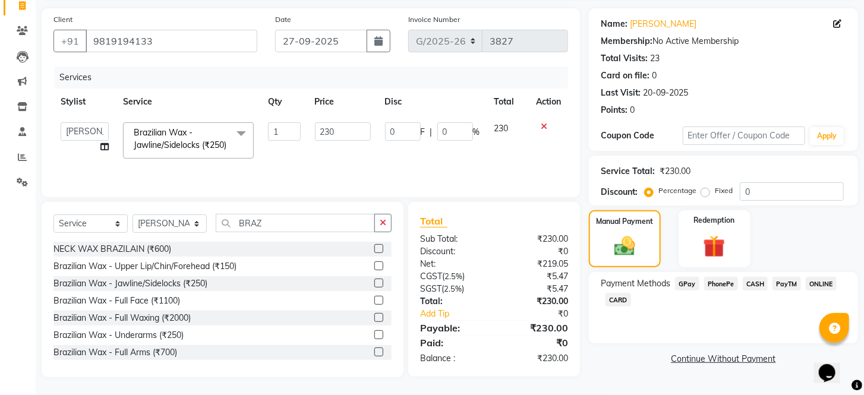
click at [716, 282] on span "PhonePe" at bounding box center [721, 284] width 34 height 14
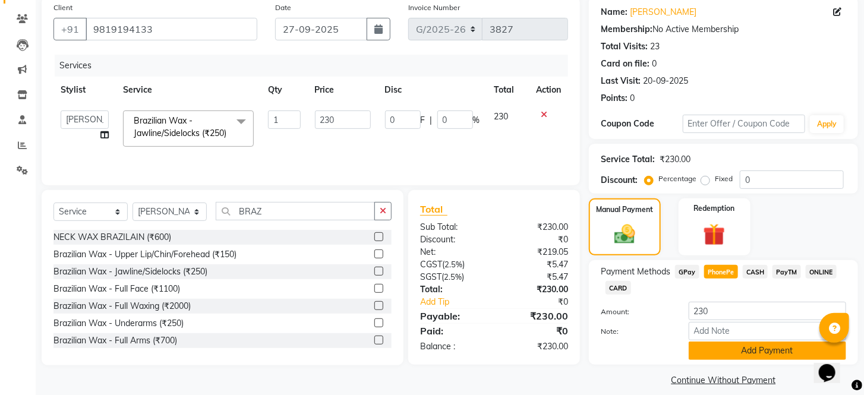
click at [699, 360] on button "Add Payment" at bounding box center [766, 351] width 157 height 18
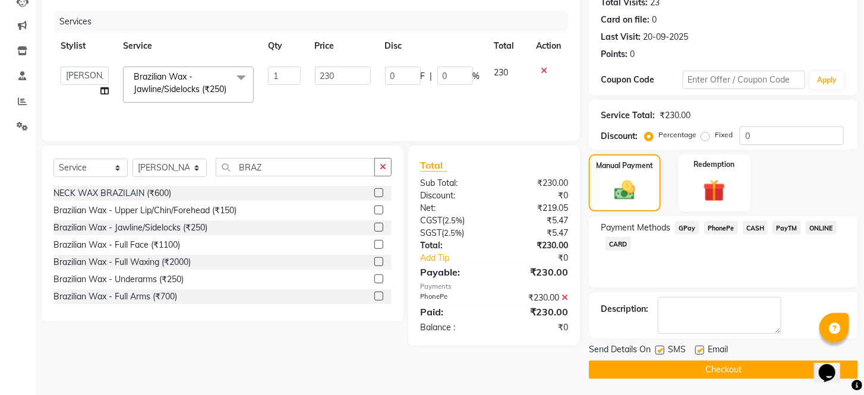
scroll to position [151, 0]
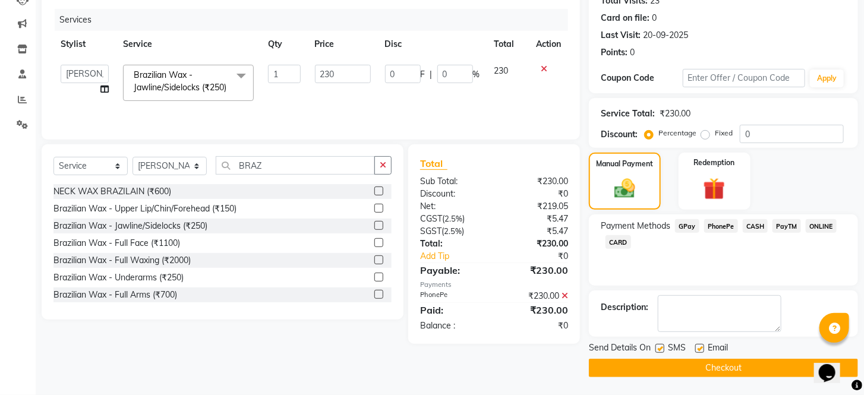
click at [660, 349] on label at bounding box center [659, 348] width 9 height 9
click at [660, 349] on input "checkbox" at bounding box center [659, 349] width 8 height 8
click at [702, 346] on label at bounding box center [699, 348] width 9 height 9
click at [702, 346] on input "checkbox" at bounding box center [699, 349] width 8 height 8
click at [702, 365] on button "Checkout" at bounding box center [723, 368] width 269 height 18
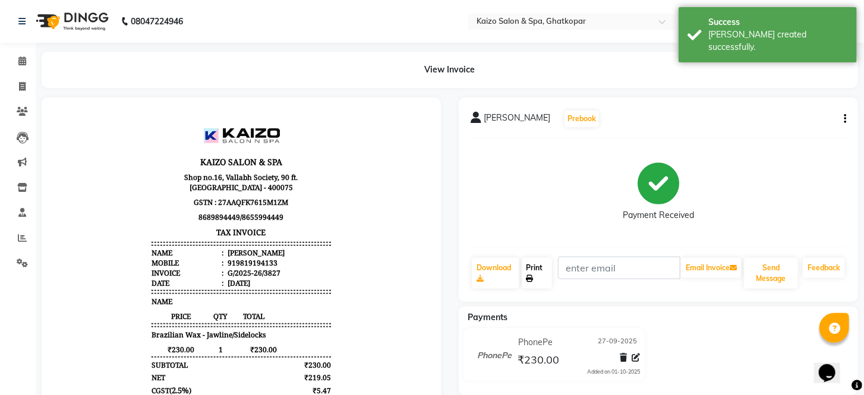
click at [533, 271] on link "Print" at bounding box center [537, 273] width 31 height 31
click at [19, 91] on span at bounding box center [22, 87] width 21 height 14
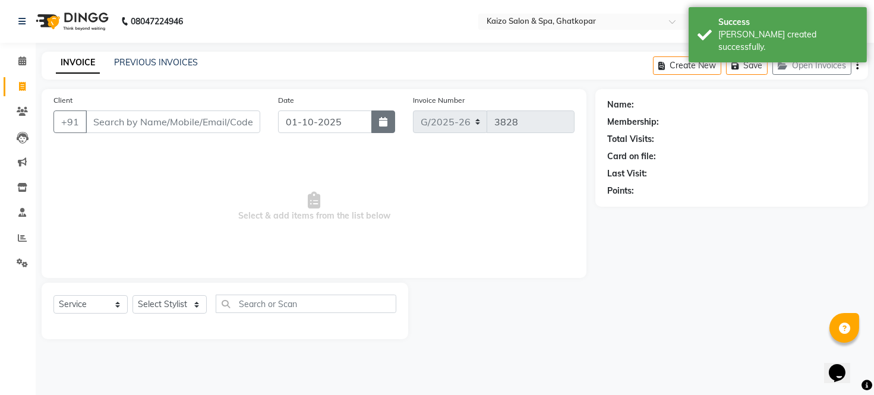
click at [384, 117] on icon "button" at bounding box center [383, 122] width 8 height 10
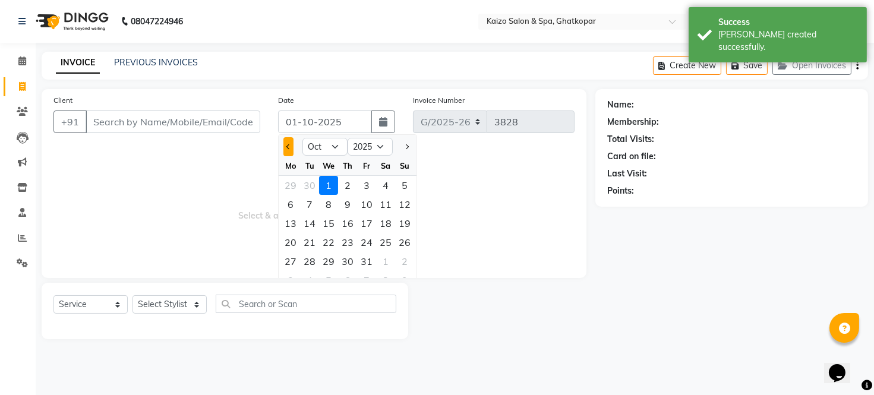
click at [286, 144] on button "Previous month" at bounding box center [288, 146] width 10 height 19
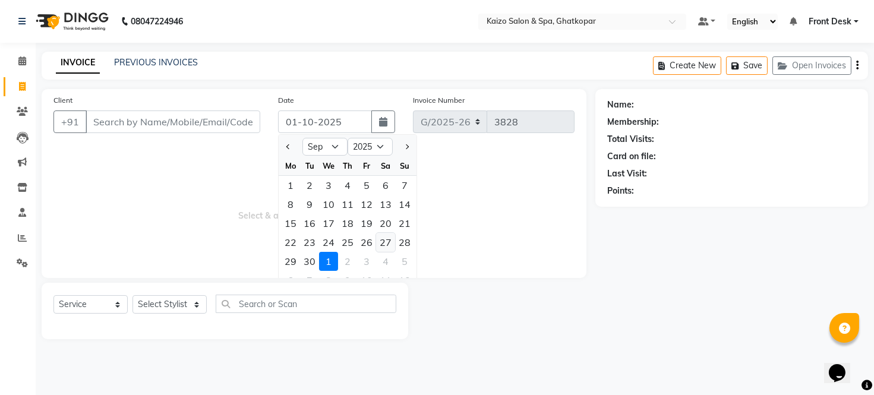
click at [386, 239] on div "27" at bounding box center [385, 242] width 19 height 19
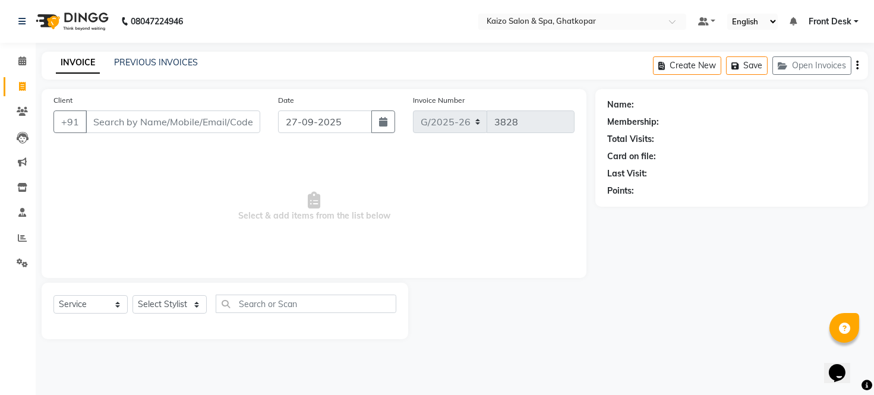
click at [194, 108] on div "Client +91" at bounding box center [157, 118] width 225 height 49
click at [192, 118] on input "Client" at bounding box center [173, 121] width 175 height 23
paste input "PRASAD 9821667357"
click at [132, 113] on input "PRASAD 9821667357" at bounding box center [143, 121] width 114 height 23
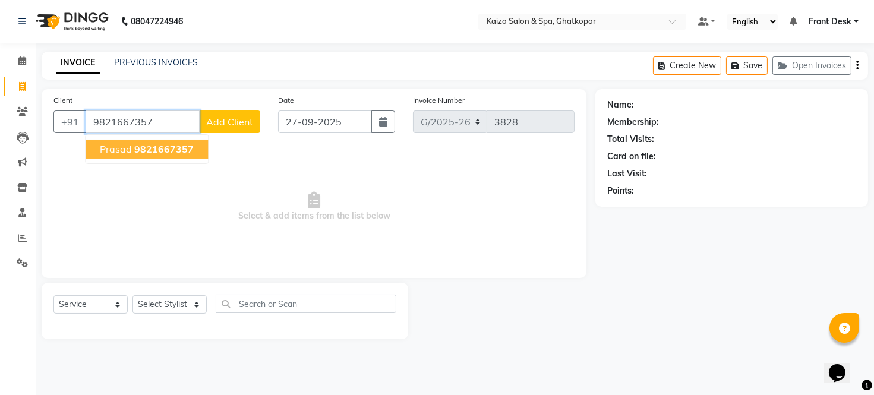
click at [129, 147] on span "Prasad" at bounding box center [116, 149] width 32 height 12
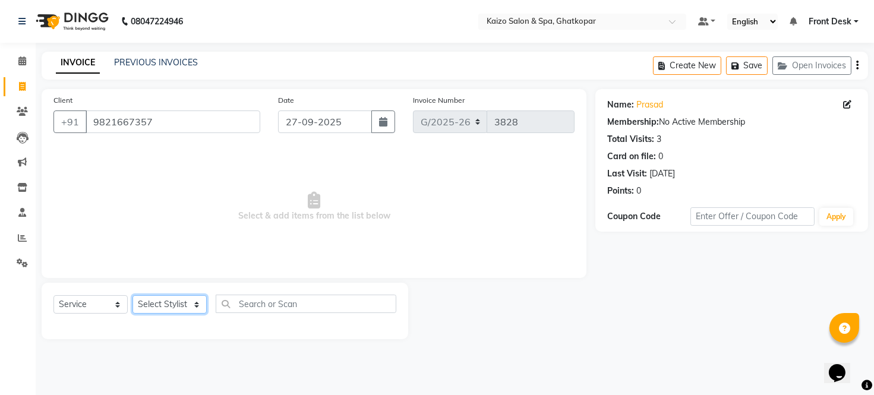
click at [149, 311] on select "Select Stylist [PERSON_NAME] ANJALI [PERSON_NAME] [PERSON_NAME] Front Desk [PER…" at bounding box center [169, 304] width 74 height 18
click at [132, 296] on select "Select Stylist [PERSON_NAME] ANJALI [PERSON_NAME] [PERSON_NAME] Front Desk [PER…" at bounding box center [169, 304] width 74 height 18
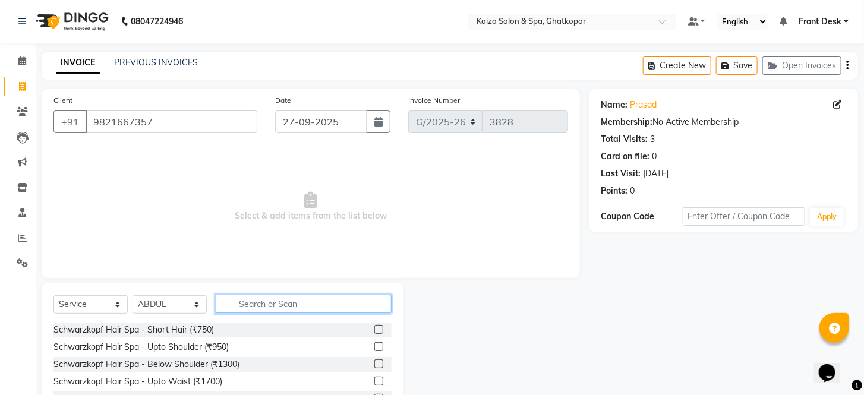
click at [261, 305] on input "text" at bounding box center [304, 304] width 176 height 18
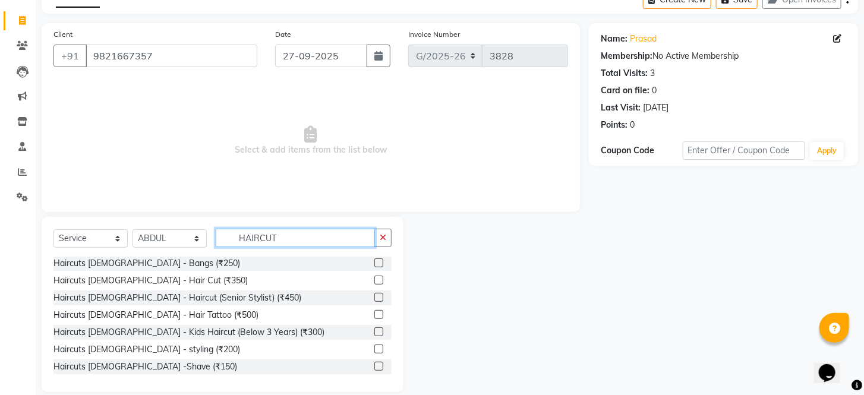
scroll to position [156, 0]
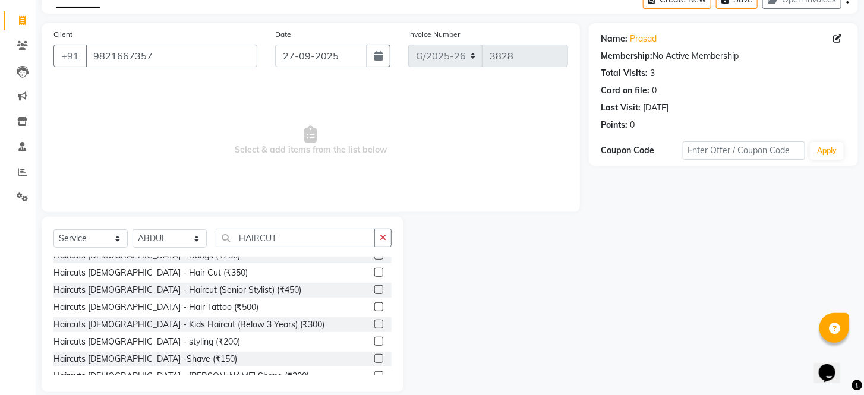
click at [374, 268] on label at bounding box center [378, 272] width 9 height 9
click at [374, 269] on input "checkbox" at bounding box center [378, 273] width 8 height 8
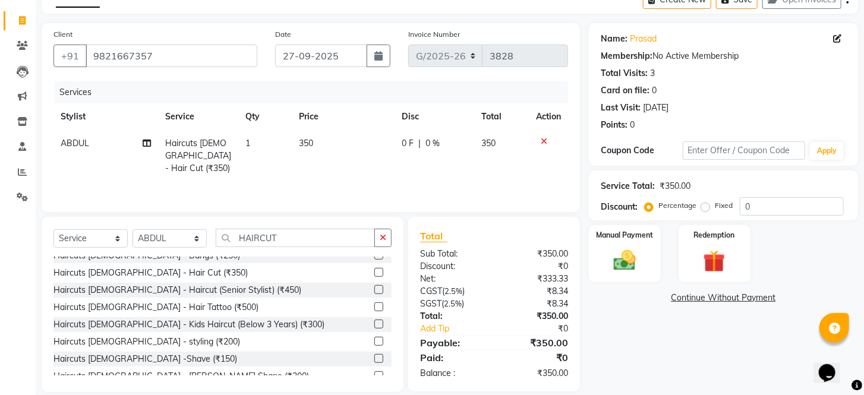
click at [374, 337] on label at bounding box center [378, 341] width 9 height 9
click at [374, 338] on input "checkbox" at bounding box center [378, 342] width 8 height 8
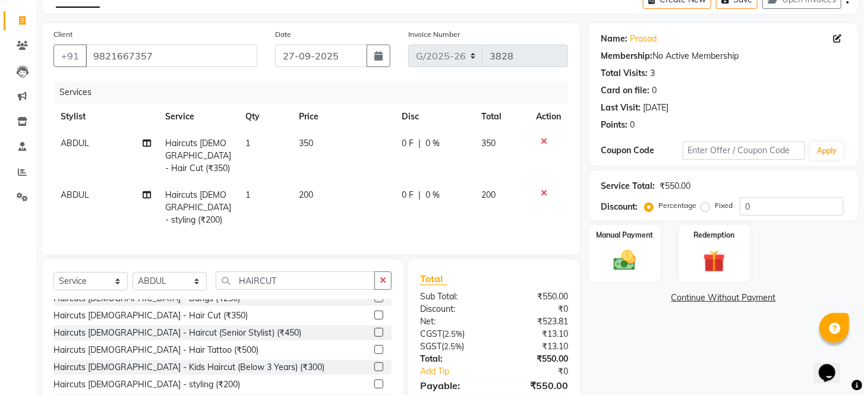
click at [329, 131] on td "350" at bounding box center [343, 156] width 103 height 52
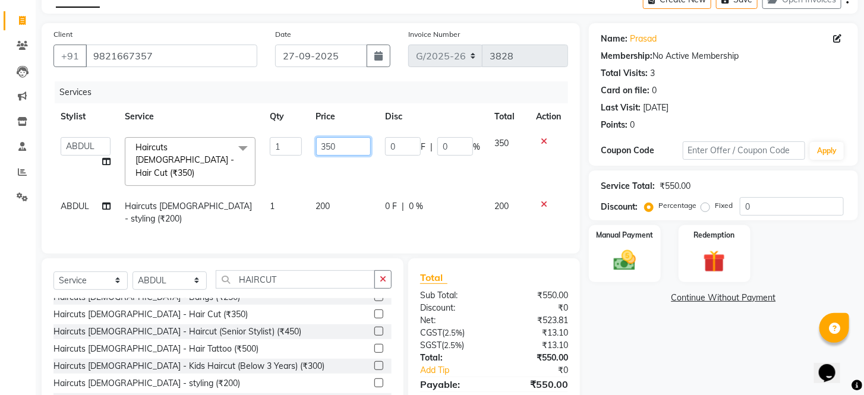
click at [337, 144] on input "350" at bounding box center [343, 146] width 55 height 18
drag, startPoint x: 335, startPoint y: 183, endPoint x: 342, endPoint y: 186, distance: 7.7
click at [335, 193] on td "200" at bounding box center [343, 212] width 69 height 39
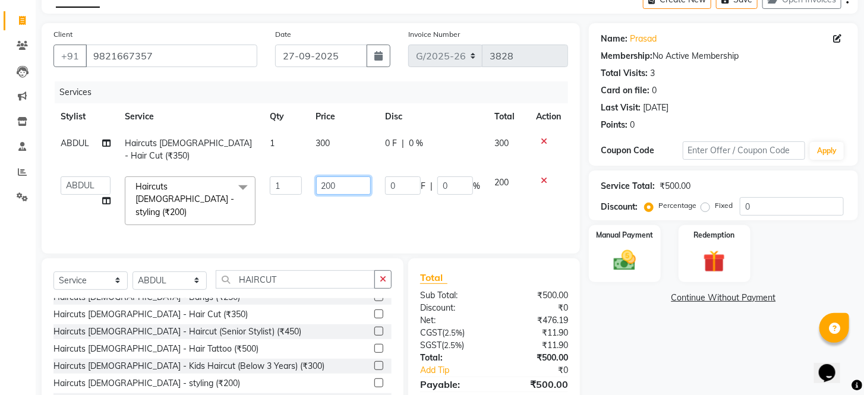
click at [346, 176] on input "200" at bounding box center [343, 185] width 55 height 18
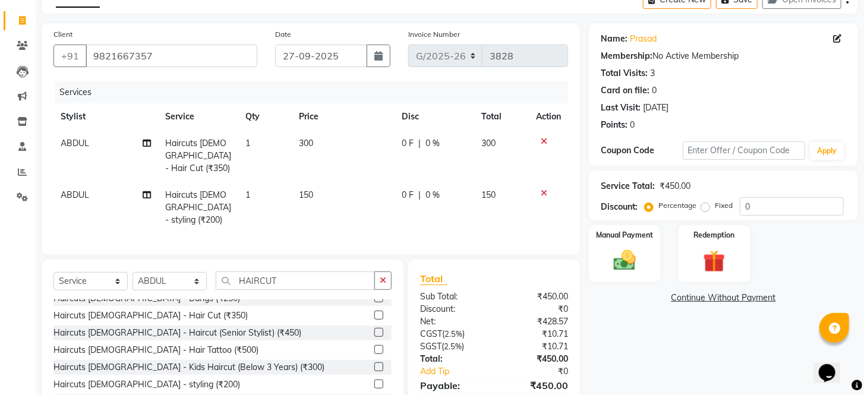
click at [377, 188] on tr "[PERSON_NAME] [DEMOGRAPHIC_DATA] - styling (₹200) 1 150 0 F | 0 % 150" at bounding box center [310, 208] width 514 height 52
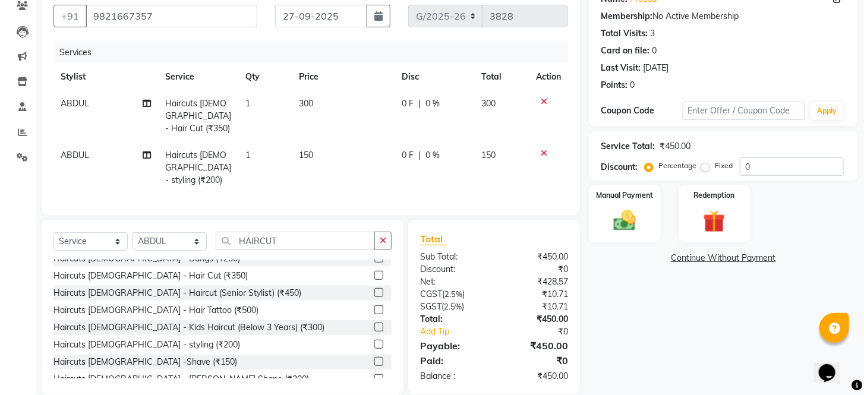
scroll to position [108, 0]
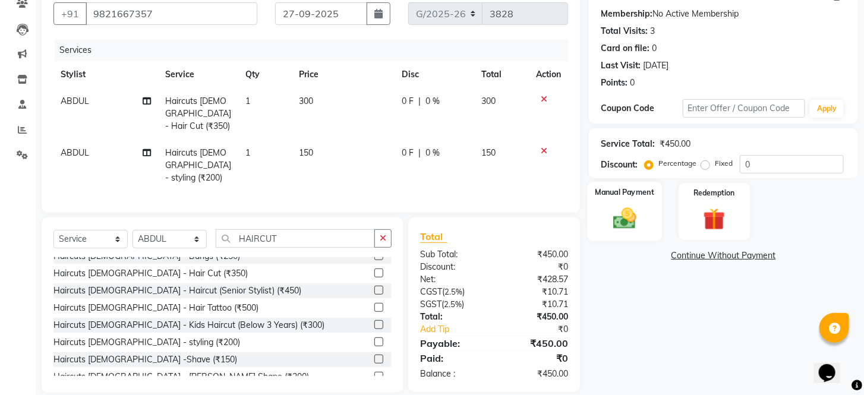
click at [630, 227] on img at bounding box center [624, 219] width 37 height 27
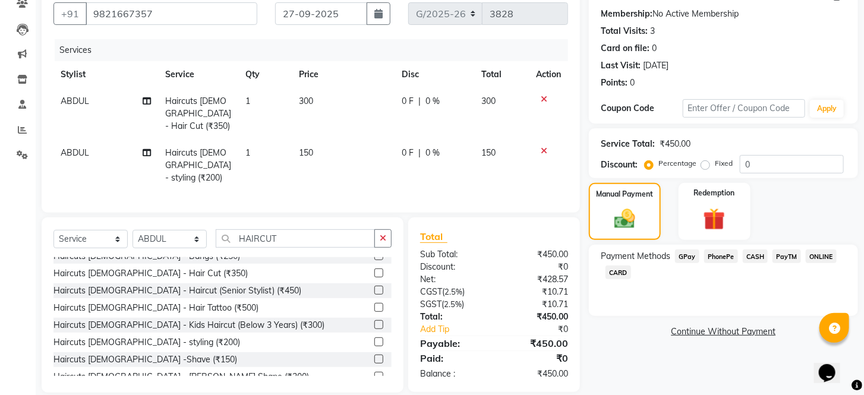
click at [747, 263] on span "CASH" at bounding box center [756, 256] width 26 height 14
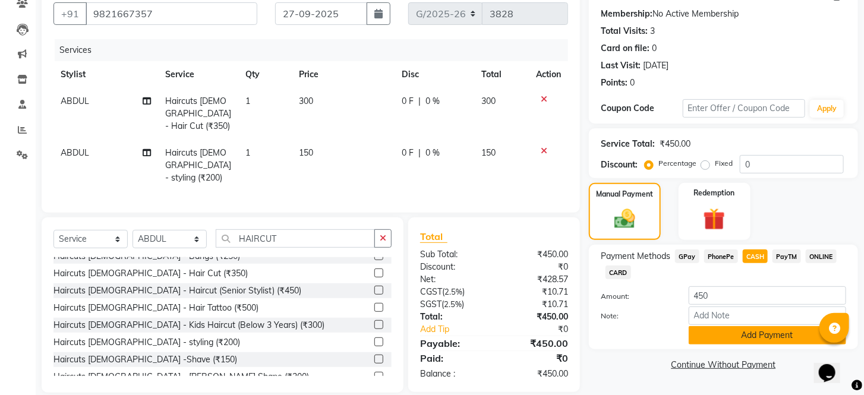
click at [747, 345] on button "Add Payment" at bounding box center [766, 335] width 157 height 18
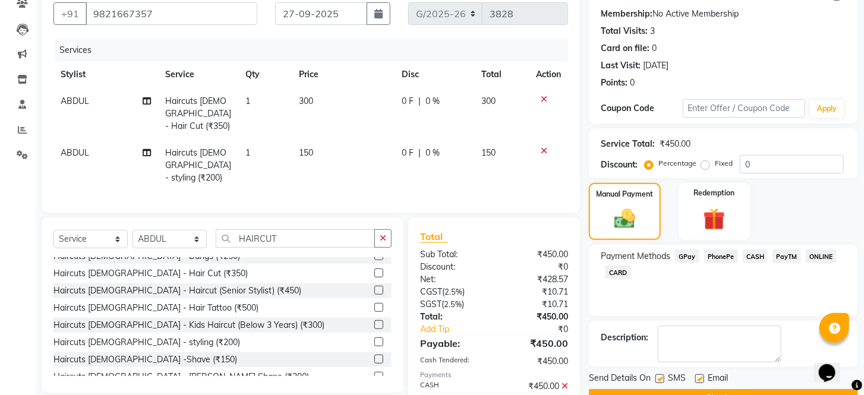
scroll to position [151, 0]
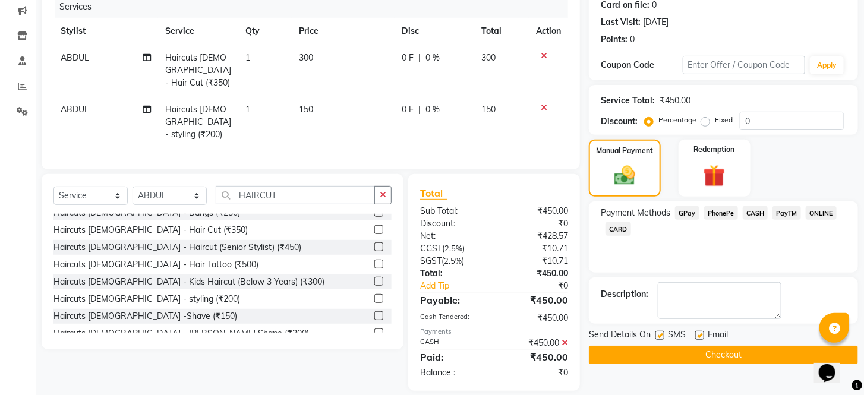
click at [660, 342] on div "SMS" at bounding box center [675, 335] width 40 height 15
click at [661, 340] on label at bounding box center [659, 335] width 9 height 9
click at [661, 340] on input "checkbox" at bounding box center [659, 336] width 8 height 8
click at [698, 340] on label at bounding box center [699, 335] width 9 height 9
click at [698, 340] on input "checkbox" at bounding box center [699, 336] width 8 height 8
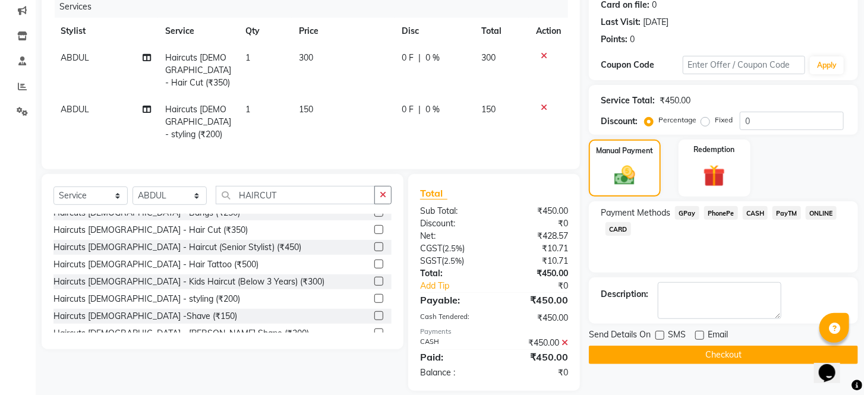
click at [700, 364] on button "Checkout" at bounding box center [723, 355] width 269 height 18
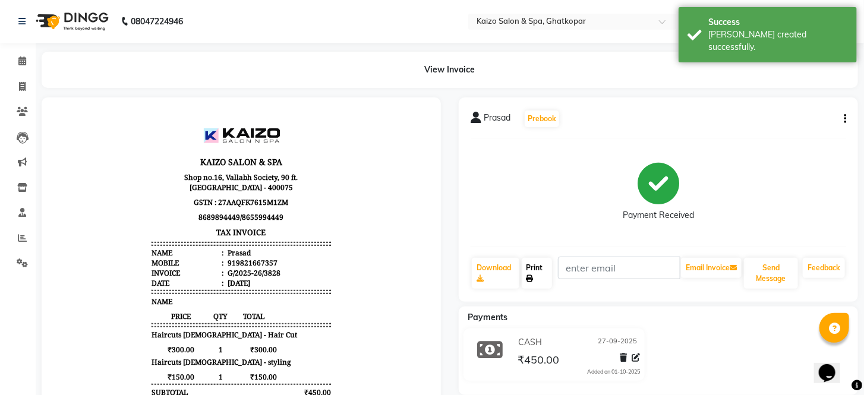
click at [536, 268] on link "Print" at bounding box center [537, 273] width 31 height 31
click at [20, 82] on icon at bounding box center [22, 86] width 7 height 9
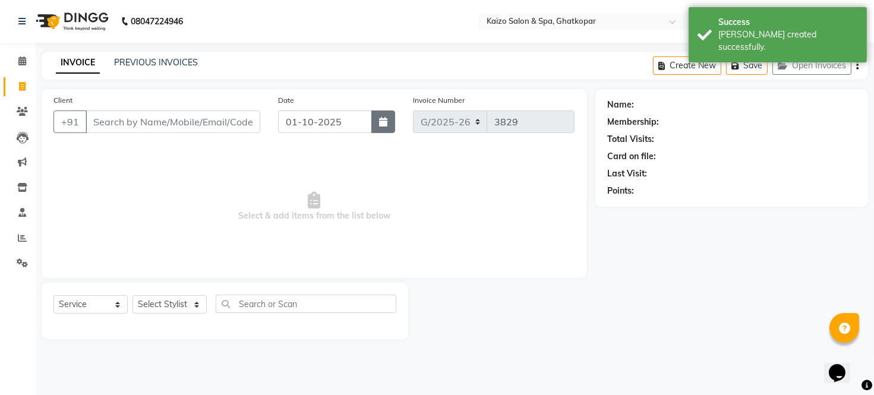
click at [390, 115] on button "button" at bounding box center [383, 121] width 24 height 23
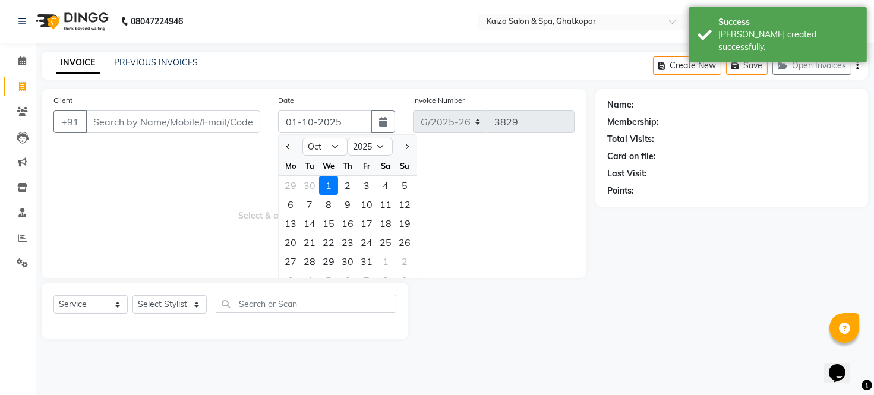
click at [281, 141] on div at bounding box center [291, 146] width 24 height 19
click at [289, 146] on span "Previous month" at bounding box center [288, 146] width 5 height 5
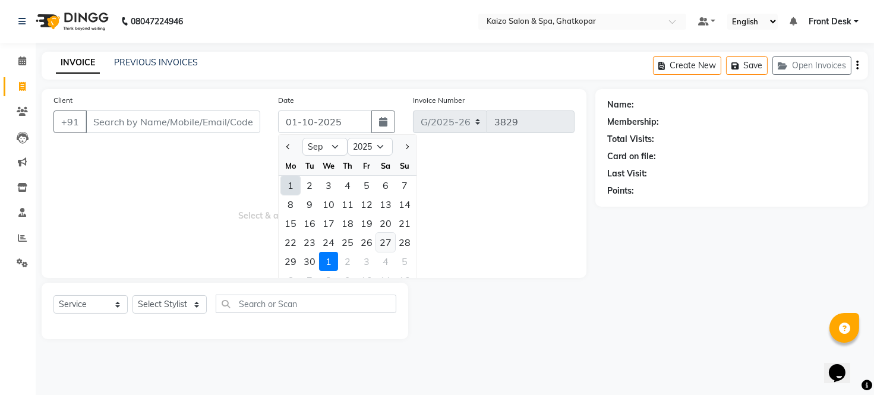
click at [390, 242] on div "27" at bounding box center [385, 242] width 19 height 19
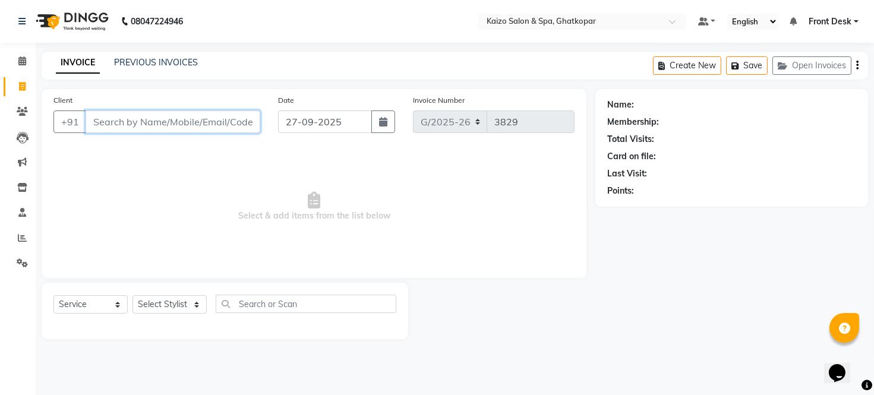
click at [176, 115] on input "Client" at bounding box center [173, 121] width 175 height 23
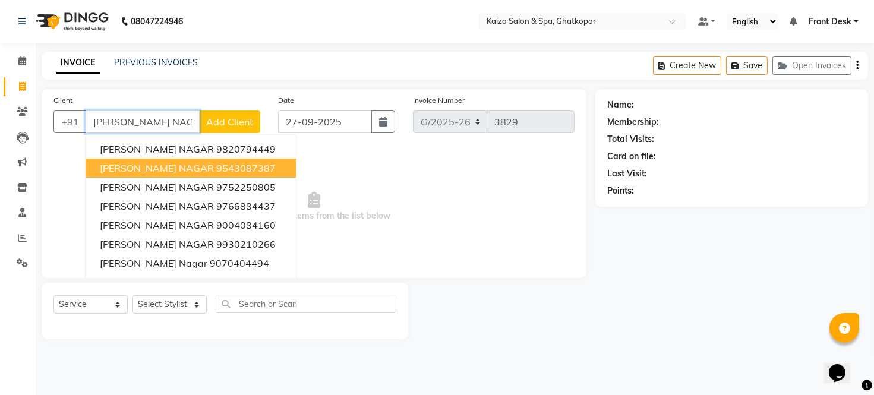
click at [216, 162] on ngb-highlight "9543087387" at bounding box center [245, 168] width 59 height 12
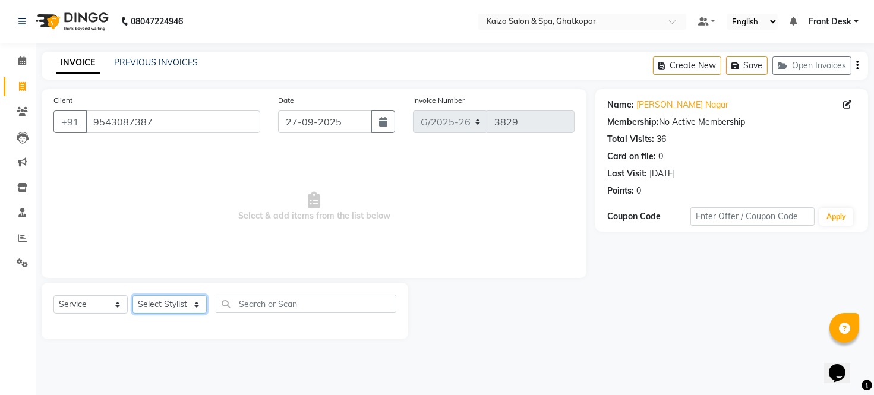
click at [157, 303] on select "Select Stylist [PERSON_NAME] ANJALI [PERSON_NAME] [PERSON_NAME] Front Desk [PER…" at bounding box center [169, 304] width 74 height 18
click at [132, 296] on select "Select Stylist [PERSON_NAME] ANJALI [PERSON_NAME] [PERSON_NAME] Front Desk [PER…" at bounding box center [169, 304] width 74 height 18
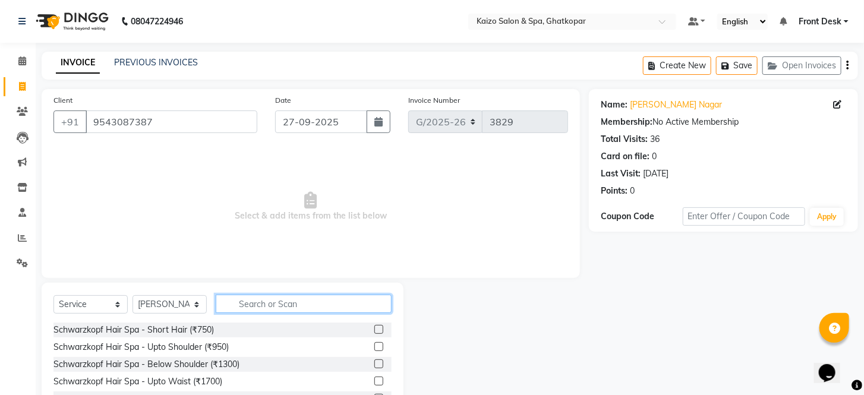
click at [269, 305] on input "text" at bounding box center [304, 304] width 176 height 18
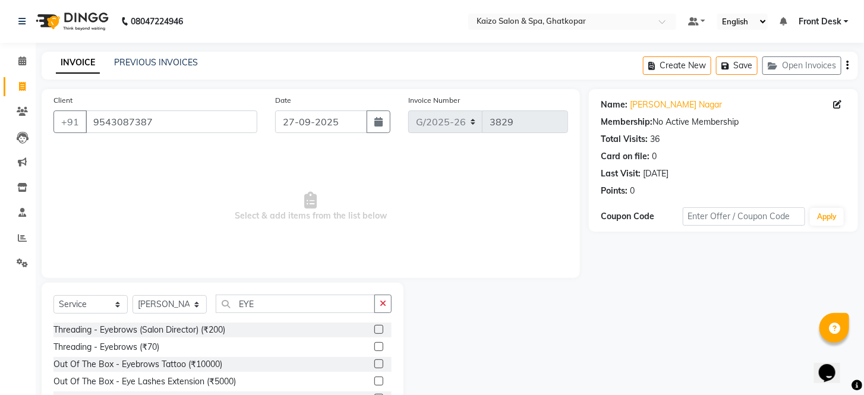
click at [377, 347] on label at bounding box center [378, 346] width 9 height 9
click at [377, 347] on input "checkbox" at bounding box center [378, 347] width 8 height 8
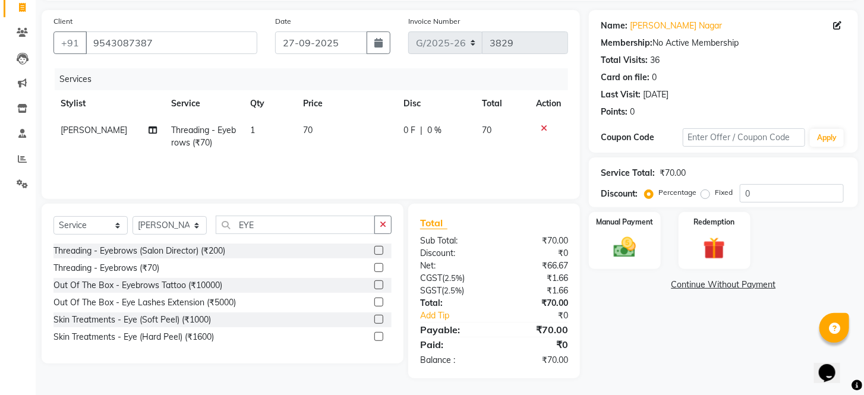
scroll to position [80, 0]
click at [626, 261] on img at bounding box center [624, 247] width 37 height 27
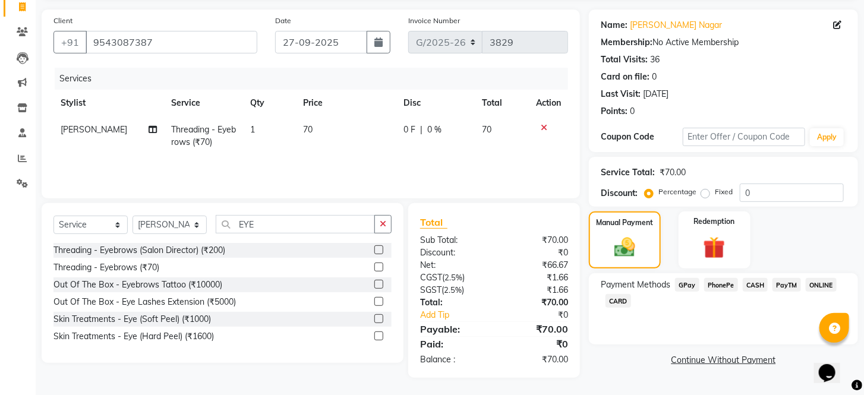
click at [753, 292] on span "CASH" at bounding box center [756, 285] width 26 height 14
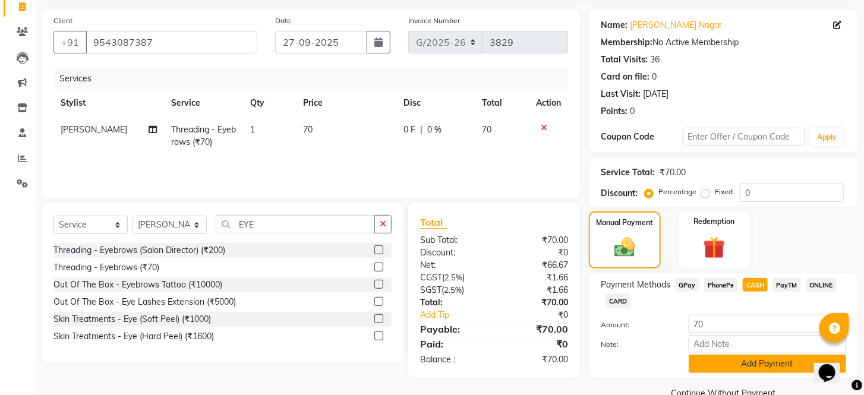
click at [749, 373] on button "Add Payment" at bounding box center [766, 364] width 157 height 18
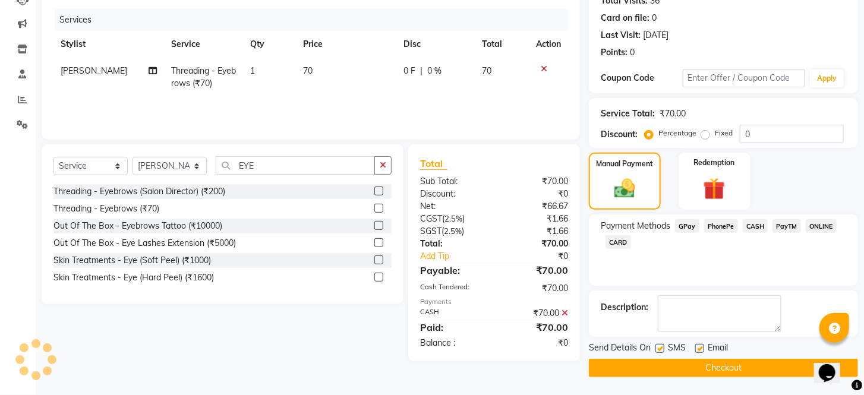
scroll to position [151, 0]
click at [663, 347] on label at bounding box center [659, 348] width 9 height 9
click at [663, 347] on input "checkbox" at bounding box center [659, 349] width 8 height 8
click at [698, 345] on label at bounding box center [699, 348] width 9 height 9
click at [698, 345] on input "checkbox" at bounding box center [699, 349] width 8 height 8
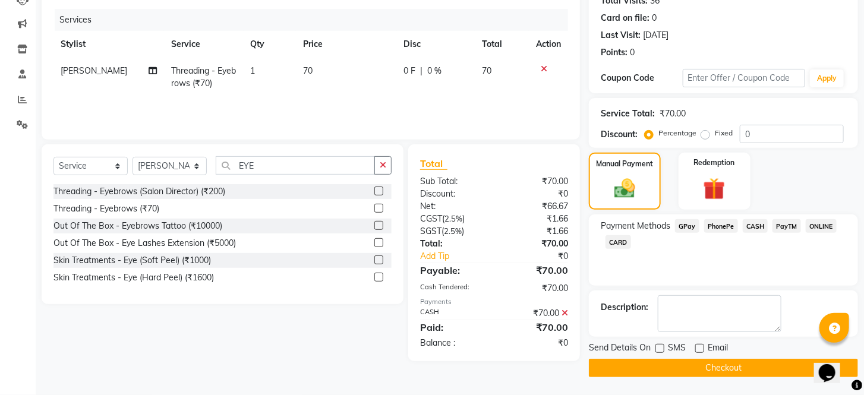
click at [695, 361] on button "Checkout" at bounding box center [723, 368] width 269 height 18
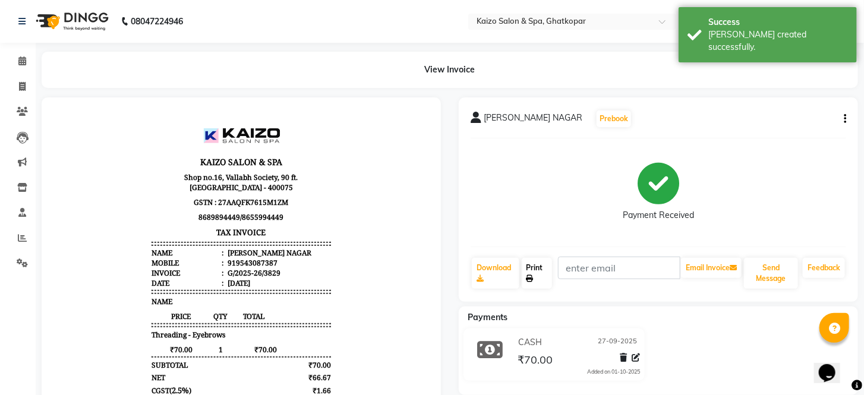
click at [535, 274] on link "Print" at bounding box center [537, 273] width 31 height 31
click at [22, 81] on span at bounding box center [22, 87] width 21 height 14
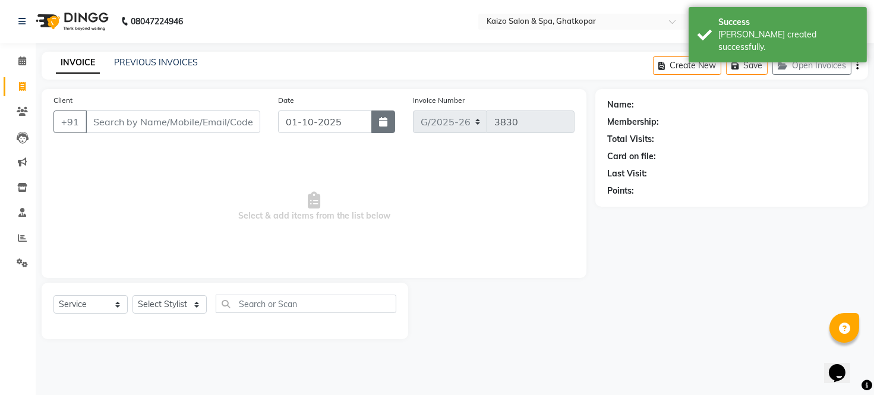
click at [387, 114] on button "button" at bounding box center [383, 121] width 24 height 23
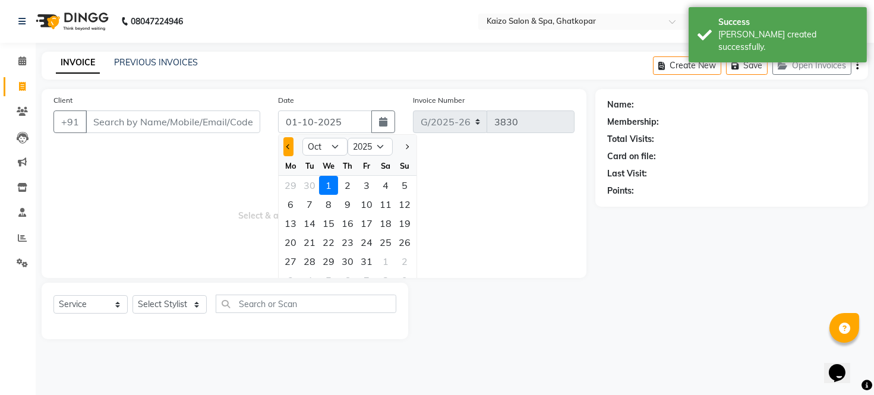
click at [292, 141] on button "Previous month" at bounding box center [288, 146] width 10 height 19
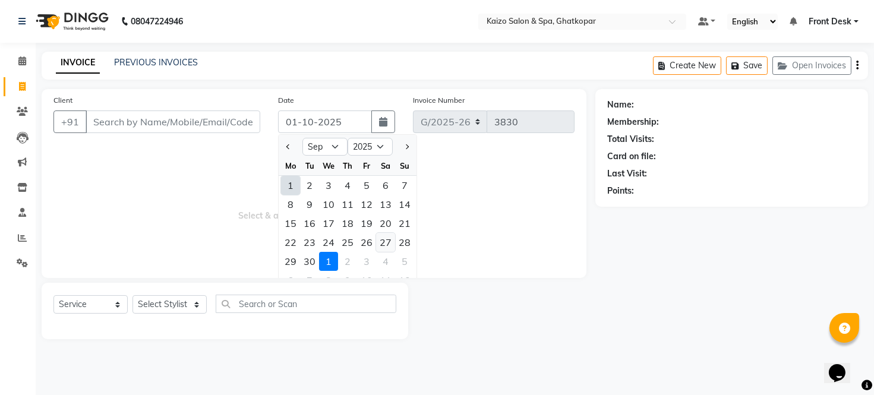
click at [383, 242] on div "27" at bounding box center [385, 242] width 19 height 19
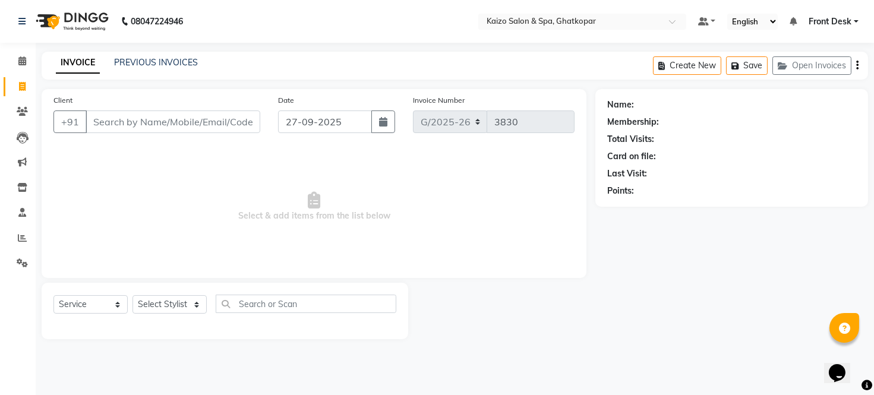
click at [188, 103] on div "Client +91" at bounding box center [157, 118] width 225 height 49
click at [187, 117] on input "Client" at bounding box center [173, 121] width 175 height 23
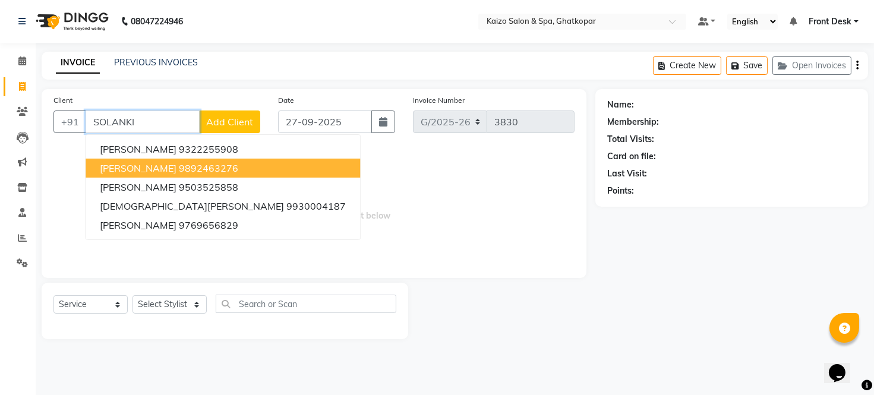
click at [179, 170] on ngb-highlight "9892463276" at bounding box center [208, 168] width 59 height 12
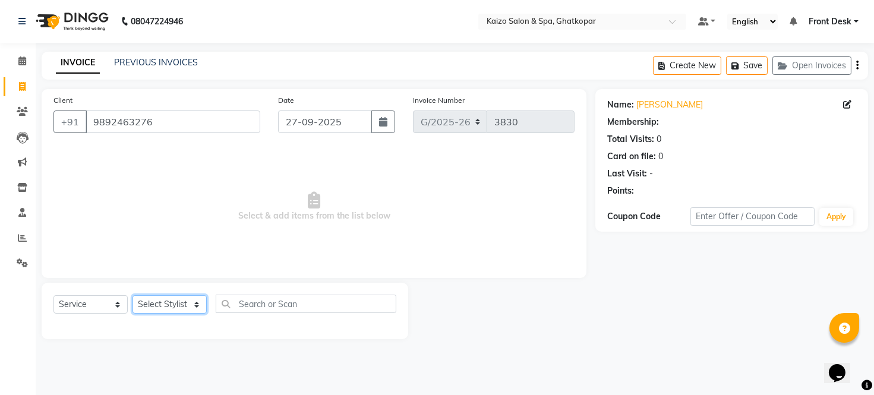
click at [162, 306] on select "Select Stylist [PERSON_NAME] ANJALI [PERSON_NAME] [PERSON_NAME] Front Desk [PER…" at bounding box center [169, 304] width 74 height 18
click at [132, 296] on select "Select Stylist [PERSON_NAME] ANJALI [PERSON_NAME] [PERSON_NAME] Front Desk [PER…" at bounding box center [169, 304] width 74 height 18
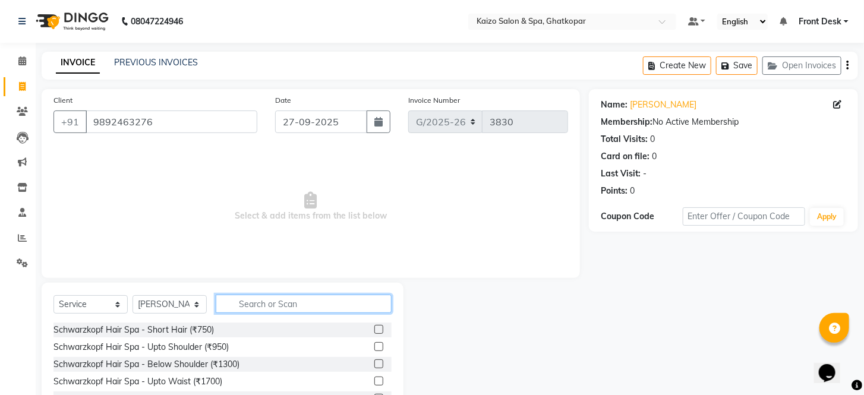
click at [285, 298] on input "text" at bounding box center [304, 304] width 176 height 18
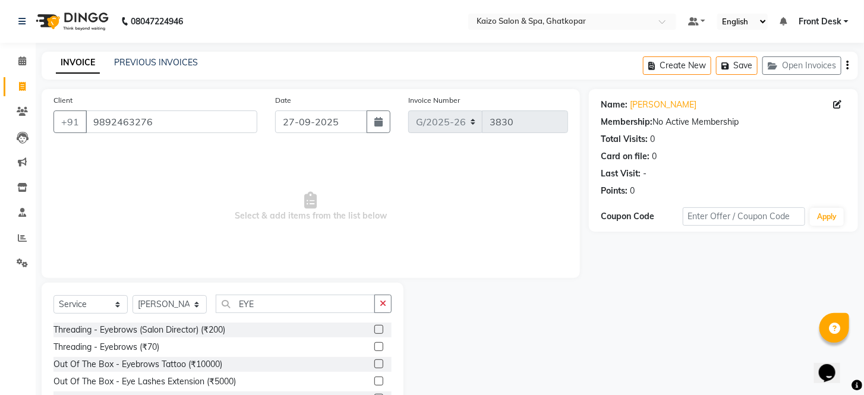
click at [377, 348] on label at bounding box center [378, 346] width 9 height 9
click at [377, 348] on input "checkbox" at bounding box center [378, 347] width 8 height 8
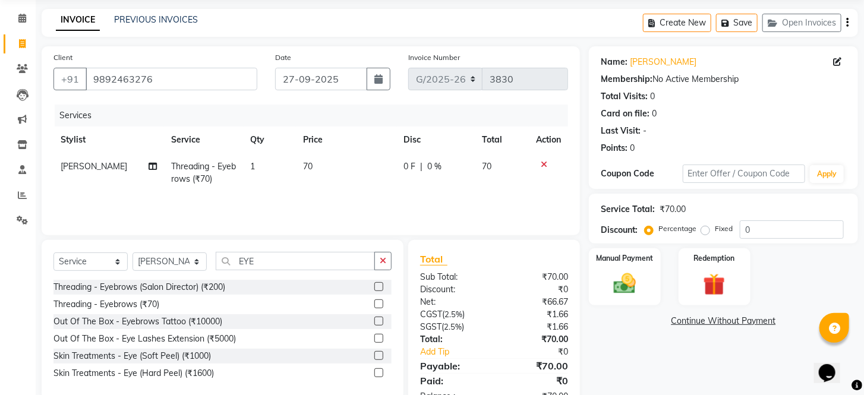
scroll to position [66, 0]
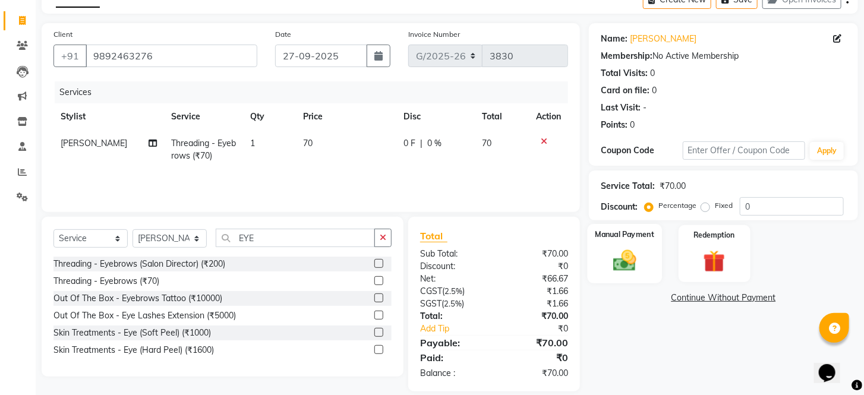
click at [627, 273] on img at bounding box center [624, 261] width 37 height 27
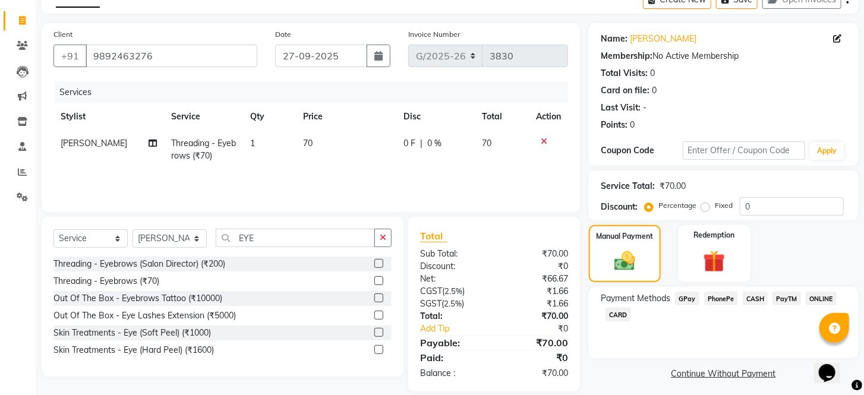
click at [718, 305] on span "PhonePe" at bounding box center [721, 299] width 34 height 14
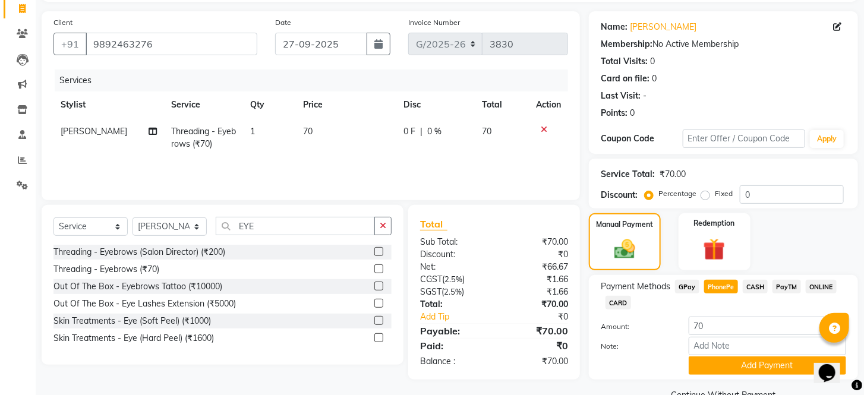
scroll to position [119, 0]
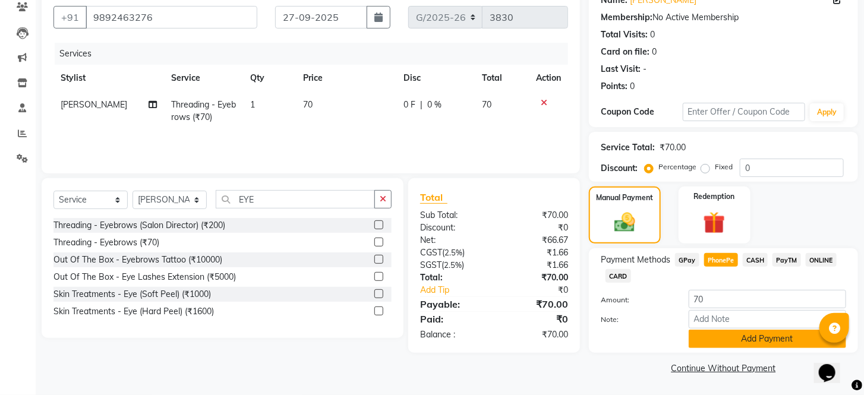
click at [747, 334] on button "Add Payment" at bounding box center [766, 339] width 157 height 18
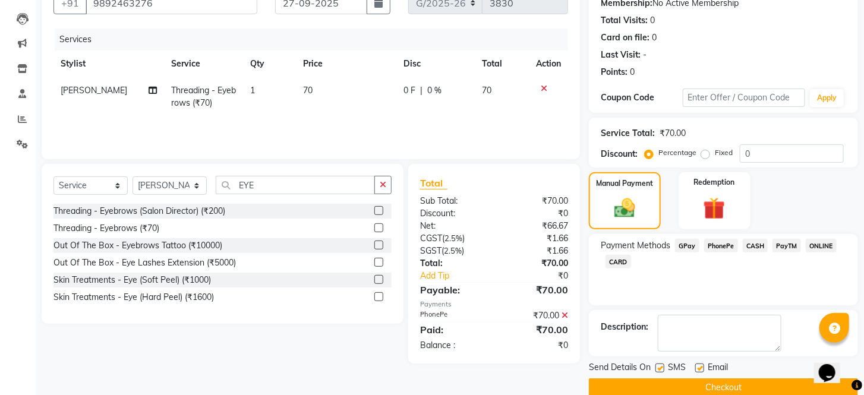
scroll to position [151, 0]
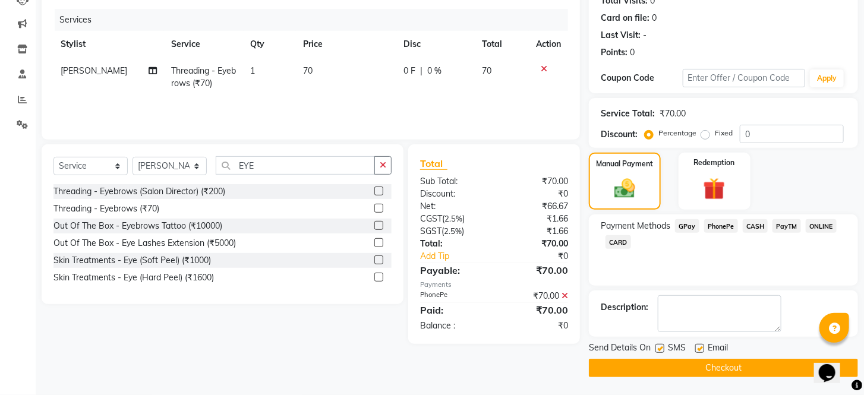
click at [658, 348] on label at bounding box center [659, 348] width 9 height 9
click at [658, 348] on input "checkbox" at bounding box center [659, 349] width 8 height 8
click at [699, 349] on label at bounding box center [699, 348] width 9 height 9
click at [699, 349] on input "checkbox" at bounding box center [699, 349] width 8 height 8
click at [699, 360] on button "Checkout" at bounding box center [723, 368] width 269 height 18
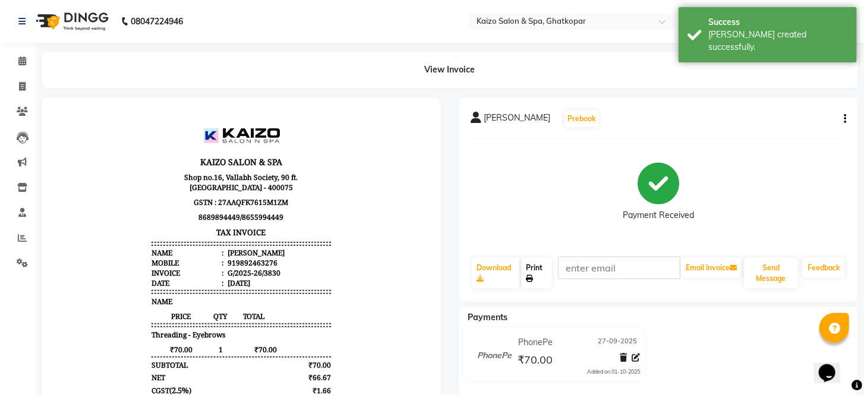
click at [535, 260] on link "Print" at bounding box center [537, 273] width 31 height 31
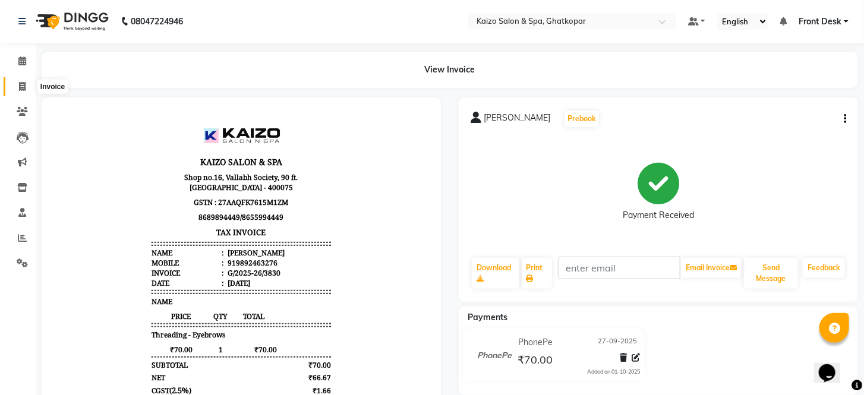
click at [28, 87] on span at bounding box center [22, 87] width 21 height 14
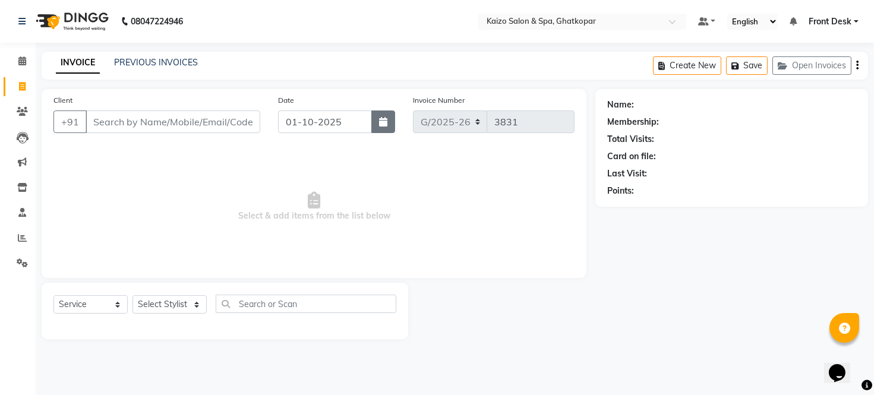
click at [377, 122] on button "button" at bounding box center [383, 121] width 24 height 23
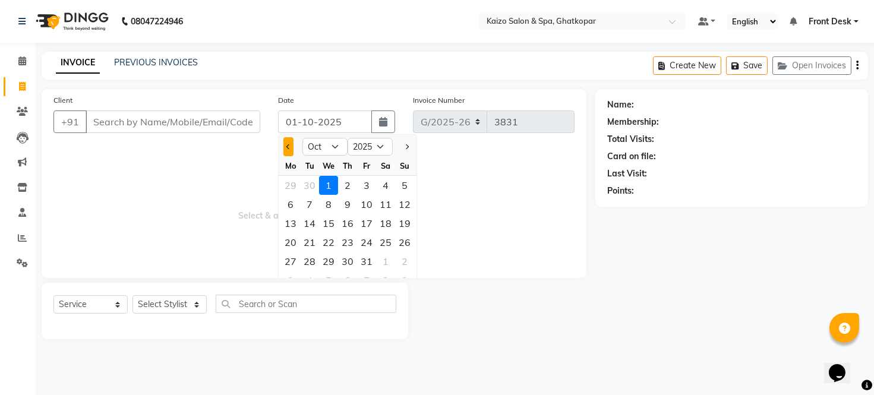
click at [288, 140] on button "Previous month" at bounding box center [288, 146] width 10 height 19
click at [408, 242] on div "28" at bounding box center [404, 242] width 19 height 19
